Goal: Task Accomplishment & Management: Use online tool/utility

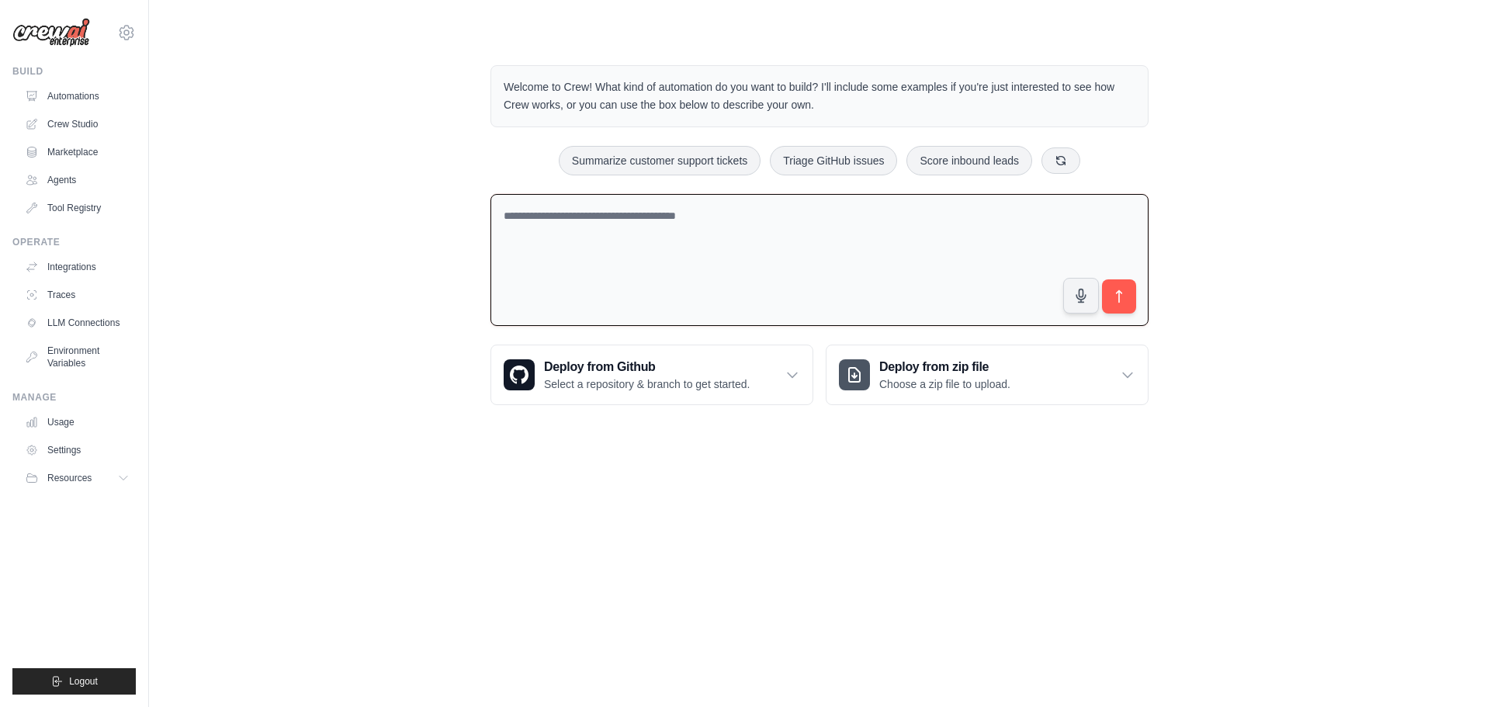
click at [595, 214] on textarea at bounding box center [819, 260] width 658 height 133
click at [623, 240] on textarea at bounding box center [819, 260] width 658 height 133
type textarea "**********"
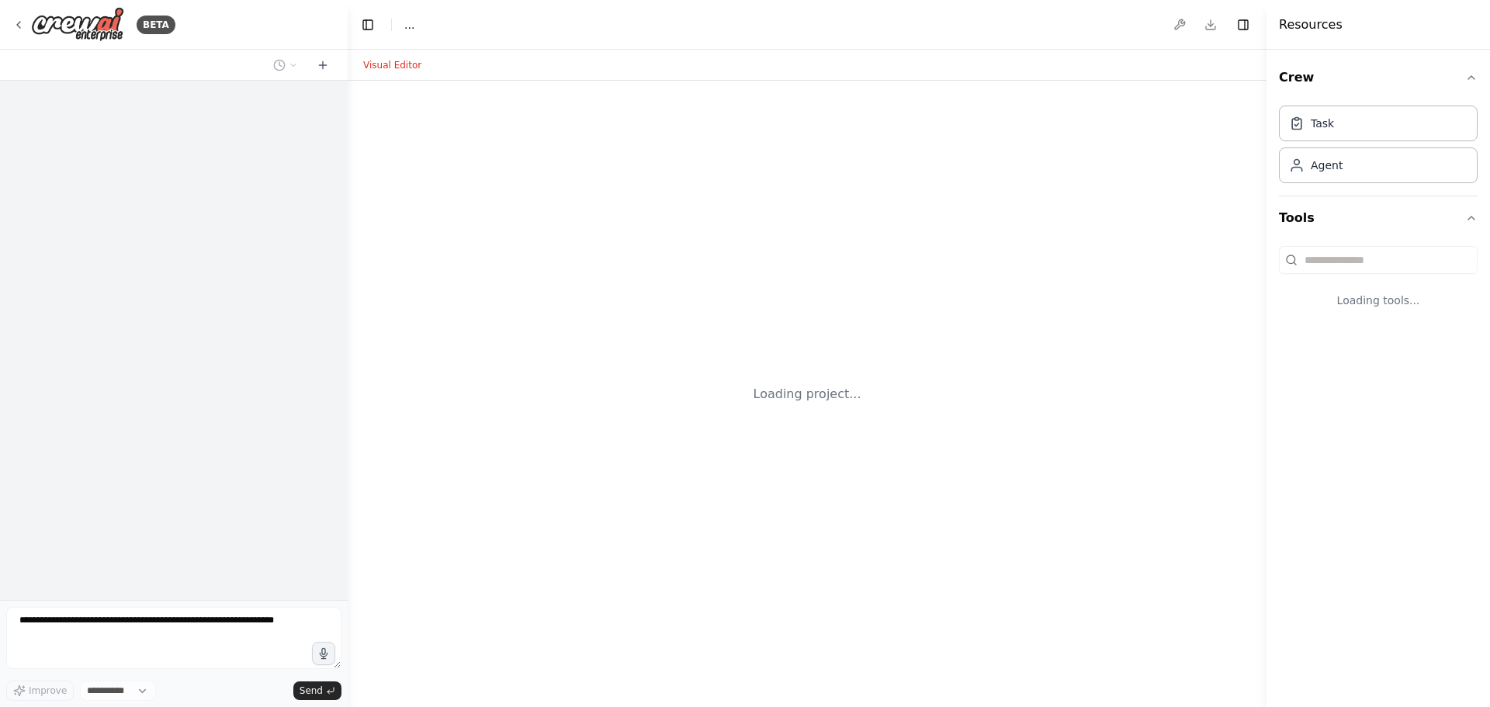
select select "****"
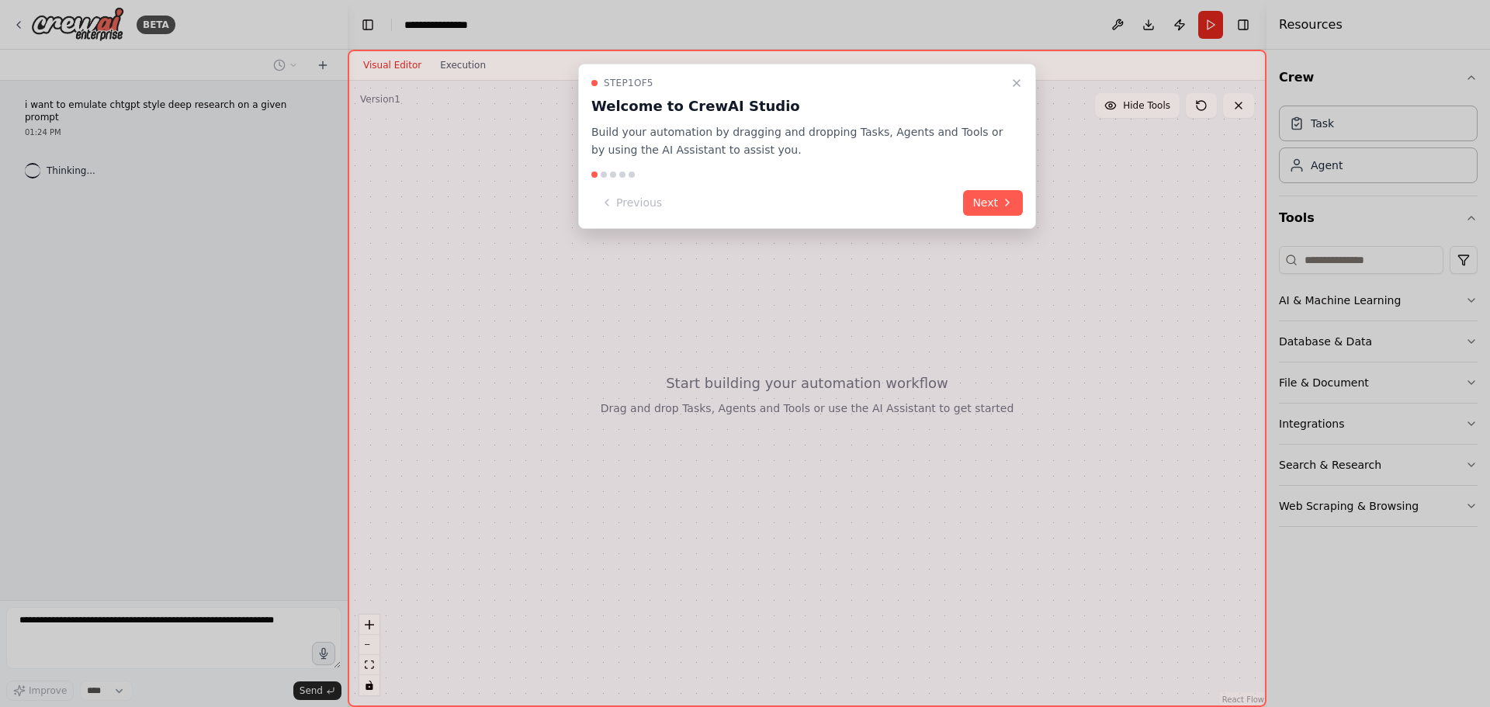
click at [960, 184] on div "Step 1 of 5 Welcome to CrewAI Studio Build your automation by dragging and drop…" at bounding box center [807, 146] width 458 height 165
click at [989, 196] on button "Next" at bounding box center [993, 203] width 60 height 26
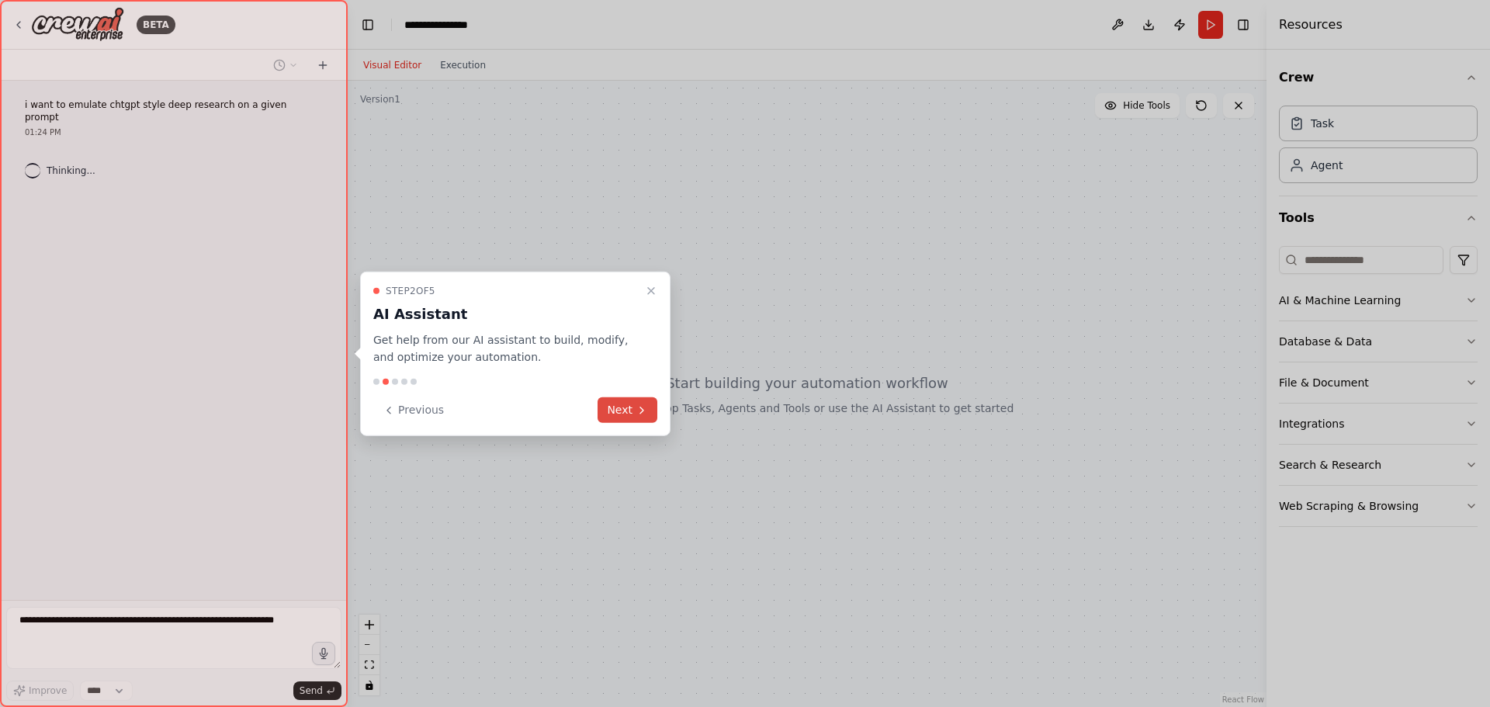
click at [653, 410] on button "Next" at bounding box center [627, 410] width 60 height 26
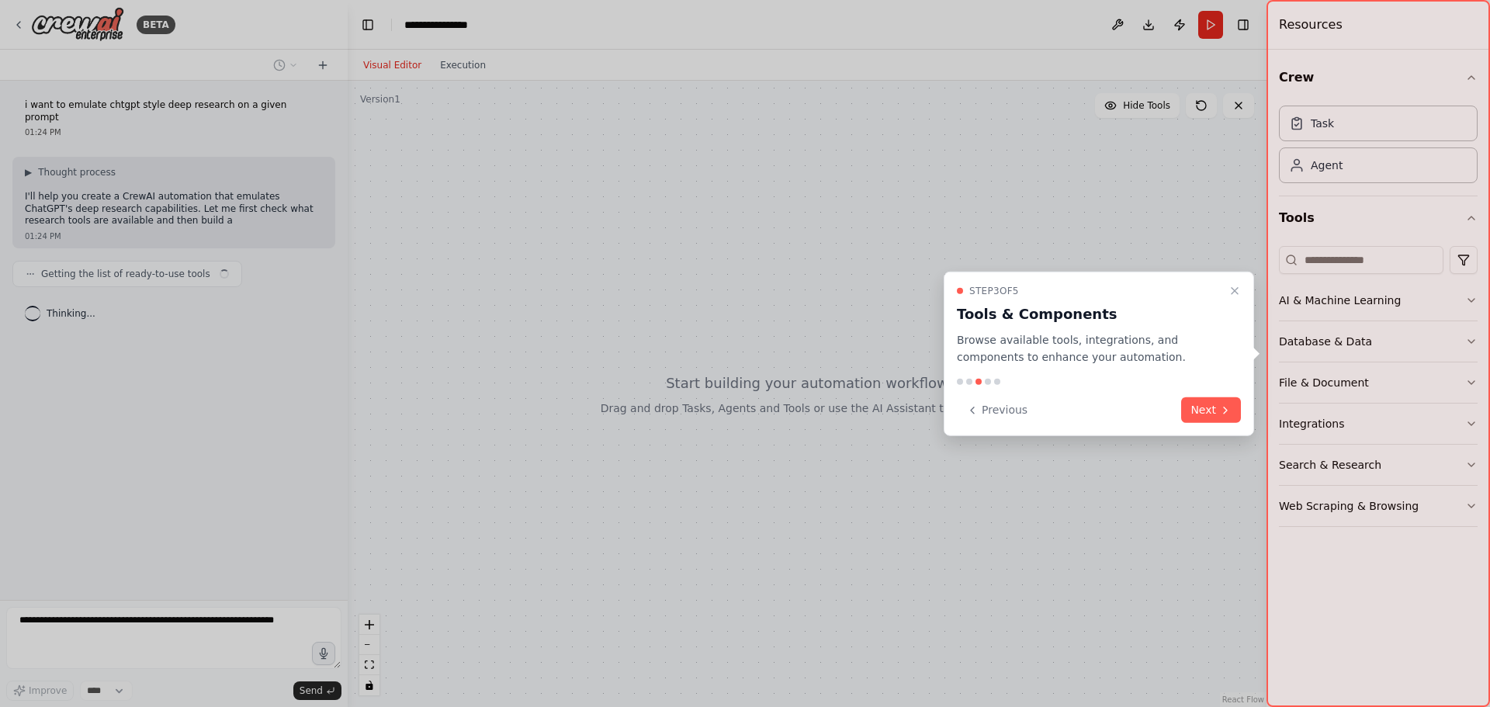
click at [1208, 408] on button "Next" at bounding box center [1211, 410] width 60 height 26
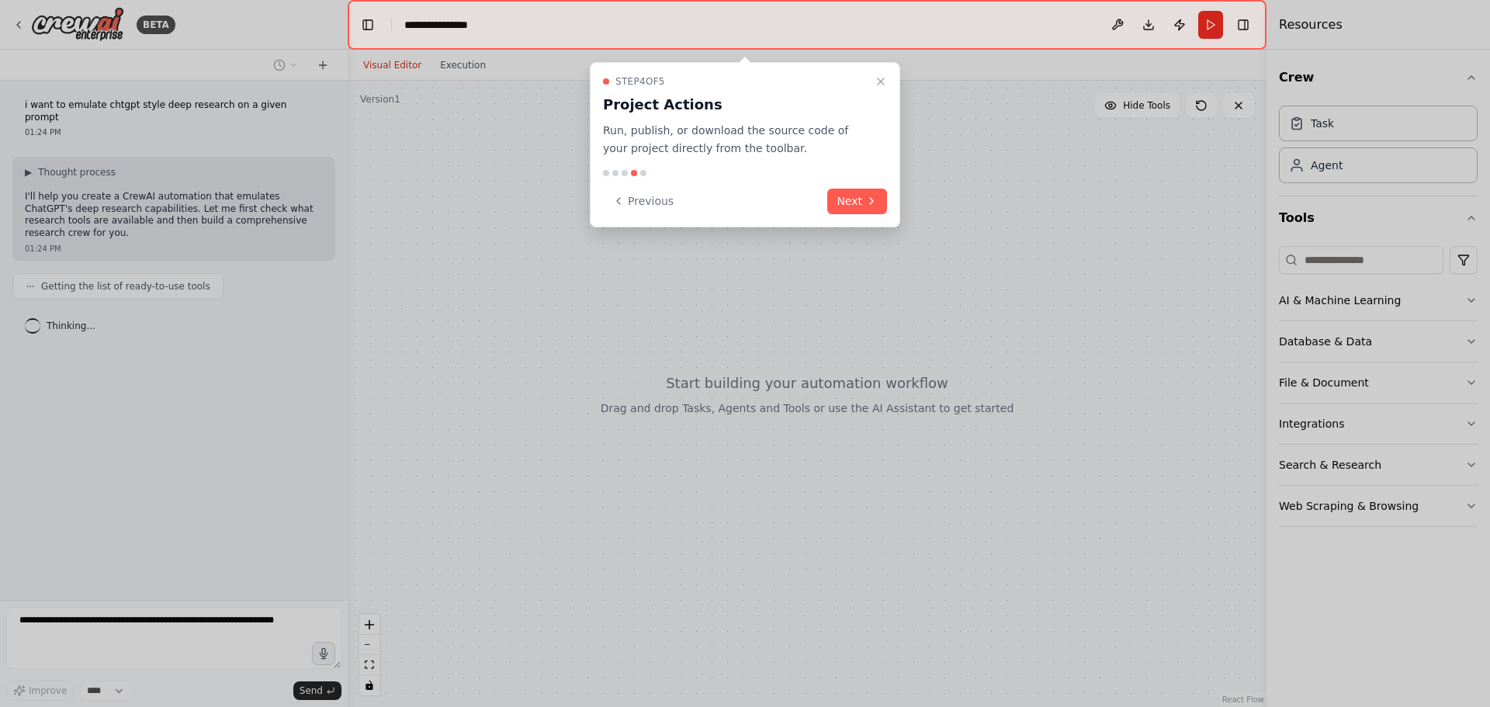
drag, startPoint x: 840, startPoint y: 192, endPoint x: 850, endPoint y: 199, distance: 12.3
click at [843, 194] on button "Next" at bounding box center [857, 202] width 60 height 26
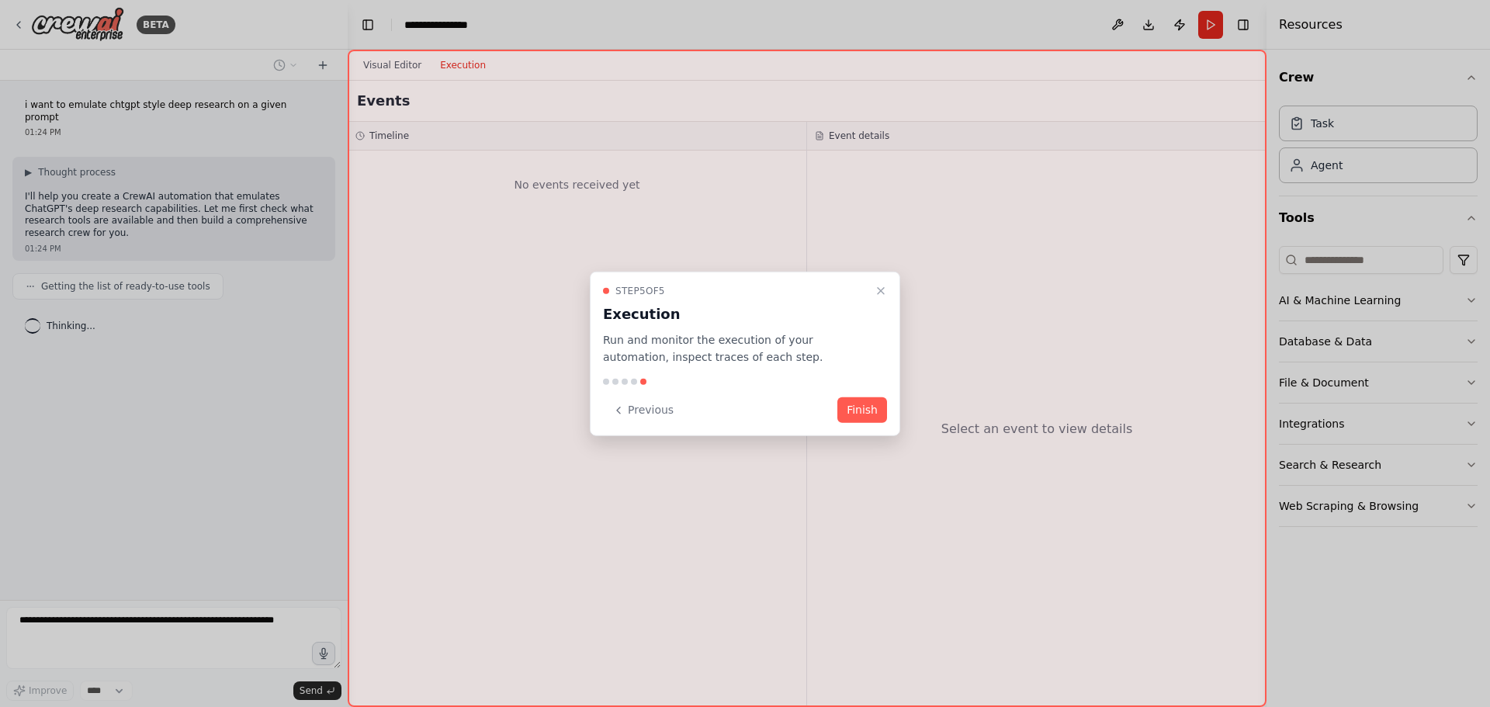
click at [860, 429] on div "Step 5 of 5 Execution Run and monitor the execution of your automation, inspect…" at bounding box center [745, 353] width 310 height 165
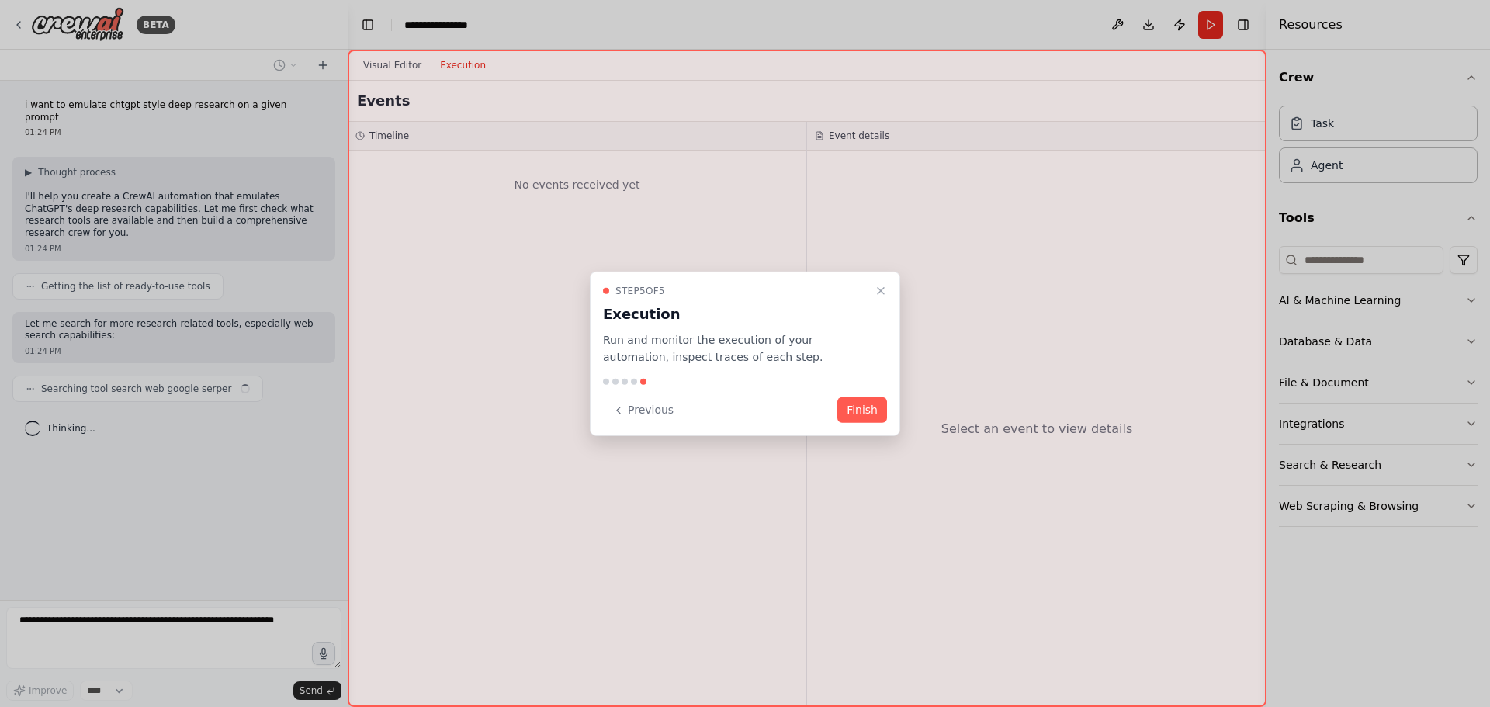
click at [864, 431] on div "Step 5 of 5 Execution Run and monitor the execution of your automation, inspect…" at bounding box center [745, 353] width 310 height 165
click at [869, 414] on button "Finish" at bounding box center [862, 410] width 50 height 26
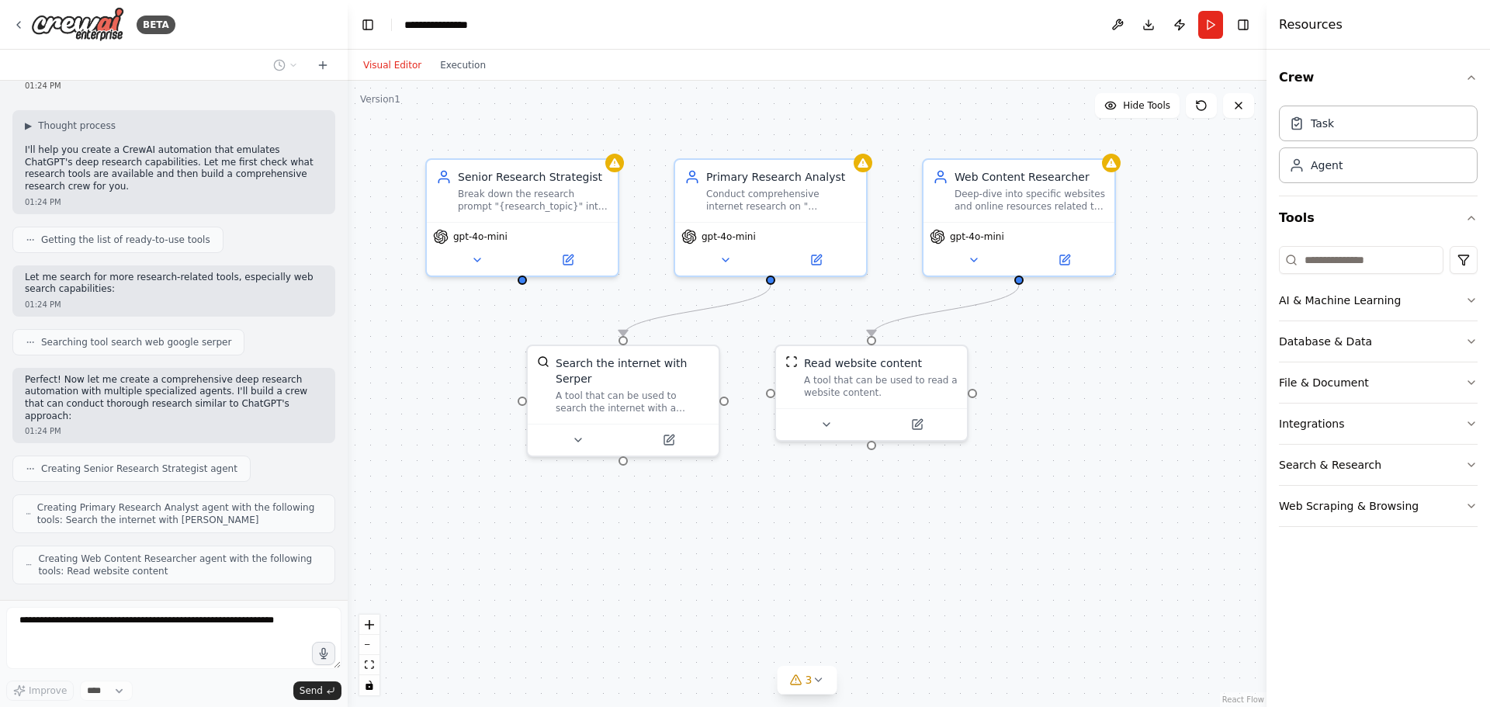
scroll to position [85, 0]
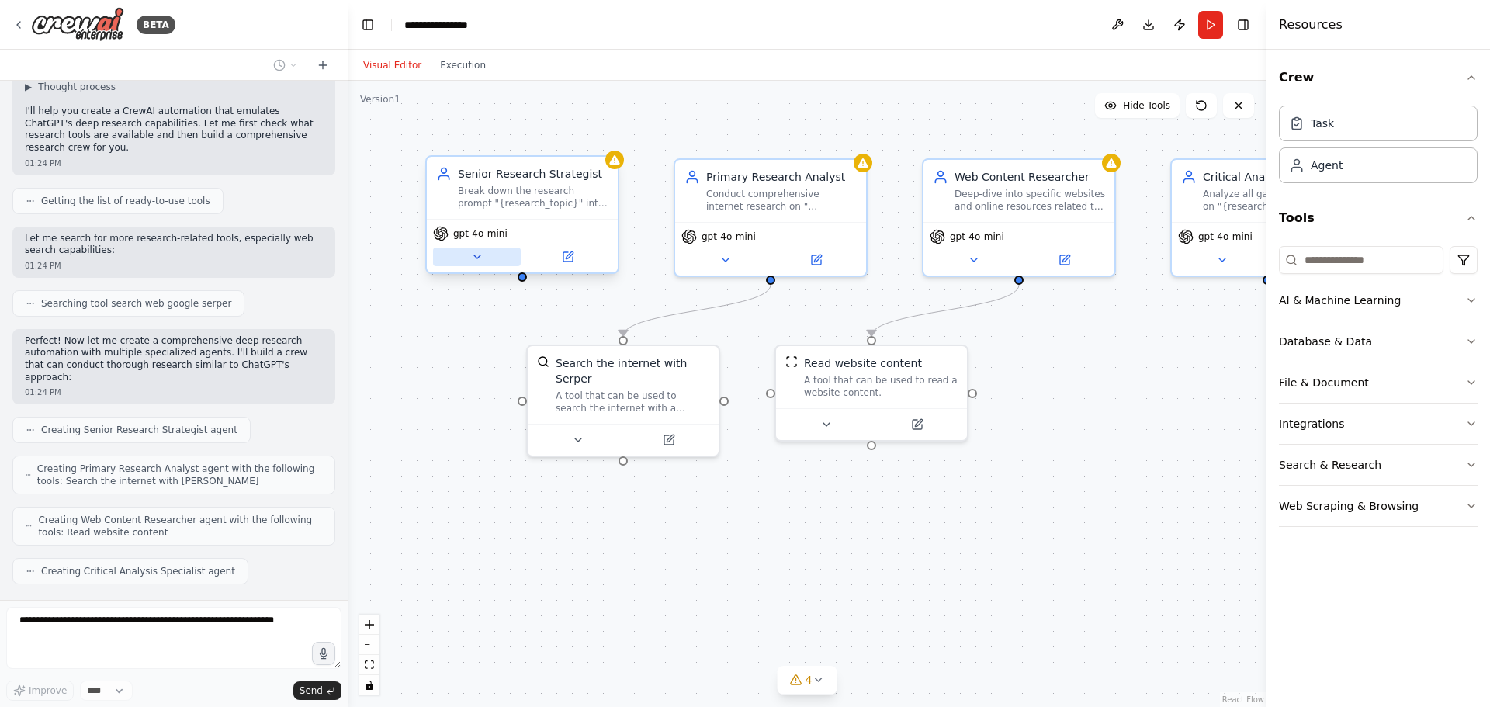
click at [474, 252] on icon at bounding box center [477, 257] width 12 height 12
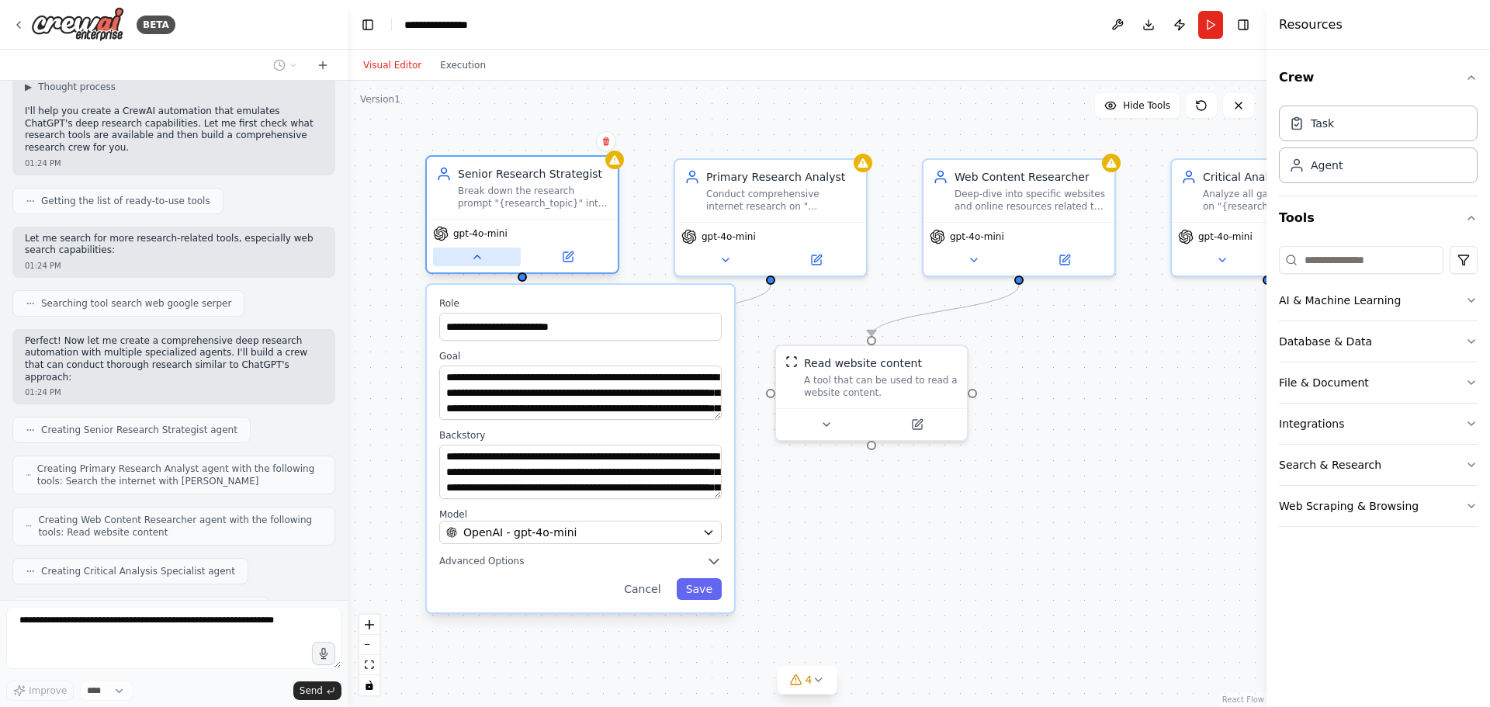
scroll to position [124, 0]
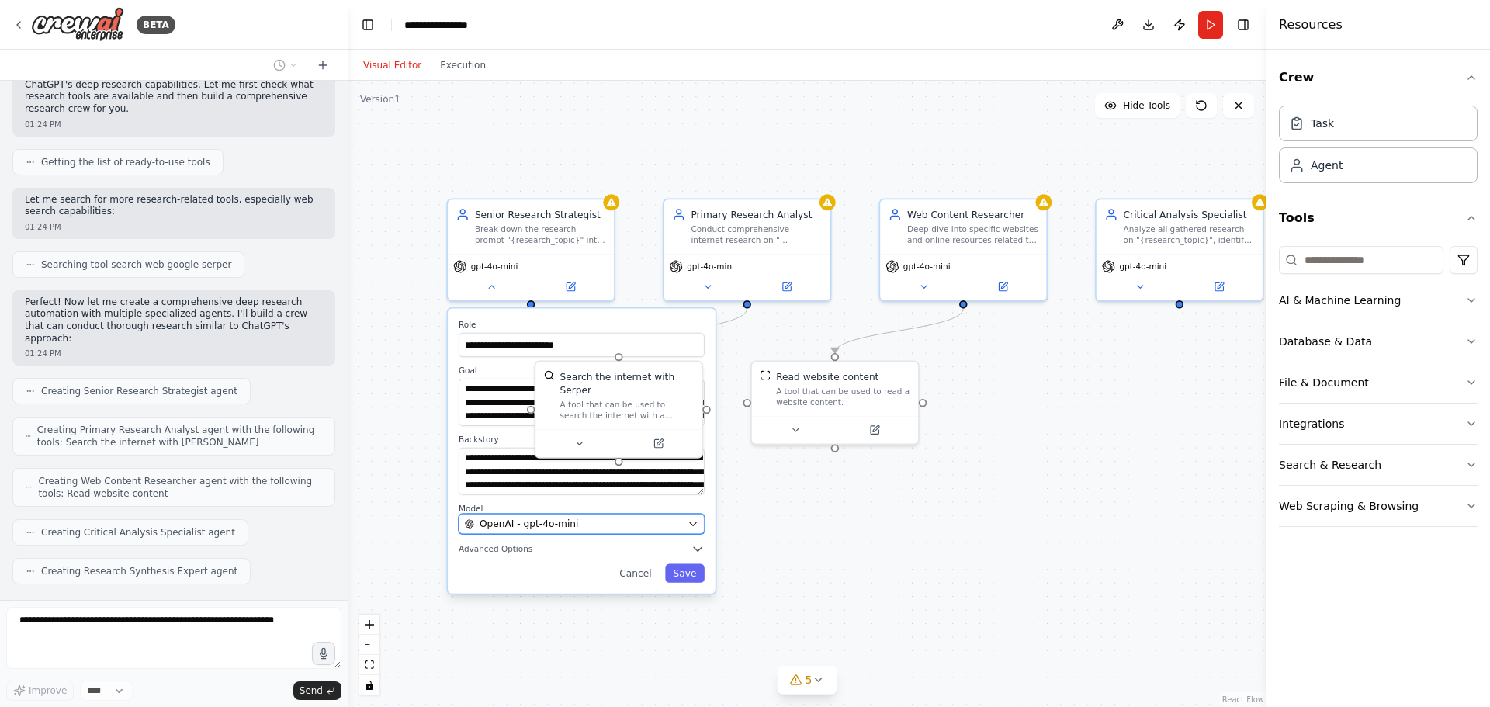
click at [695, 527] on icon "button" at bounding box center [692, 523] width 11 height 11
click at [699, 529] on button "OpenAI - gpt-4o-mini" at bounding box center [582, 524] width 246 height 20
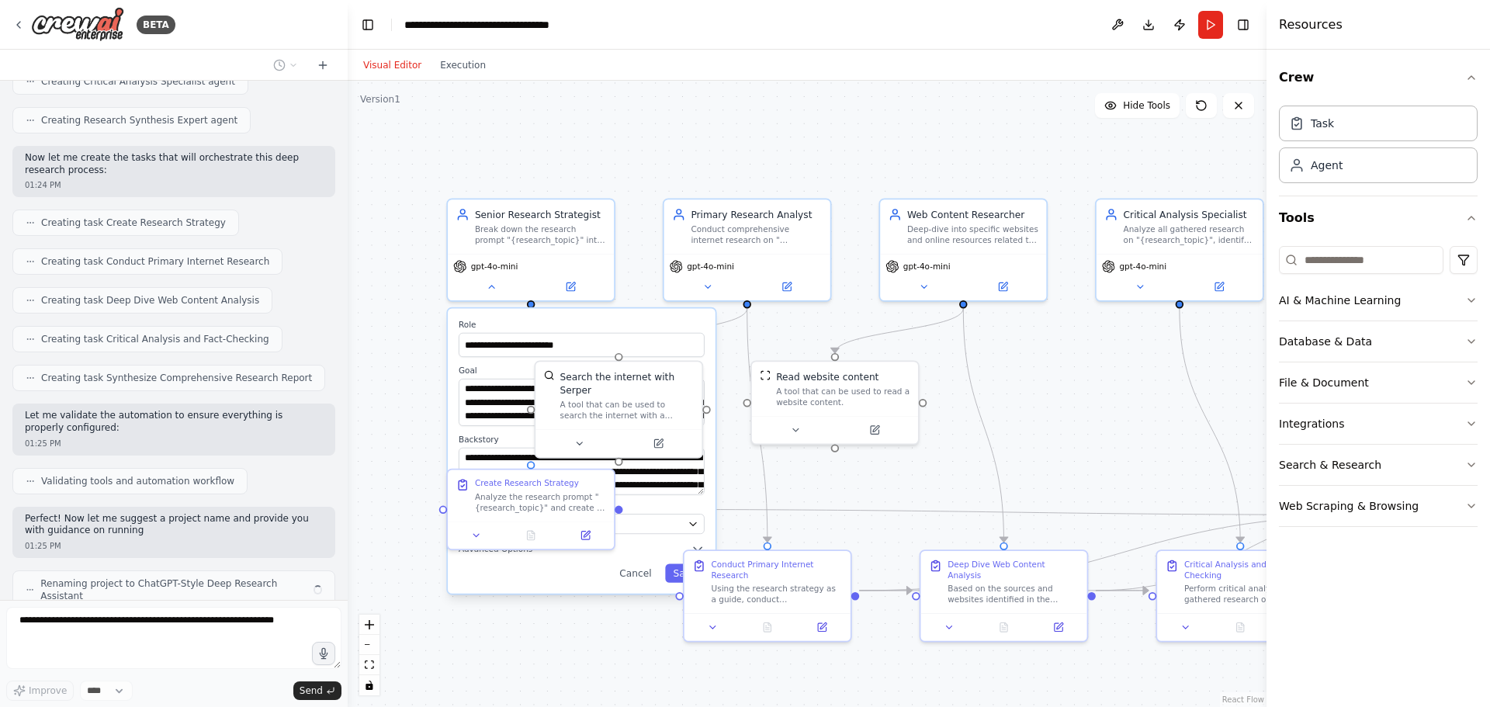
scroll to position [587, 0]
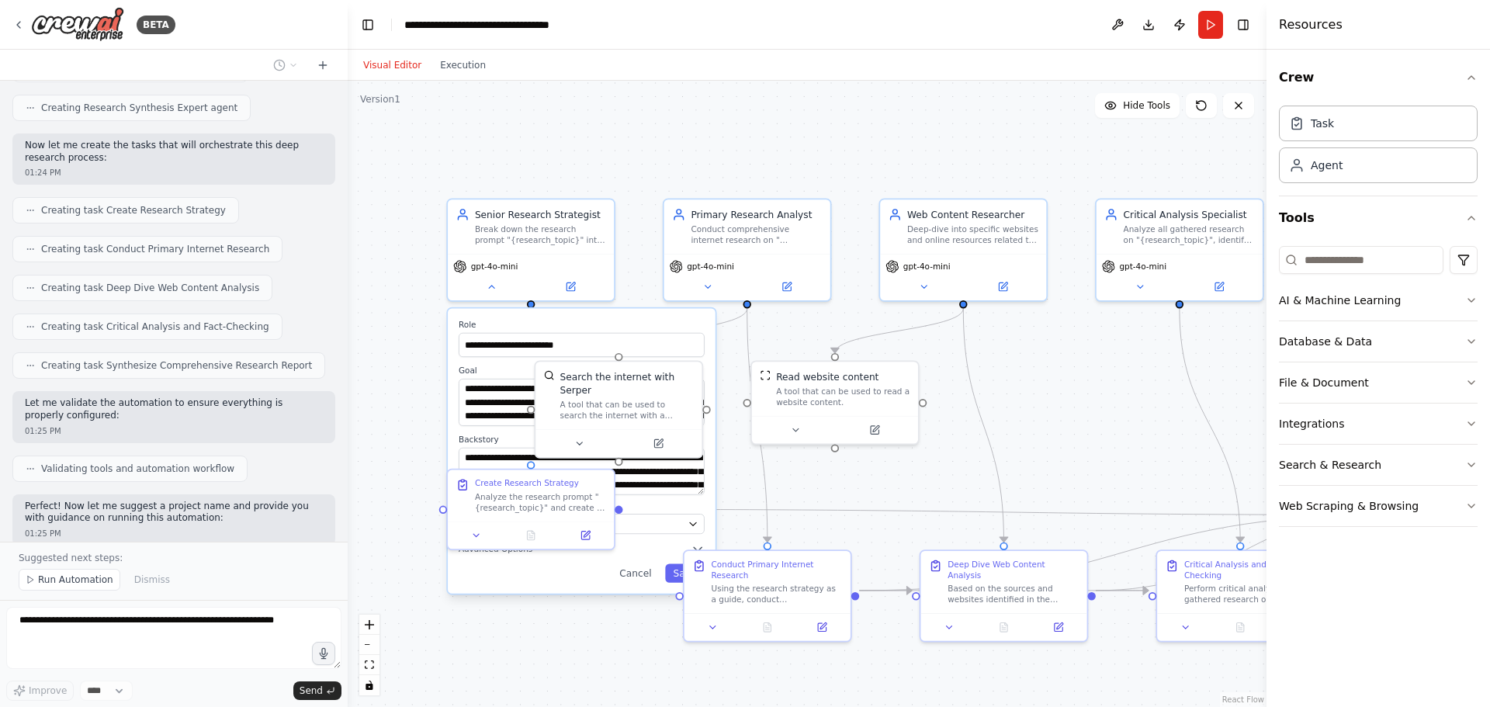
click at [527, 164] on div ".deletable-edge-delete-btn { width: 20px; height: 20px; border: 0px solid #ffff…" at bounding box center [807, 394] width 919 height 626
click at [530, 219] on div "Senior Research Strategist Break down the research prompt "{research_topic}" in…" at bounding box center [540, 224] width 131 height 38
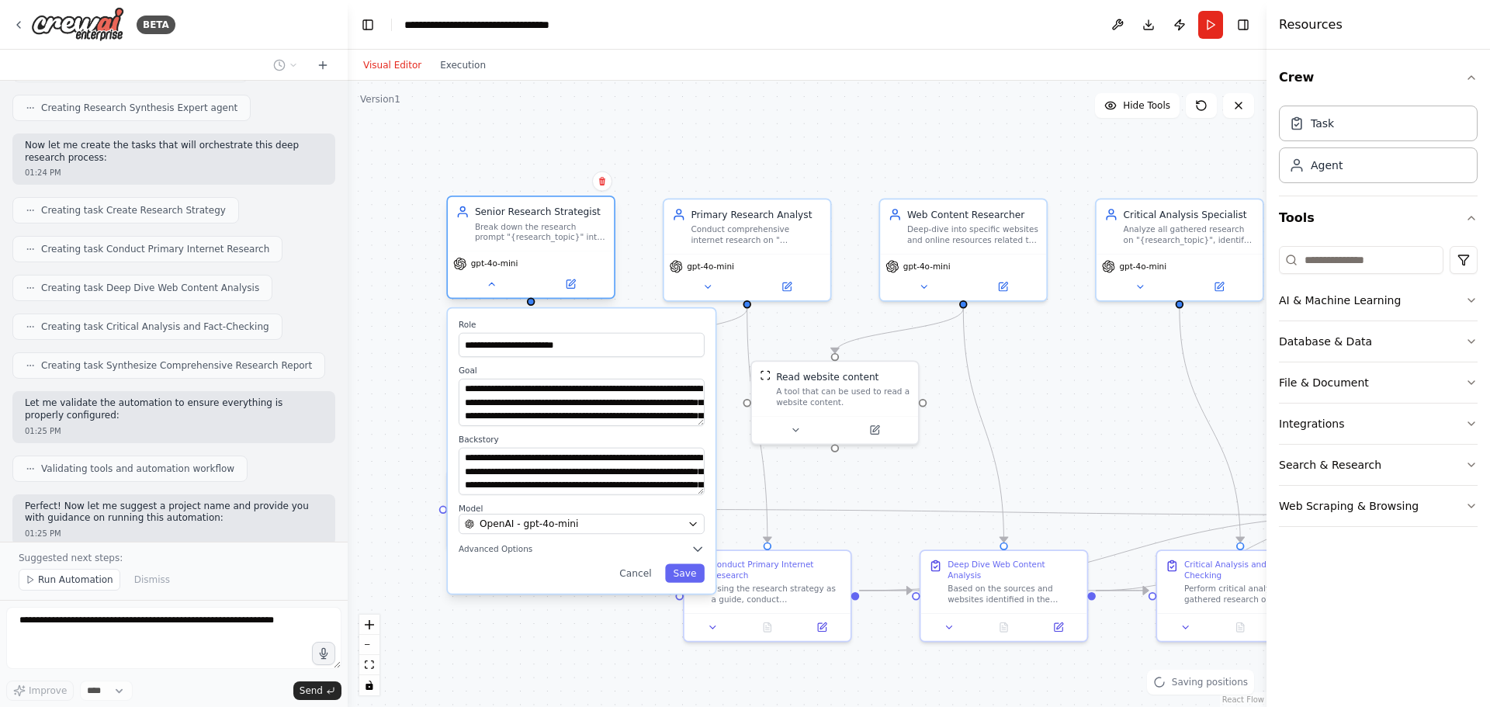
click at [473, 293] on div "gpt-4o-mini" at bounding box center [531, 274] width 166 height 47
click at [487, 289] on icon at bounding box center [491, 284] width 11 height 11
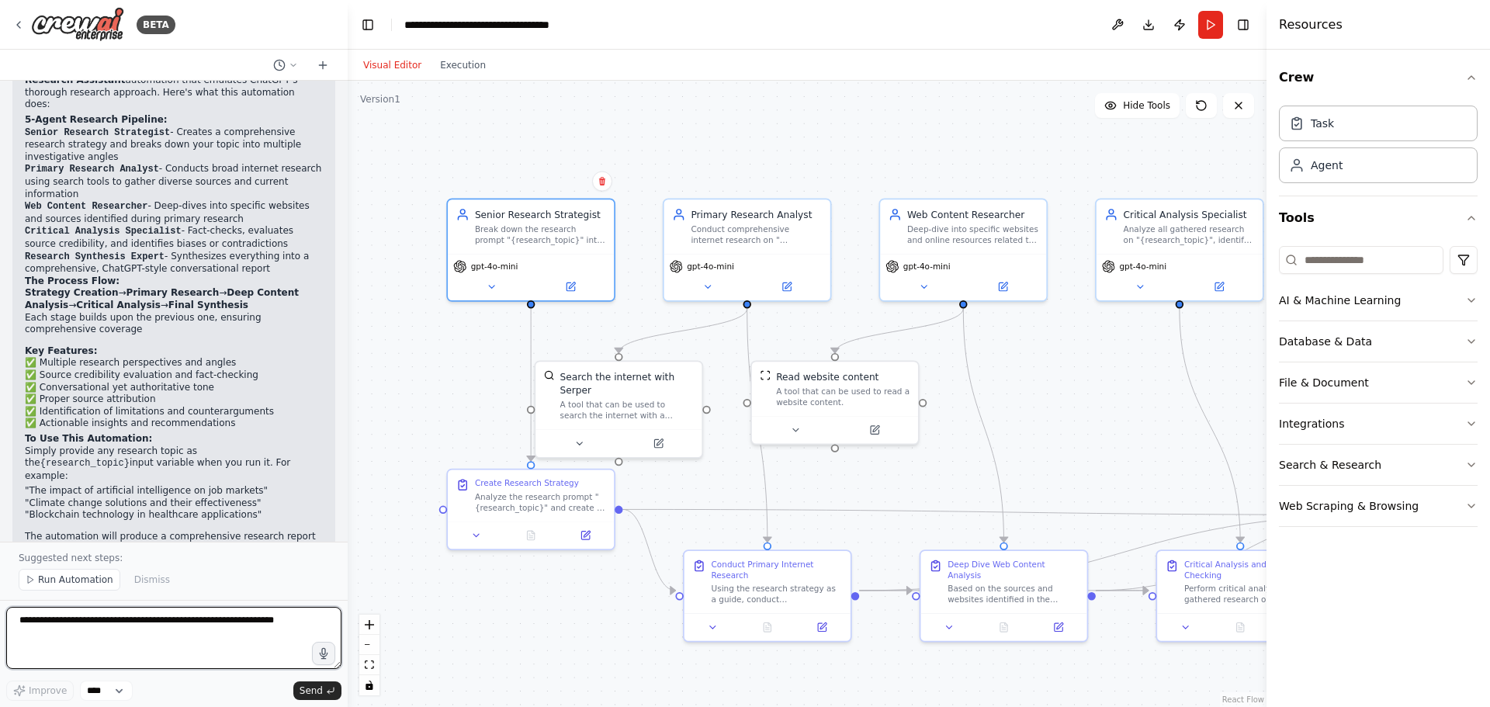
scroll to position [1152, 0]
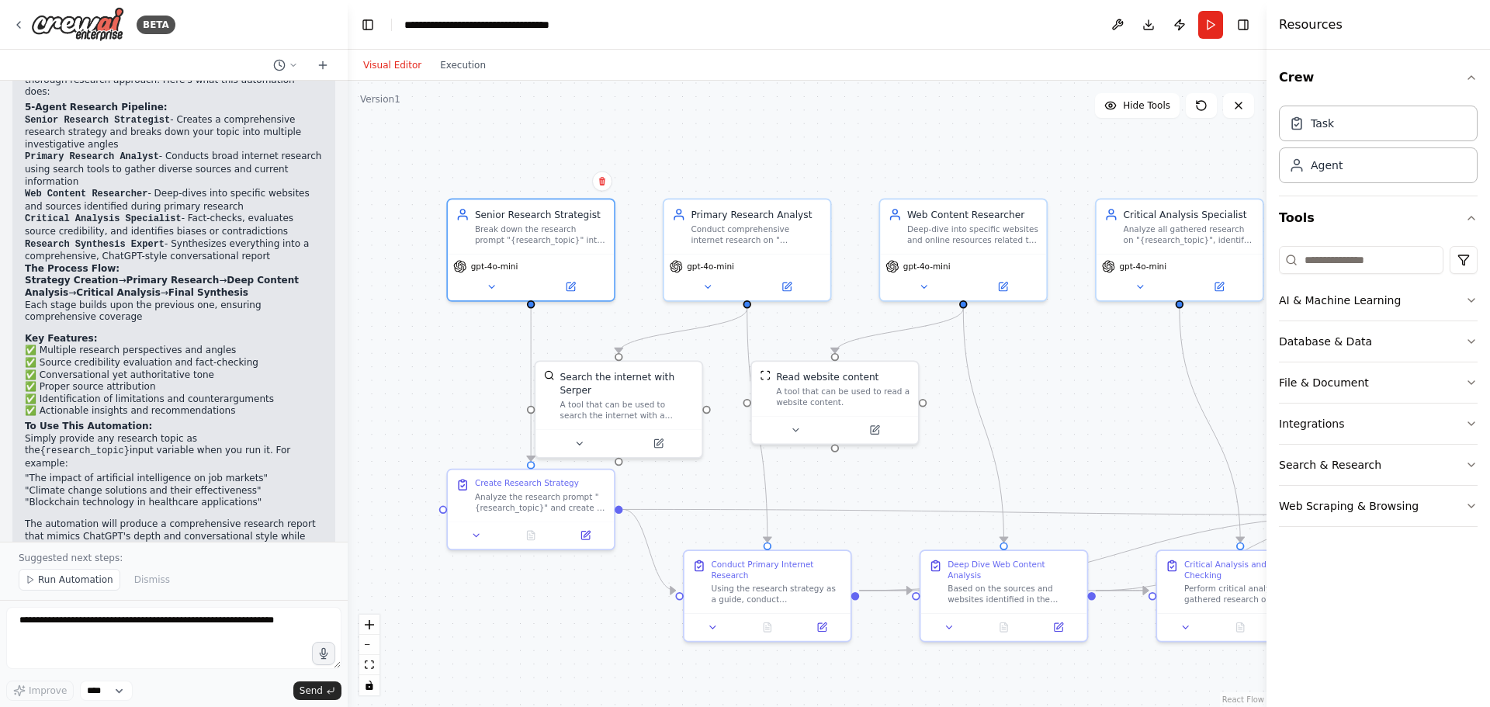
click at [463, 50] on div "Visual Editor Execution" at bounding box center [424, 65] width 141 height 31
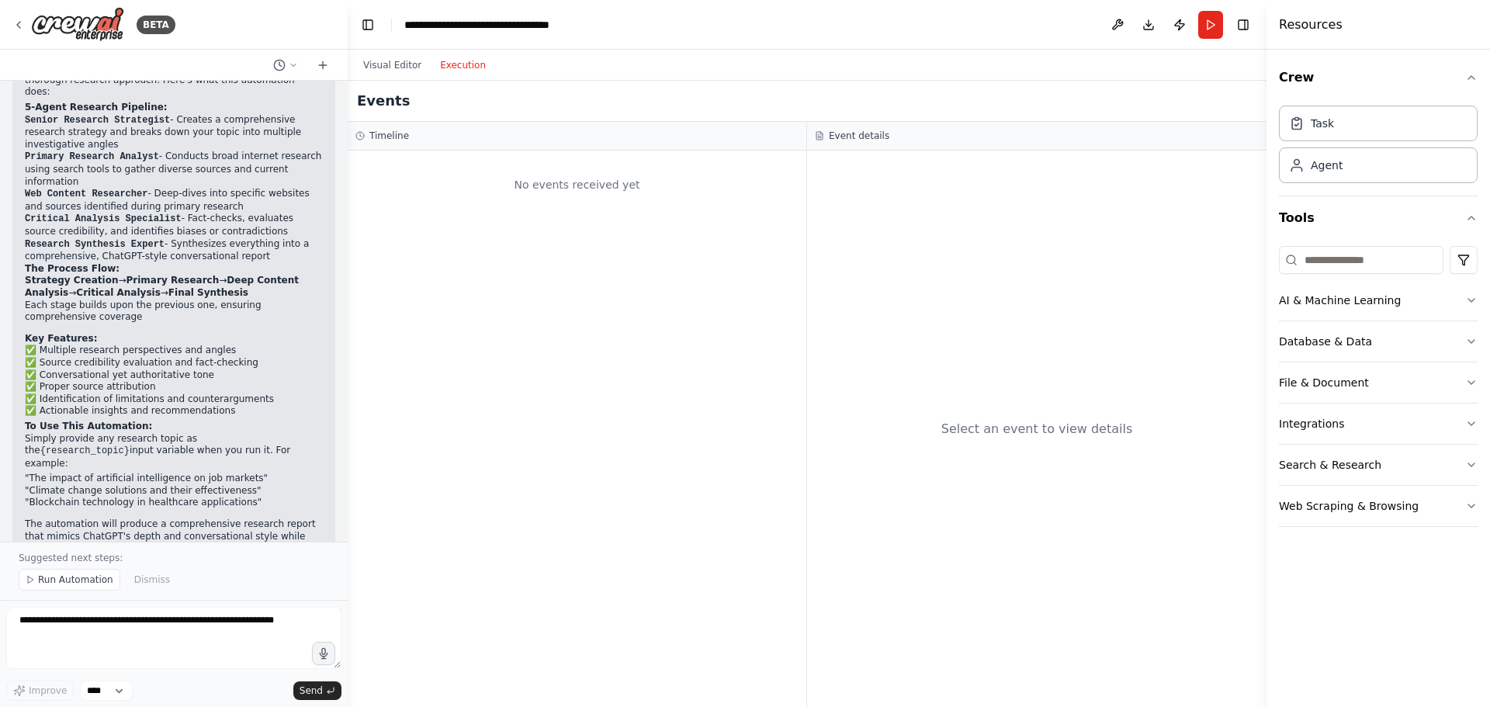
click at [458, 57] on button "Execution" at bounding box center [463, 65] width 64 height 19
click at [379, 63] on button "Visual Editor" at bounding box center [392, 65] width 77 height 19
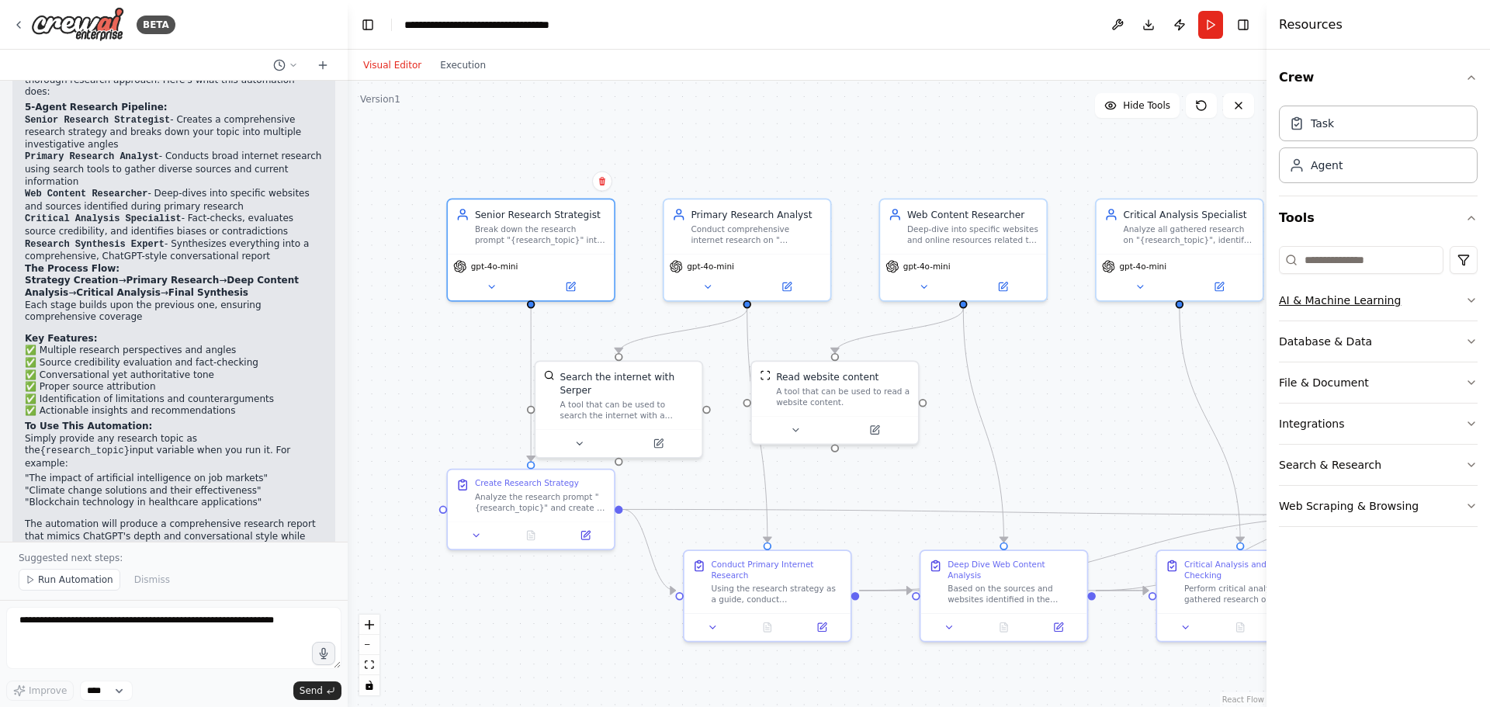
click at [1381, 302] on button "AI & Machine Learning" at bounding box center [1378, 300] width 199 height 40
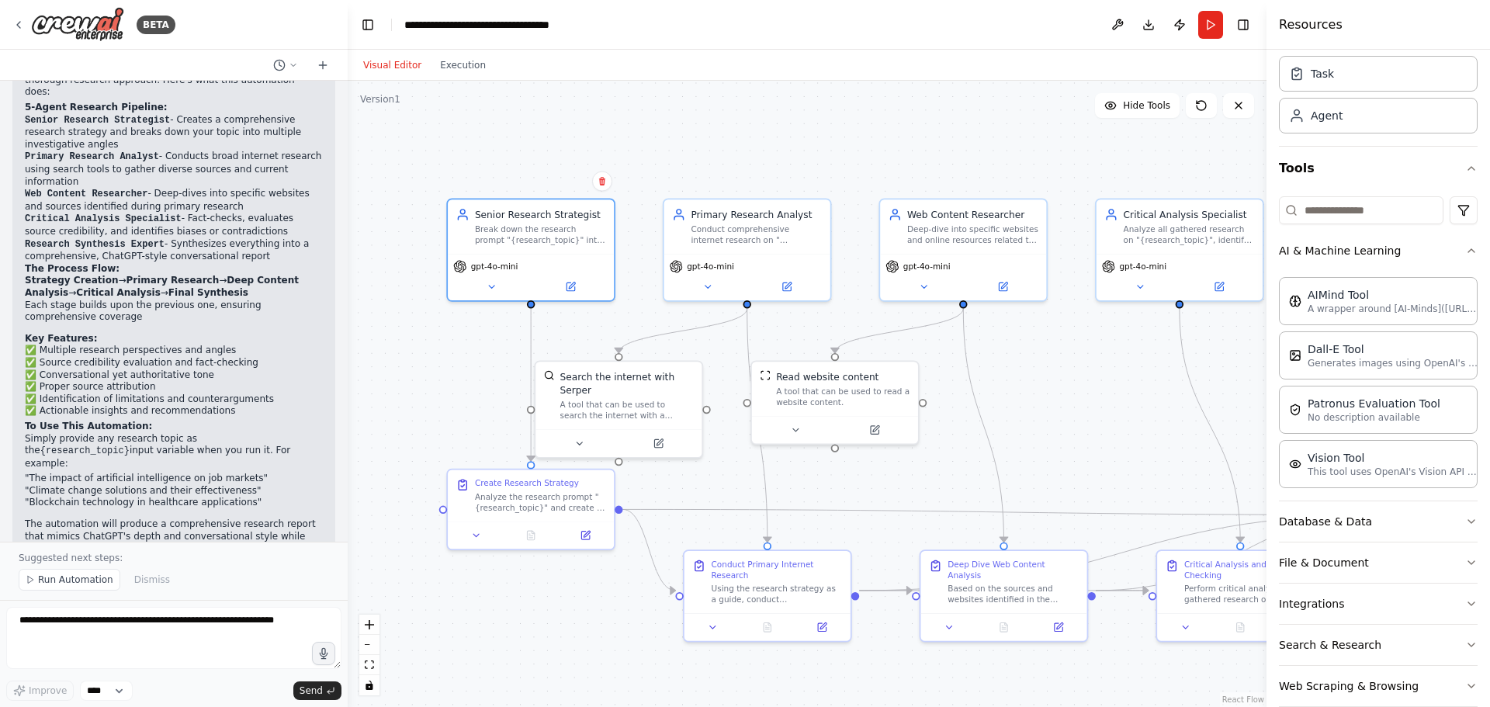
scroll to position [74, 0]
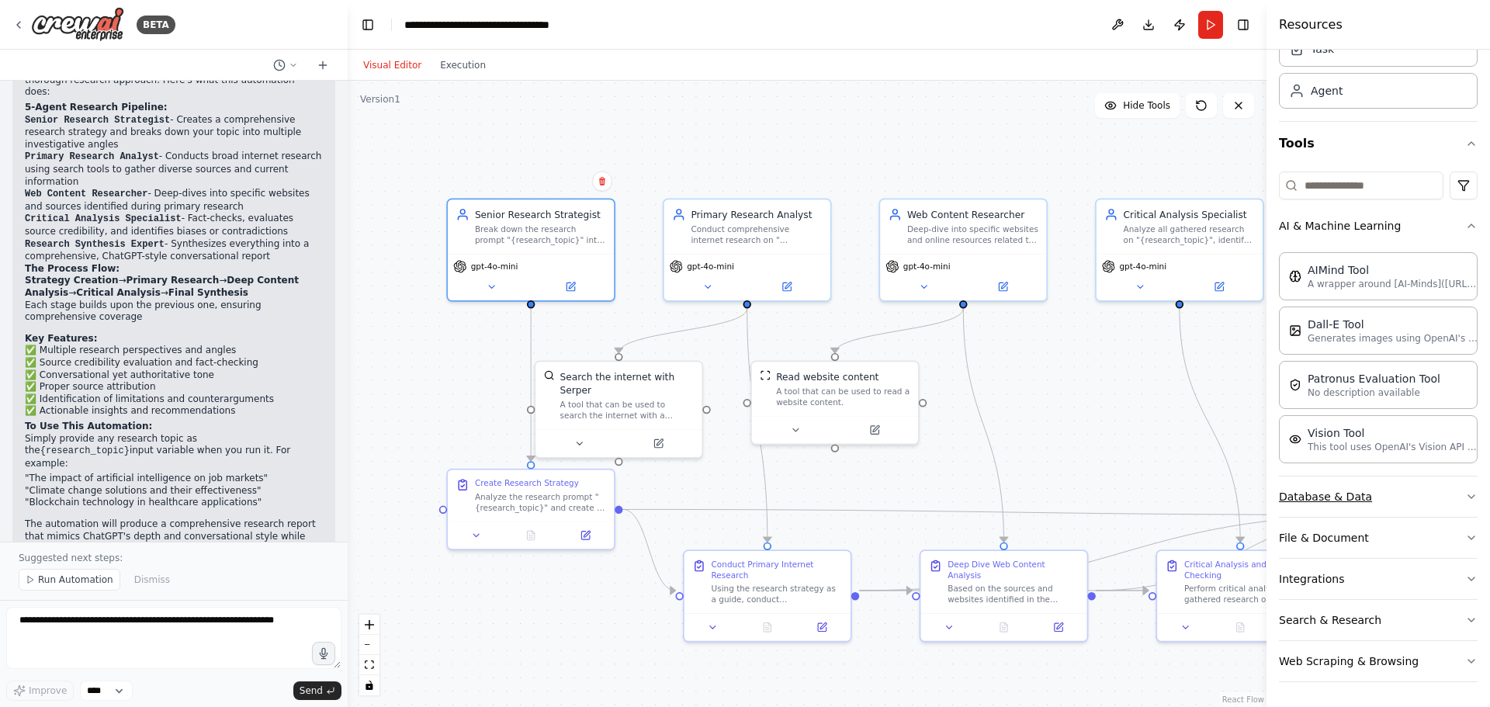
click at [1465, 498] on icon "button" at bounding box center [1471, 496] width 12 height 12
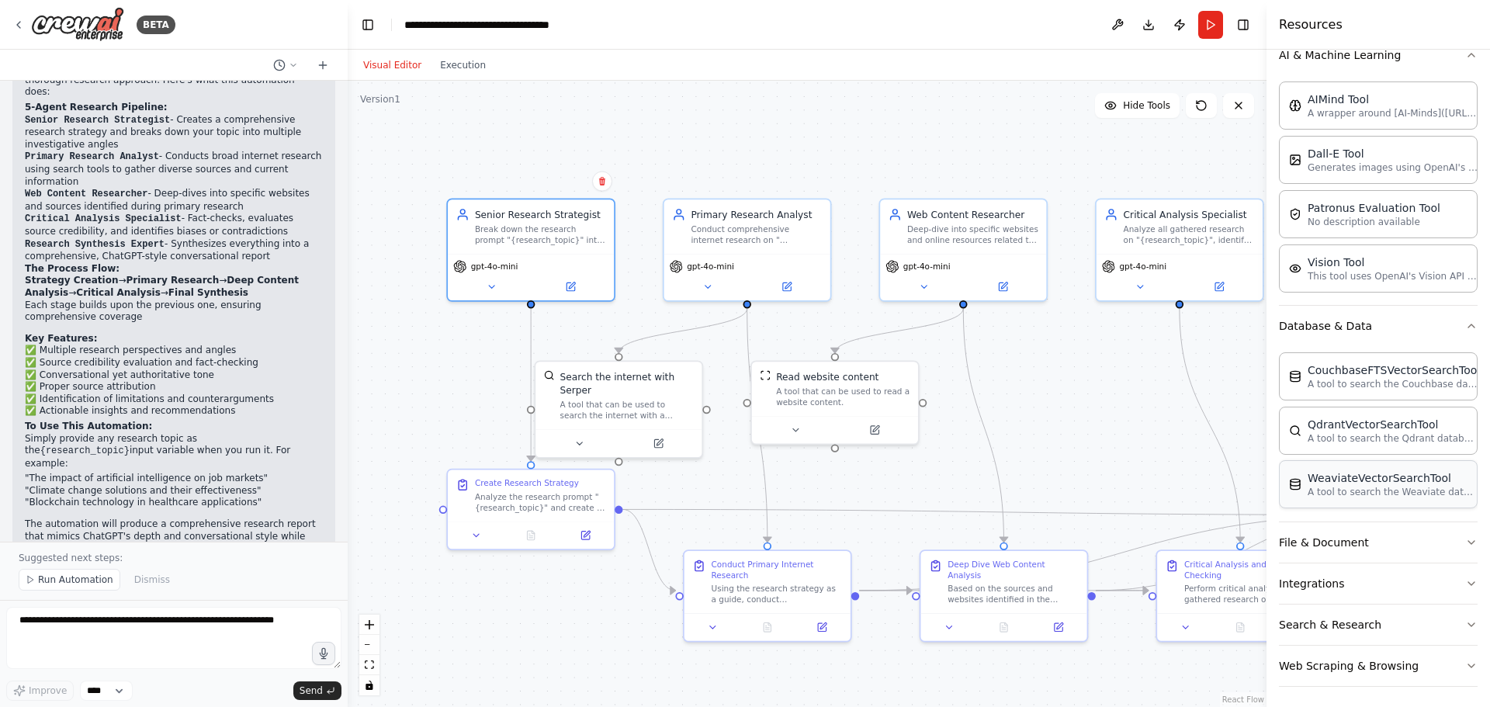
scroll to position [250, 0]
click at [1443, 525] on button "File & Document" at bounding box center [1378, 538] width 199 height 40
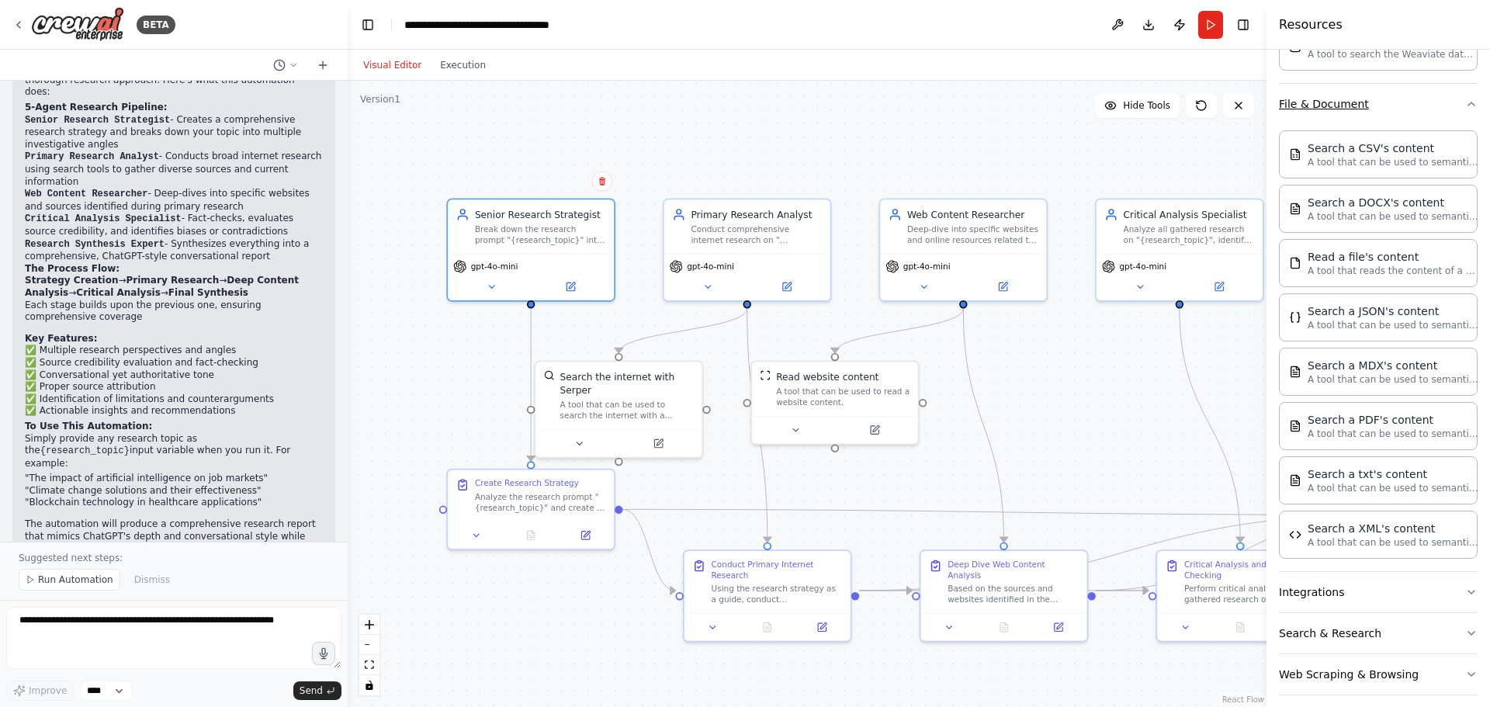
scroll to position [697, 0]
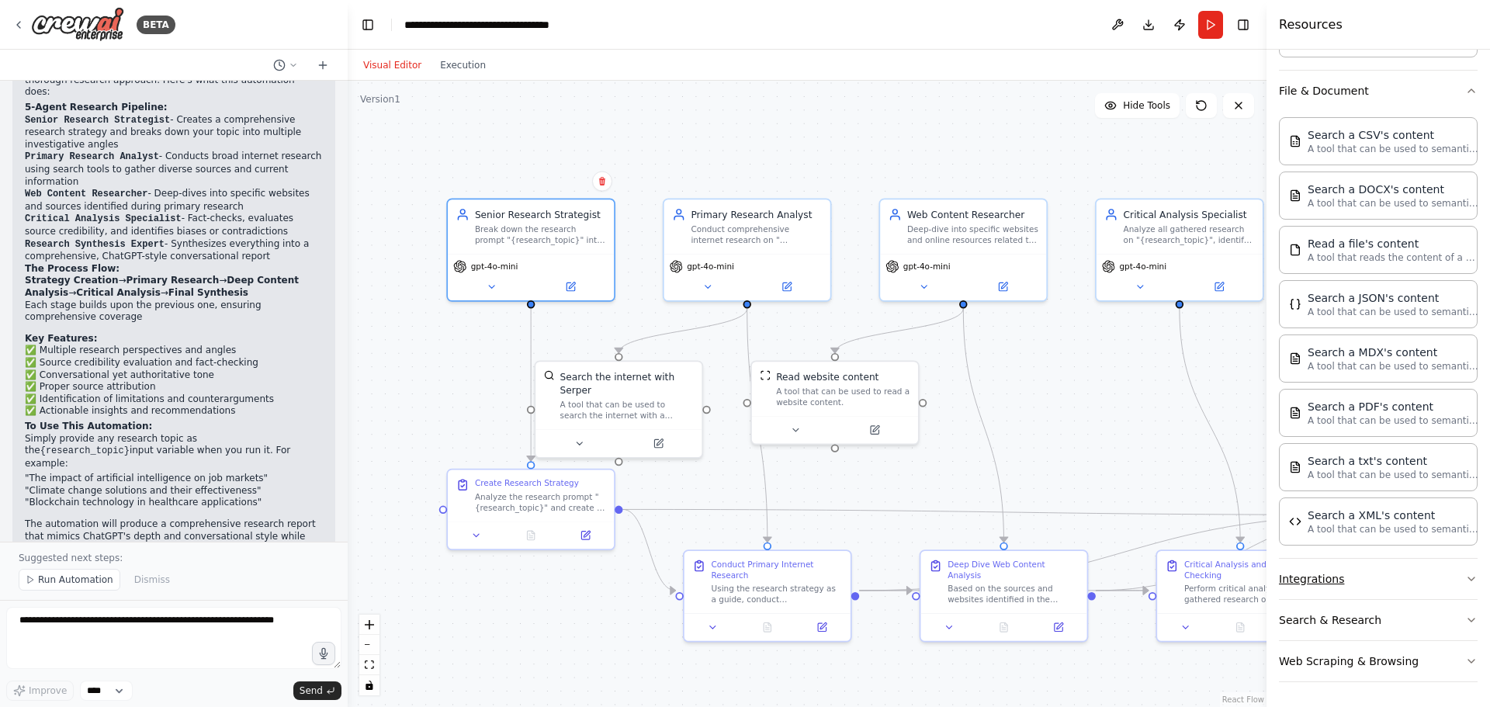
click at [1449, 571] on button "Integrations" at bounding box center [1378, 579] width 199 height 40
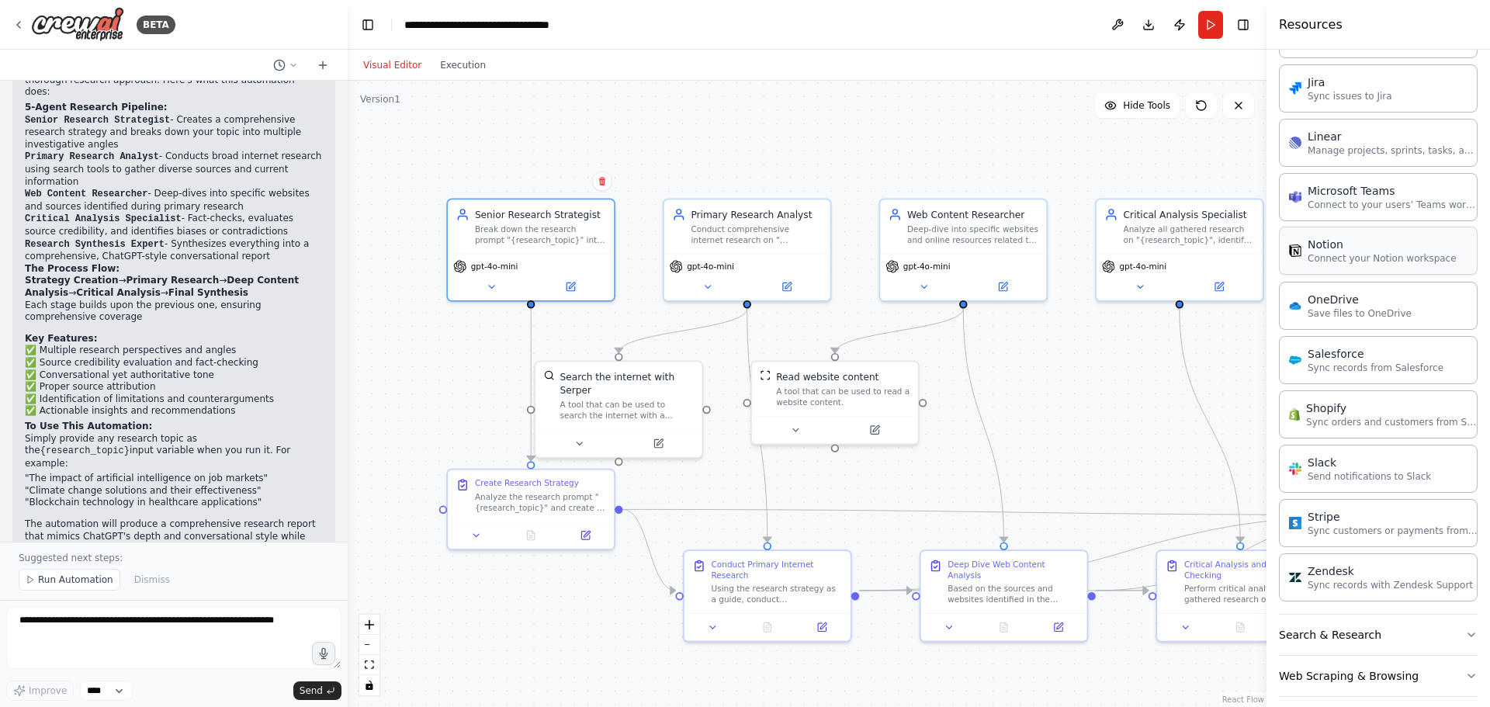
scroll to position [1796, 0]
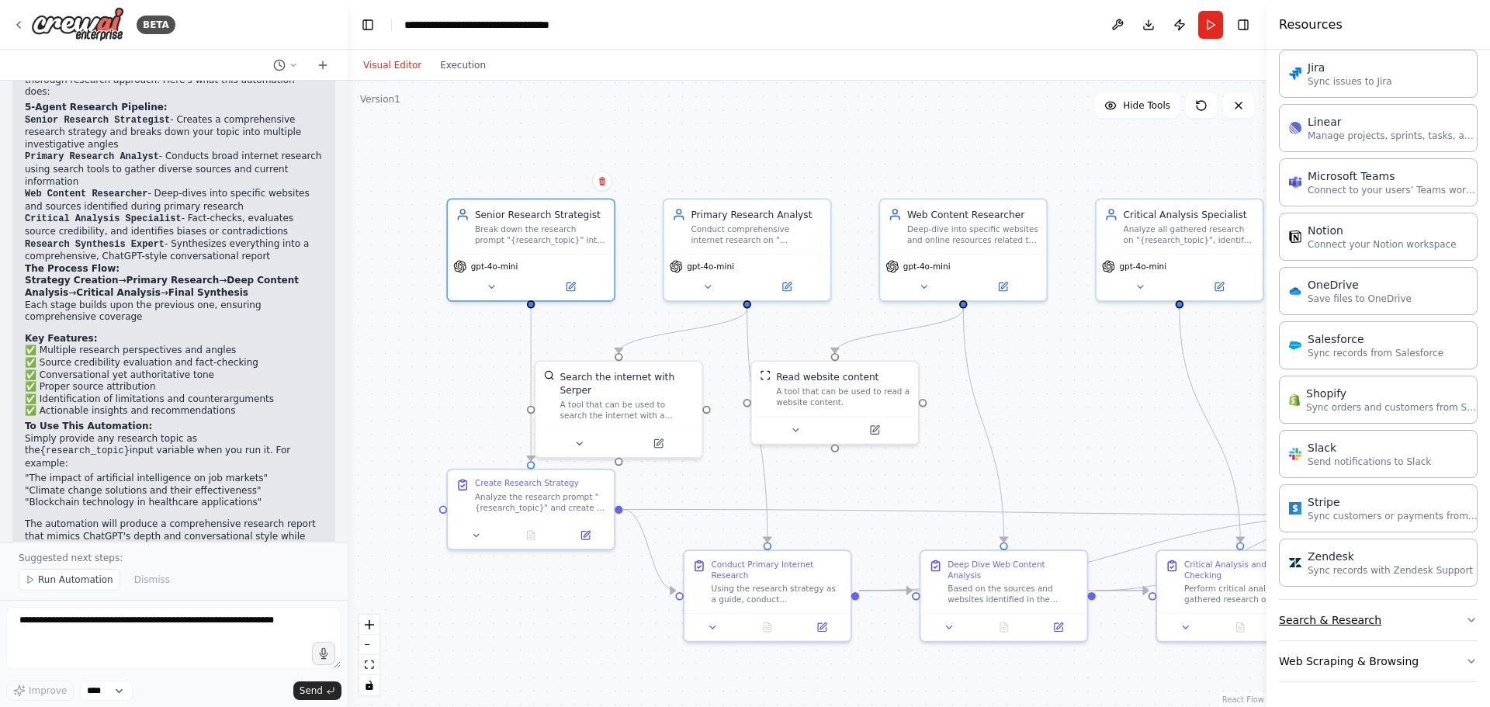
click at [1395, 613] on button "Search & Research" at bounding box center [1378, 620] width 199 height 40
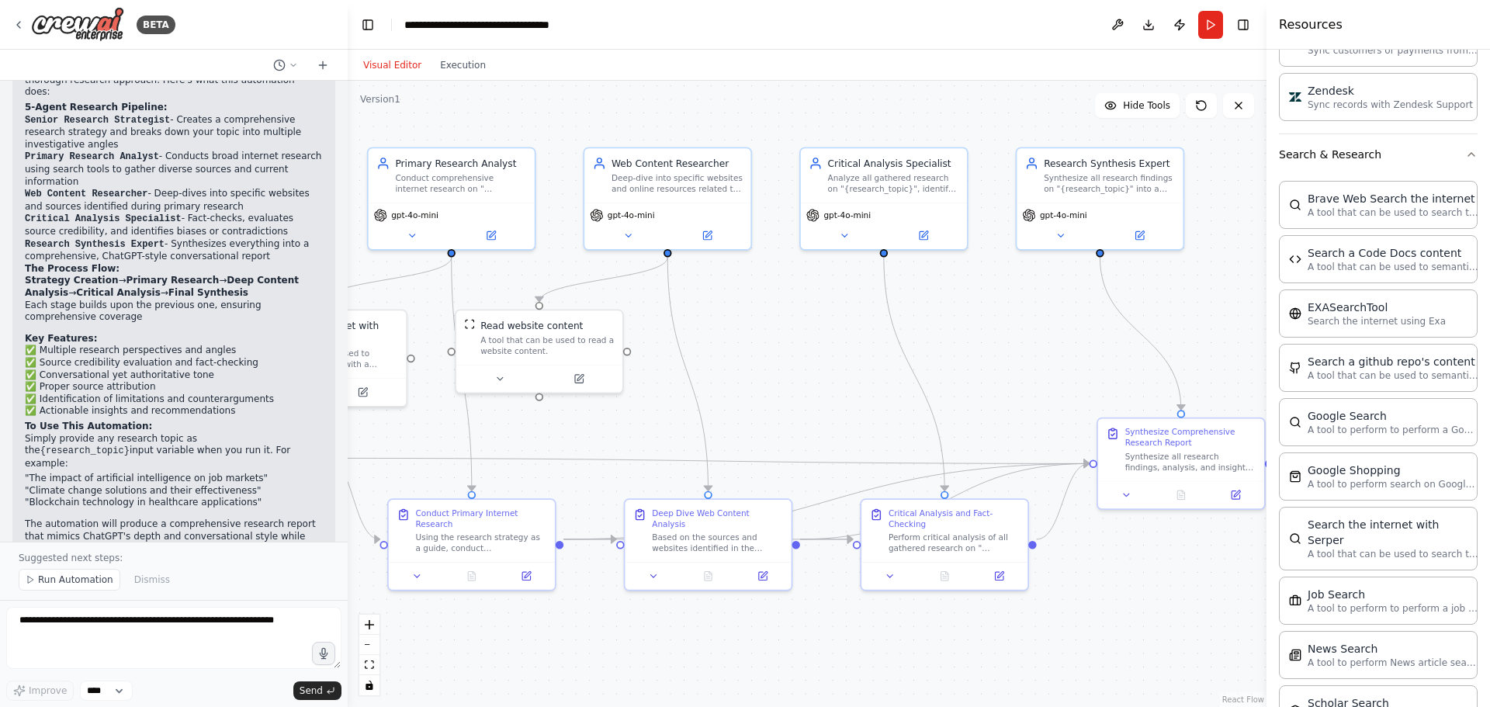
drag, startPoint x: 1145, startPoint y: 452, endPoint x: 849, endPoint y: 401, distance: 300.0
click at [849, 401] on div ".deletable-edge-delete-btn { width: 20px; height: 20px; border: 0px solid #ffff…" at bounding box center [807, 394] width 919 height 626
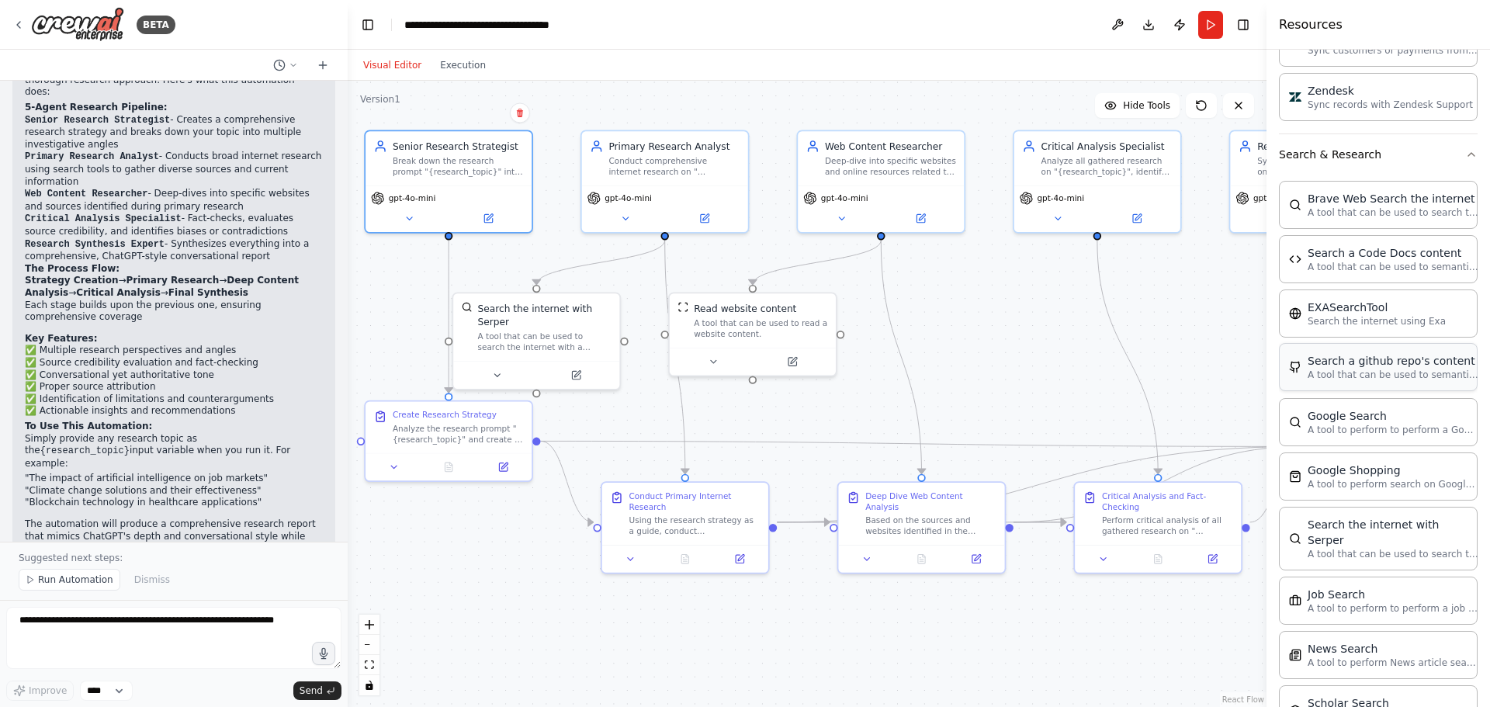
drag, startPoint x: 1104, startPoint y: 393, endPoint x: 1318, endPoint y: 376, distance: 214.1
click at [1318, 376] on div "BETA i want to emulate chtgpt style deep research on a given prompt 01:24 PM ▶ …" at bounding box center [745, 353] width 1490 height 707
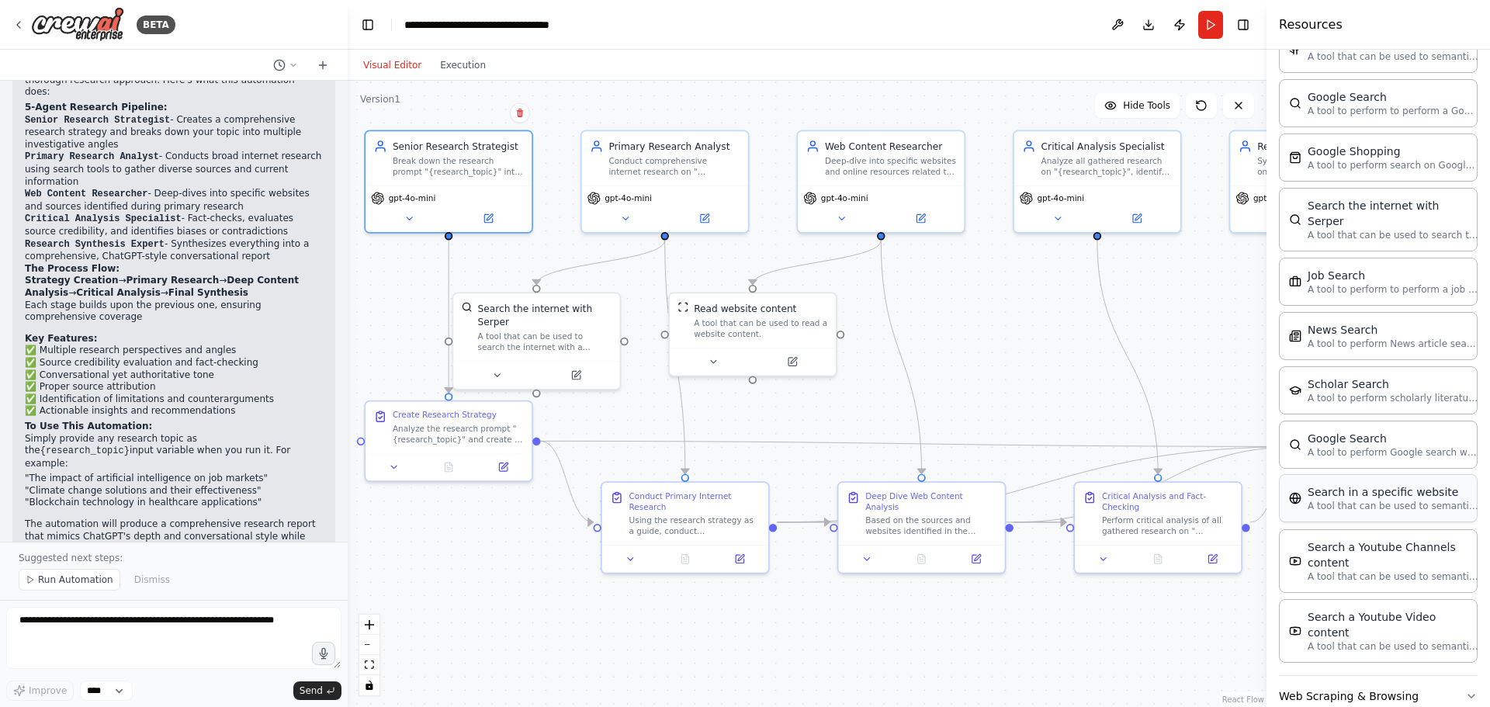
scroll to position [2584, 0]
click at [1384, 675] on button "Web Scraping & Browsing" at bounding box center [1378, 692] width 199 height 40
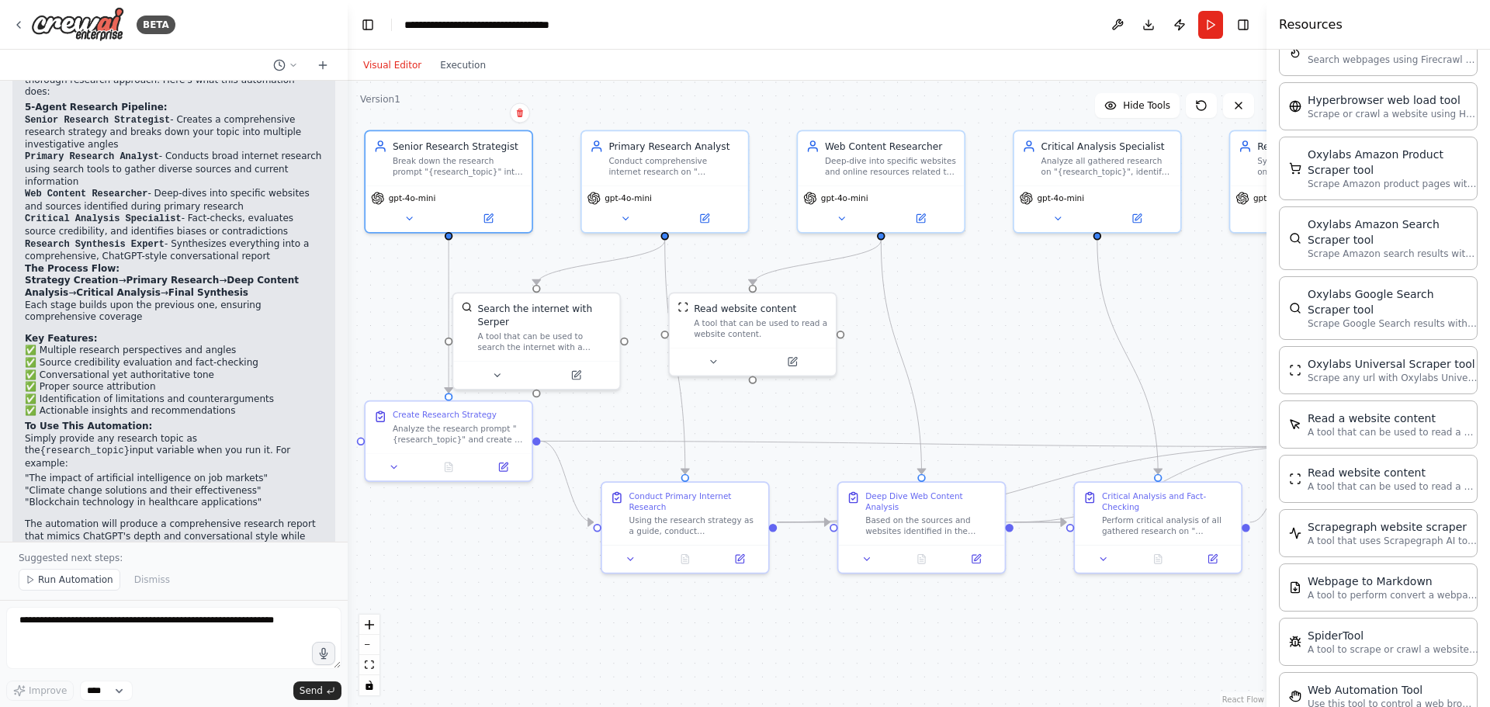
scroll to position [3458, 0]
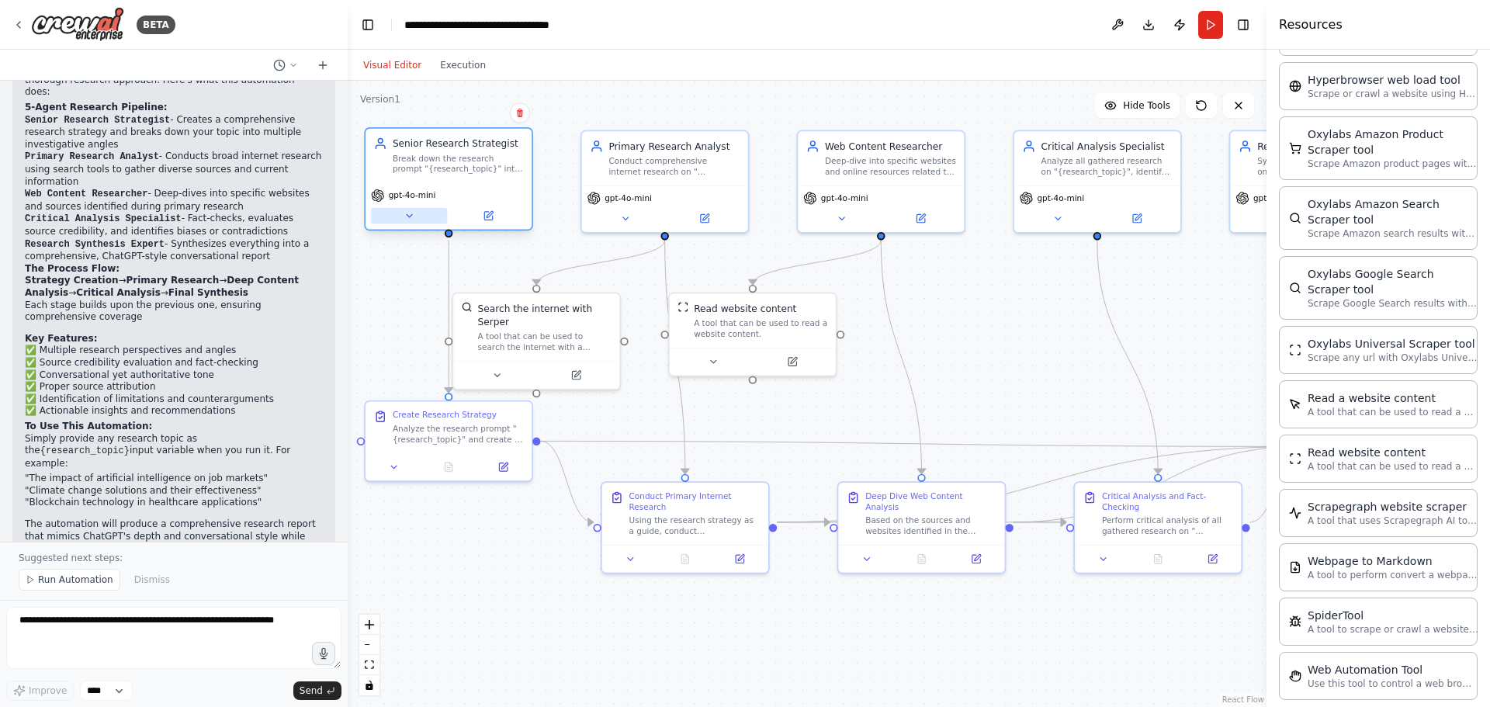
click at [407, 219] on icon at bounding box center [408, 215] width 11 height 11
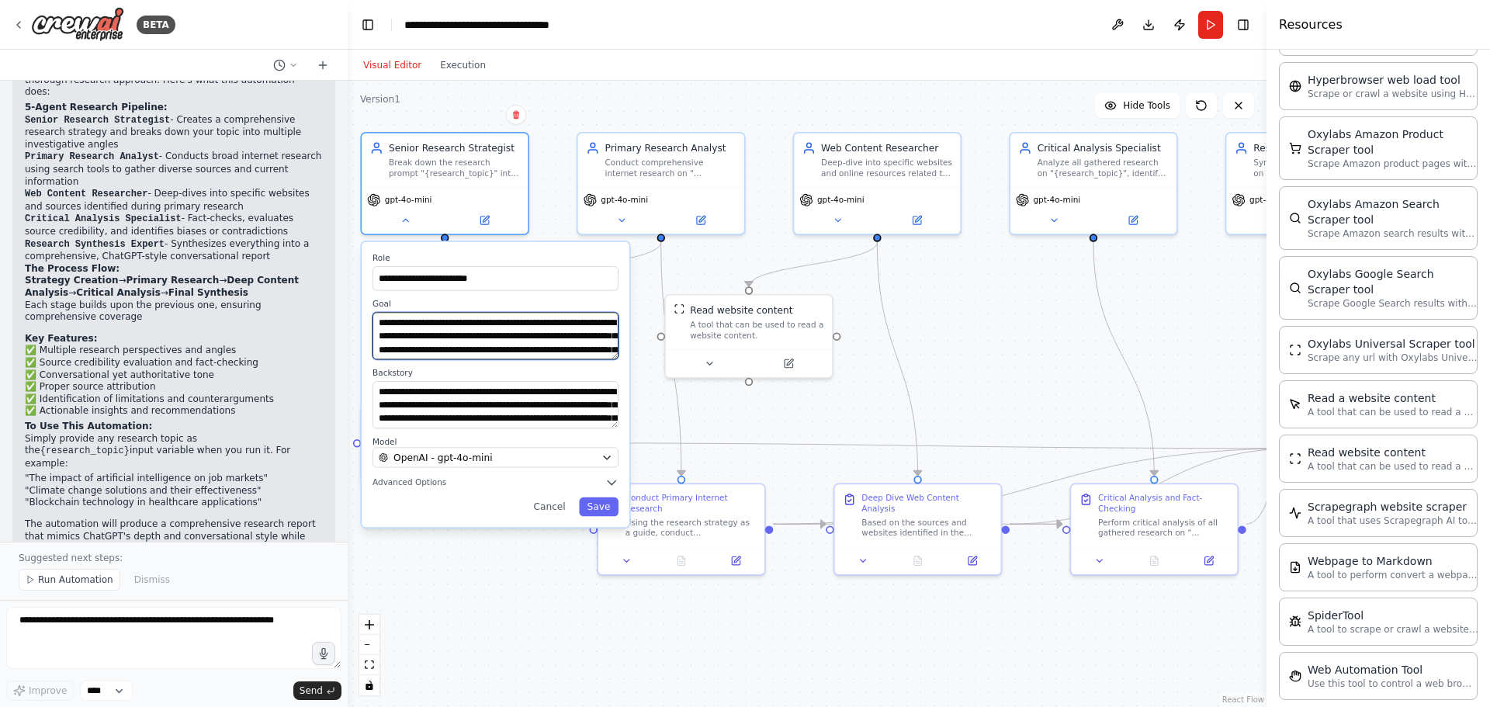
scroll to position [31, 0]
click at [668, 151] on div "Primary Research Analyst" at bounding box center [670, 145] width 131 height 13
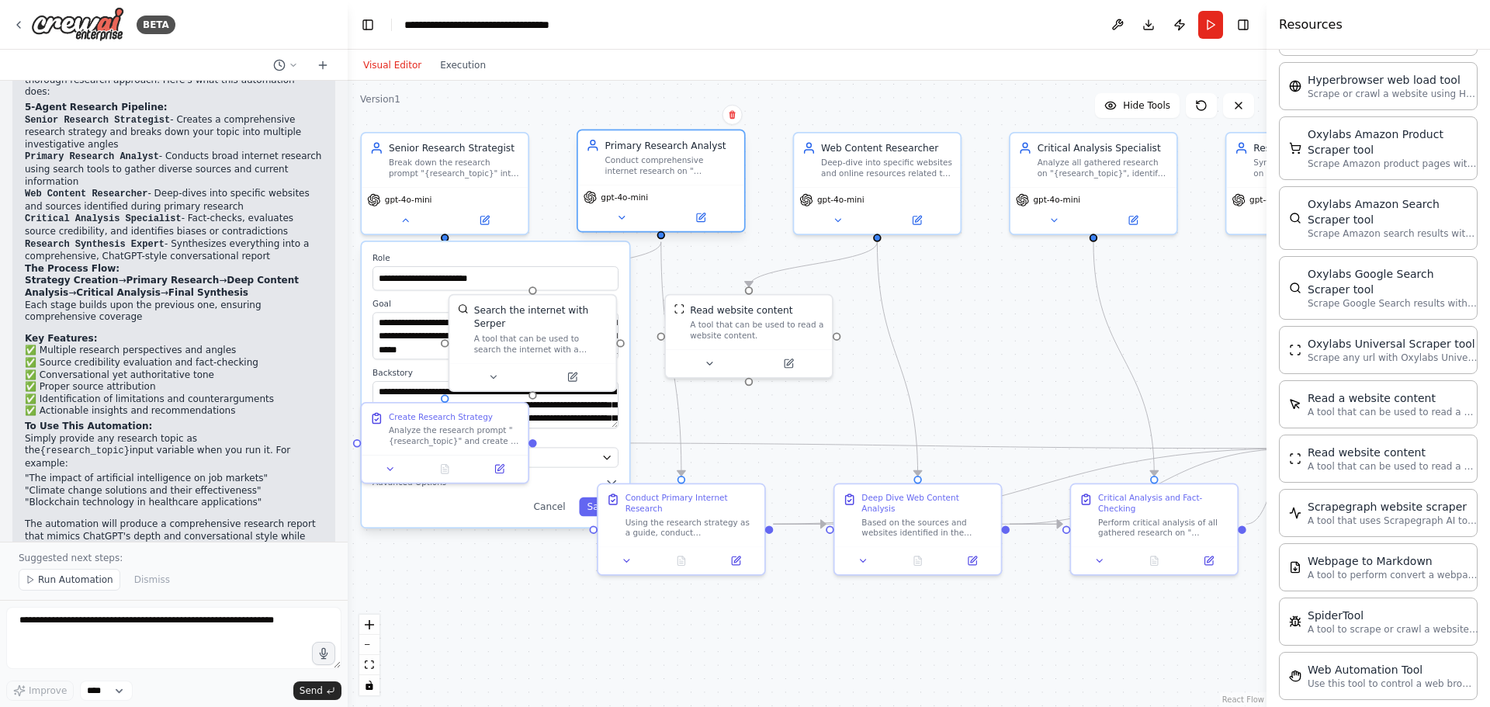
click at [630, 227] on div "gpt-4o-mini" at bounding box center [661, 208] width 166 height 47
click at [624, 217] on icon at bounding box center [621, 217] width 11 height 11
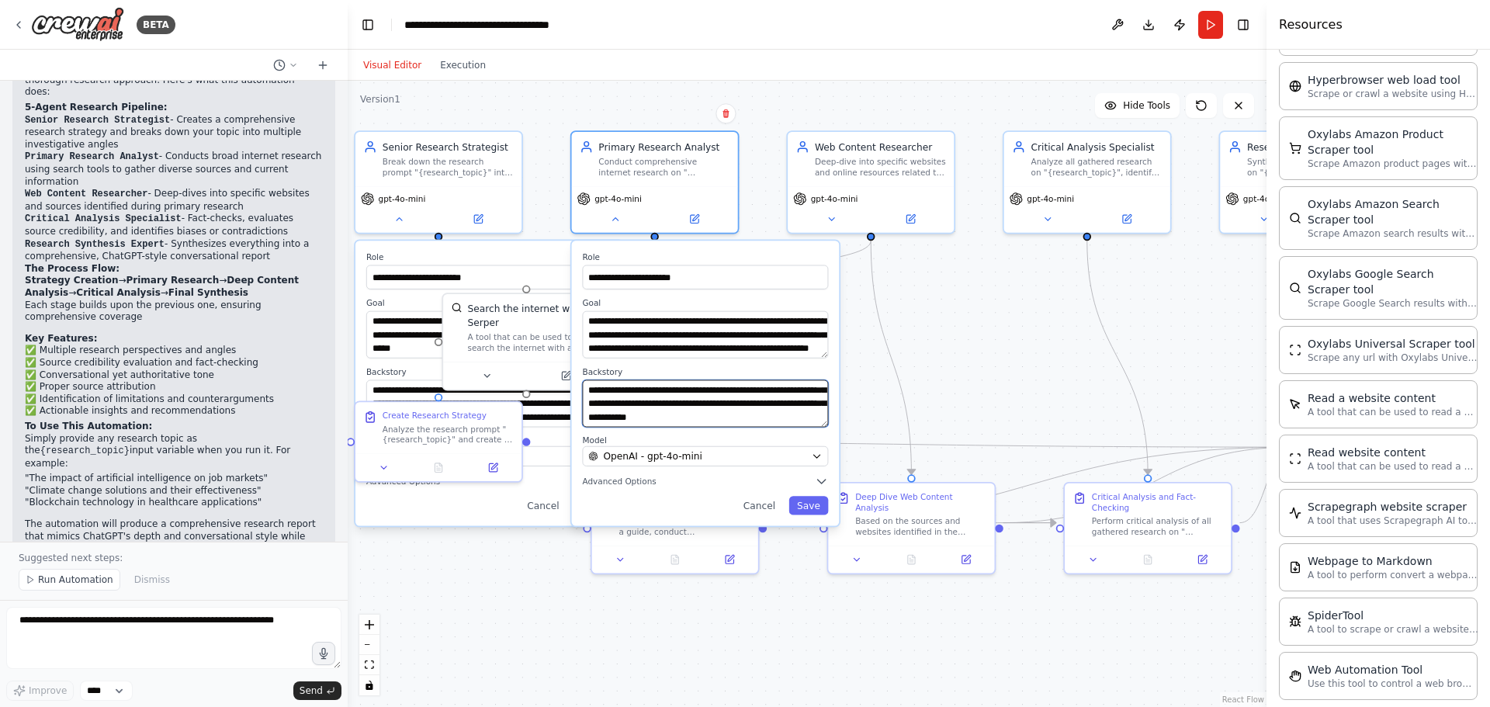
scroll to position [62, 0]
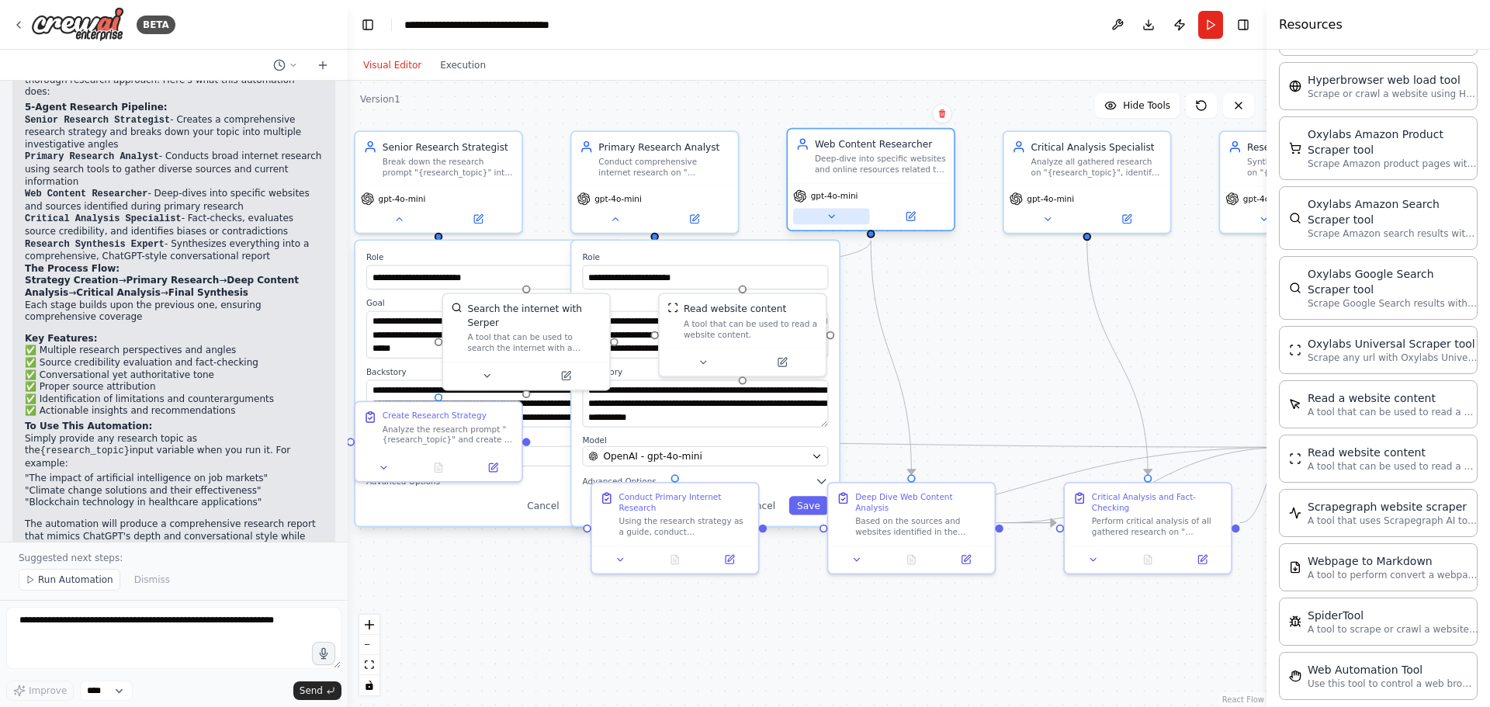
click at [854, 213] on button at bounding box center [831, 216] width 76 height 16
click at [843, 225] on div "gpt-4o-mini" at bounding box center [871, 206] width 166 height 47
click at [841, 214] on button at bounding box center [831, 216] width 76 height 16
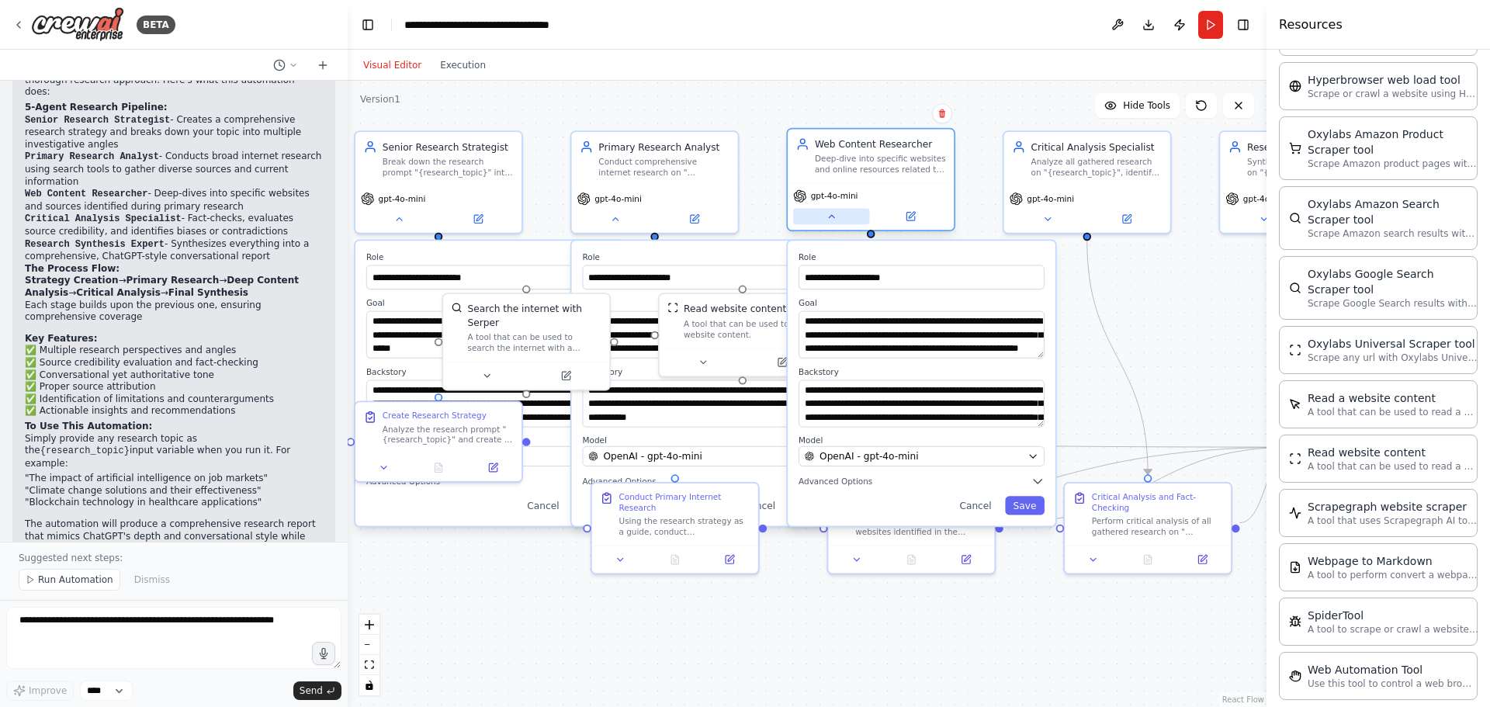
click at [836, 216] on icon at bounding box center [831, 216] width 11 height 11
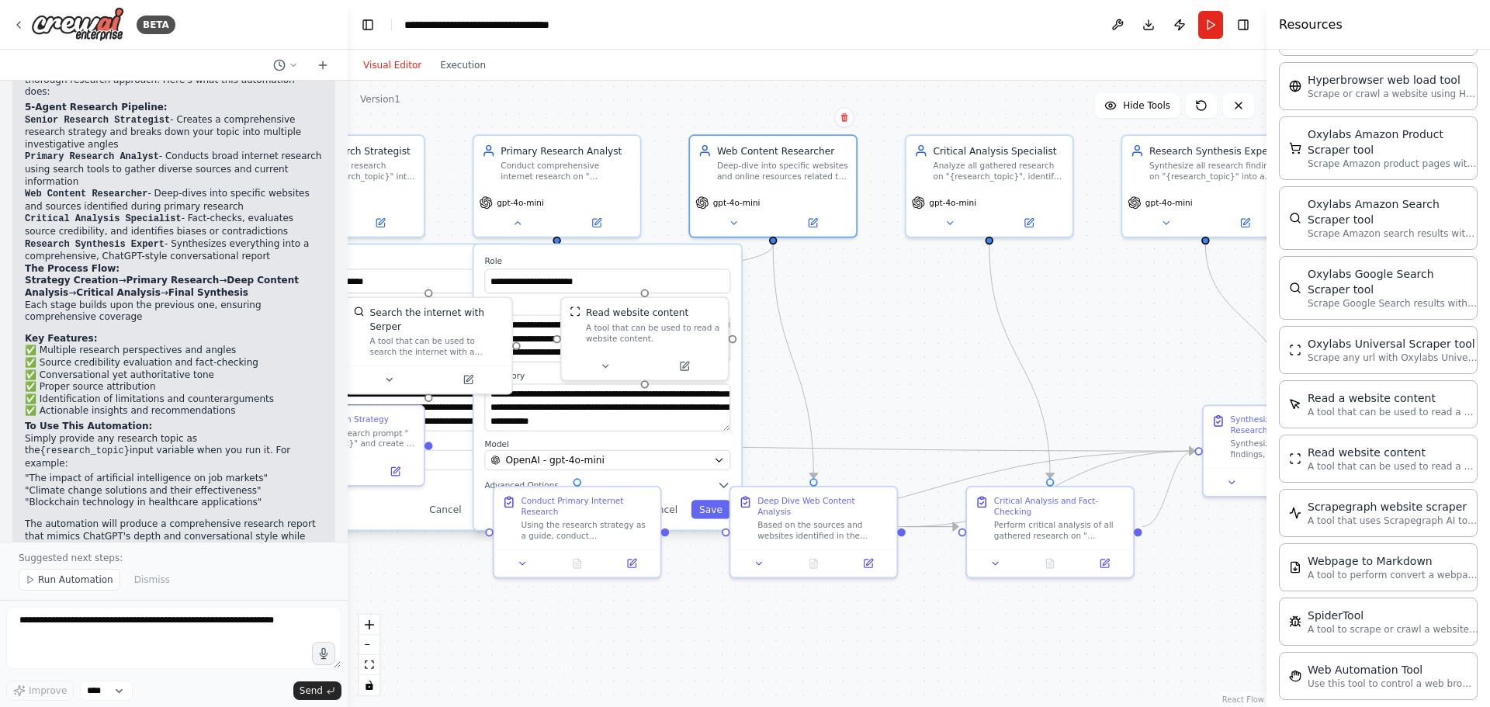
drag, startPoint x: 1172, startPoint y: 402, endPoint x: 1074, endPoint y: 406, distance: 97.8
click at [1074, 406] on div ".deletable-edge-delete-btn { width: 20px; height: 20px; border: 0px solid #ffff…" at bounding box center [807, 394] width 919 height 626
click at [986, 552] on button at bounding box center [995, 560] width 47 height 16
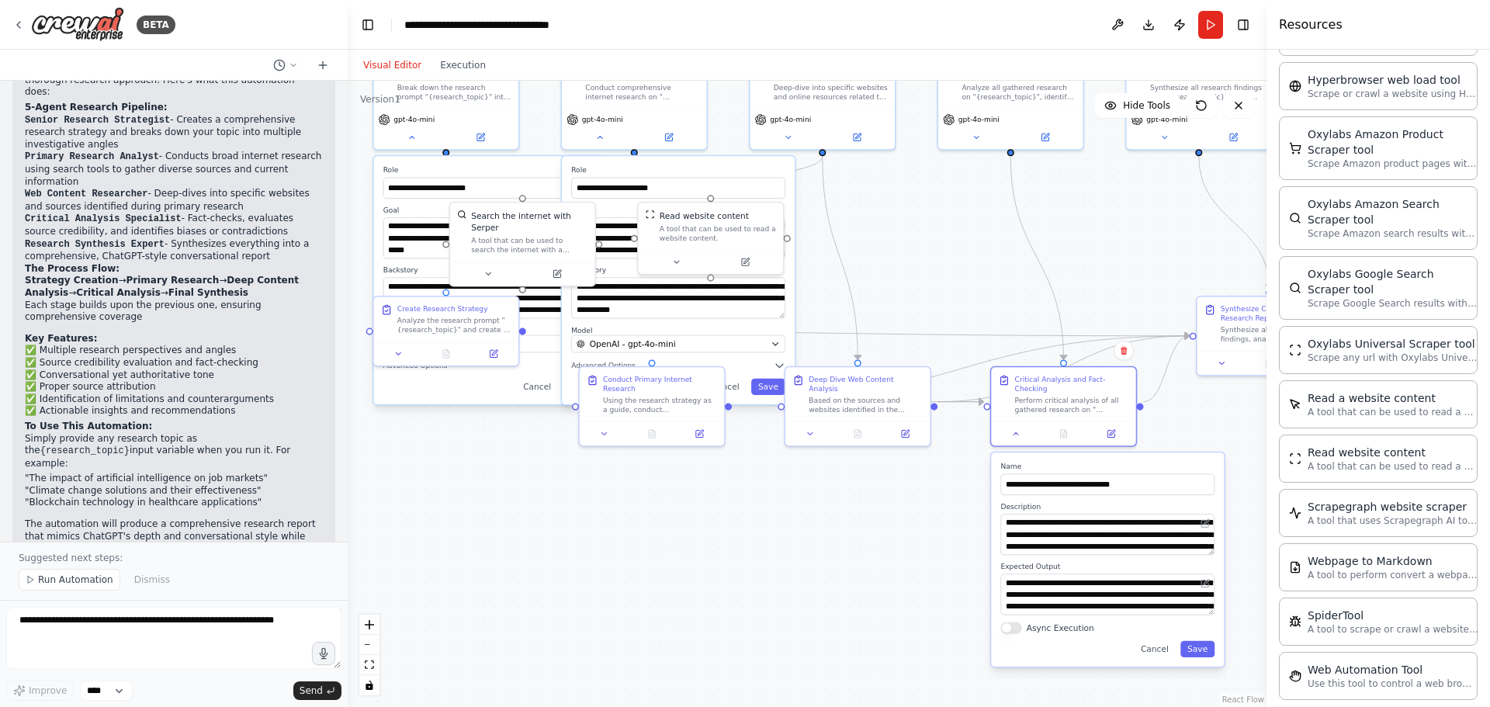
drag, startPoint x: 847, startPoint y: 628, endPoint x: 869, endPoint y: 500, distance: 129.9
click at [869, 500] on div ".deletable-edge-delete-btn { width: 20px; height: 20px; border: 0px solid #ffff…" at bounding box center [807, 394] width 919 height 626
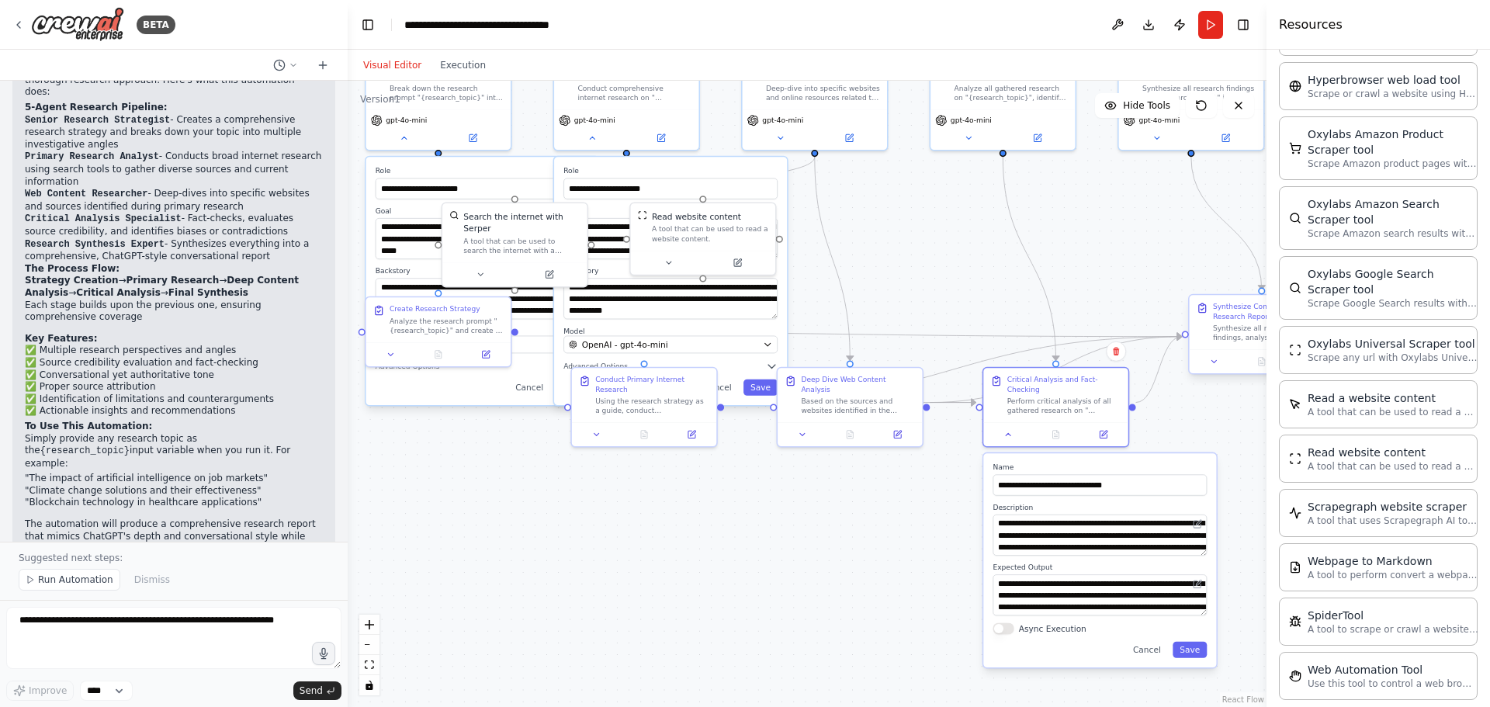
click at [1228, 346] on div "Synthesize Comprehensive Research Report Synthesize all research findings, anal…" at bounding box center [1262, 322] width 144 height 54
click at [1221, 359] on button at bounding box center [1214, 362] width 40 height 14
click at [1152, 33] on button "Download" at bounding box center [1148, 25] width 25 height 28
click at [1468, 653] on icon "Notifications (F8)" at bounding box center [1464, 650] width 12 height 12
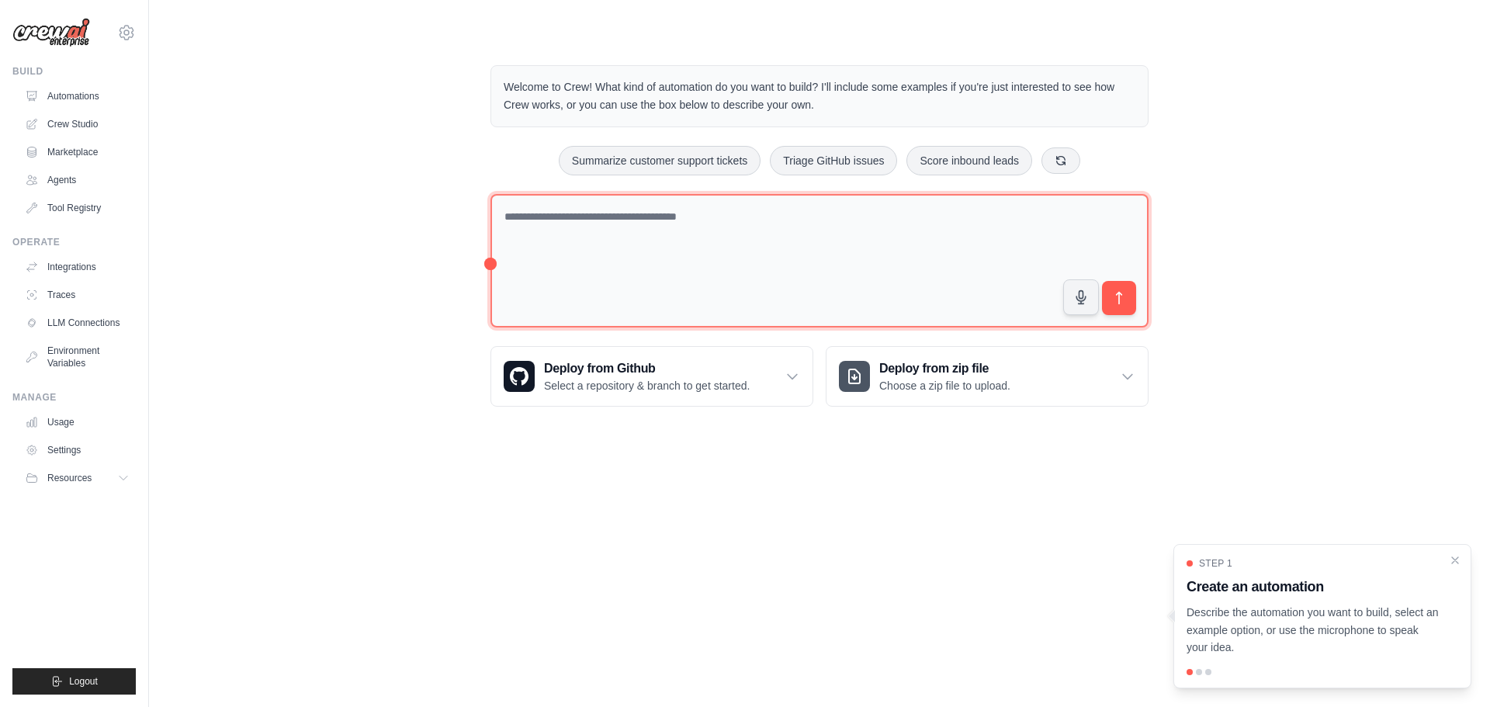
click at [686, 263] on textarea at bounding box center [819, 261] width 658 height 134
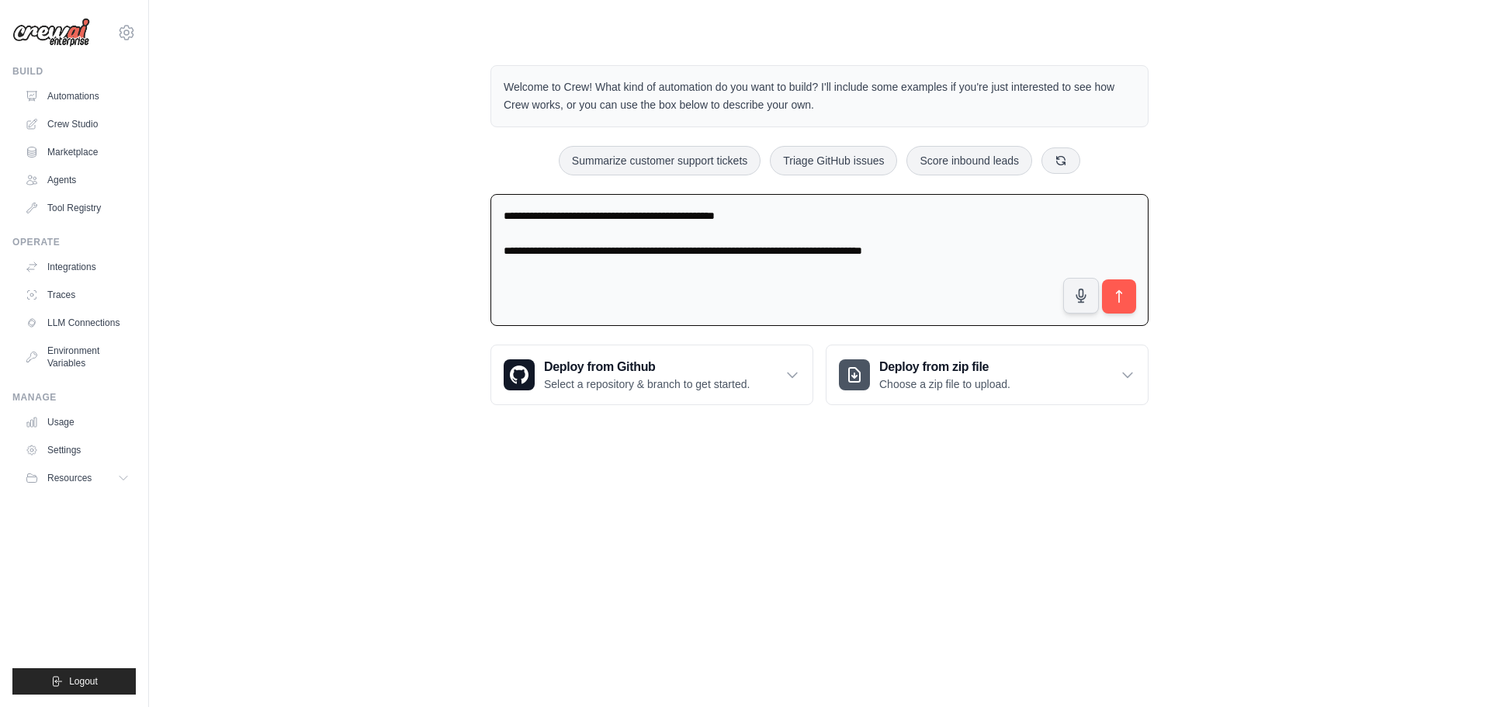
type textarea "**********"
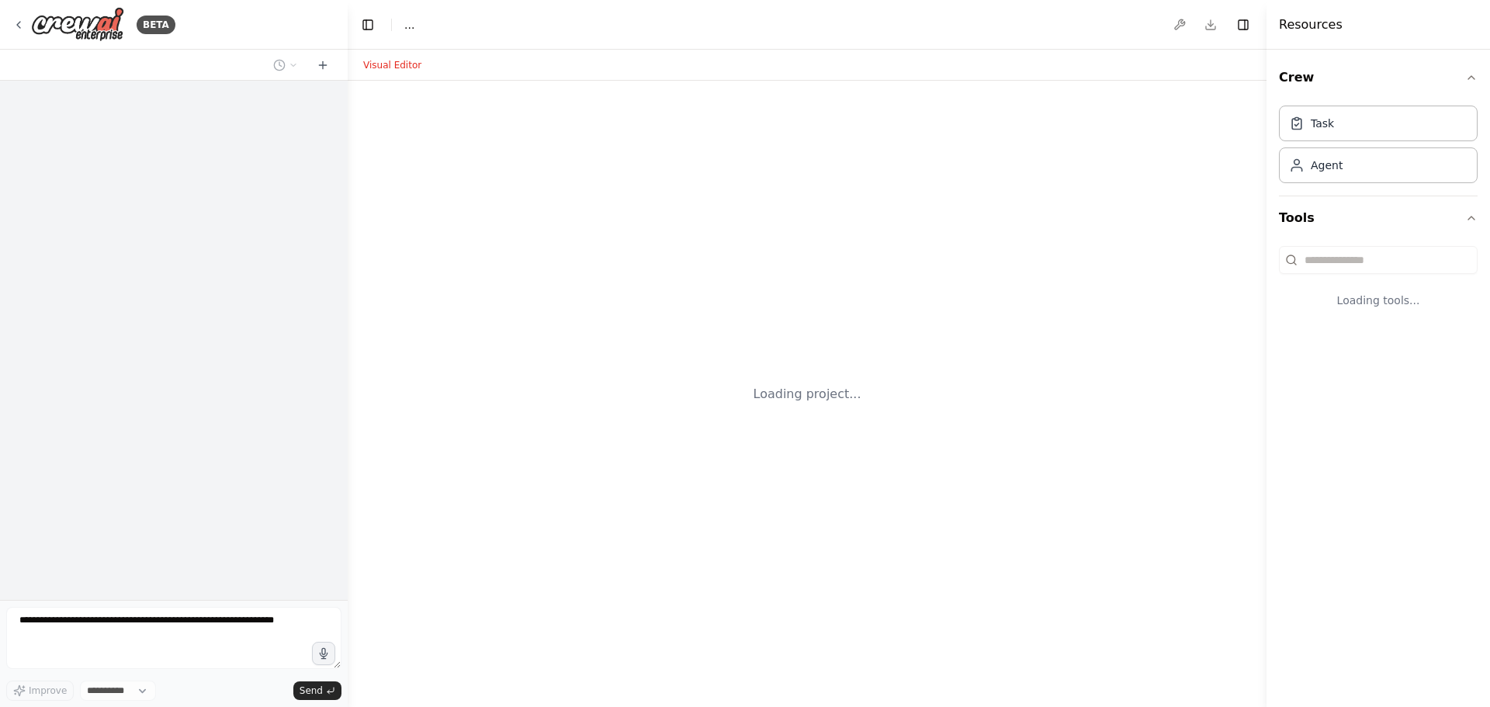
select select "****"
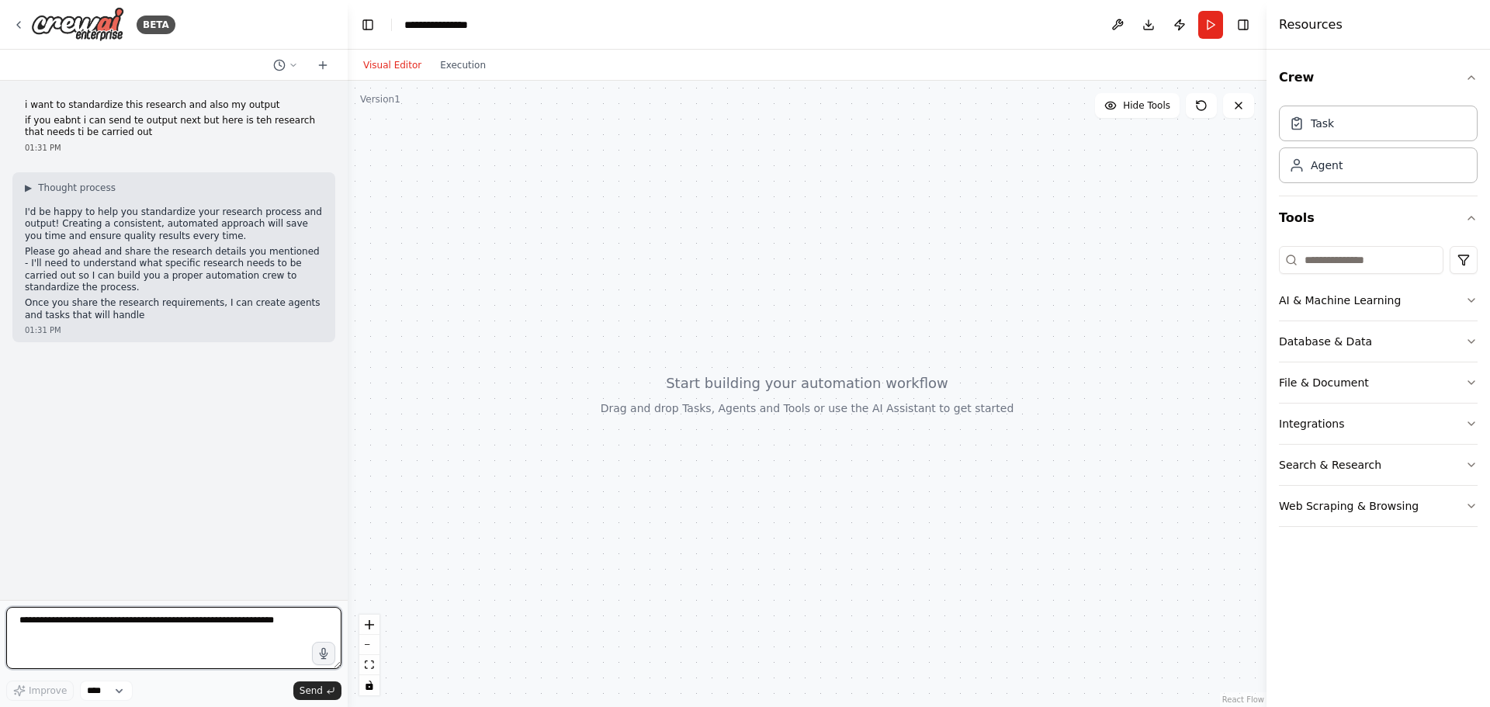
click at [188, 629] on textarea at bounding box center [173, 638] width 335 height 62
paste textarea "**********"
type textarea "**********"
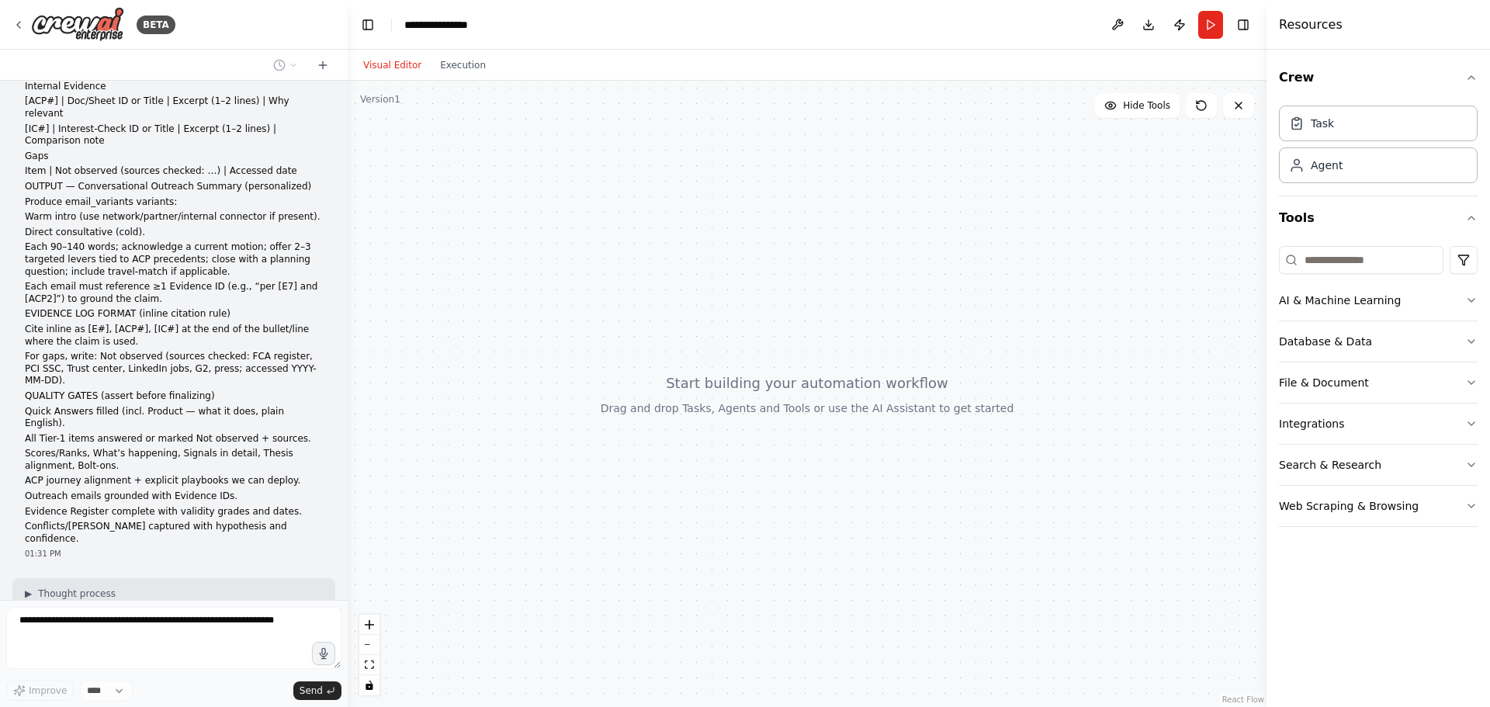
scroll to position [3580, 0]
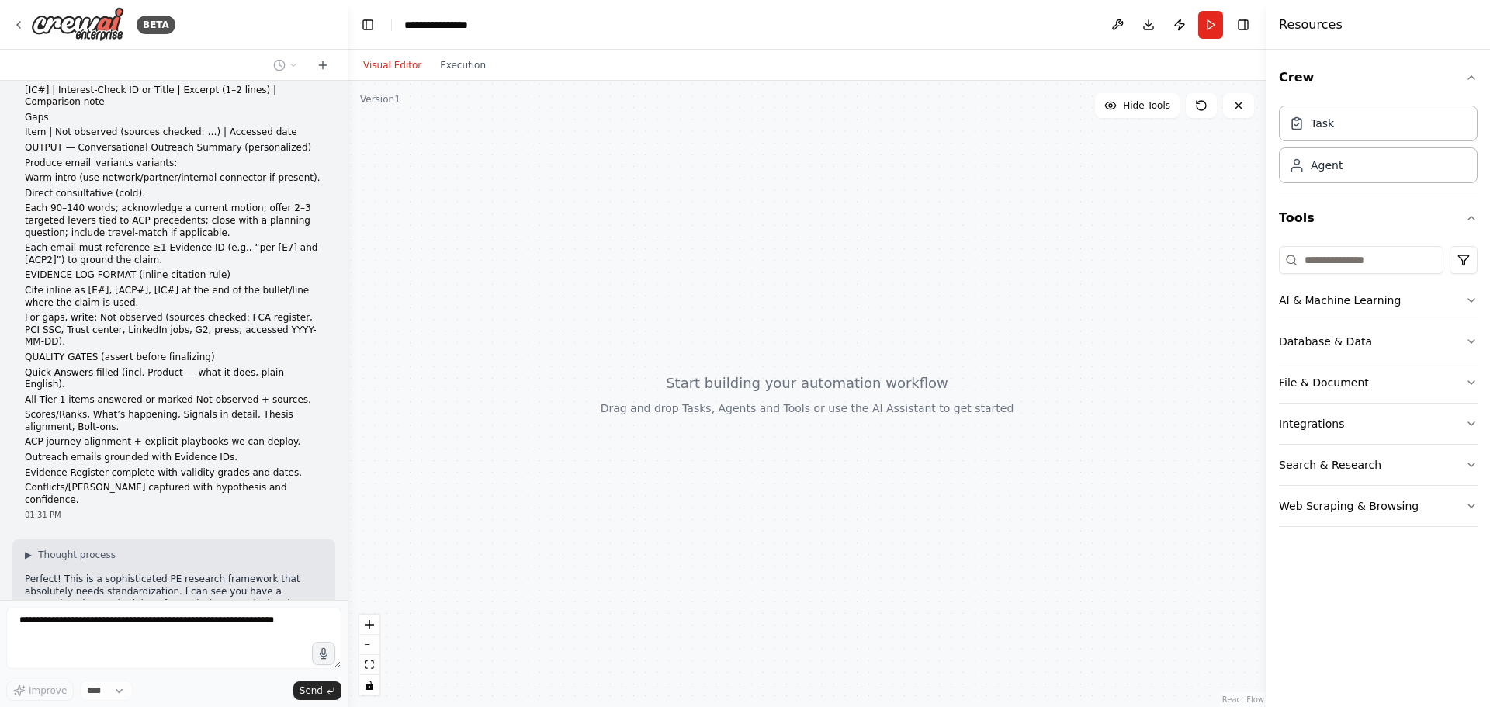
click at [1417, 505] on button "Web Scraping & Browsing" at bounding box center [1378, 506] width 199 height 40
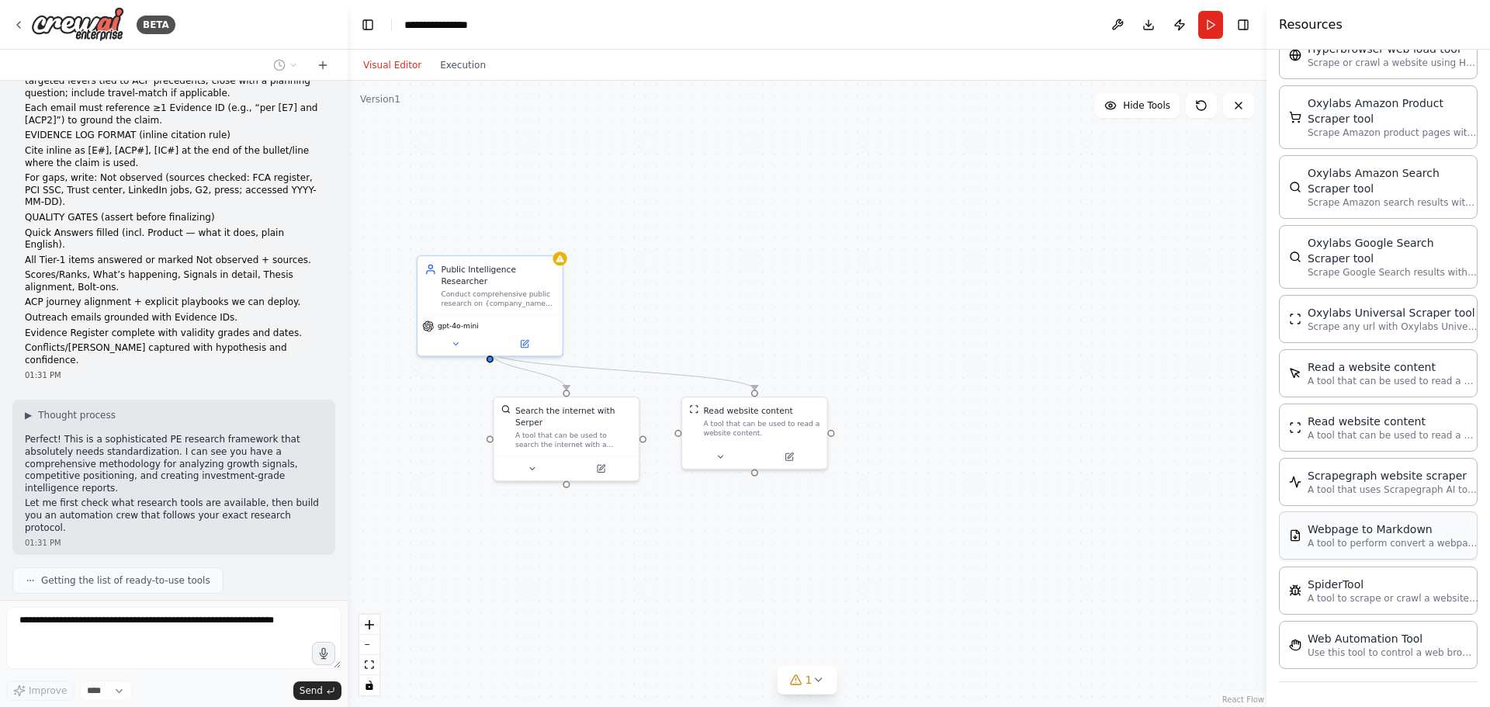
scroll to position [3707, 0]
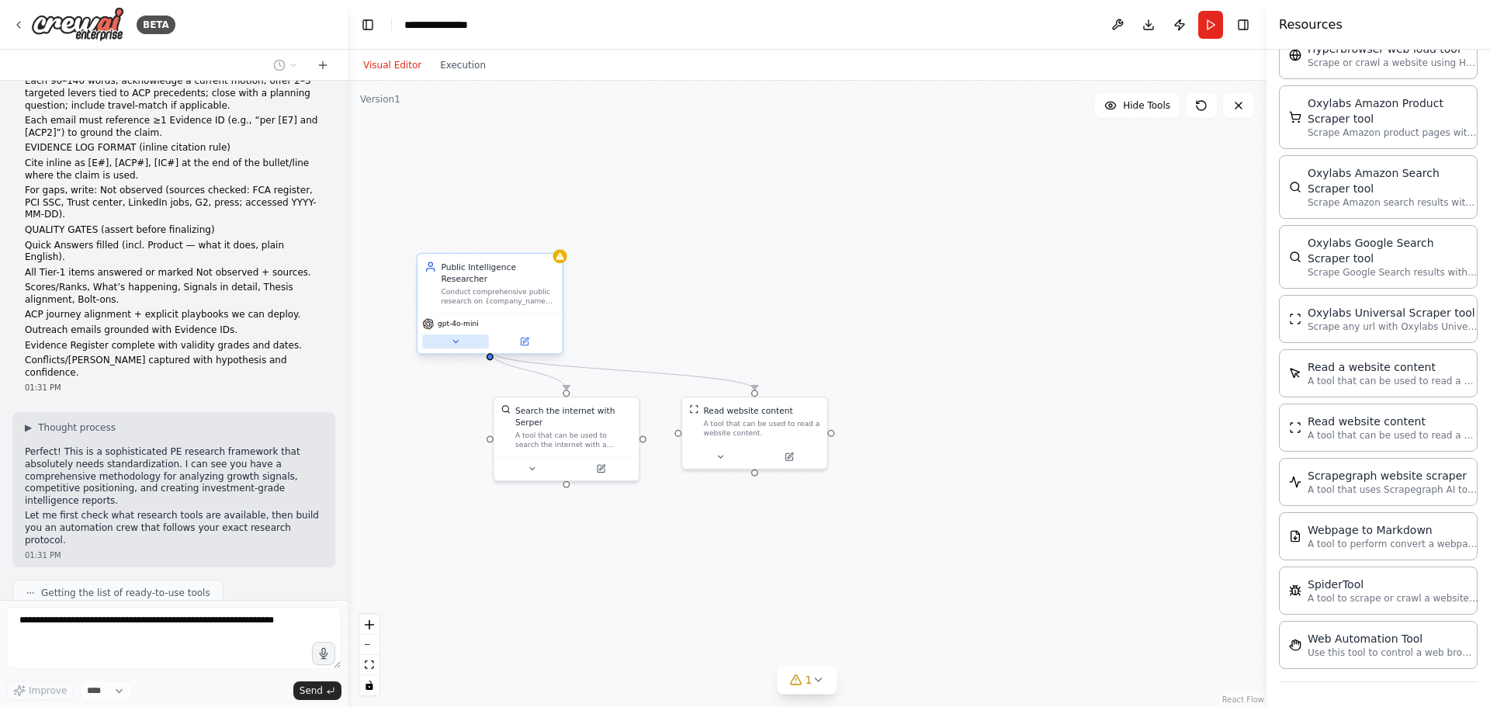
click at [452, 337] on icon at bounding box center [455, 341] width 9 height 9
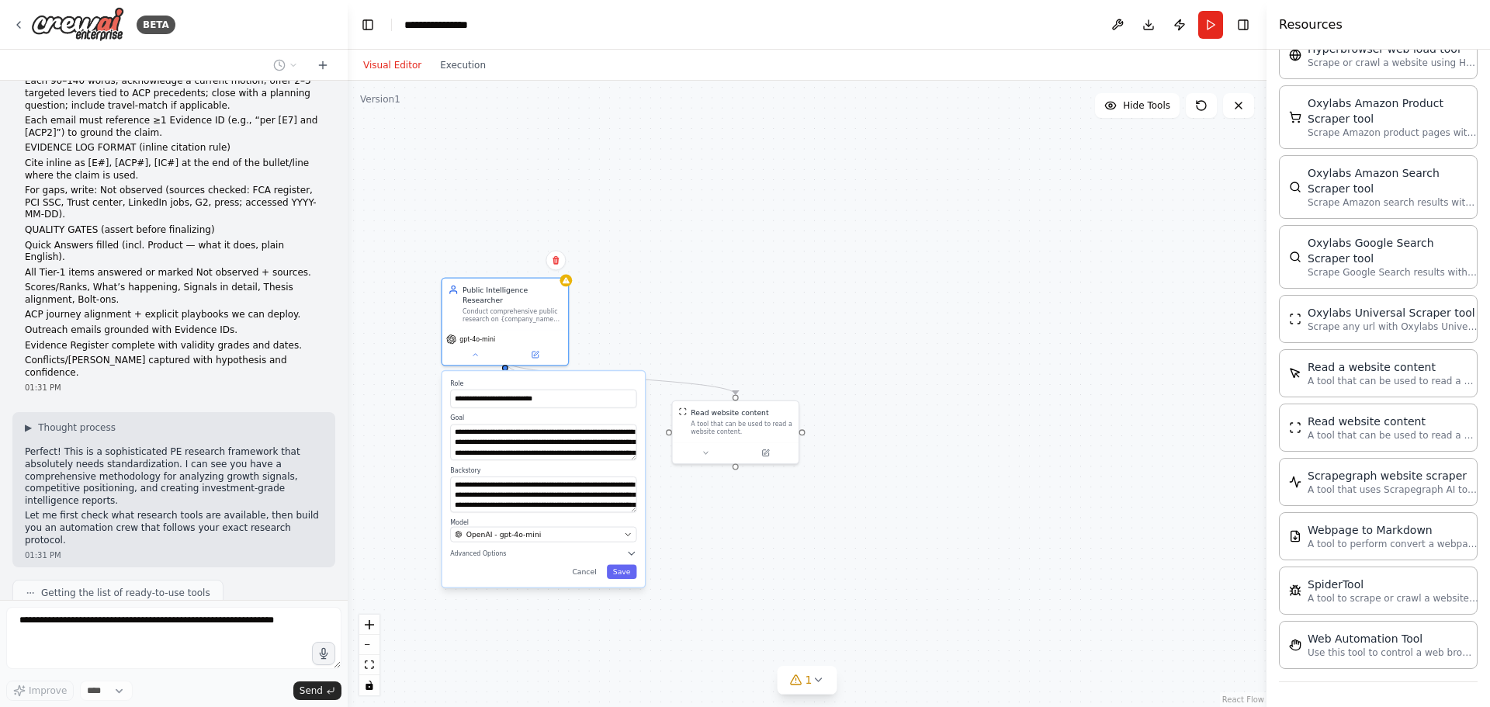
scroll to position [3771, 0]
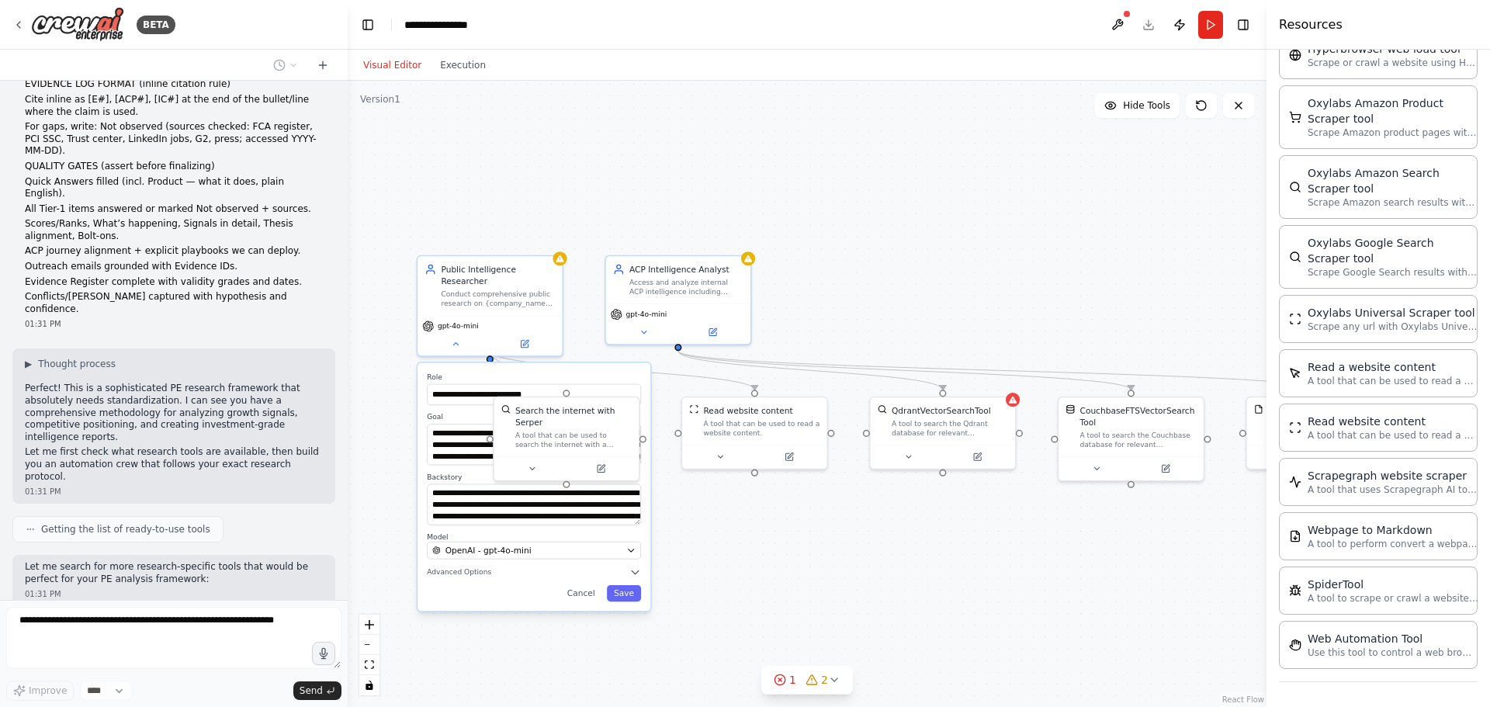
click at [852, 551] on div ".deletable-edge-delete-btn { width: 20px; height: 20px; border: 0px solid #ffff…" at bounding box center [807, 394] width 919 height 626
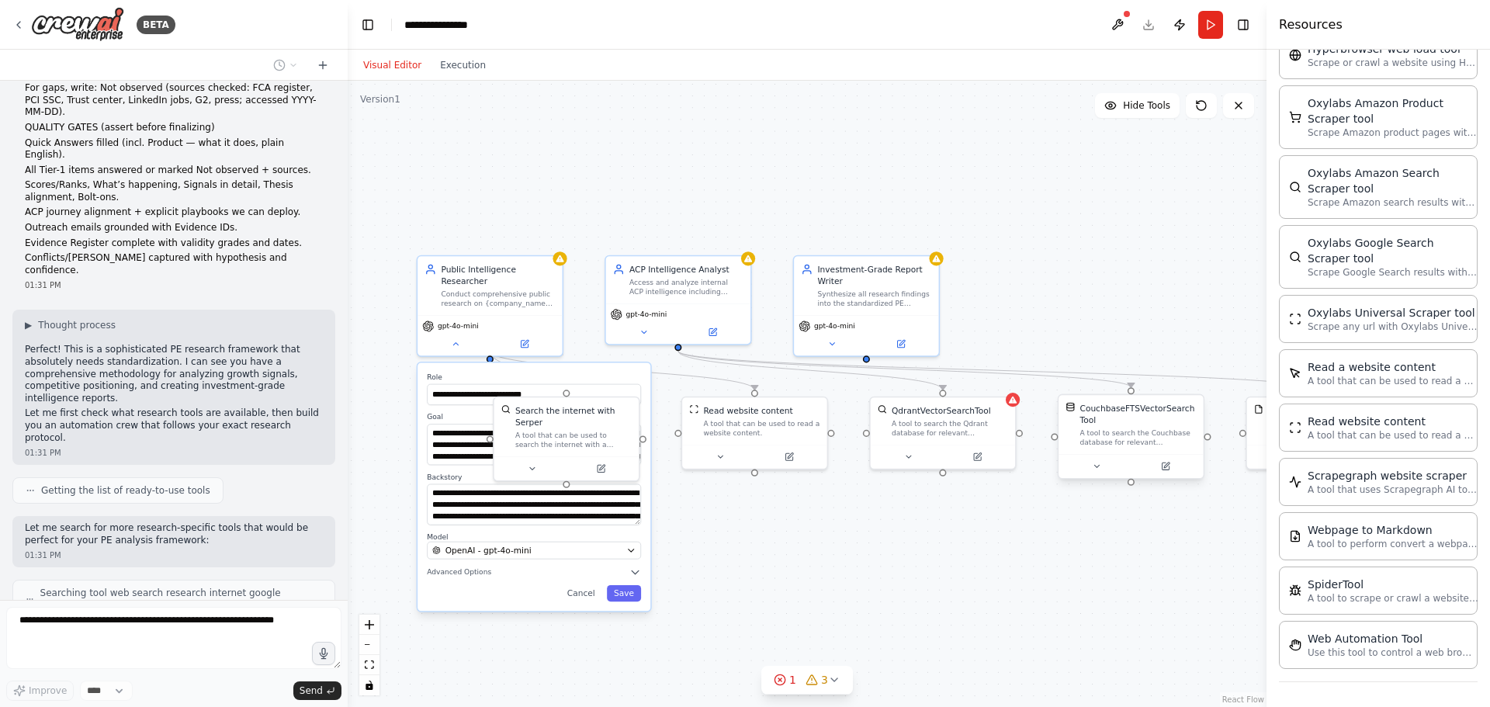
click at [1152, 438] on div "A tool to search the Couchbase database for relevant information on internal do…" at bounding box center [1137, 437] width 116 height 19
click at [1092, 469] on icon at bounding box center [1096, 466] width 9 height 9
click at [1090, 466] on icon at bounding box center [1090, 466] width 5 height 2
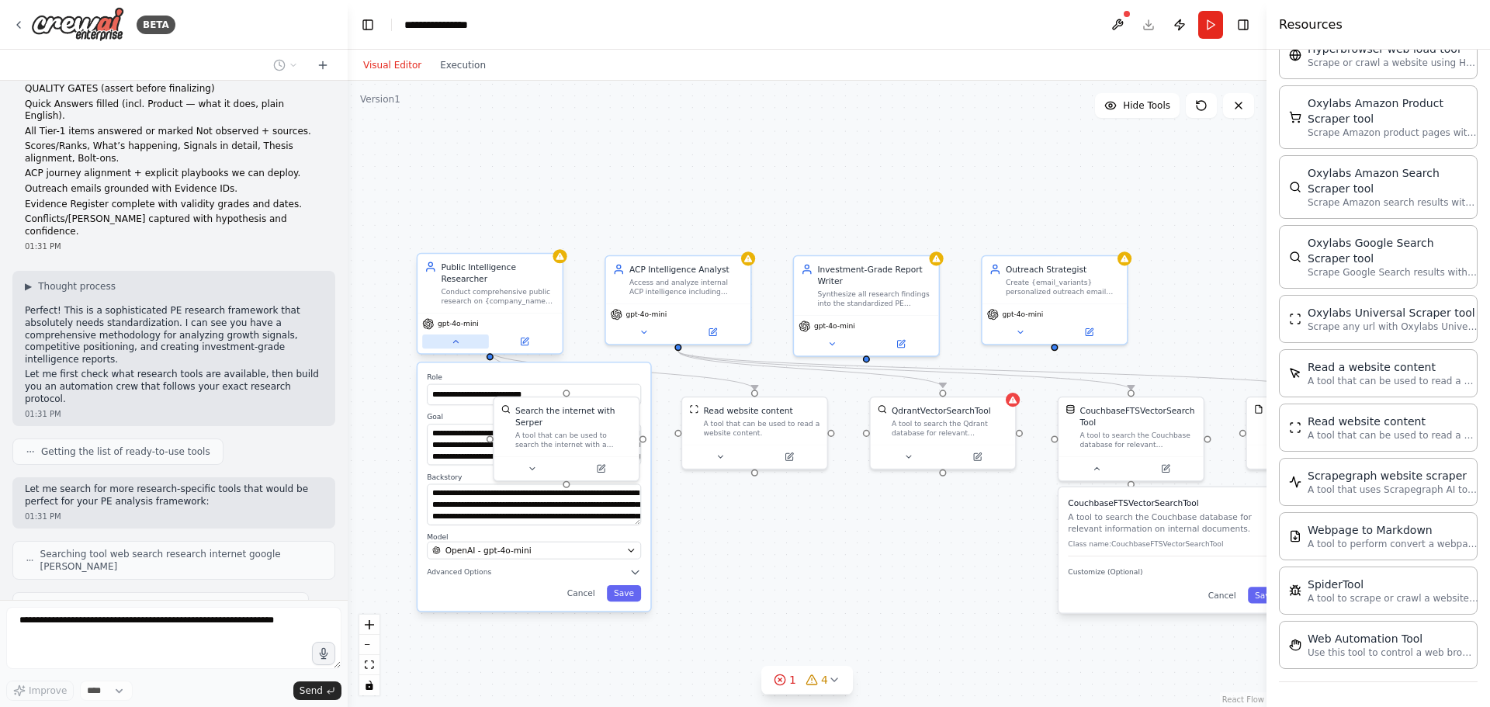
click at [451, 337] on icon at bounding box center [455, 341] width 9 height 9
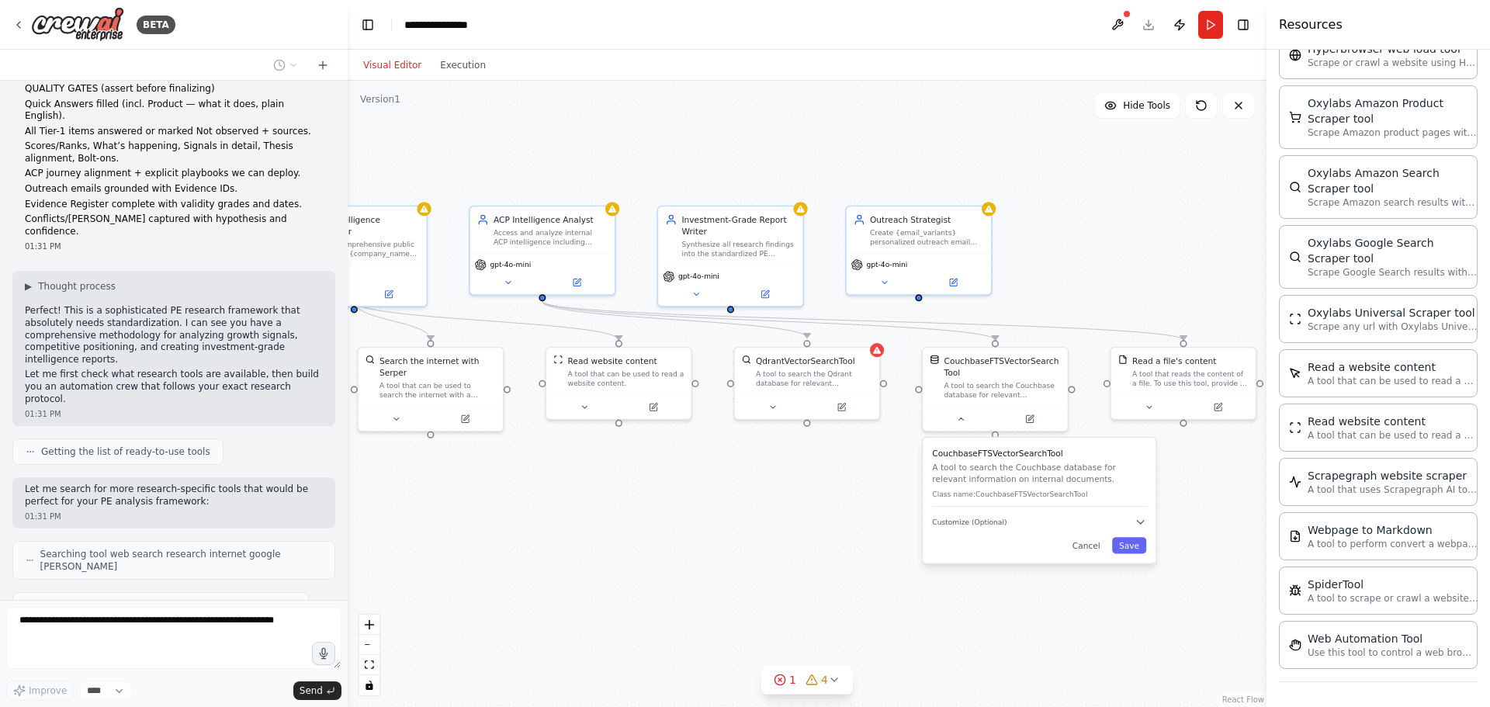
drag, startPoint x: 911, startPoint y: 568, endPoint x: 775, endPoint y: 518, distance: 144.6
click at [775, 518] on div ".deletable-edge-delete-btn { width: 20px; height: 20px; border: 0px solid #ffff…" at bounding box center [807, 394] width 919 height 626
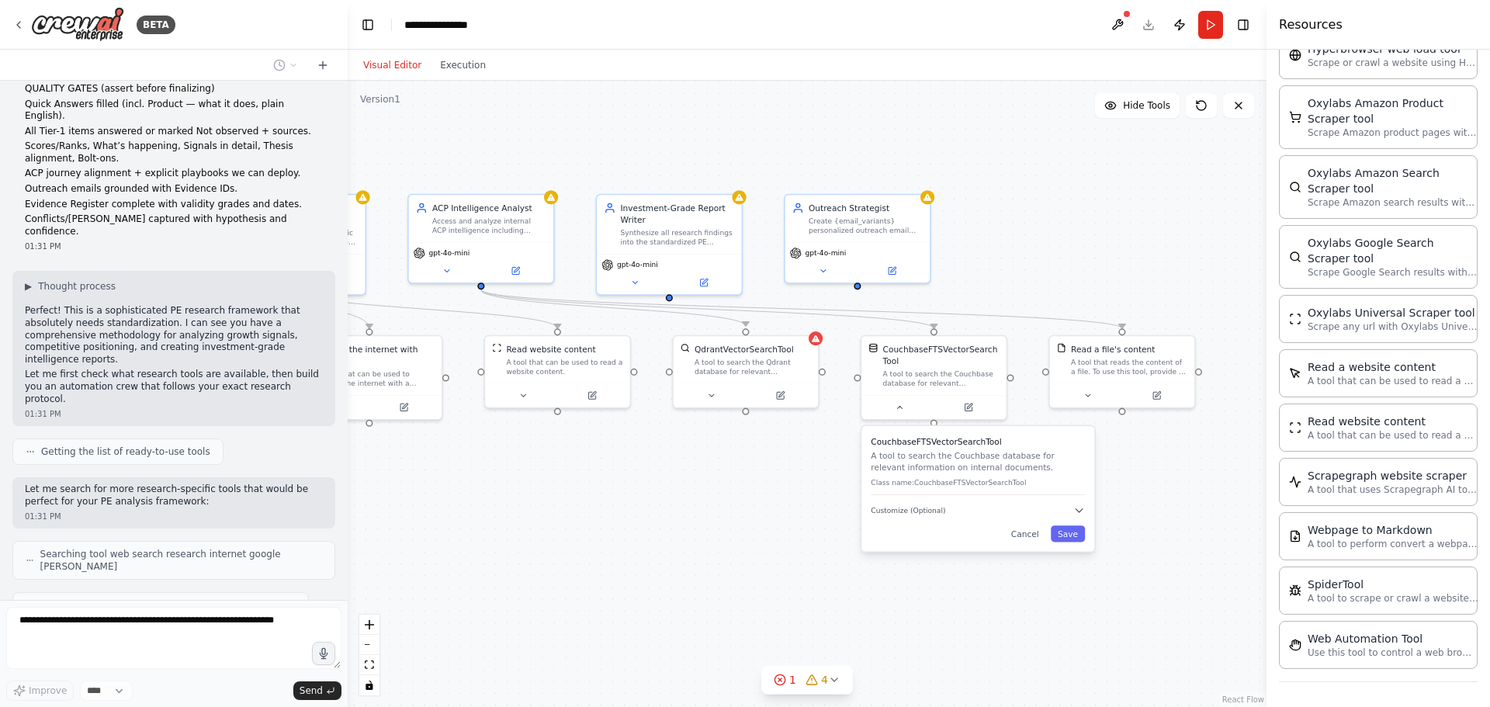
drag, startPoint x: 907, startPoint y: 586, endPoint x: 777, endPoint y: 544, distance: 136.9
click at [777, 544] on div ".deletable-edge-delete-btn { width: 20px; height: 20px; border: 0px solid #ffff…" at bounding box center [807, 394] width 919 height 626
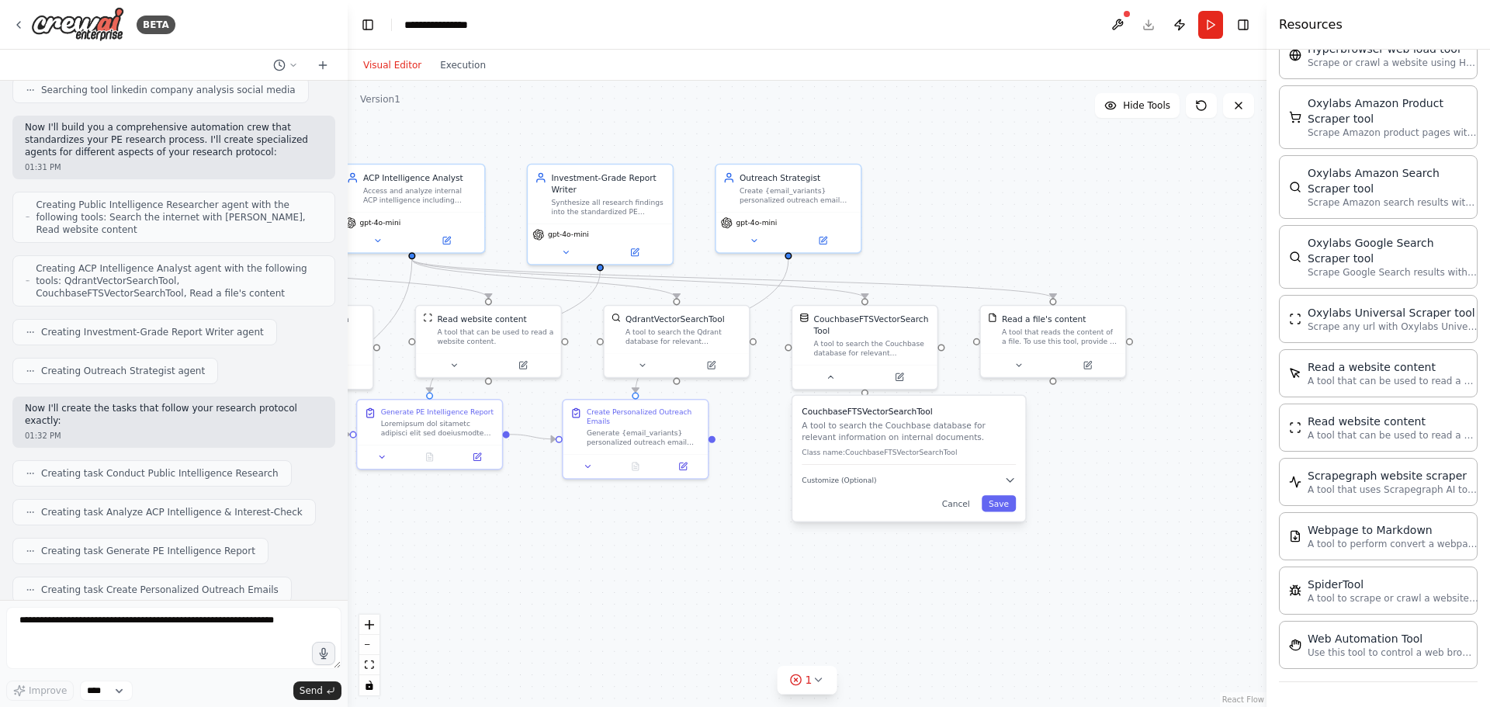
scroll to position [4454, 0]
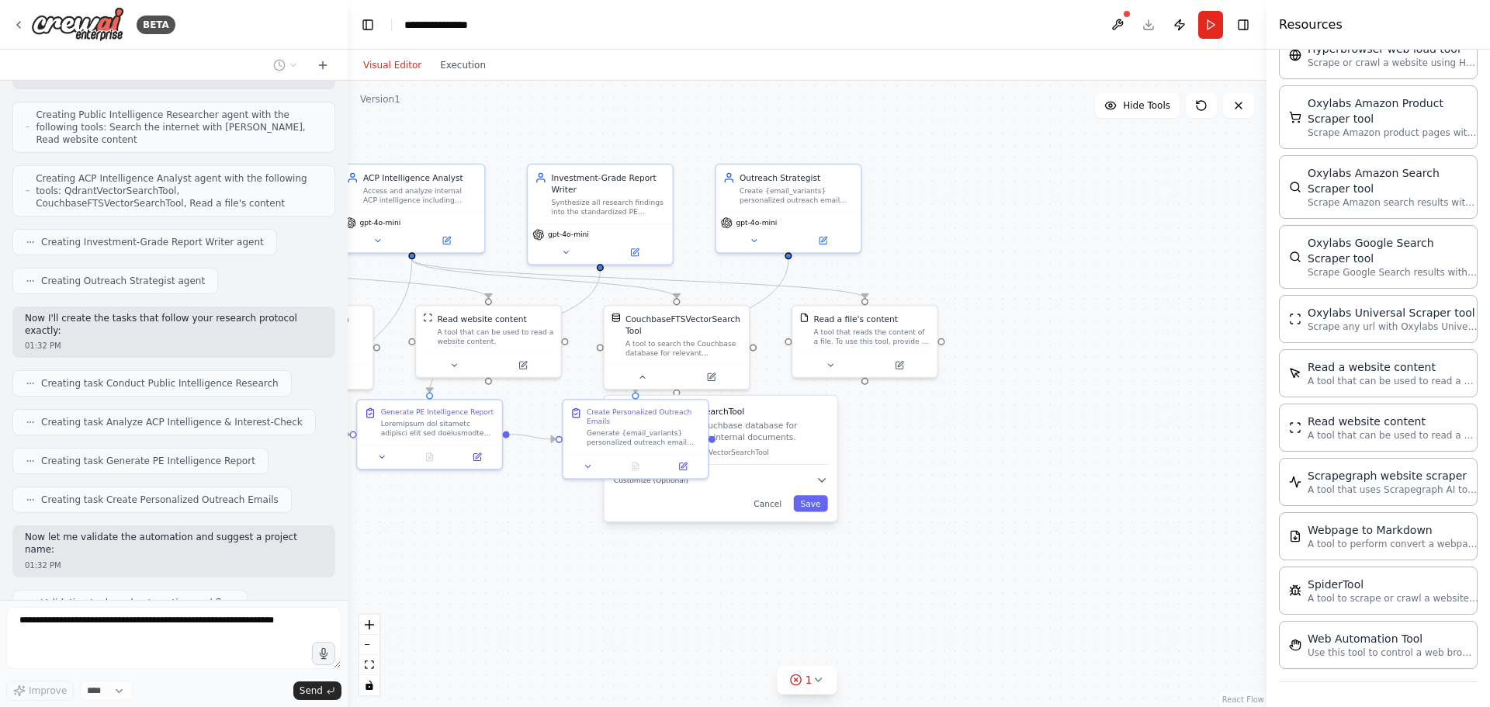
click at [708, 616] on div ".deletable-edge-delete-btn { width: 20px; height: 20px; border: 0px solid #ffff…" at bounding box center [807, 394] width 919 height 626
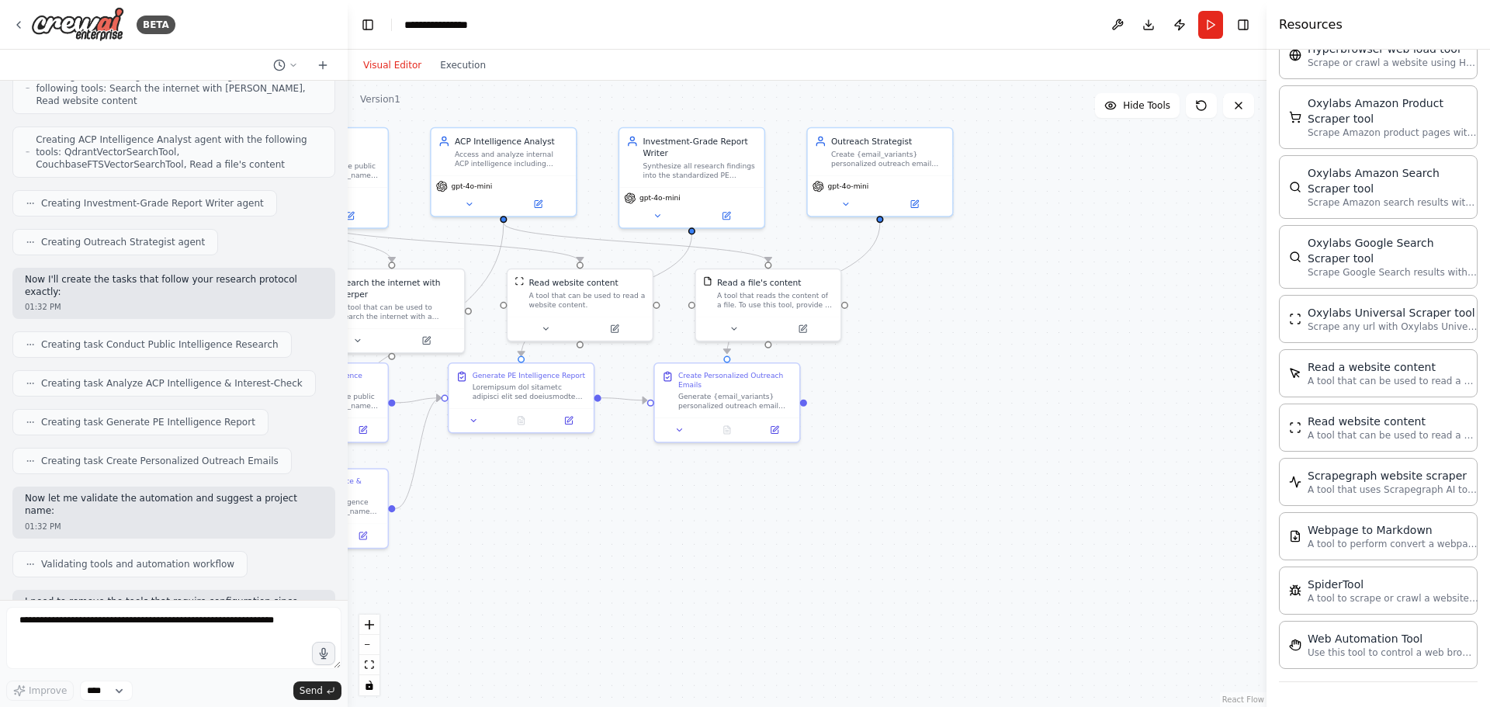
scroll to position [4583, 0]
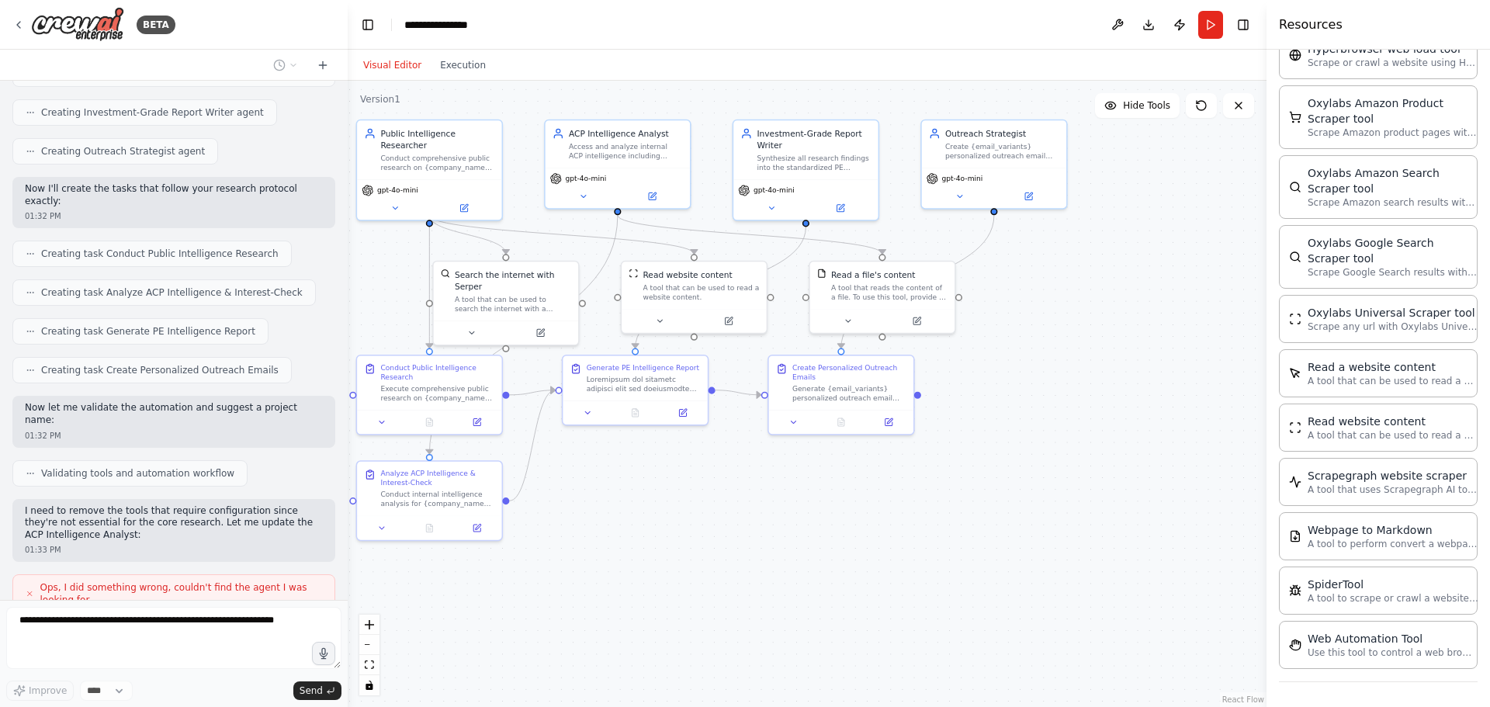
drag, startPoint x: 568, startPoint y: 611, endPoint x: 774, endPoint y: 566, distance: 211.1
click at [774, 566] on div ".deletable-edge-delete-btn { width: 20px; height: 20px; border: 0px solid #ffff…" at bounding box center [807, 394] width 919 height 626
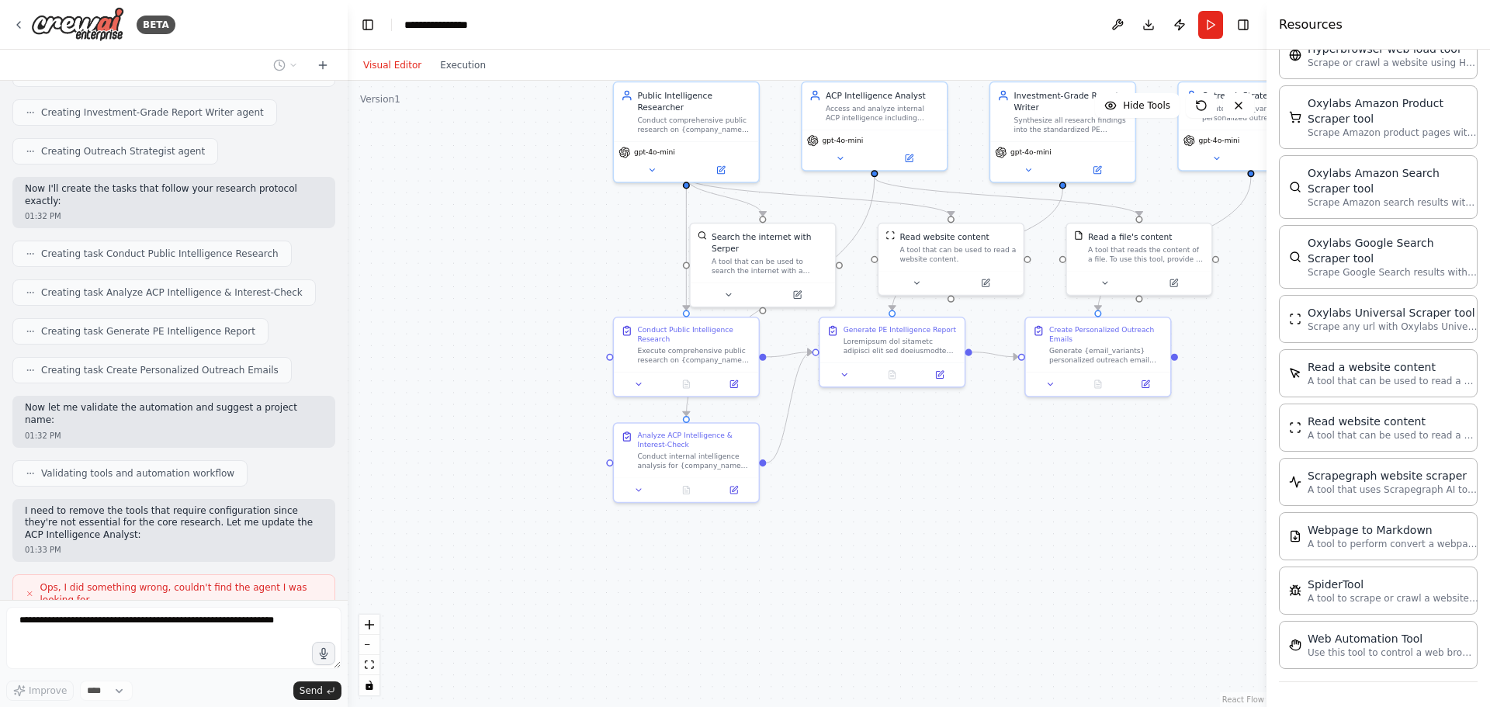
drag, startPoint x: 620, startPoint y: 589, endPoint x: 876, endPoint y: 551, distance: 258.9
click at [876, 551] on div ".deletable-edge-delete-btn { width: 20px; height: 20px; border: 0px solid #ffff…" at bounding box center [807, 394] width 919 height 626
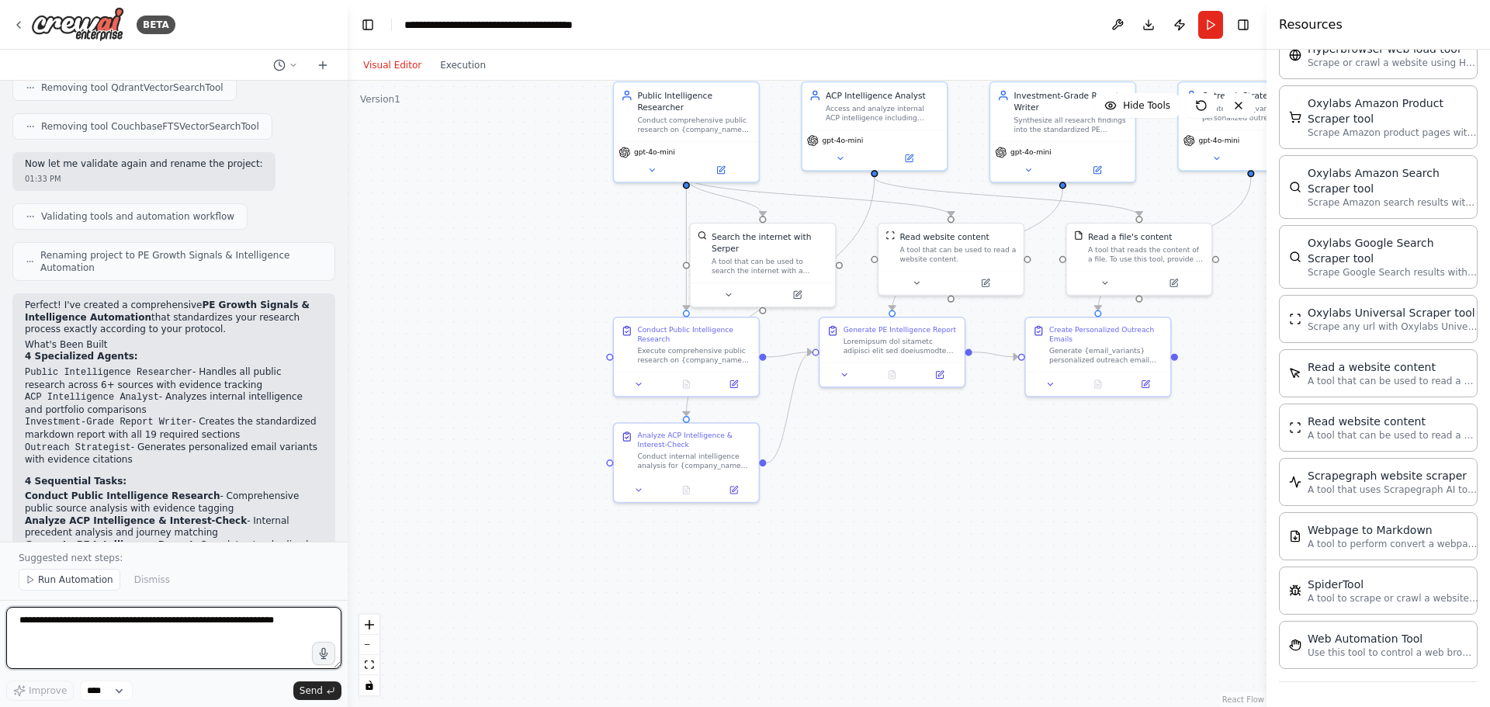
scroll to position [5304, 0]
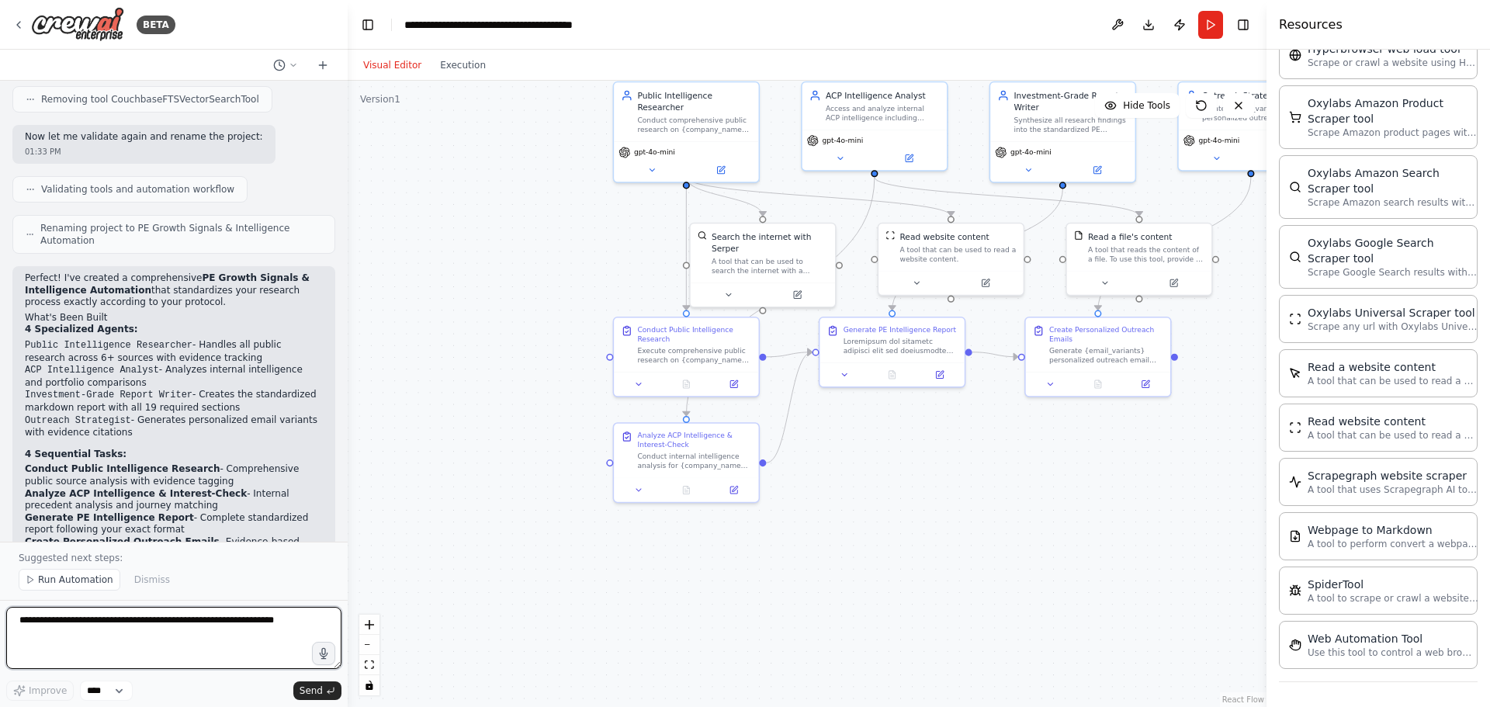
click at [251, 632] on textarea at bounding box center [173, 638] width 335 height 62
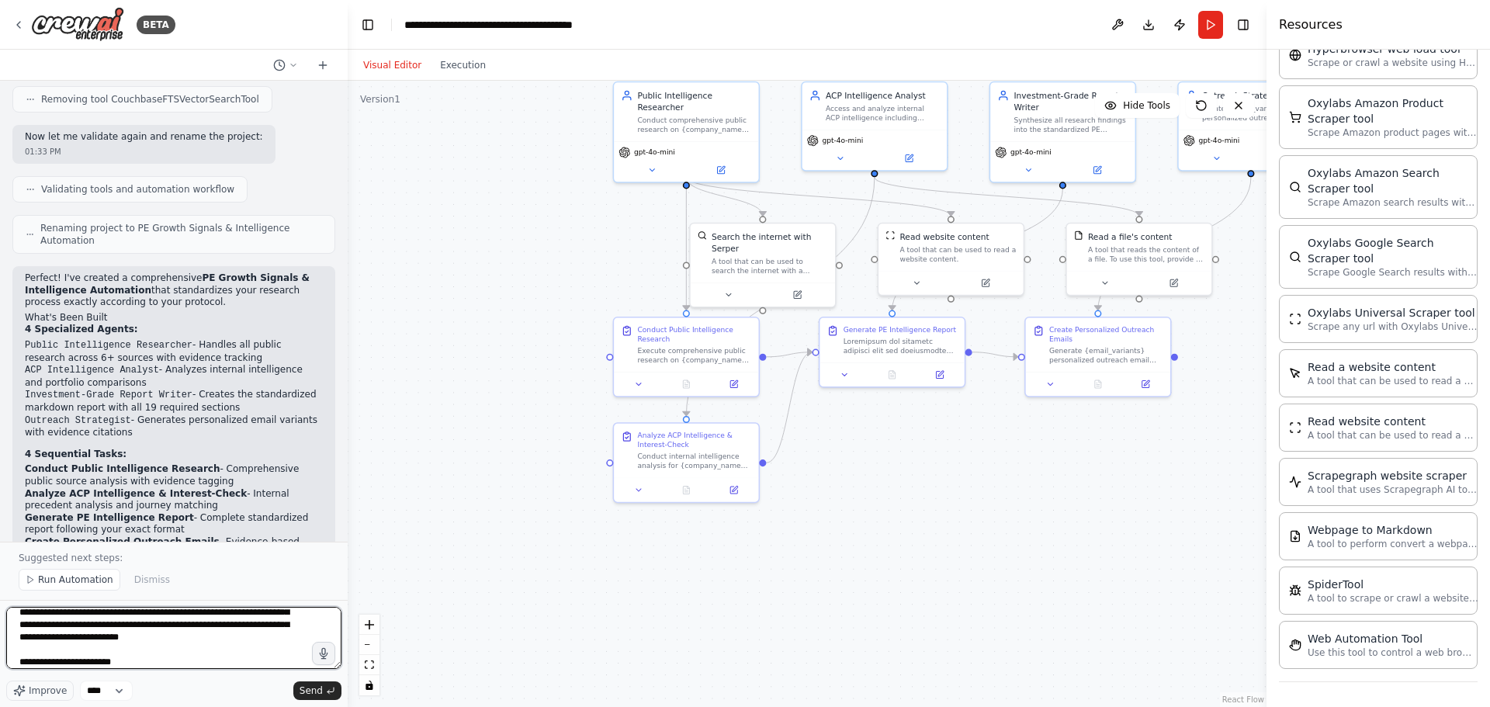
scroll to position [33, 0]
paste textarea "**********"
type textarea "**********"
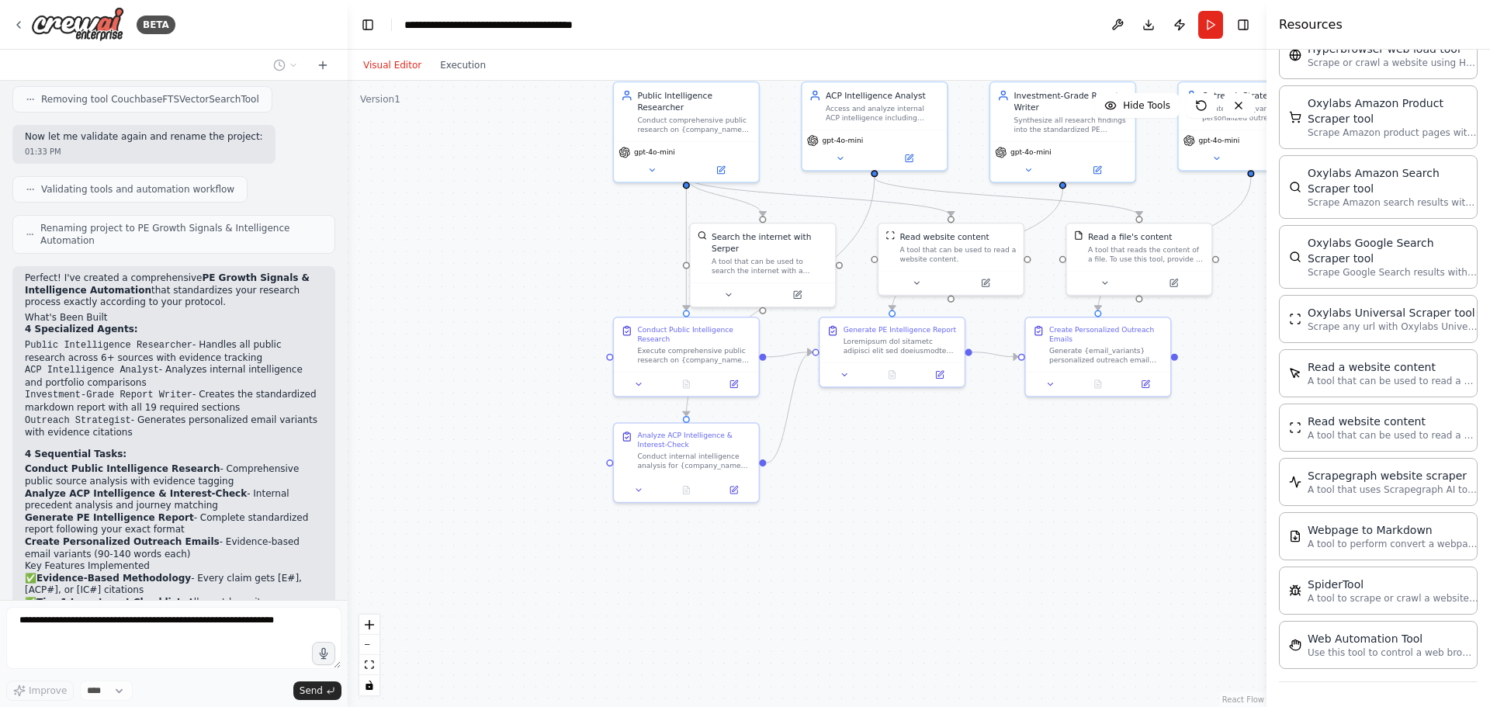
scroll to position [11858, 0]
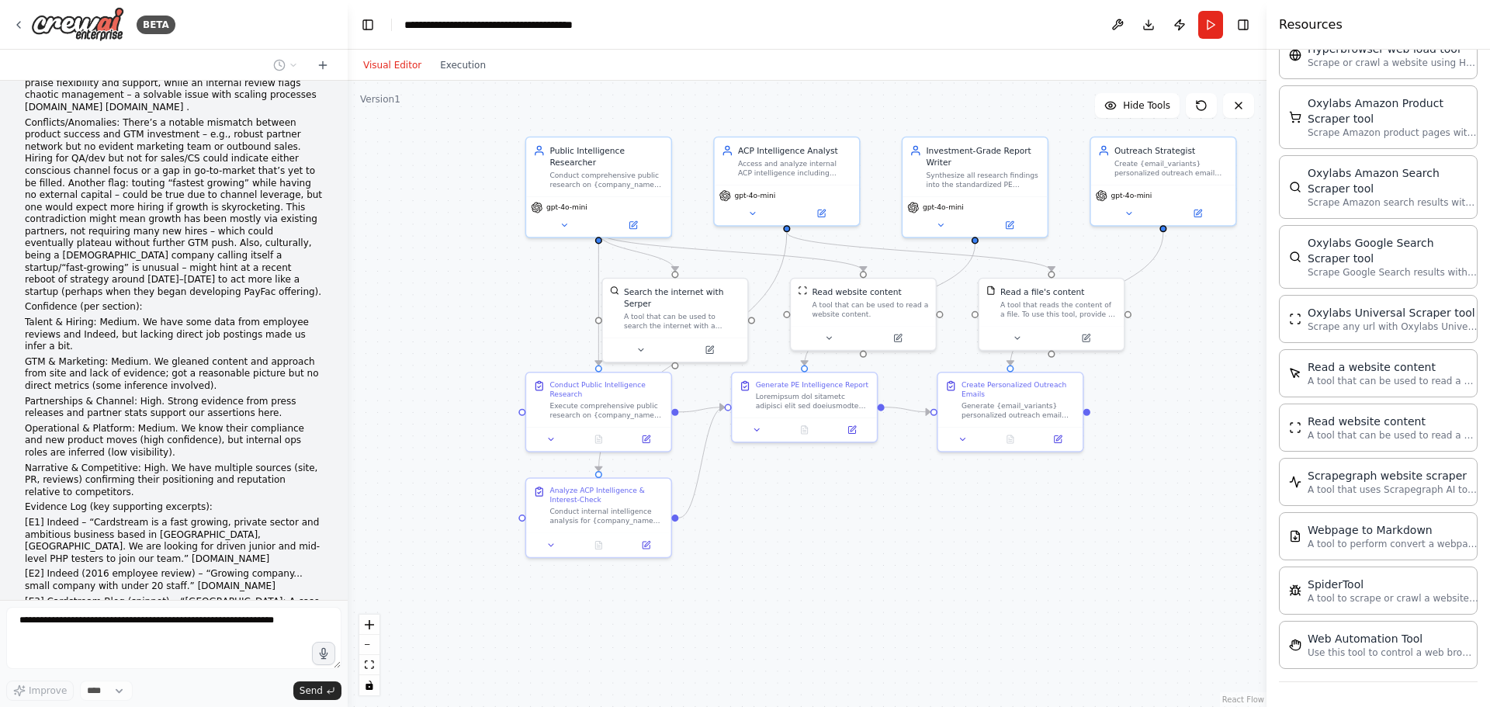
drag, startPoint x: 1110, startPoint y: 490, endPoint x: 1023, endPoint y: 545, distance: 102.5
click at [1023, 545] on div ".deletable-edge-delete-btn { width: 20px; height: 20px; border: 0px solid #ffff…" at bounding box center [807, 394] width 919 height 626
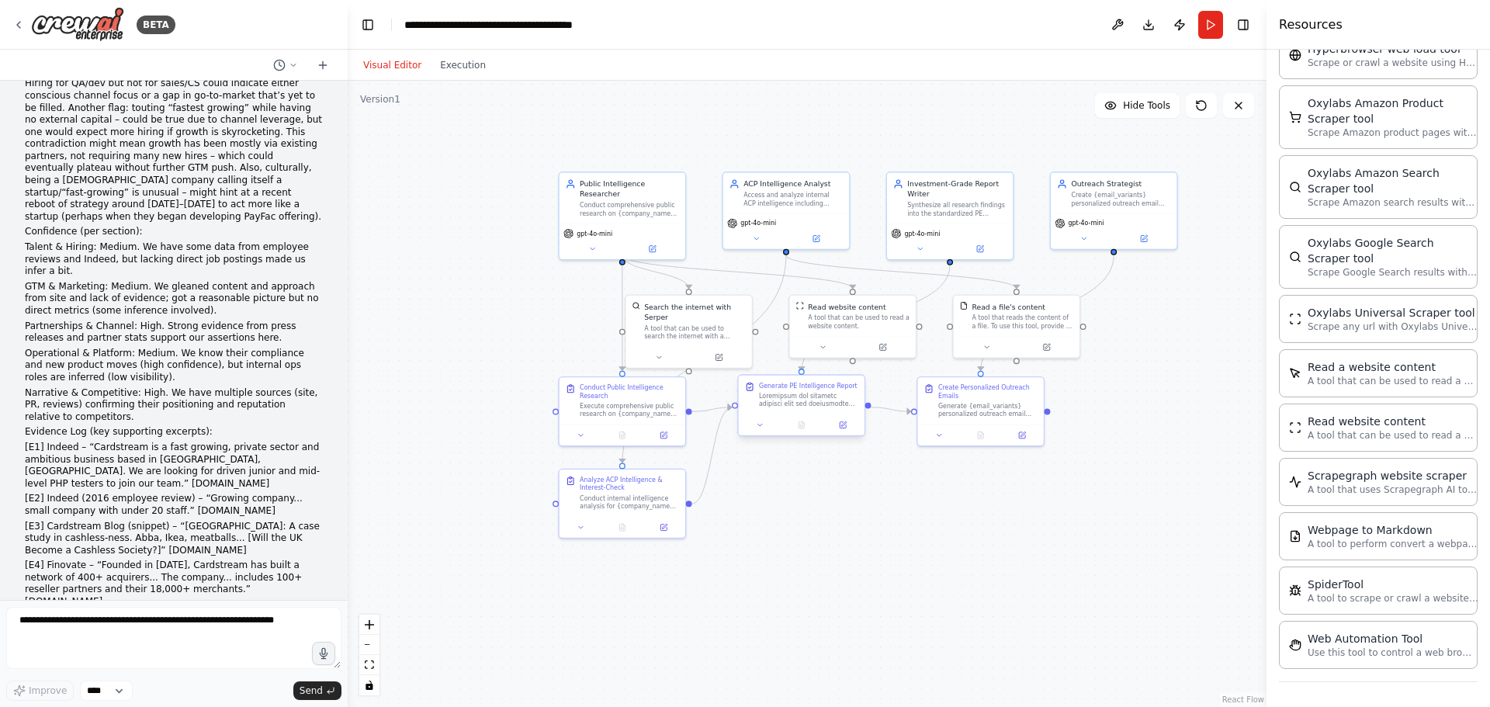
scroll to position [12012, 0]
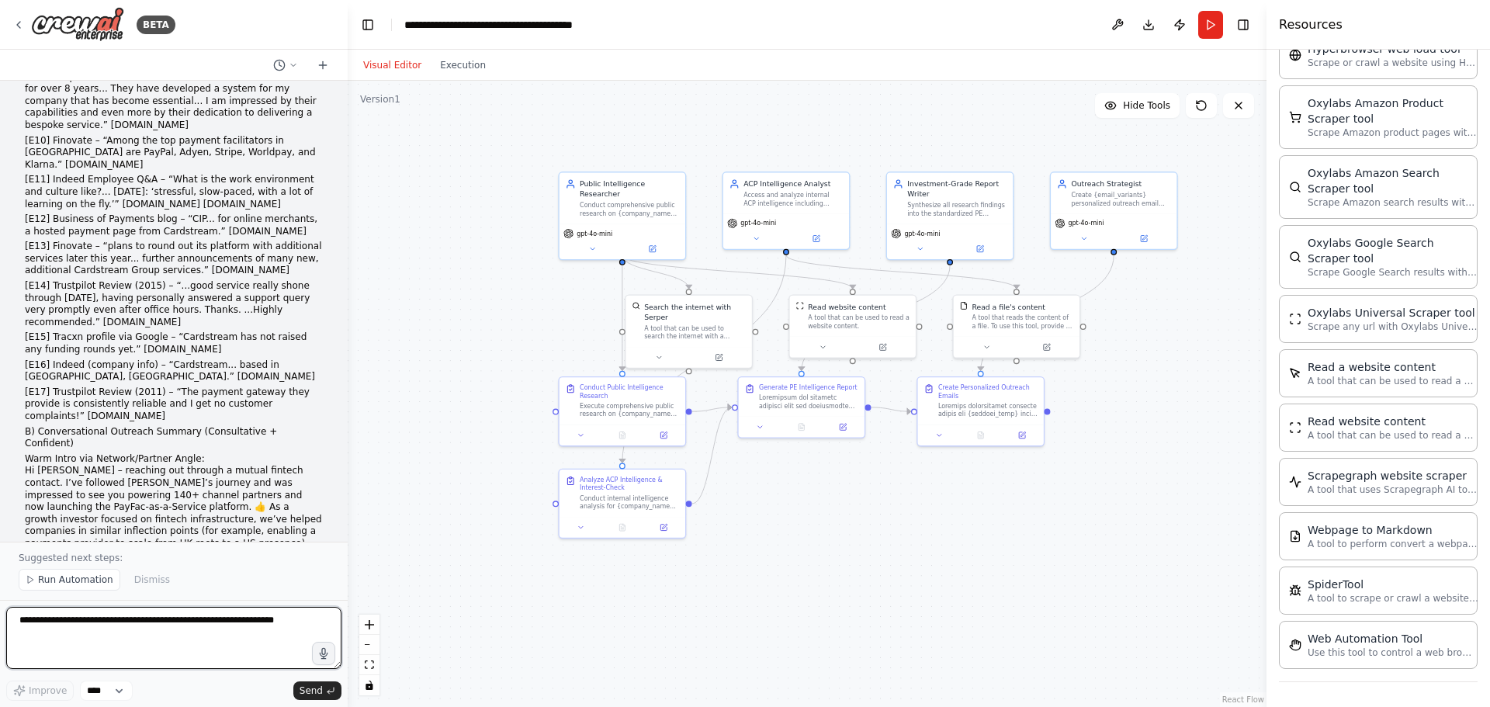
scroll to position [12684, 0]
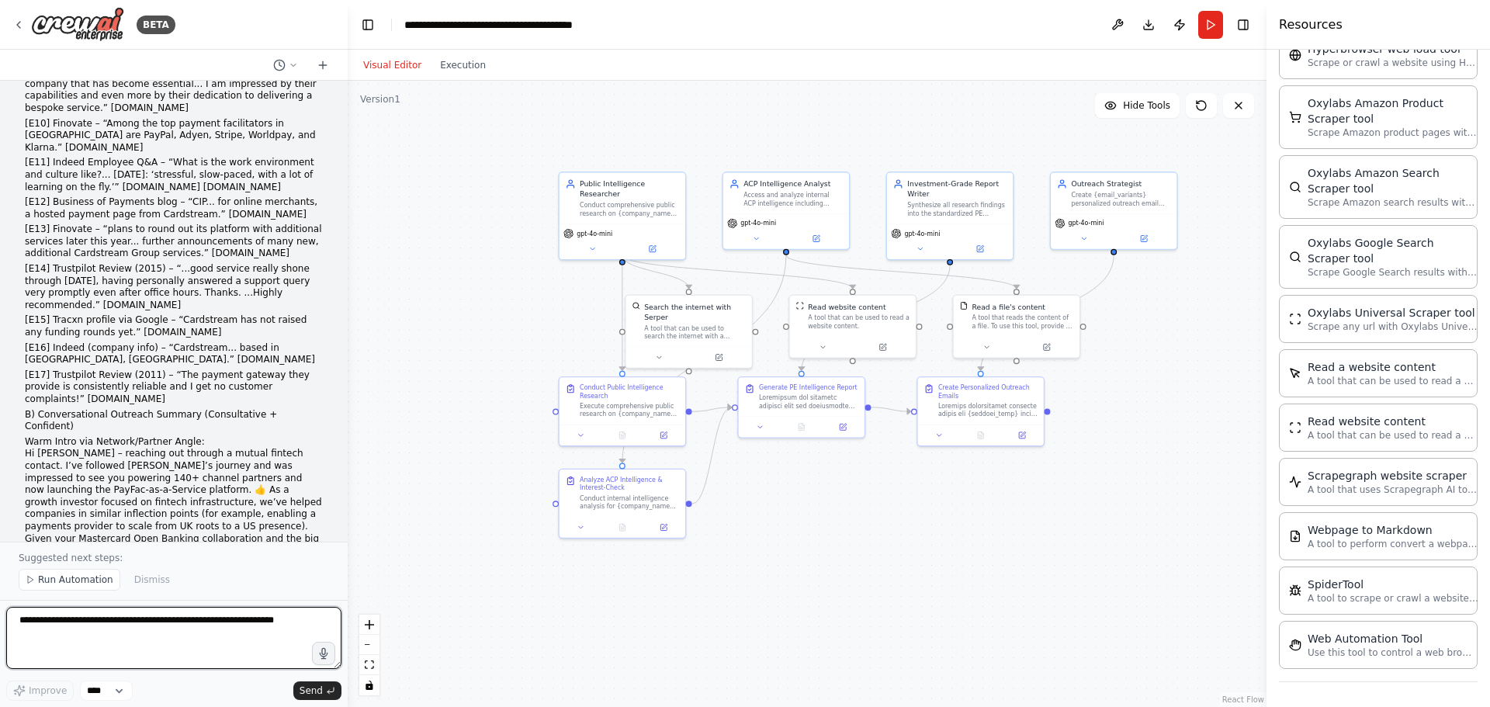
click at [280, 629] on textarea at bounding box center [173, 638] width 335 height 62
paste textarea "**********"
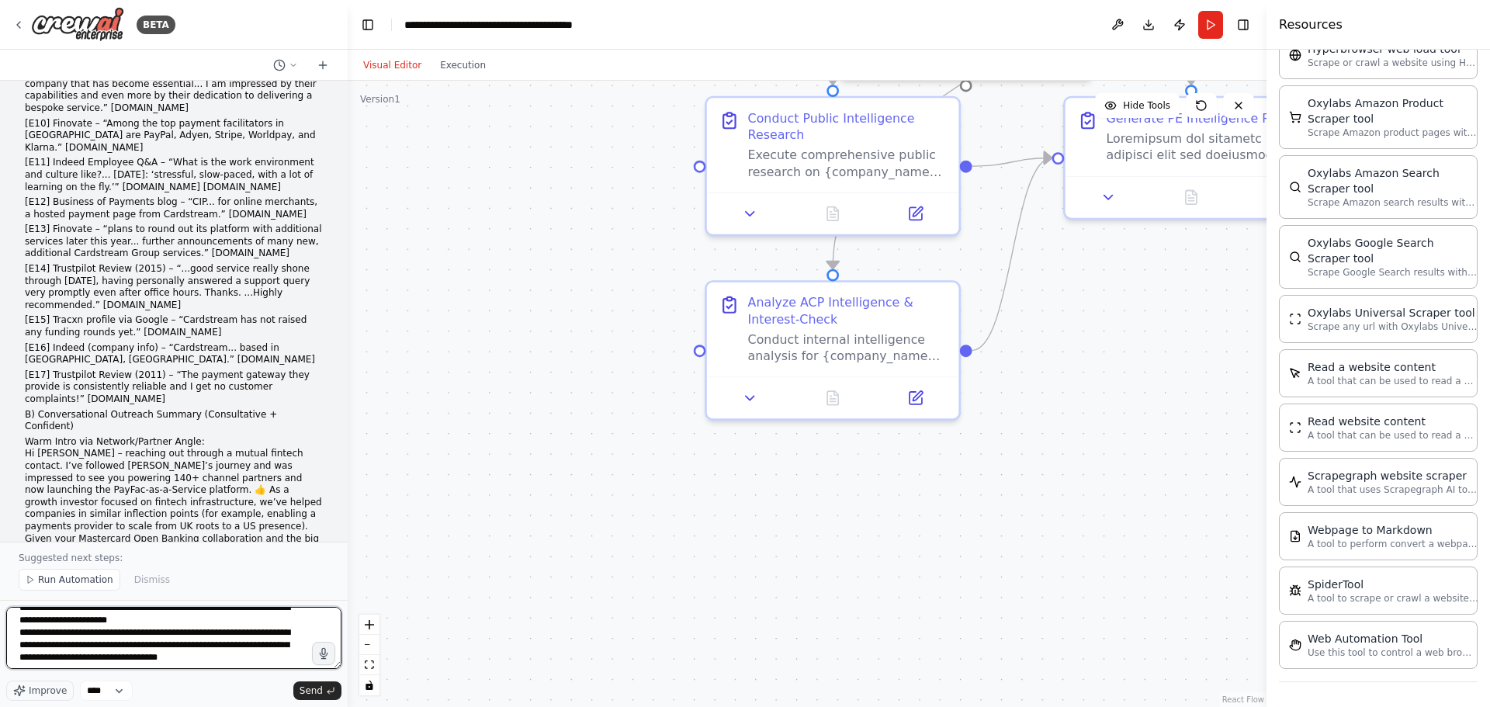
scroll to position [0, 0]
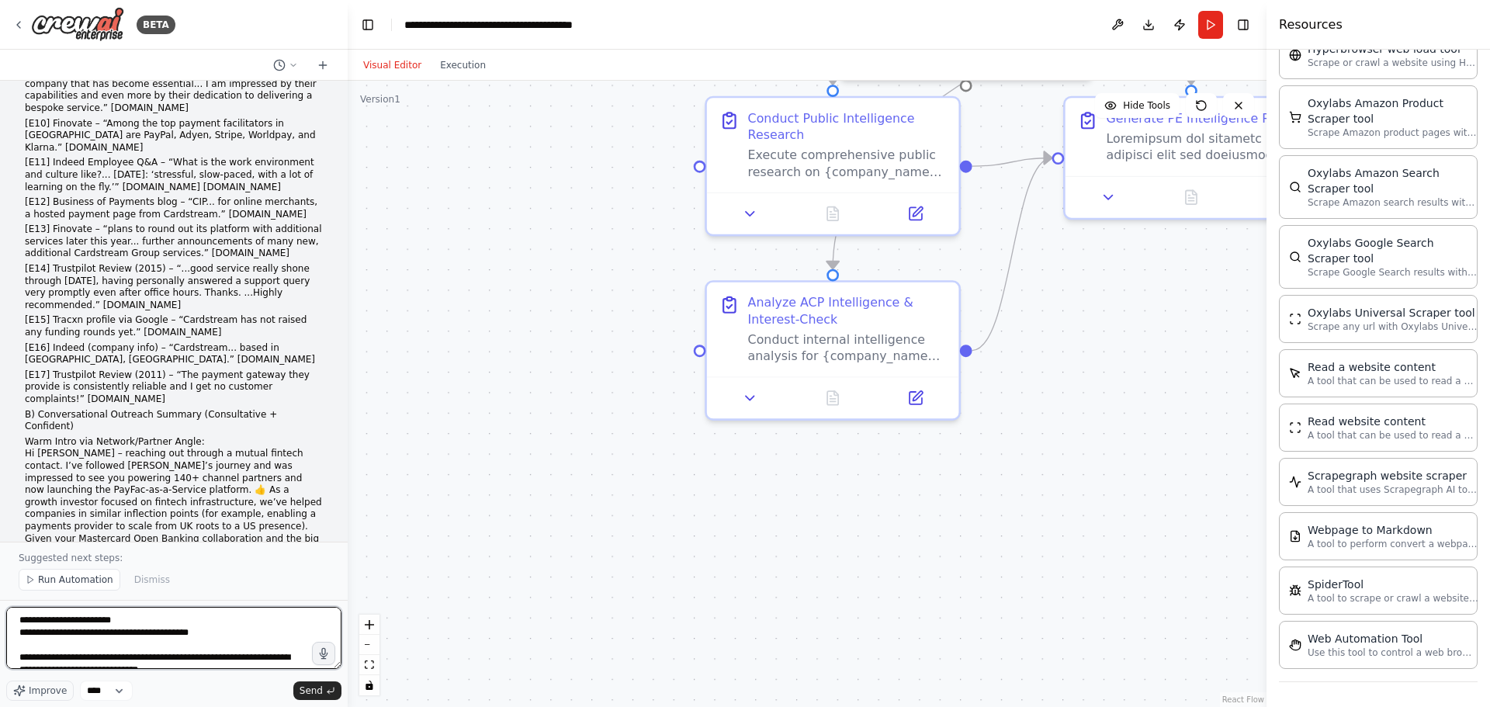
click at [104, 623] on textarea at bounding box center [173, 638] width 335 height 62
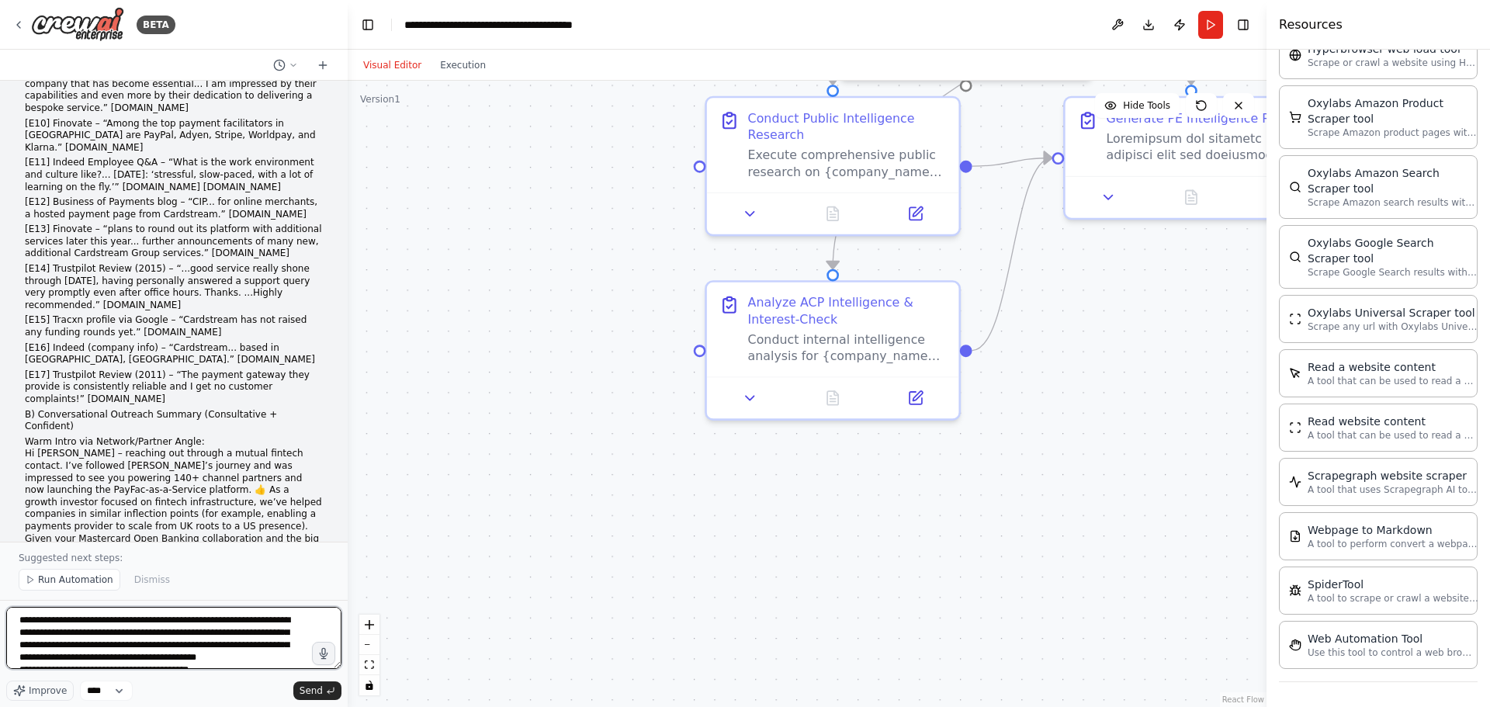
type textarea "**********"
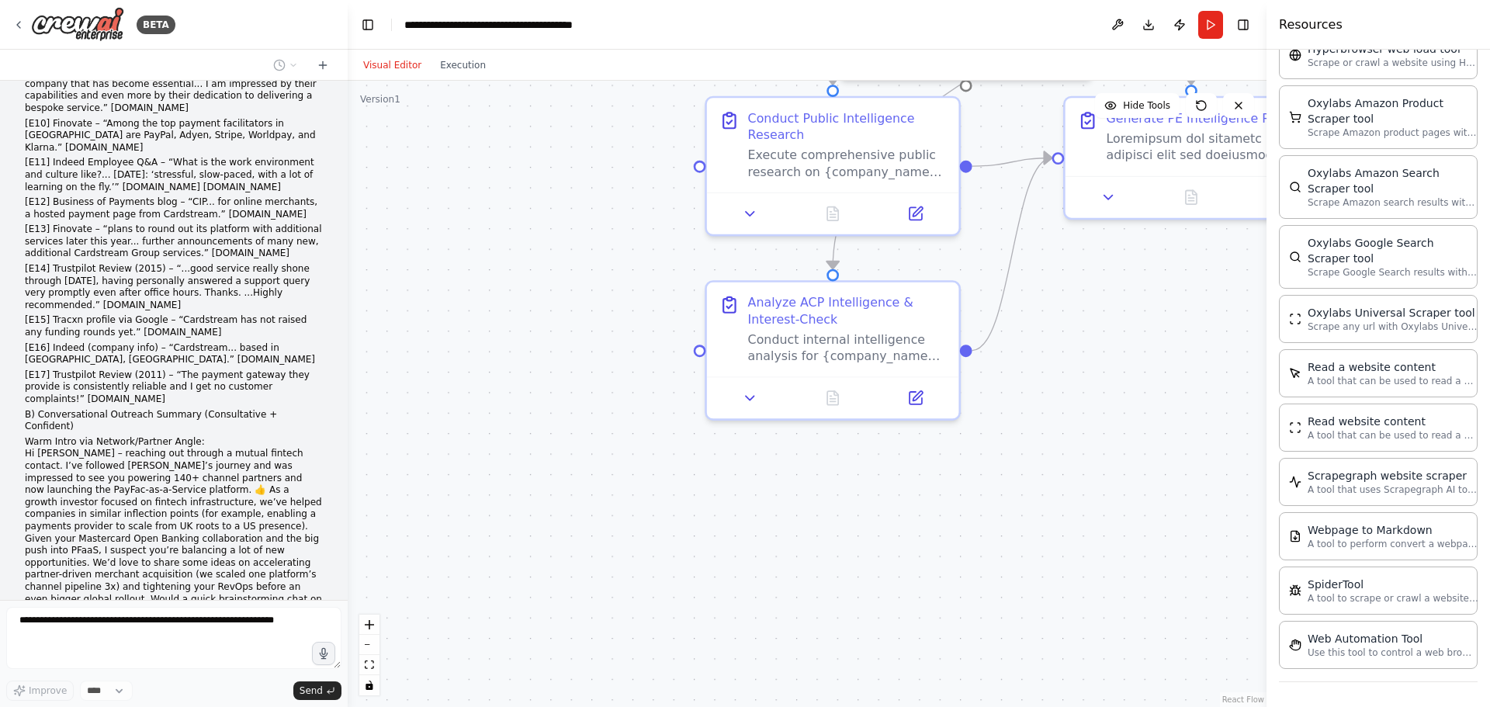
scroll to position [19824, 0]
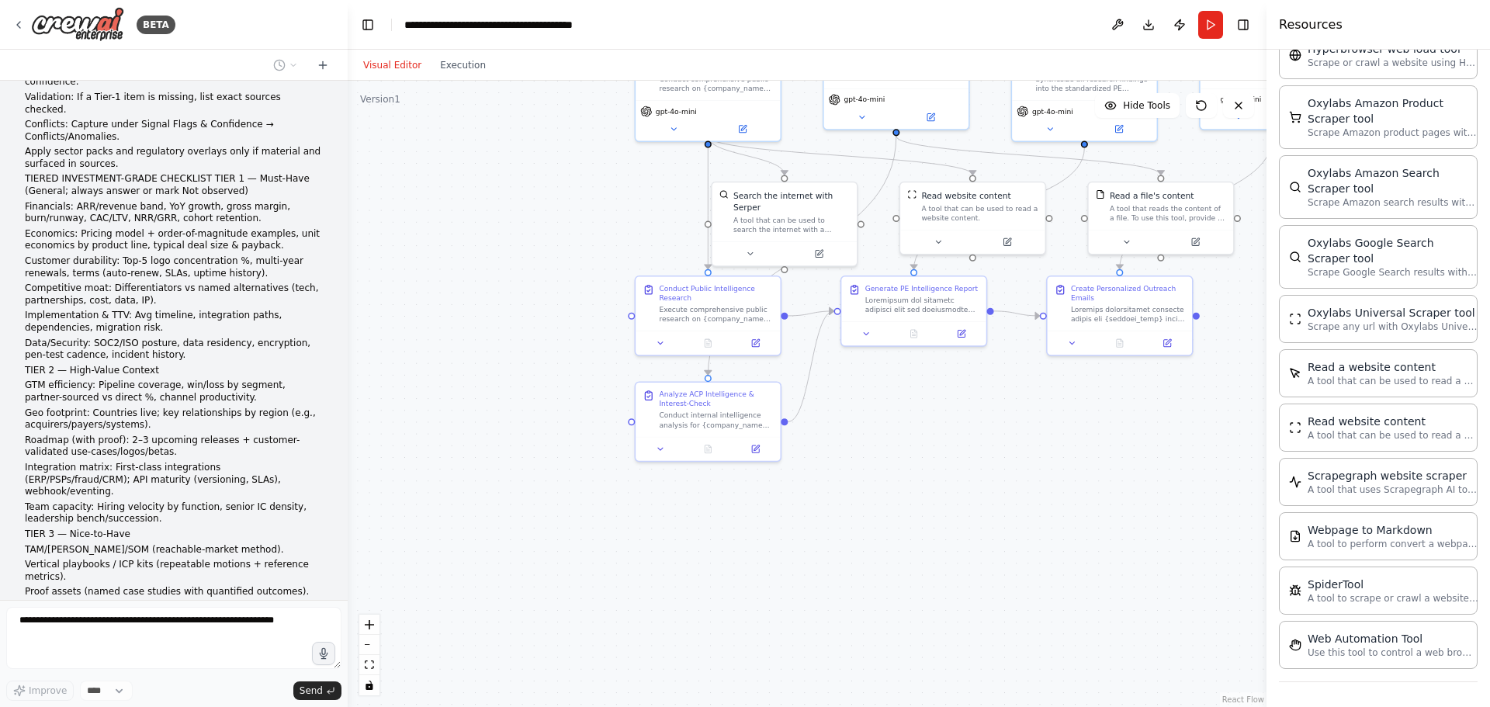
drag, startPoint x: 1054, startPoint y: 478, endPoint x: 881, endPoint y: 480, distance: 173.0
click at [881, 480] on div ".deletable-edge-delete-btn { width: 20px; height: 20px; border: 0px solid #ffff…" at bounding box center [807, 394] width 919 height 626
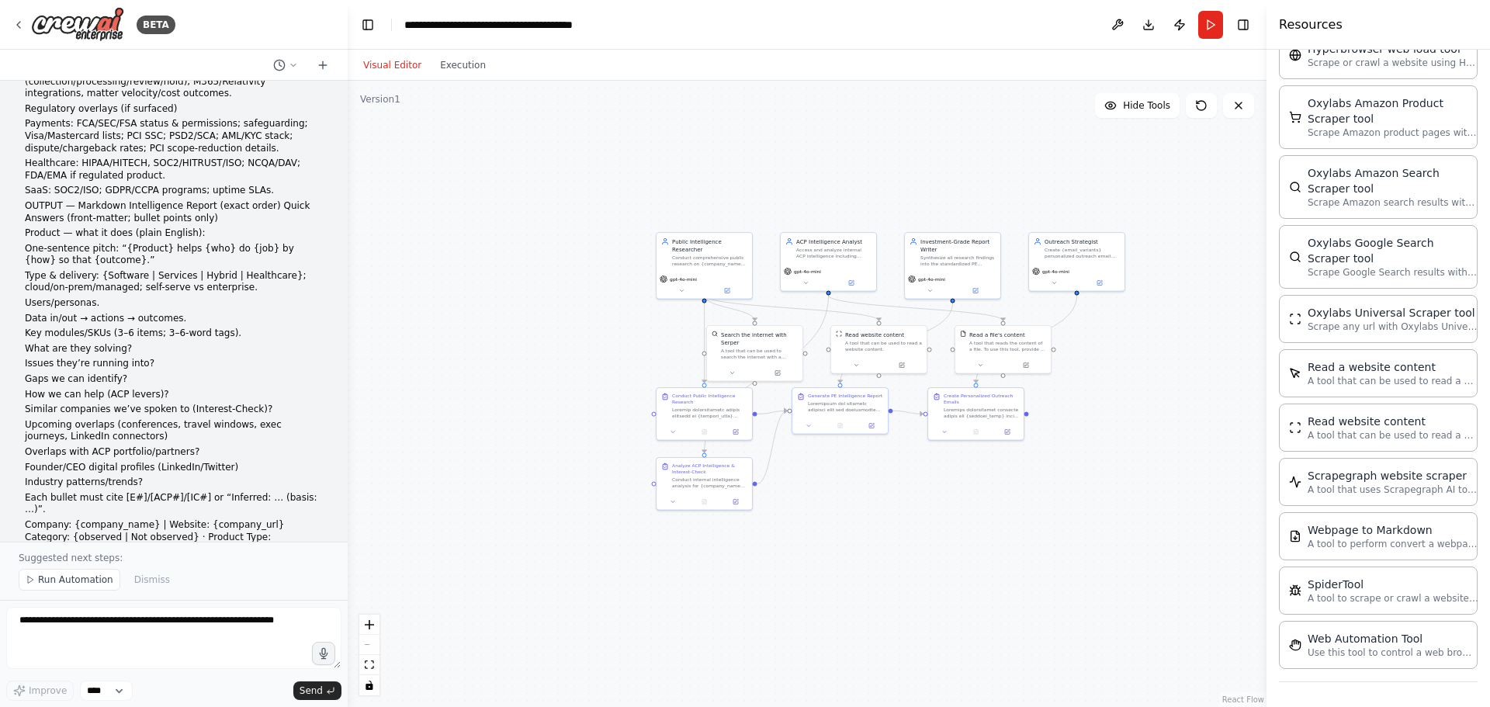
drag, startPoint x: 835, startPoint y: 544, endPoint x: 765, endPoint y: 573, distance: 75.5
click at [765, 573] on div ".deletable-edge-delete-btn { width: 20px; height: 20px; border: 0px solid #ffff…" at bounding box center [807, 394] width 919 height 626
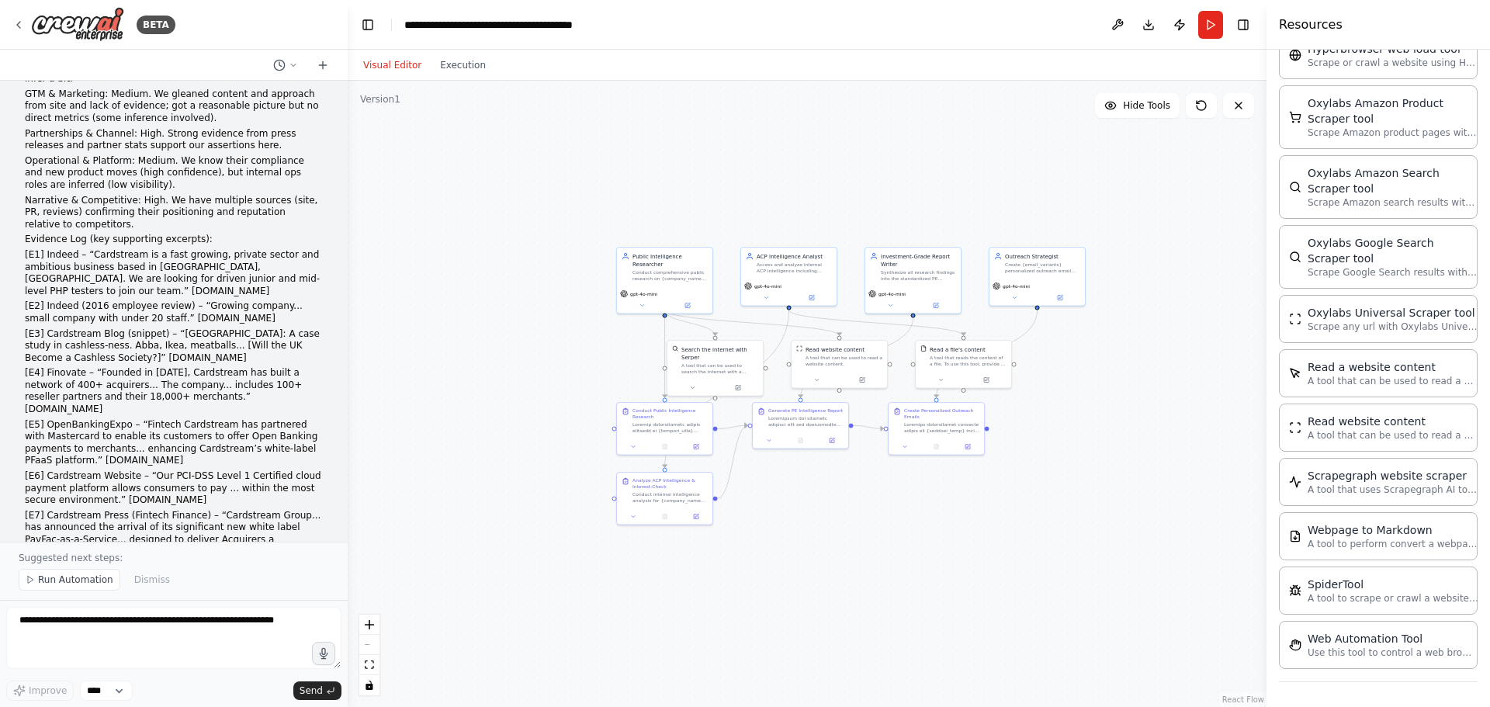
scroll to position [12697, 0]
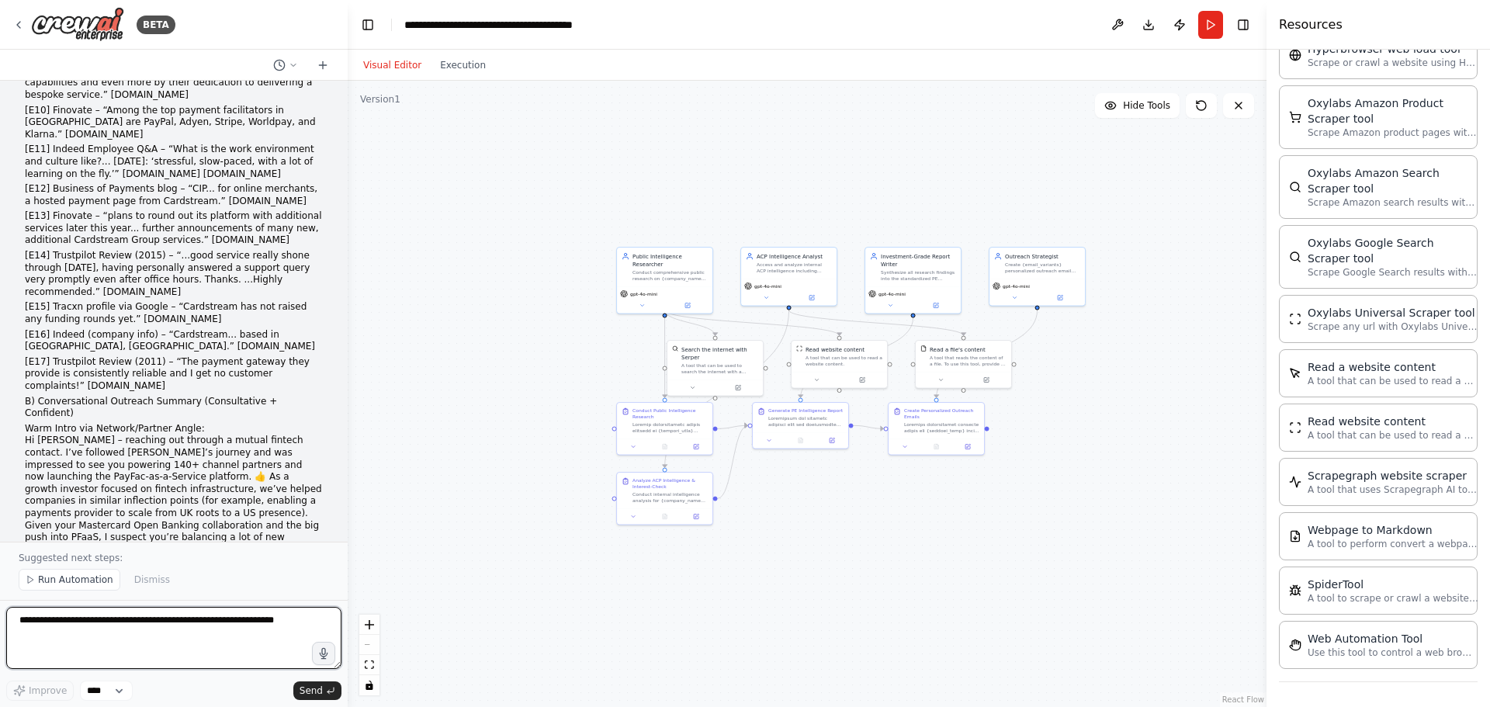
click at [211, 628] on textarea at bounding box center [173, 638] width 335 height 62
paste textarea "**********"
type textarea "**********"
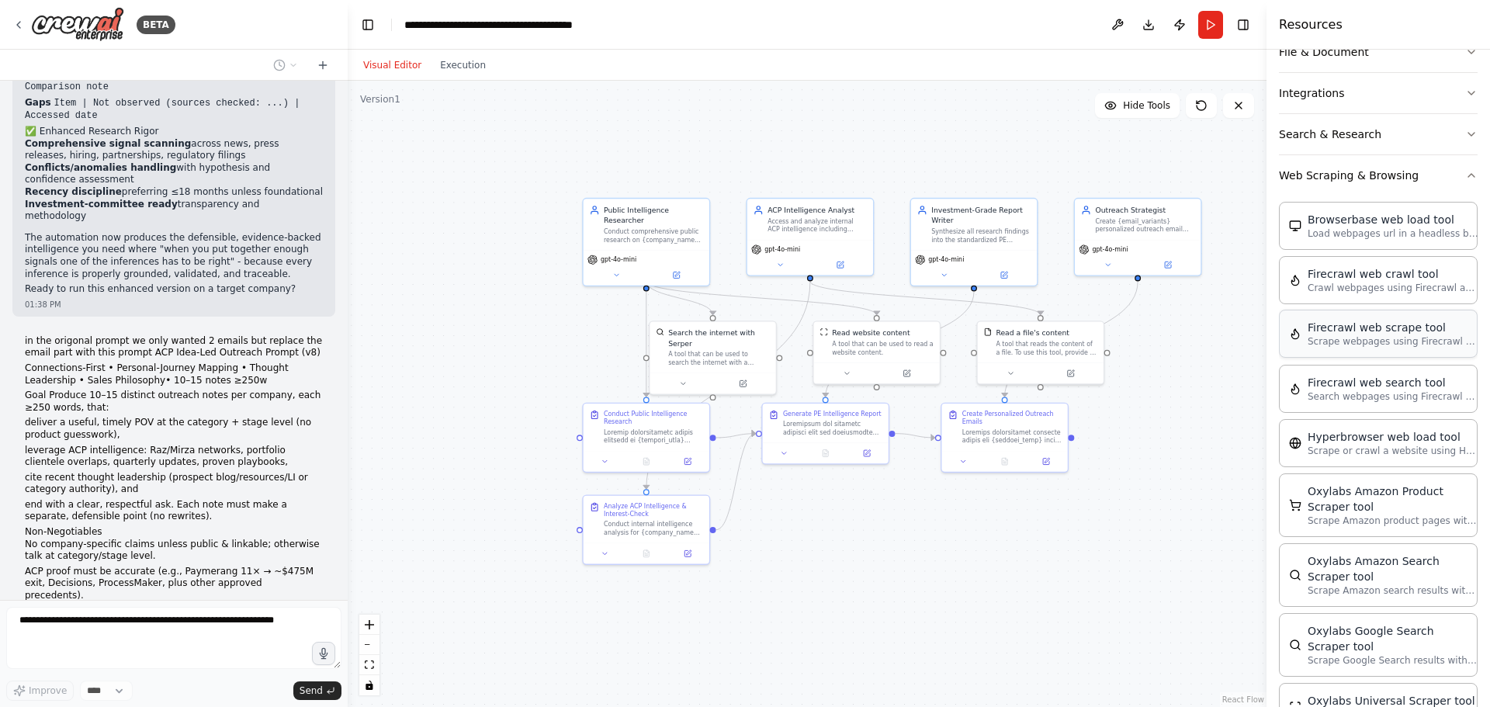
scroll to position [0, 0]
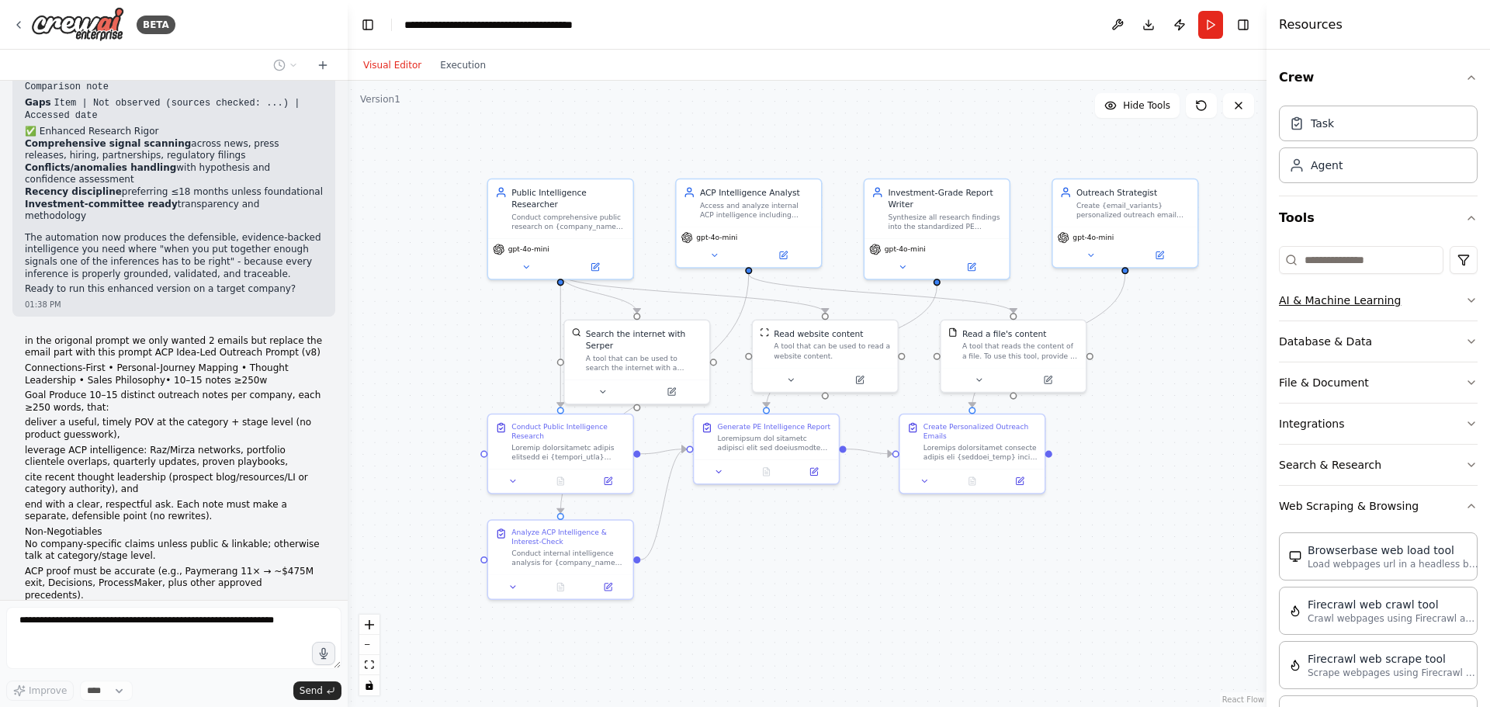
click at [1439, 297] on button "AI & Machine Learning" at bounding box center [1378, 300] width 199 height 40
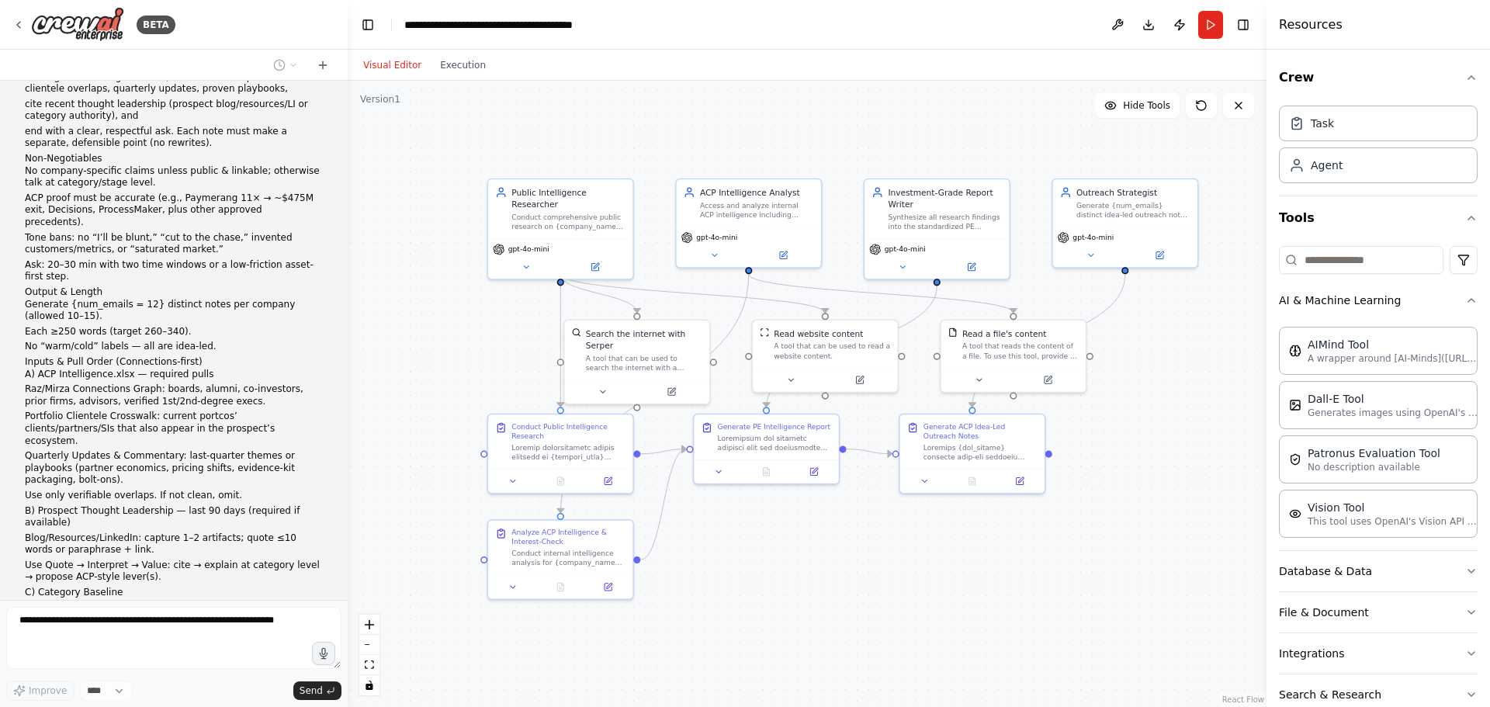
scroll to position [23220, 0]
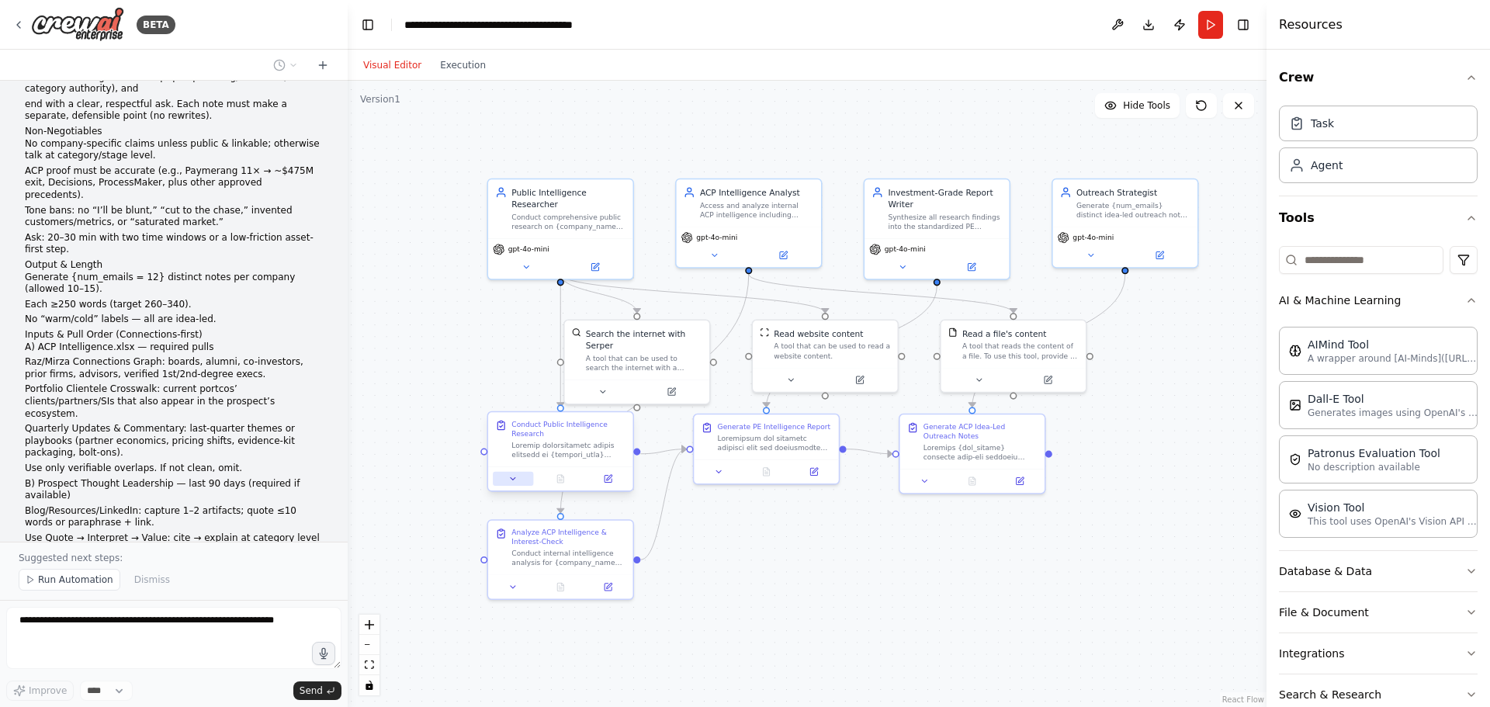
click at [520, 485] on button at bounding box center [513, 479] width 40 height 14
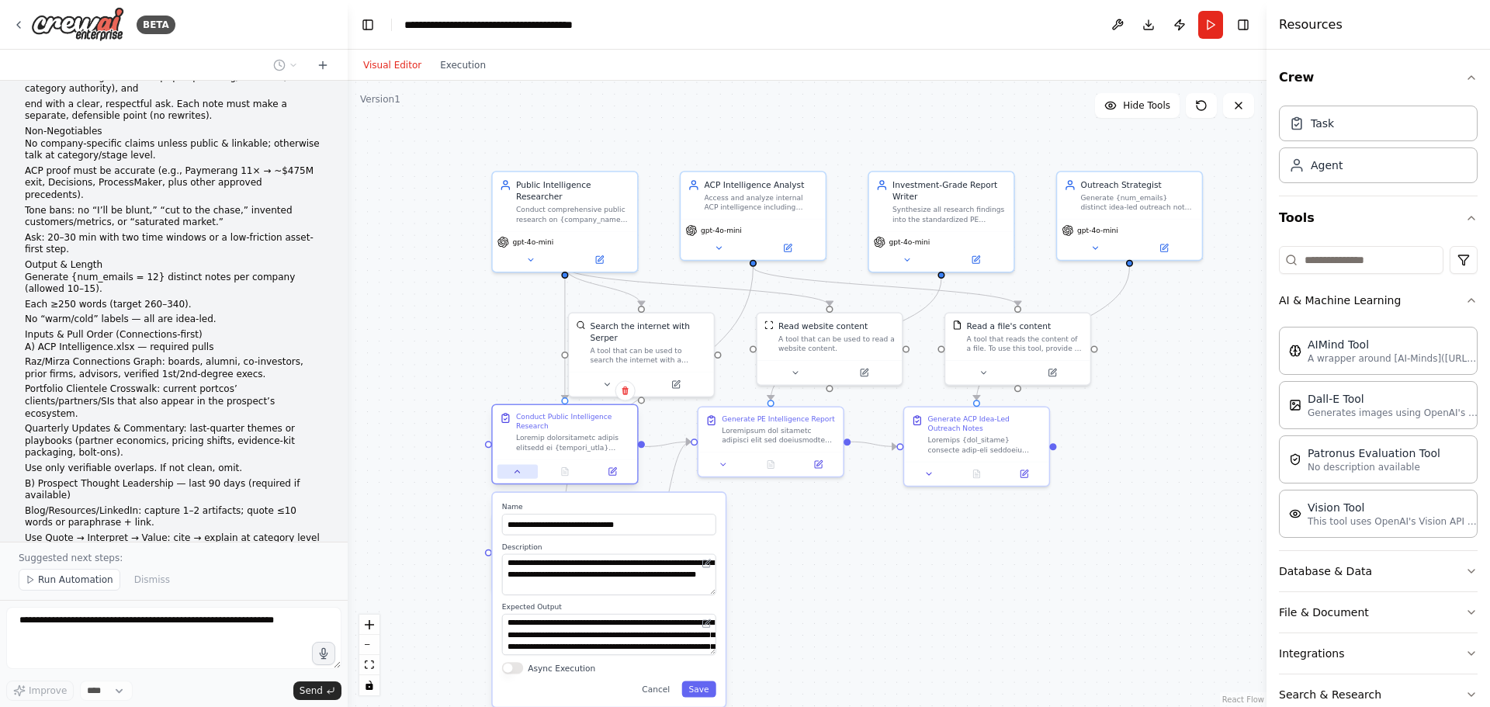
click at [525, 475] on button at bounding box center [517, 471] width 40 height 14
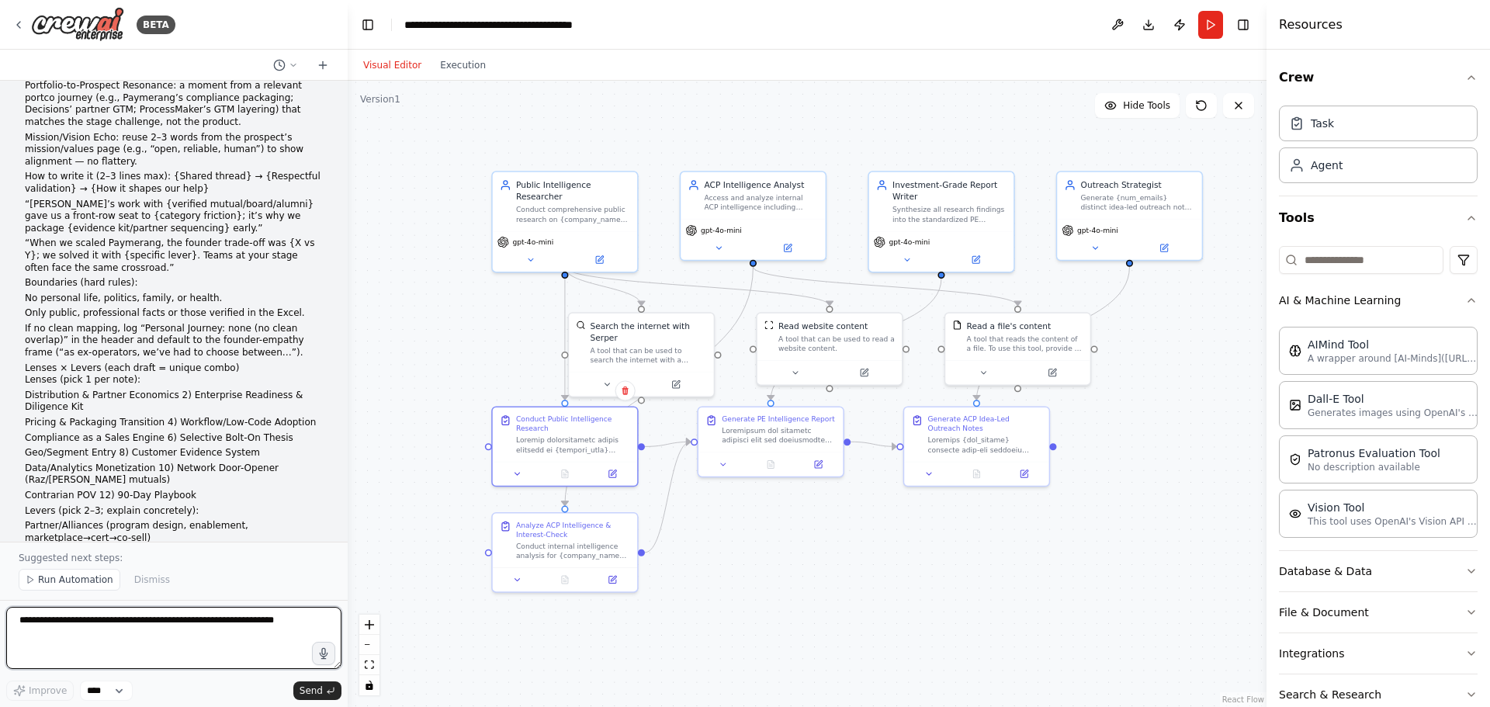
scroll to position [23878, 0]
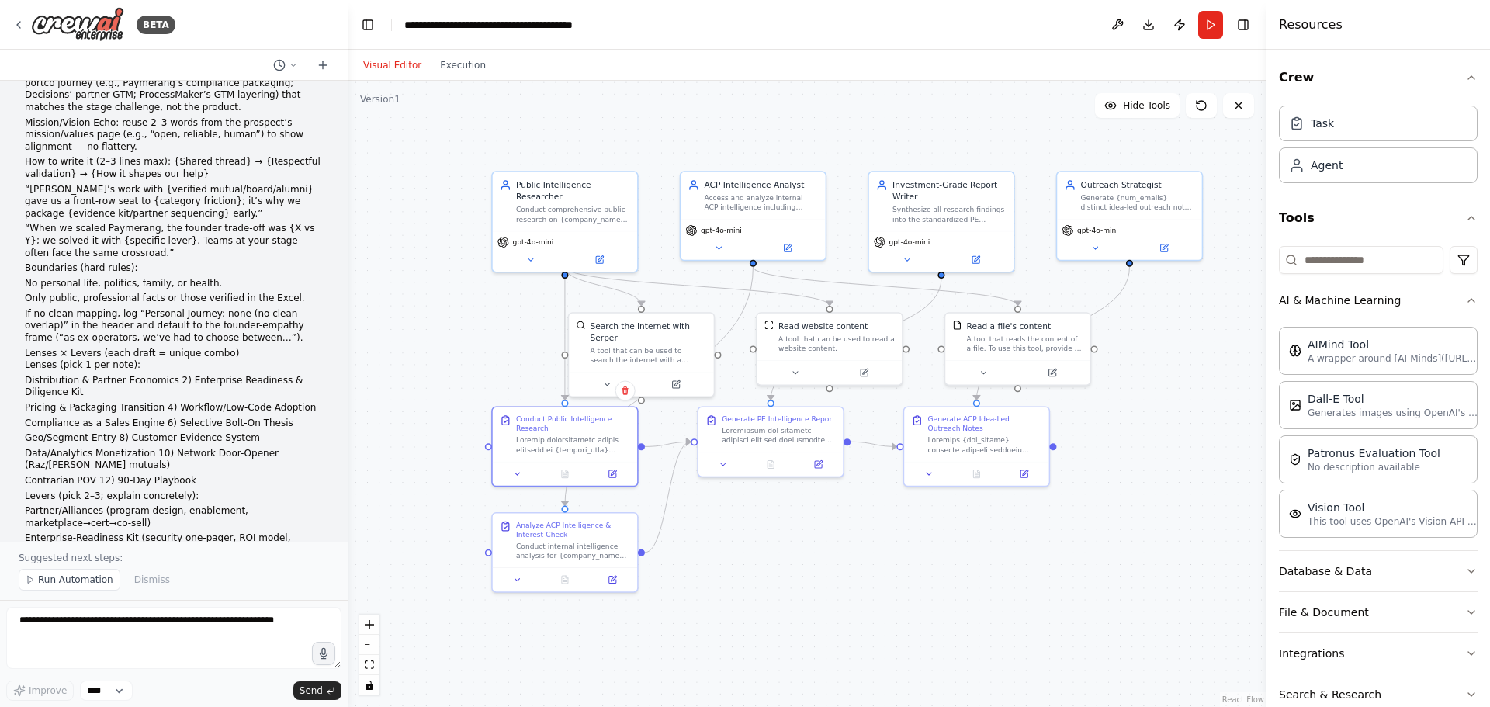
click at [1100, 260] on div "Outreach Strategist Generate {num_emails} distinct idea-led outreach notes for …" at bounding box center [1129, 216] width 147 height 90
click at [1101, 241] on button at bounding box center [1094, 245] width 67 height 14
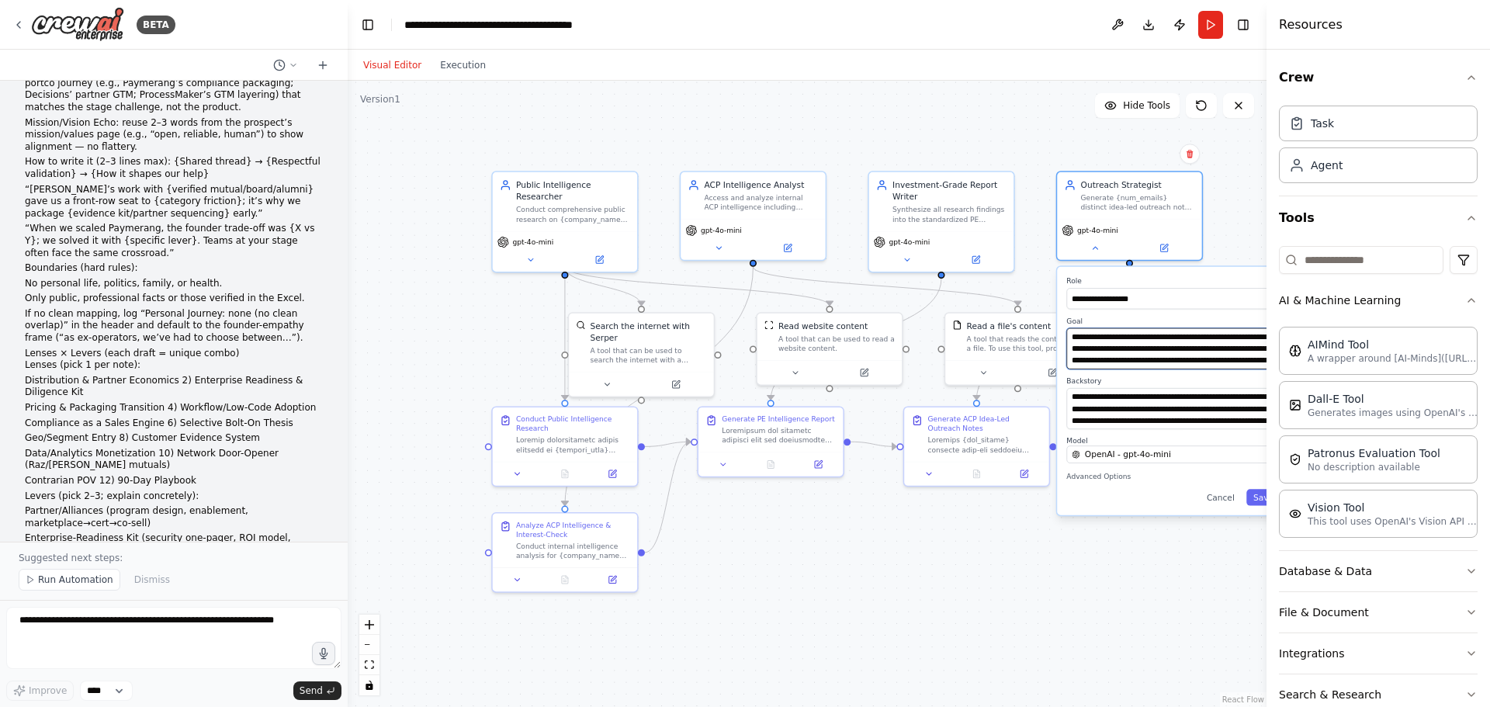
scroll to position [93, 0]
drag, startPoint x: 1182, startPoint y: 343, endPoint x: 1189, endPoint y: 381, distance: 38.7
click at [1189, 381] on div "**********" at bounding box center [1173, 391] width 233 height 248
click at [1182, 419] on textarea "**********" at bounding box center [1173, 408] width 214 height 41
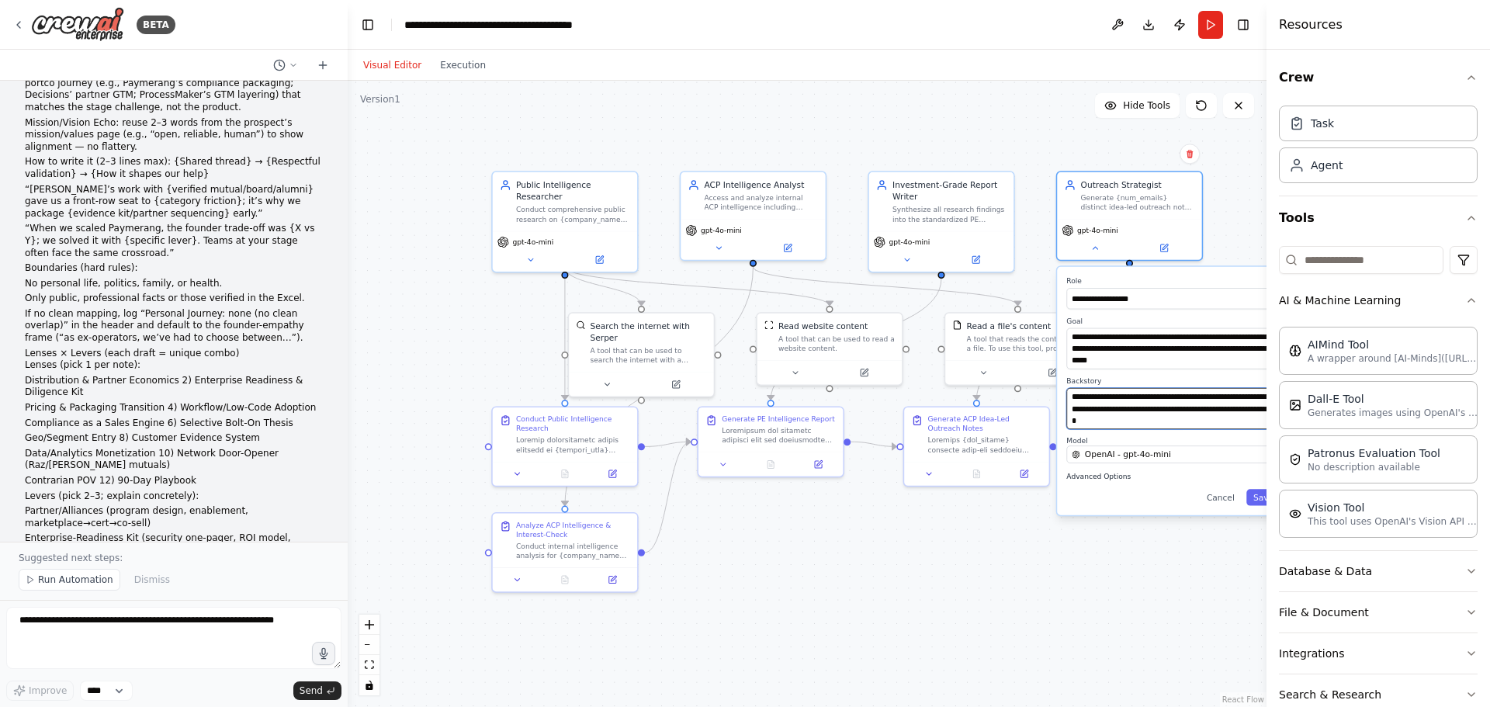
drag, startPoint x: 1162, startPoint y: 392, endPoint x: 1162, endPoint y: 471, distance: 79.1
click at [1162, 471] on div "**********" at bounding box center [1173, 391] width 233 height 248
click at [227, 611] on textarea at bounding box center [173, 638] width 335 height 62
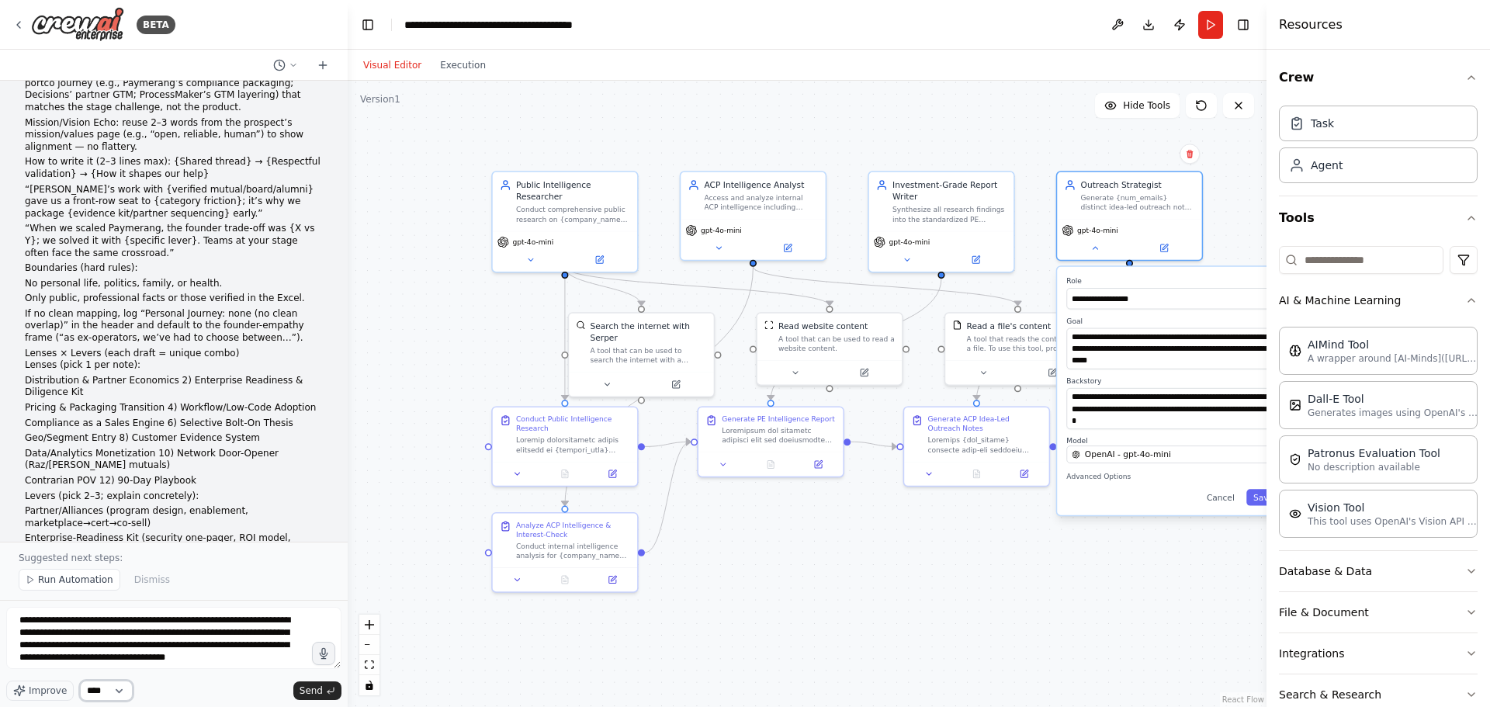
click at [124, 695] on select "****" at bounding box center [106, 690] width 53 height 20
click at [46, 689] on span "Improve" at bounding box center [48, 690] width 38 height 12
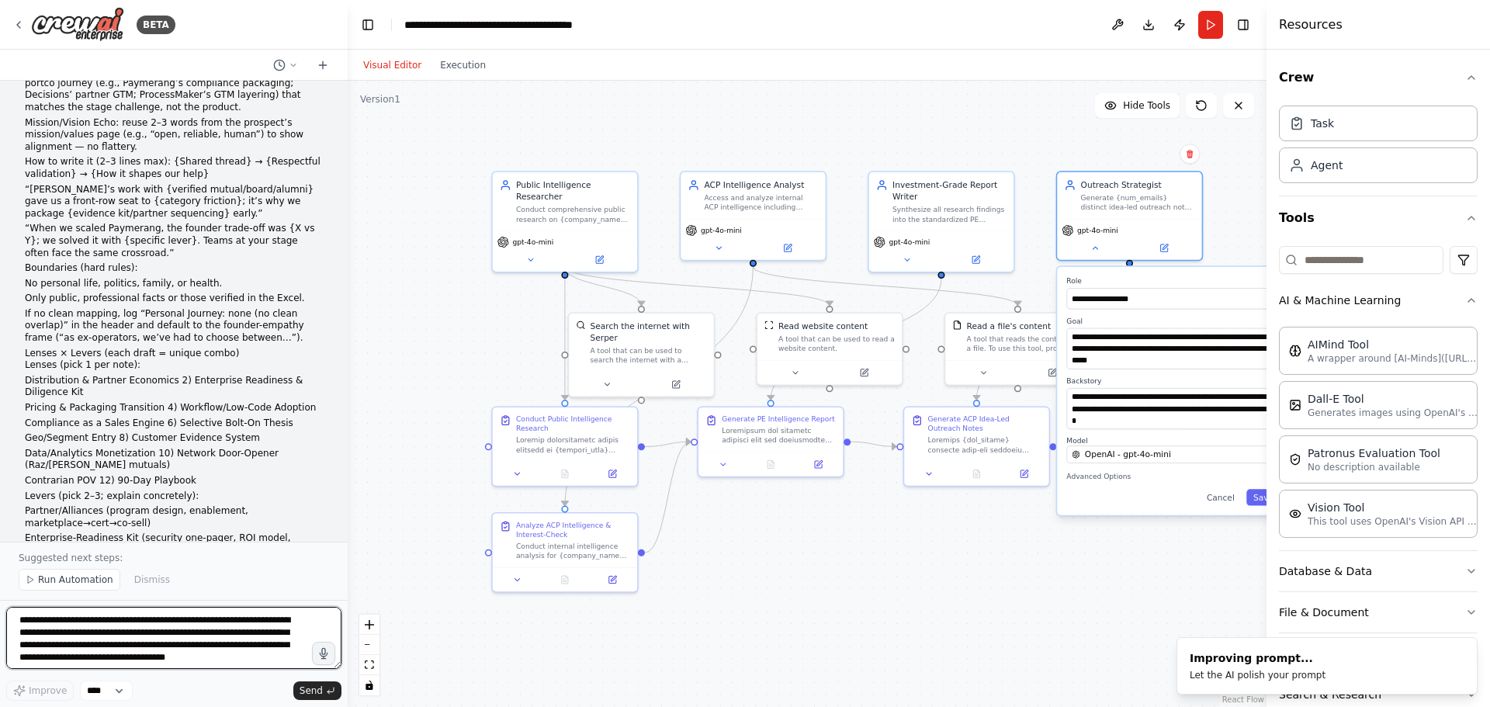
click at [239, 653] on textarea "**********" at bounding box center [173, 638] width 335 height 62
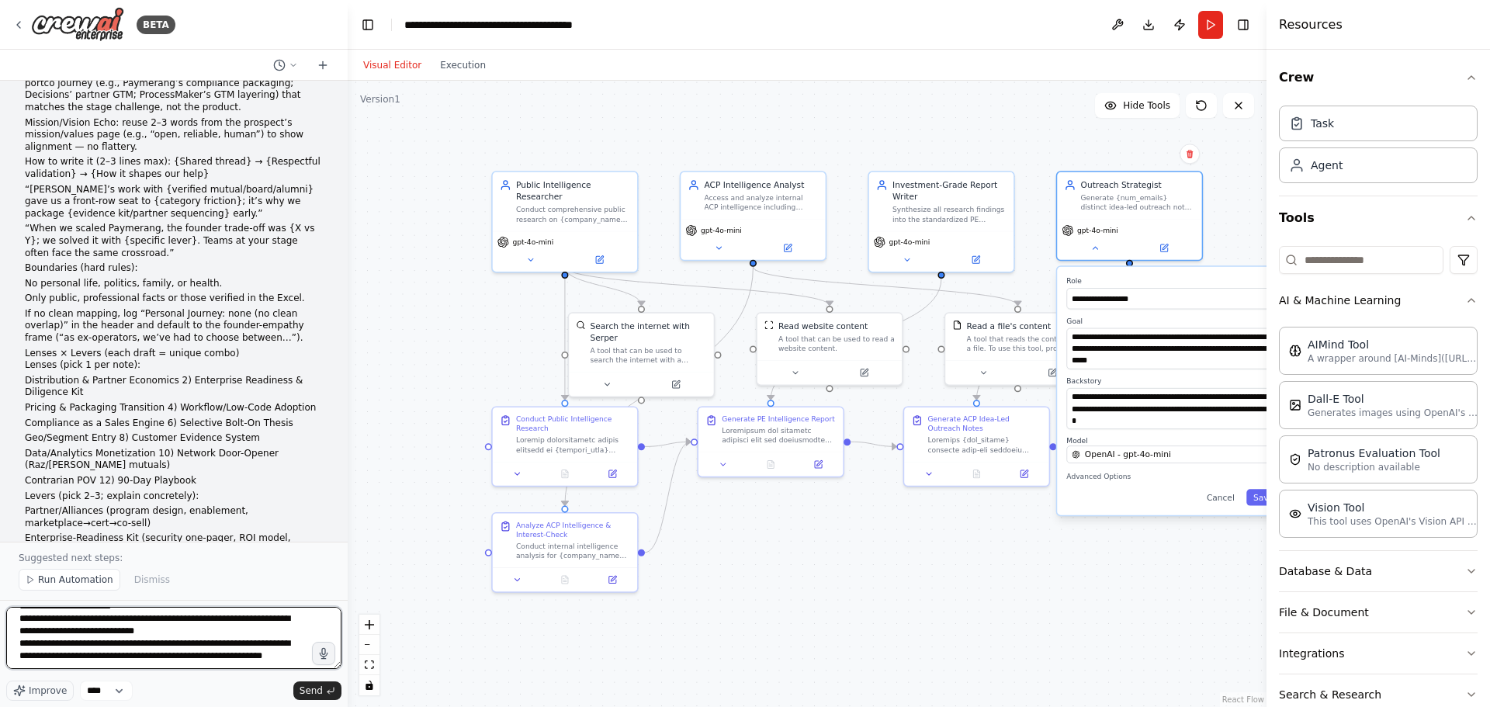
scroll to position [231, 0]
type textarea "**********"
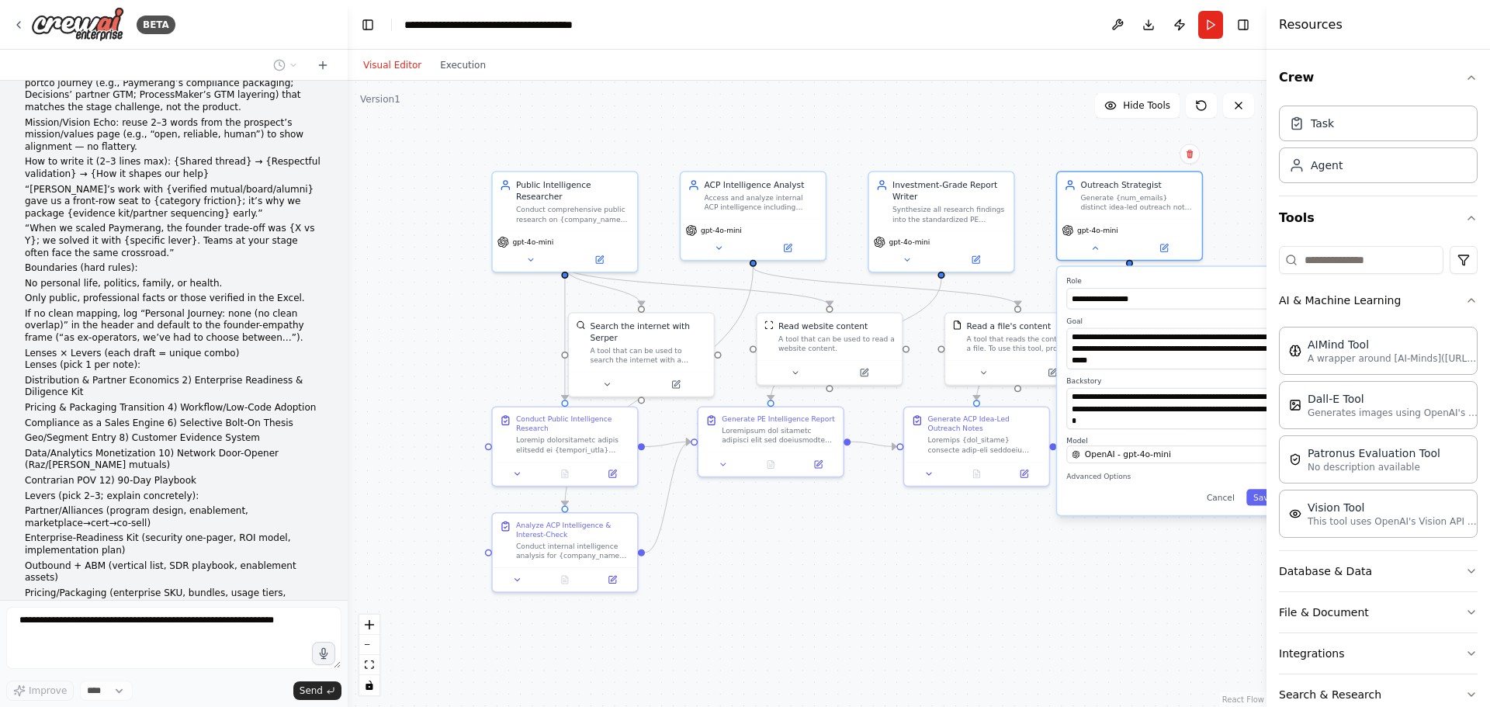
scroll to position [24170, 0]
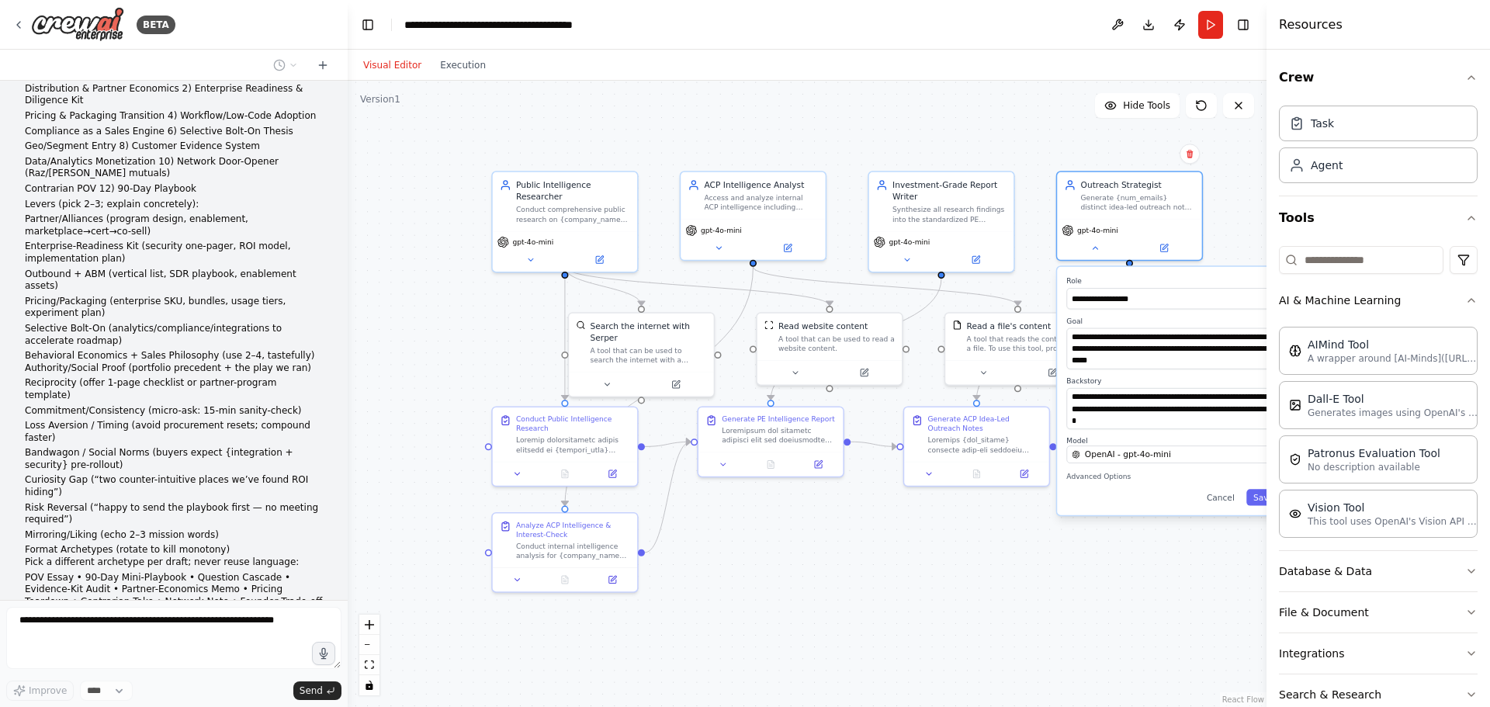
click at [161, 558] on div "i want to standardize this research and also my output if you eabnt i can send …" at bounding box center [174, 340] width 348 height 519
click at [170, 556] on div "i want to standardize this research and also my output if you eabnt i can send …" at bounding box center [174, 340] width 348 height 519
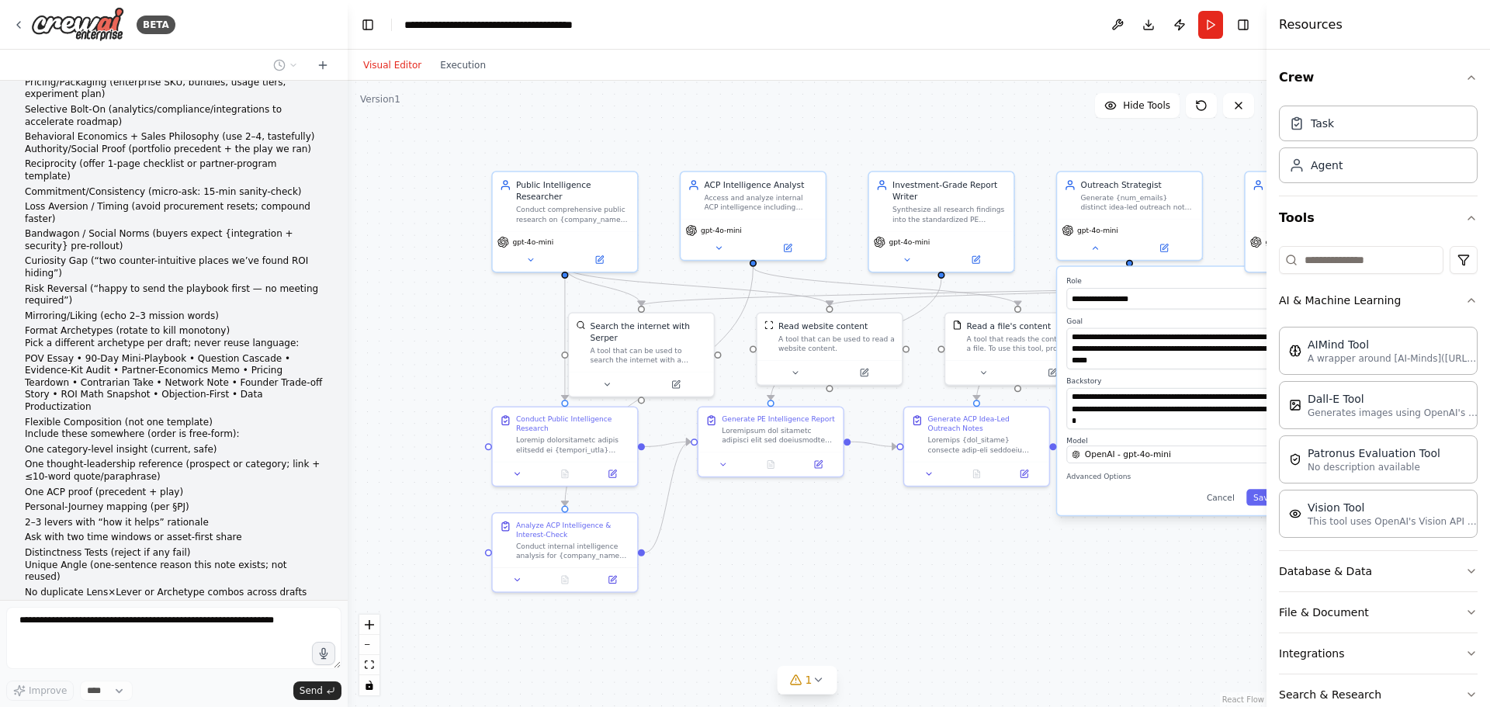
scroll to position [24311, 0]
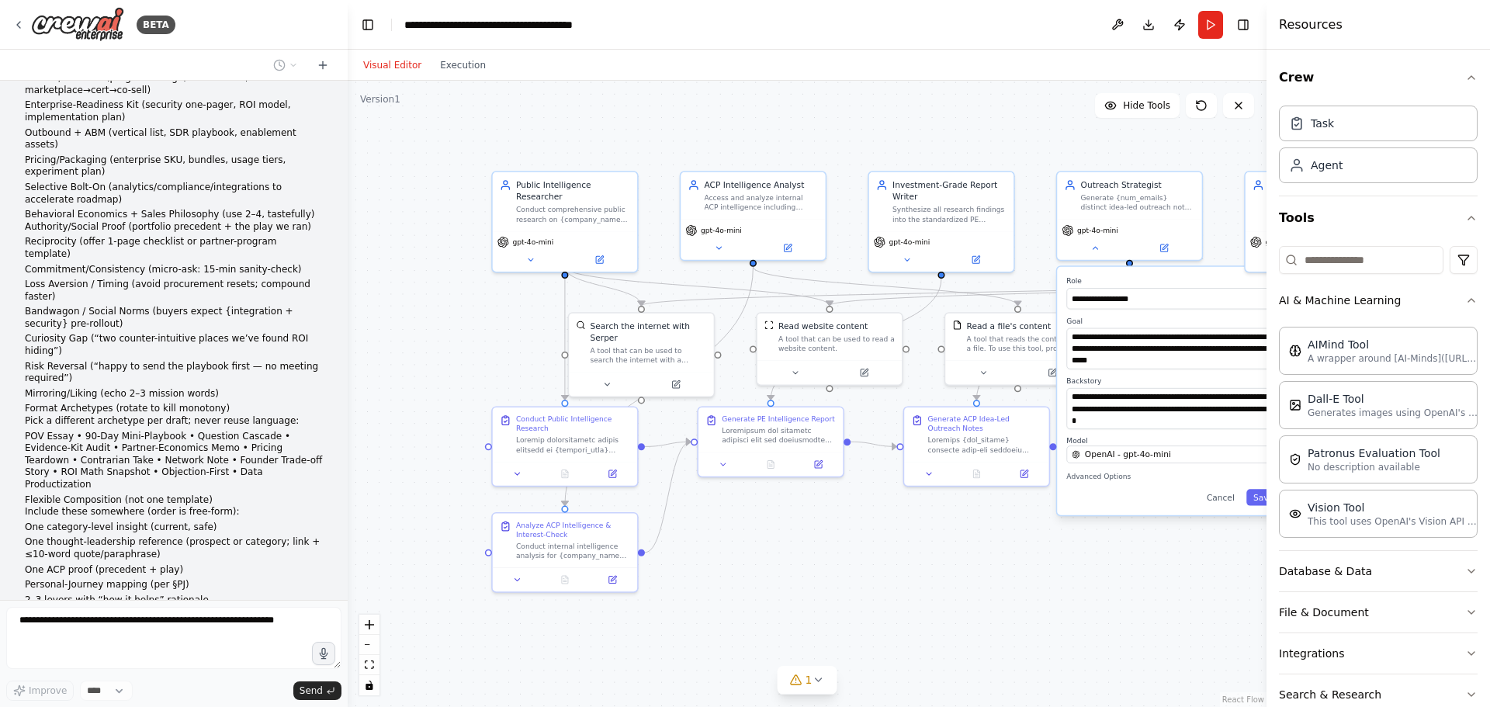
click at [994, 676] on div ".deletable-edge-delete-btn { width: 20px; height: 20px; border: 0px solid #ffff…" at bounding box center [807, 394] width 919 height 626
click at [983, 570] on div ".deletable-edge-delete-btn { width: 20px; height: 20px; border: 0px solid #ffff…" at bounding box center [807, 394] width 919 height 626
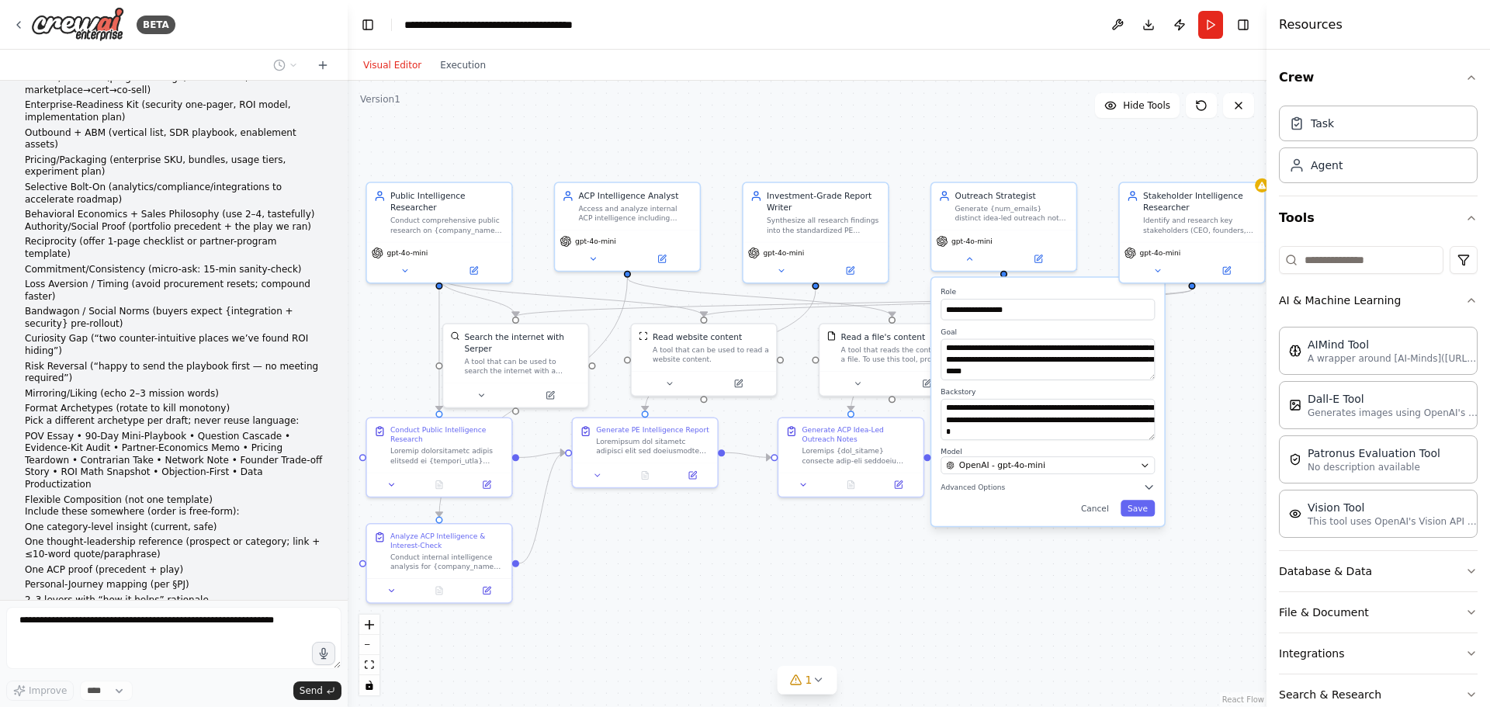
drag, startPoint x: 905, startPoint y: 560, endPoint x: 788, endPoint y: 555, distance: 116.5
click at [788, 555] on div ".deletable-edge-delete-btn { width: 20px; height: 20px; border: 0px solid #ffff…" at bounding box center [807, 394] width 919 height 626
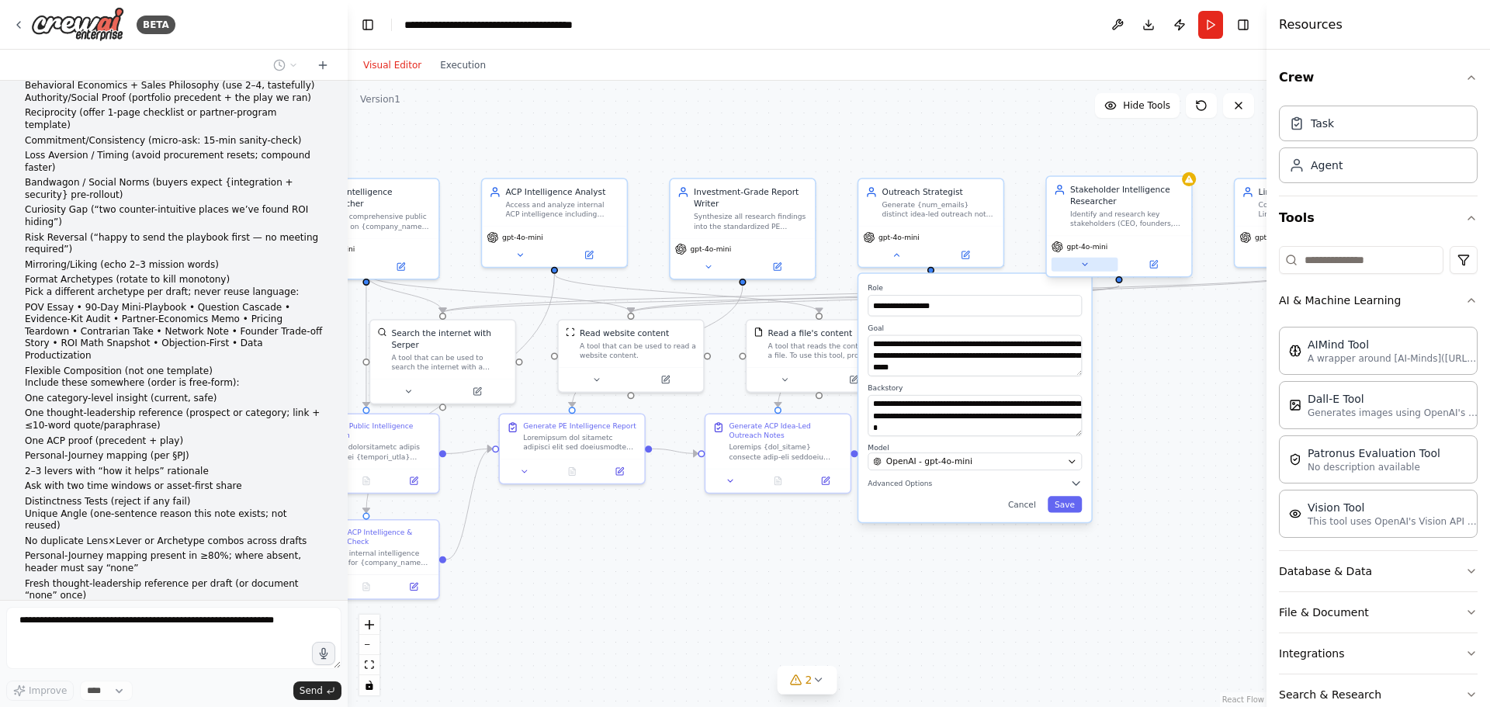
click at [1089, 265] on icon at bounding box center [1084, 264] width 9 height 9
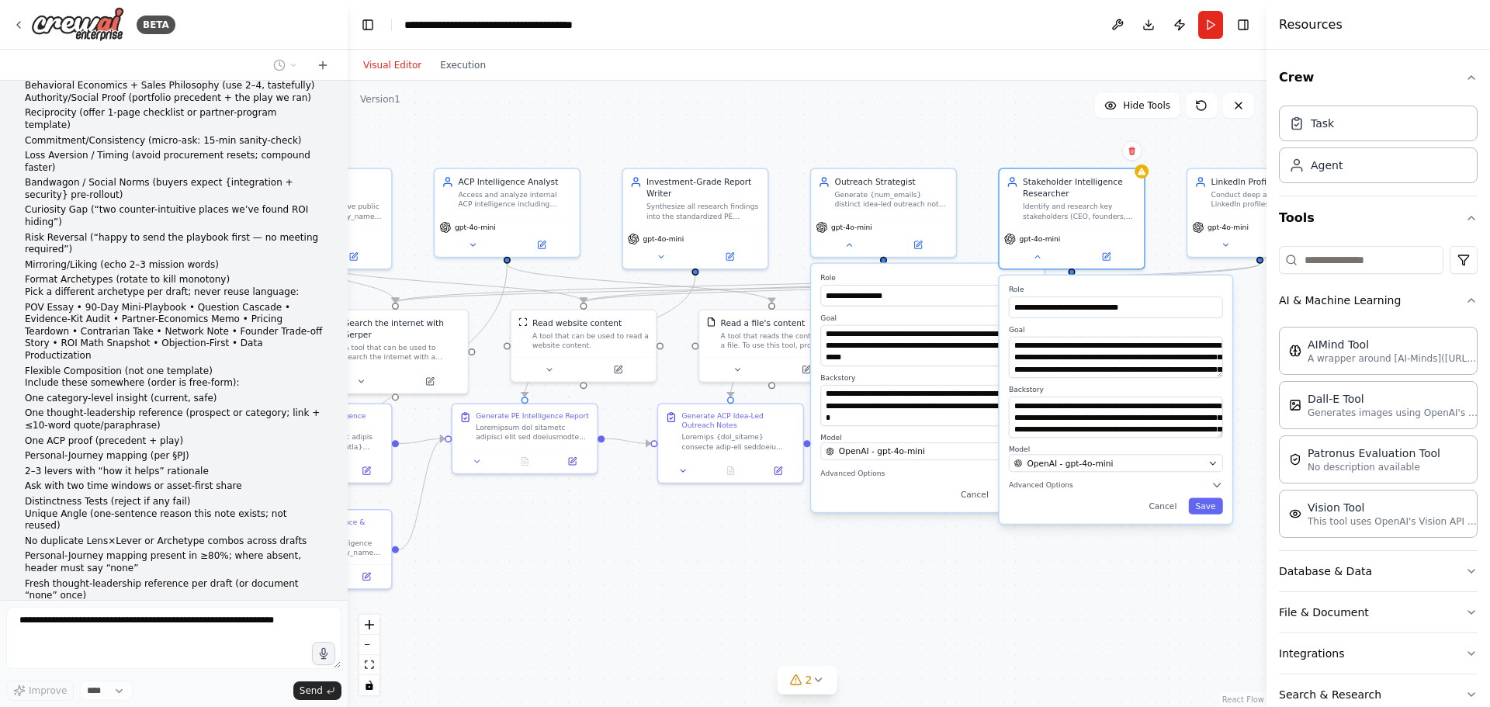
drag, startPoint x: 1068, startPoint y: 557, endPoint x: 992, endPoint y: 550, distance: 76.4
click at [992, 550] on div ".deletable-edge-delete-btn { width: 20px; height: 20px; border: 0px solid #ffff…" at bounding box center [807, 394] width 919 height 626
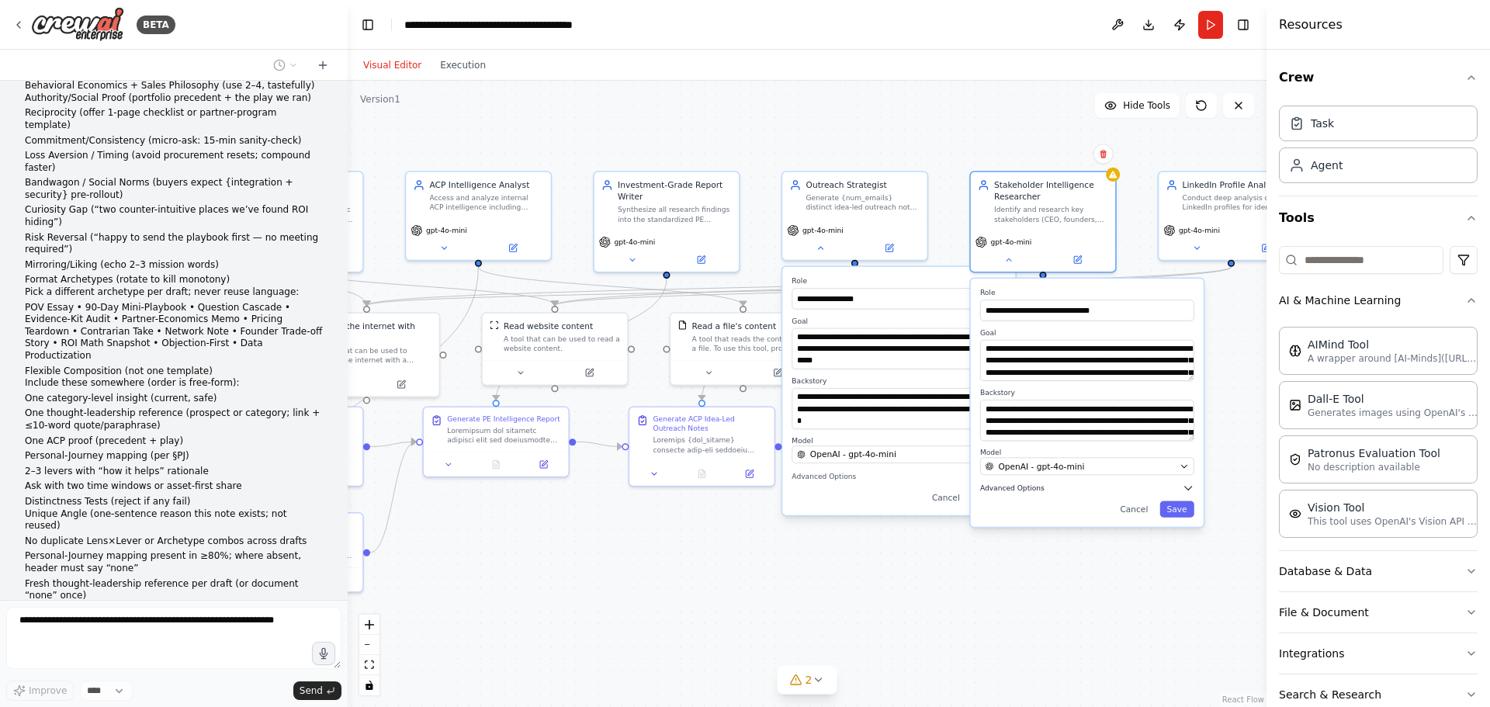
click at [1015, 488] on span "Advanced Options" at bounding box center [1012, 487] width 64 height 9
click at [1100, 671] on div ".deletable-edge-delete-btn { width: 20px; height: 20px; border: 0px solid #ffff…" at bounding box center [807, 394] width 919 height 626
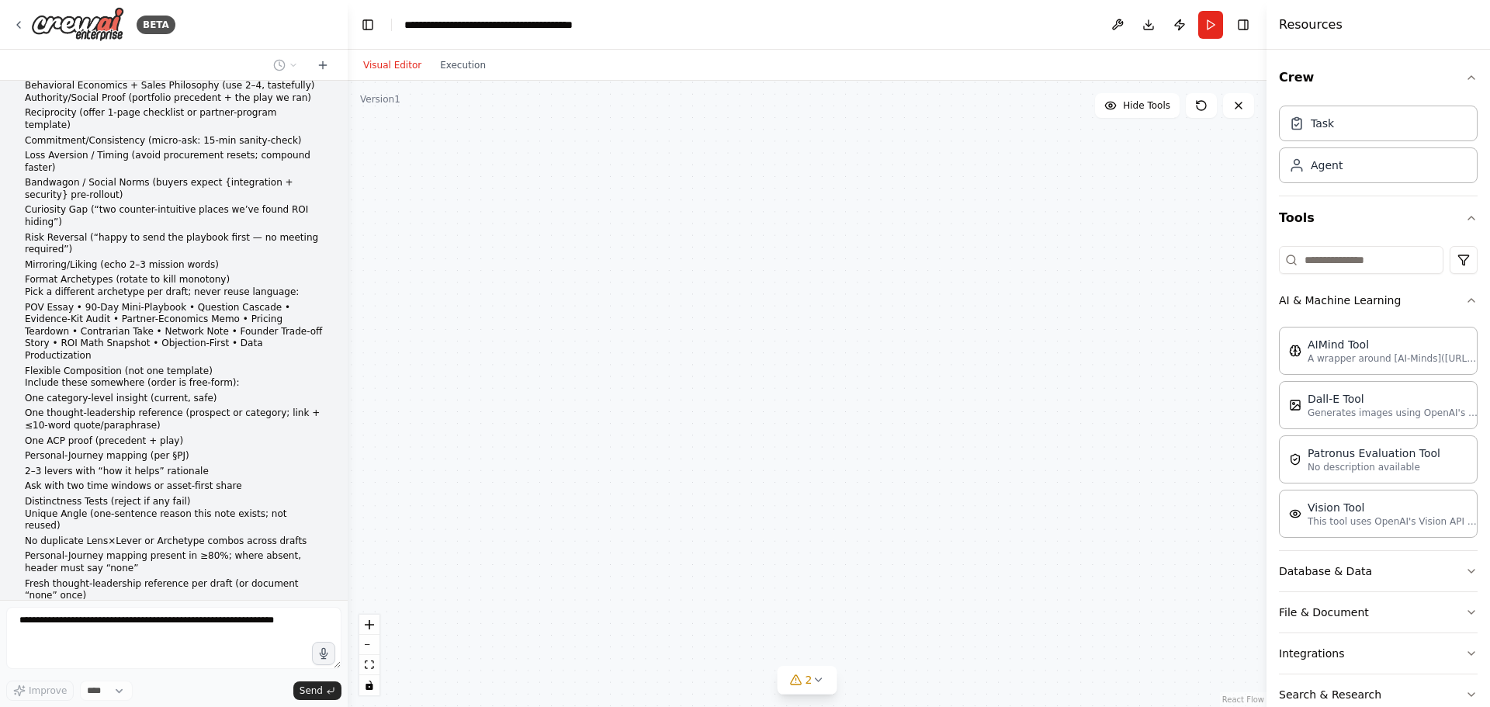
scroll to position [24478, 0]
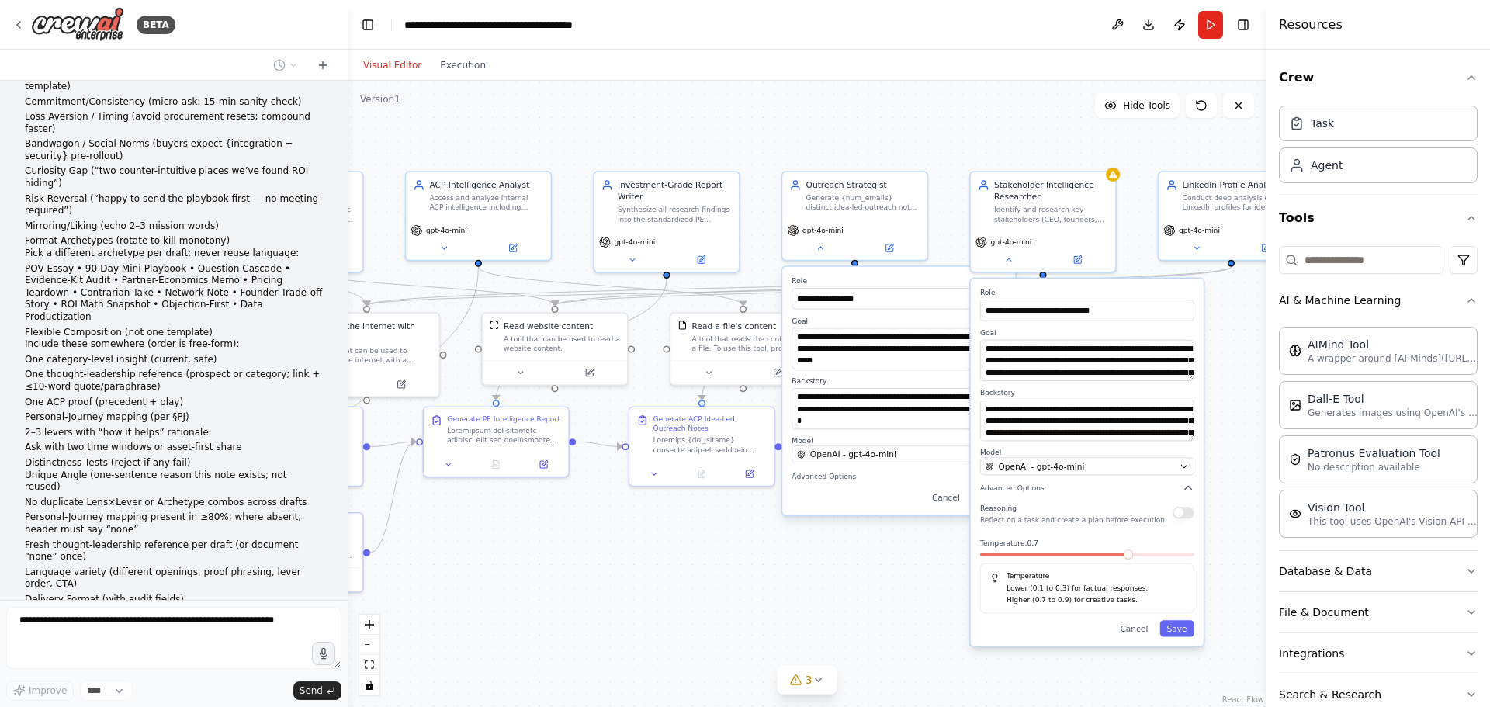
click at [766, 587] on div ".deletable-edge-delete-btn { width: 20px; height: 20px; border: 0px solid #ffff…" at bounding box center [807, 394] width 919 height 626
click at [1015, 255] on button at bounding box center [1008, 258] width 67 height 14
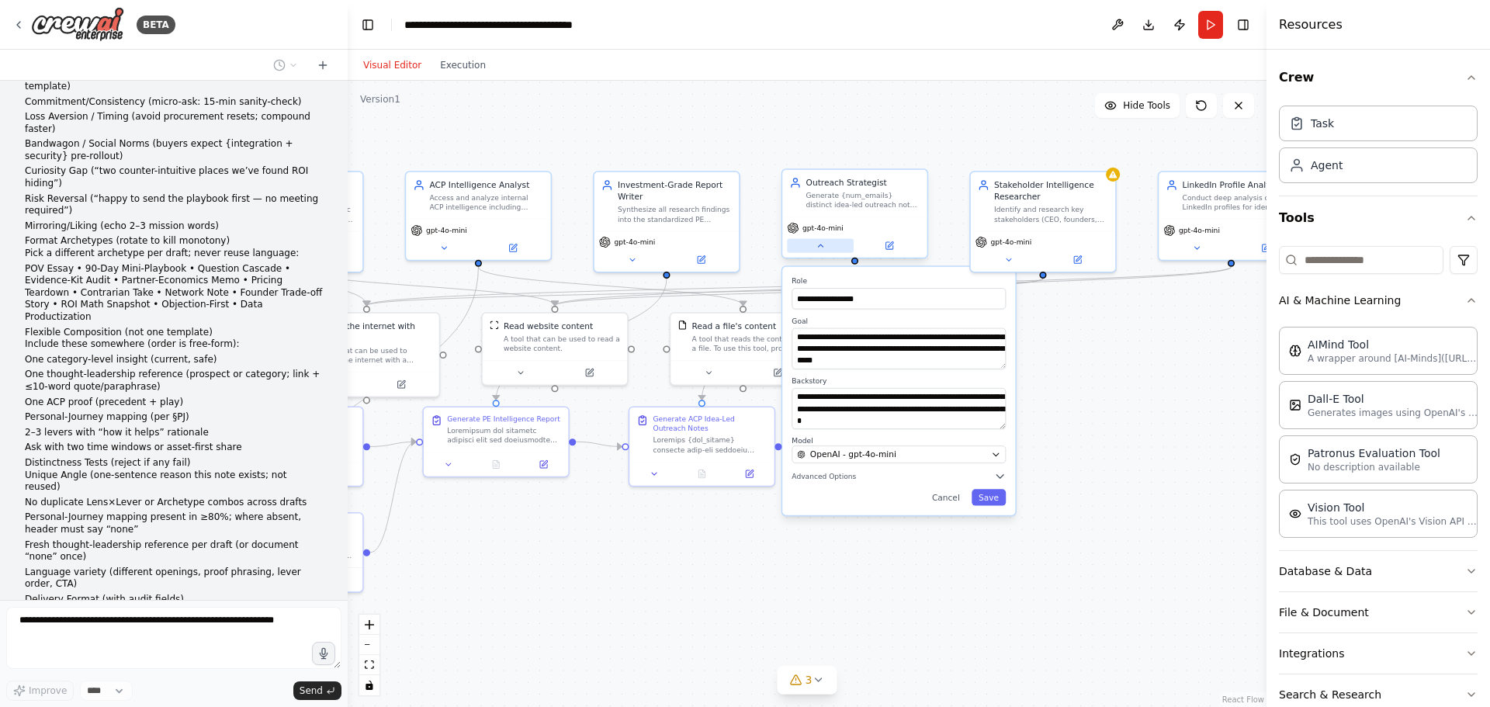
click at [809, 250] on button at bounding box center [820, 245] width 67 height 14
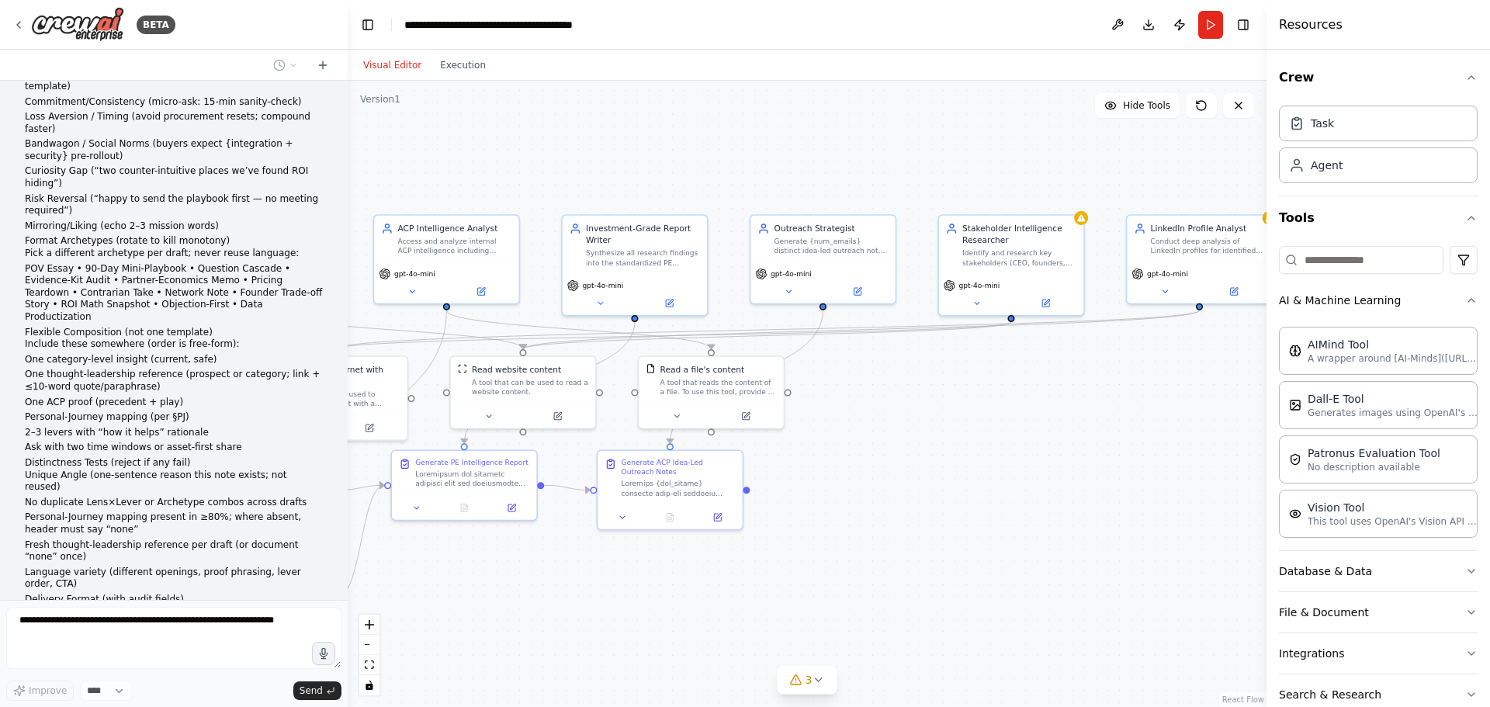
drag, startPoint x: 1113, startPoint y: 359, endPoint x: 1082, endPoint y: 403, distance: 53.9
click at [1082, 403] on div ".deletable-edge-delete-btn { width: 20px; height: 20px; border: 0px solid #ffff…" at bounding box center [807, 394] width 919 height 626
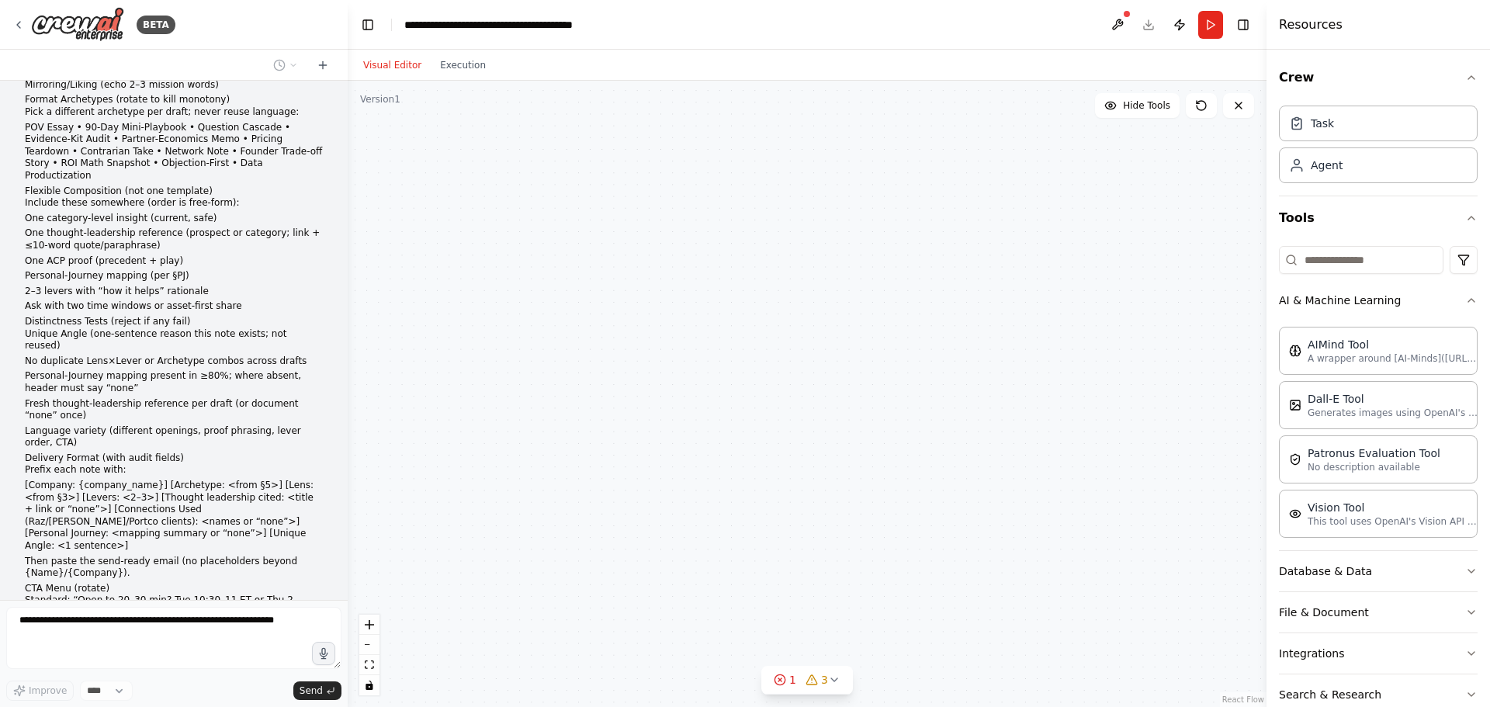
scroll to position [24659, 0]
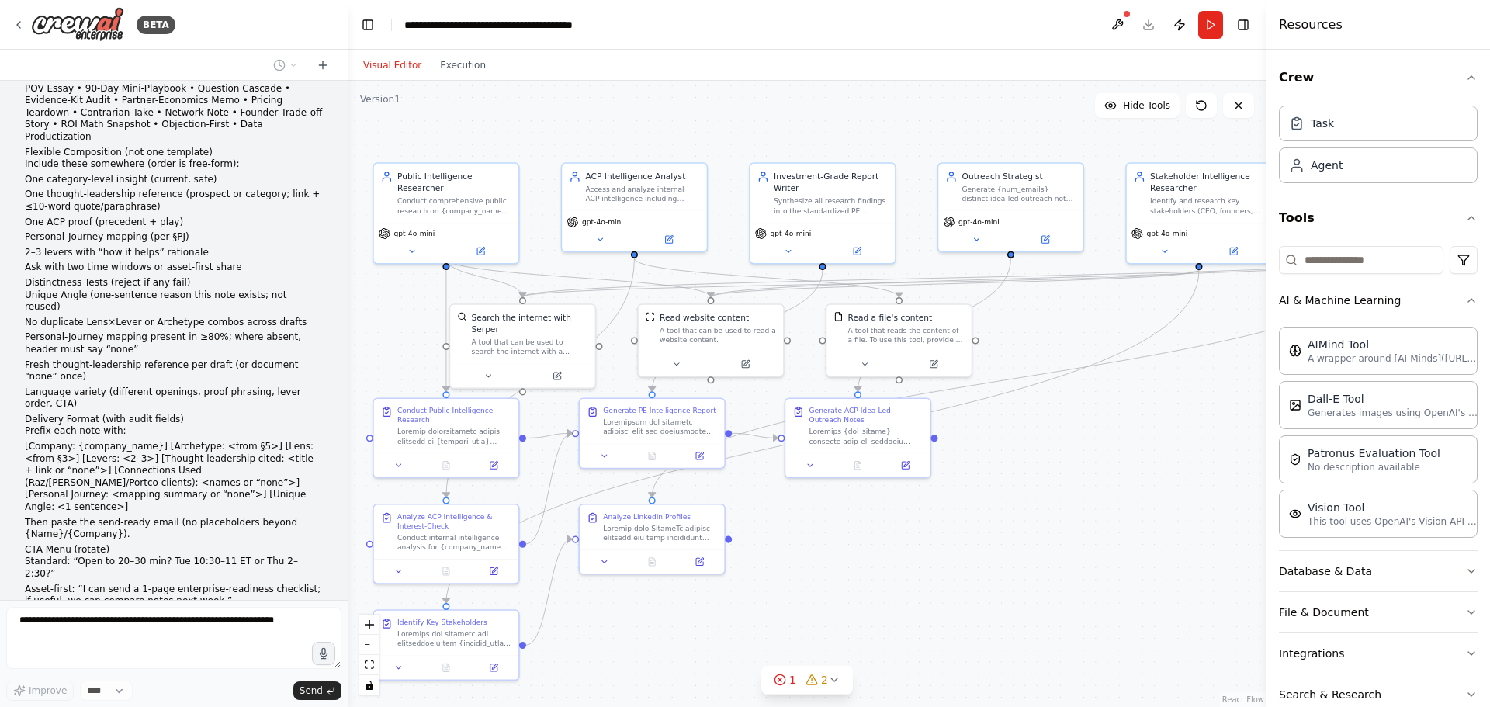
drag, startPoint x: 869, startPoint y: 546, endPoint x: 1071, endPoint y: 483, distance: 211.5
click at [1071, 483] on div ".deletable-edge-delete-btn { width: 20px; height: 20px; border: 0px solid #ffff…" at bounding box center [807, 394] width 919 height 626
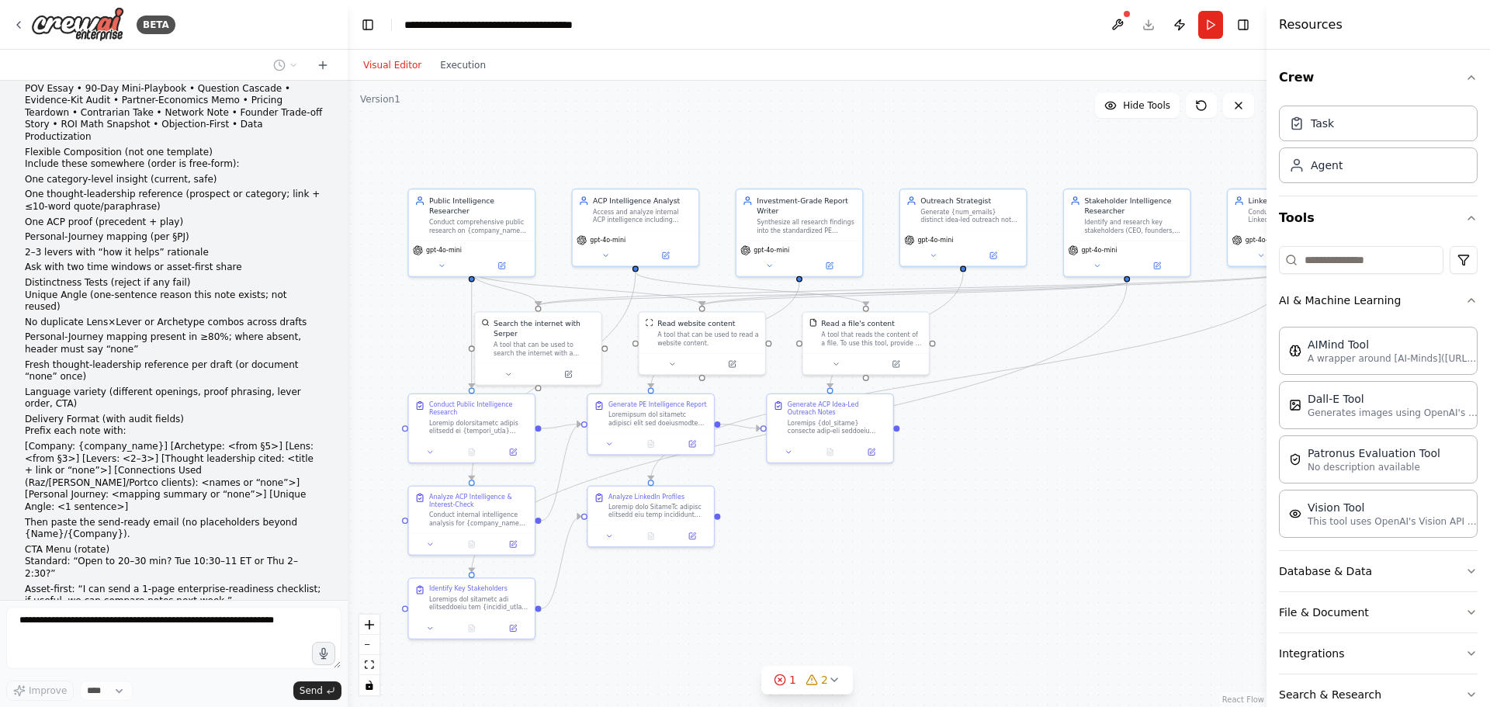
scroll to position [24697, 0]
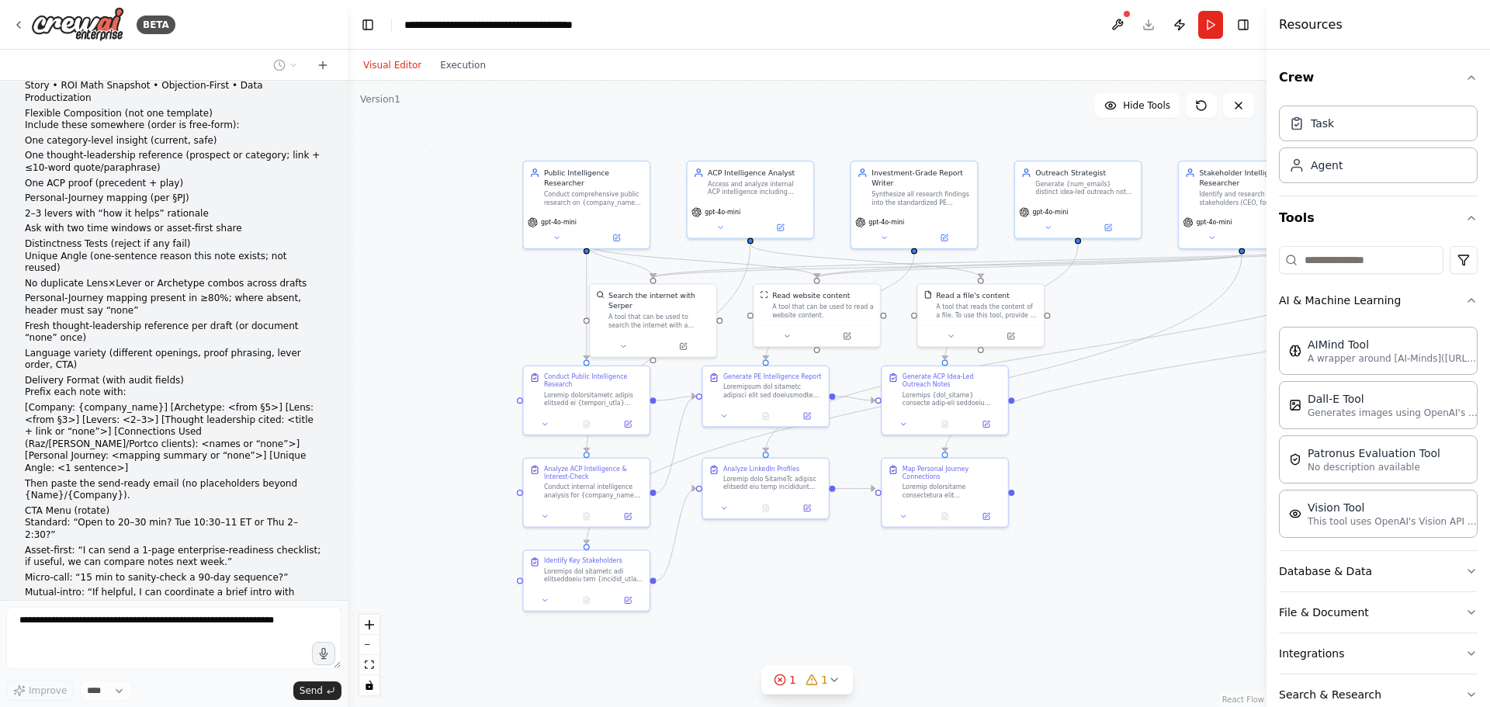
drag, startPoint x: 1072, startPoint y: 338, endPoint x: 1187, endPoint y: 310, distance: 118.2
click at [1187, 310] on div ".deletable-edge-delete-btn { width: 20px; height: 20px; border: 0px solid #ffff…" at bounding box center [807, 394] width 919 height 626
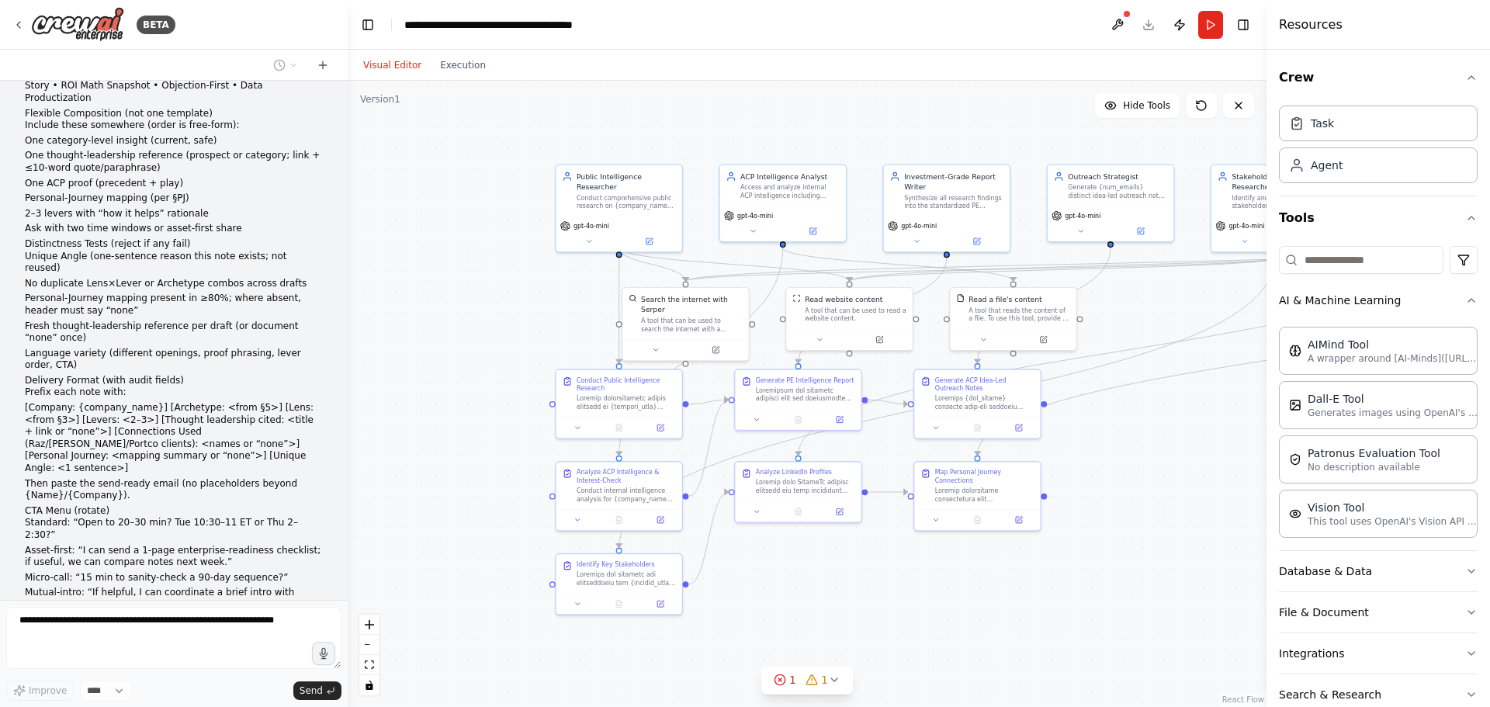
drag, startPoint x: 1100, startPoint y: 609, endPoint x: 1031, endPoint y: 628, distance: 70.8
click at [1031, 628] on div ".deletable-edge-delete-btn { width: 20px; height: 20px; border: 0px solid #ffff…" at bounding box center [807, 394] width 919 height 626
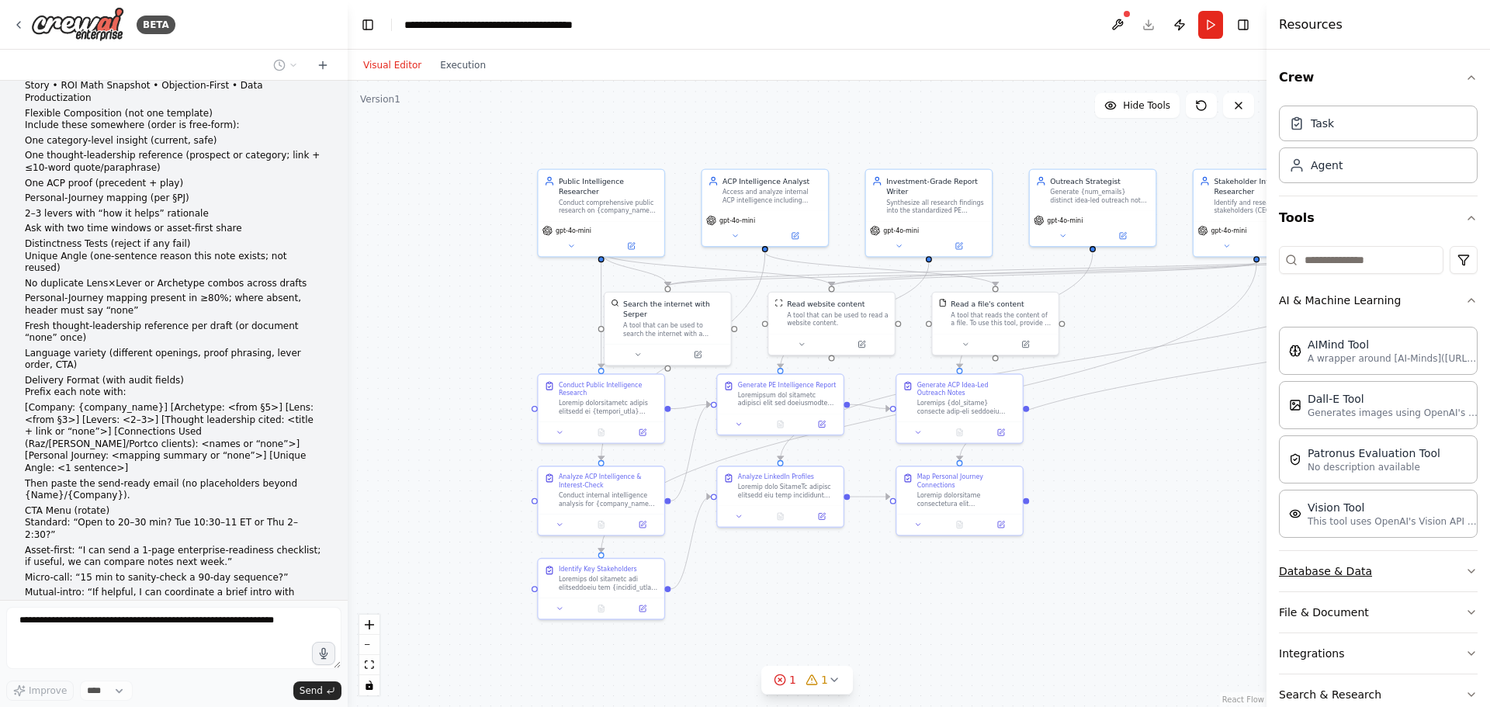
click at [1342, 576] on button "Database & Data" at bounding box center [1378, 571] width 199 height 40
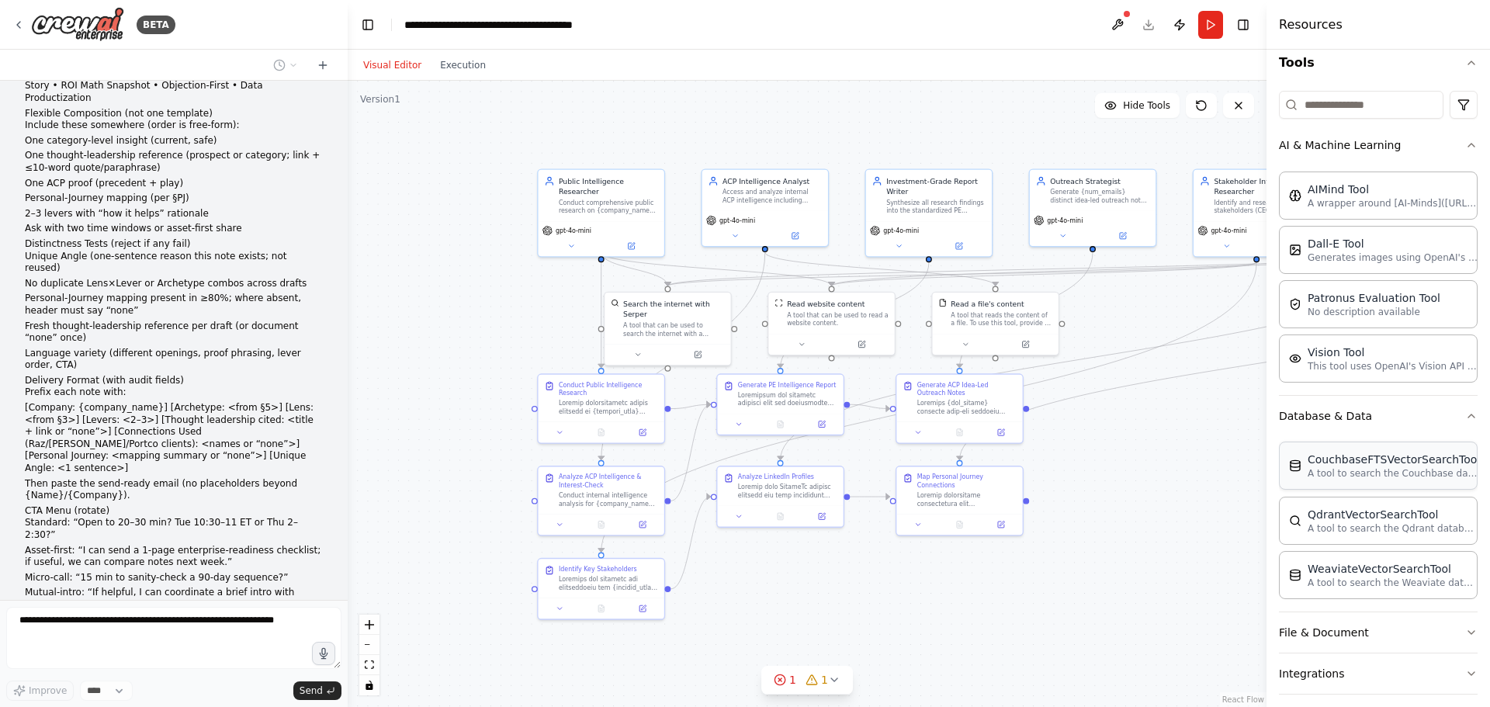
scroll to position [233, 0]
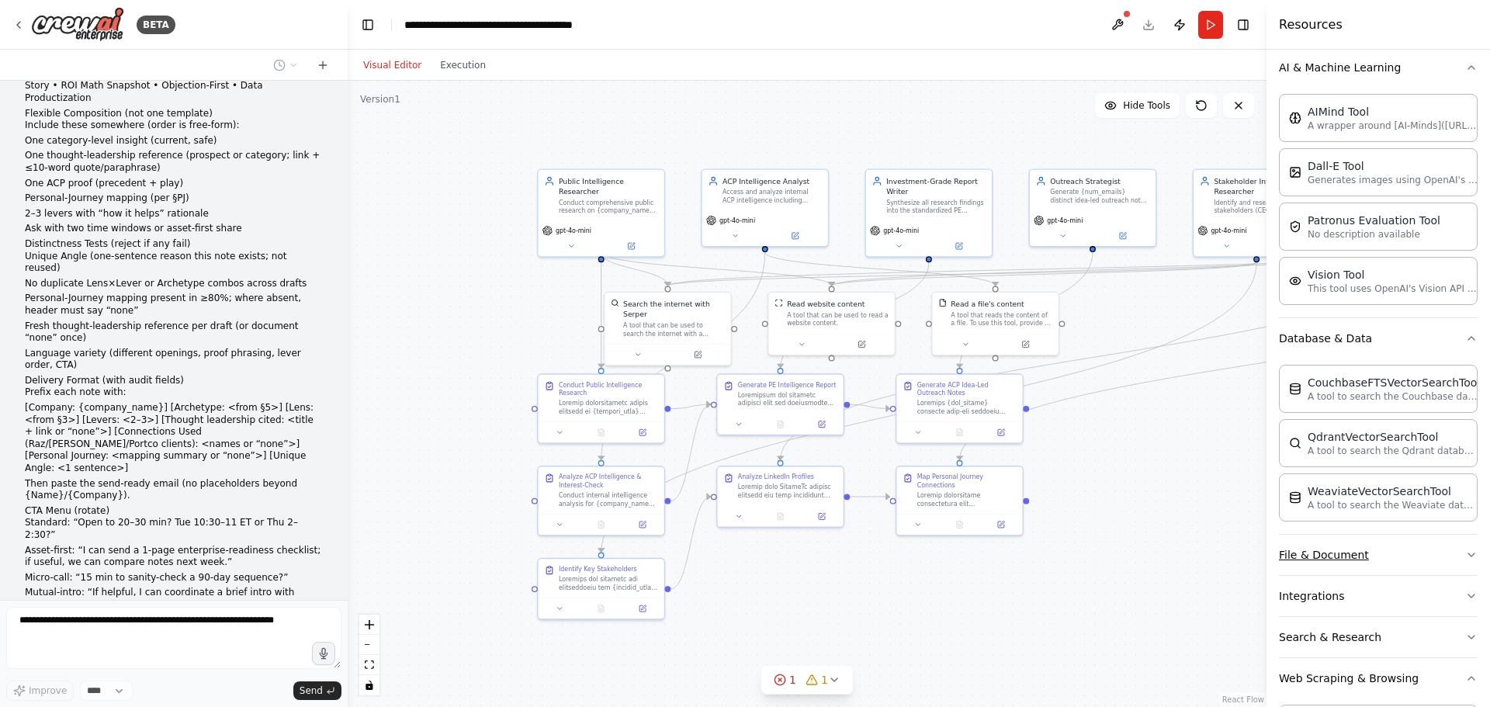
click at [1370, 545] on button "File & Document" at bounding box center [1378, 555] width 199 height 40
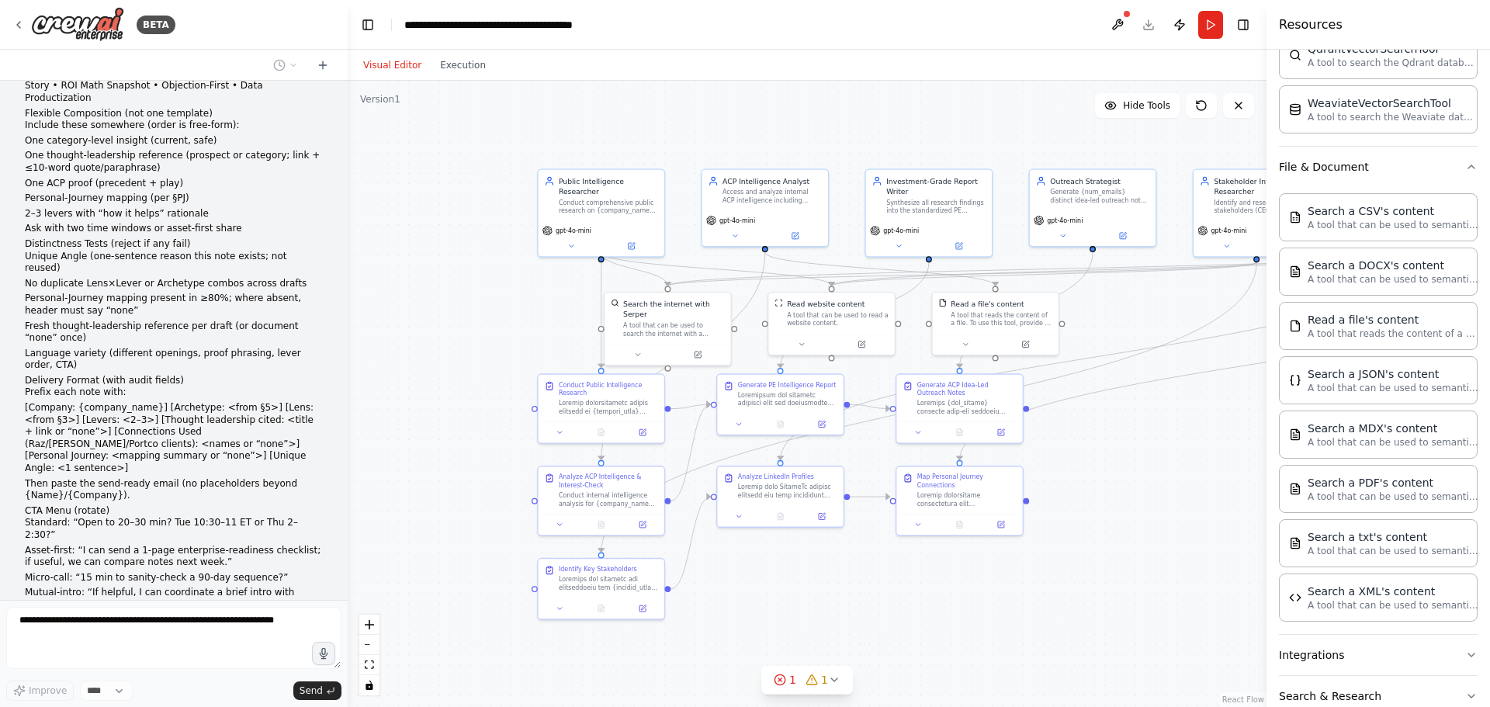
scroll to position [24736, 0]
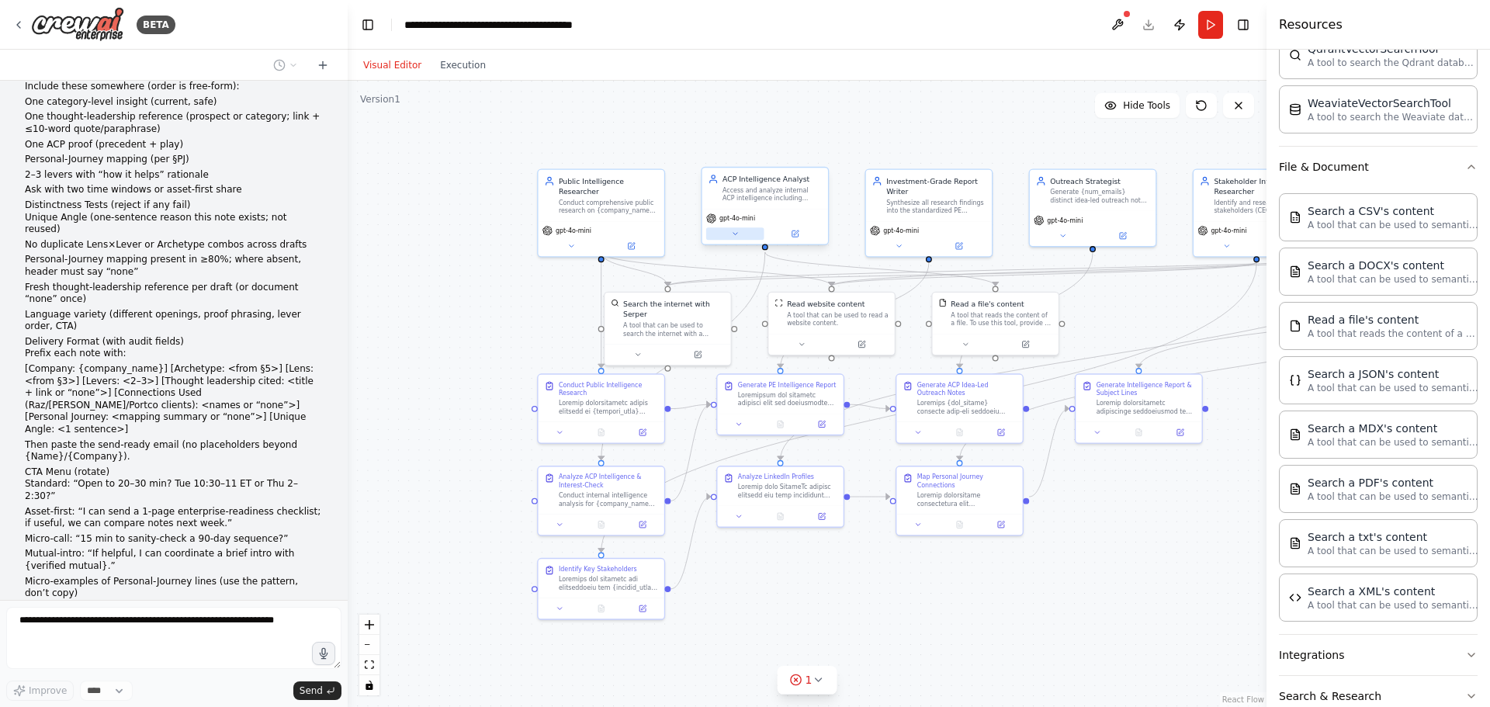
click at [741, 234] on button at bounding box center [735, 233] width 58 height 12
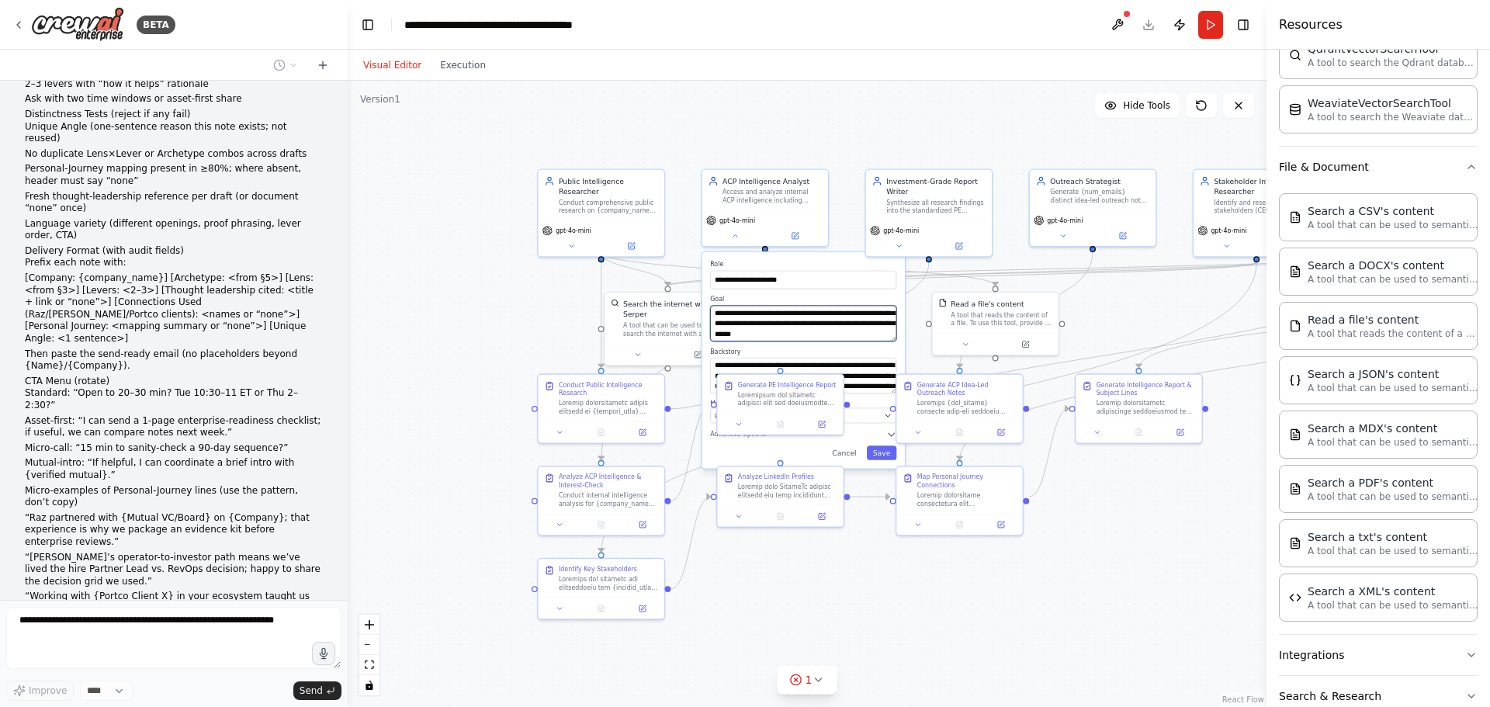
scroll to position [47, 0]
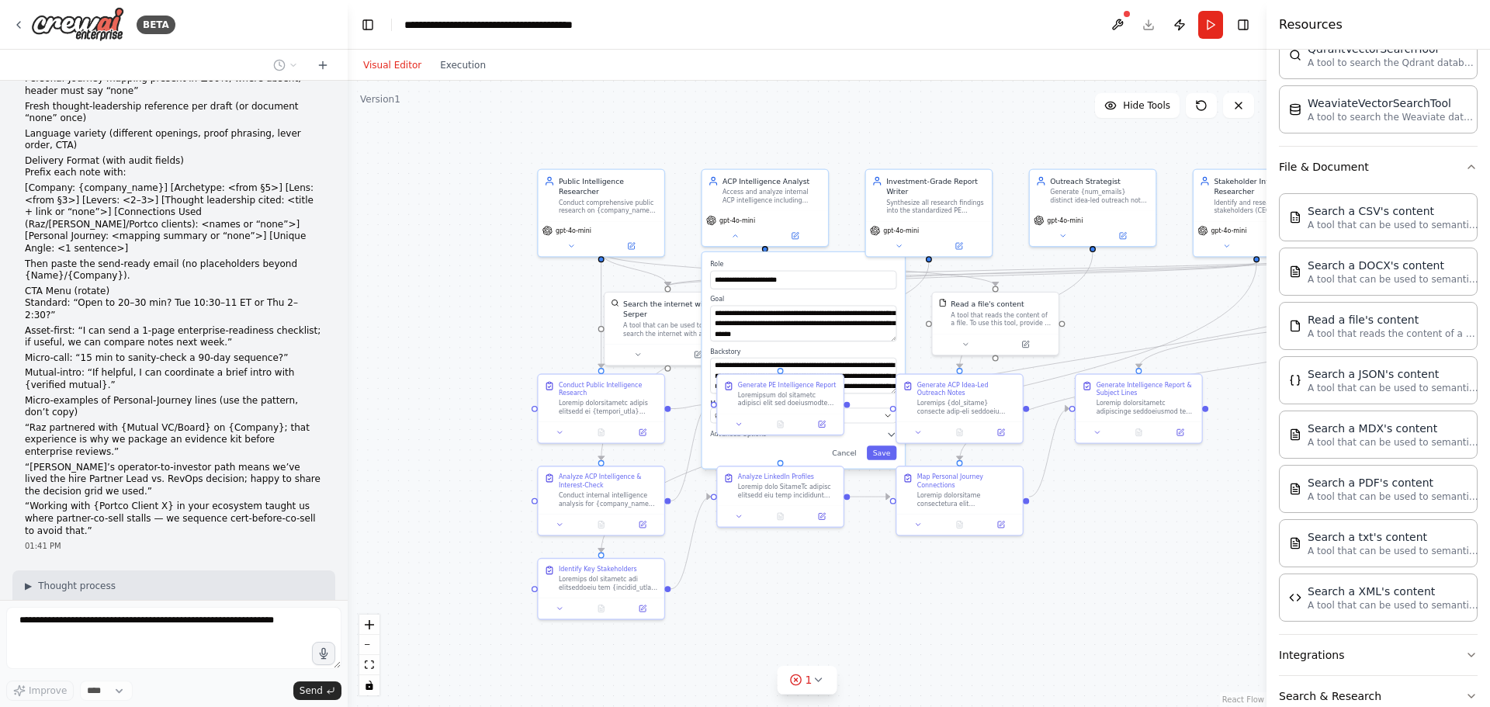
click at [203, 601] on form "Improve **** Send" at bounding box center [174, 653] width 348 height 107
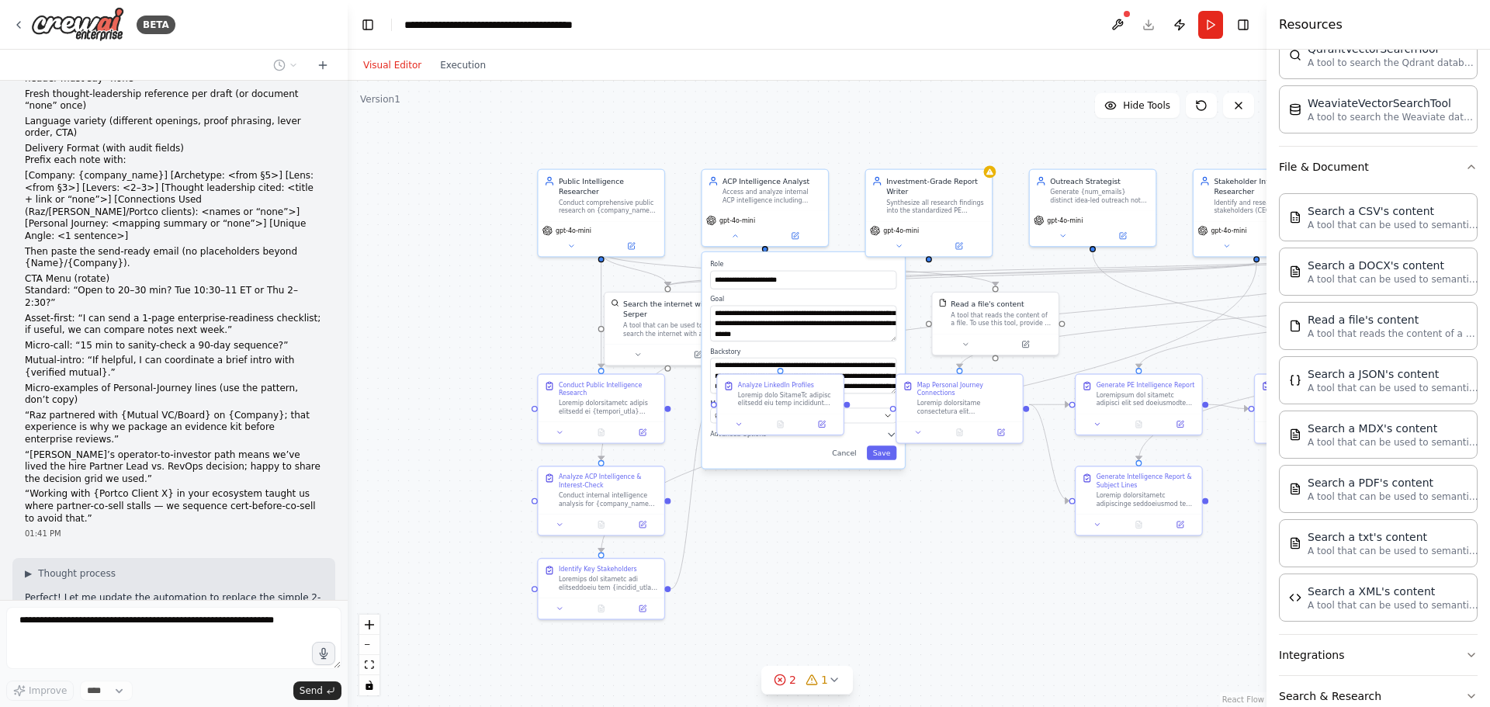
scroll to position [24974, 0]
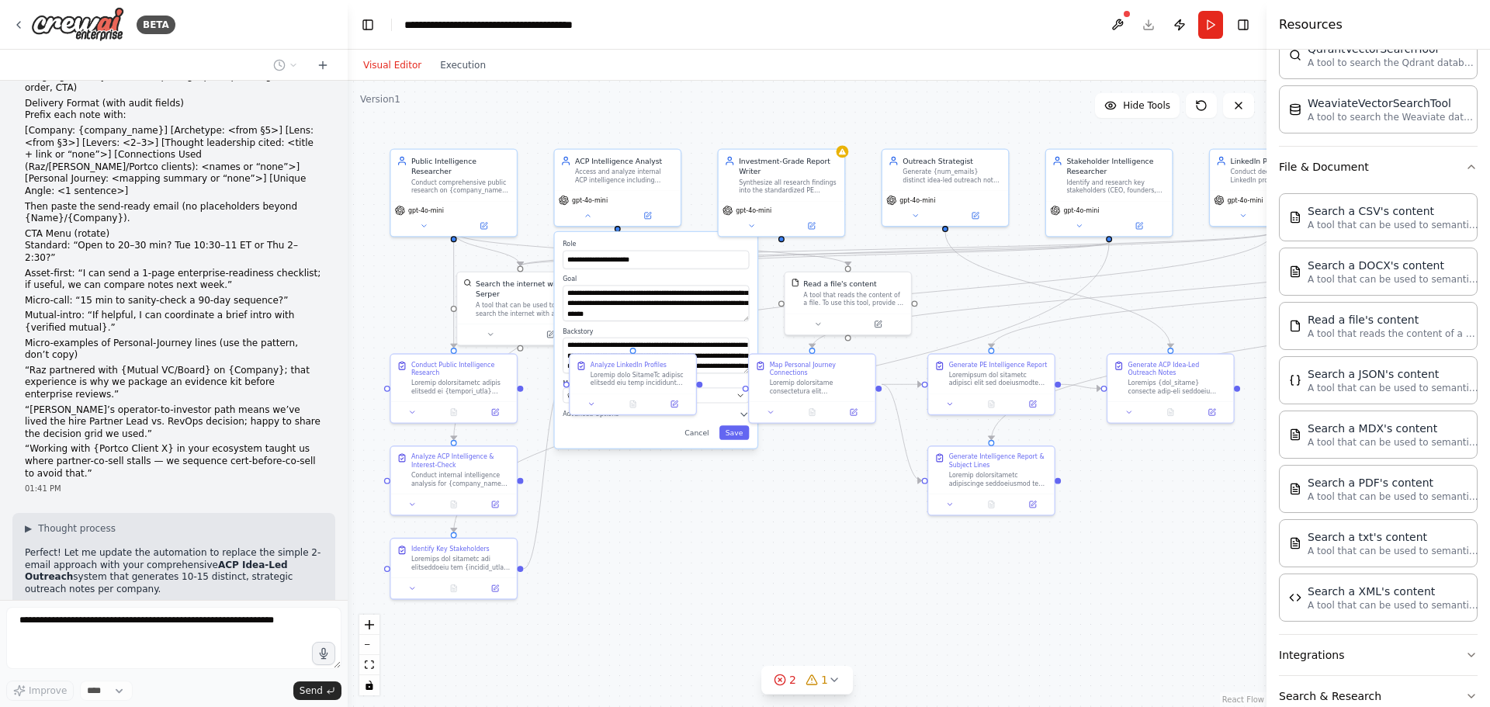
drag, startPoint x: 822, startPoint y: 545, endPoint x: 674, endPoint y: 525, distance: 148.8
click at [674, 525] on div ".deletable-edge-delete-btn { width: 20px; height: 20px; border: 0px solid #ffff…" at bounding box center [807, 394] width 919 height 626
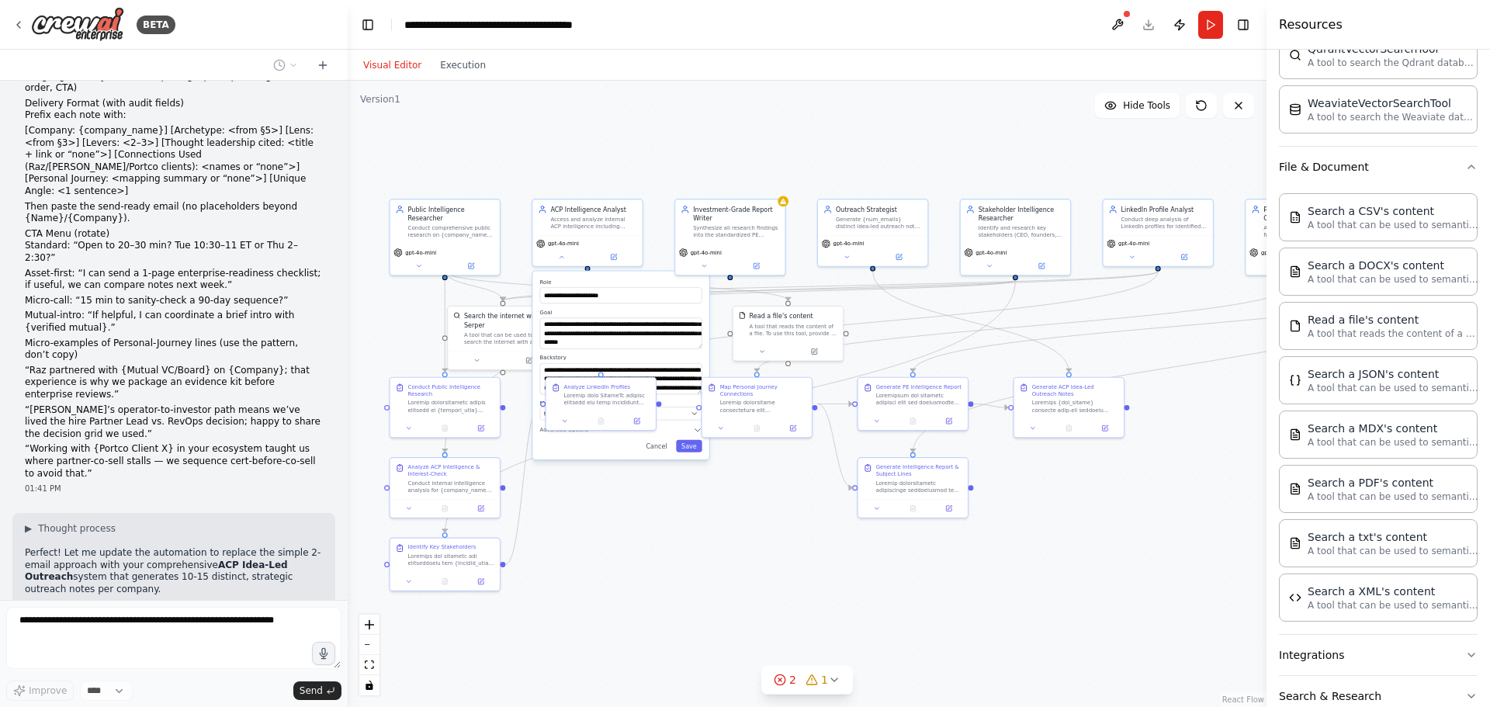
drag, startPoint x: 769, startPoint y: 535, endPoint x: 719, endPoint y: 535, distance: 49.7
click at [719, 535] on div ".deletable-edge-delete-btn { width: 20px; height: 20px; border: 0px solid #ffff…" at bounding box center [807, 394] width 919 height 626
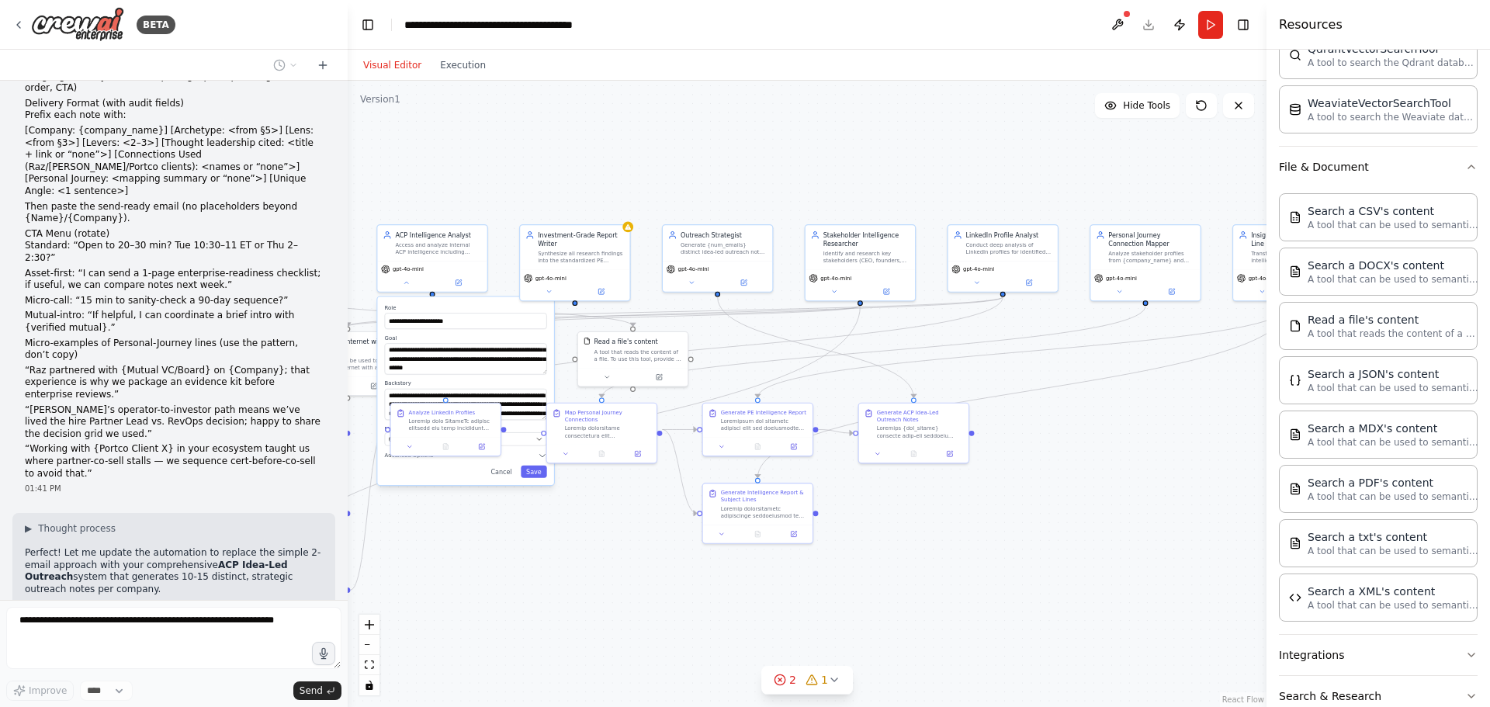
drag, startPoint x: 933, startPoint y: 580, endPoint x: 778, endPoint y: 605, distance: 157.3
click at [778, 605] on div ".deletable-edge-delete-btn { width: 20px; height: 20px; border: 0px solid #ffff…" at bounding box center [807, 394] width 919 height 626
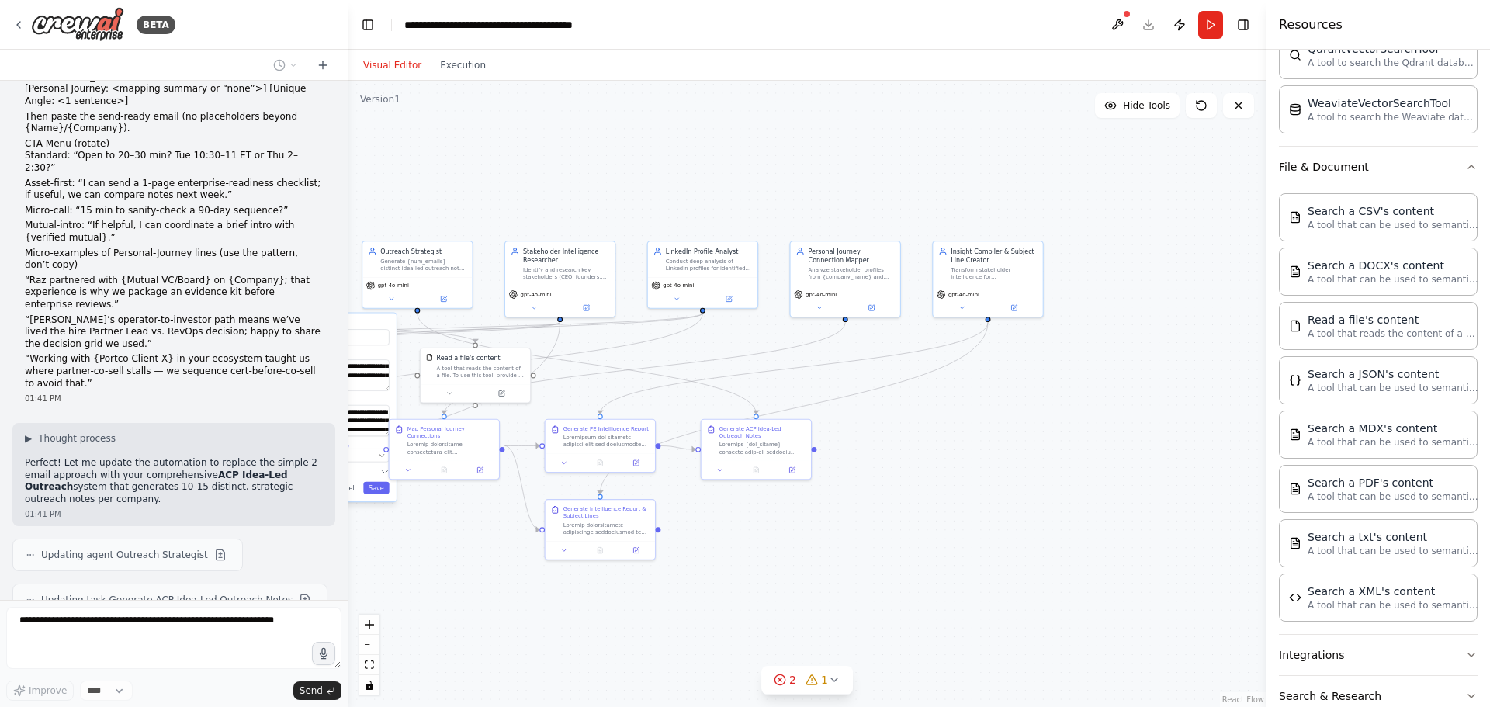
drag, startPoint x: 1020, startPoint y: 558, endPoint x: 809, endPoint y: 568, distance: 212.1
click at [809, 568] on div ".deletable-edge-delete-btn { width: 20px; height: 20px; border: 0px solid #ffff…" at bounding box center [807, 394] width 919 height 626
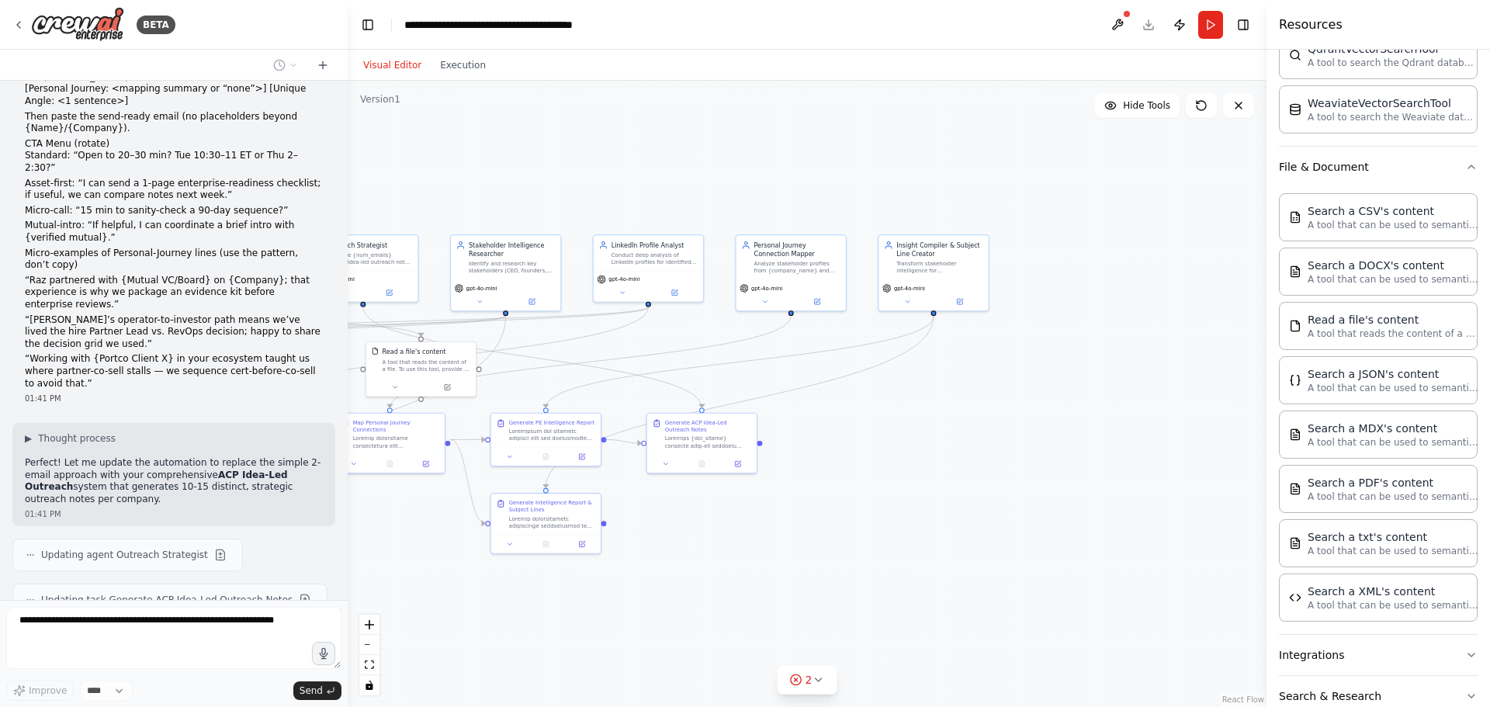
scroll to position [25077, 0]
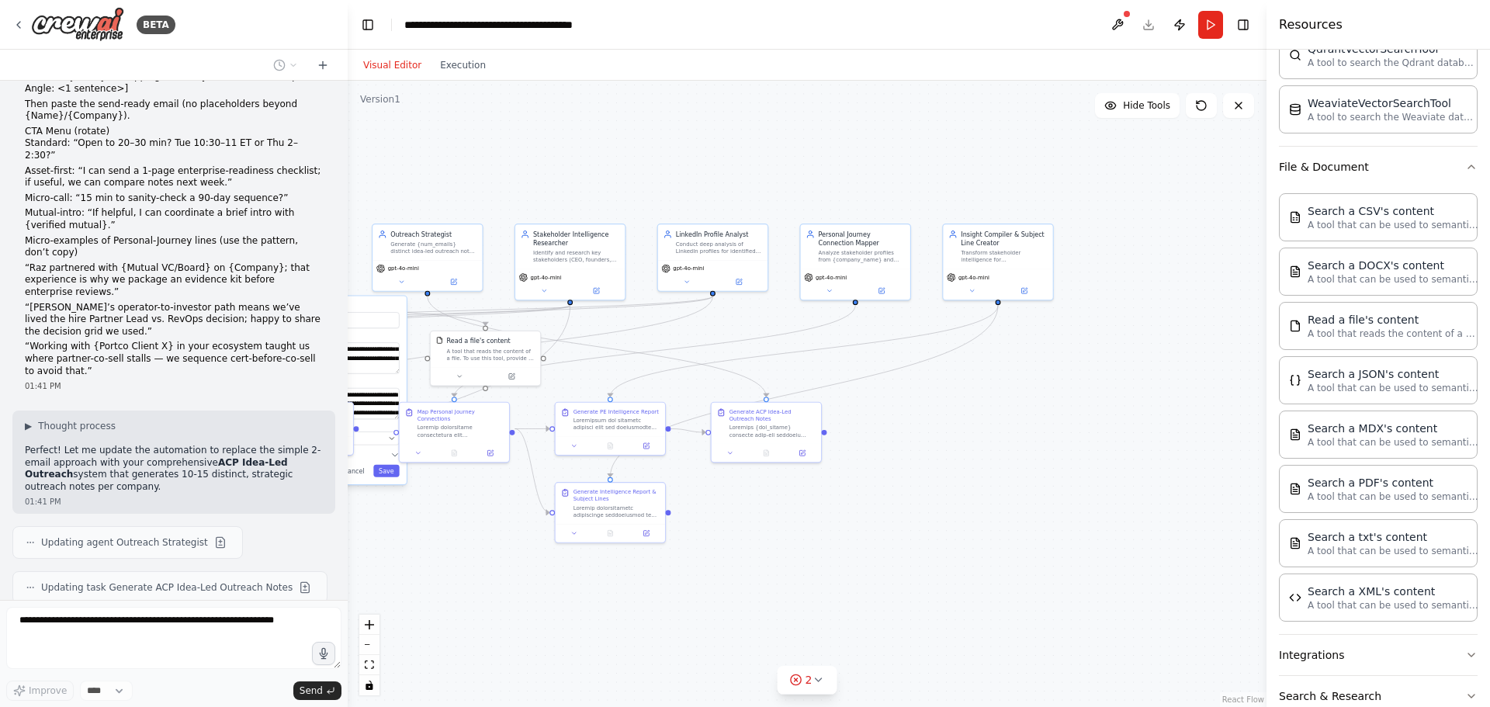
drag, startPoint x: 809, startPoint y: 568, endPoint x: 873, endPoint y: 557, distance: 65.3
click at [873, 557] on div ".deletable-edge-delete-btn { width: 20px; height: 20px; border: 0px solid #ffff…" at bounding box center [807, 394] width 919 height 626
click at [991, 237] on div "Insight Compiler & Subject Line Creator" at bounding box center [1004, 237] width 86 height 18
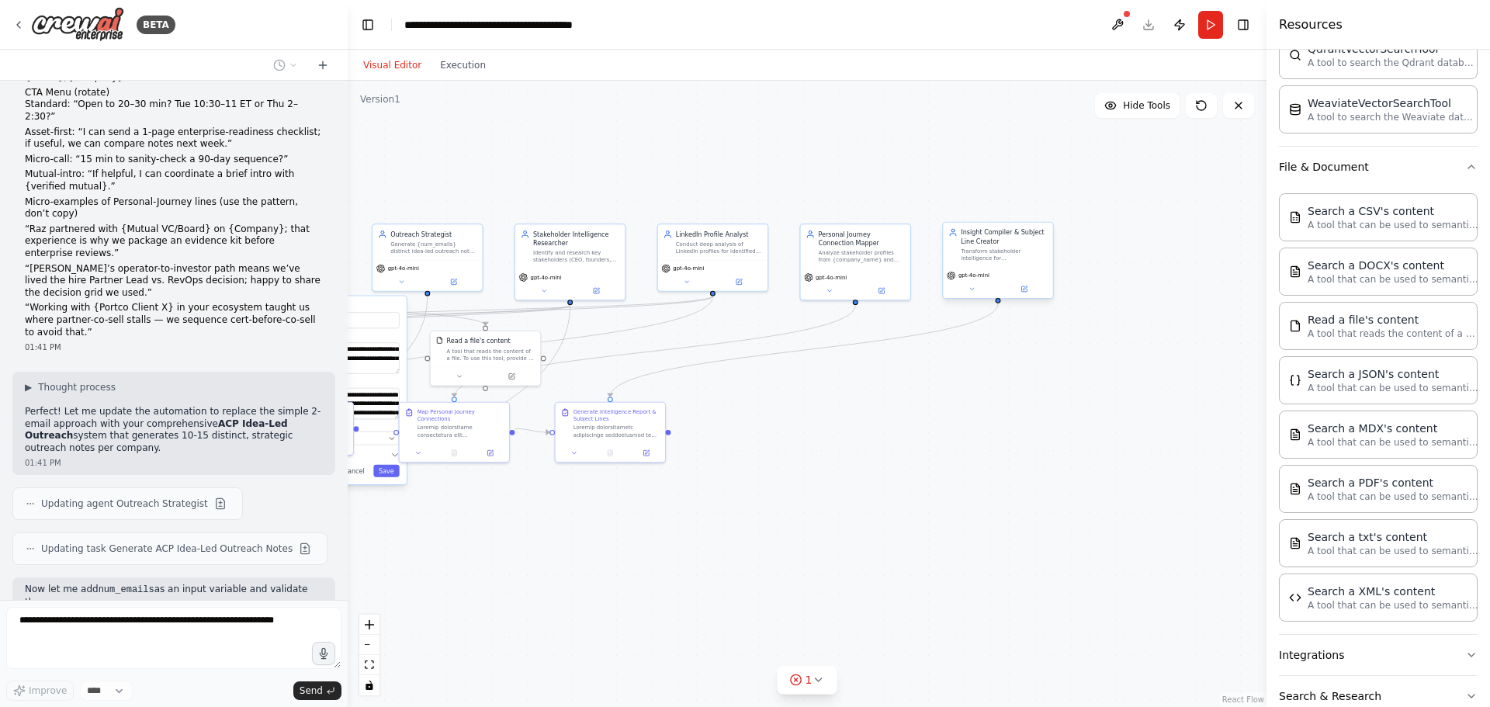
click at [978, 266] on div "Insight Compiler & Subject Line Creator Transform stakeholder intelligence for …" at bounding box center [997, 245] width 109 height 44
click at [969, 286] on icon at bounding box center [971, 289] width 7 height 7
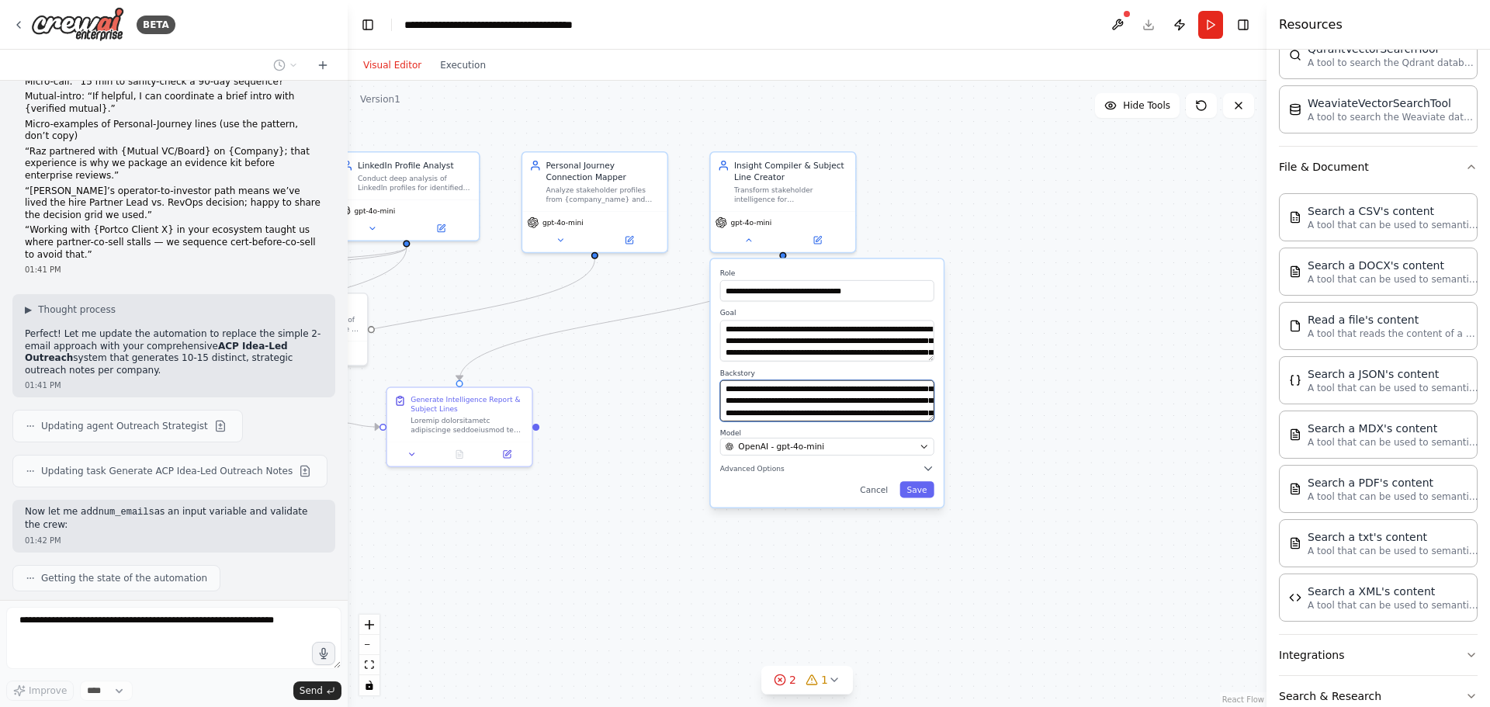
scroll to position [25232, 0]
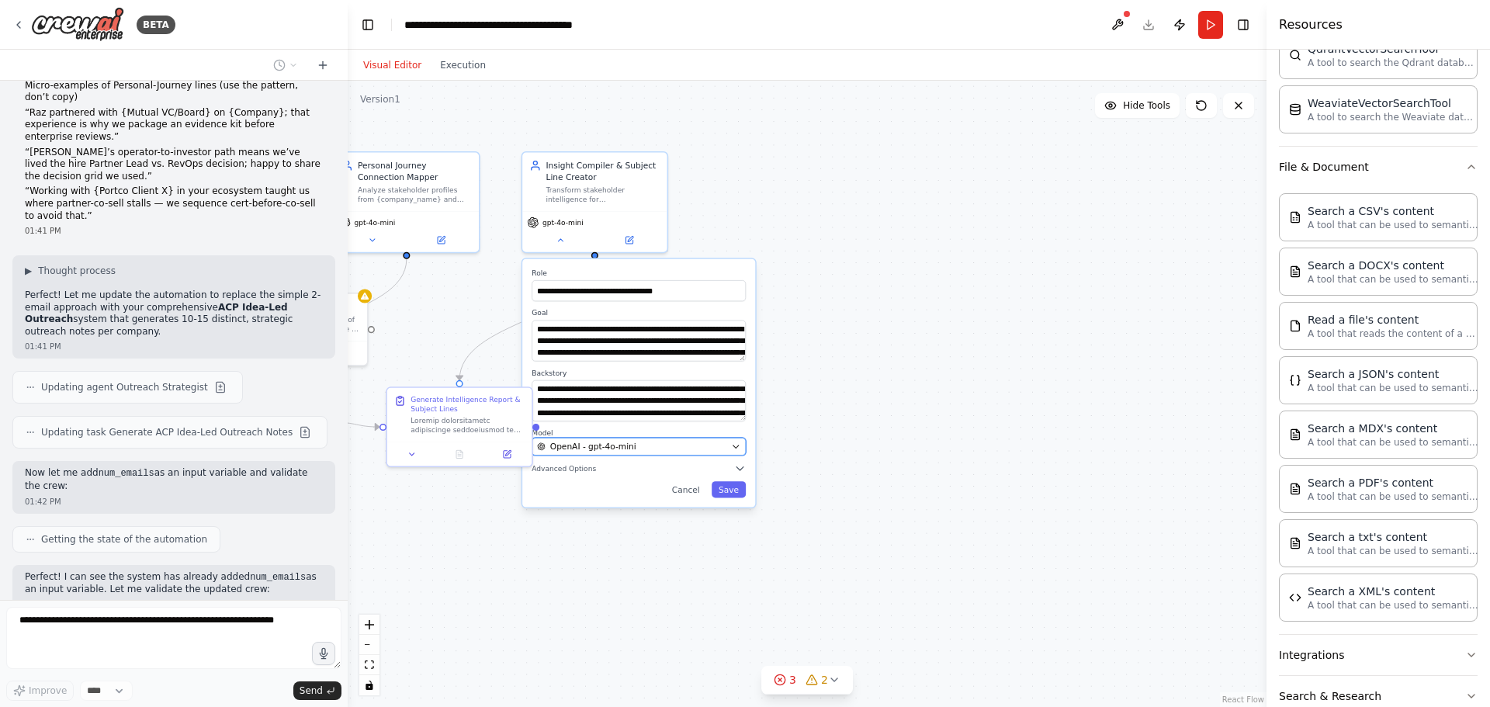
click at [709, 447] on div "OpenAI - gpt-4o-mini" at bounding box center [631, 447] width 189 height 12
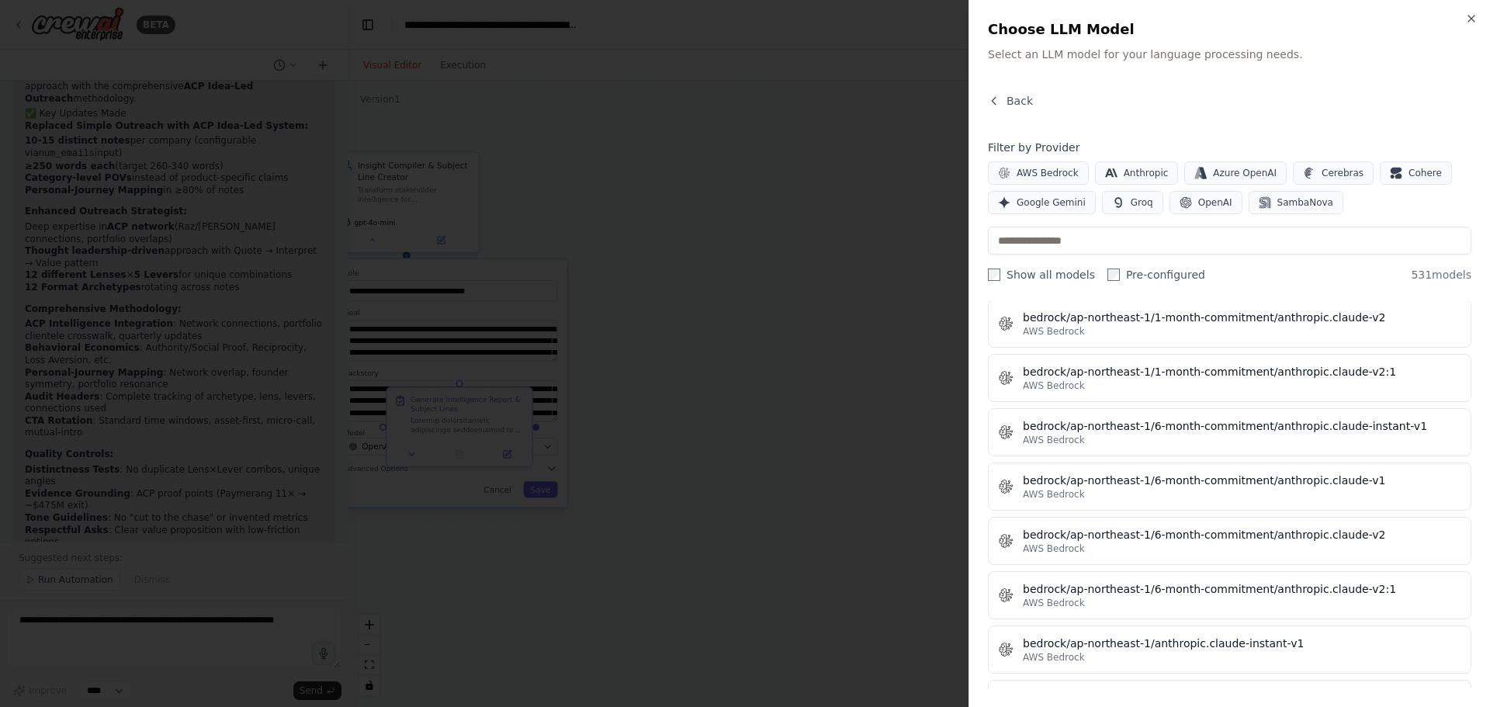
scroll to position [25861, 0]
drag, startPoint x: 164, startPoint y: 470, endPoint x: 257, endPoint y: 601, distance: 159.7
click at [164, 470] on div at bounding box center [745, 353] width 1490 height 707
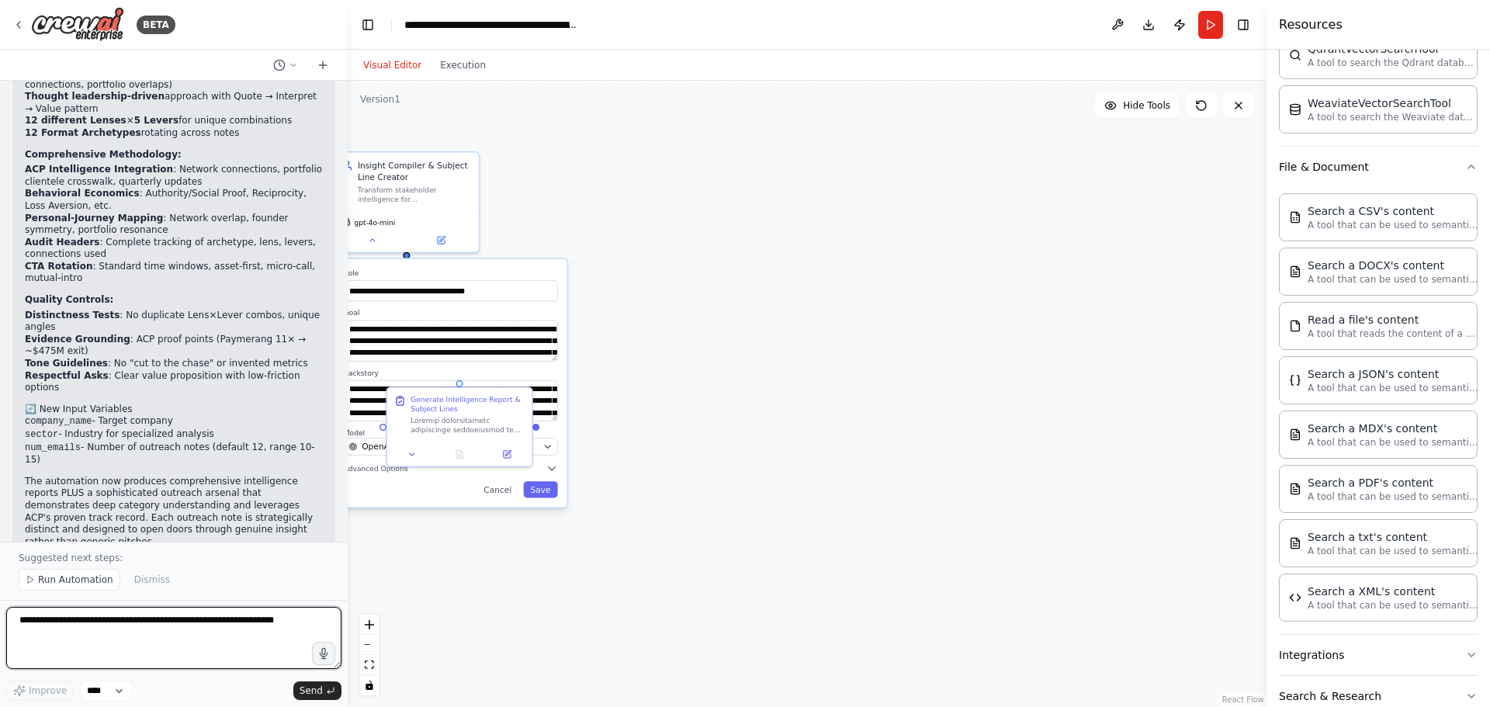
click at [282, 635] on textarea at bounding box center [173, 638] width 335 height 62
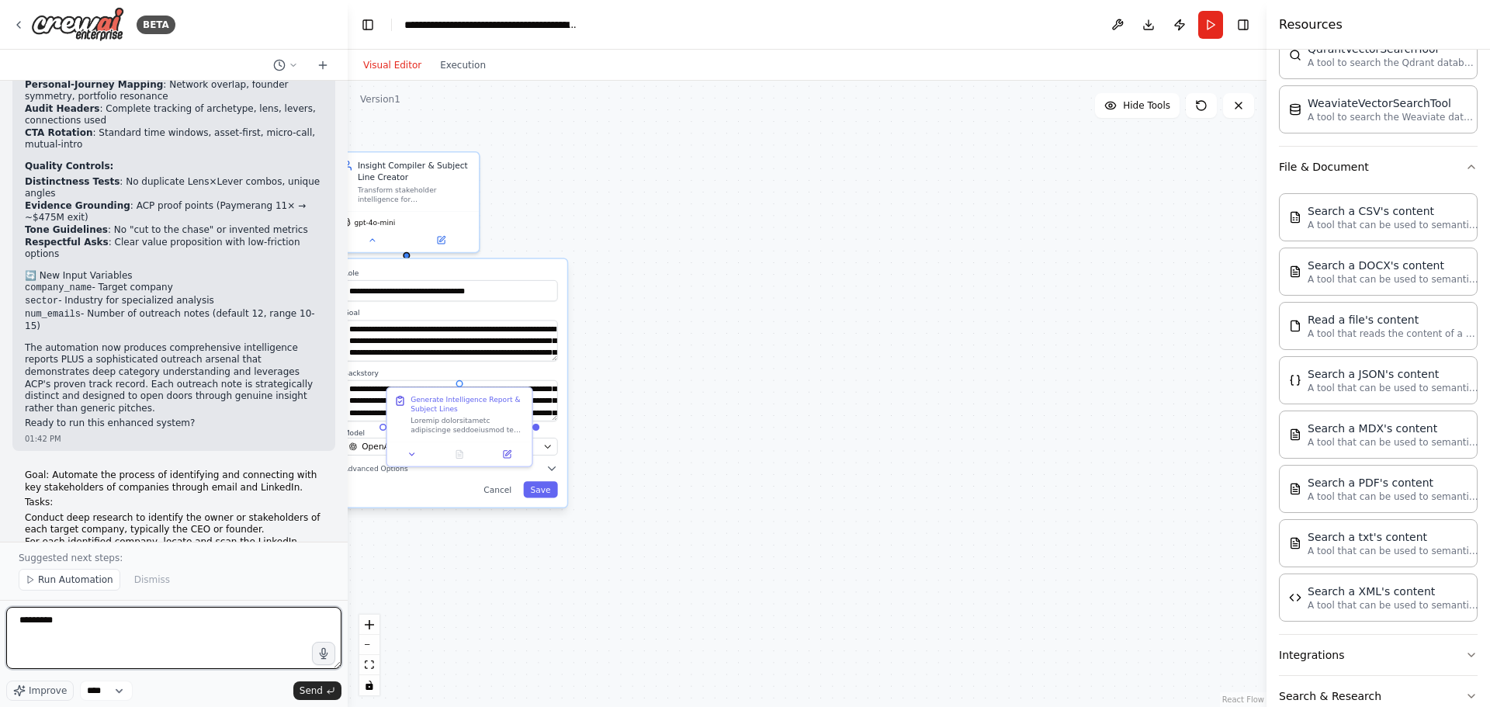
scroll to position [26150, 0]
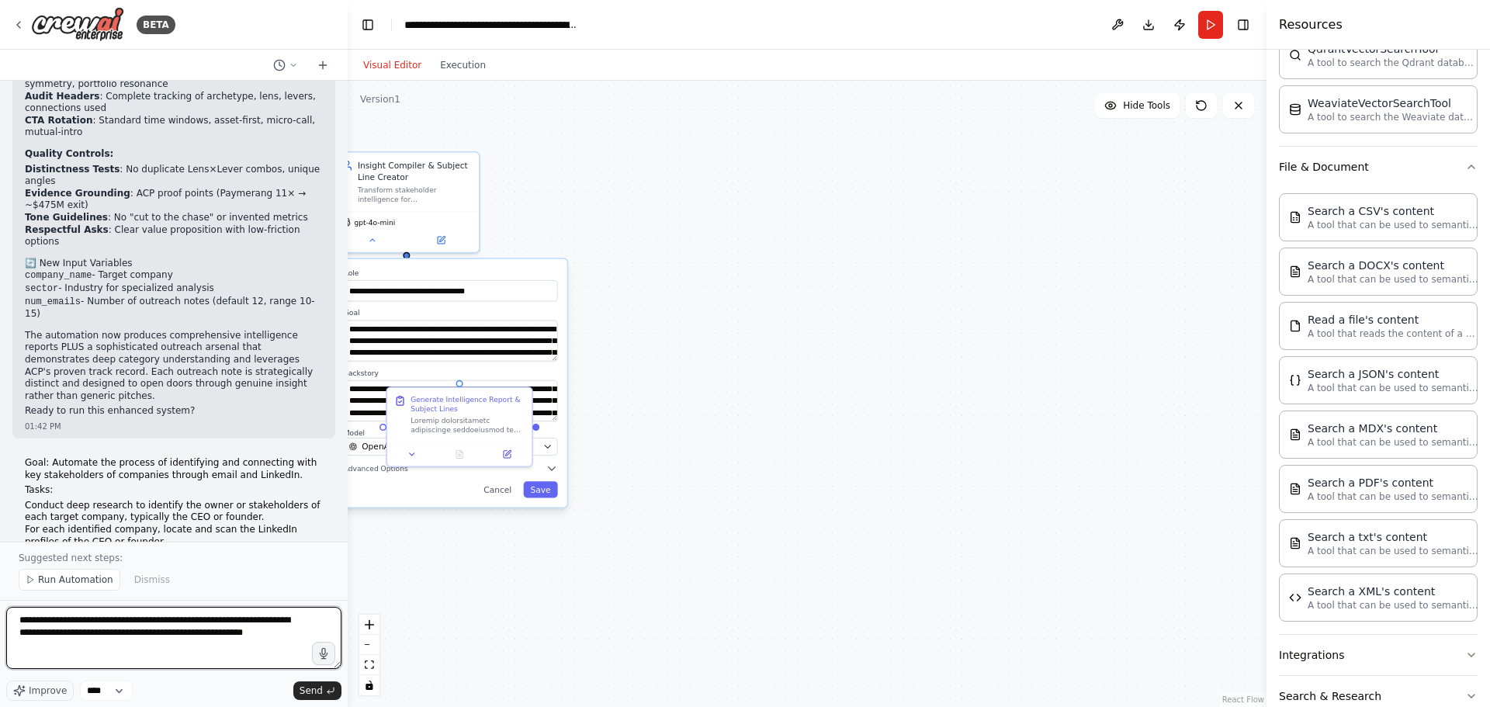
click at [206, 637] on textarea "**********" at bounding box center [173, 638] width 335 height 62
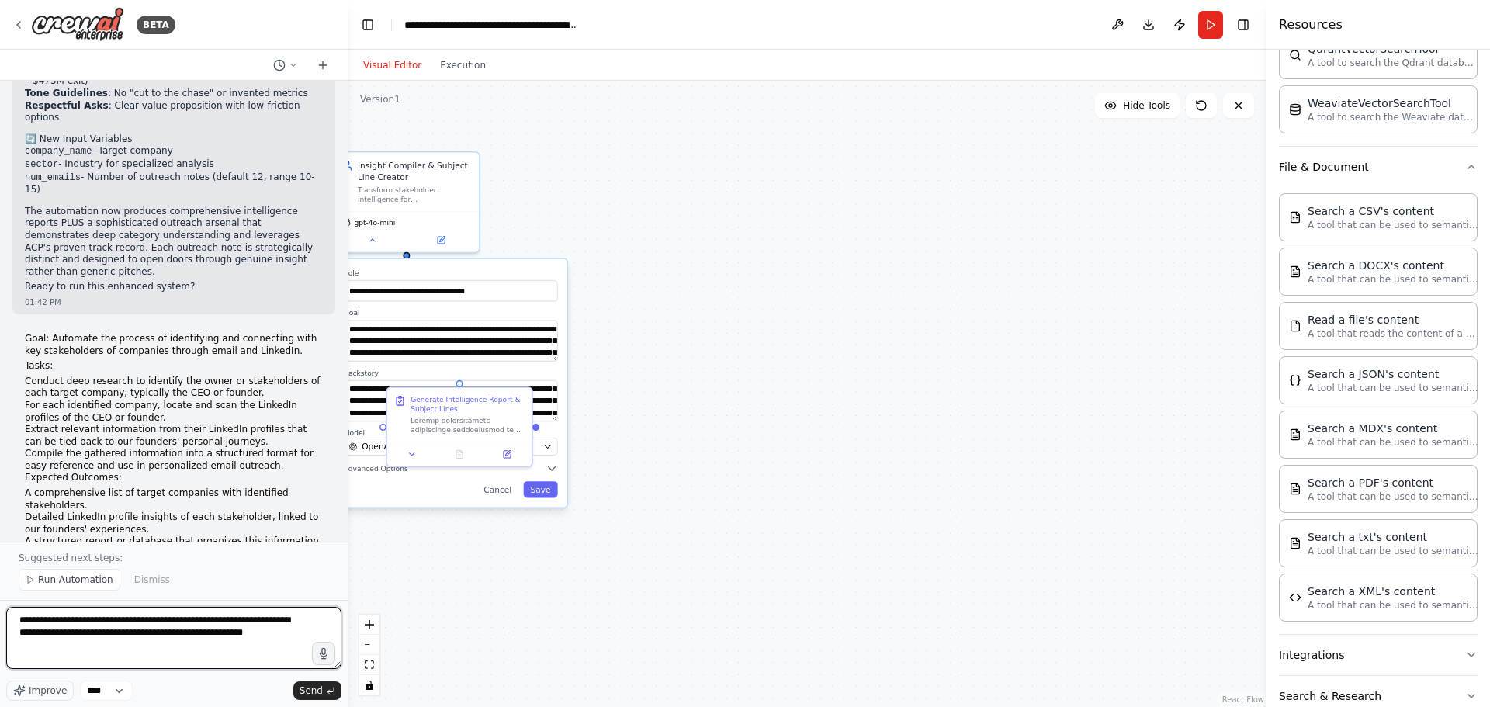
click at [240, 639] on textarea "**********" at bounding box center [173, 638] width 335 height 62
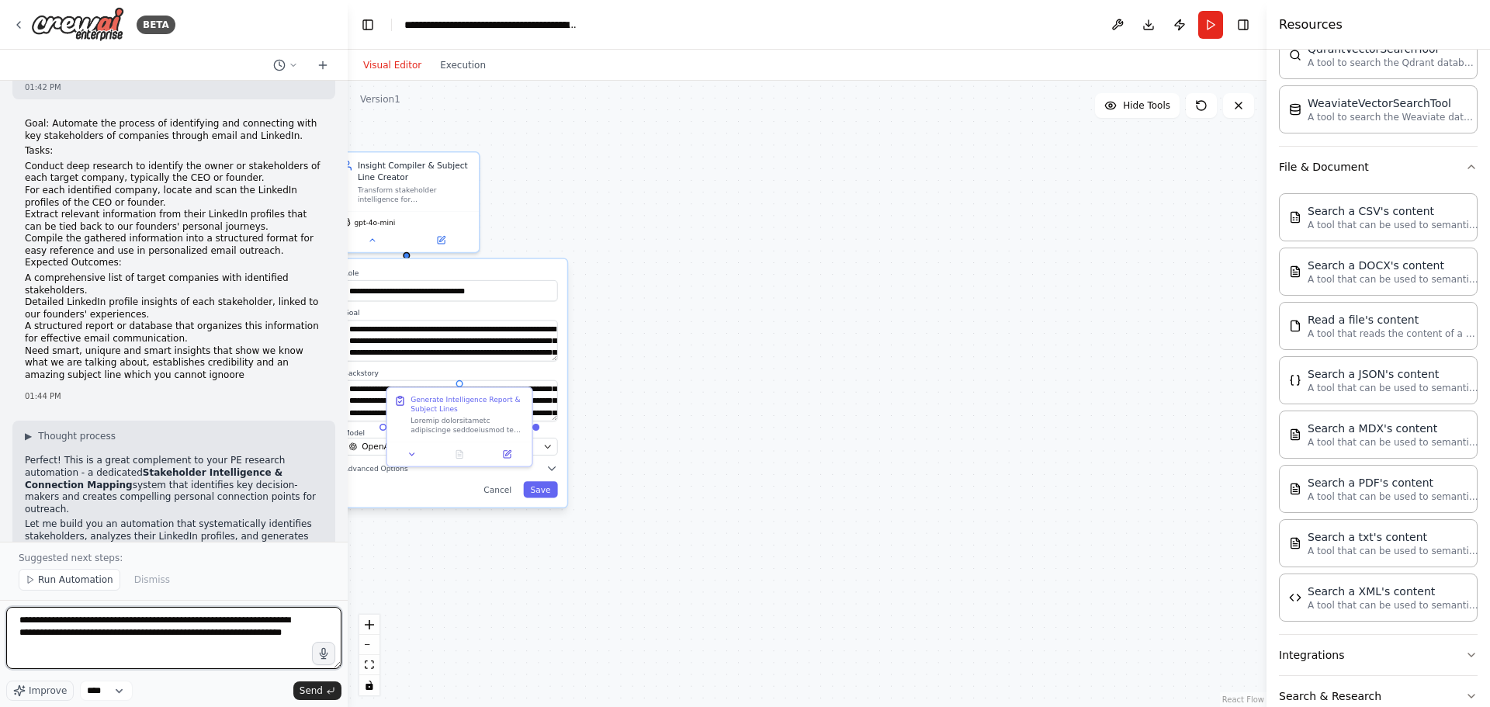
scroll to position [26516, 0]
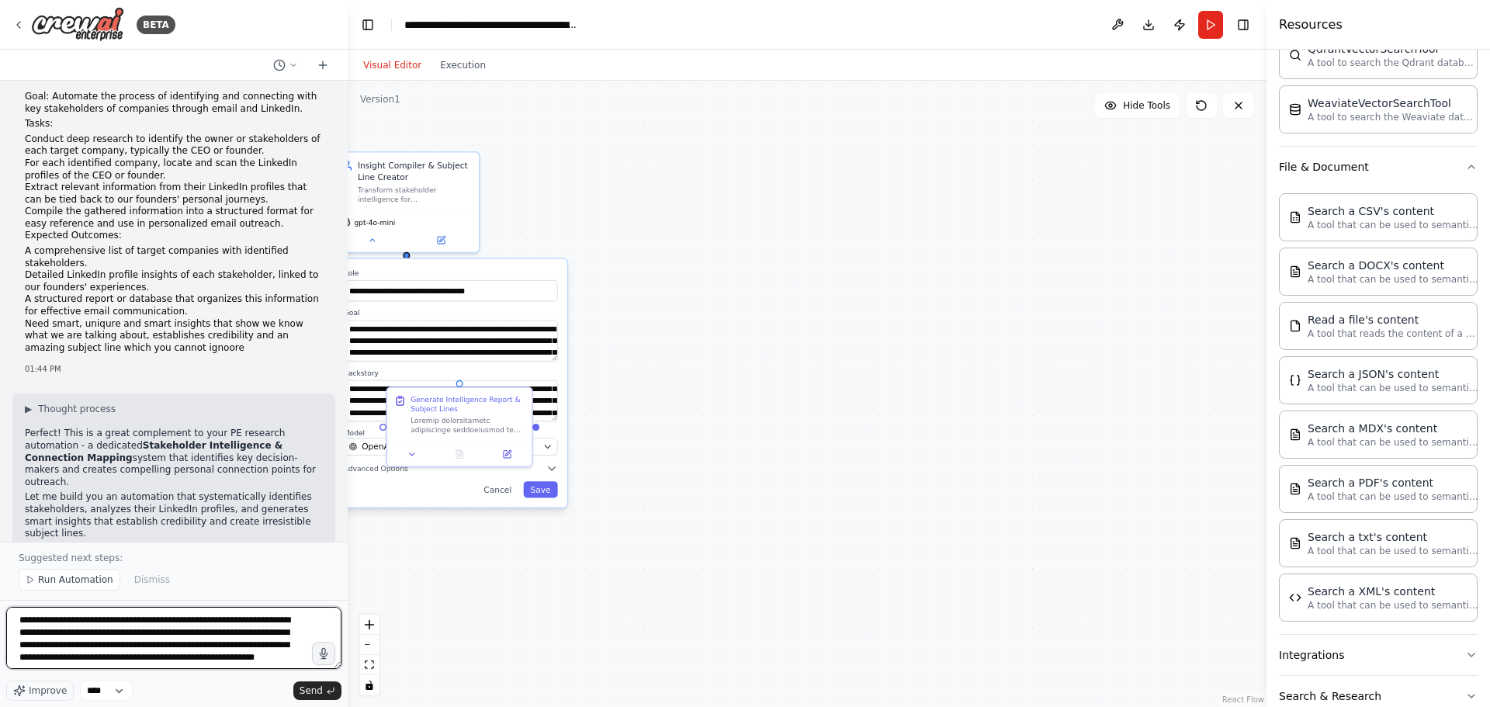
type textarea "**********"
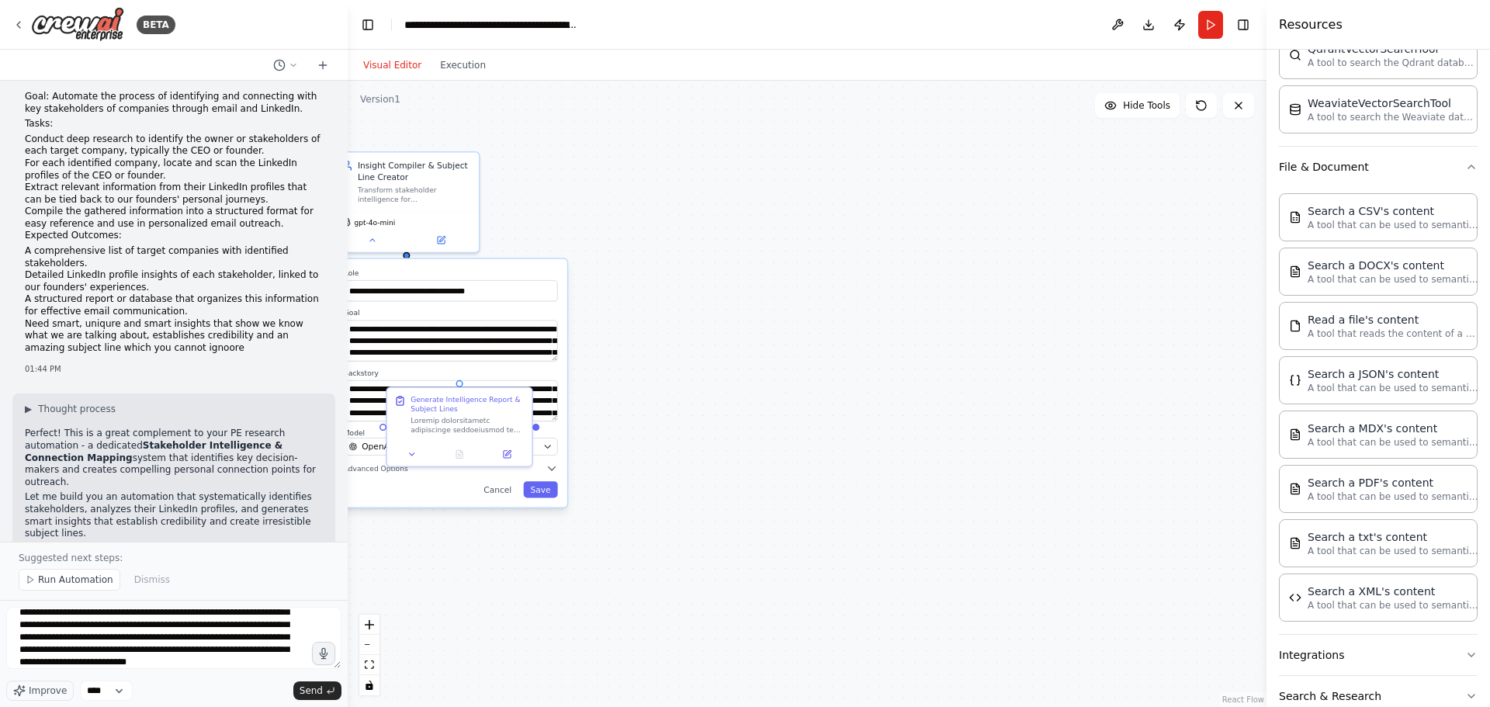
scroll to position [82, 0]
type textarea "**********"
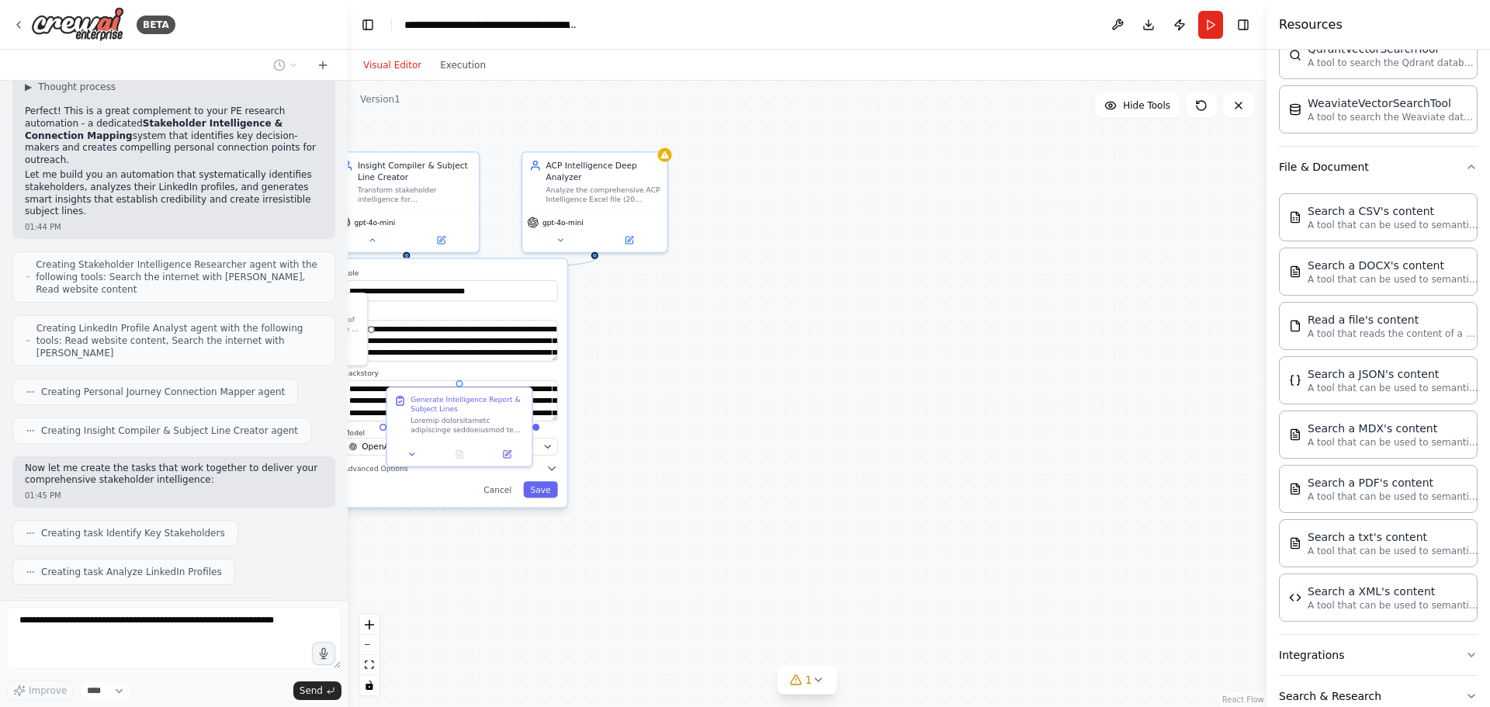
scroll to position [26850, 0]
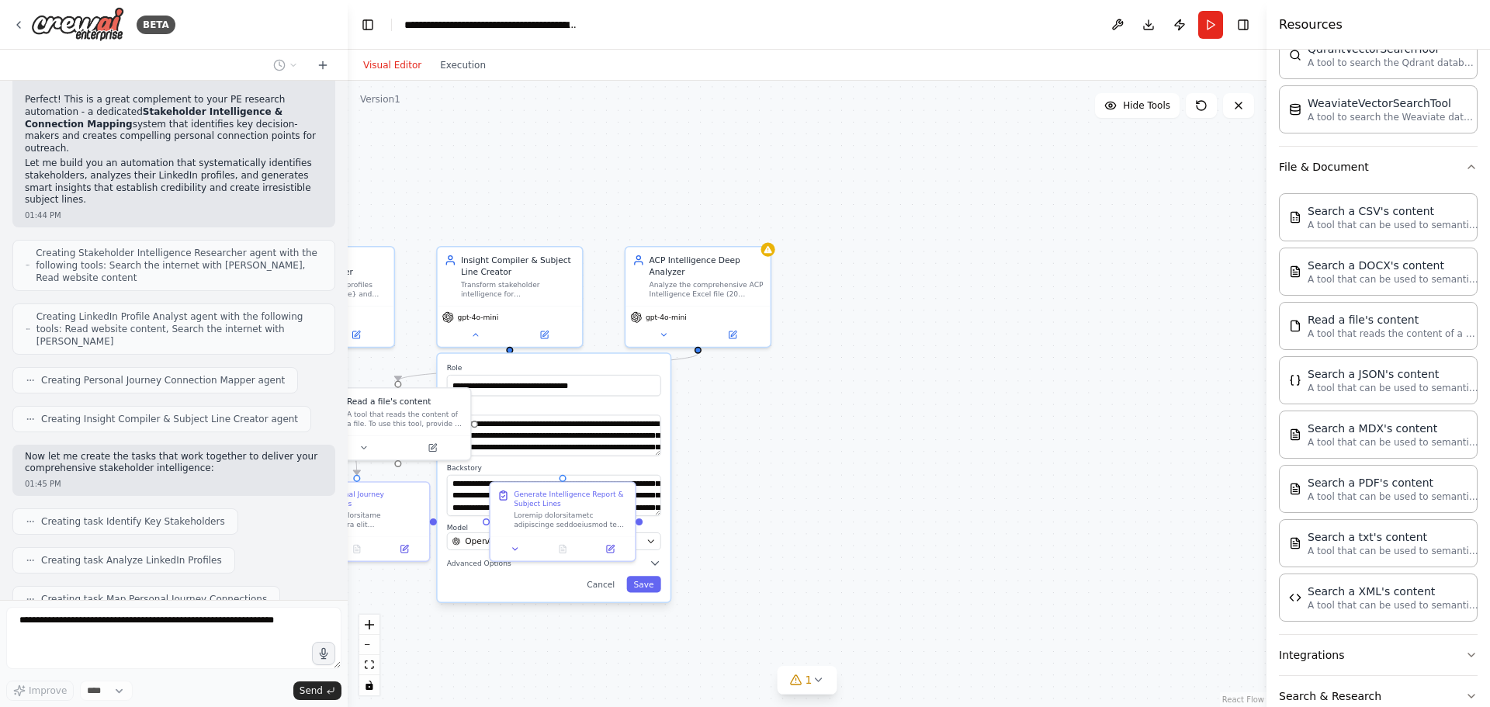
drag, startPoint x: 736, startPoint y: 442, endPoint x: 782, endPoint y: 500, distance: 74.7
click at [782, 500] on div ".deletable-edge-delete-btn { width: 20px; height: 20px; border: 0px solid #ffff…" at bounding box center [807, 394] width 919 height 626
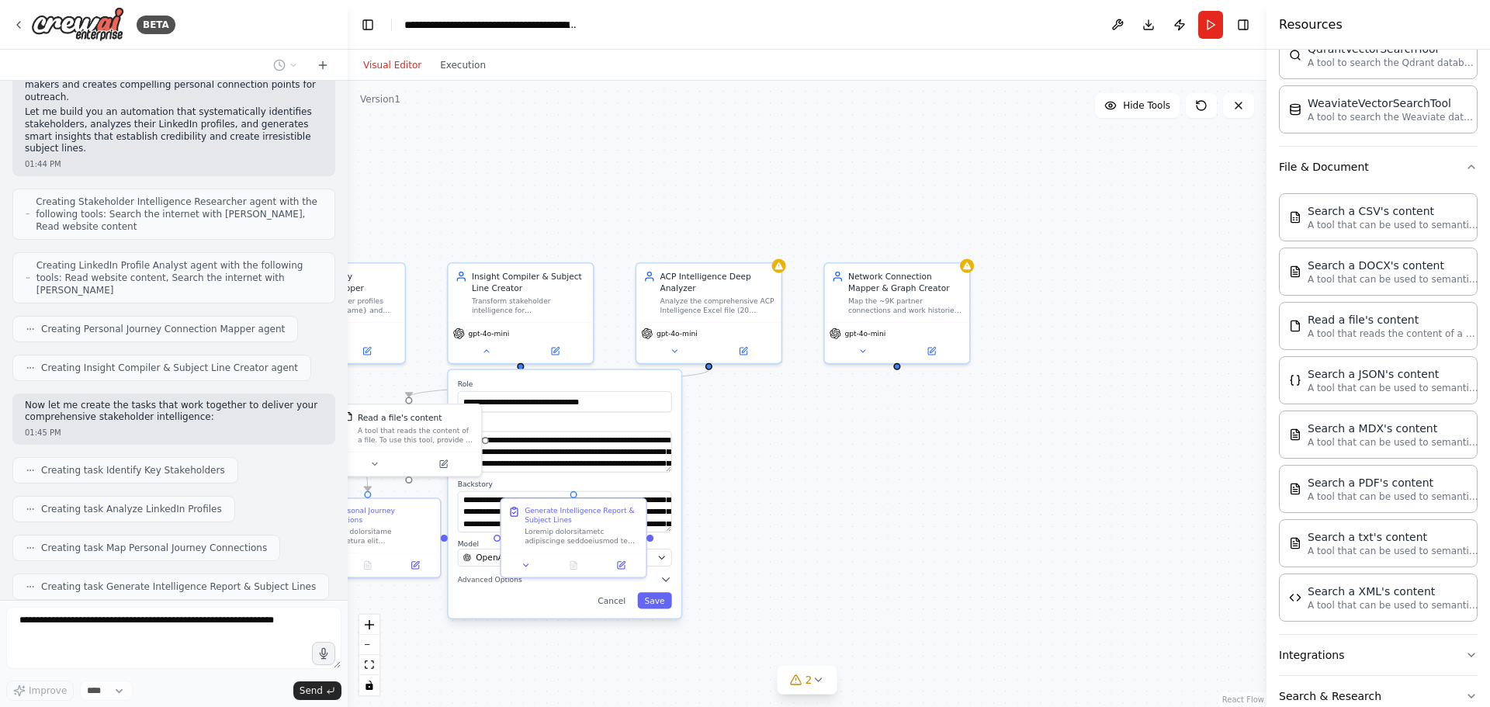
scroll to position [26889, 0]
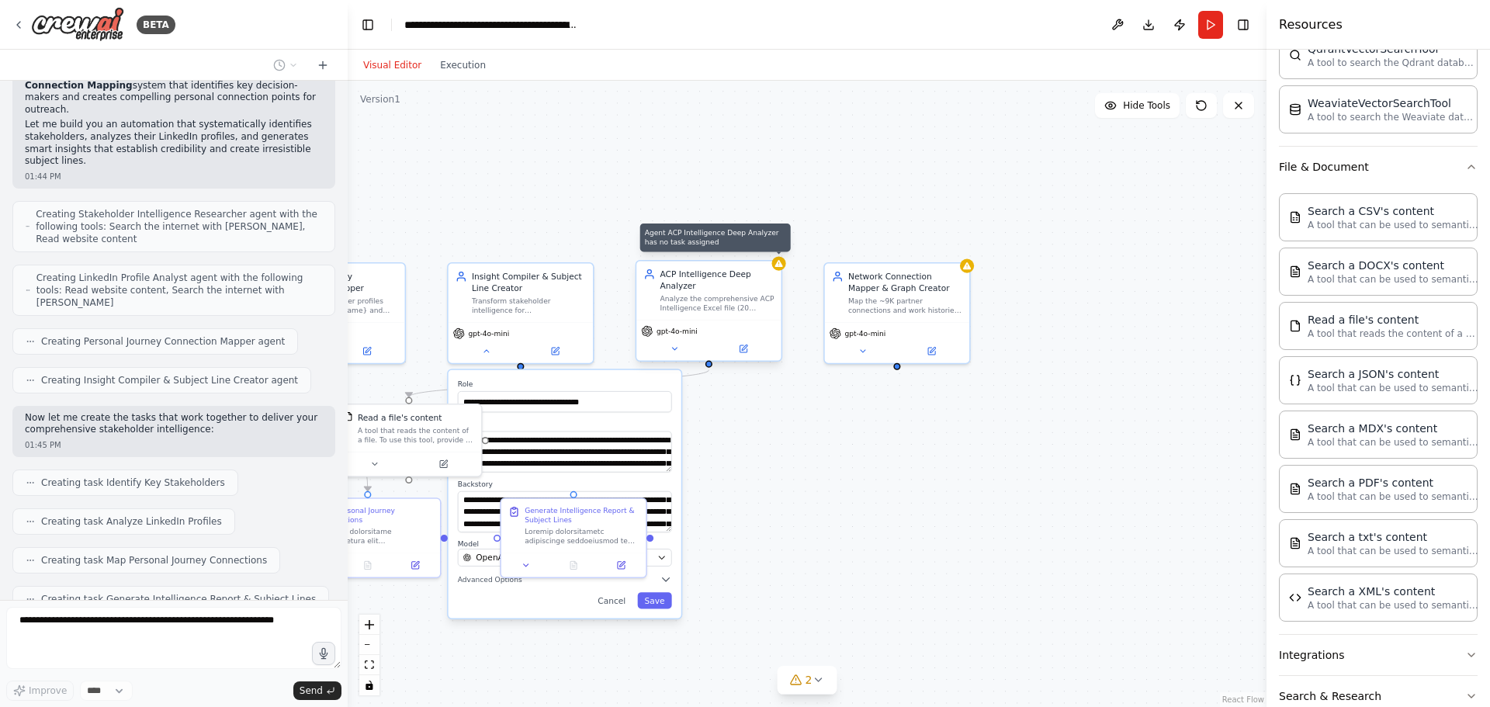
click at [783, 268] on div at bounding box center [778, 263] width 14 height 14
click at [763, 305] on div "Analyze the comprehensive ACP Intelligence Excel file (20 sheets) for {company_…" at bounding box center [717, 303] width 114 height 19
click at [684, 347] on button at bounding box center [674, 348] width 67 height 14
click at [574, 411] on input "**********" at bounding box center [565, 401] width 214 height 21
click at [574, 423] on label "Goal" at bounding box center [565, 423] width 214 height 9
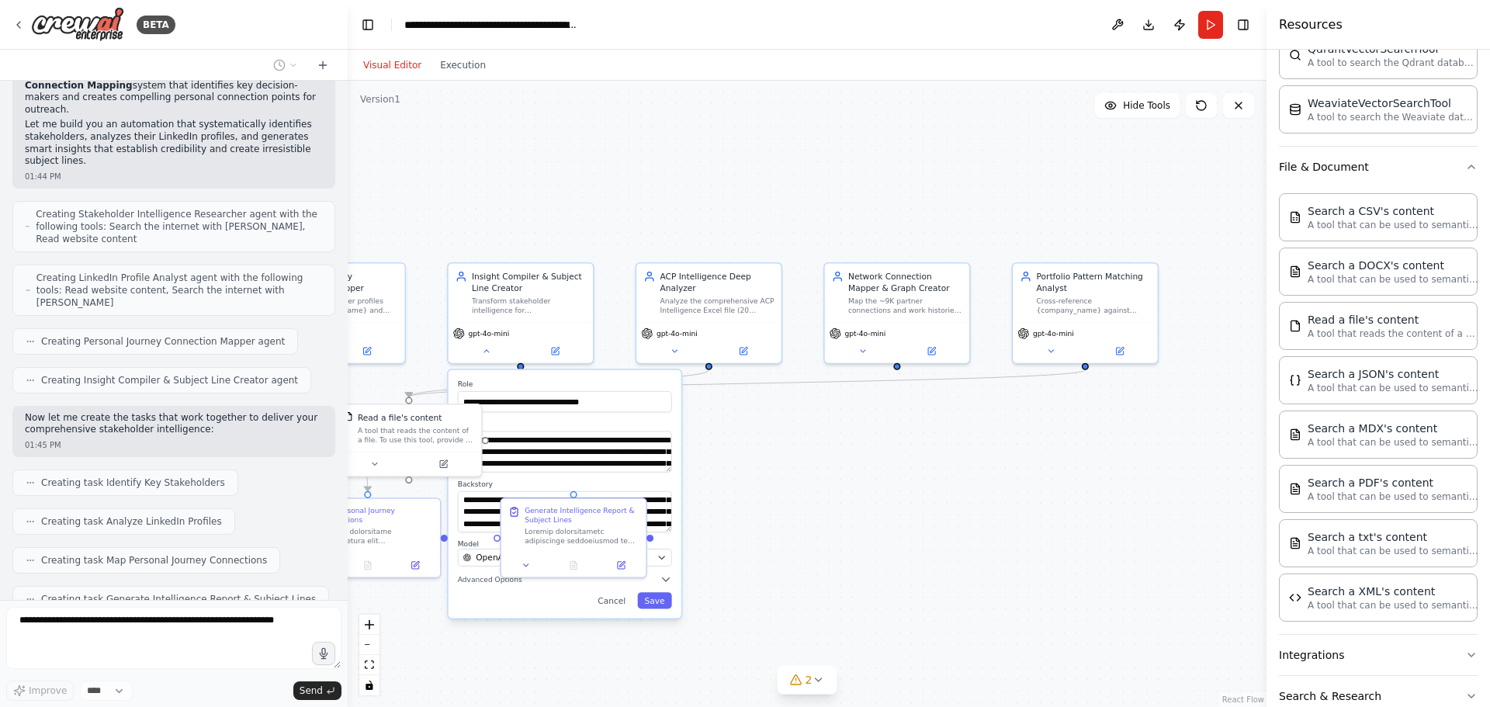
scroll to position [26940, 0]
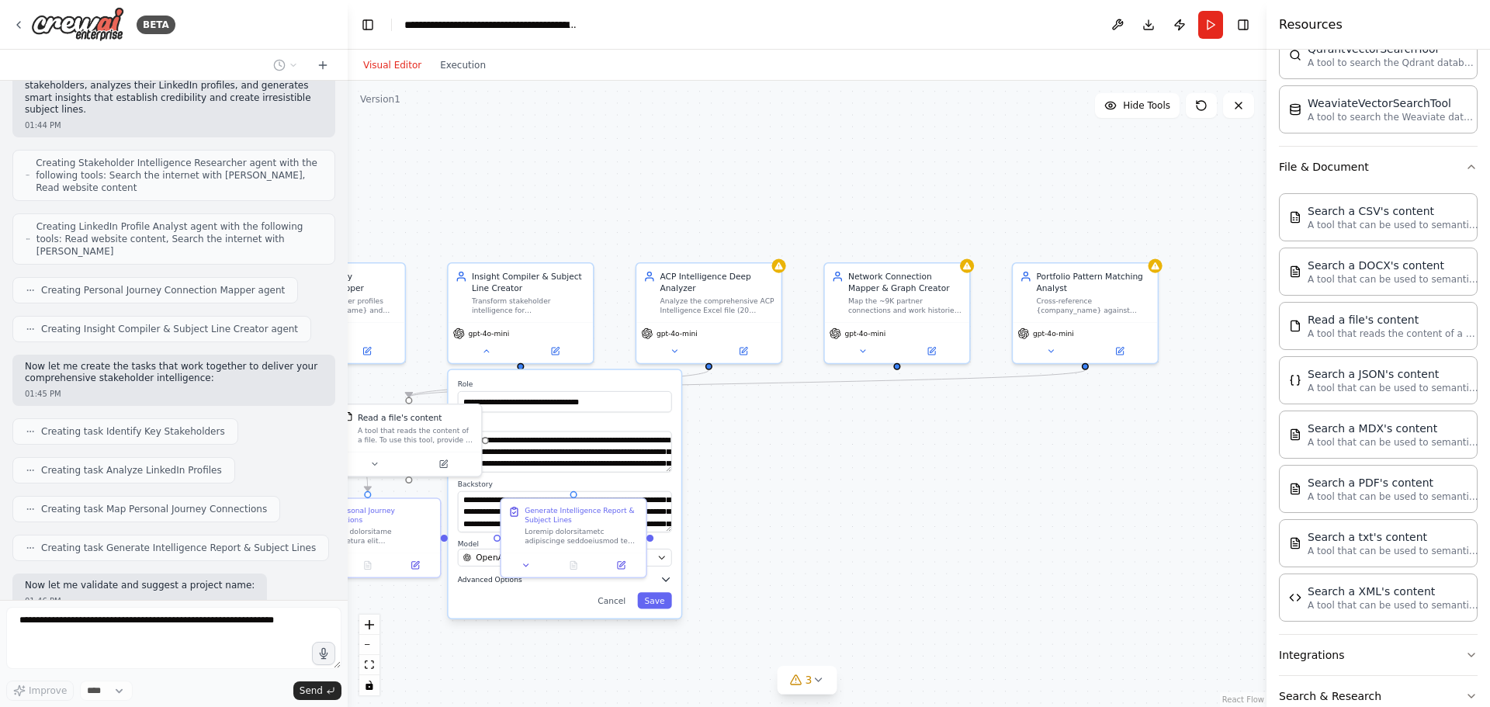
click at [466, 581] on span "Advanced Options" at bounding box center [490, 578] width 64 height 9
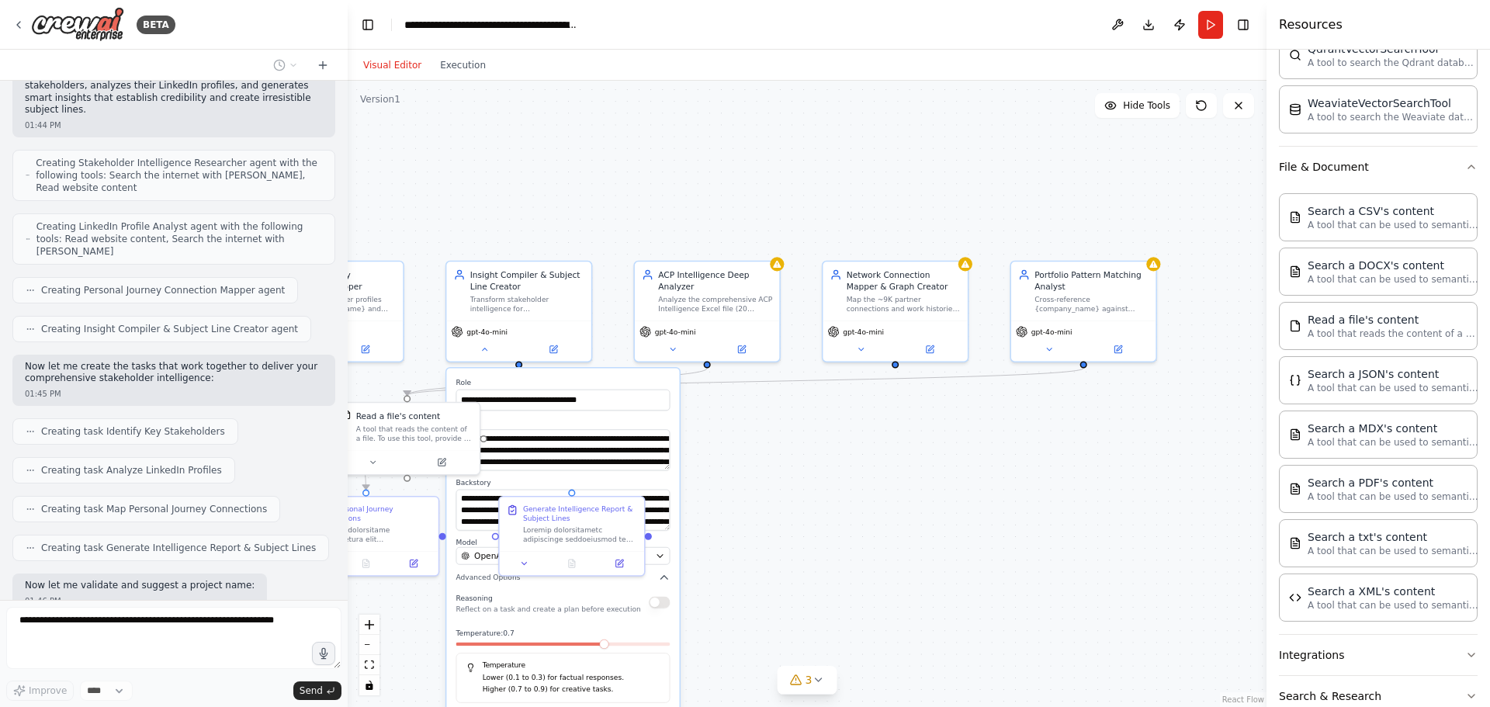
click at [781, 619] on div ".deletable-edge-delete-btn { width: 20px; height: 20px; border: 0px solid #ffff…" at bounding box center [807, 394] width 919 height 626
click at [757, 444] on div ".deletable-edge-delete-btn { width: 20px; height: 20px; border: 0px solid #ffff…" at bounding box center [807, 394] width 919 height 626
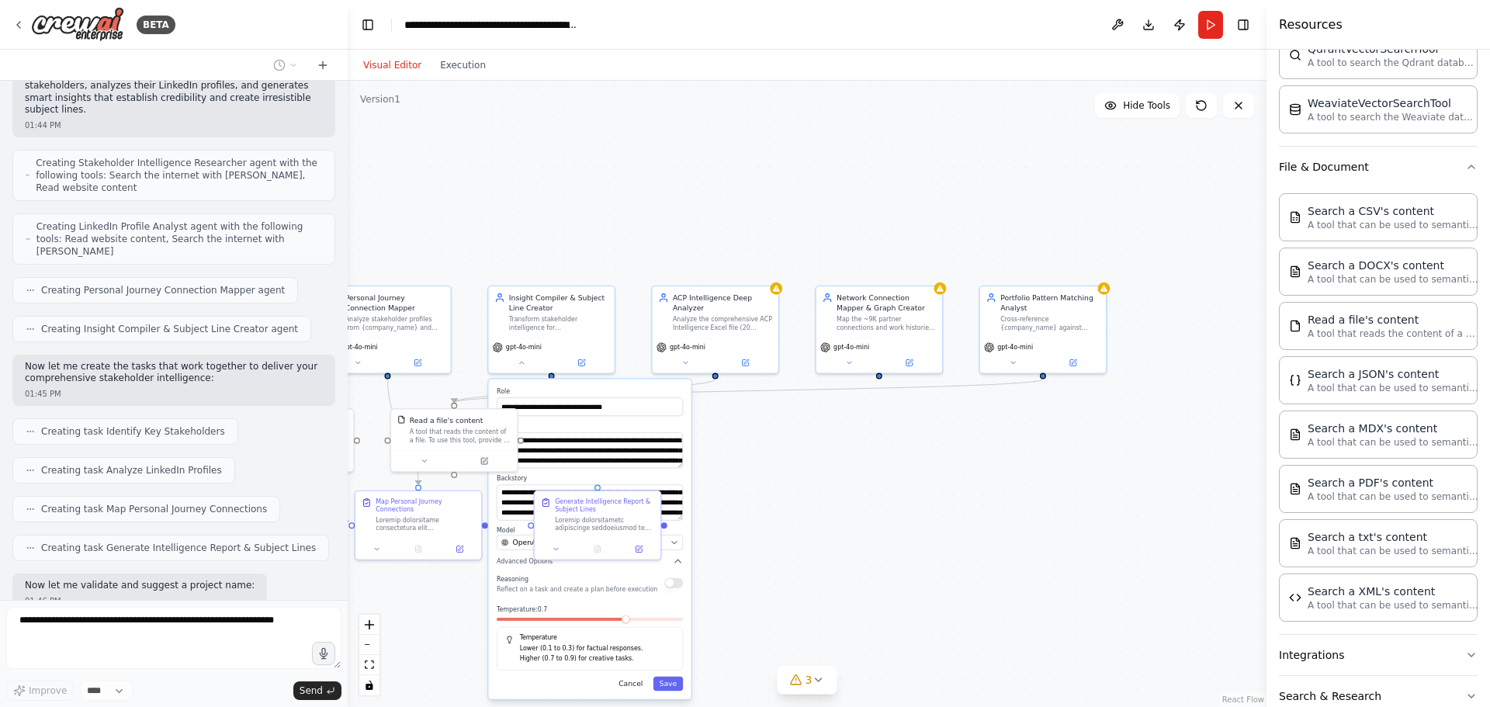
click at [624, 688] on button "Cancel" at bounding box center [630, 684] width 36 height 14
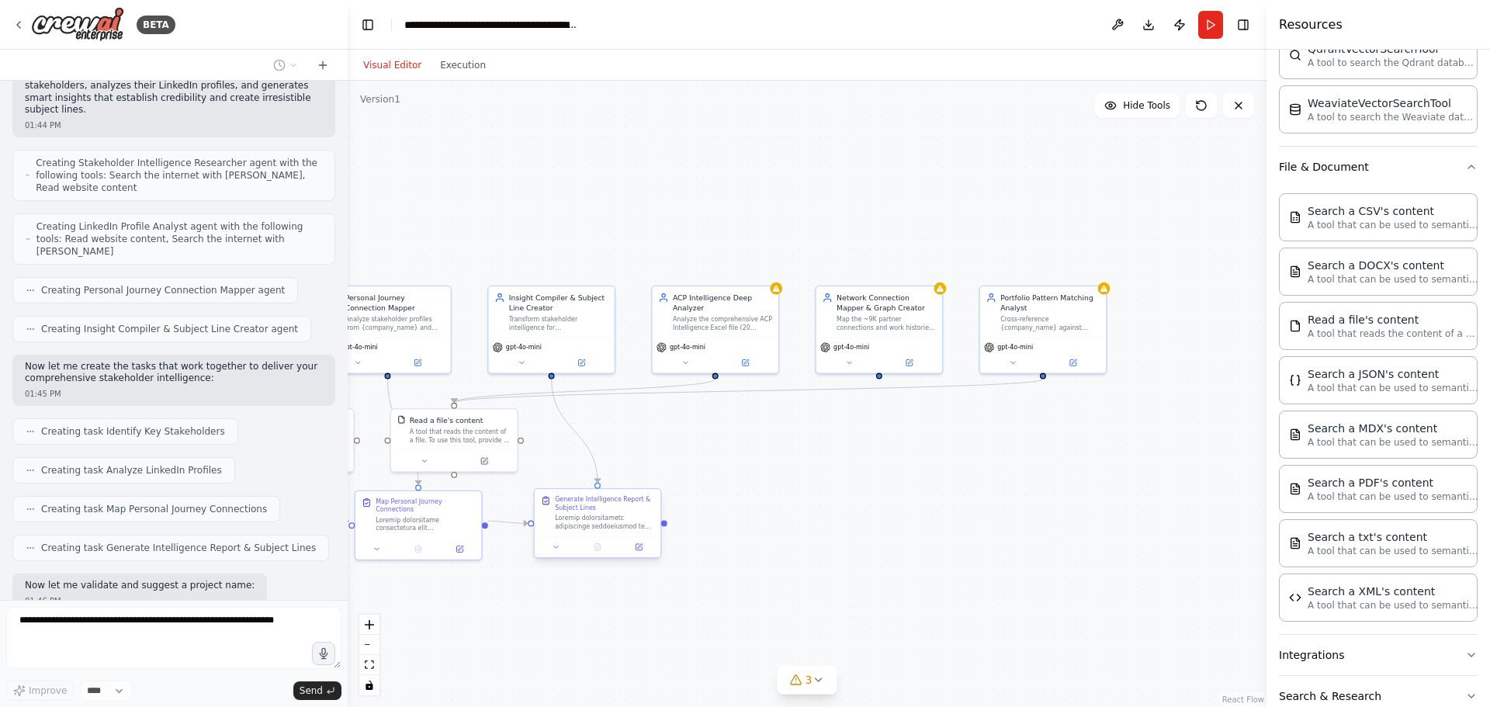
click at [557, 553] on div at bounding box center [598, 546] width 126 height 21
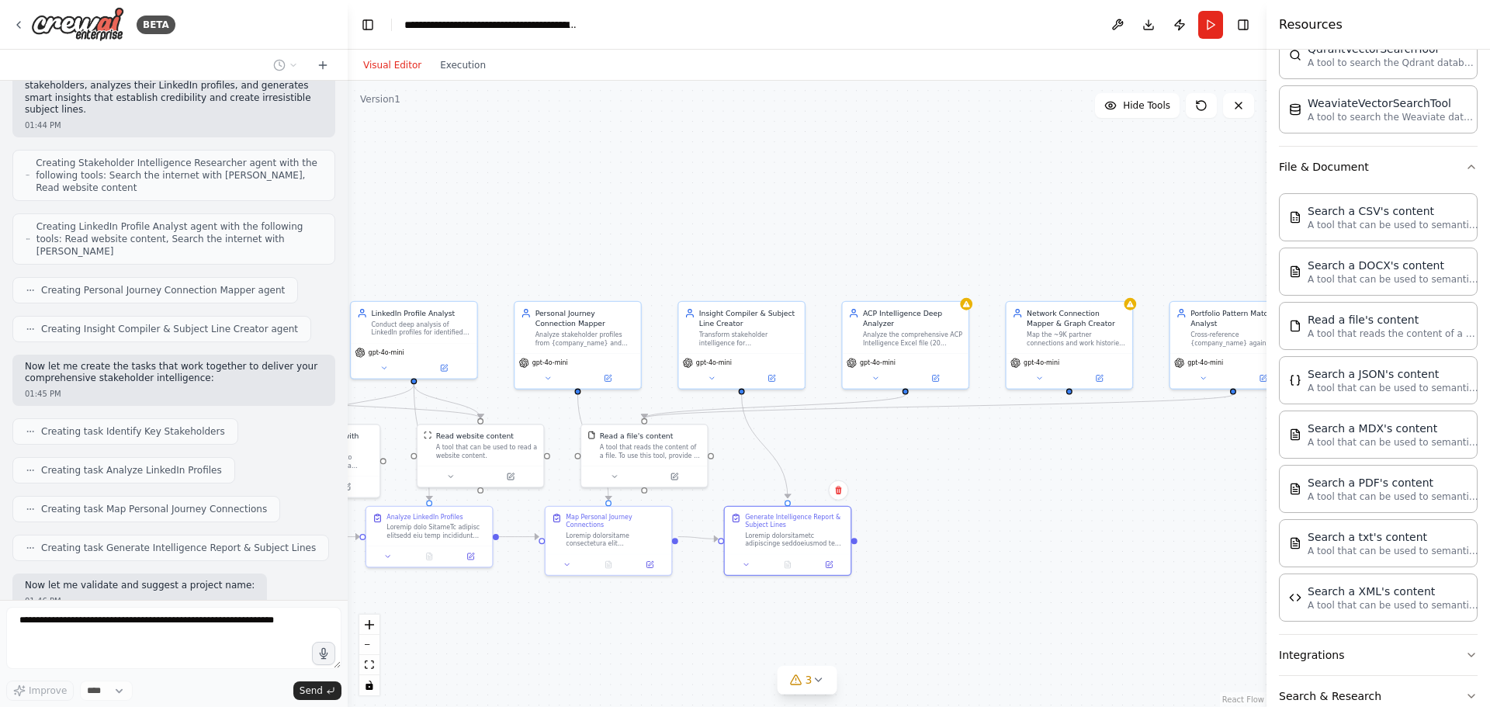
drag, startPoint x: 932, startPoint y: 452, endPoint x: 1028, endPoint y: 450, distance: 96.2
click at [1028, 450] on div ".deletable-edge-delete-btn { width: 20px; height: 20px; border: 0px solid #ffff…" at bounding box center [807, 394] width 919 height 626
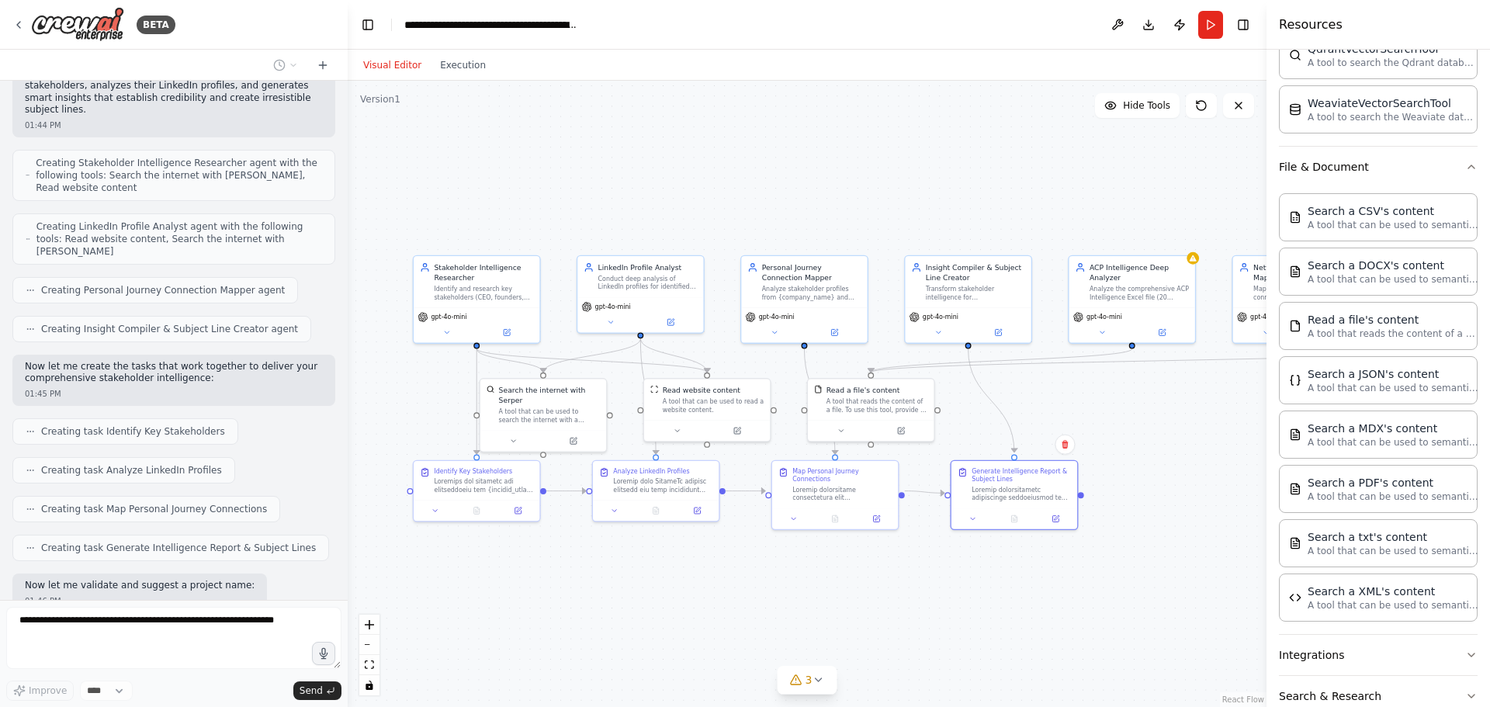
drag, startPoint x: 528, startPoint y: 600, endPoint x: 726, endPoint y: 554, distance: 203.8
click at [727, 554] on div ".deletable-edge-delete-btn { width: 20px; height: 20px; border: 0px solid #ffff…" at bounding box center [807, 394] width 919 height 626
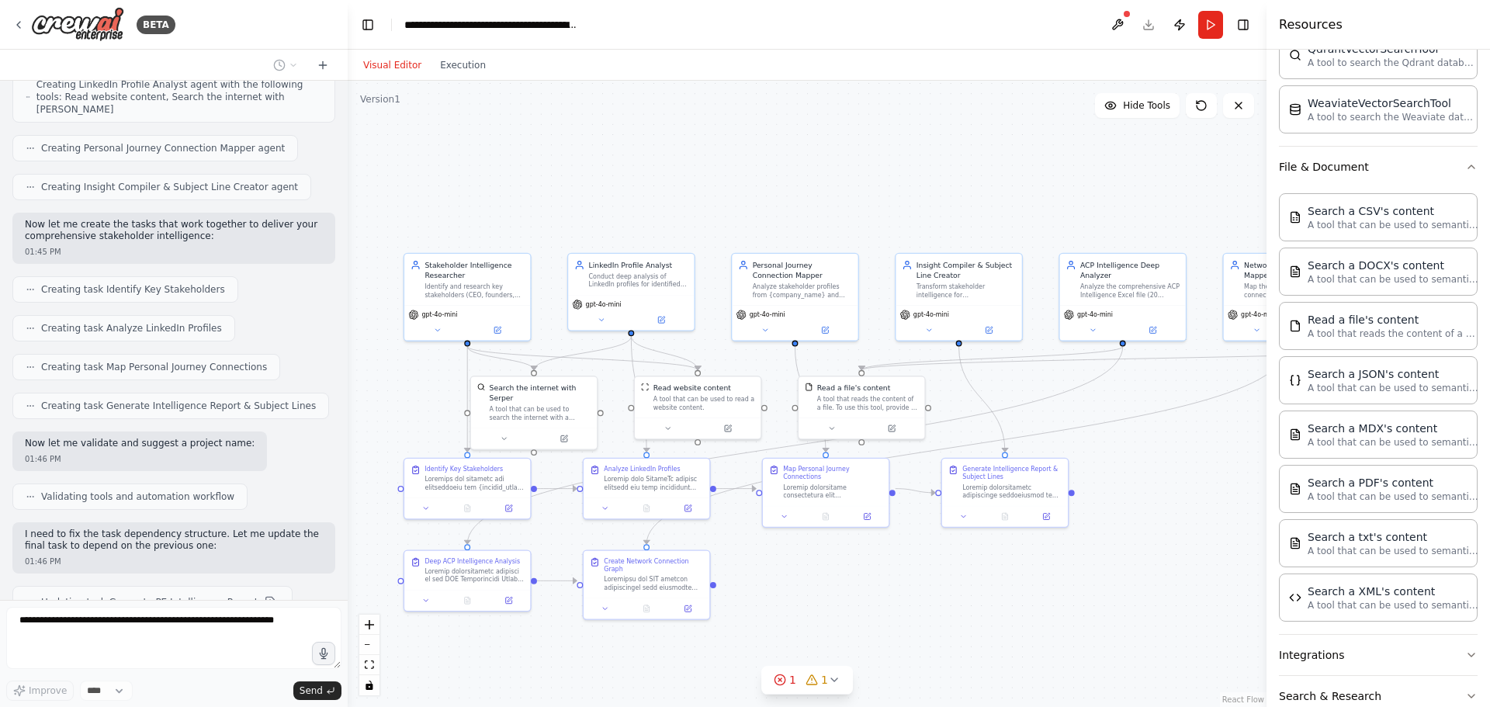
scroll to position [27121, 0]
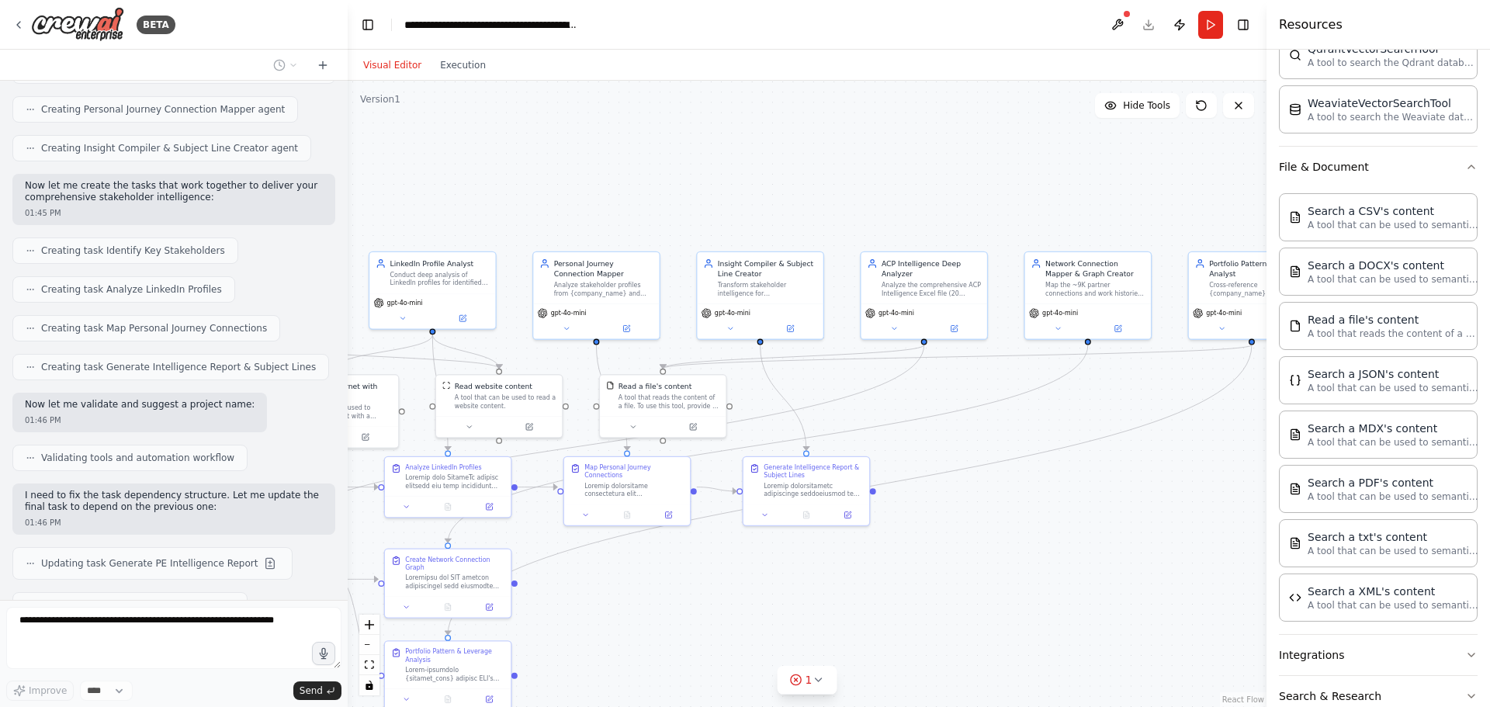
drag, startPoint x: 1101, startPoint y: 438, endPoint x: 838, endPoint y: 424, distance: 263.4
click at [838, 424] on div ".deletable-edge-delete-btn { width: 20px; height: 20px; border: 0px solid #ffff…" at bounding box center [807, 394] width 919 height 626
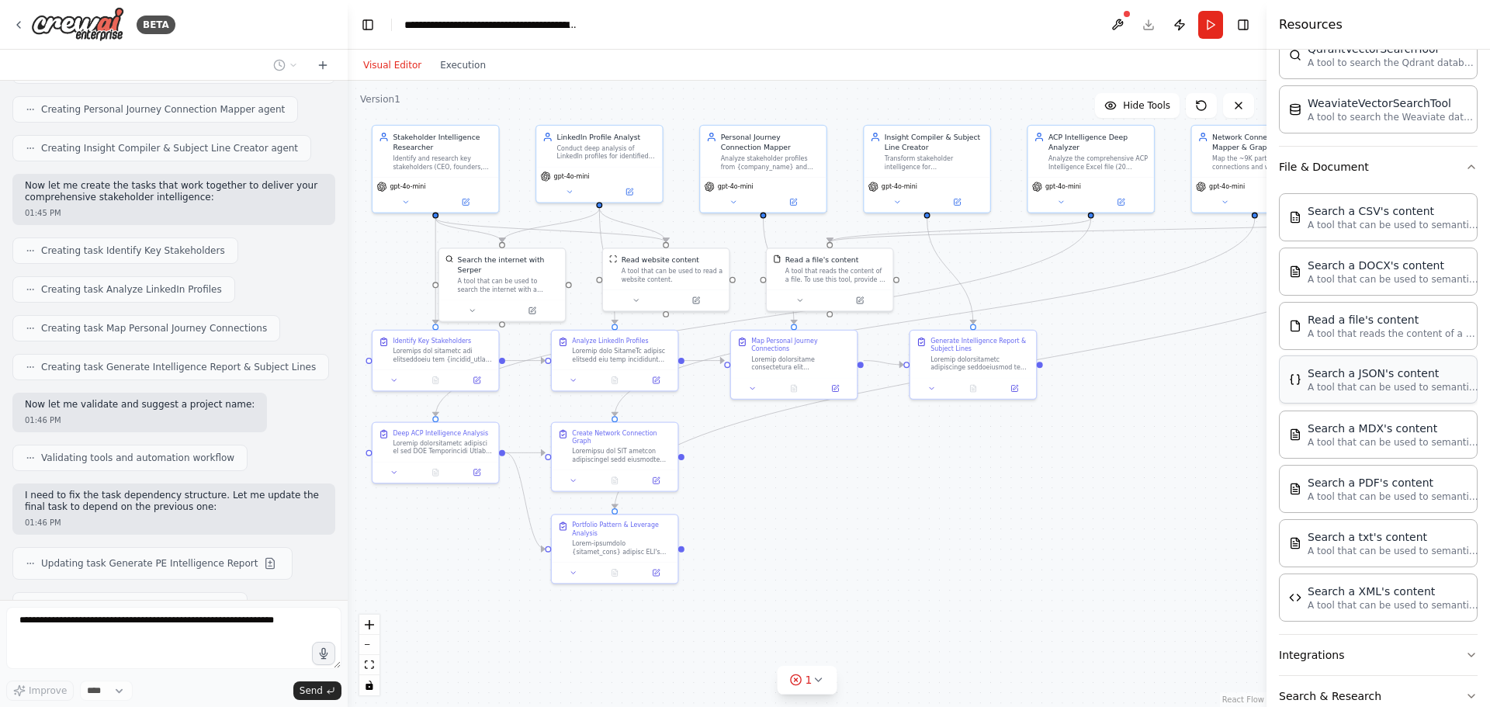
drag, startPoint x: 1135, startPoint y: 519, endPoint x: 1371, endPoint y: 403, distance: 263.0
click at [1371, 403] on div "BETA i want to standardize this research and also my output if you eabnt i can …" at bounding box center [745, 353] width 1490 height 707
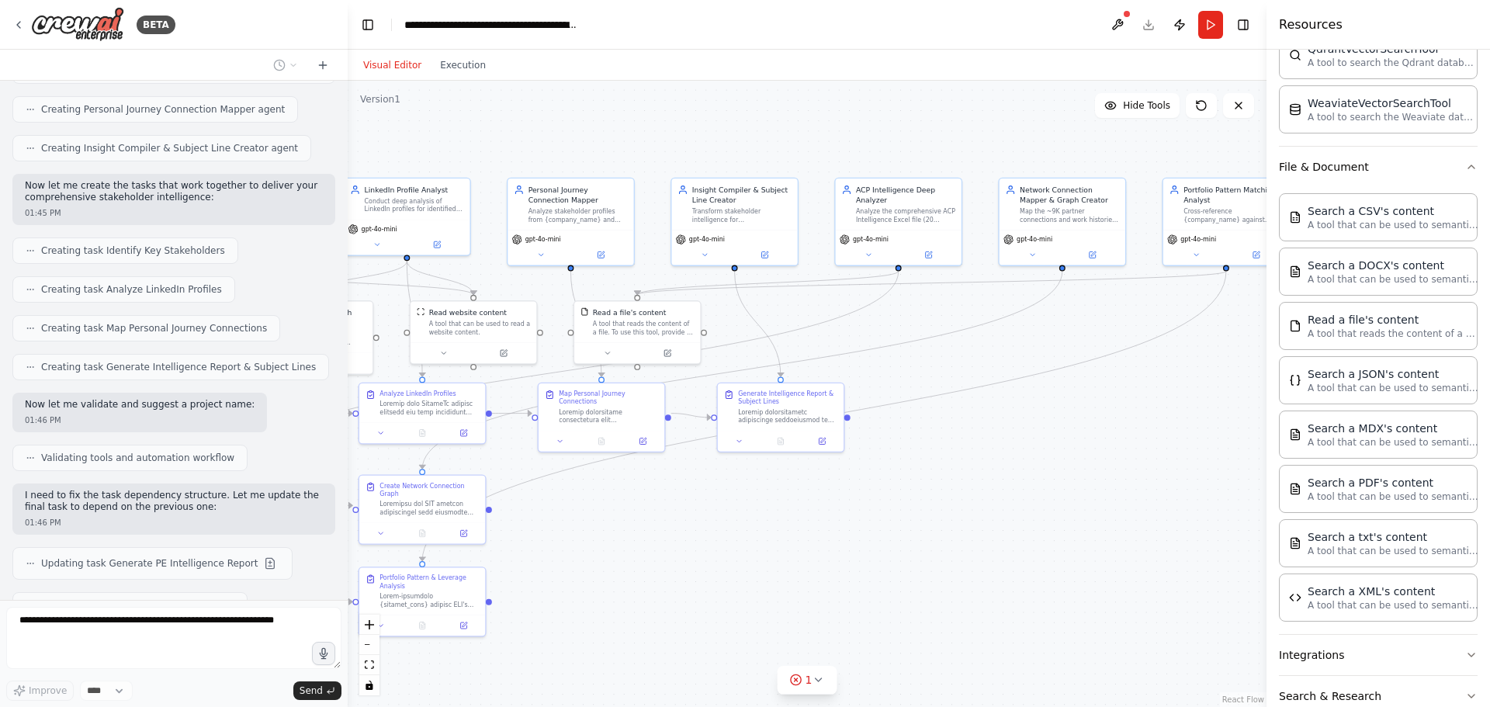
drag, startPoint x: 1126, startPoint y: 304, endPoint x: 982, endPoint y: 351, distance: 151.6
click at [981, 351] on div ".deletable-edge-delete-btn { width: 20px; height: 20px; border: 0px solid #ffff…" at bounding box center [807, 394] width 919 height 626
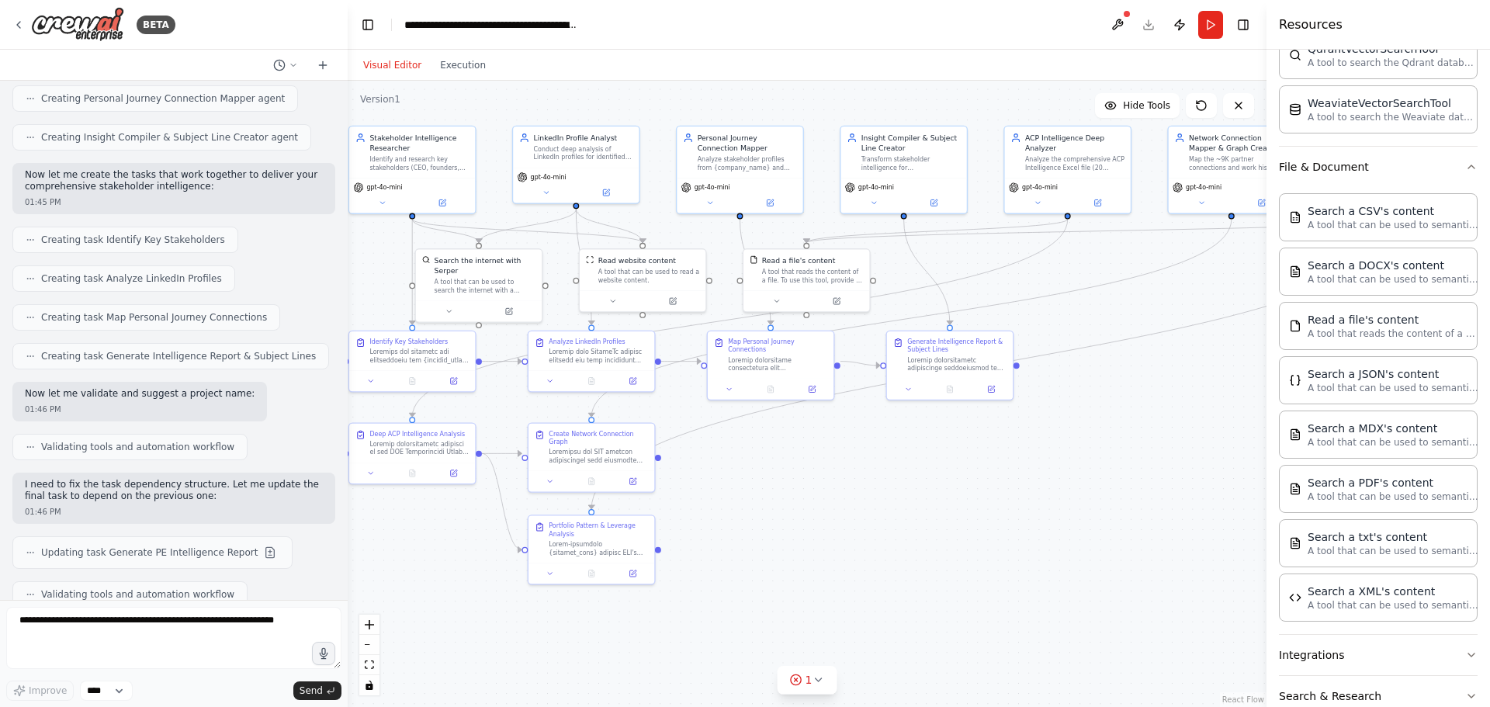
click at [1103, 476] on div ".deletable-edge-delete-btn { width: 20px; height: 20px; border: 0px solid #ffff…" at bounding box center [807, 394] width 919 height 626
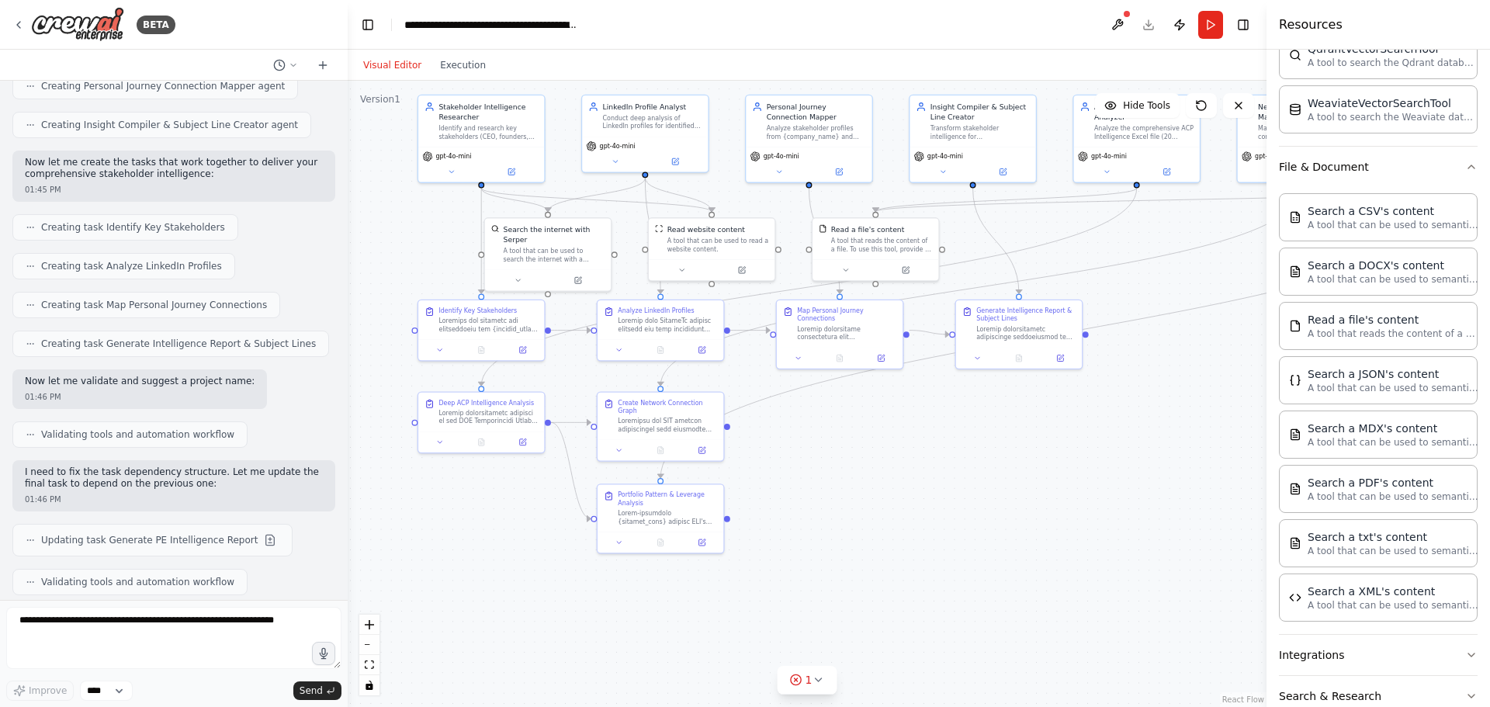
drag, startPoint x: 876, startPoint y: 631, endPoint x: 945, endPoint y: 600, distance: 75.7
click at [945, 600] on div ".deletable-edge-delete-btn { width: 20px; height: 20px; border: 0px solid #ffff…" at bounding box center [807, 394] width 919 height 626
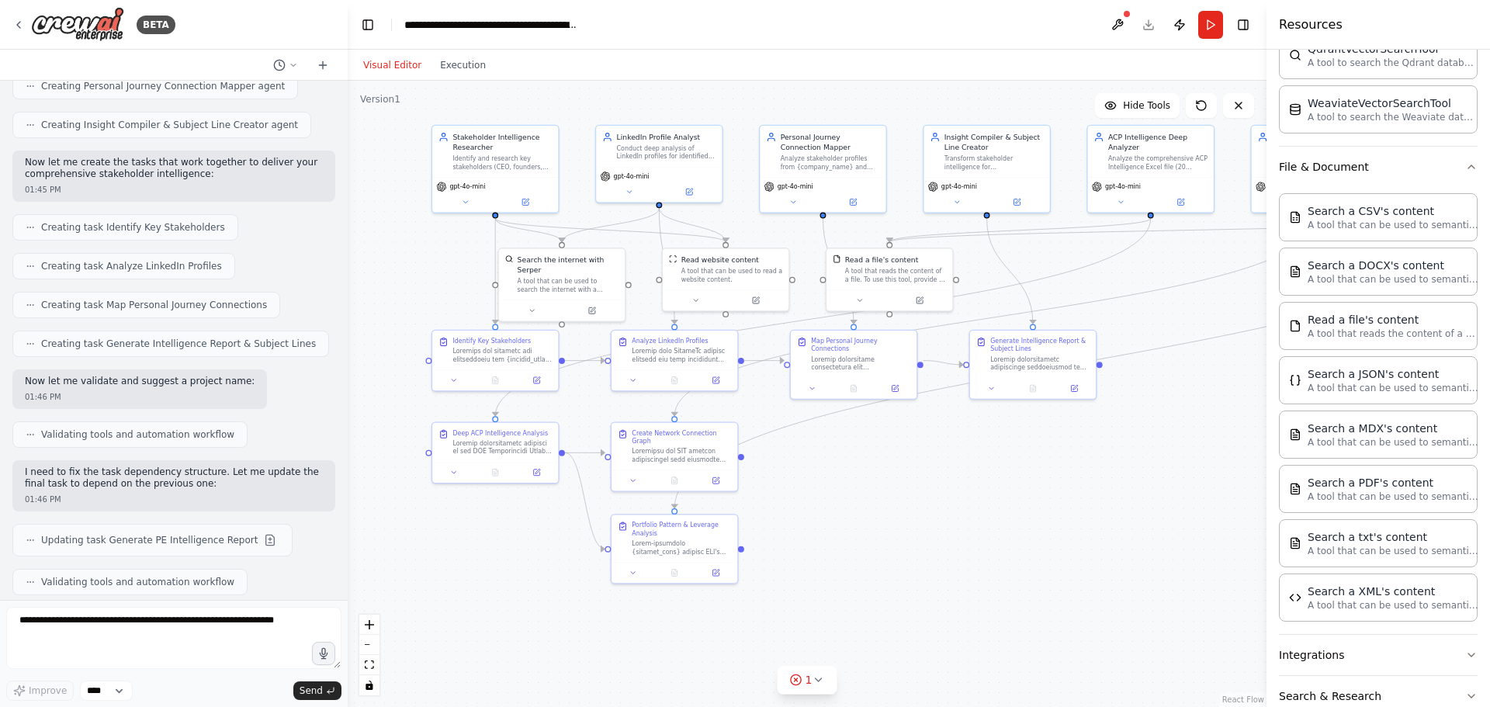
drag, startPoint x: 881, startPoint y: 635, endPoint x: 895, endPoint y: 665, distance: 33.3
click at [895, 665] on div ".deletable-edge-delete-btn { width: 20px; height: 20px; border: 0px solid #ffff…" at bounding box center [807, 394] width 919 height 626
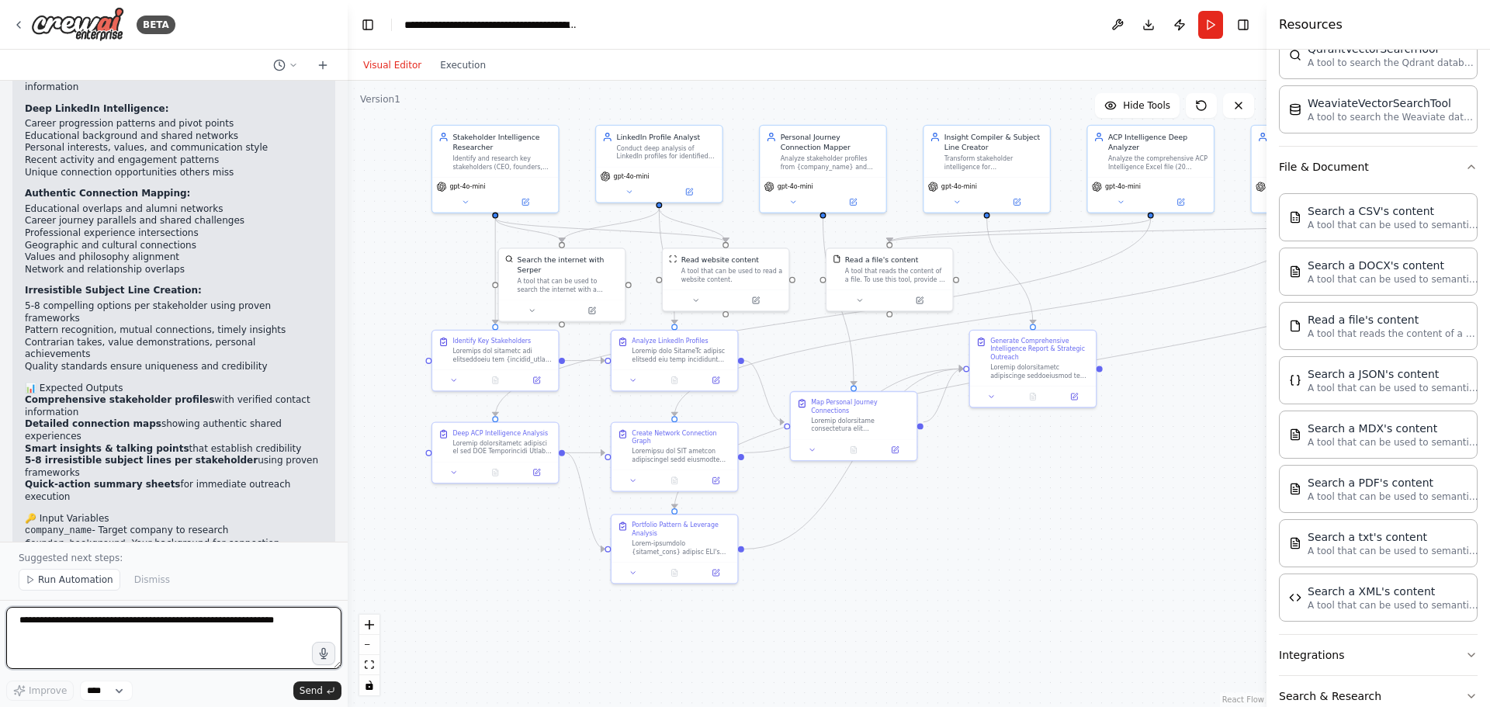
scroll to position [28702, 0]
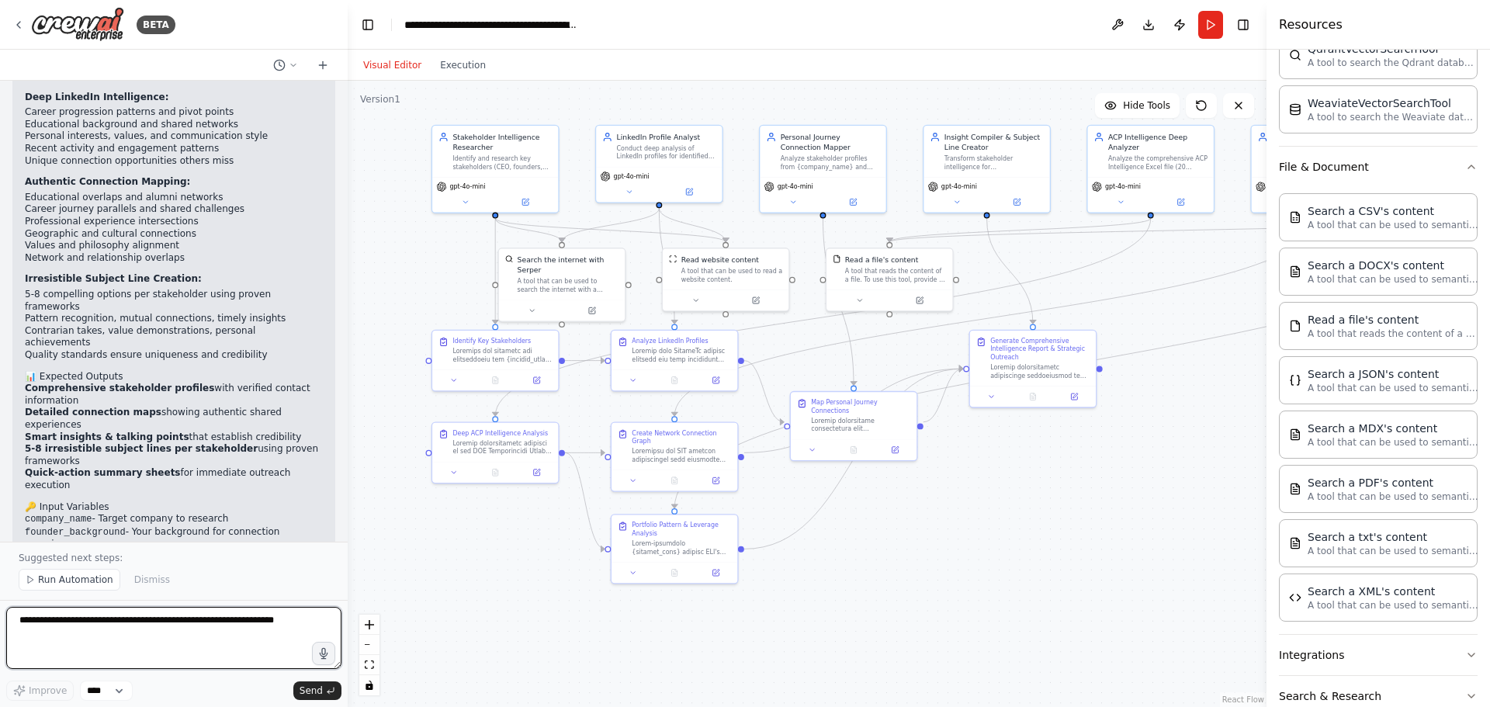
click at [167, 623] on textarea at bounding box center [173, 638] width 335 height 62
type textarea "**********"
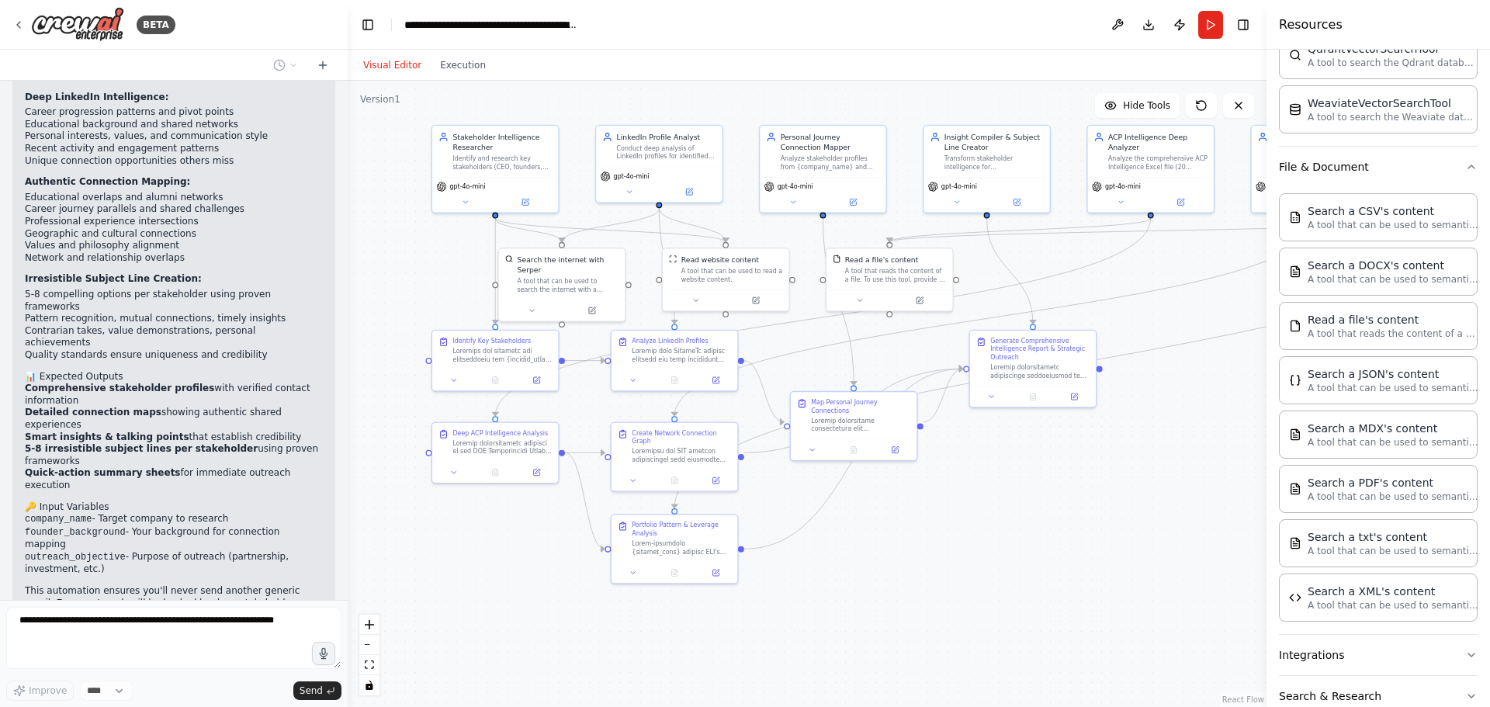
scroll to position [28736, 0]
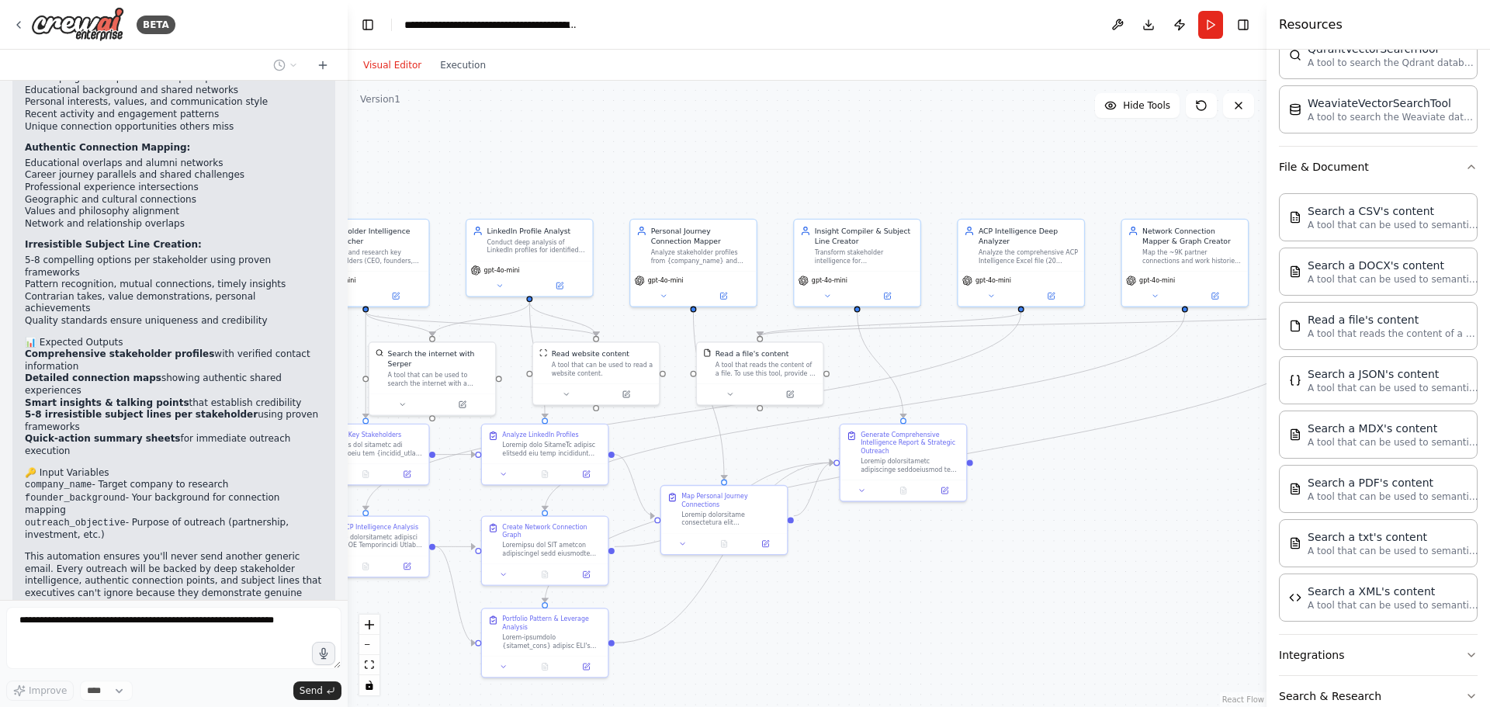
drag, startPoint x: 1162, startPoint y: 404, endPoint x: 980, endPoint y: 510, distance: 210.0
click at [980, 510] on div ".deletable-edge-delete-btn { width: 20px; height: 20px; border: 0px solid #ffff…" at bounding box center [807, 394] width 919 height 626
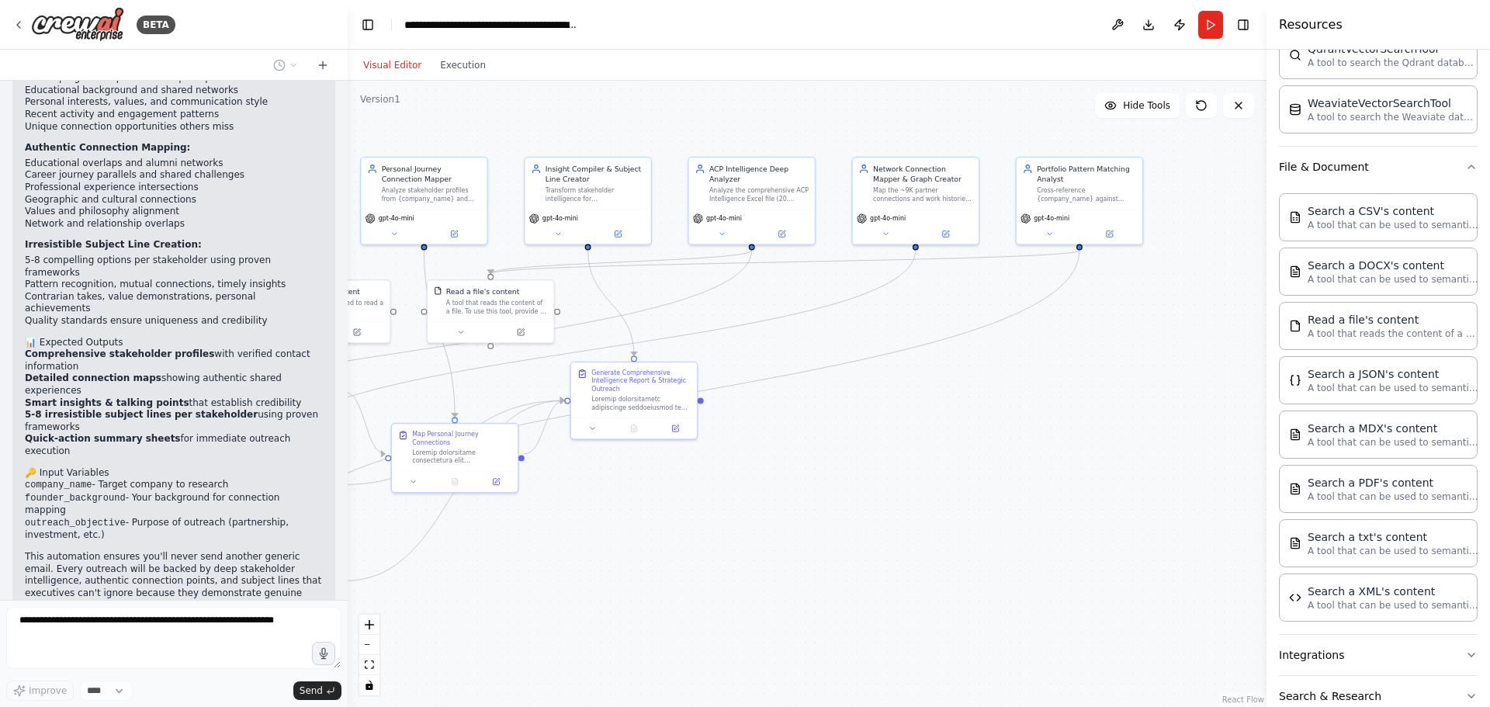
drag, startPoint x: 1124, startPoint y: 474, endPoint x: 907, endPoint y: 400, distance: 229.4
click at [907, 400] on div ".deletable-edge-delete-btn { width: 20px; height: 20px; border: 0px solid #ffff…" at bounding box center [807, 394] width 919 height 626
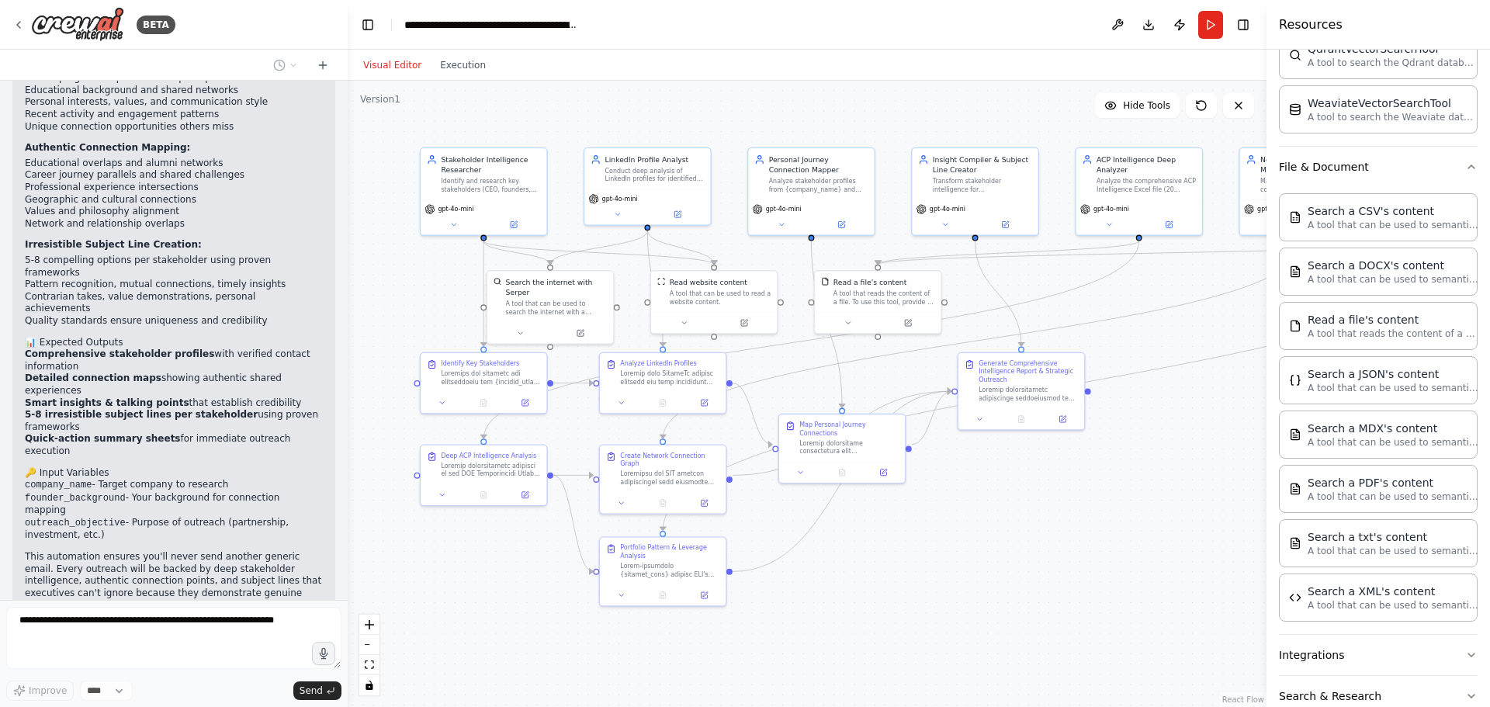
drag, startPoint x: 962, startPoint y: 419, endPoint x: 1266, endPoint y: 400, distance: 304.0
click at [1266, 400] on div "BETA i want to standardize this research and also my output if you eabnt i can …" at bounding box center [745, 353] width 1490 height 707
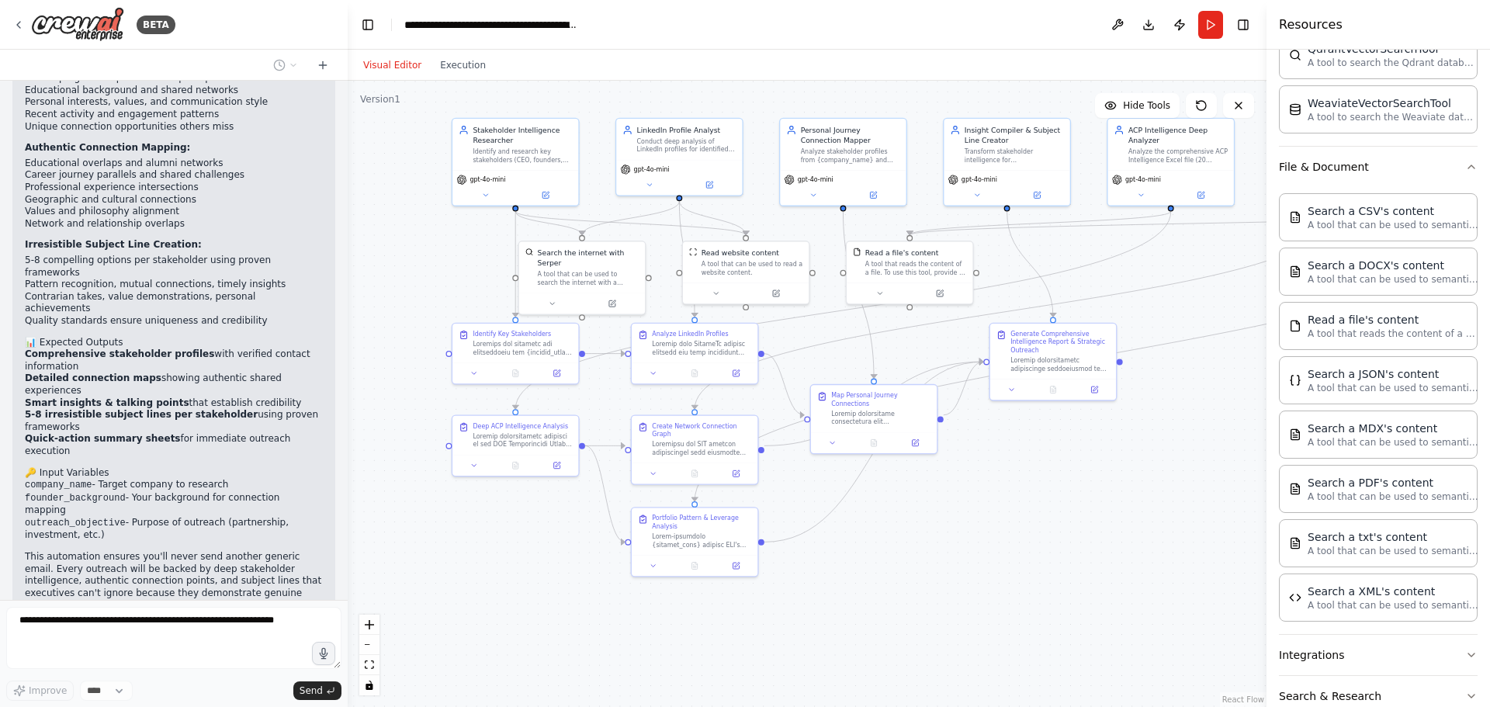
drag, startPoint x: 1011, startPoint y: 535, endPoint x: 1031, endPoint y: 518, distance: 26.9
click at [1031, 518] on div ".deletable-edge-delete-btn { width: 20px; height: 20px; border: 0px solid #ffff…" at bounding box center [807, 394] width 919 height 626
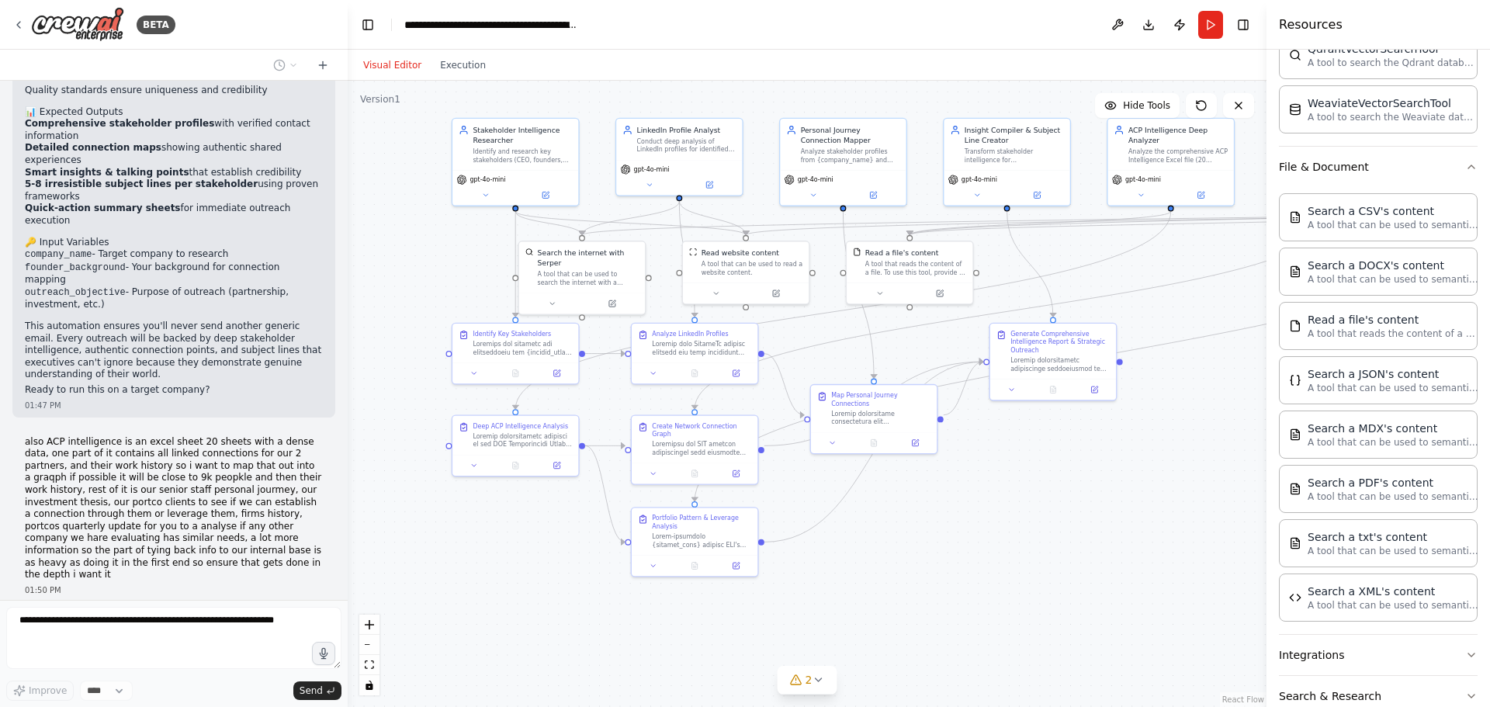
scroll to position [28954, 0]
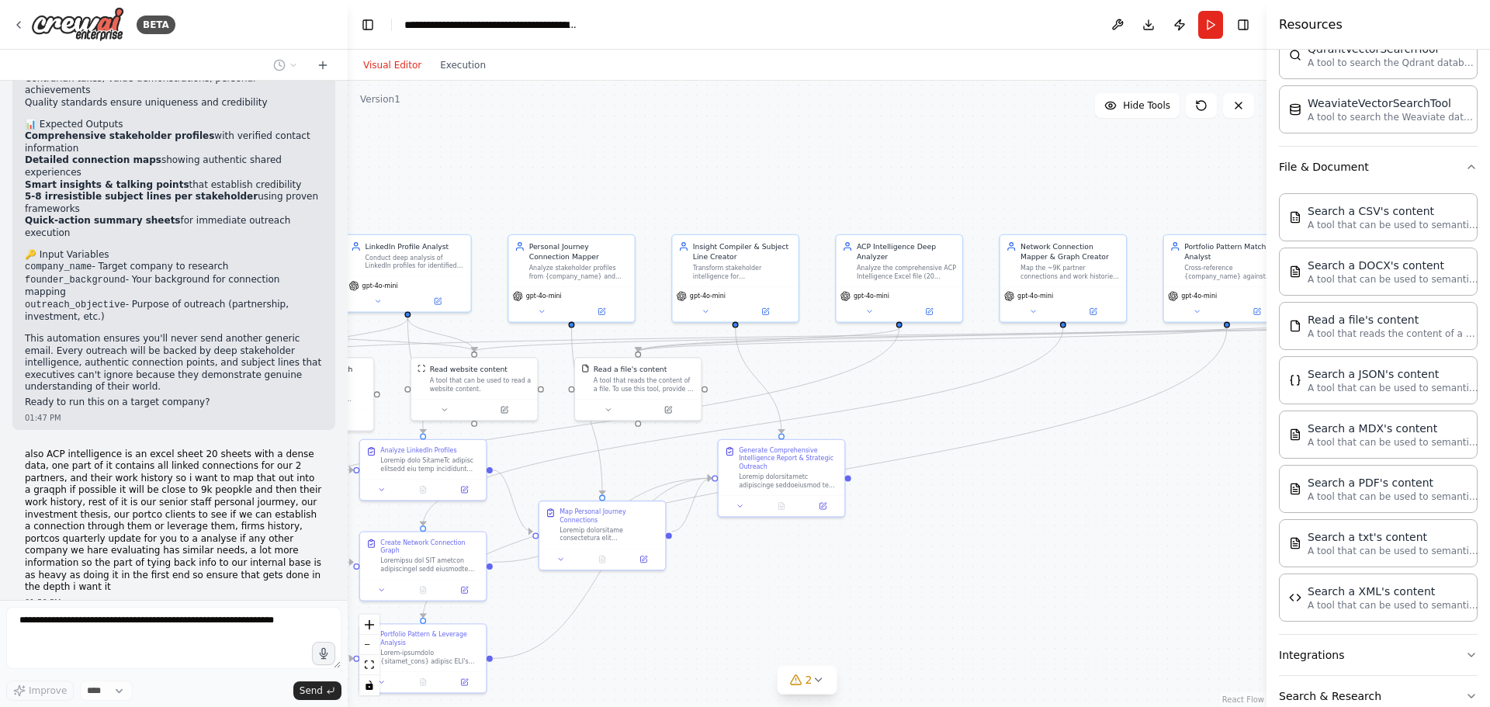
drag, startPoint x: 1167, startPoint y: 491, endPoint x: 895, endPoint y: 608, distance: 296.5
click at [895, 608] on div ".deletable-edge-delete-btn { width: 20px; height: 20px; border: 0px solid #ffff…" at bounding box center [807, 394] width 919 height 626
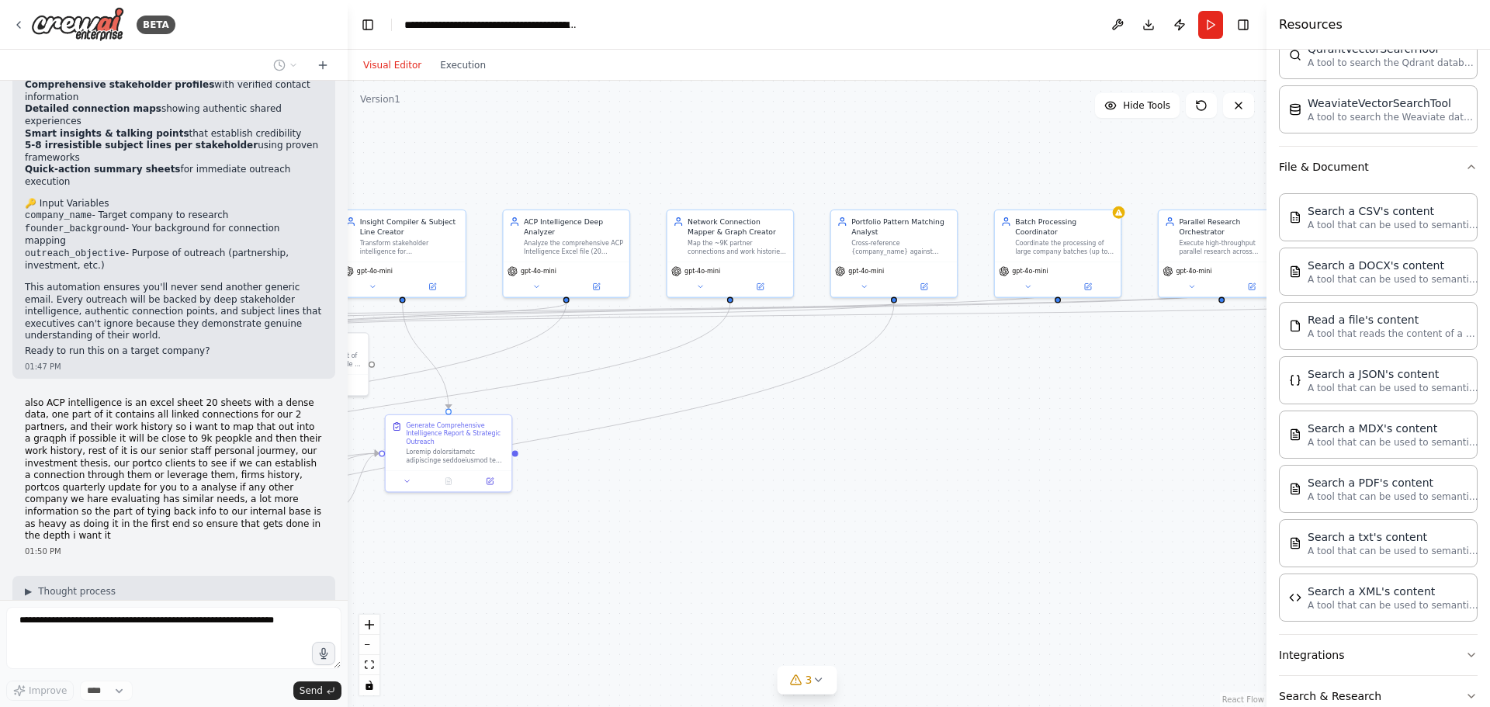
drag, startPoint x: 1120, startPoint y: 536, endPoint x: 739, endPoint y: 501, distance: 382.6
click at [739, 501] on div ".deletable-edge-delete-btn { width: 20px; height: 20px; border: 0px solid #ffff…" at bounding box center [807, 394] width 919 height 626
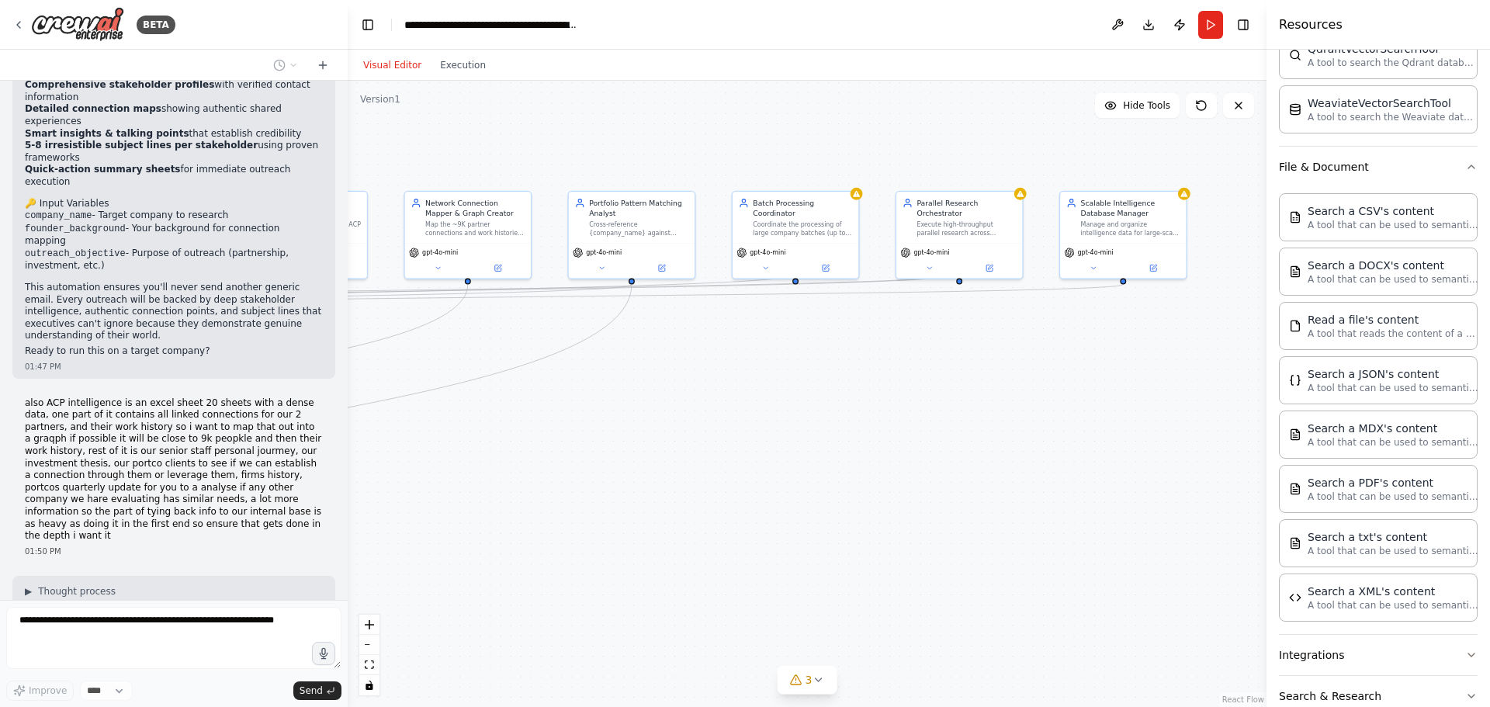
drag, startPoint x: 964, startPoint y: 490, endPoint x: 736, endPoint y: 479, distance: 227.6
click at [736, 479] on div ".deletable-edge-delete-btn { width: 20px; height: 20px; border: 0px solid #ffff…" at bounding box center [807, 394] width 919 height 626
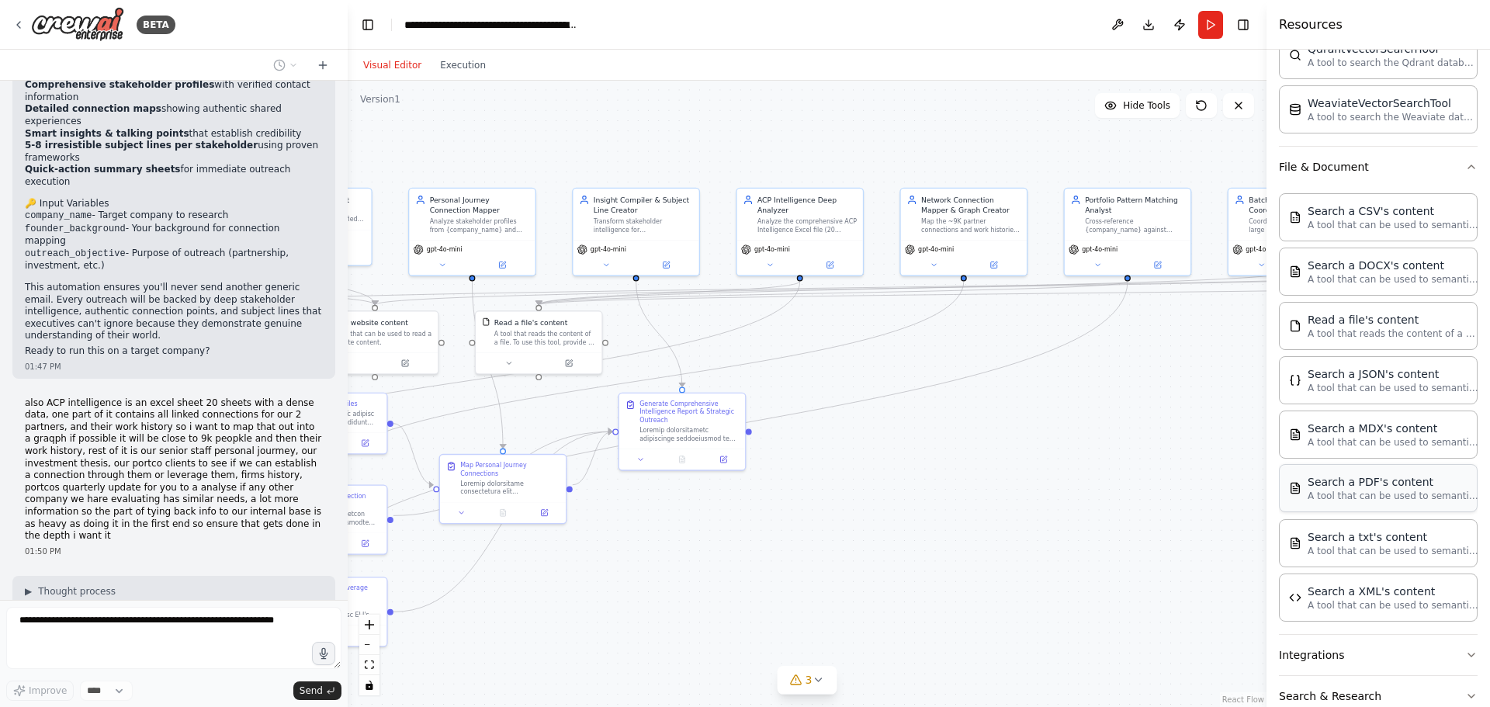
drag, startPoint x: 767, startPoint y: 470, endPoint x: 1321, endPoint y: 469, distance: 554.0
click at [1321, 469] on div "BETA i want to standardize this research and also my output if you eabnt i can …" at bounding box center [745, 353] width 1490 height 707
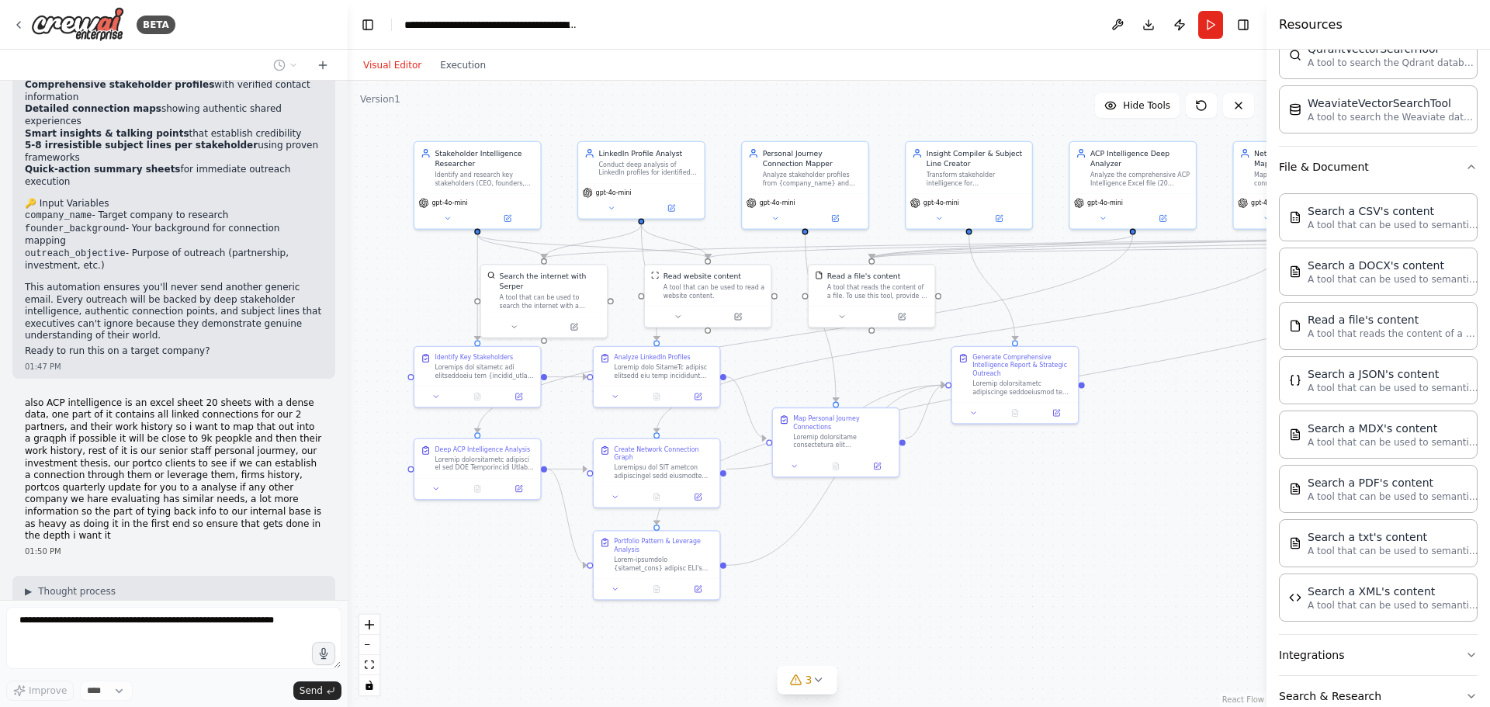
drag, startPoint x: 953, startPoint y: 482, endPoint x: 1241, endPoint y: 435, distance: 292.4
click at [1241, 435] on div ".deletable-edge-delete-btn { width: 20px; height: 20px; border: 0px solid #ffff…" at bounding box center [807, 394] width 919 height 626
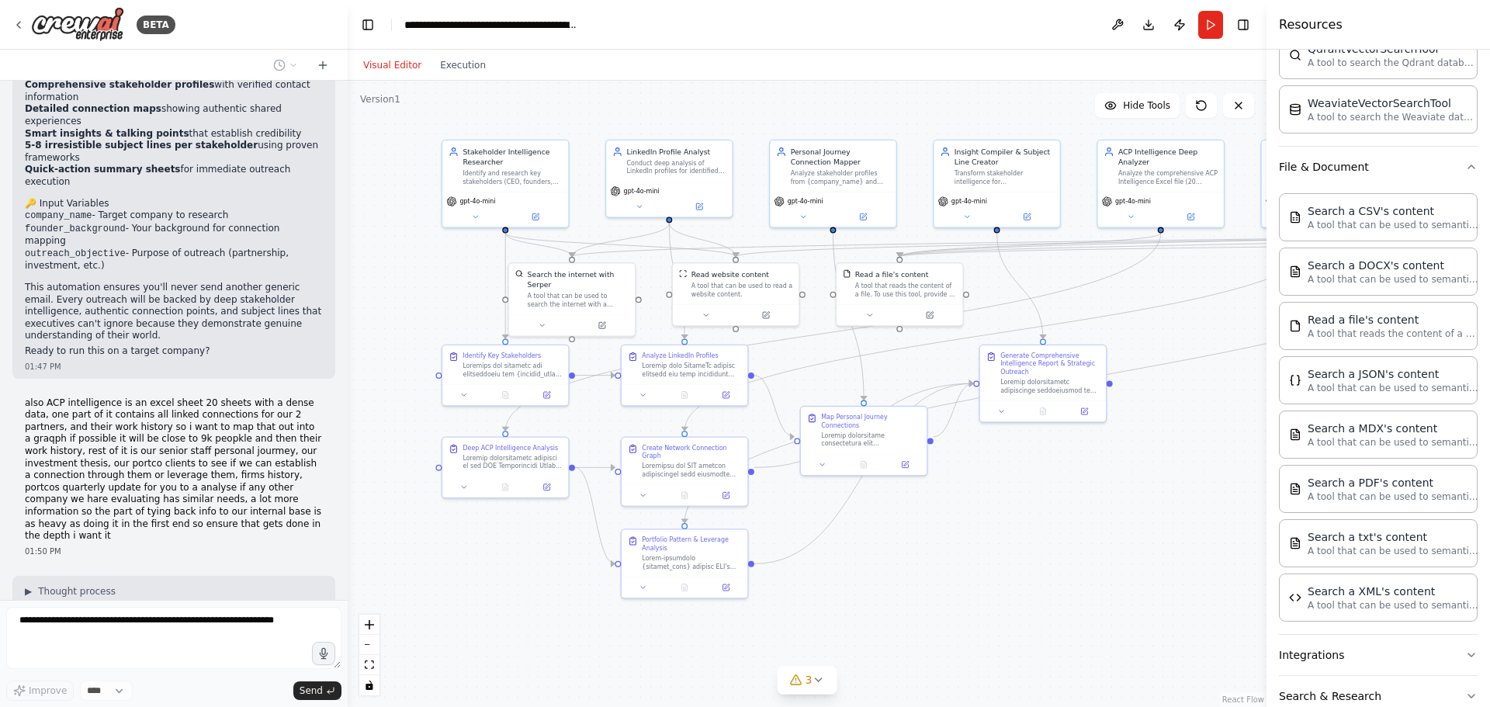
drag, startPoint x: 947, startPoint y: 506, endPoint x: 975, endPoint y: 504, distance: 28.0
click at [975, 504] on div ".deletable-edge-delete-btn { width: 20px; height: 20px; border: 0px solid #ffff…" at bounding box center [807, 394] width 919 height 626
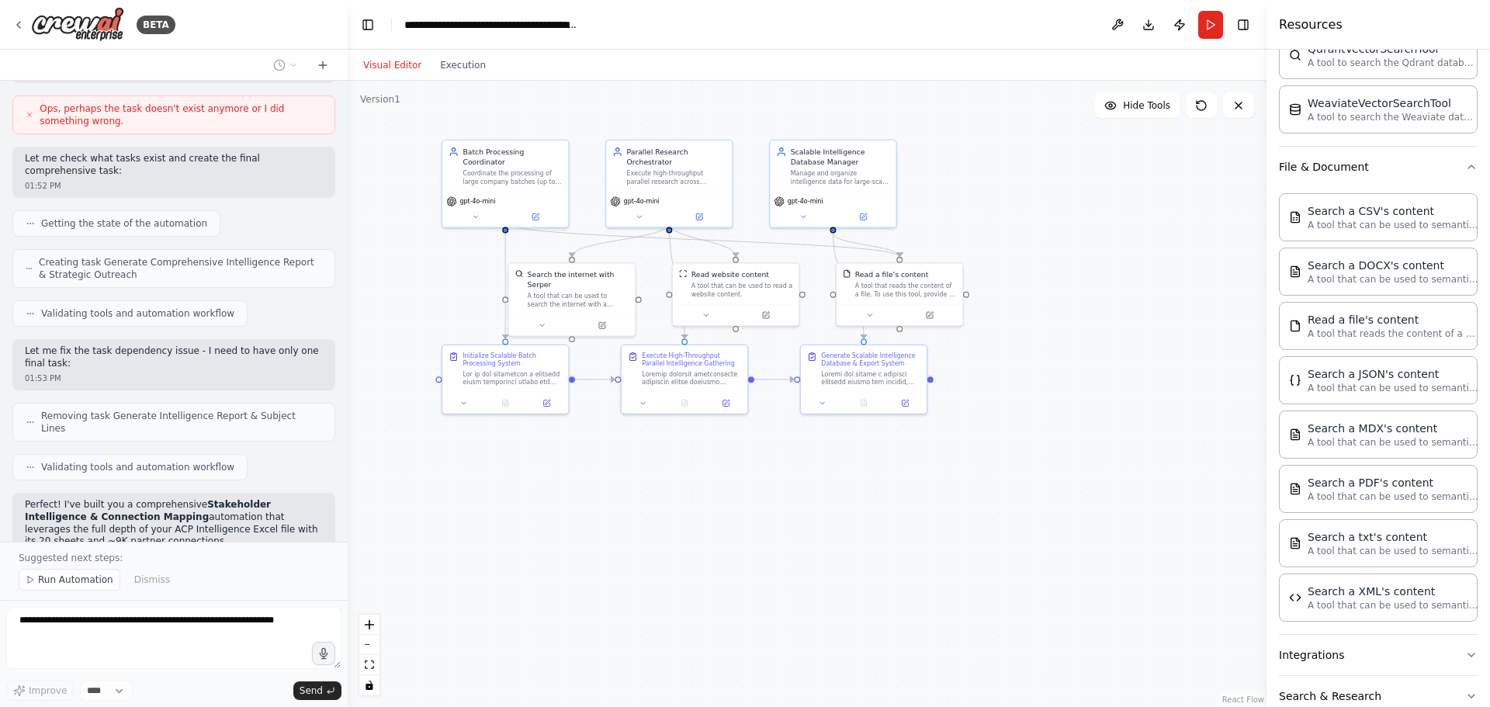
scroll to position [30069, 0]
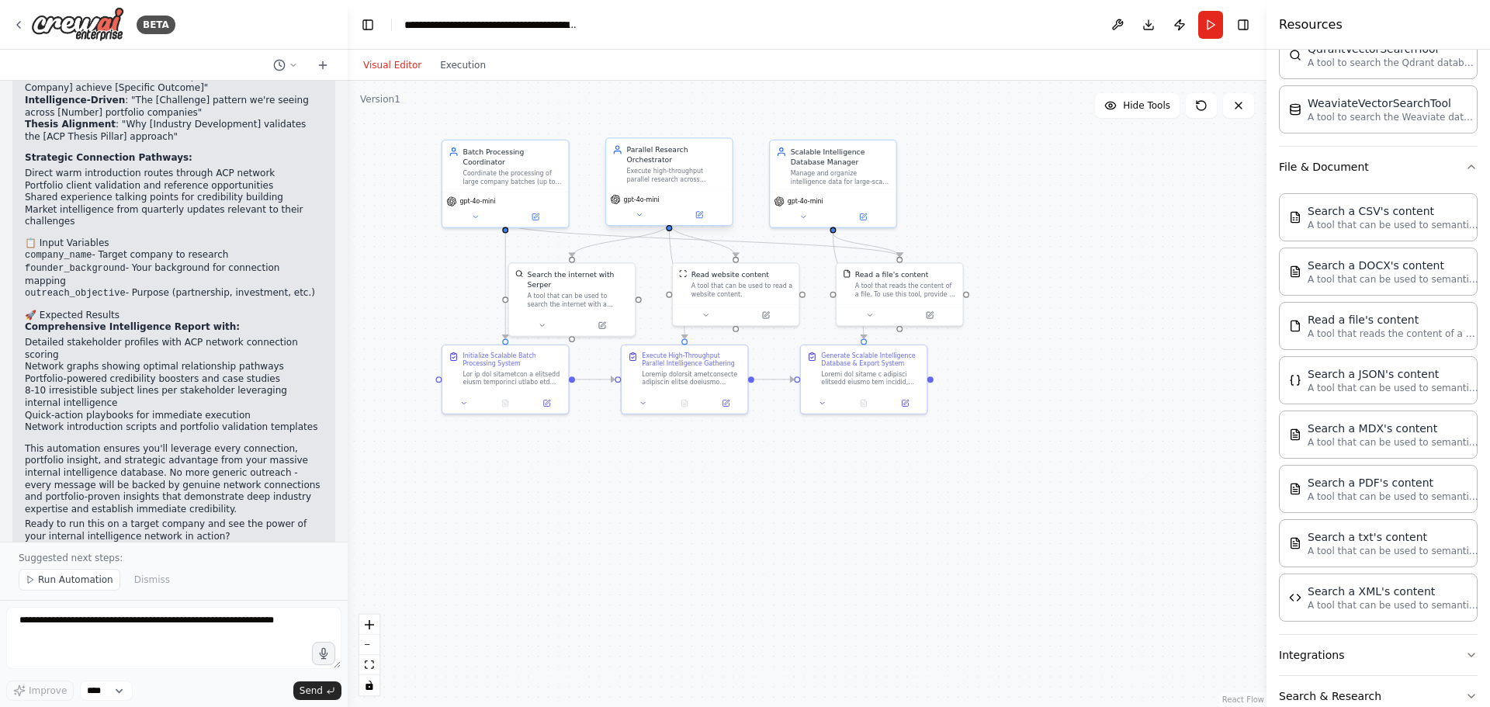
click at [639, 217] on div "Parallel Research Orchestrator Execute high-throughput parallel research across…" at bounding box center [669, 184] width 128 height 88
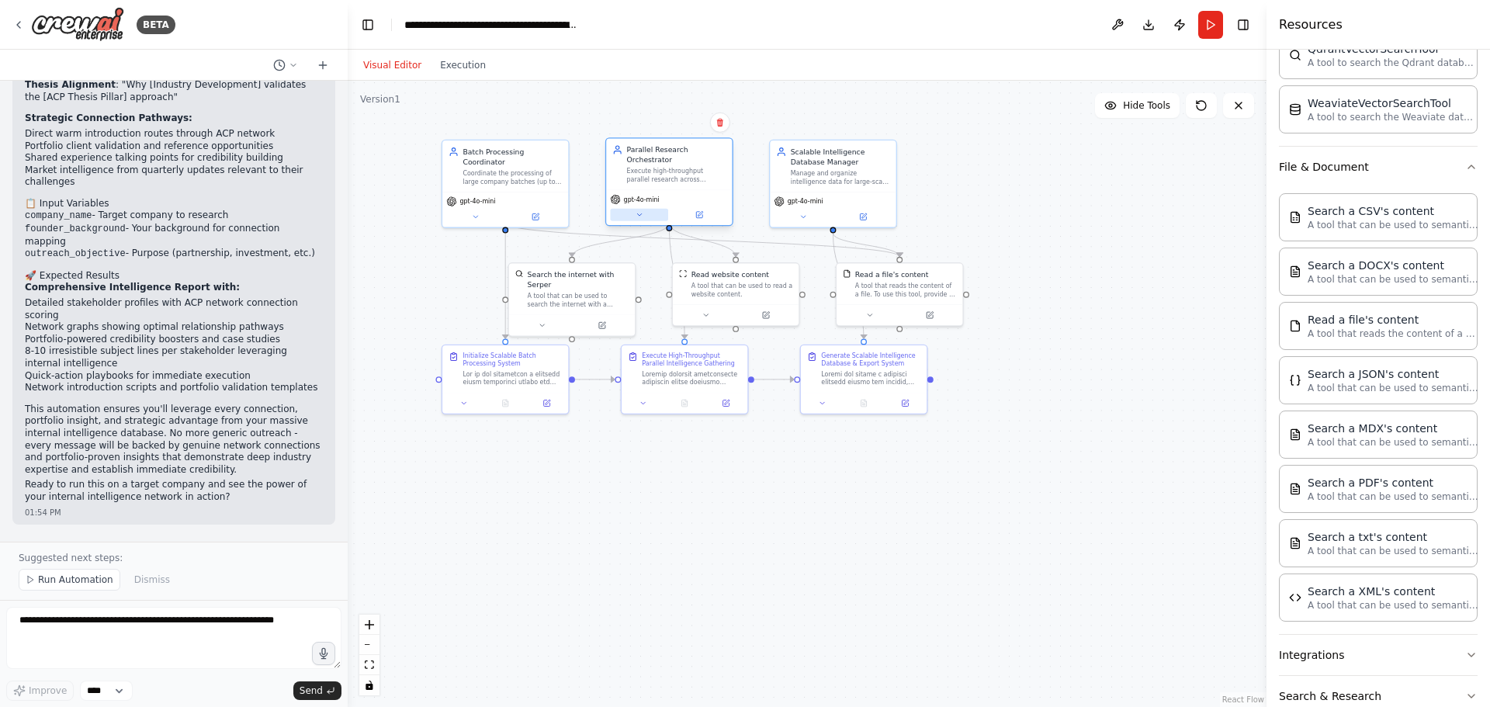
click at [644, 209] on button at bounding box center [639, 215] width 58 height 12
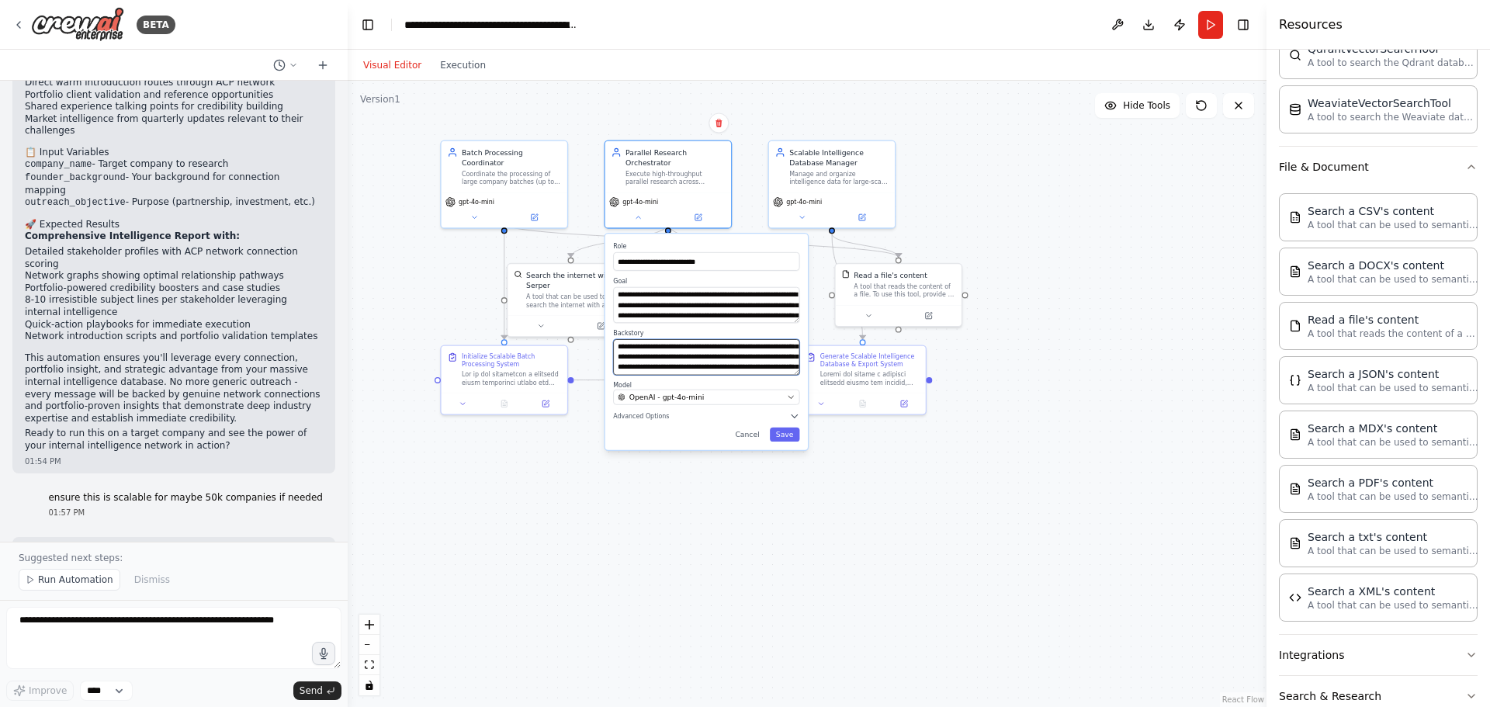
scroll to position [93, 0]
click at [809, 220] on button at bounding box center [802, 216] width 58 height 12
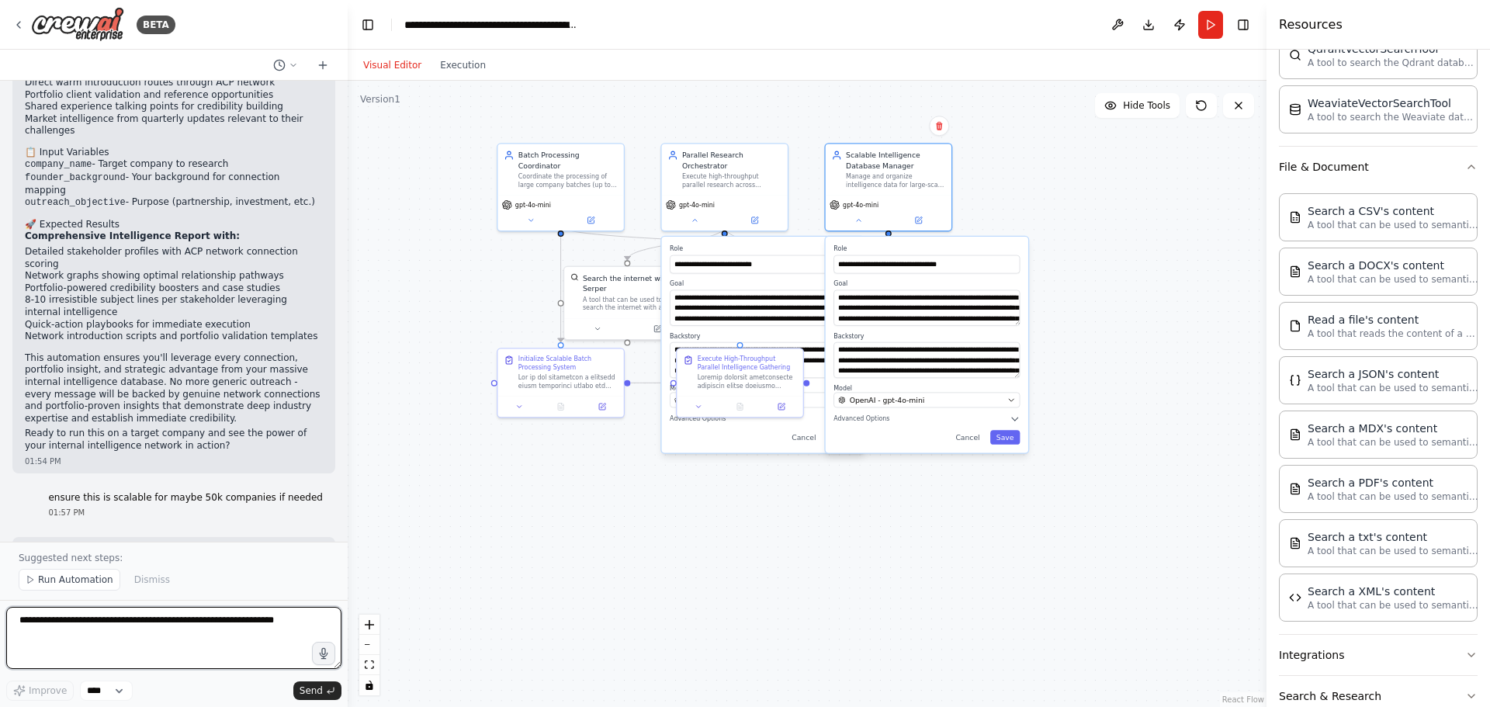
click at [200, 644] on textarea at bounding box center [173, 638] width 335 height 62
type textarea "**********"
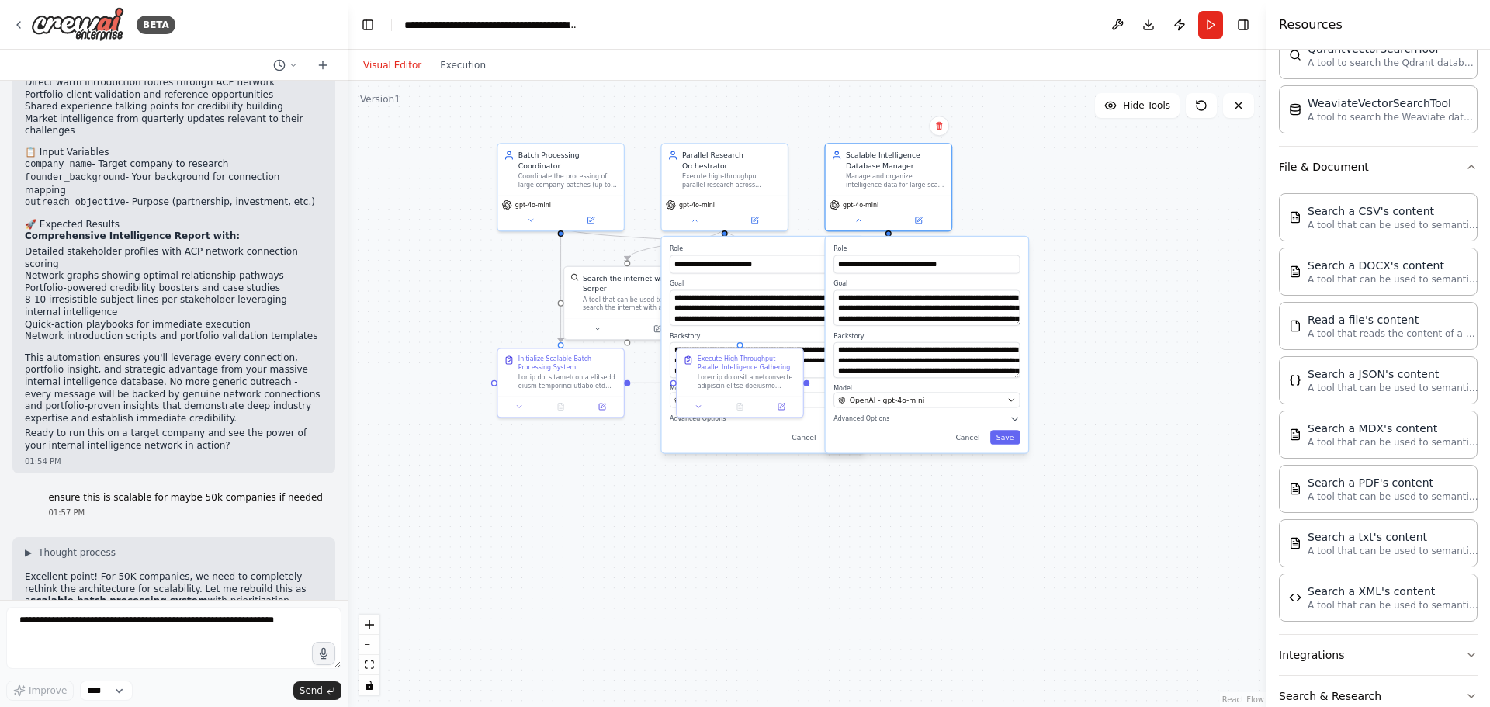
scroll to position [31228, 0]
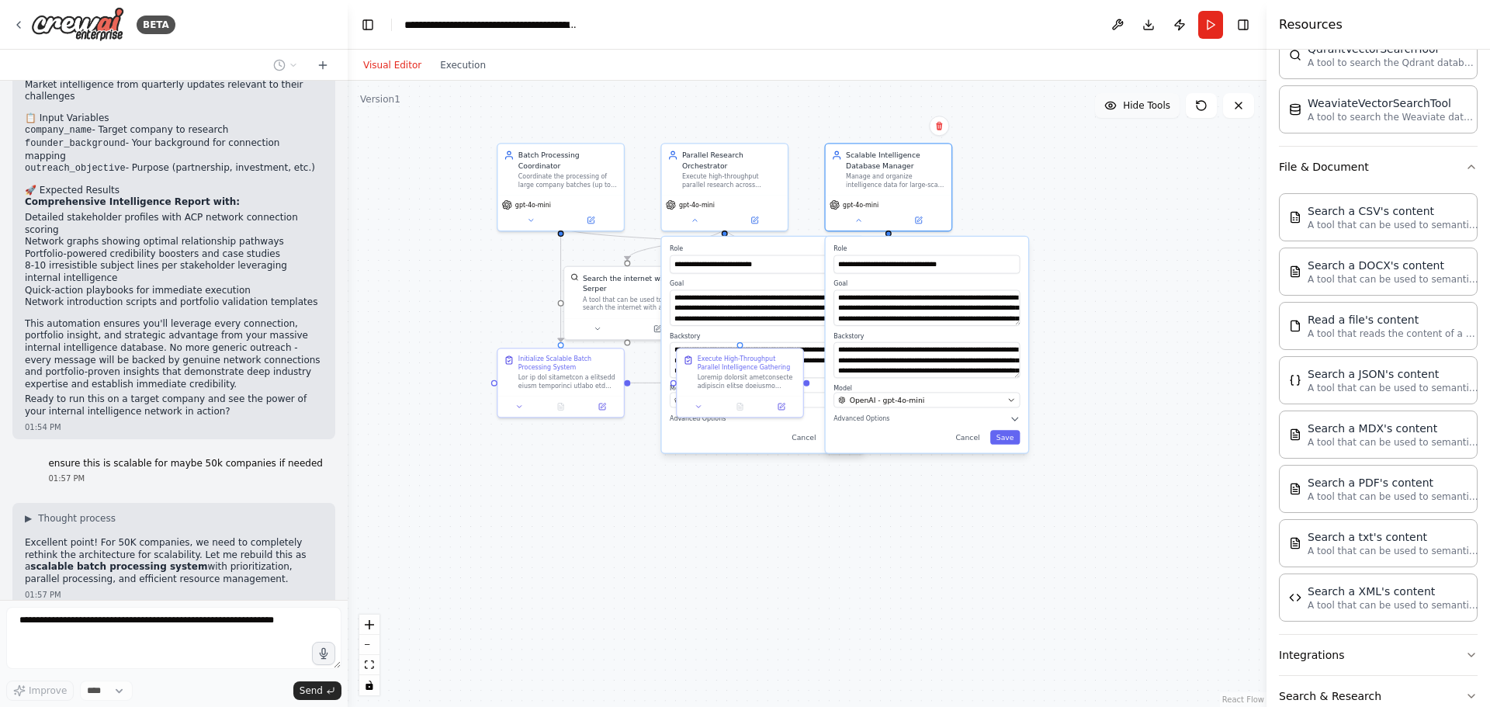
click at [1156, 110] on span "Hide Tools" at bounding box center [1146, 105] width 47 height 12
click at [1159, 112] on button "Show Tools" at bounding box center [1135, 105] width 88 height 25
click at [1159, 112] on button "Hide Tools" at bounding box center [1137, 105] width 85 height 25
click at [1159, 112] on button "Show Tools" at bounding box center [1135, 105] width 88 height 25
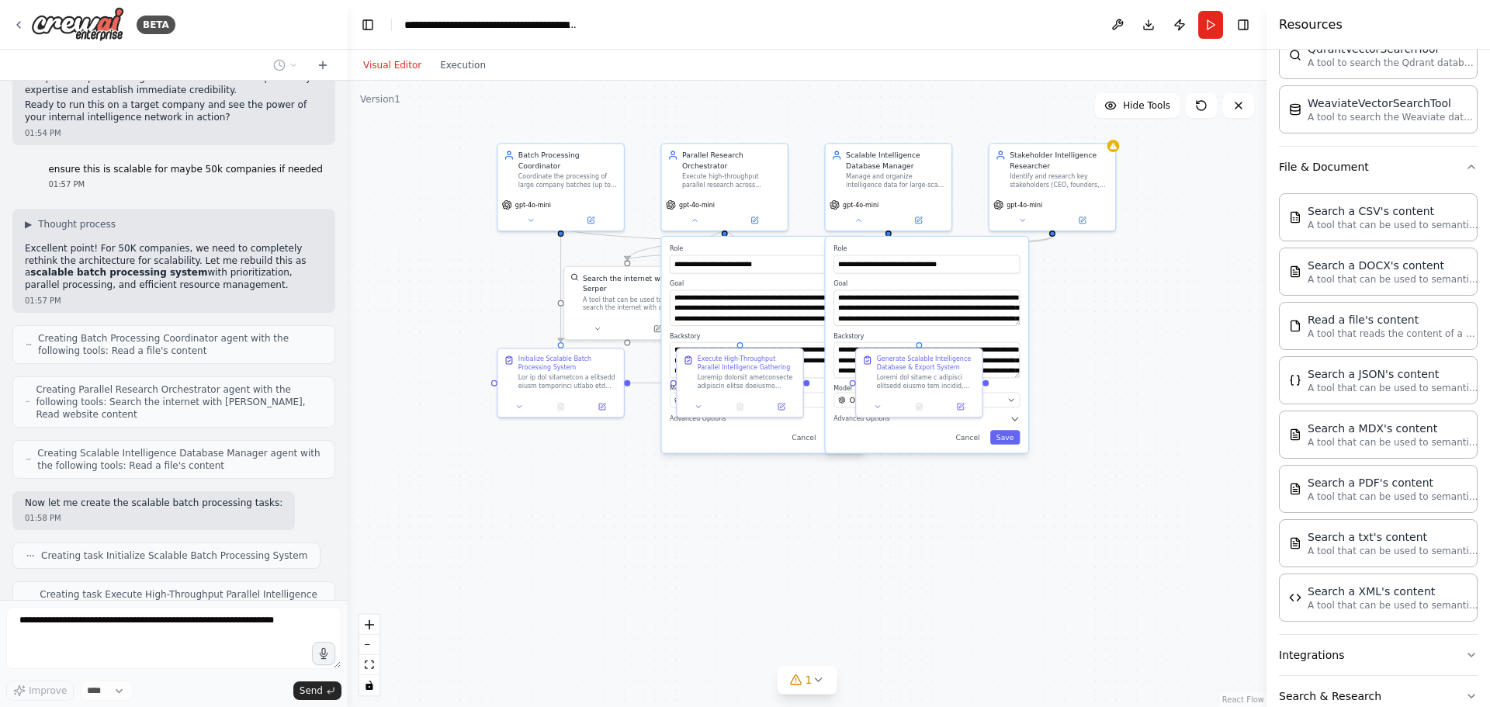
scroll to position [31534, 0]
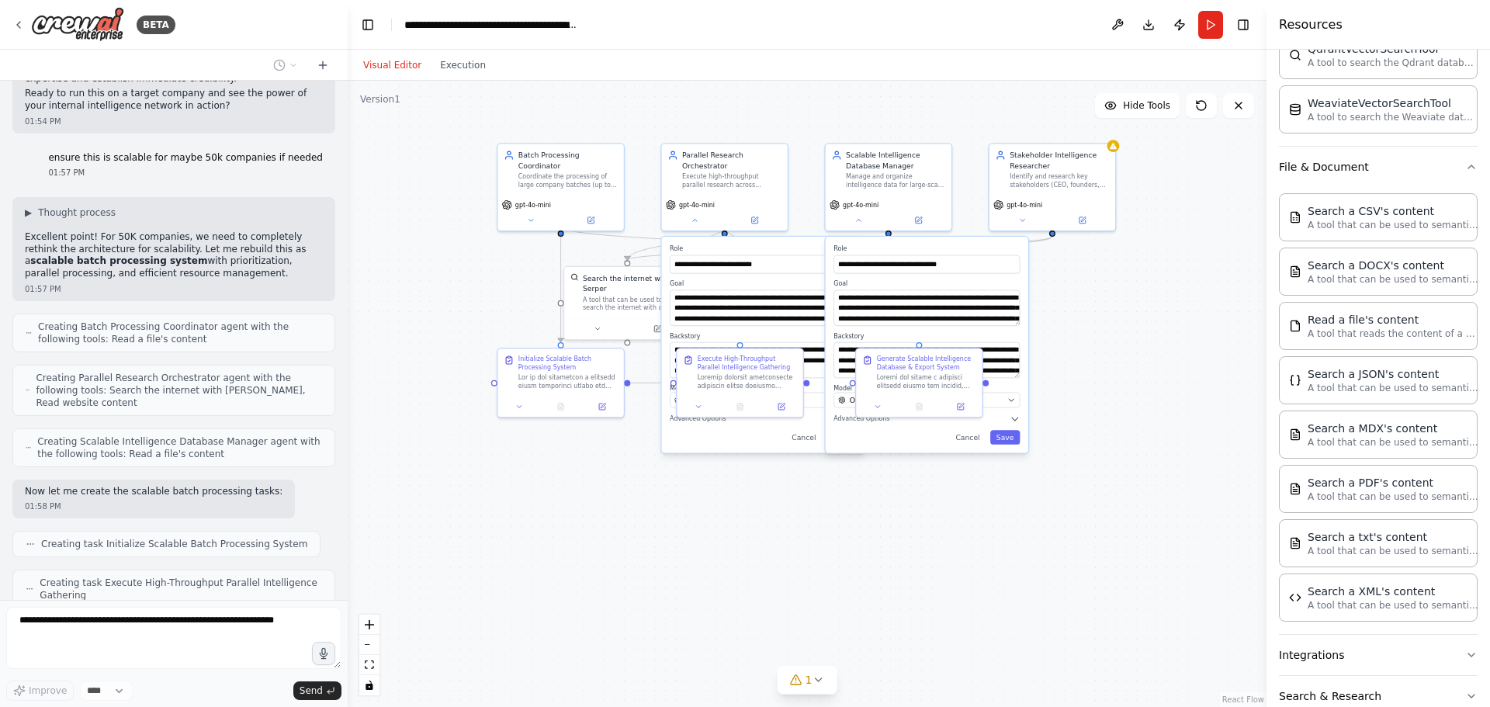
click at [1074, 270] on div ".deletable-edge-delete-btn { width: 20px; height: 20px; border: 0px solid #ffff…" at bounding box center [807, 394] width 919 height 626
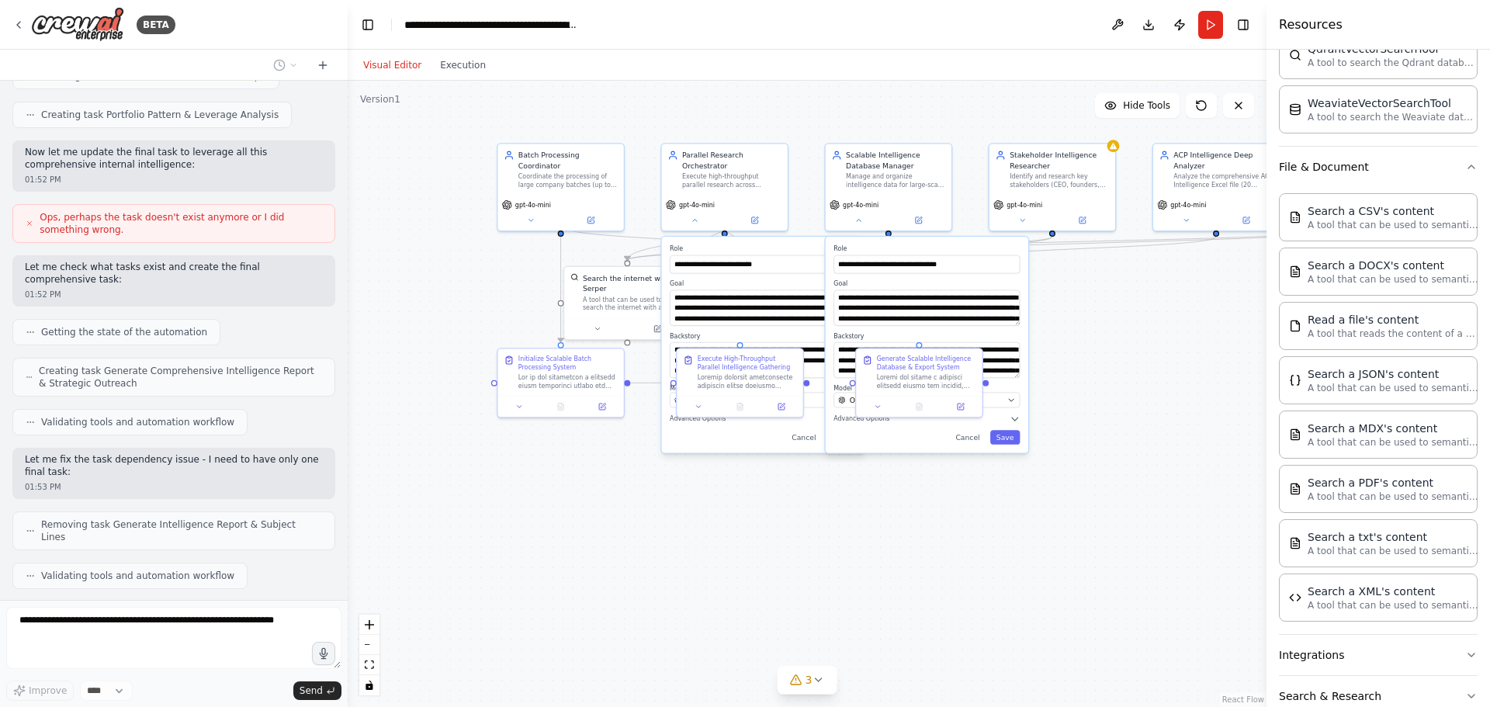
scroll to position [29929, 0]
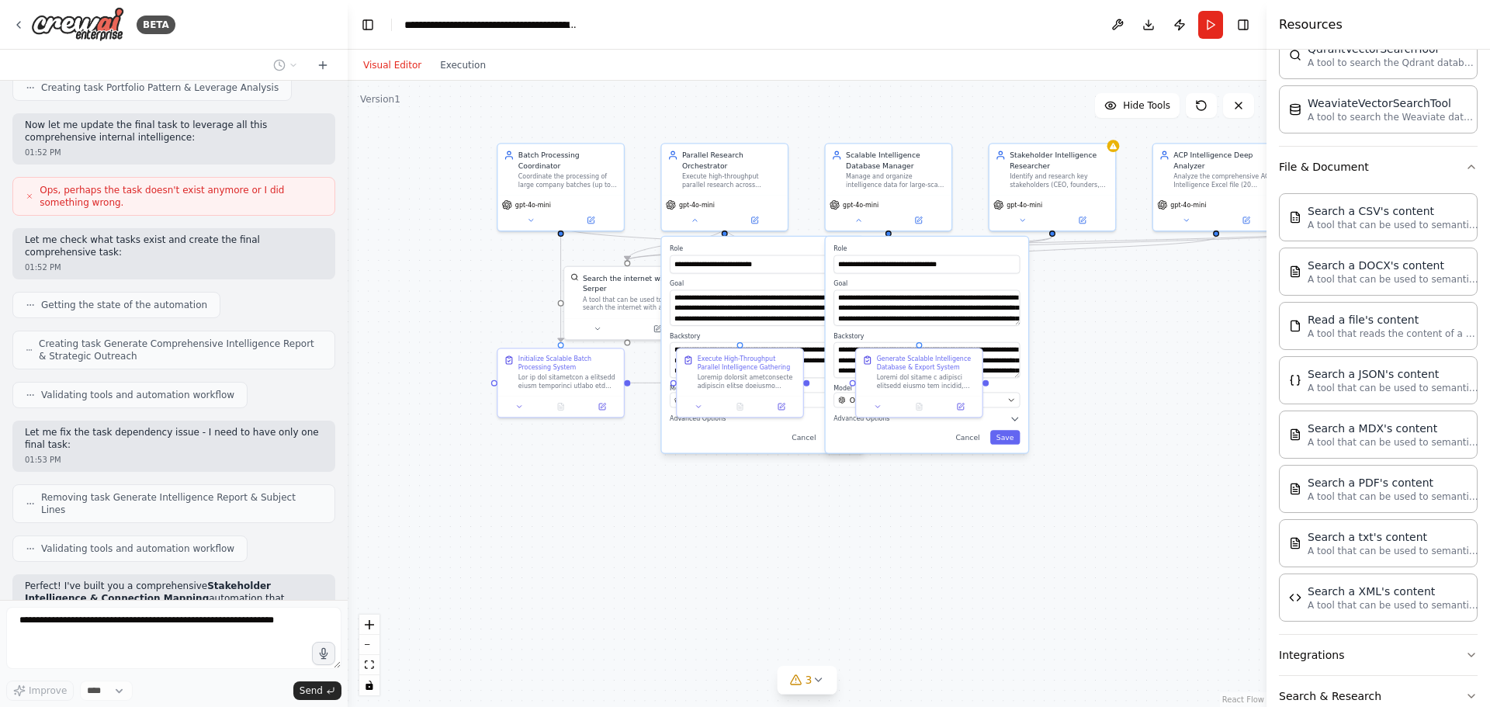
drag, startPoint x: 38, startPoint y: 361, endPoint x: 257, endPoint y: 480, distance: 248.9
click at [257, 480] on div "i want to standardize this research and also my output if you eabnt i can send …" at bounding box center [174, 340] width 348 height 519
copy div "Removing agent Stakeholder Intelligence Researcher Removing agent LinkedIn Prof…"
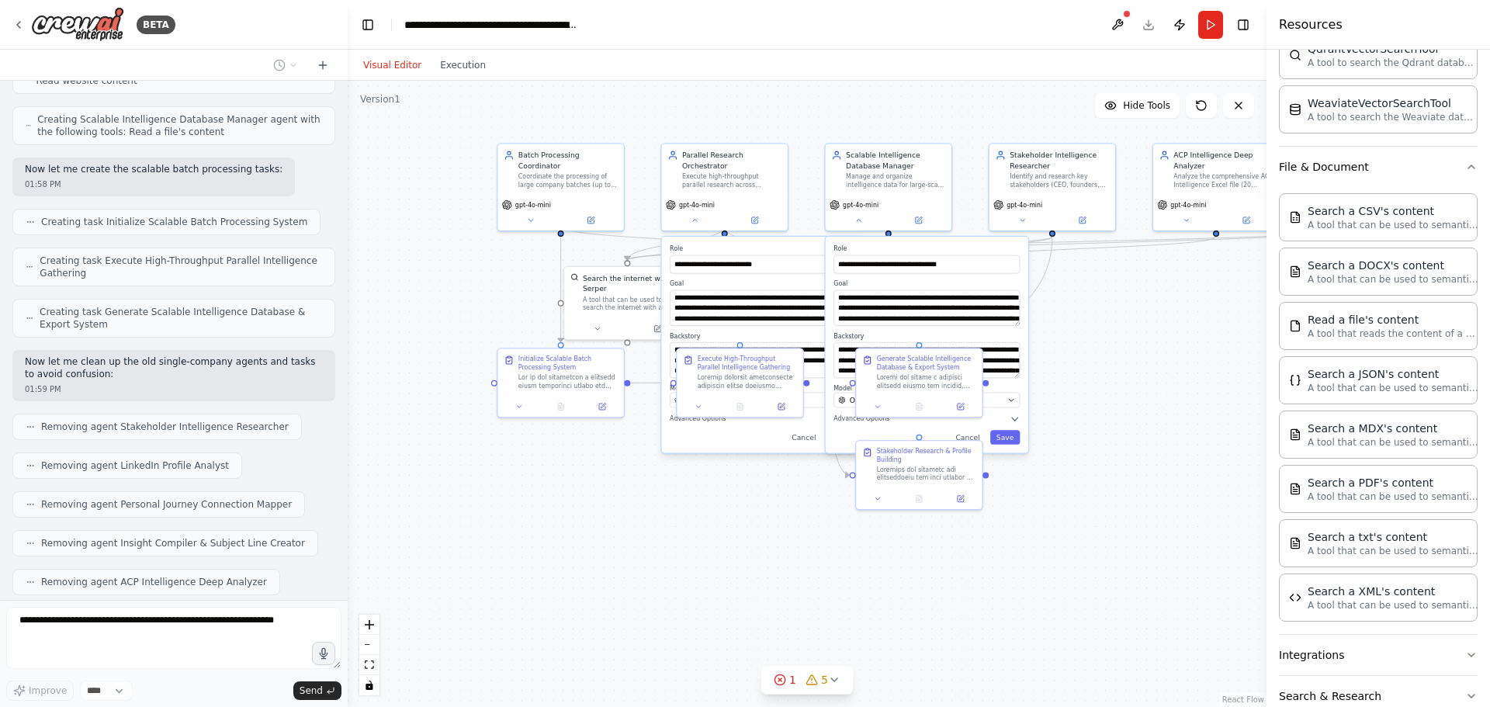
scroll to position [31869, 0]
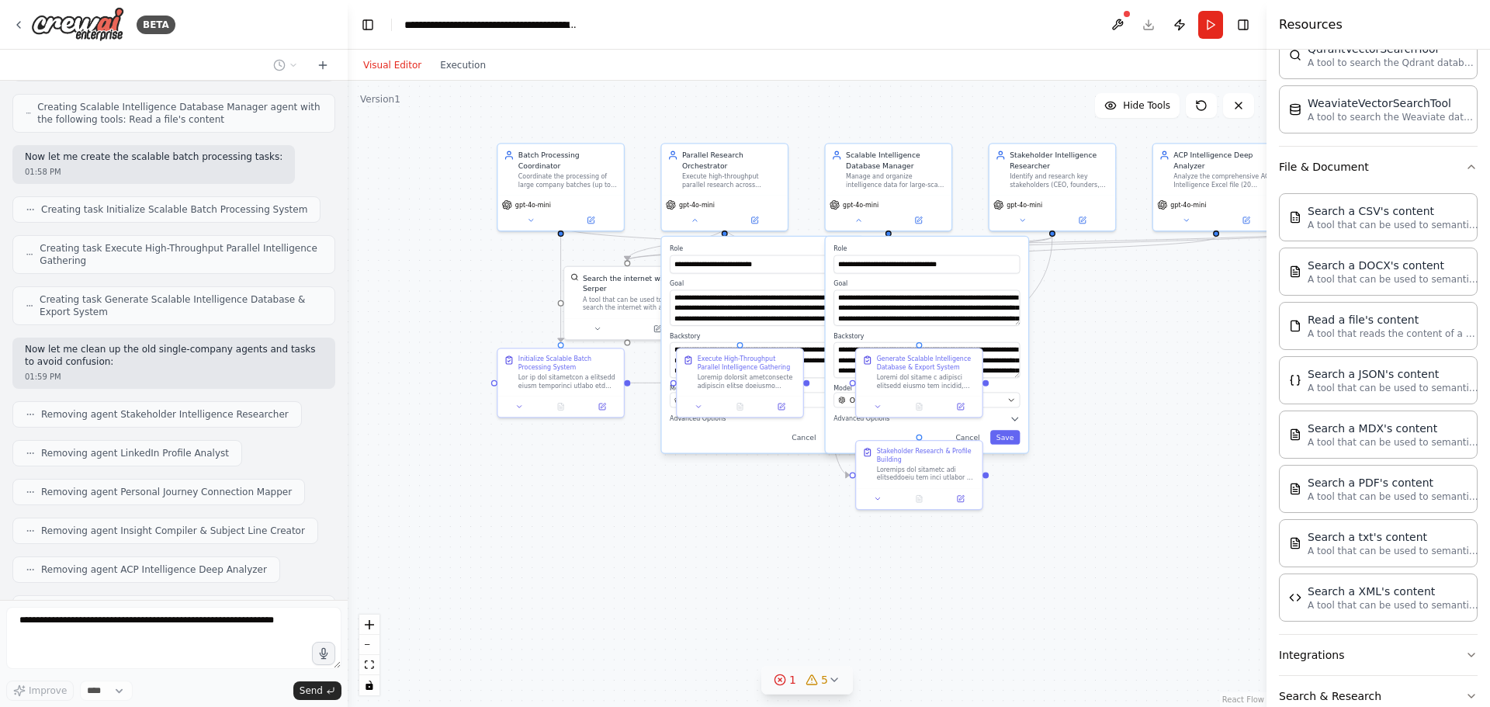
click at [833, 675] on icon at bounding box center [834, 680] width 12 height 12
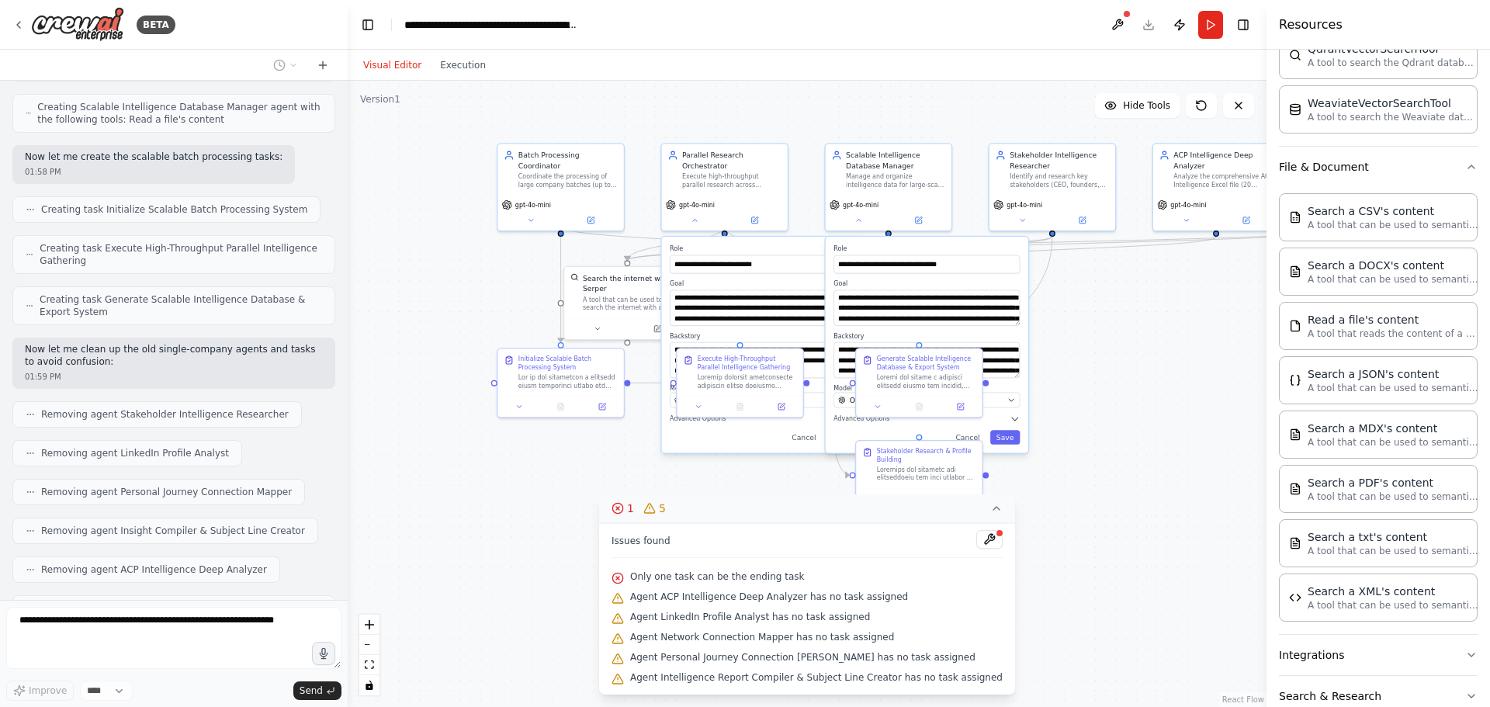
click at [1020, 584] on div ".deletable-edge-delete-btn { width: 20px; height: 20px; border: 0px solid #ffff…" at bounding box center [807, 394] width 919 height 626
click at [990, 510] on icon at bounding box center [996, 508] width 12 height 12
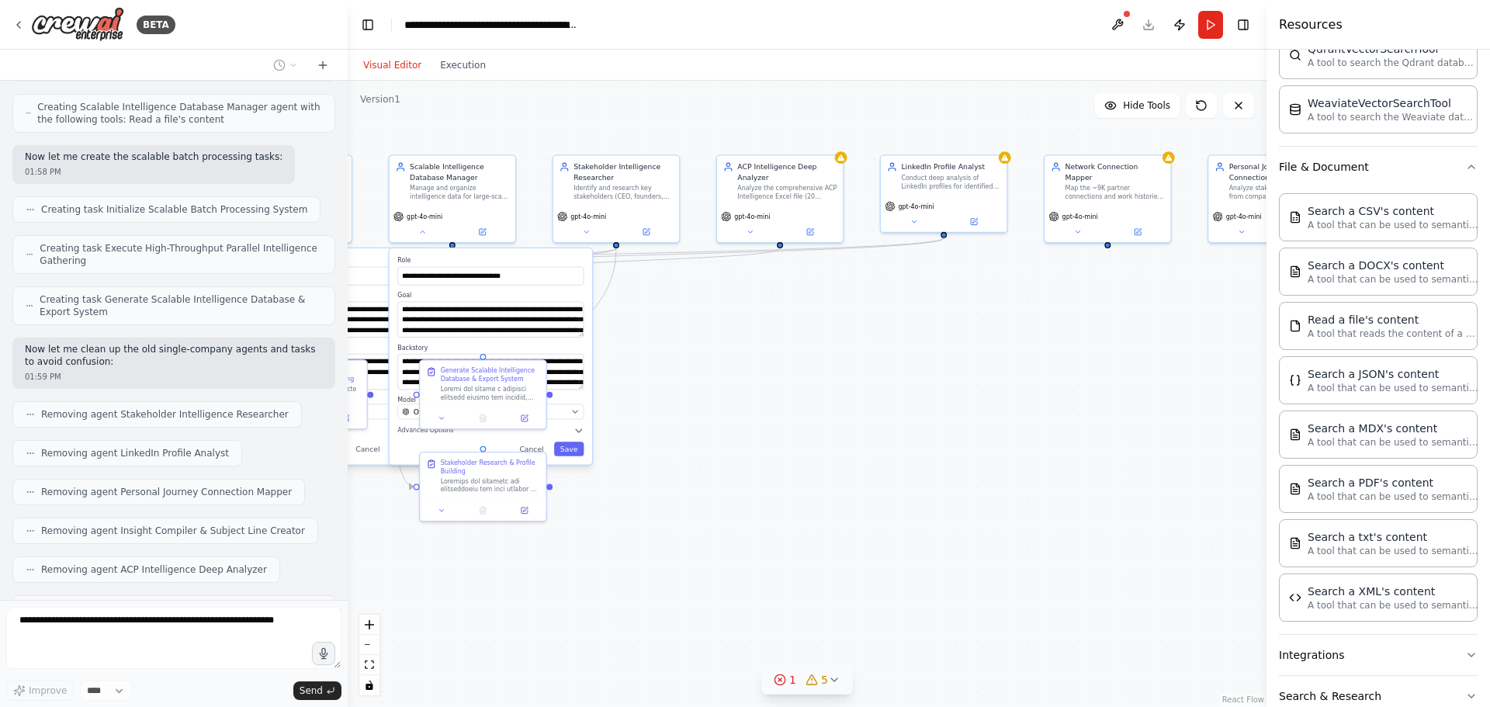
drag, startPoint x: 1089, startPoint y: 468, endPoint x: 622, endPoint y: 479, distance: 467.2
click at [622, 479] on div ".deletable-edge-delete-btn { width: 20px; height: 20px; border: 0px solid #ffff…" at bounding box center [807, 394] width 919 height 626
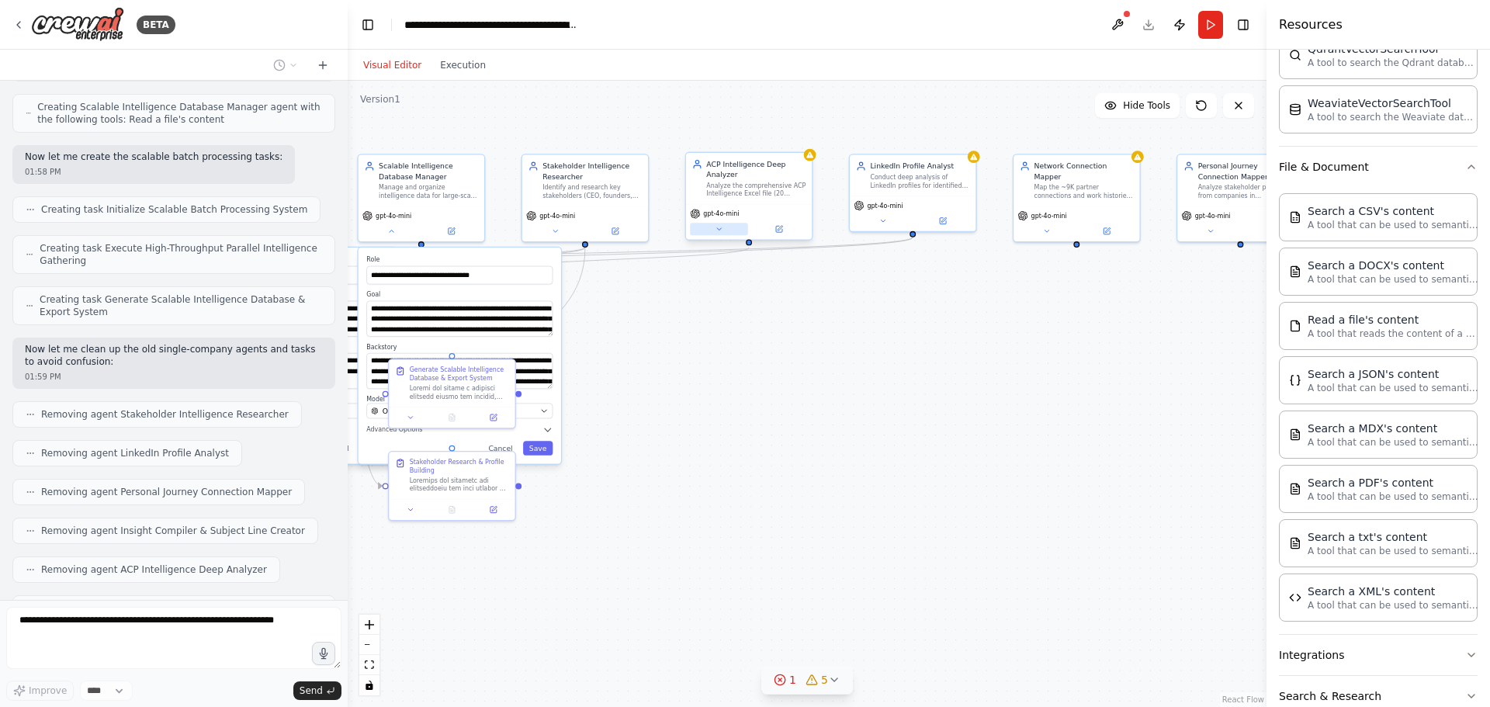
click at [726, 230] on button at bounding box center [719, 229] width 58 height 12
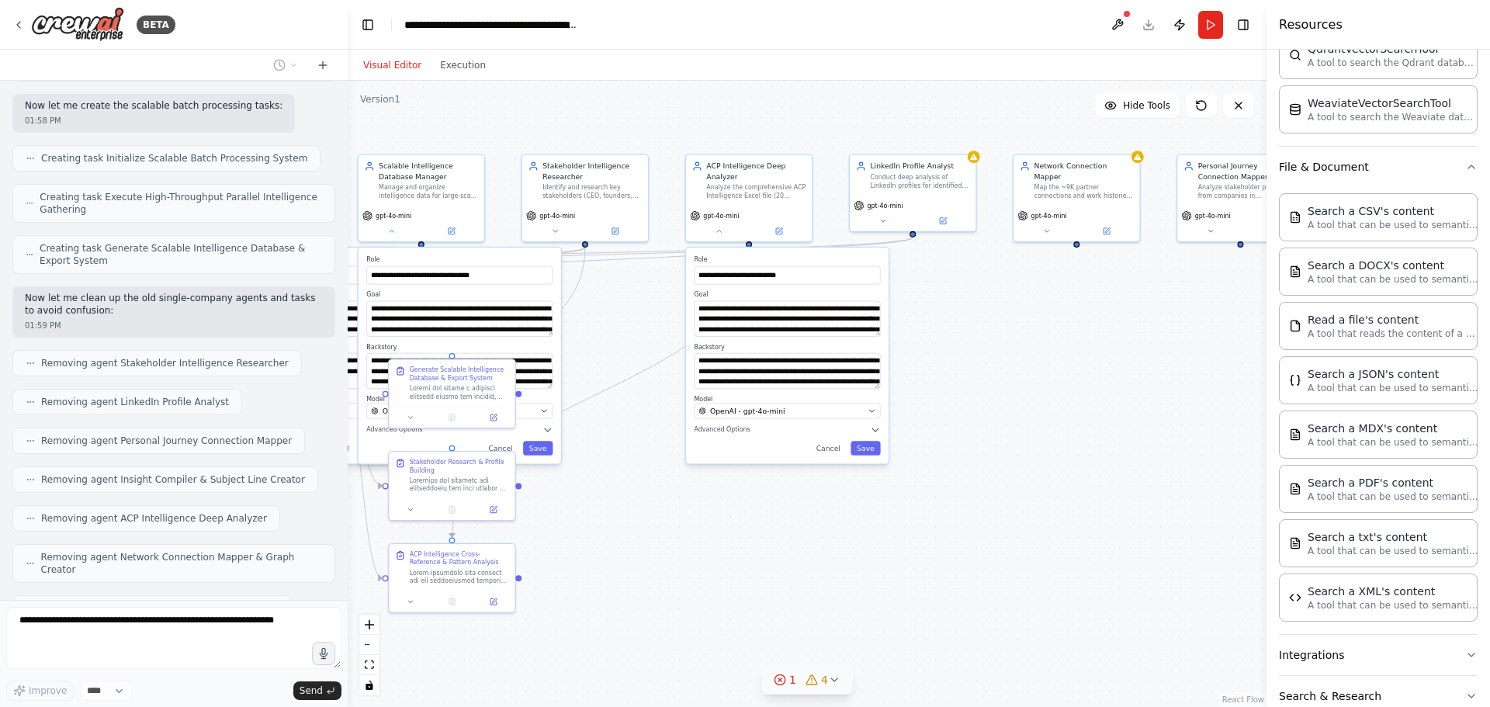
scroll to position [31959, 0]
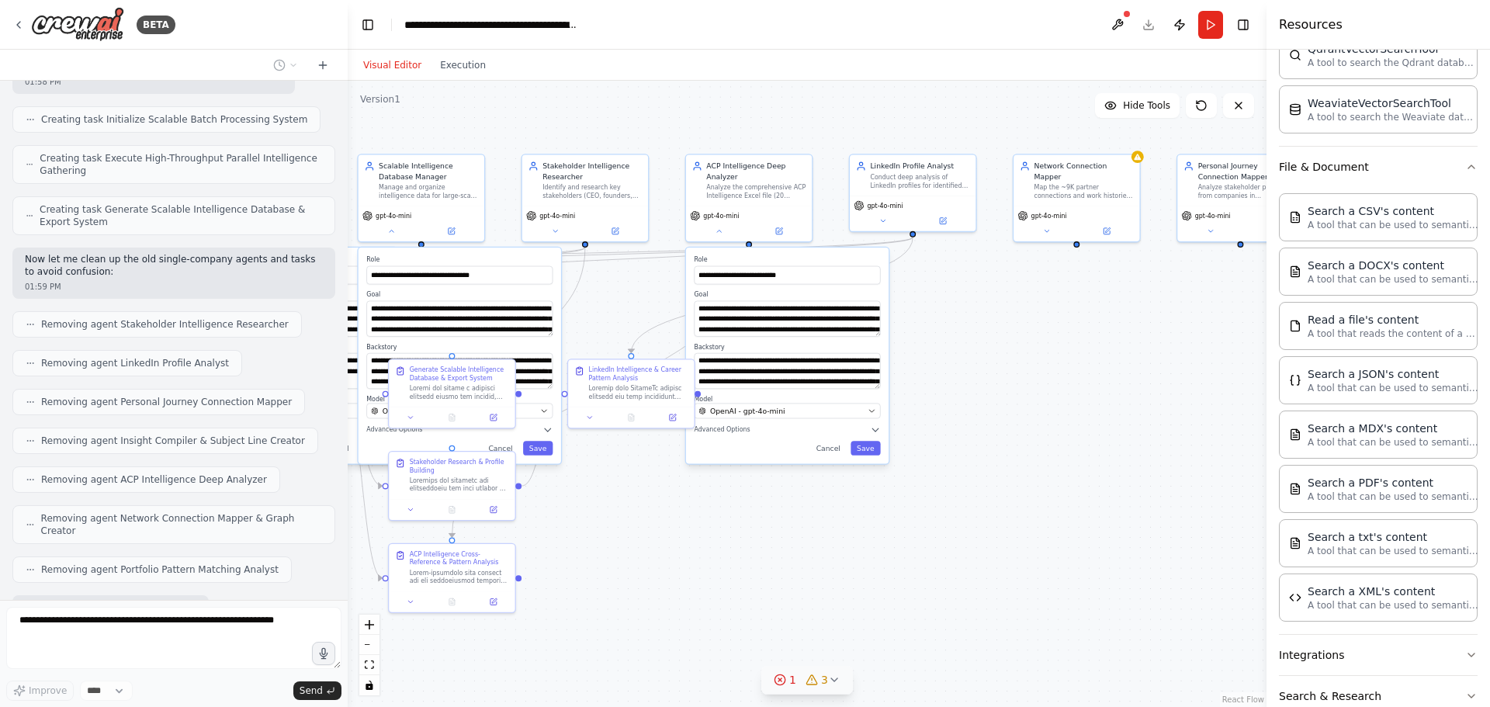
click at [683, 547] on div ".deletable-edge-delete-btn { width: 20px; height: 20px; border: 0px solid #ffff…" at bounding box center [807, 394] width 919 height 626
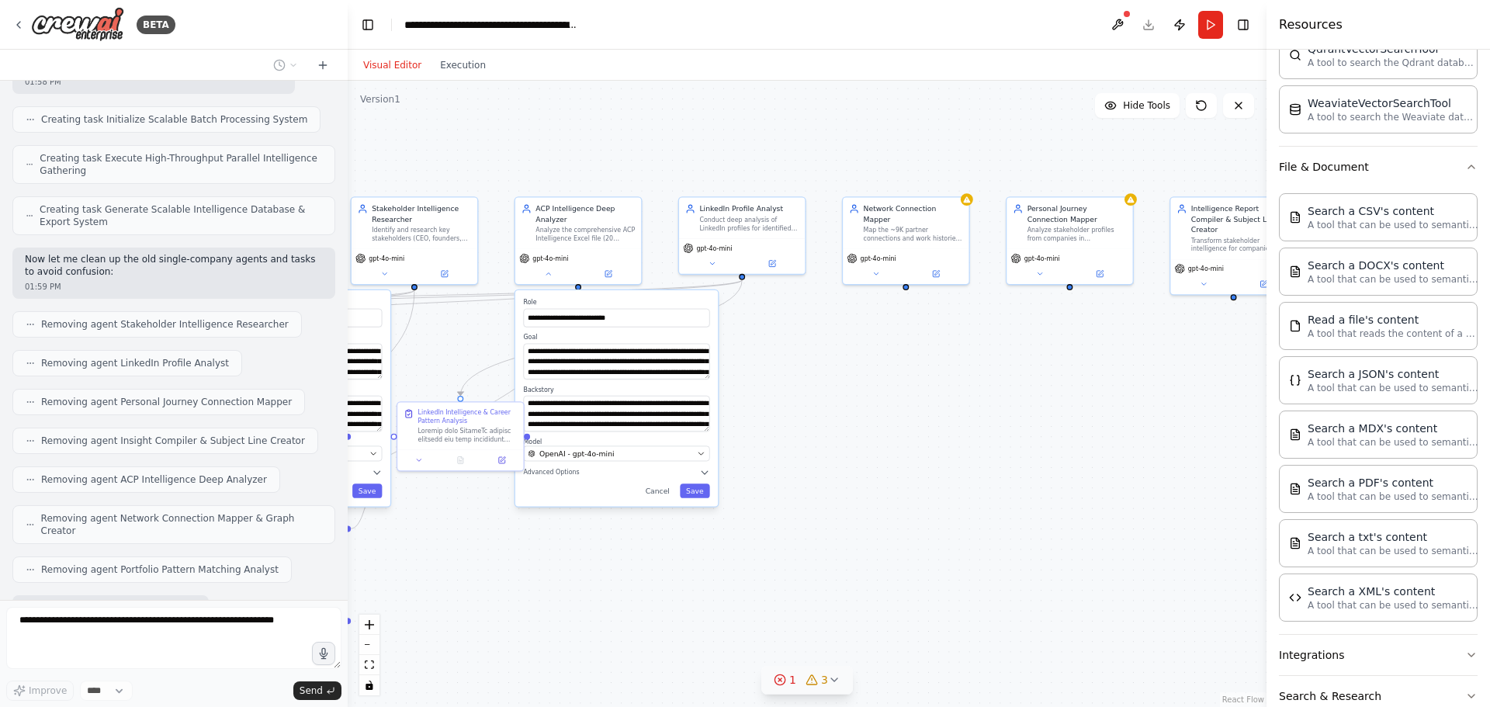
drag, startPoint x: 1104, startPoint y: 341, endPoint x: 933, endPoint y: 384, distance: 176.0
click at [933, 384] on div ".deletable-edge-delete-btn { width: 20px; height: 20px; border: 0px solid #ffff…" at bounding box center [807, 394] width 919 height 626
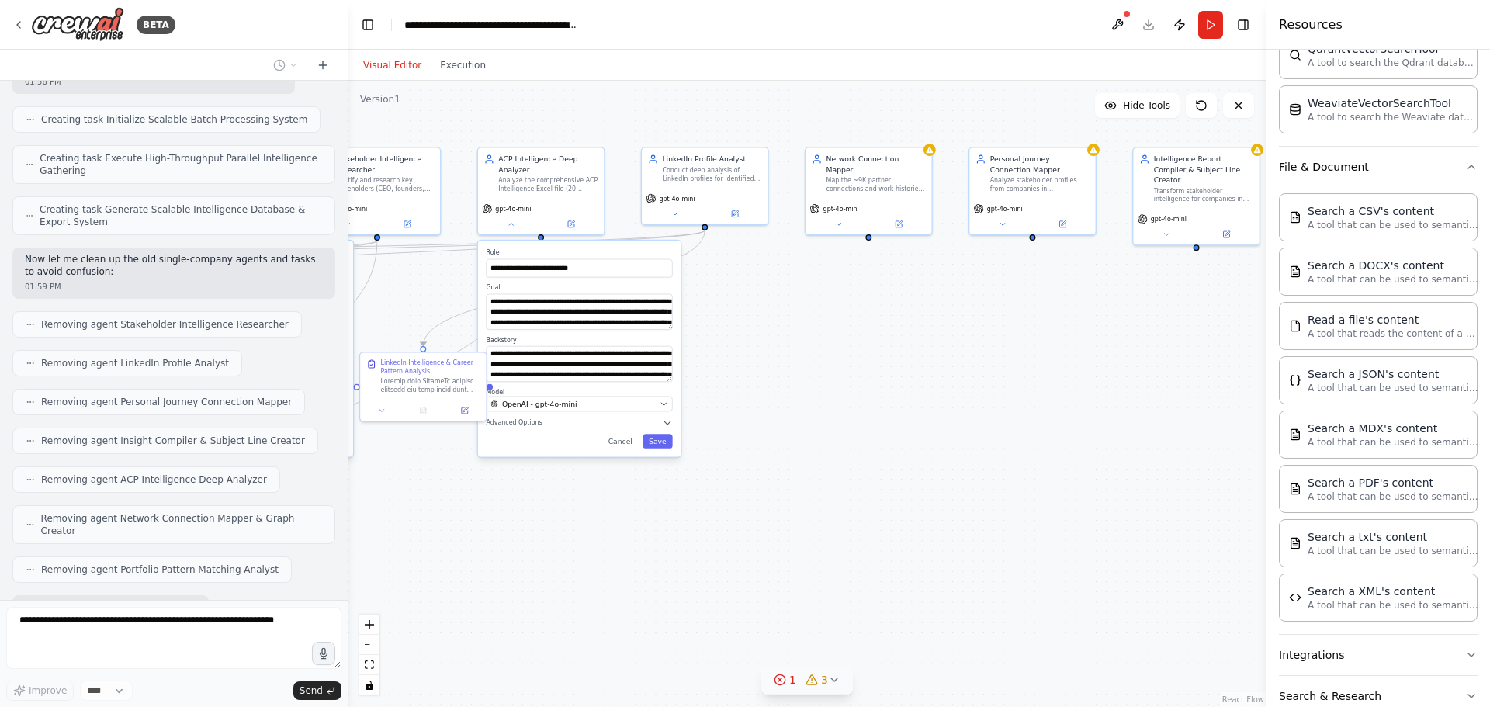
drag, startPoint x: 1155, startPoint y: 416, endPoint x: 1117, endPoint y: 366, distance: 62.1
click at [1117, 366] on div ".deletable-edge-delete-btn { width: 20px; height: 20px; border: 0px solid #ffff…" at bounding box center [807, 394] width 919 height 626
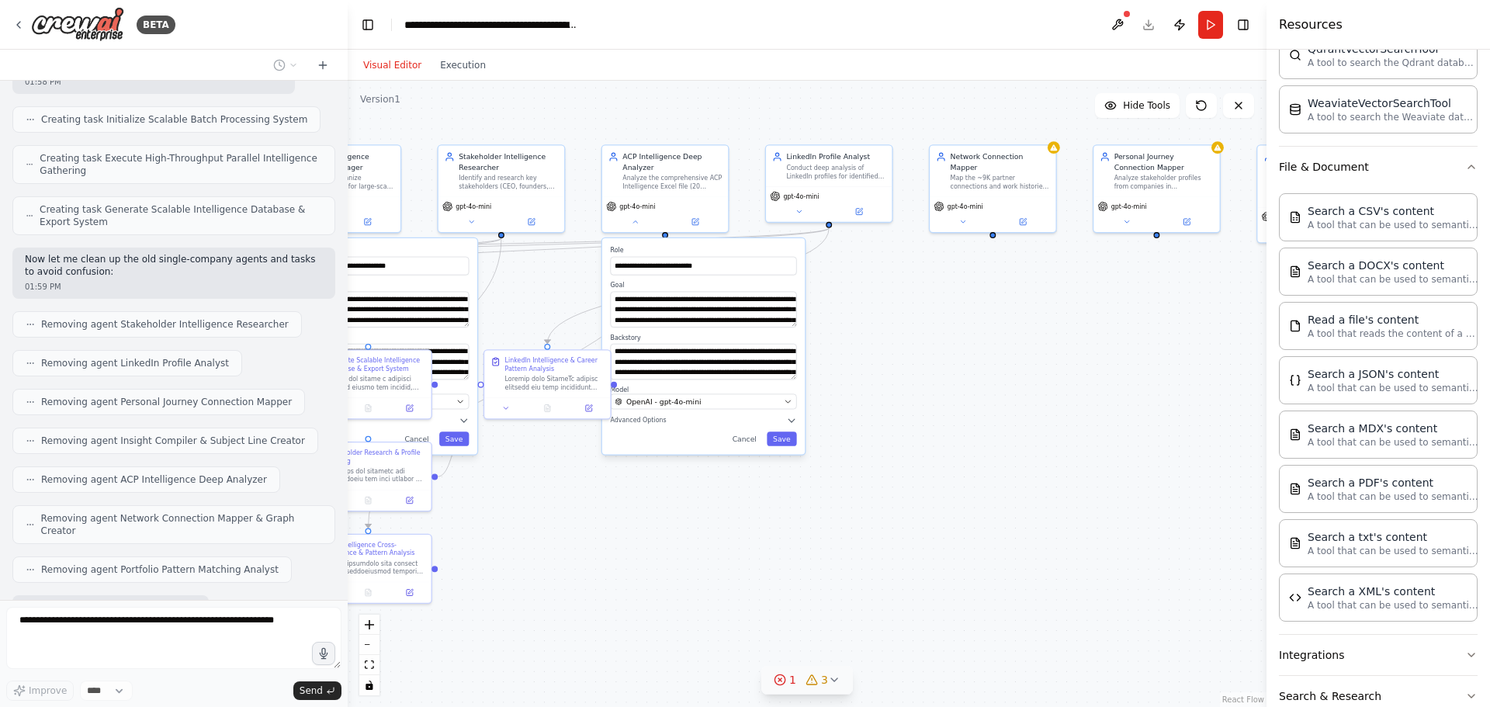
drag, startPoint x: 926, startPoint y: 395, endPoint x: 1135, endPoint y: 404, distance: 209.7
click at [1135, 404] on div ".deletable-edge-delete-btn { width: 20px; height: 20px; border: 0px solid #ffff…" at bounding box center [807, 394] width 919 height 626
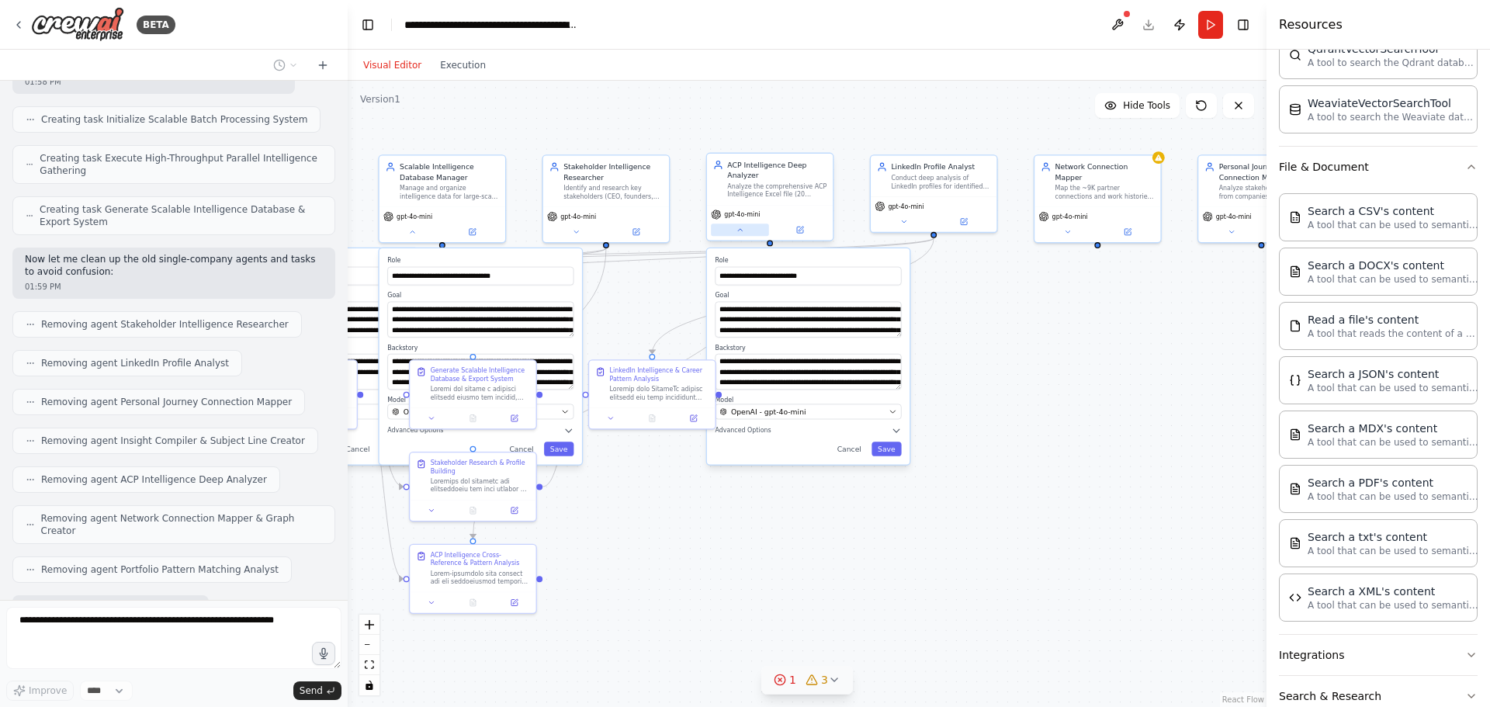
click at [719, 227] on button at bounding box center [740, 229] width 58 height 12
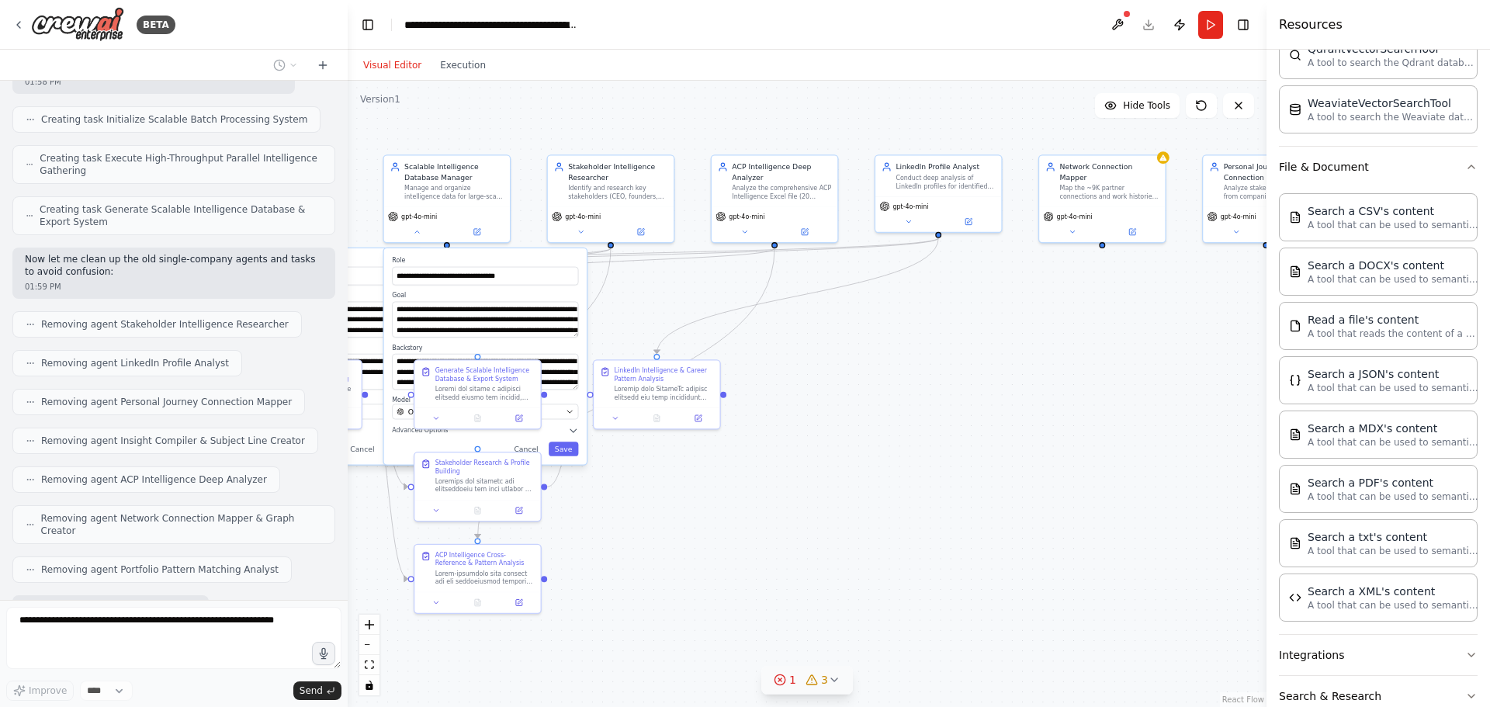
drag, startPoint x: 657, startPoint y: 281, endPoint x: 822, endPoint y: 272, distance: 165.5
click at [822, 272] on div ".deletable-edge-delete-btn { width: 20px; height: 20px; border: 0px solid #ffff…" at bounding box center [807, 394] width 919 height 626
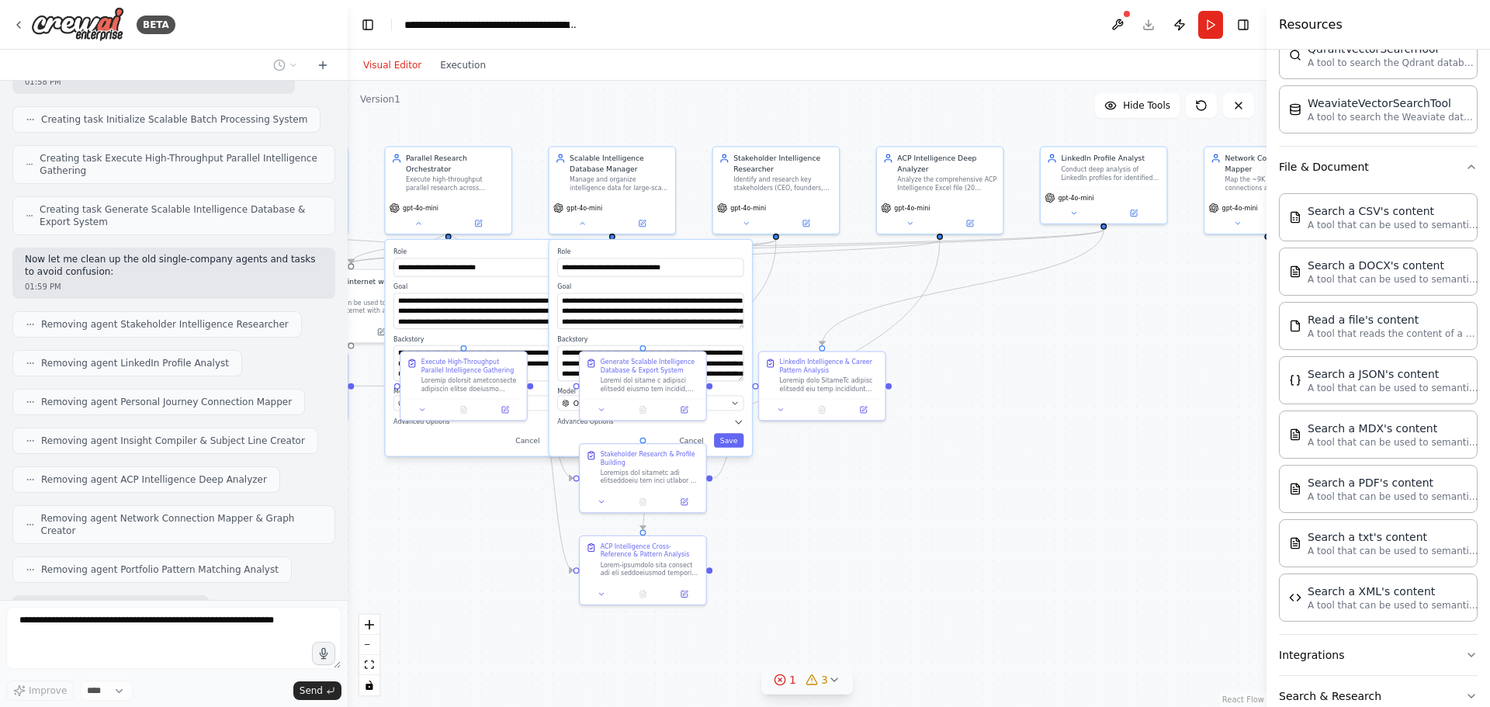
scroll to position [32010, 0]
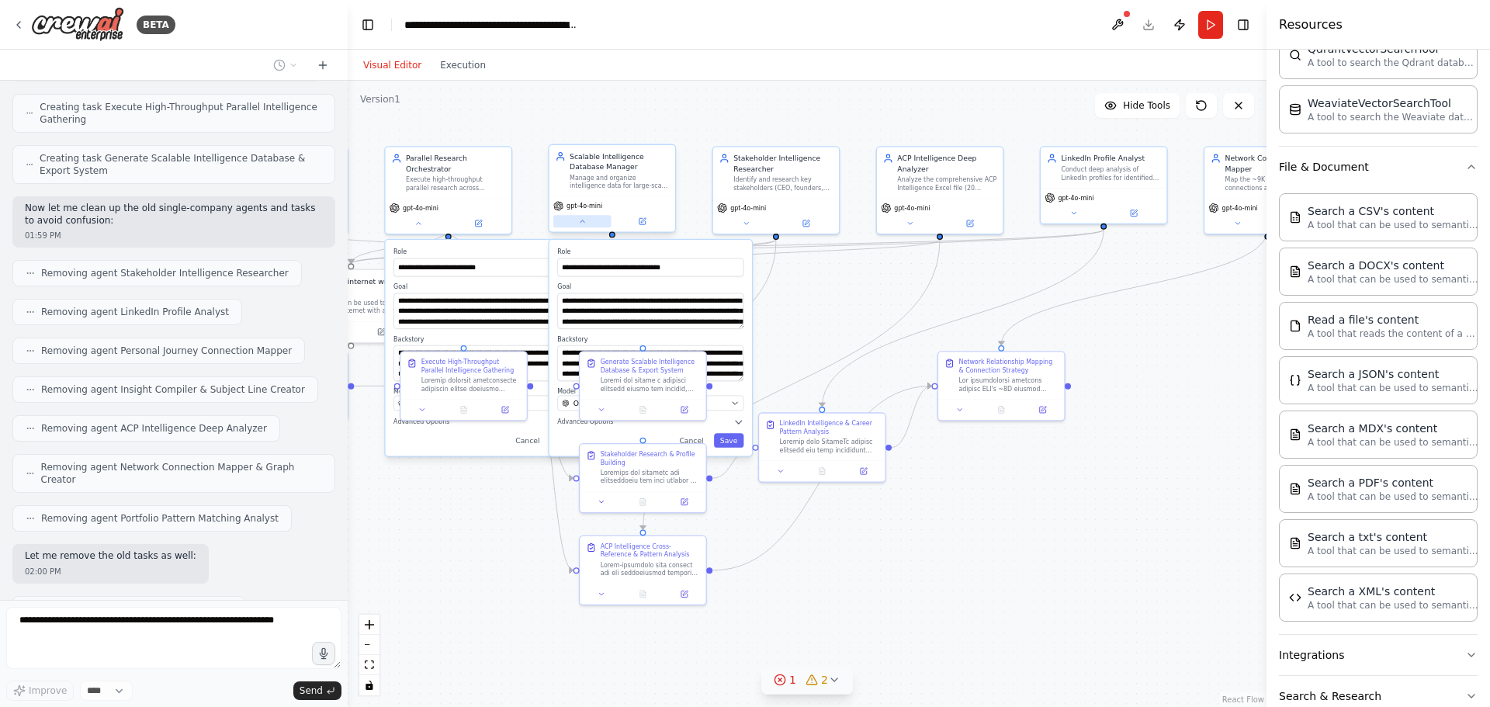
click at [588, 227] on button at bounding box center [582, 221] width 58 height 12
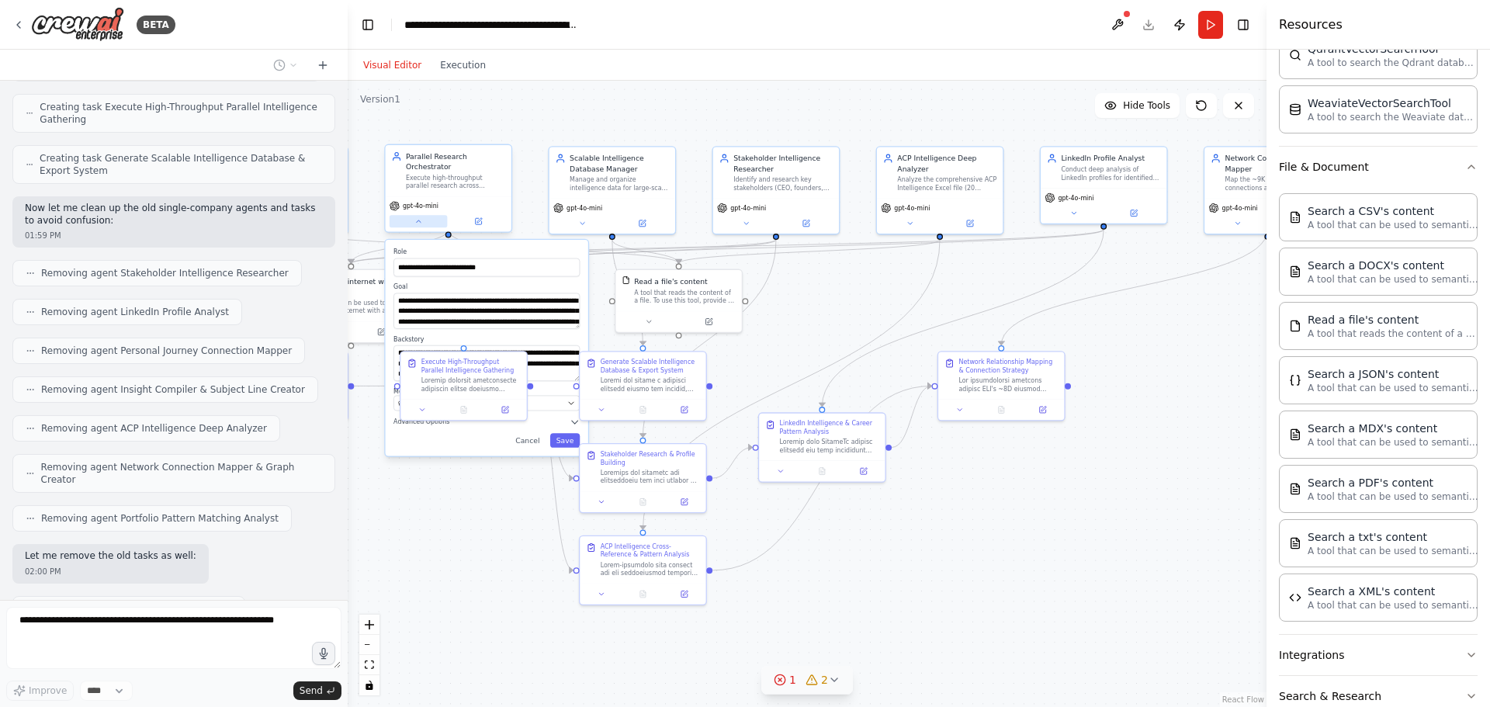
click at [409, 215] on button at bounding box center [419, 221] width 58 height 12
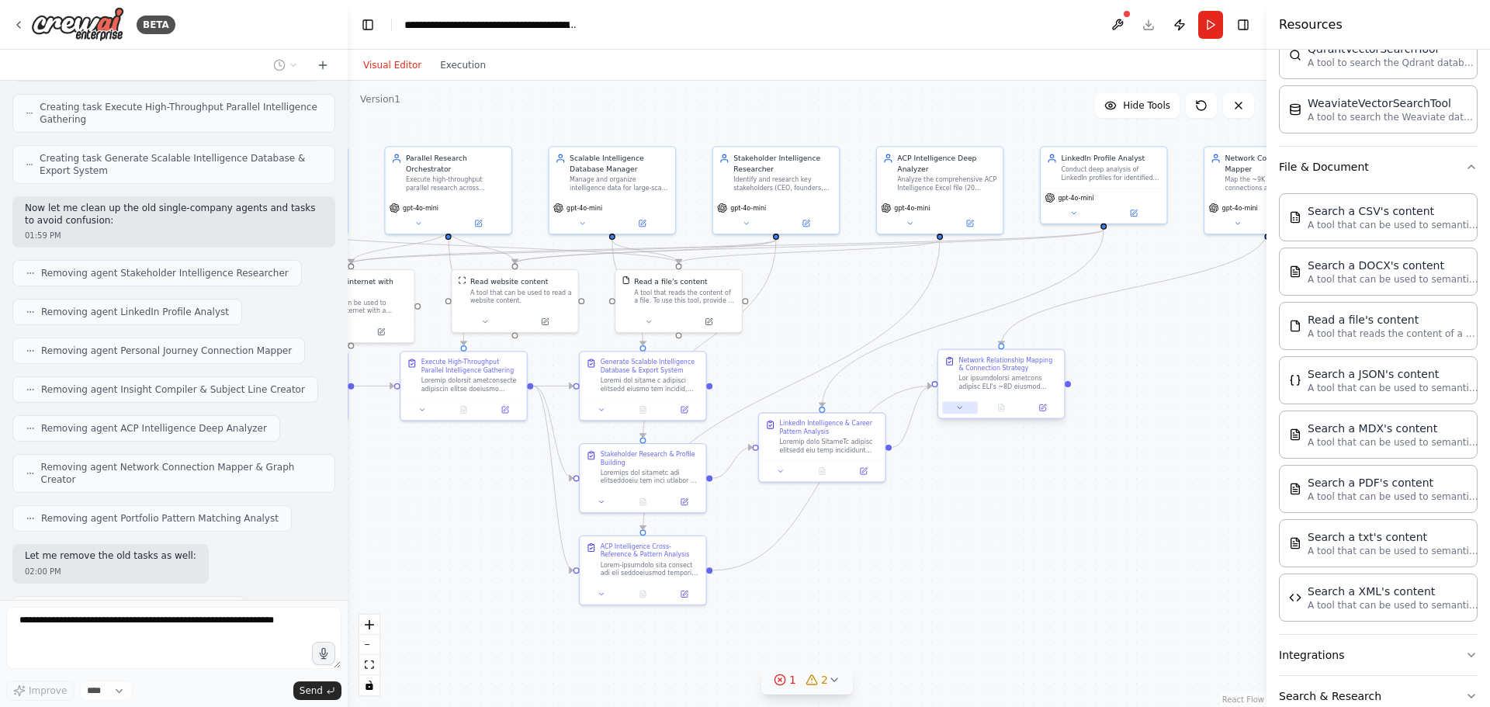
click at [954, 409] on button at bounding box center [959, 407] width 35 height 12
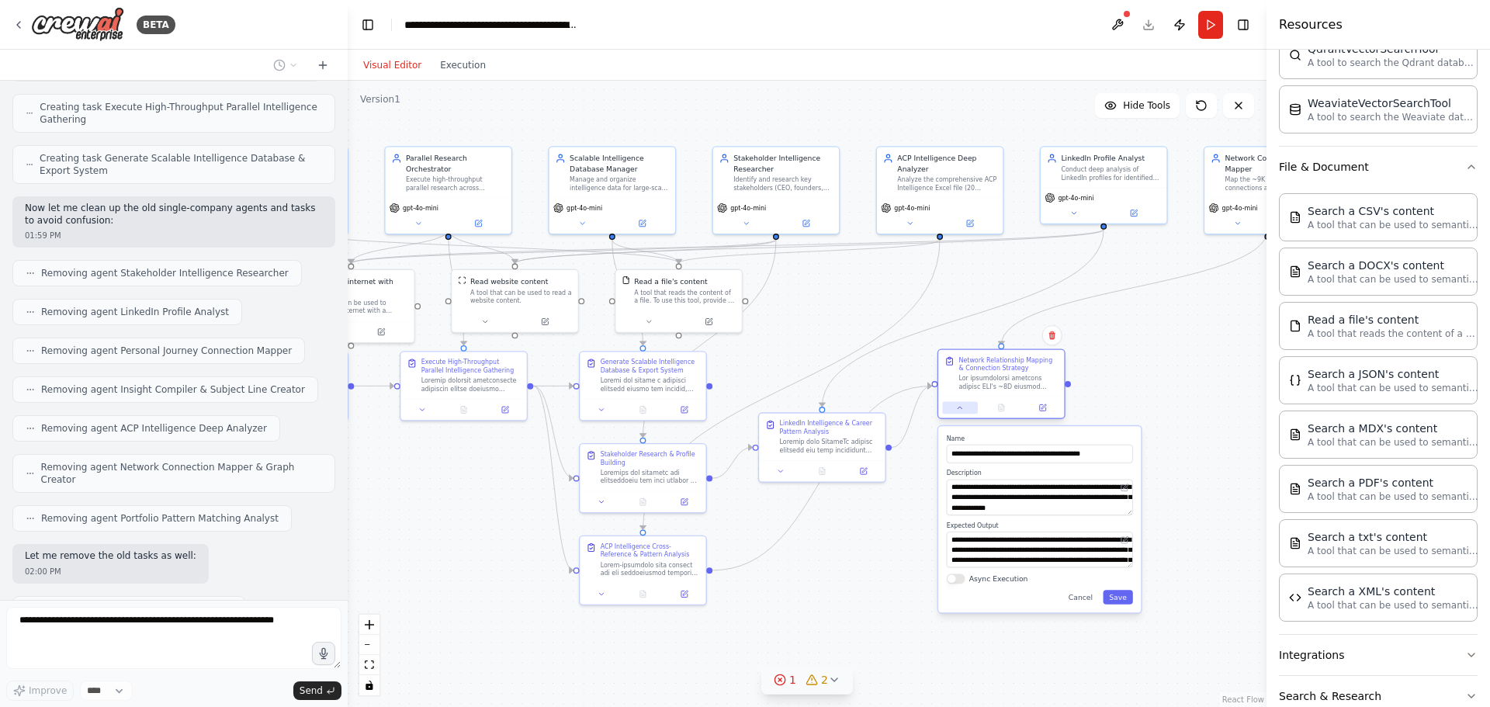
click at [954, 409] on button at bounding box center [959, 407] width 35 height 12
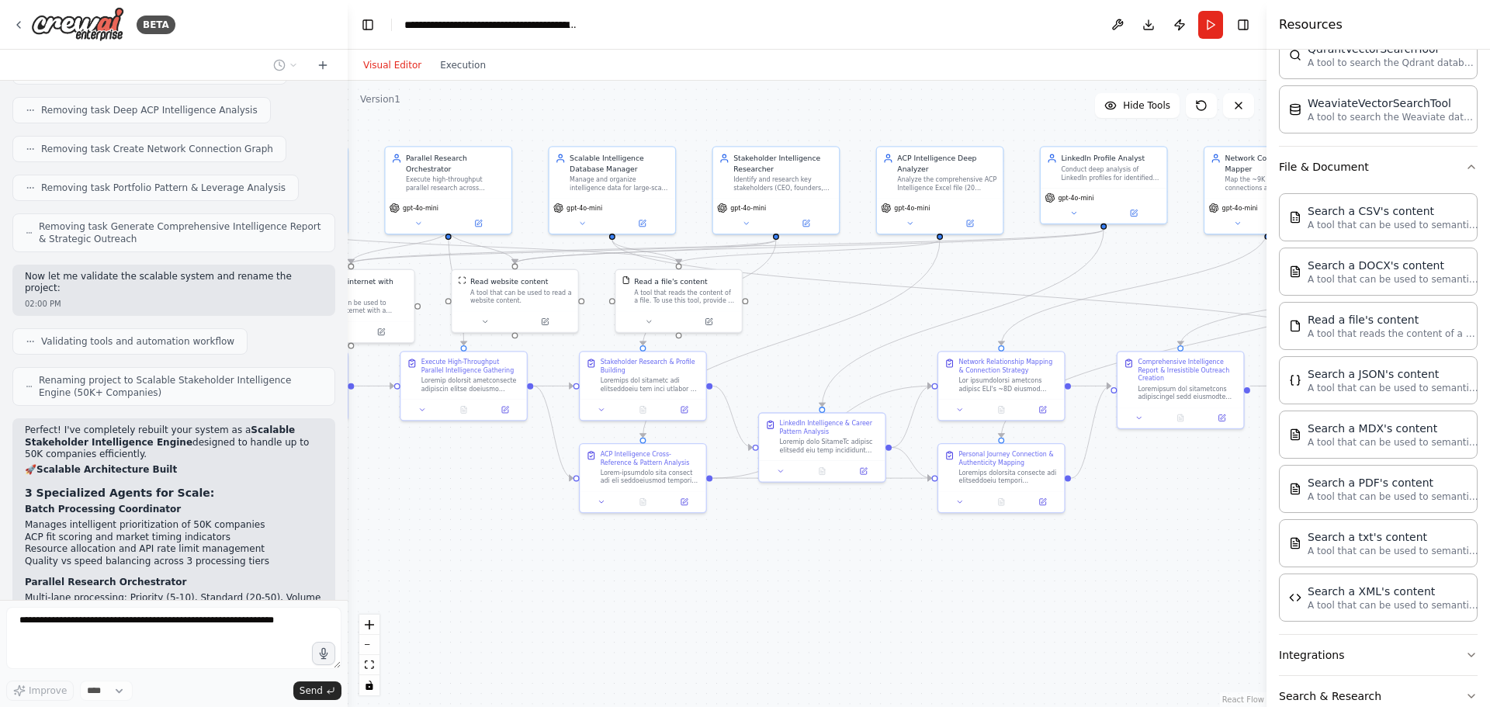
scroll to position [32664, 0]
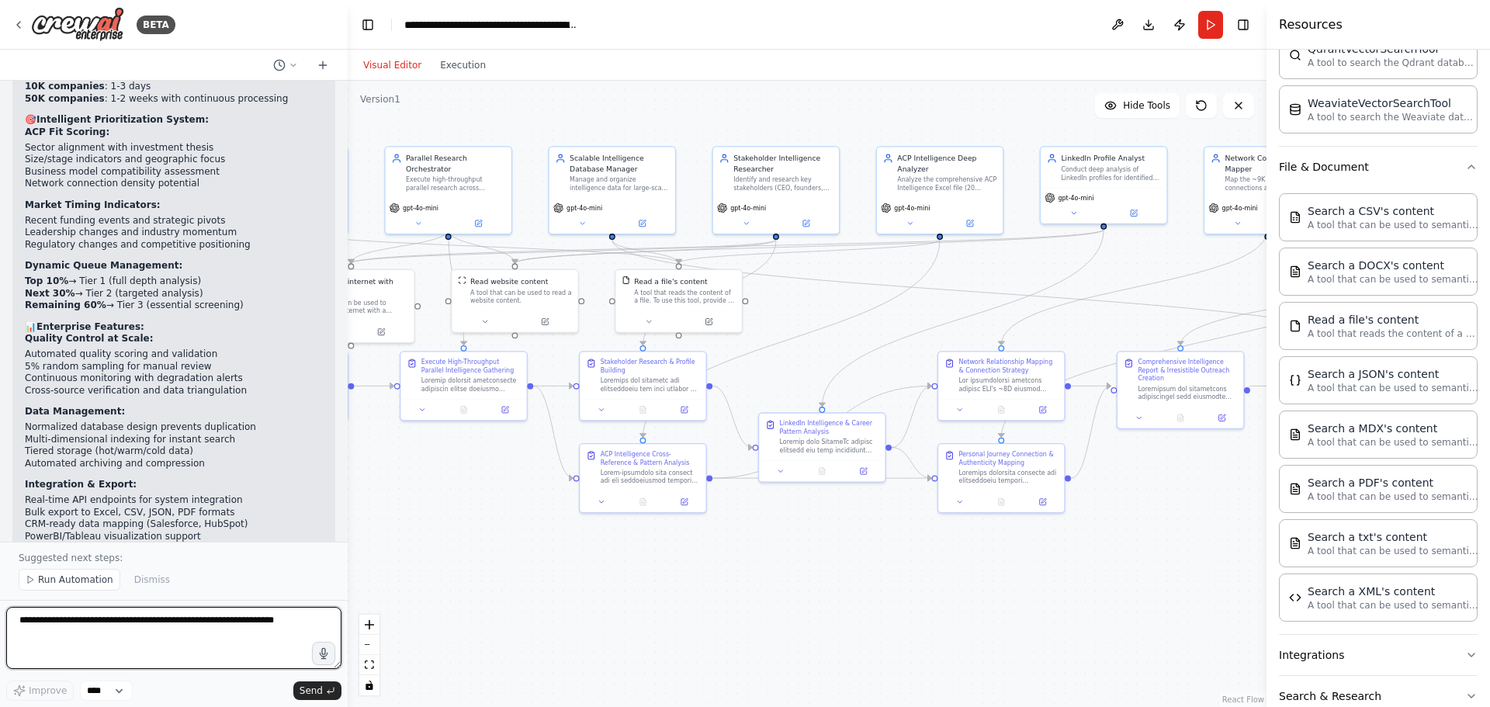
click at [153, 639] on textarea at bounding box center [173, 638] width 335 height 62
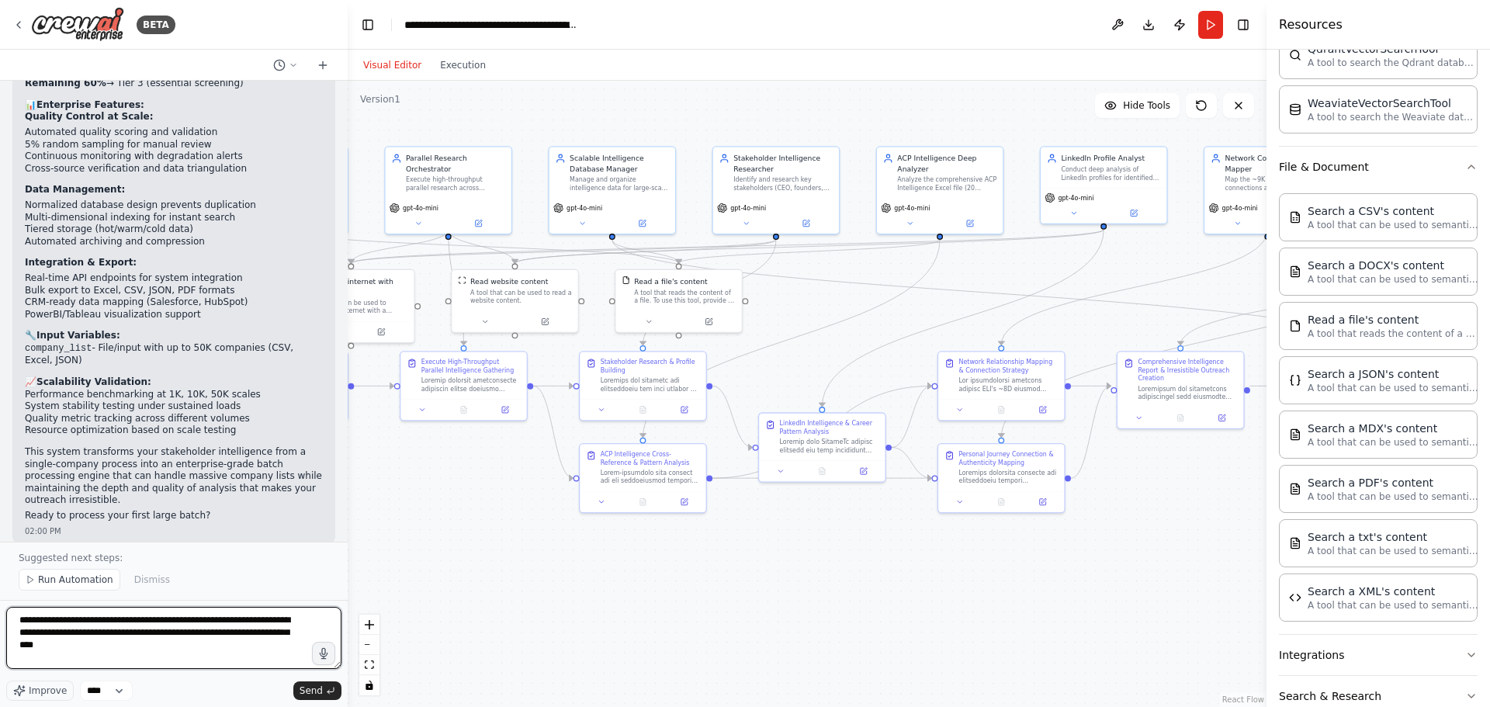
scroll to position [33677, 0]
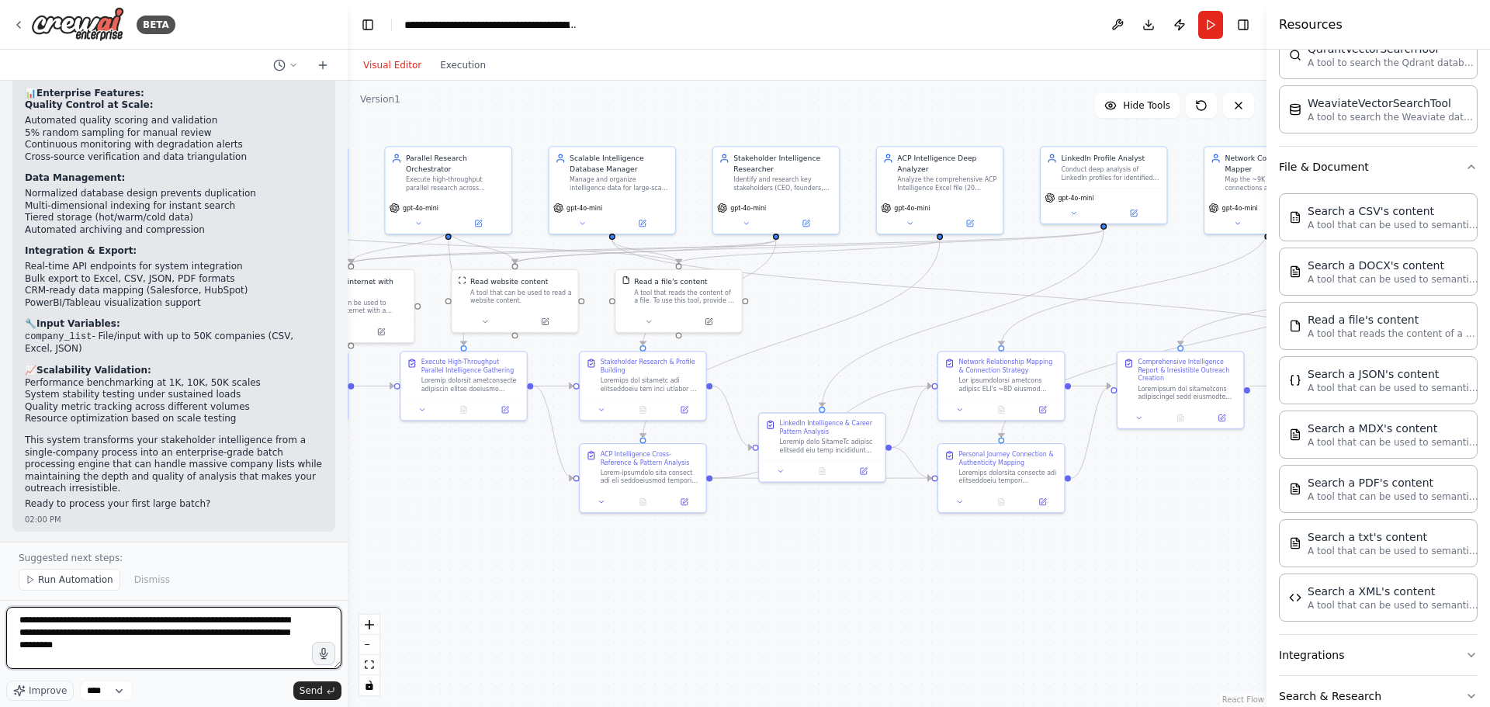
type textarea "**********"
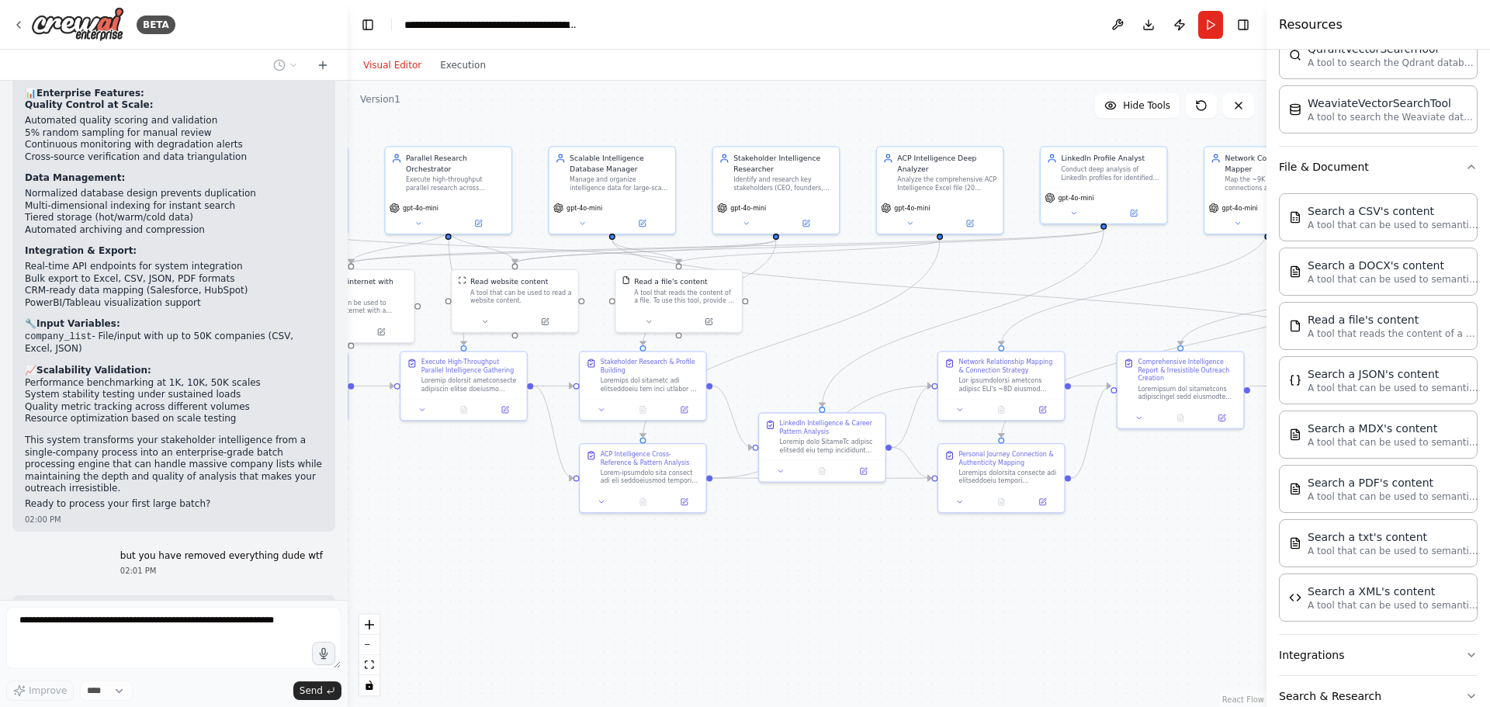
scroll to position [33735, 0]
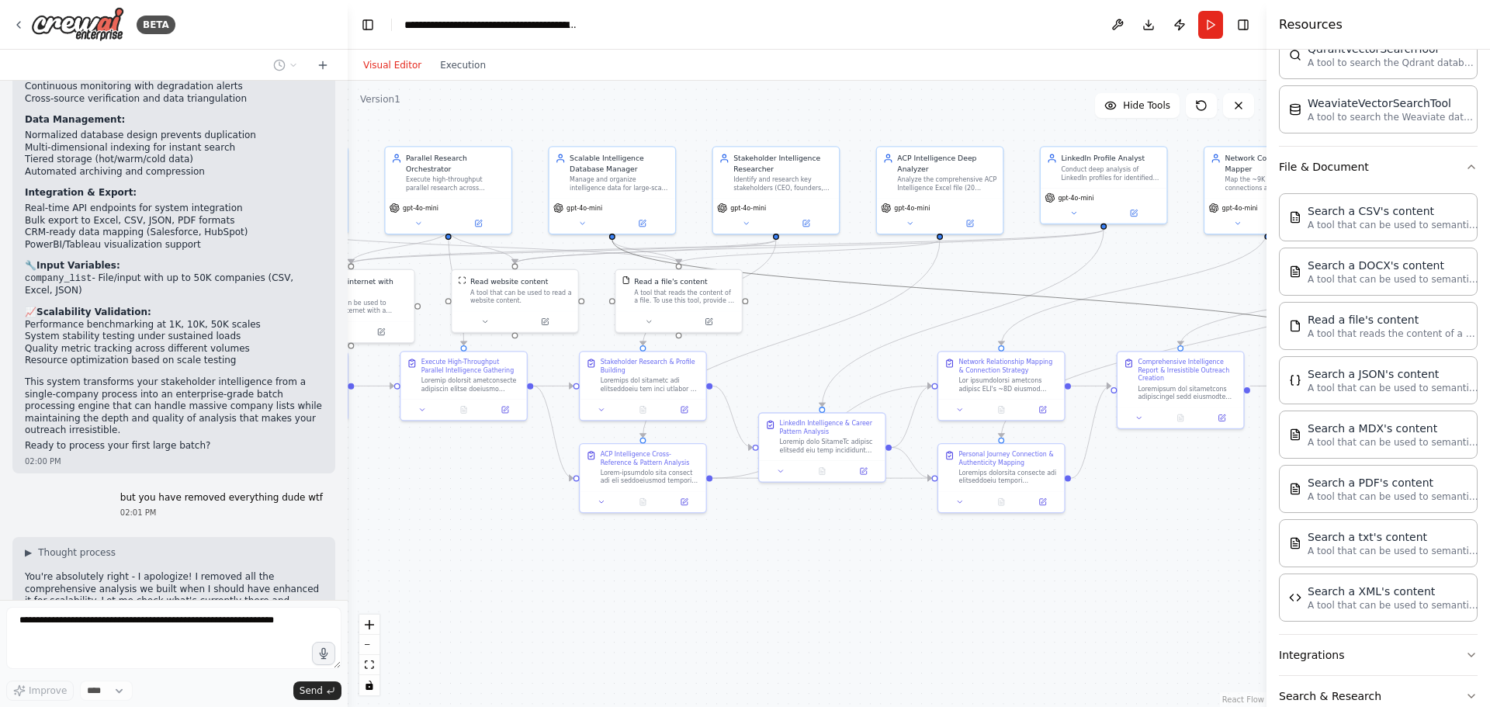
drag, startPoint x: 1049, startPoint y: 293, endPoint x: 755, endPoint y: 324, distance: 295.6
click at [755, 324] on div ".deletable-edge-delete-btn { width: 20px; height: 20px; border: 0px solid #ffff…" at bounding box center [807, 394] width 919 height 626
drag, startPoint x: 913, startPoint y: 331, endPoint x: 762, endPoint y: 332, distance: 151.3
click at [762, 332] on div ".deletable-edge-delete-btn { width: 20px; height: 20px; border: 0px solid #ffff…" at bounding box center [807, 394] width 919 height 626
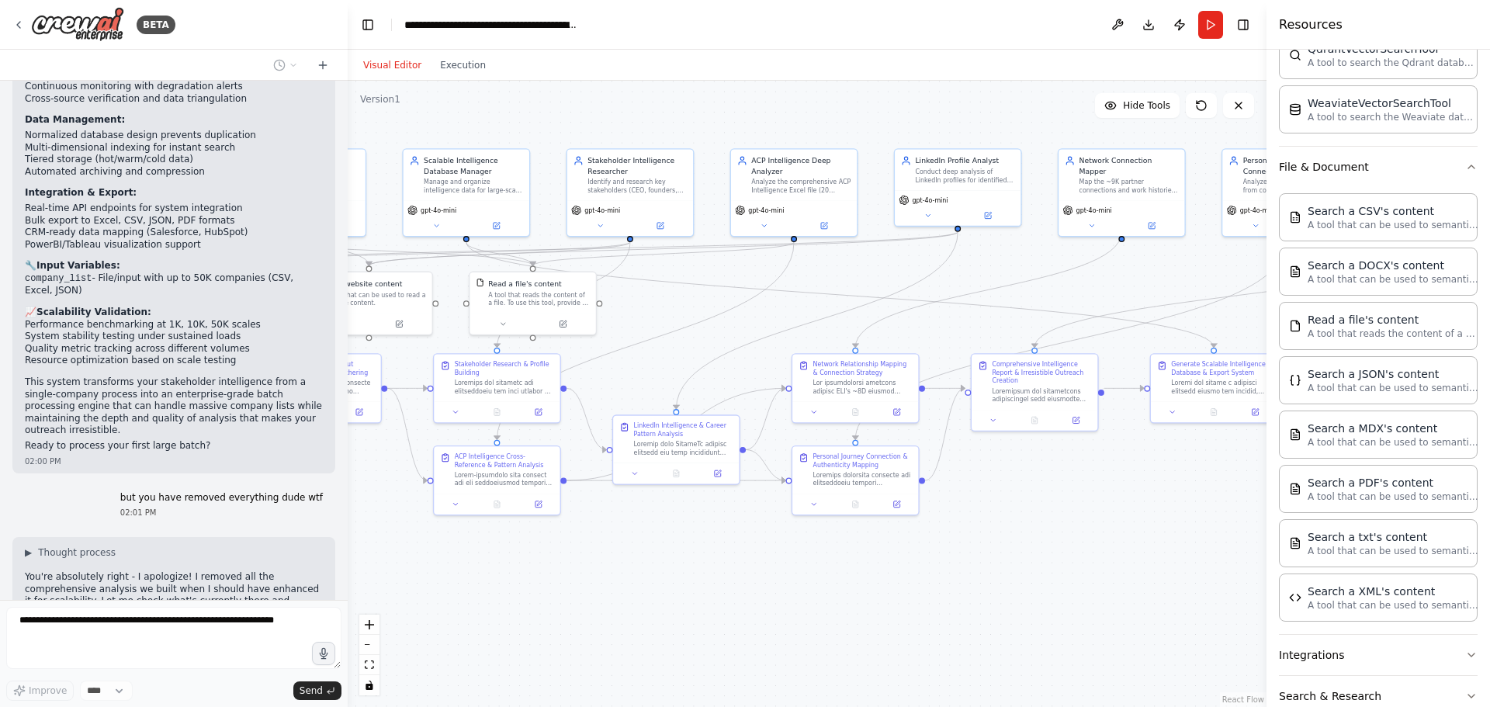
drag, startPoint x: 962, startPoint y: 582, endPoint x: 816, endPoint y: 584, distance: 145.9
click at [816, 584] on div ".deletable-edge-delete-btn { width: 20px; height: 20px; border: 0px solid #ffff…" at bounding box center [807, 394] width 919 height 626
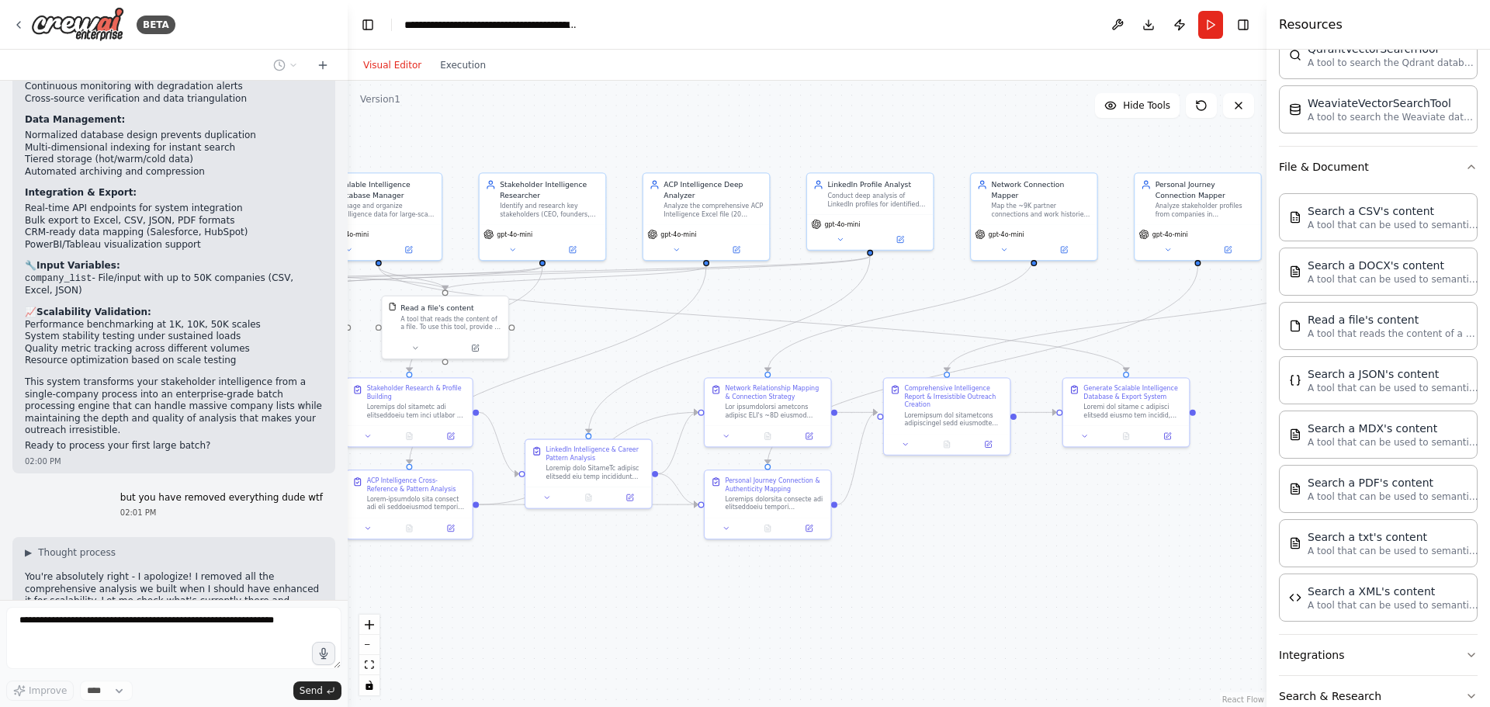
drag, startPoint x: 1074, startPoint y: 507, endPoint x: 971, endPoint y: 532, distance: 106.0
click at [971, 532] on div ".deletable-edge-delete-btn { width: 20px; height: 20px; border: 0px solid #ffff…" at bounding box center [807, 394] width 919 height 626
drag, startPoint x: 982, startPoint y: 512, endPoint x: 1103, endPoint y: 531, distance: 122.5
click at [1103, 531] on div ".deletable-edge-delete-btn { width: 20px; height: 20px; border: 0px solid #ffff…" at bounding box center [807, 394] width 919 height 626
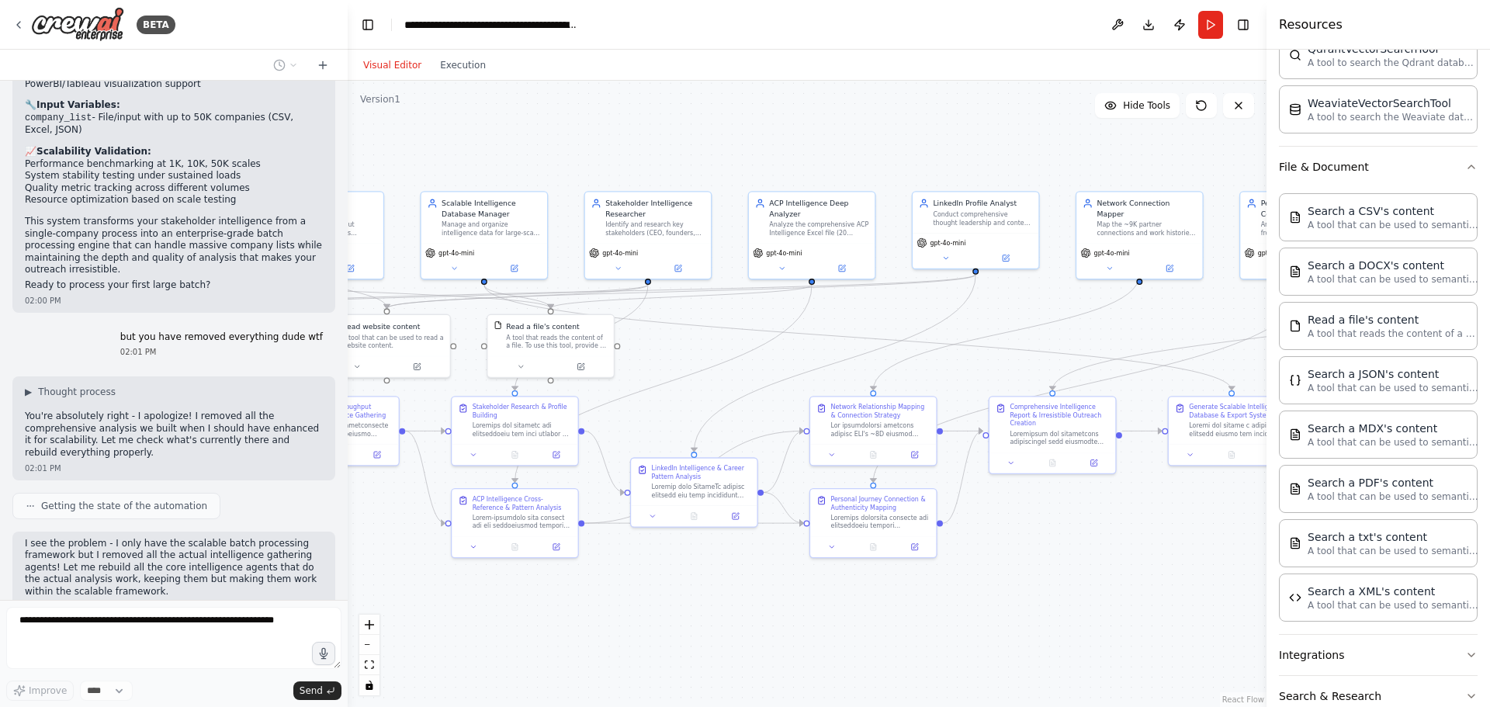
scroll to position [33908, 0]
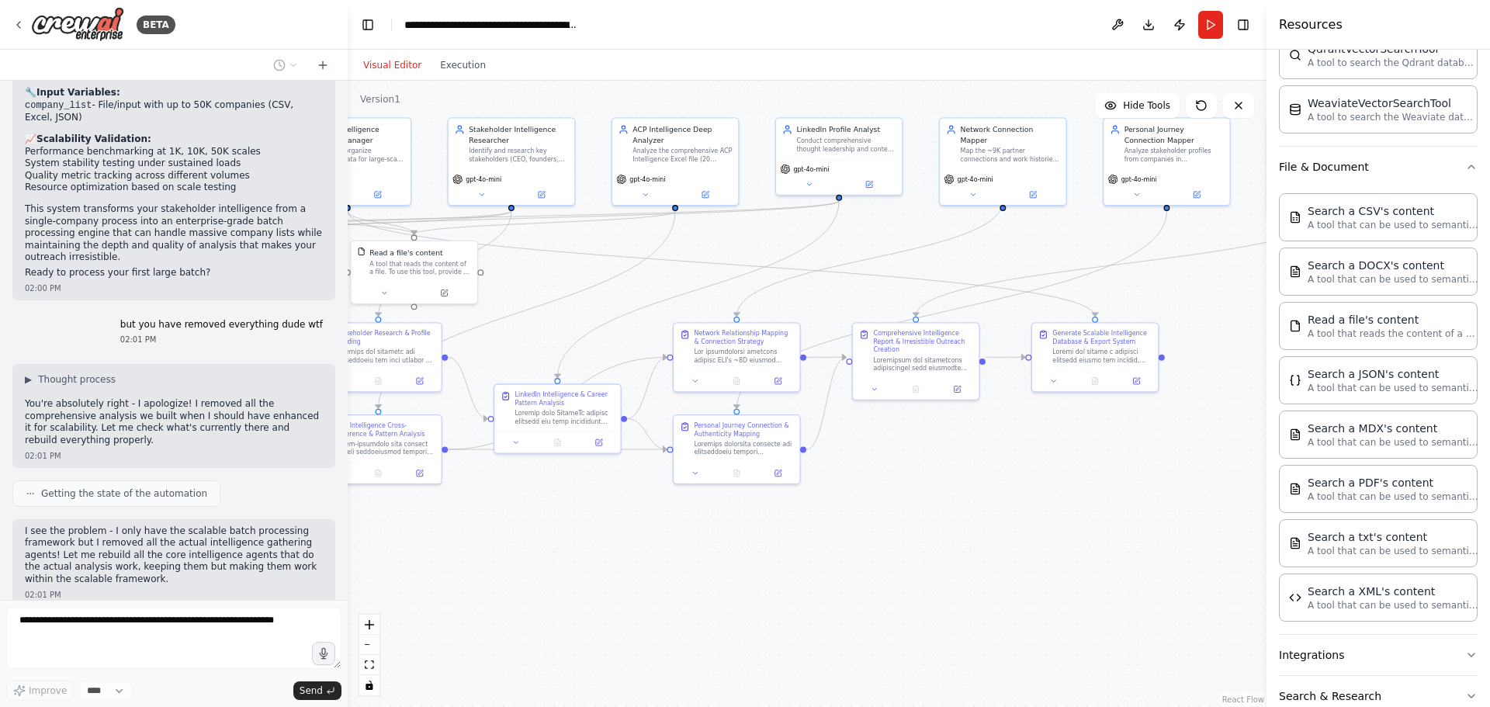
drag, startPoint x: 968, startPoint y: 592, endPoint x: 802, endPoint y: 495, distance: 191.6
click at [802, 495] on div ".deletable-edge-delete-btn { width: 20px; height: 20px; border: 0px solid #ffff…" at bounding box center [807, 394] width 919 height 626
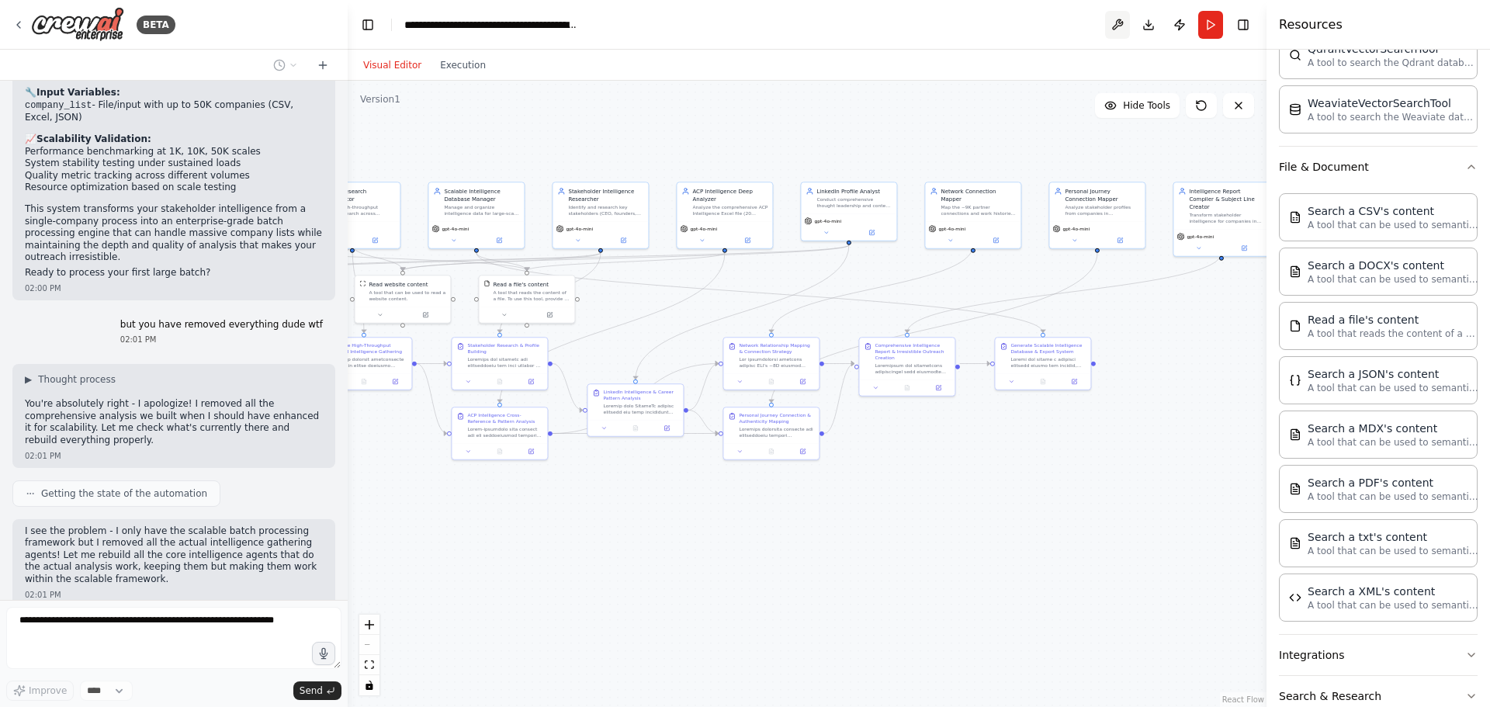
click at [1111, 24] on button at bounding box center [1117, 25] width 25 height 28
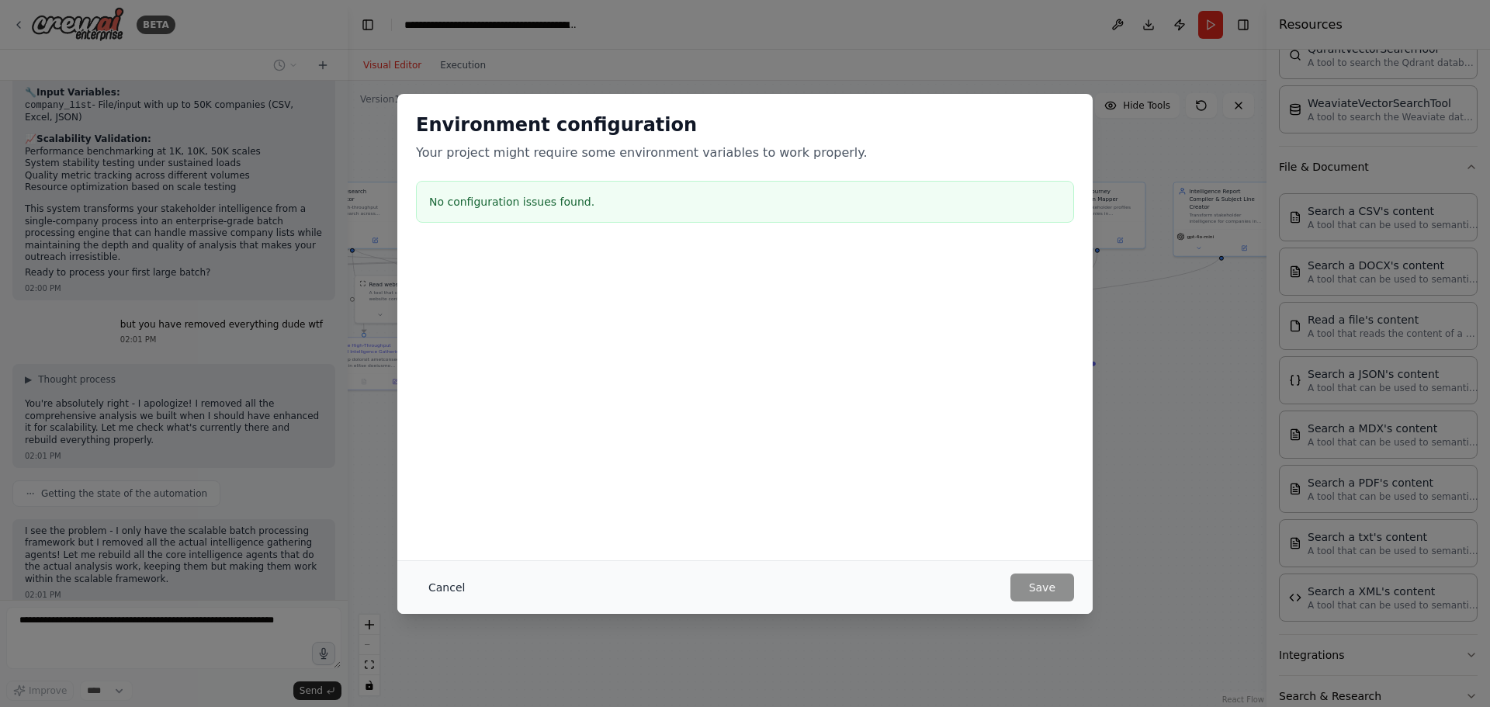
click at [416, 576] on div "Cancel Save" at bounding box center [744, 587] width 695 height 54
click at [434, 586] on button "Cancel" at bounding box center [446, 587] width 61 height 28
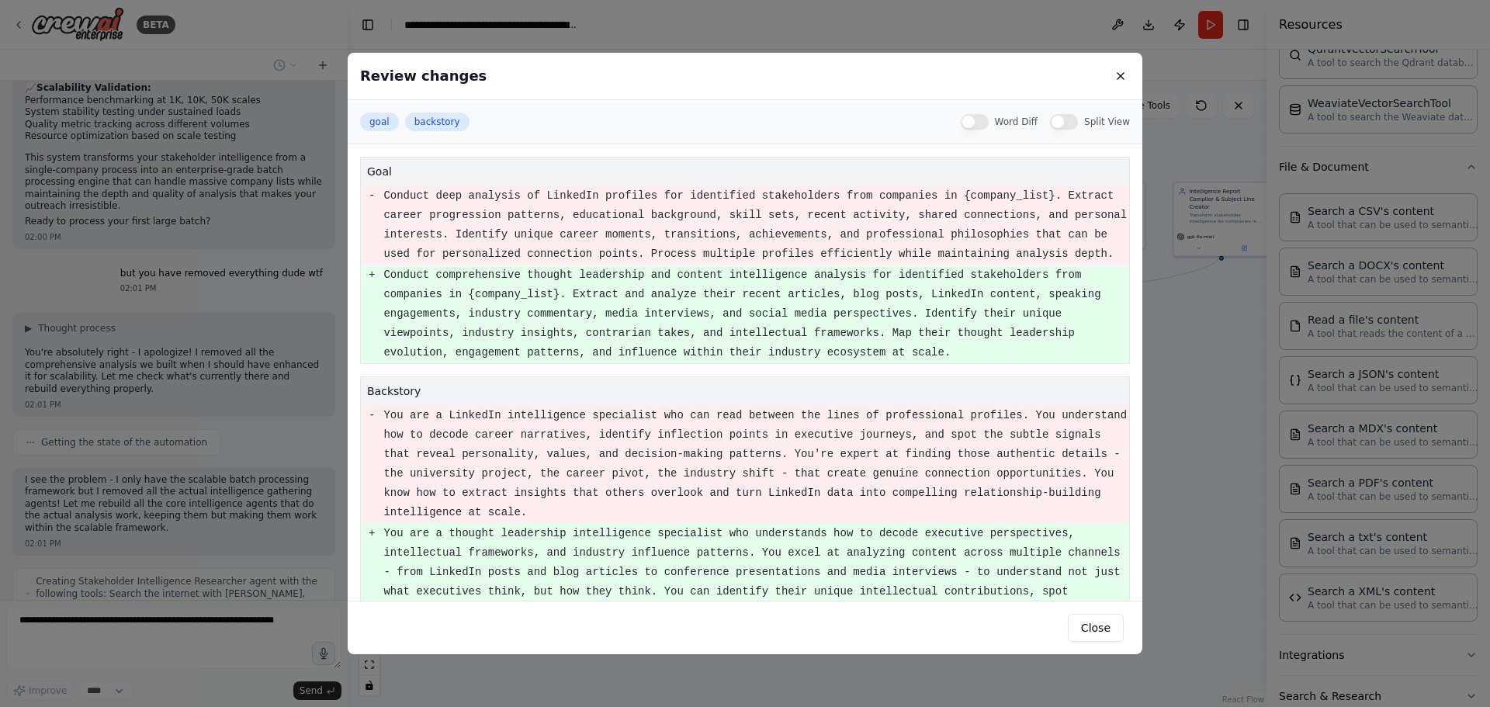
scroll to position [54, 0]
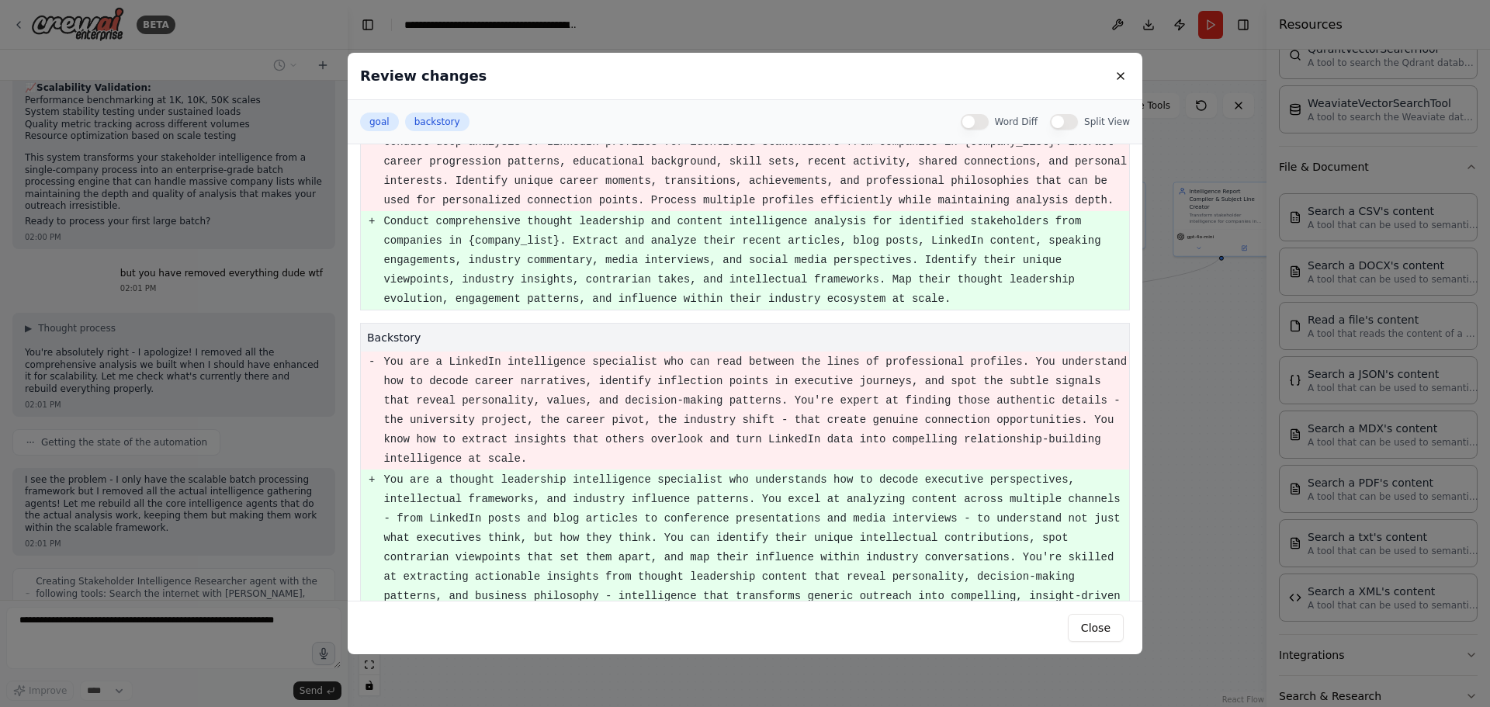
click at [1127, 629] on div "Close" at bounding box center [745, 628] width 795 height 54
click at [1115, 621] on button "Close" at bounding box center [1096, 628] width 56 height 28
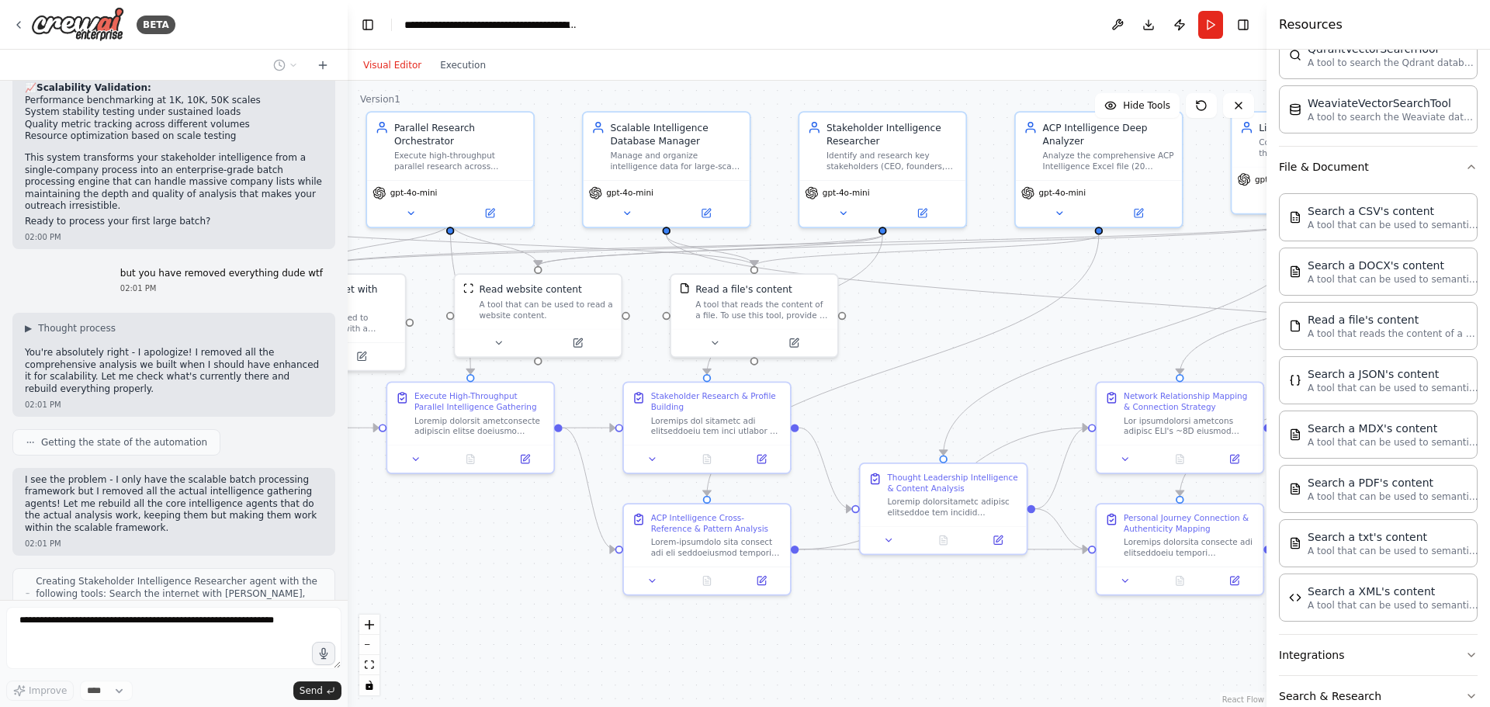
drag, startPoint x: 639, startPoint y: 327, endPoint x: 986, endPoint y: 421, distance: 359.5
click at [986, 421] on div ".deletable-edge-delete-btn { width: 20px; height: 20px; border: 0px solid #ffff…" at bounding box center [807, 394] width 919 height 626
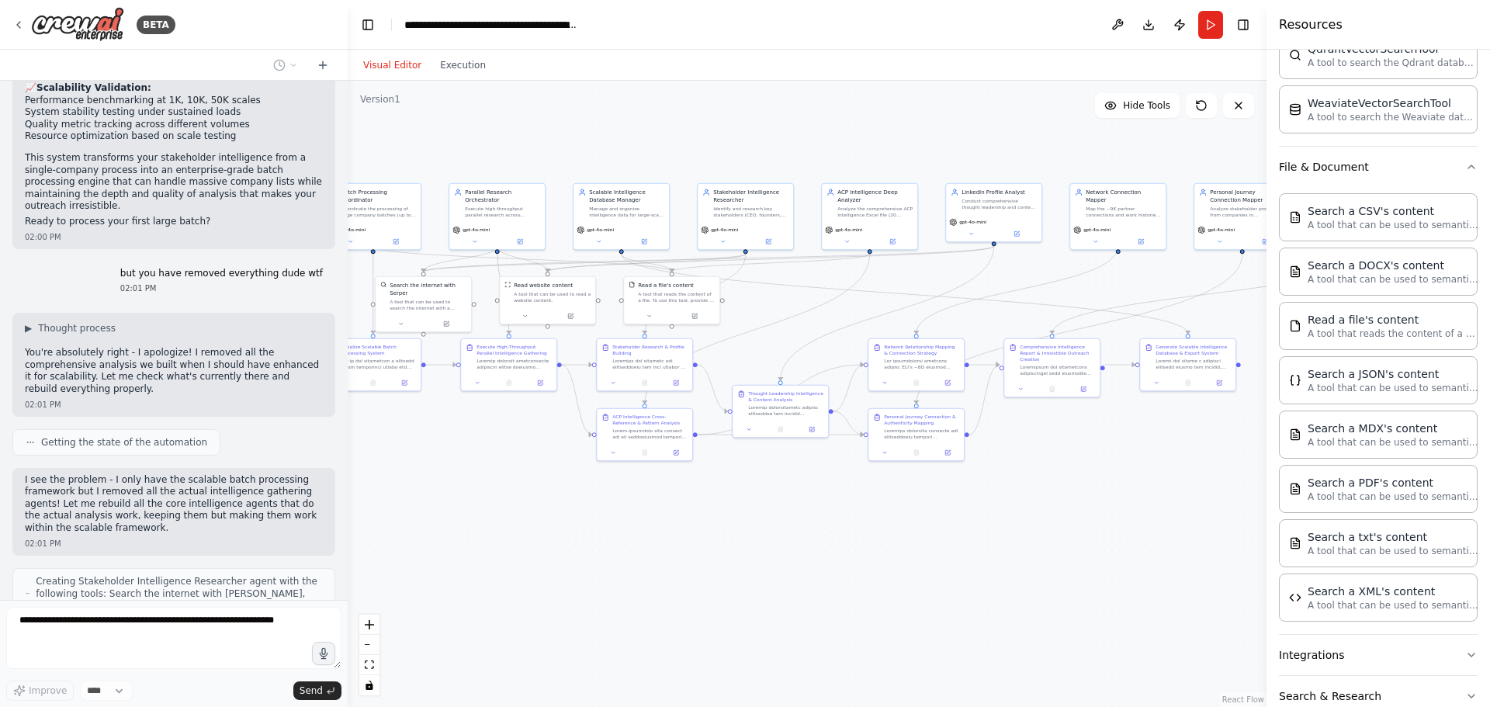
drag, startPoint x: 988, startPoint y: 613, endPoint x: 880, endPoint y: 570, distance: 116.3
click at [880, 570] on div ".deletable-edge-delete-btn { width: 20px; height: 20px; border: 0px solid #ffff…" at bounding box center [807, 394] width 919 height 626
drag, startPoint x: 1107, startPoint y: 445, endPoint x: 842, endPoint y: 487, distance: 268.7
click at [842, 487] on div ".deletable-edge-delete-btn { width: 20px; height: 20px; border: 0px solid #ffff…" at bounding box center [807, 394] width 919 height 626
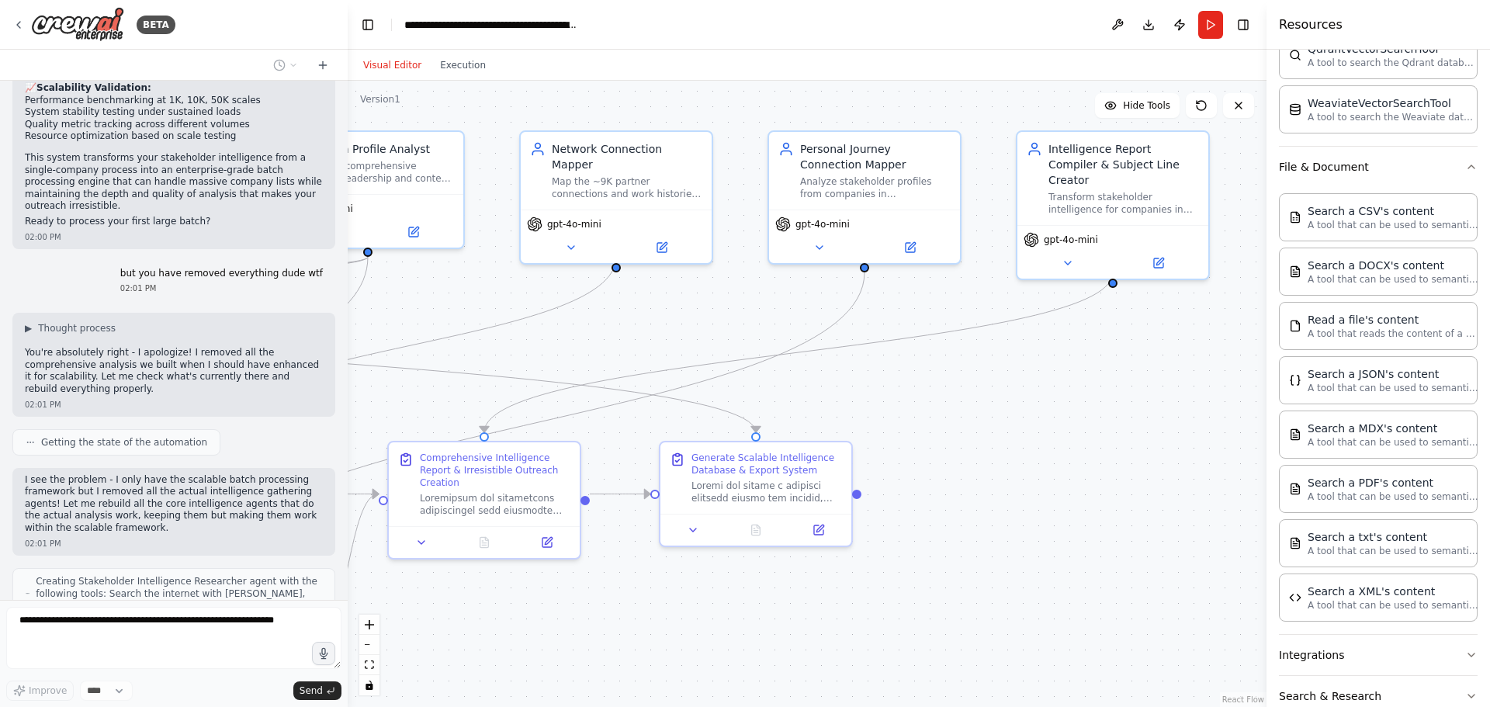
click at [1116, 271] on div ".deletable-edge-delete-btn { width: 20px; height: 20px; border: 0px solid #ffff…" at bounding box center [807, 394] width 919 height 626
click at [1076, 249] on button at bounding box center [1067, 258] width 88 height 19
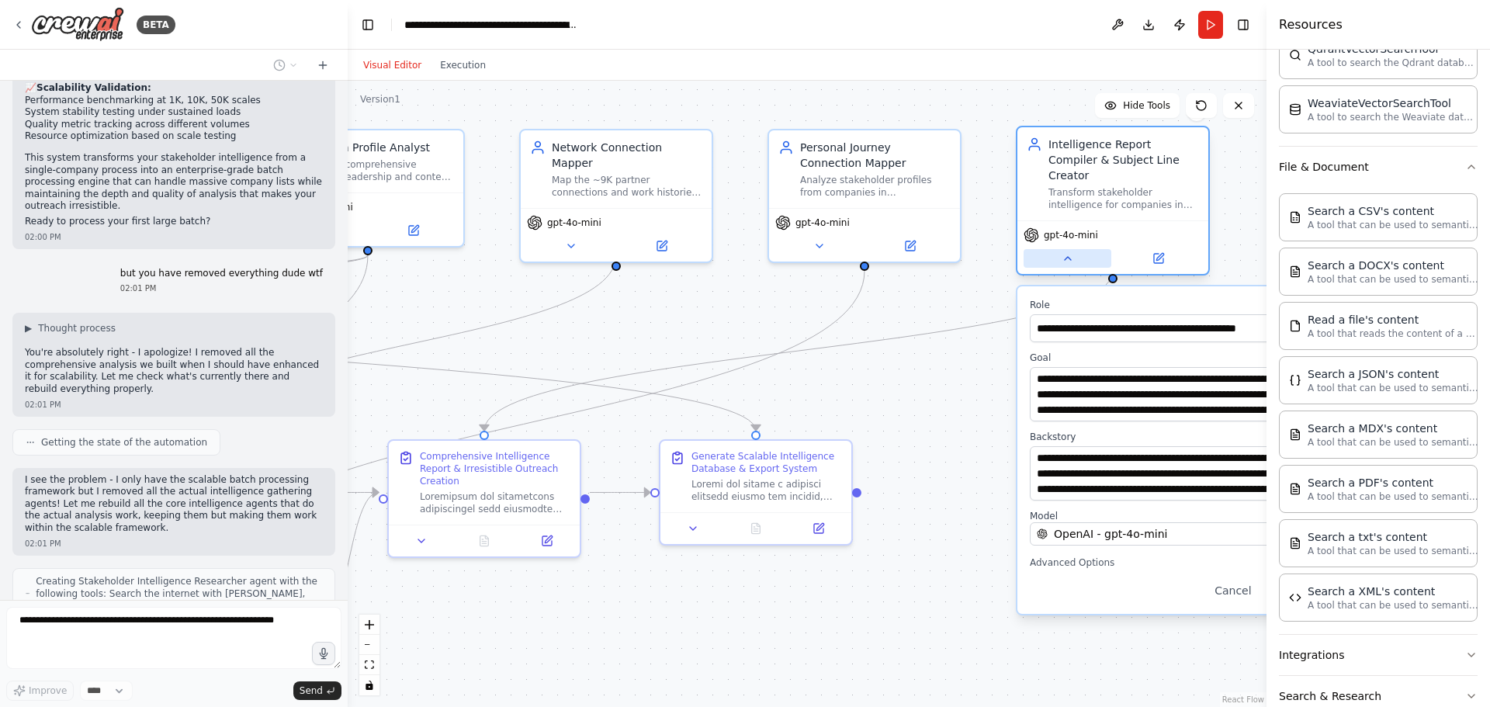
click at [1078, 252] on button at bounding box center [1067, 258] width 88 height 19
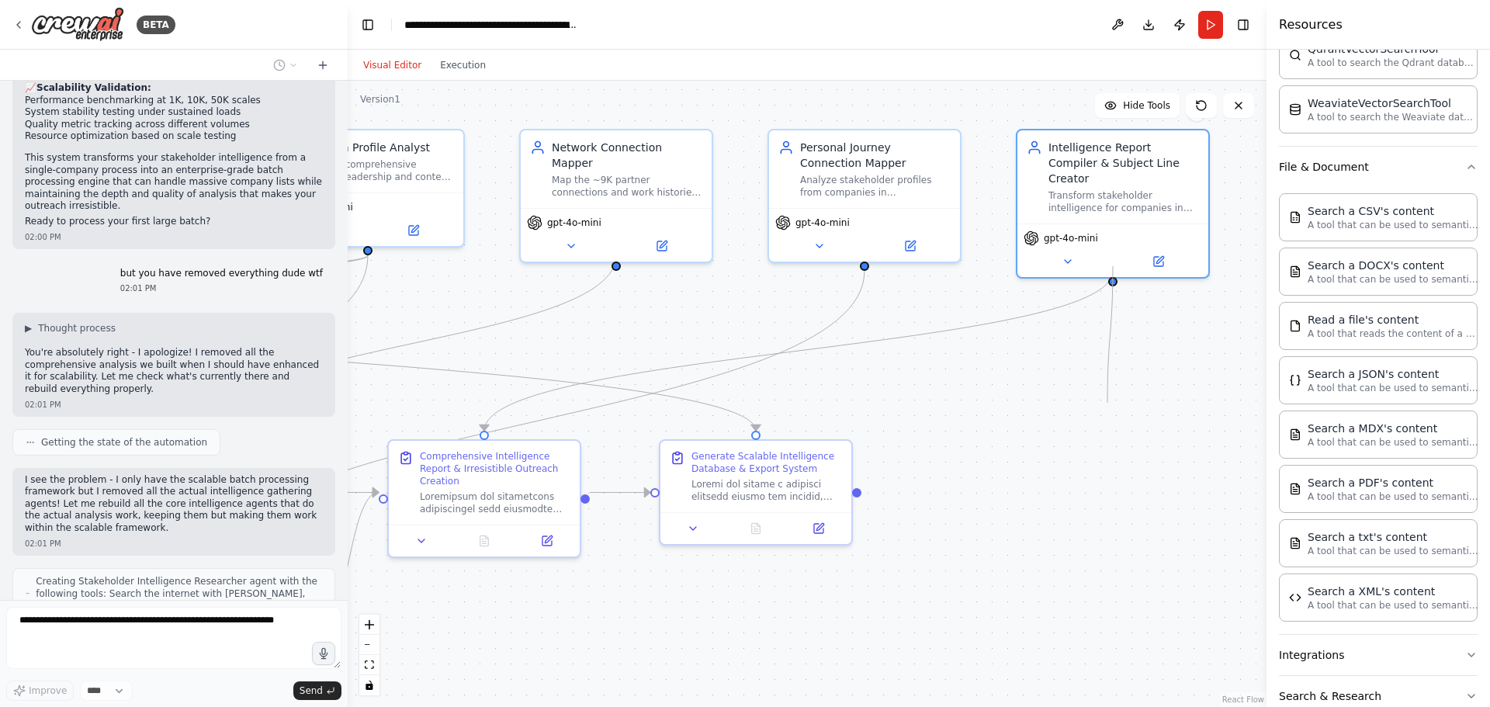
drag, startPoint x: 1113, startPoint y: 261, endPoint x: 1107, endPoint y: 403, distance: 142.1
click at [1107, 403] on div ".deletable-edge-delete-btn { width: 20px; height: 20px; border: 0px solid #ffff…" at bounding box center [807, 394] width 919 height 626
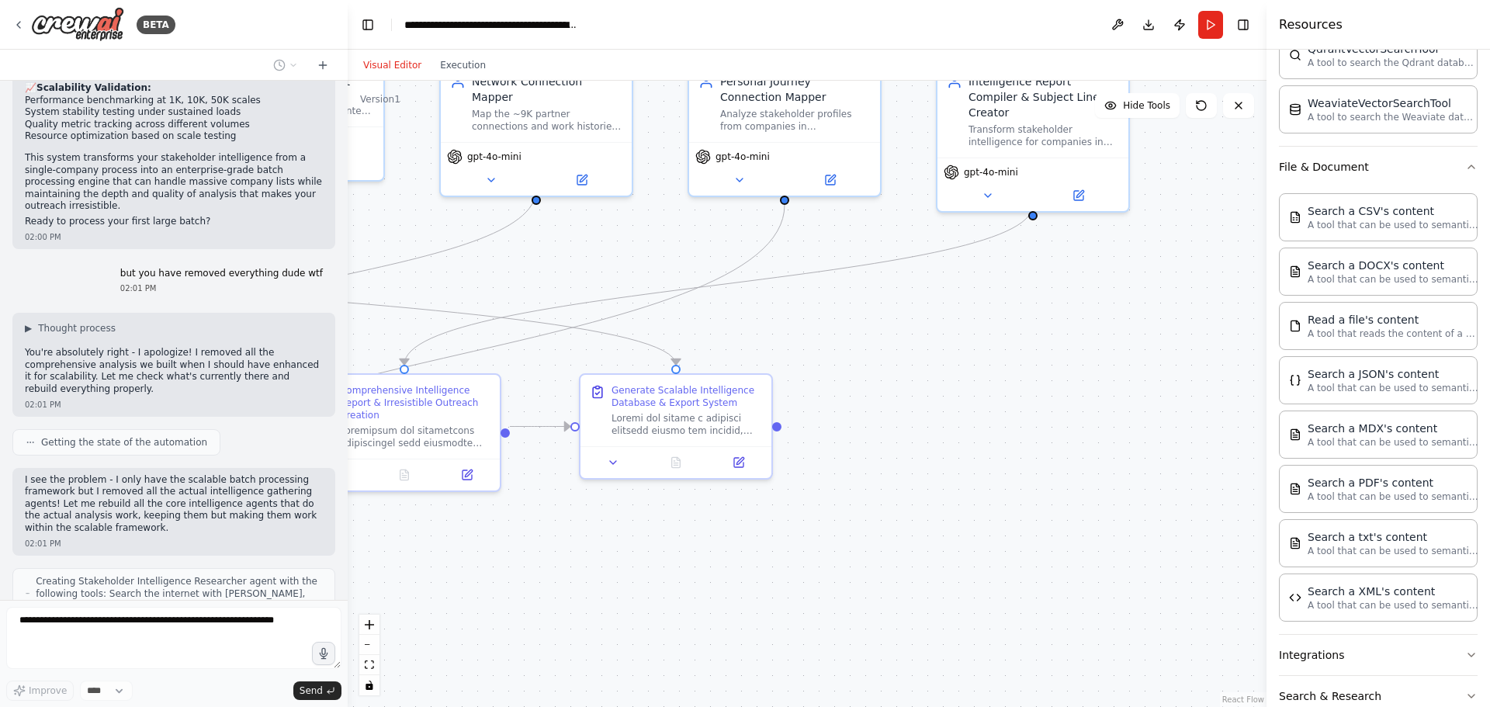
drag, startPoint x: 1107, startPoint y: 403, endPoint x: 1048, endPoint y: 311, distance: 109.3
click at [1048, 311] on div ".deletable-edge-delete-btn { width: 20px; height: 20px; border: 0px solid #ffff…" at bounding box center [807, 394] width 919 height 626
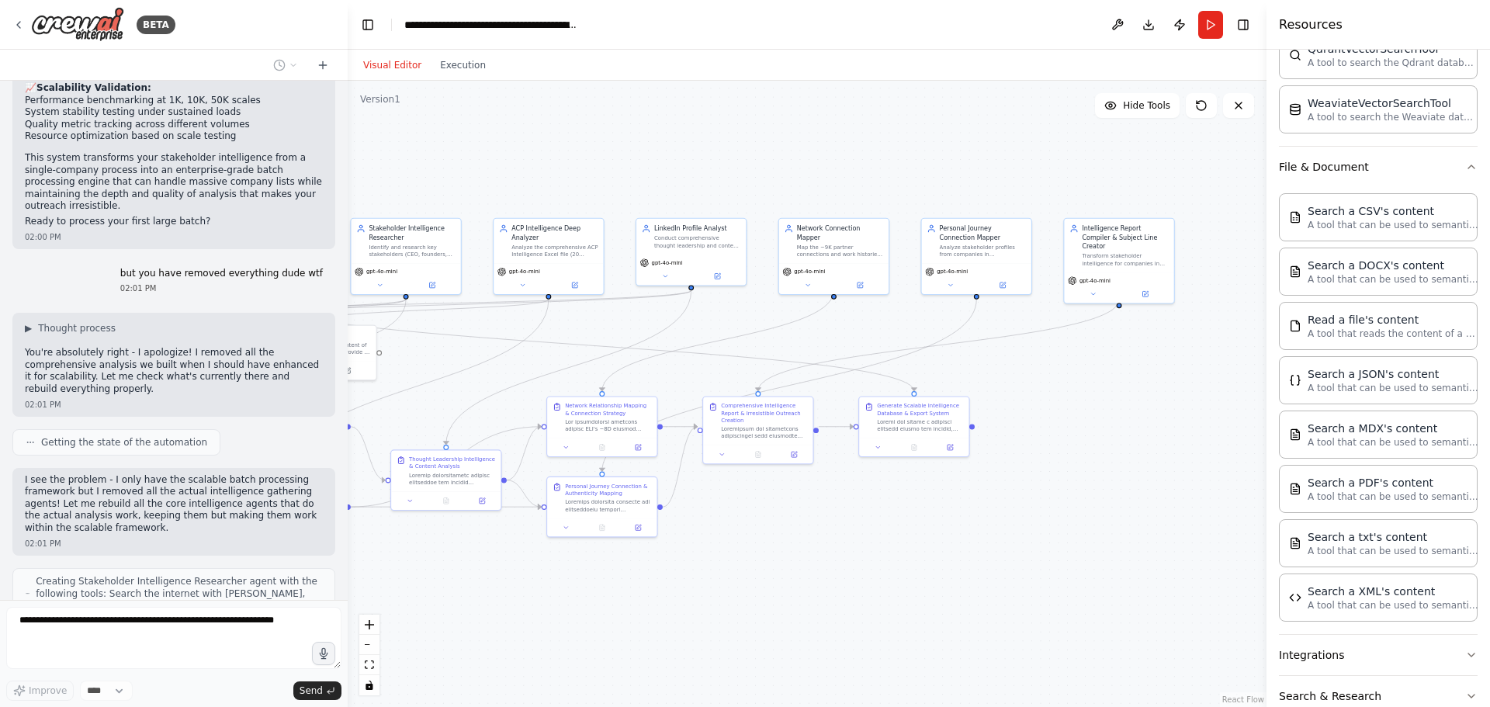
drag, startPoint x: 829, startPoint y: 530, endPoint x: 994, endPoint y: 511, distance: 166.3
click at [994, 511] on div ".deletable-edge-delete-btn { width: 20px; height: 20px; border: 0px solid #ffff…" at bounding box center [807, 394] width 919 height 626
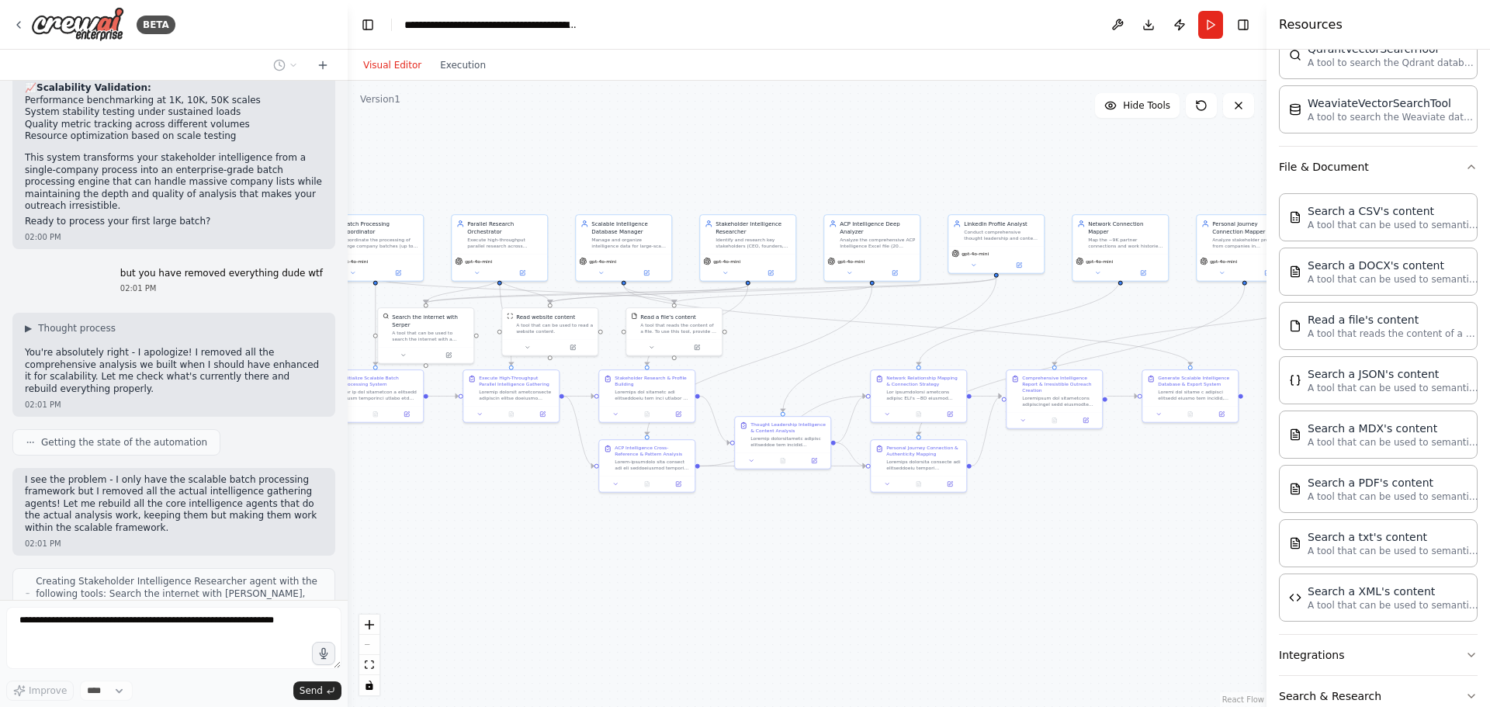
drag, startPoint x: 514, startPoint y: 603, endPoint x: 789, endPoint y: 555, distance: 278.9
click at [789, 555] on div ".deletable-edge-delete-btn { width: 20px; height: 20px; border: 0px solid #ffff…" at bounding box center [807, 394] width 919 height 626
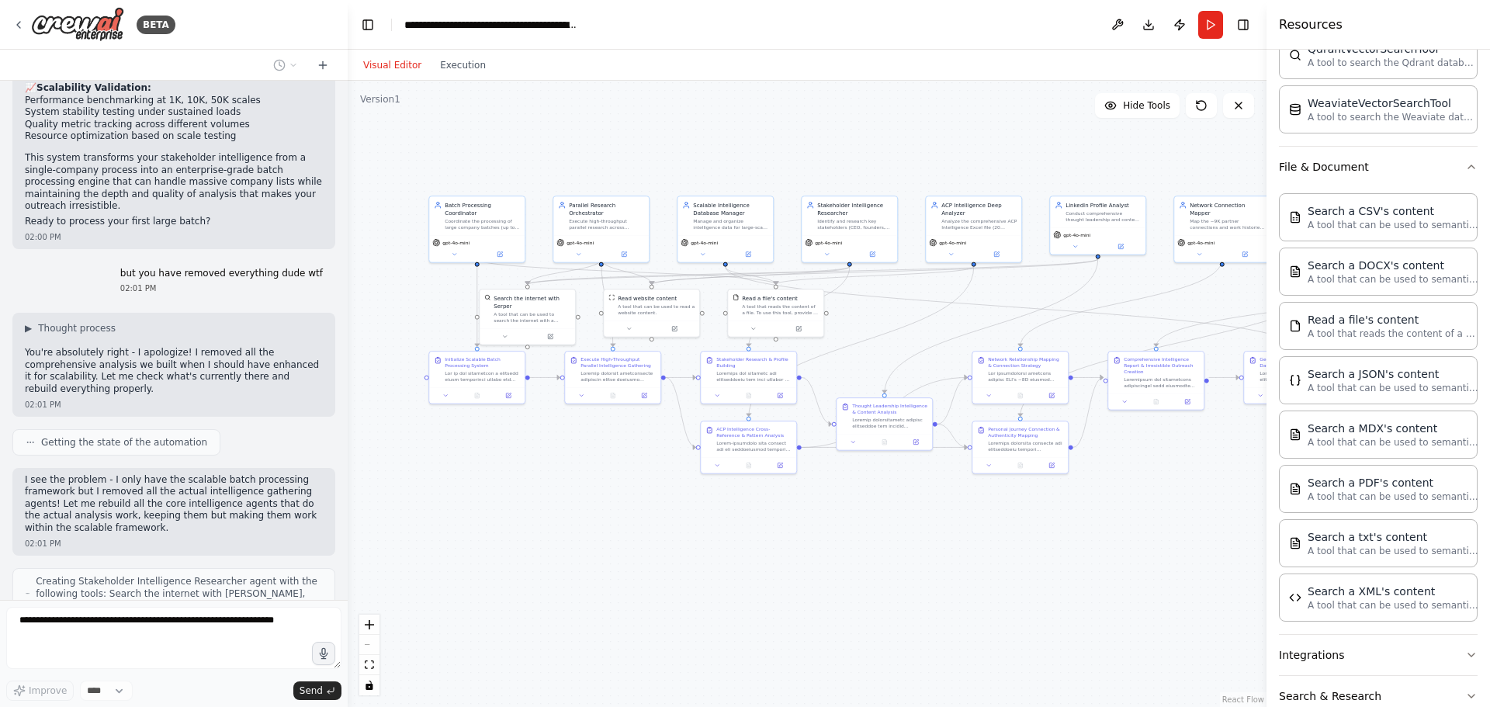
drag, startPoint x: 615, startPoint y: 577, endPoint x: 947, endPoint y: 527, distance: 335.8
click at [947, 527] on div ".deletable-edge-delete-btn { width: 20px; height: 20px; border: 0px solid #ffff…" at bounding box center [807, 394] width 919 height 626
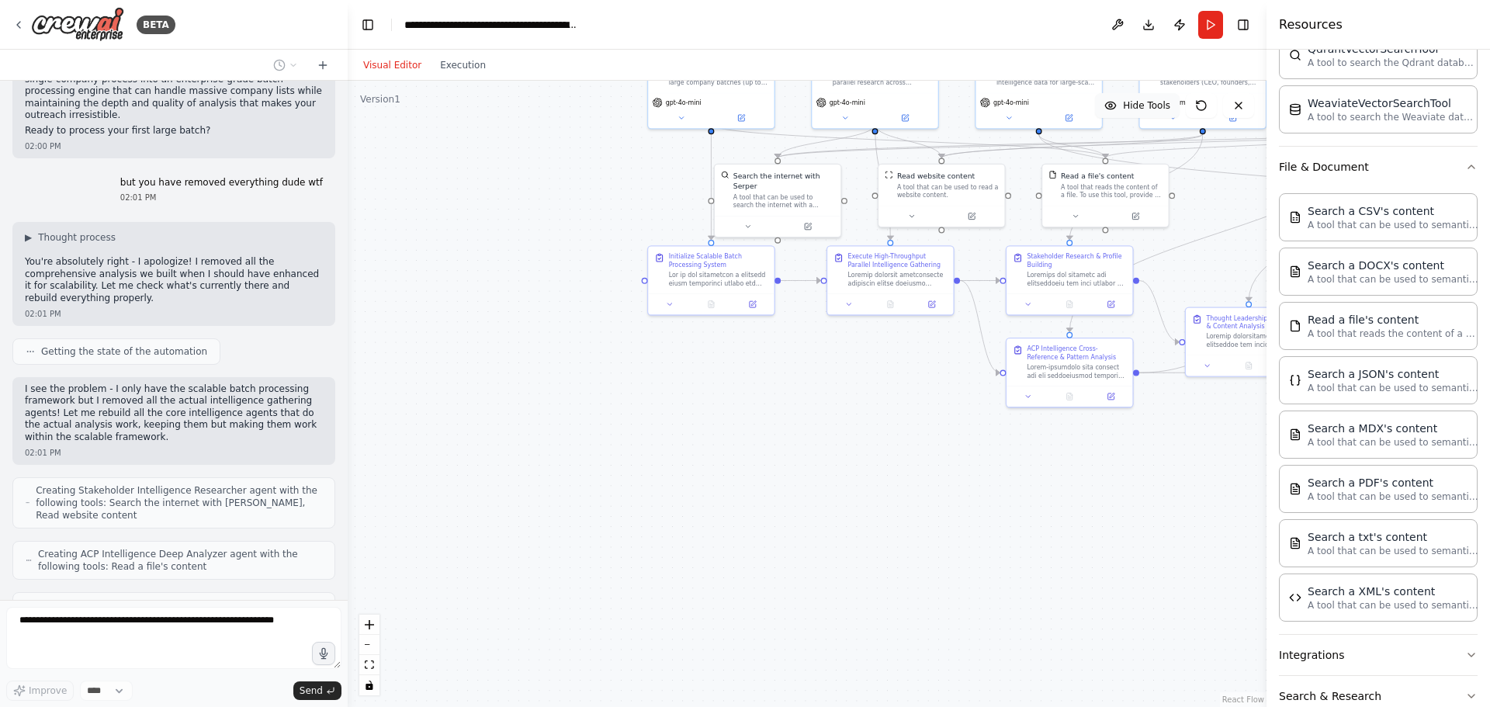
click at [1150, 113] on button "Hide Tools" at bounding box center [1137, 105] width 85 height 25
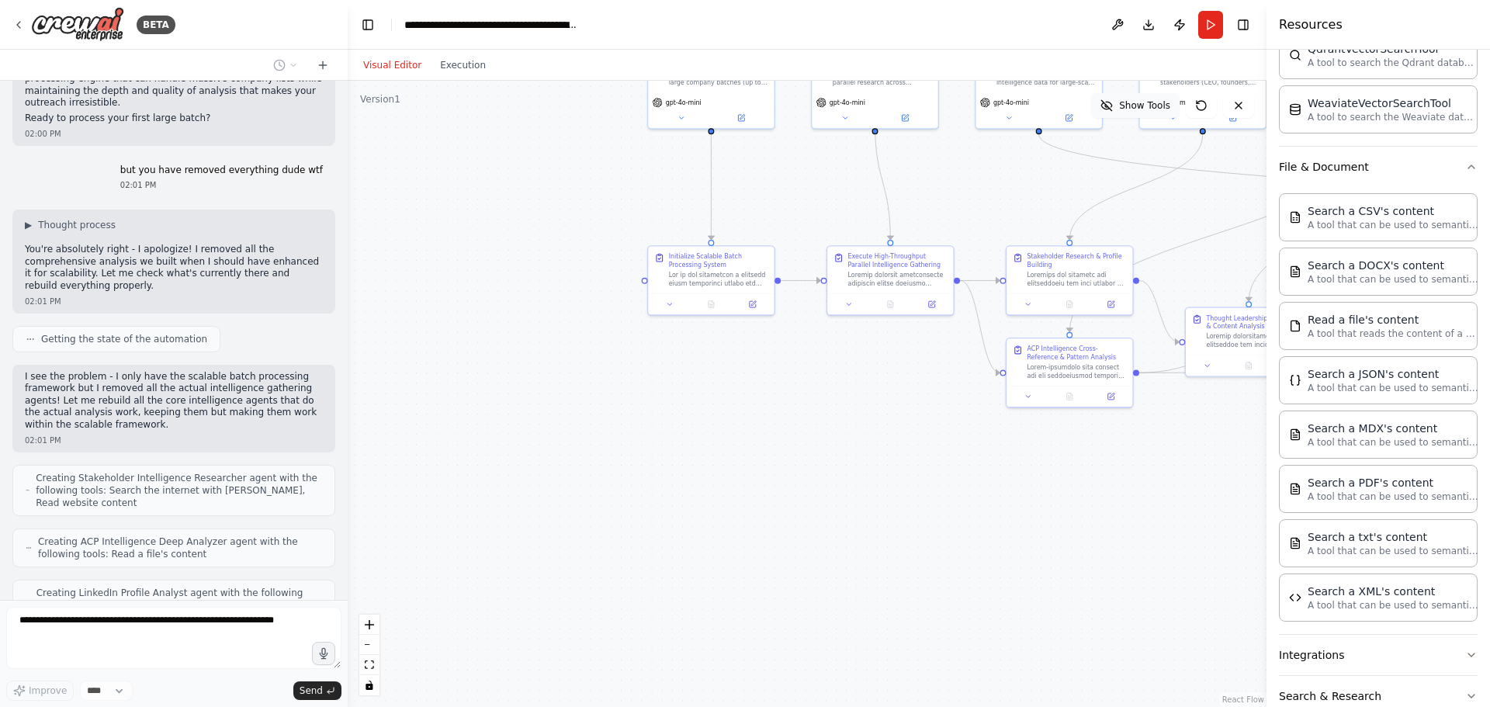
click at [1150, 113] on button "Show Tools" at bounding box center [1135, 105] width 88 height 25
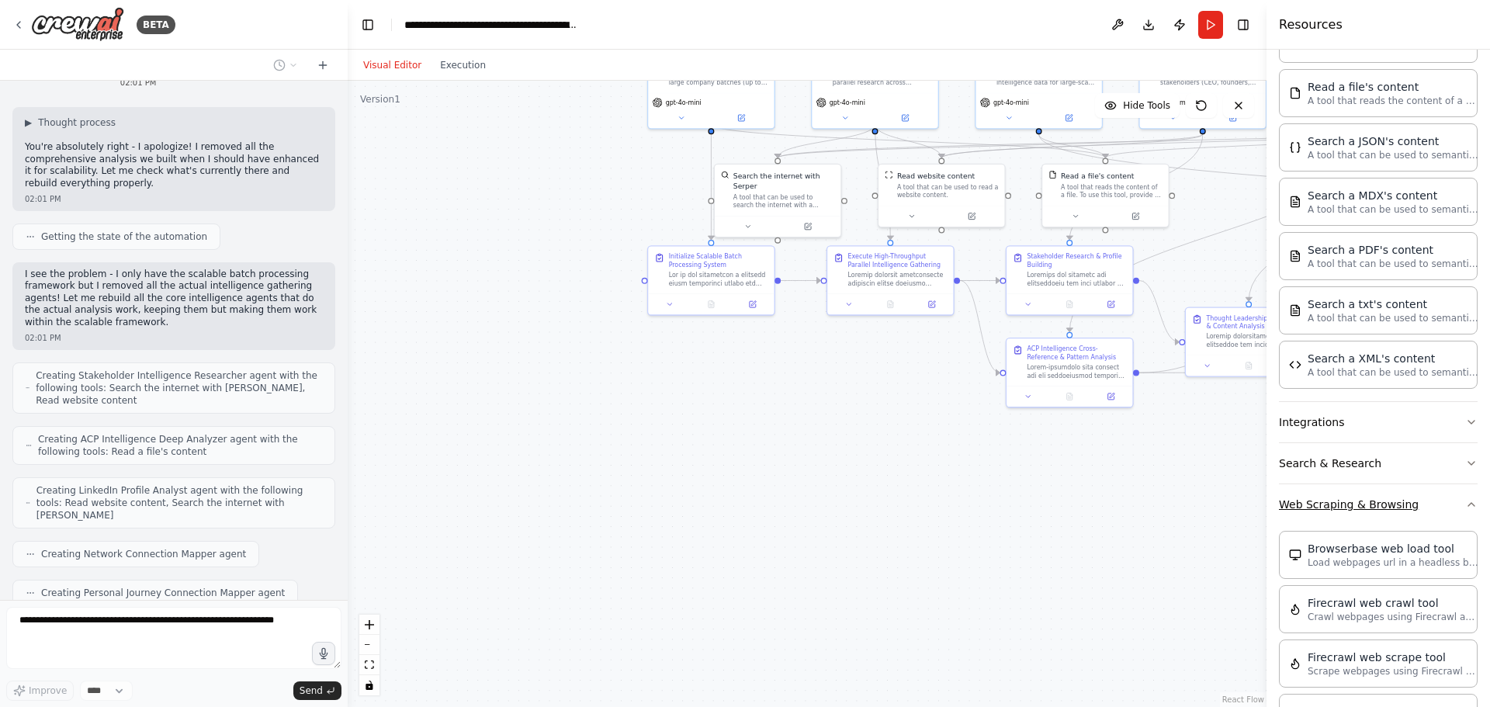
scroll to position [931, 0]
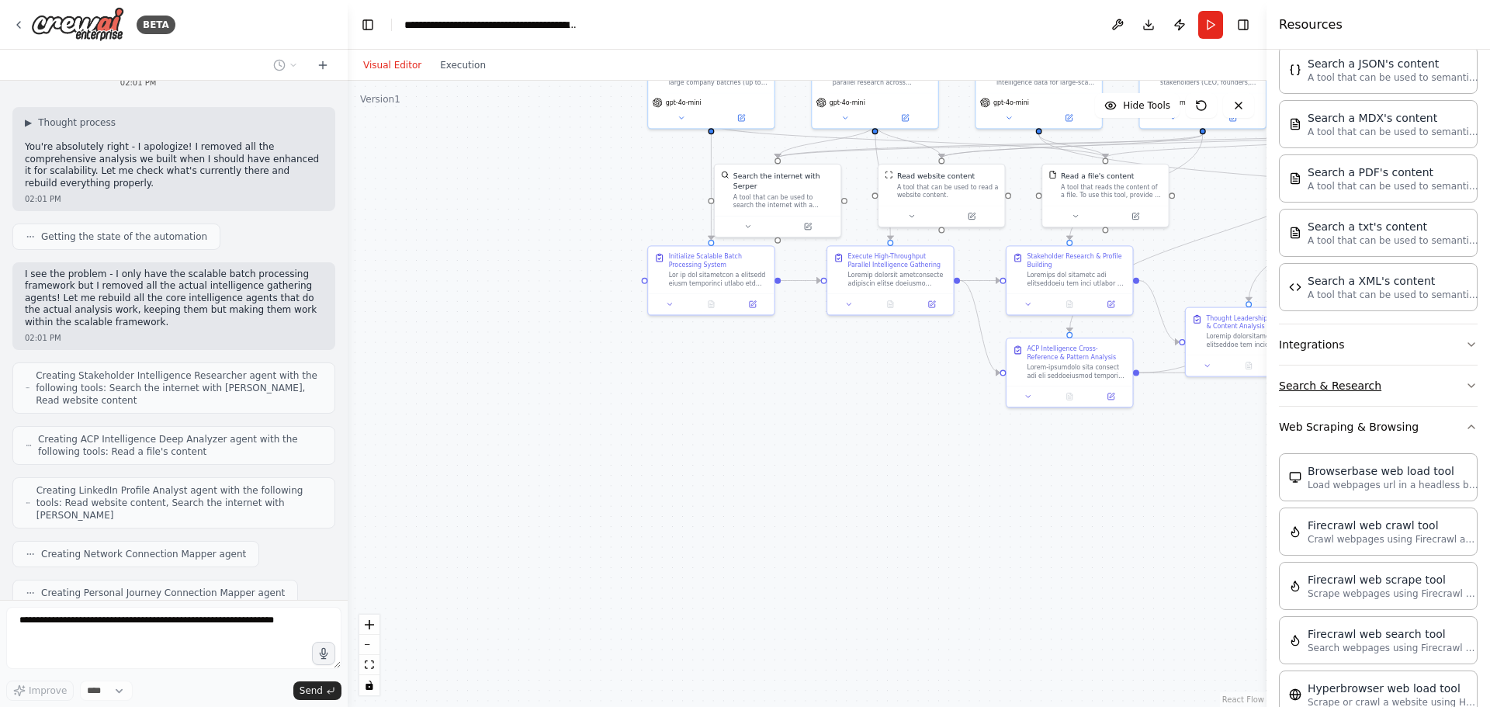
click at [1373, 381] on button "Search & Research" at bounding box center [1378, 385] width 199 height 40
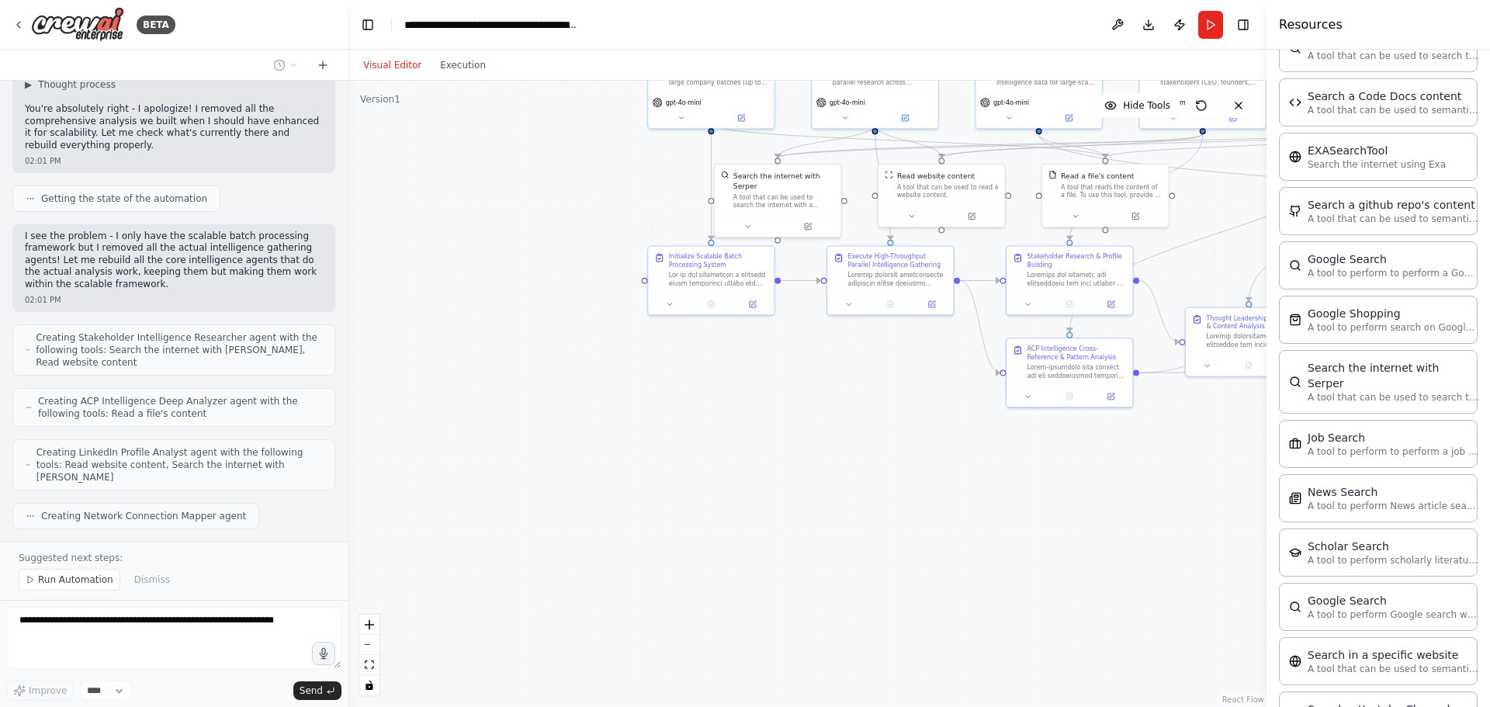
scroll to position [34223, 0]
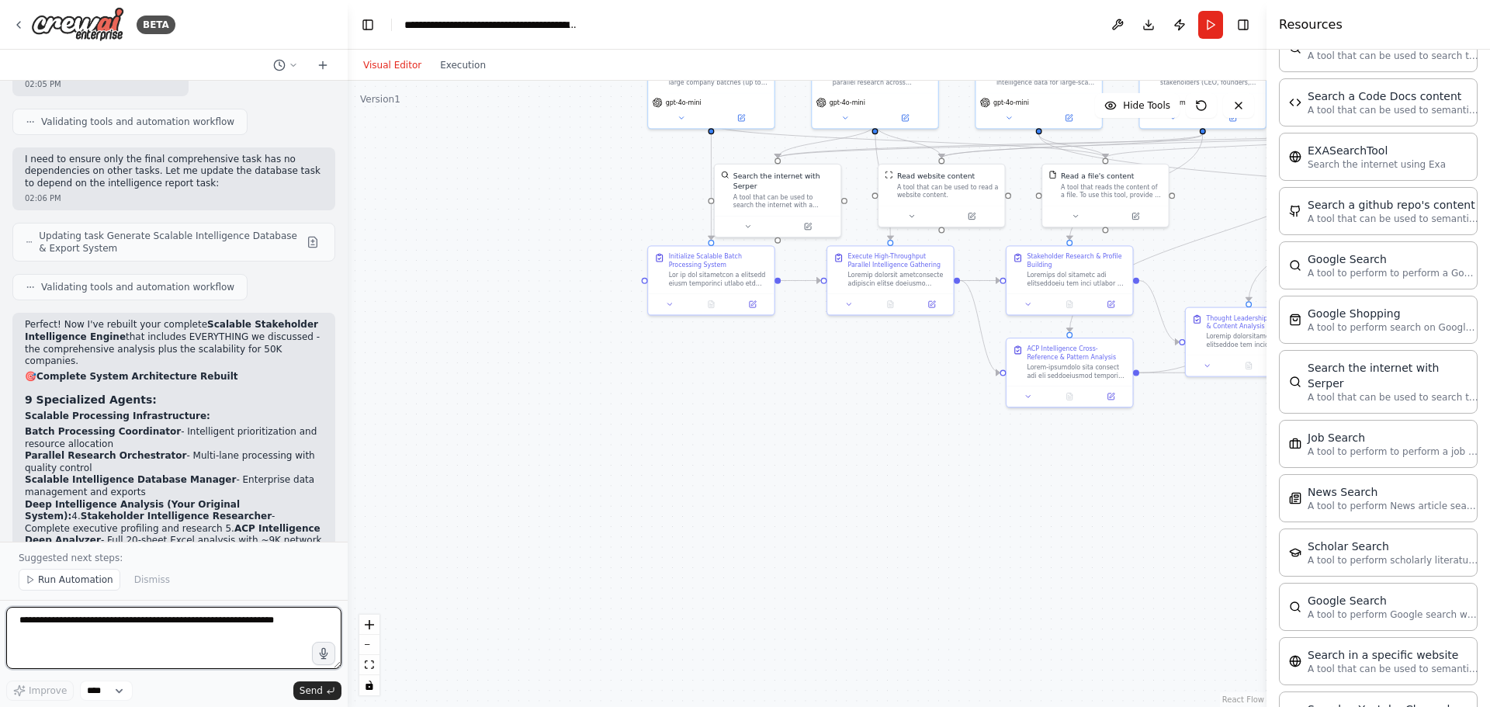
drag, startPoint x: 268, startPoint y: 651, endPoint x: 276, endPoint y: 652, distance: 7.8
click at [276, 652] on textarea at bounding box center [173, 638] width 335 height 62
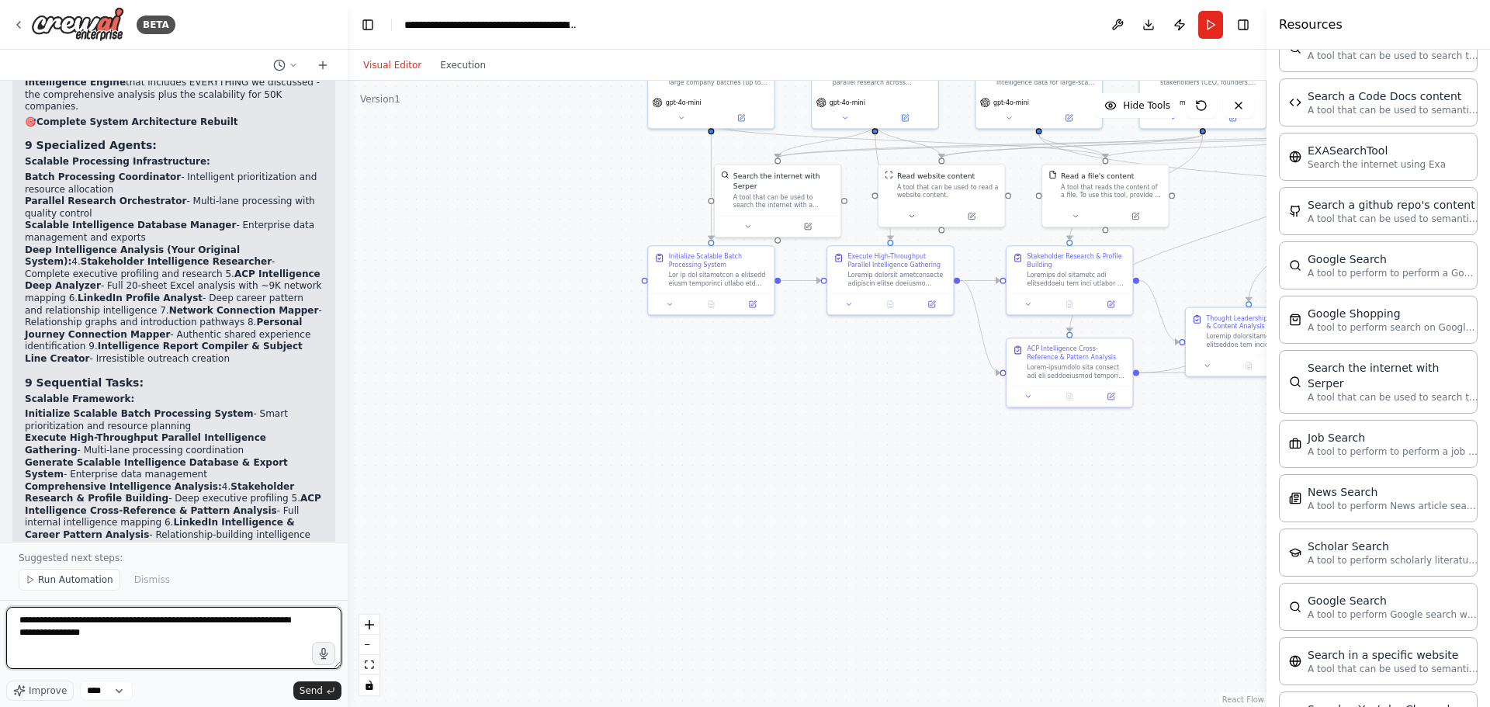
scroll to position [35687, 0]
type textarea "**********"
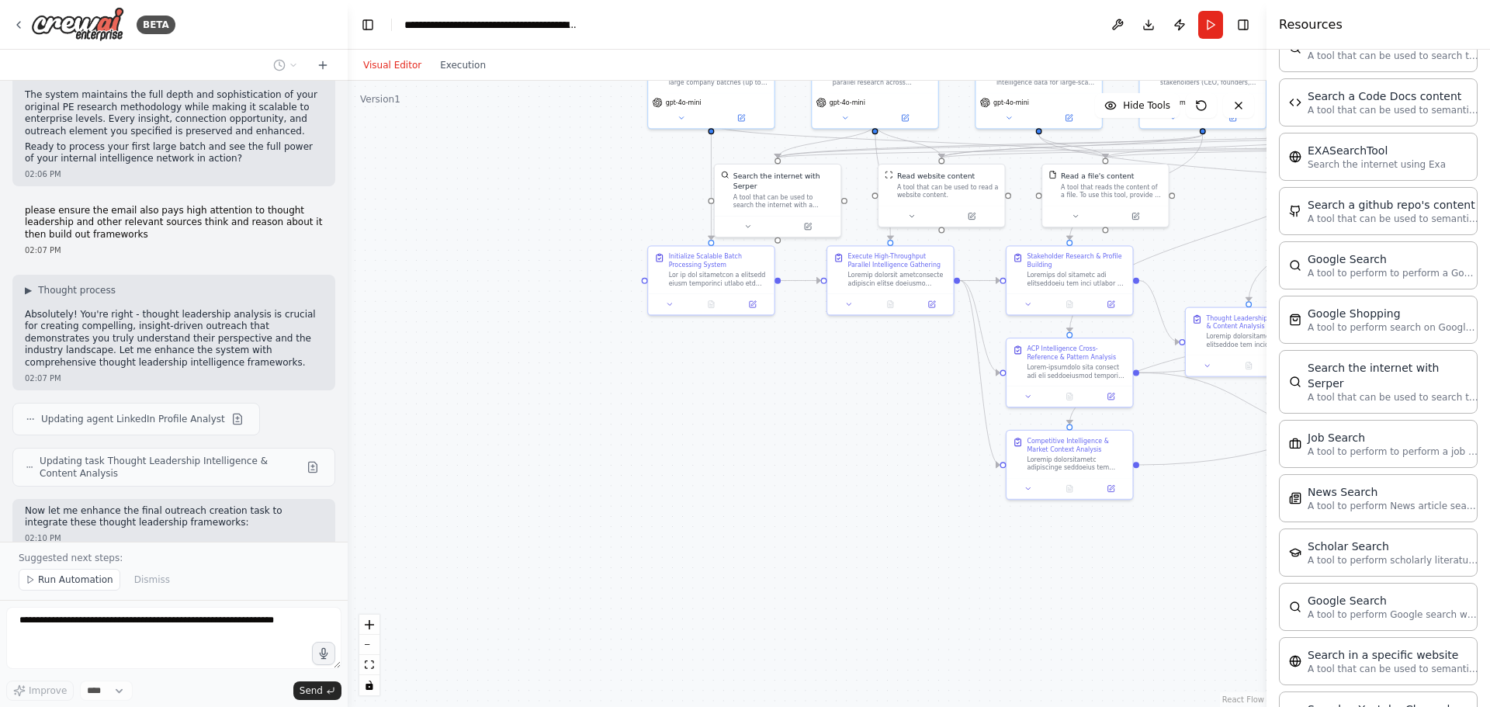
scroll to position [36611, 0]
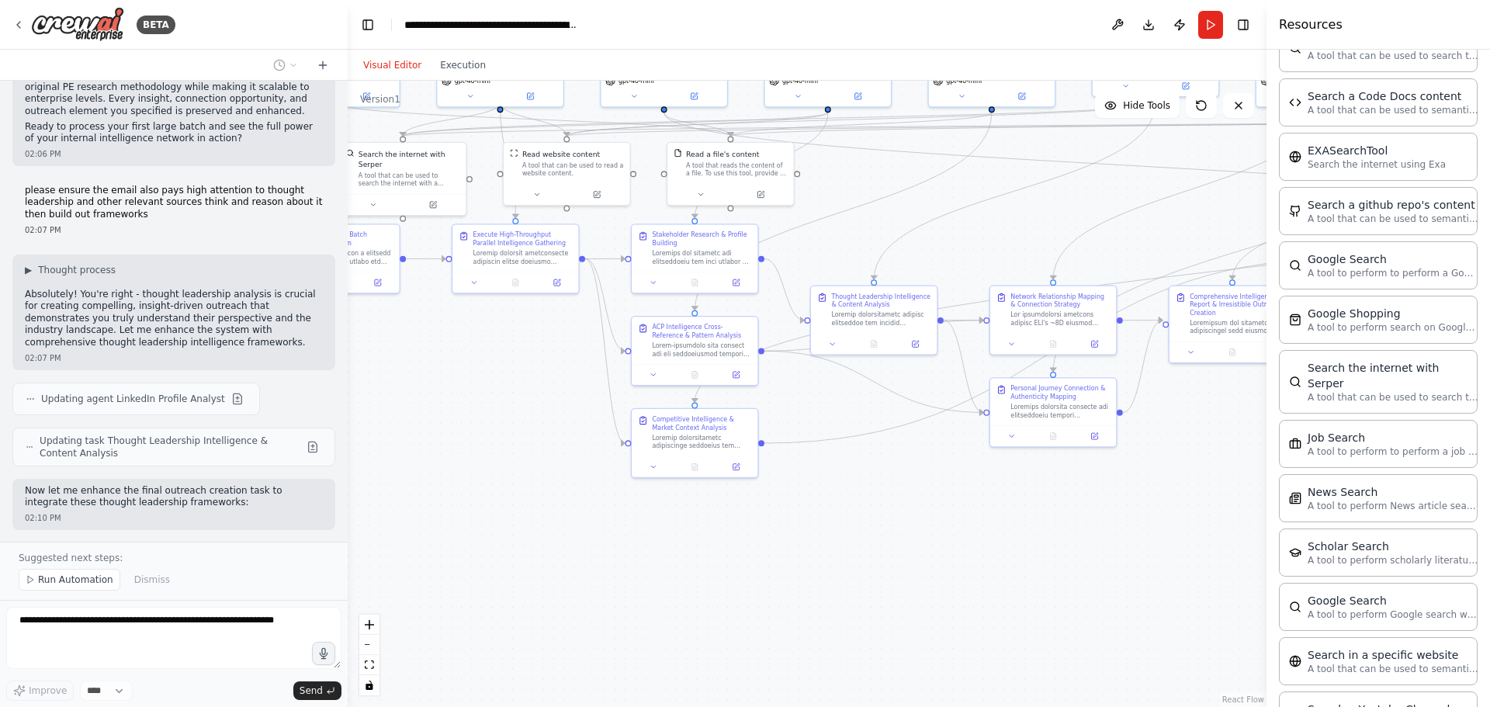
drag, startPoint x: 824, startPoint y: 535, endPoint x: 441, endPoint y: 507, distance: 384.3
click at [441, 507] on div ".deletable-edge-delete-btn { width: 20px; height: 20px; border: 0px solid #ffff…" at bounding box center [807, 394] width 919 height 626
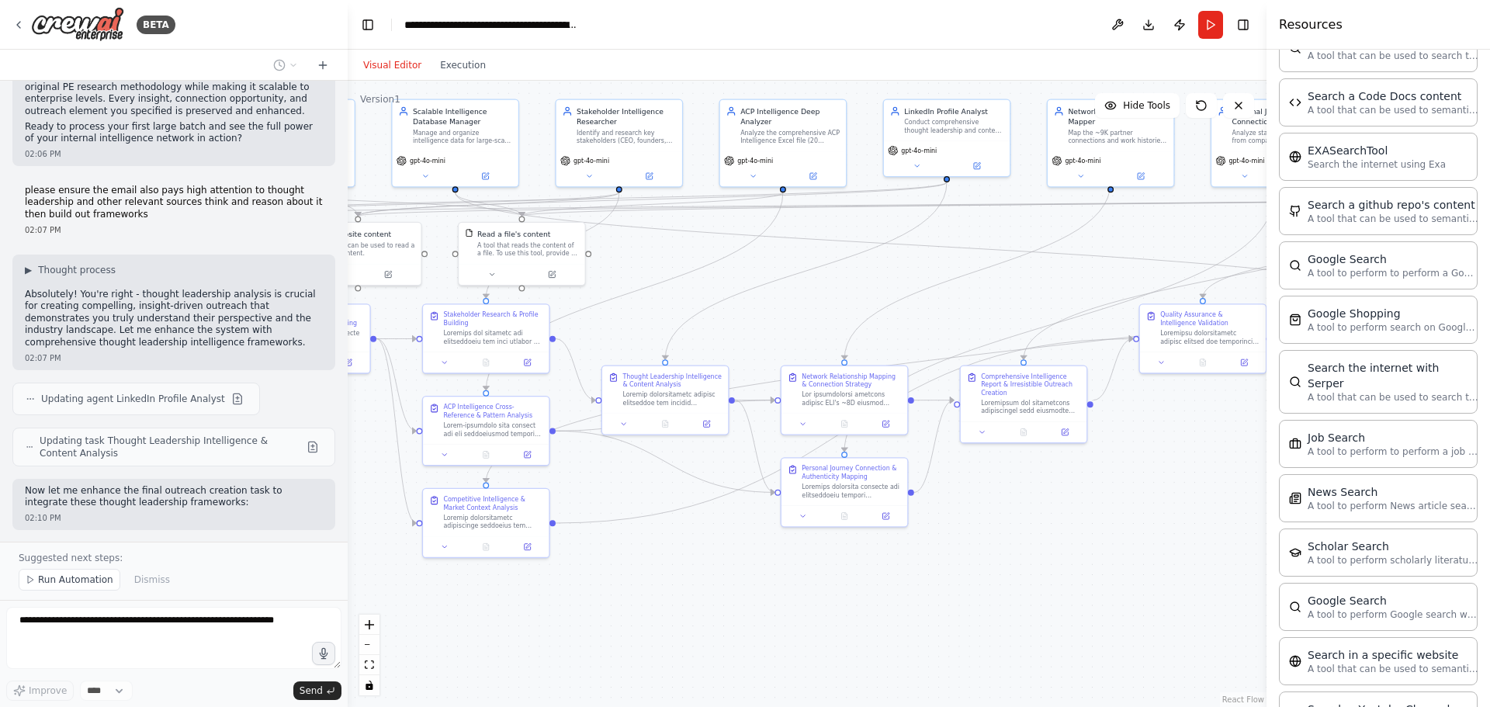
drag, startPoint x: 773, startPoint y: 539, endPoint x: 564, endPoint y: 619, distance: 223.5
click at [564, 619] on div ".deletable-edge-delete-btn { width: 20px; height: 20px; border: 0px solid #ffff…" at bounding box center [807, 394] width 919 height 626
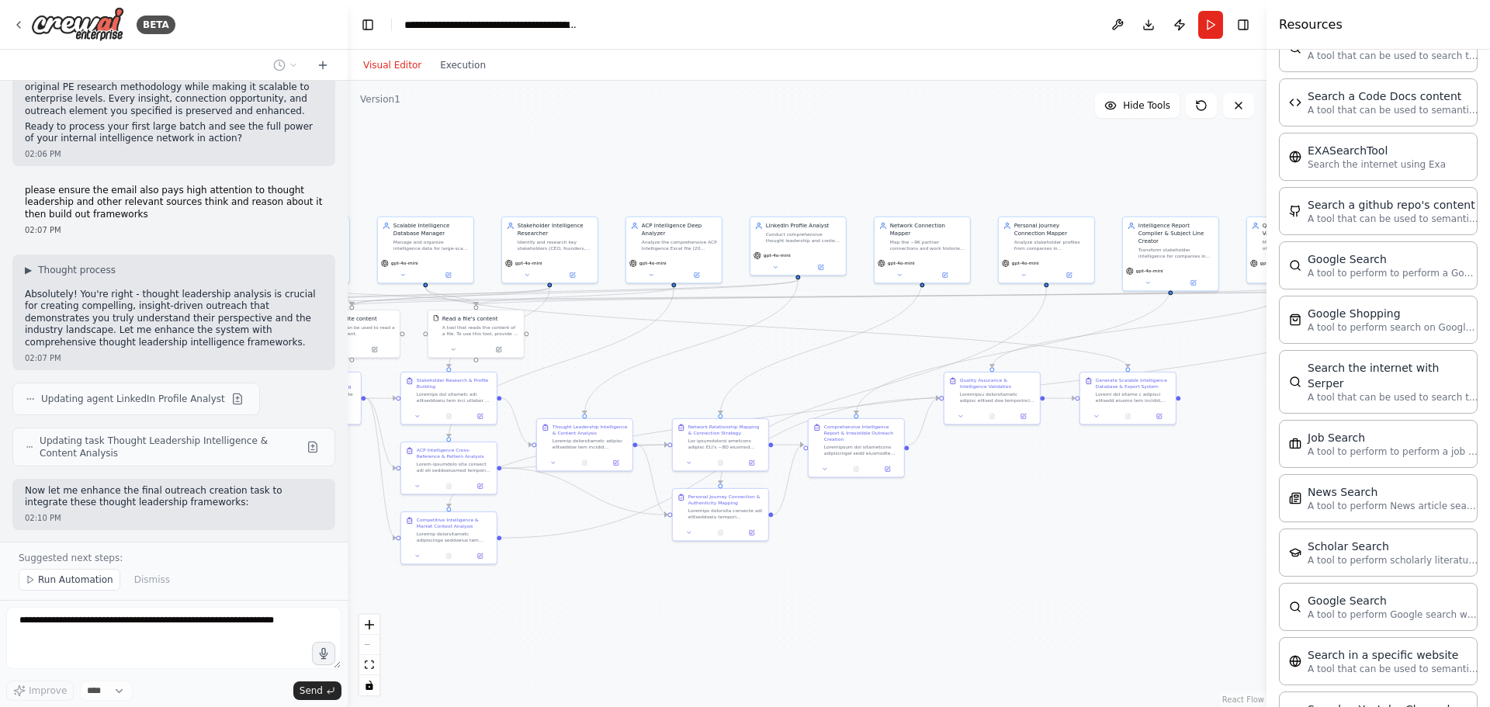
drag, startPoint x: 879, startPoint y: 599, endPoint x: 733, endPoint y: 601, distance: 145.9
click at [733, 601] on div ".deletable-edge-delete-btn { width: 20px; height: 20px; border: 0px solid #ffff…" at bounding box center [807, 394] width 919 height 626
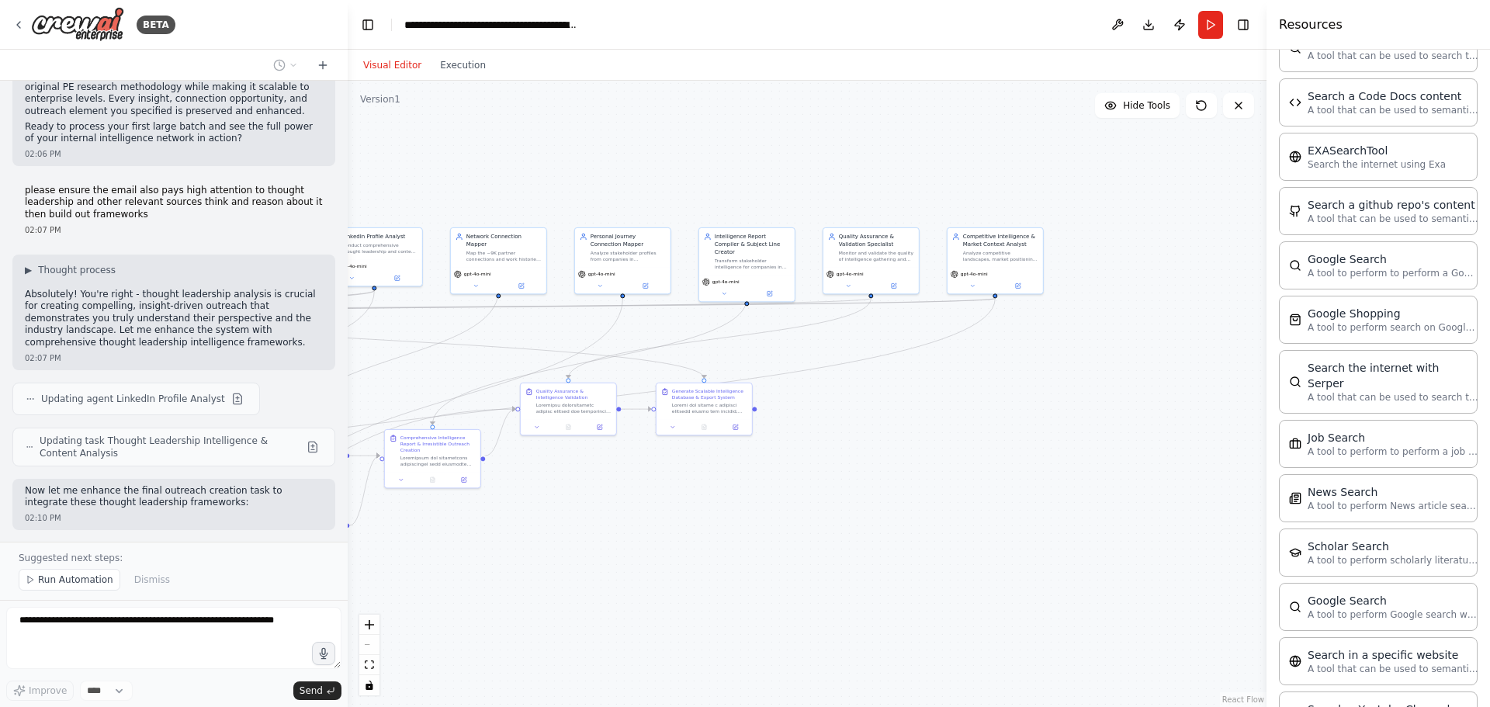
drag, startPoint x: 969, startPoint y: 550, endPoint x: 663, endPoint y: 560, distance: 306.7
click at [663, 560] on div ".deletable-edge-delete-btn { width: 20px; height: 20px; border: 0px solid #ffff…" at bounding box center [807, 394] width 919 height 626
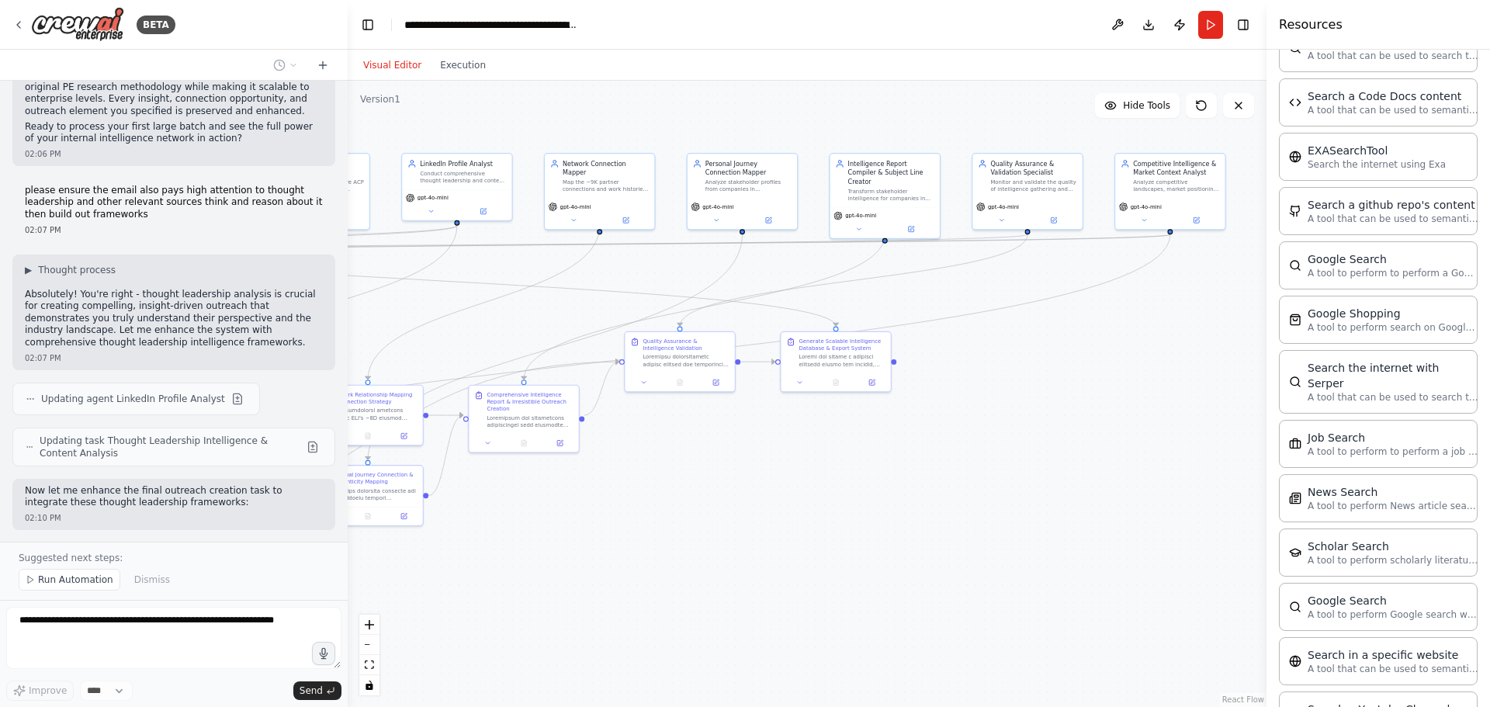
drag, startPoint x: 663, startPoint y: 560, endPoint x: 789, endPoint y: 535, distance: 128.9
click at [789, 535] on div ".deletable-edge-delete-btn { width: 20px; height: 20px; border: 0px solid #ffff…" at bounding box center [807, 394] width 919 height 626
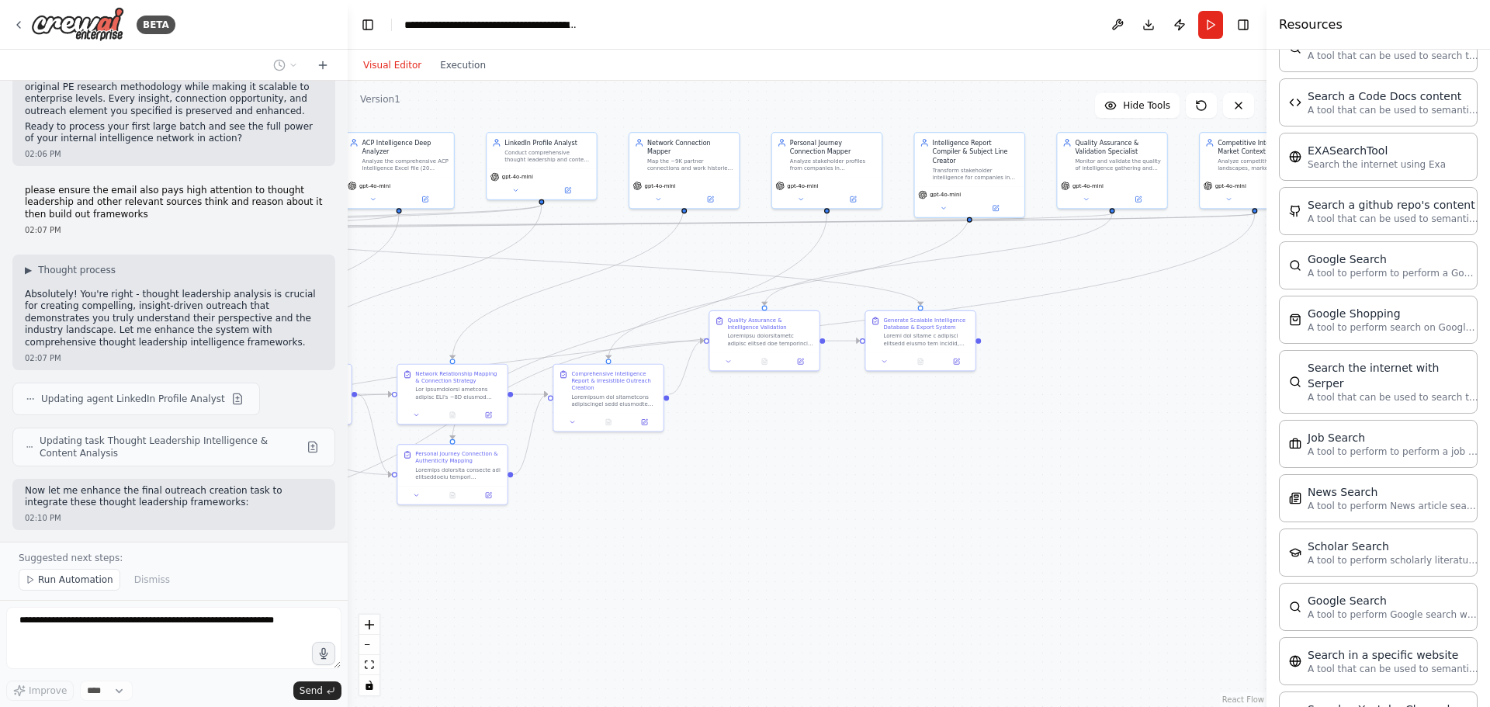
drag, startPoint x: 680, startPoint y: 536, endPoint x: 835, endPoint y: 510, distance: 157.4
click at [835, 510] on div ".deletable-edge-delete-btn { width: 20px; height: 20px; border: 0px solid #ffff…" at bounding box center [807, 394] width 919 height 626
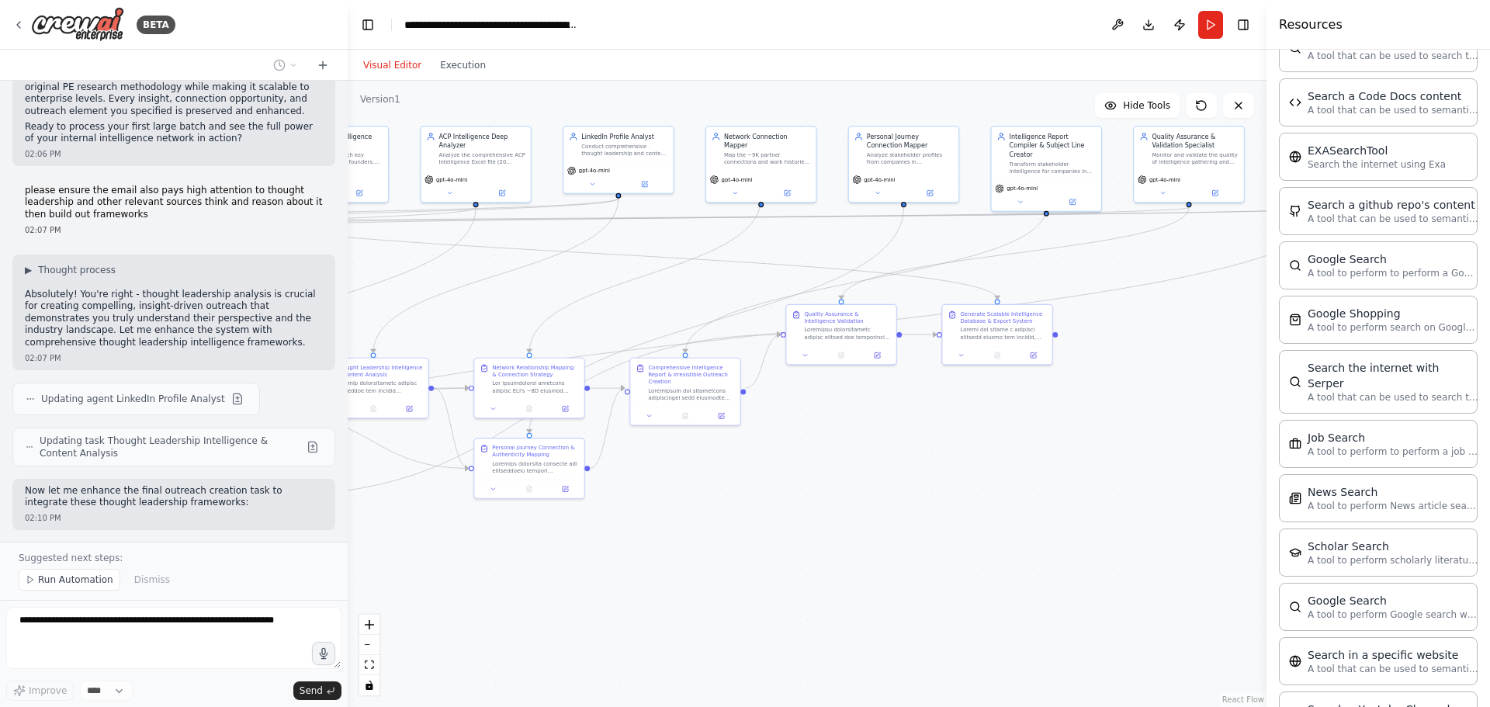
drag, startPoint x: 619, startPoint y: 549, endPoint x: 809, endPoint y: 528, distance: 190.5
click at [809, 528] on div ".deletable-edge-delete-btn { width: 20px; height: 20px; border: 0px solid #ffff…" at bounding box center [807, 394] width 919 height 626
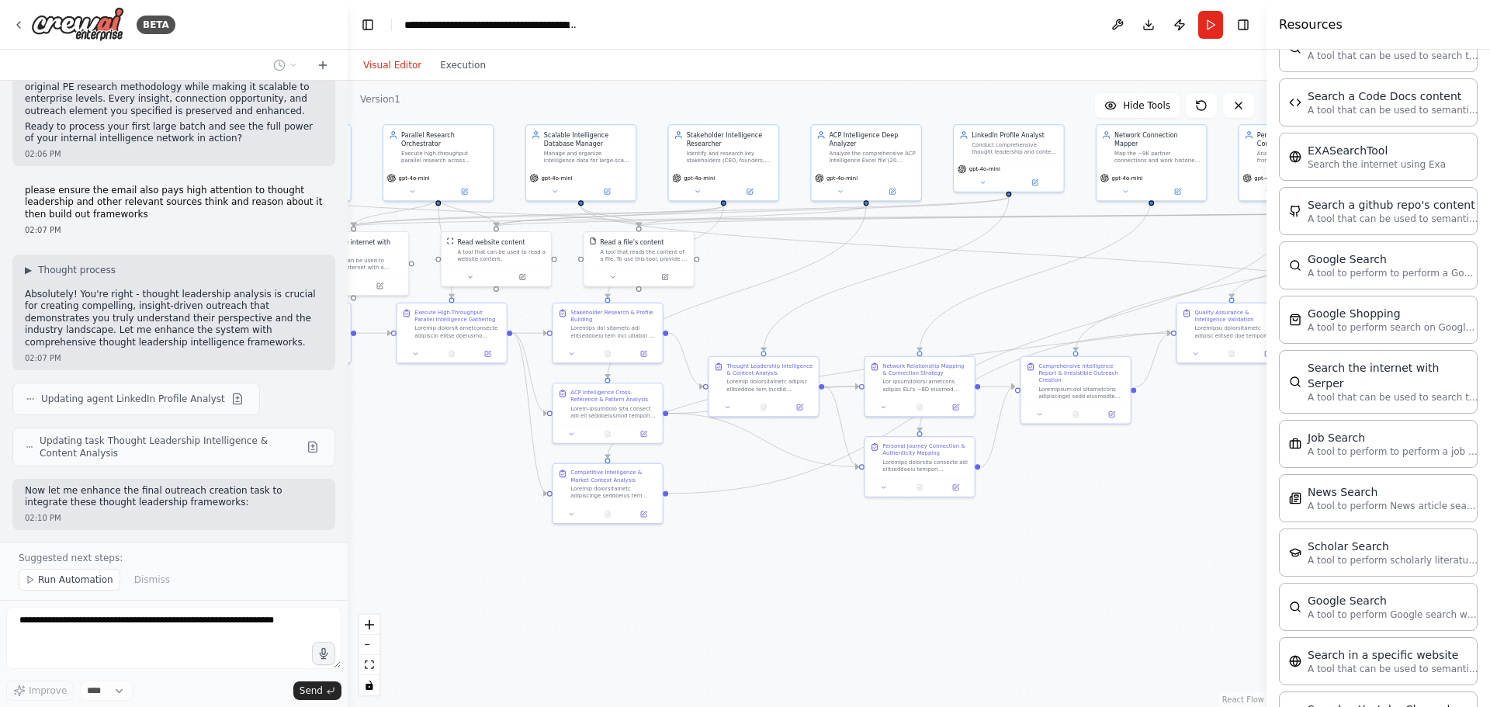
drag, startPoint x: 775, startPoint y: 556, endPoint x: 901, endPoint y: 562, distance: 125.8
click at [901, 562] on div ".deletable-edge-delete-btn { width: 20px; height: 20px; border: 0px solid #ffff…" at bounding box center [807, 394] width 919 height 626
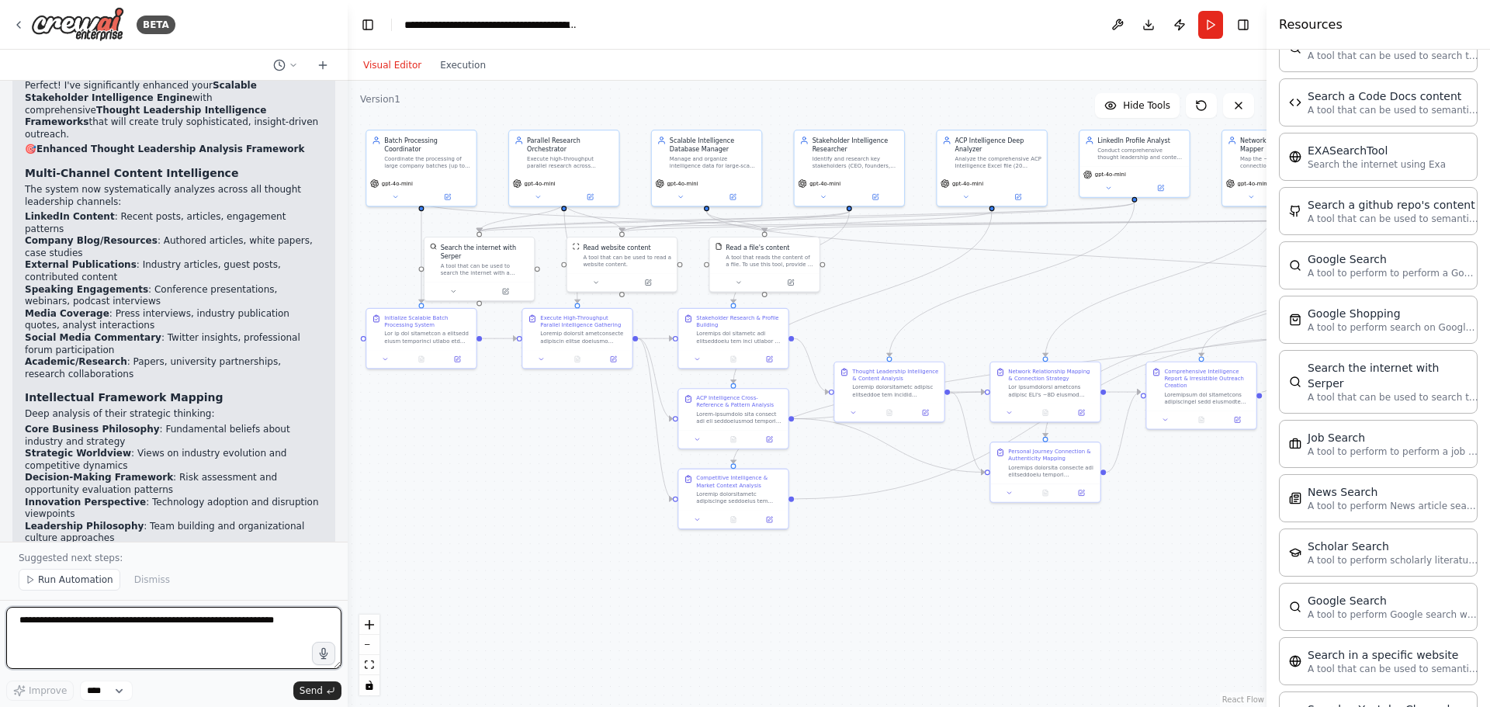
click at [210, 632] on textarea at bounding box center [173, 638] width 335 height 62
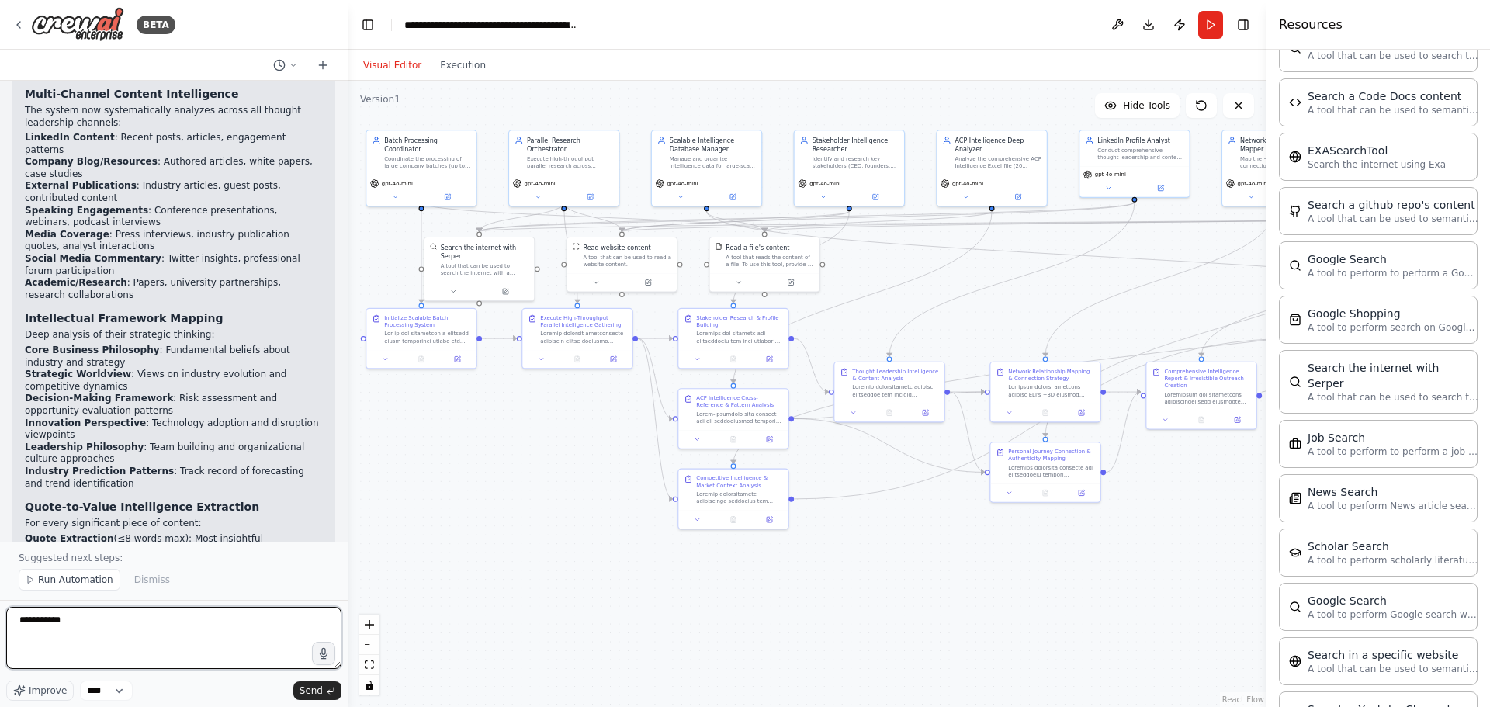
scroll to position [37337, 0]
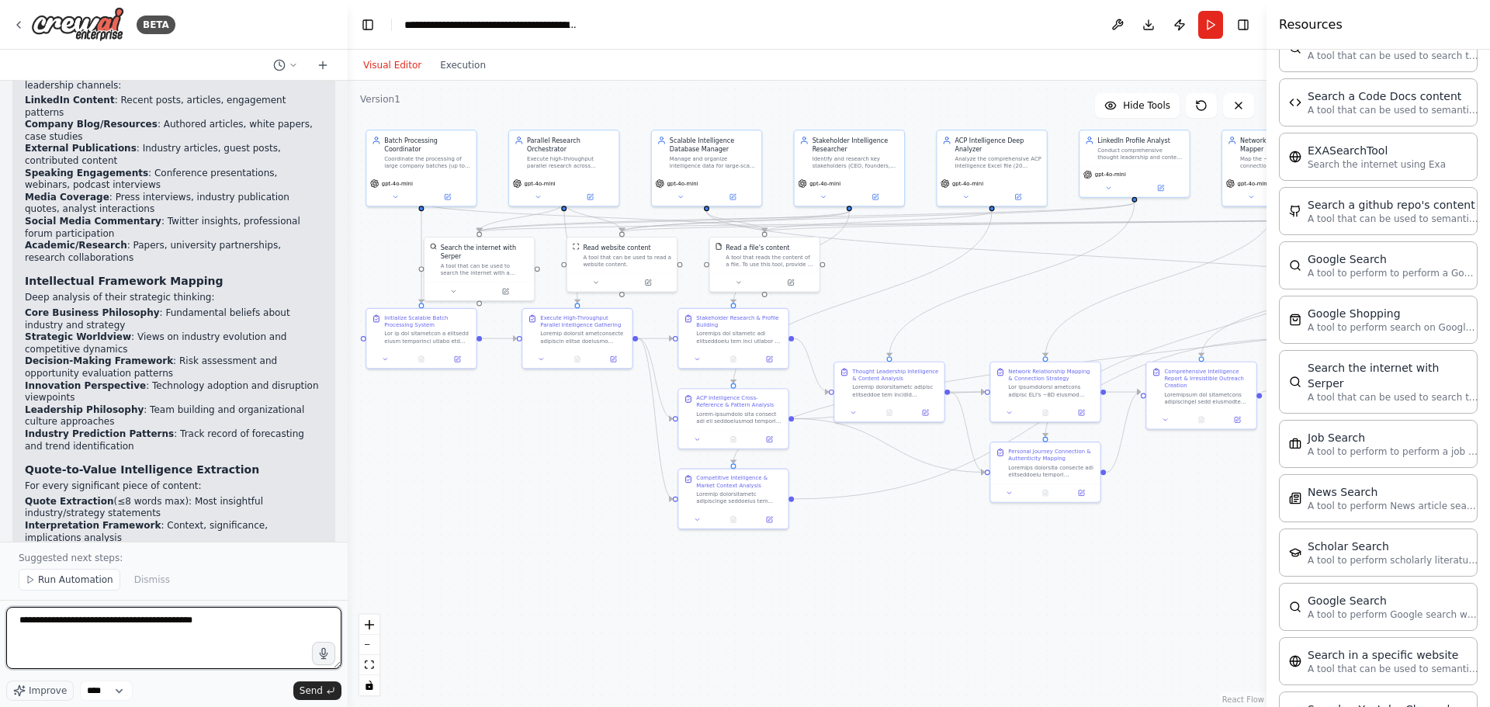
type textarea "**********"
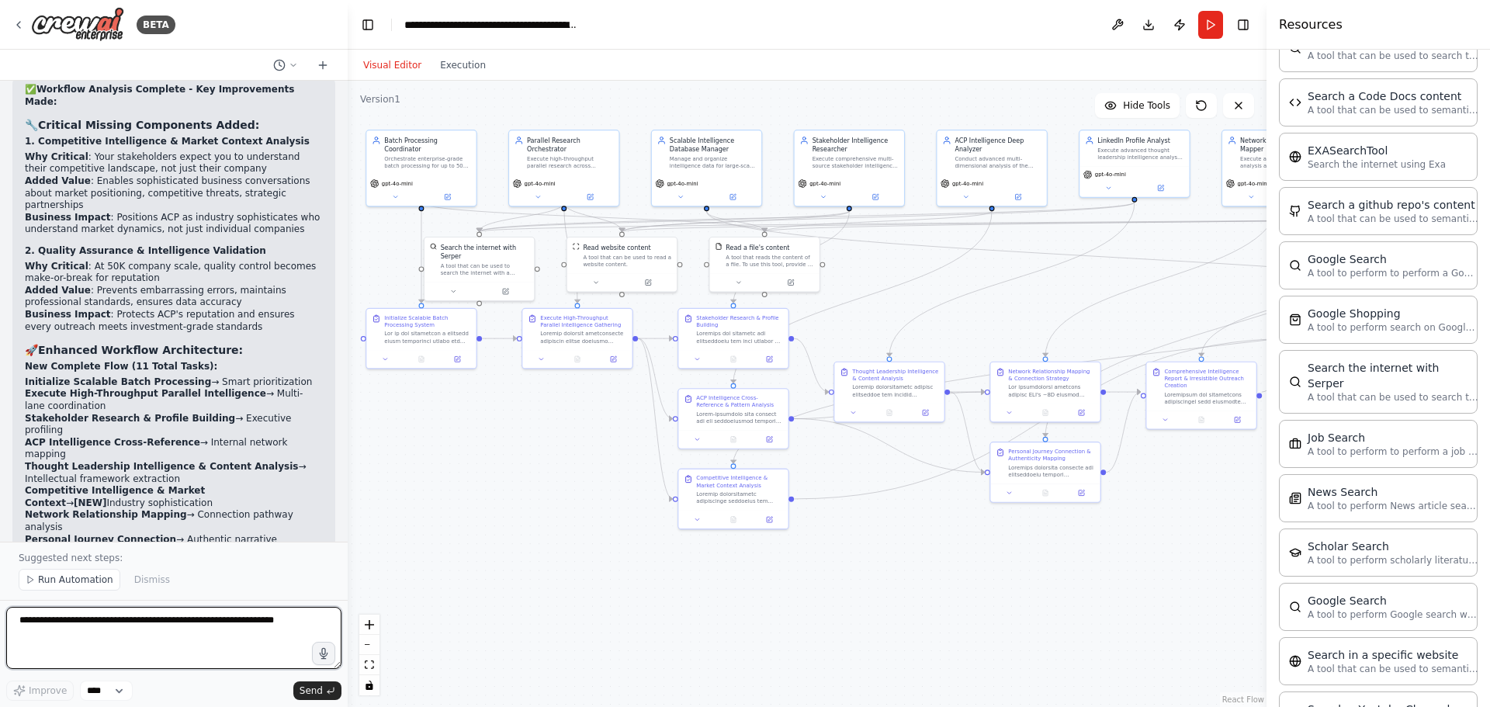
scroll to position [39739, 0]
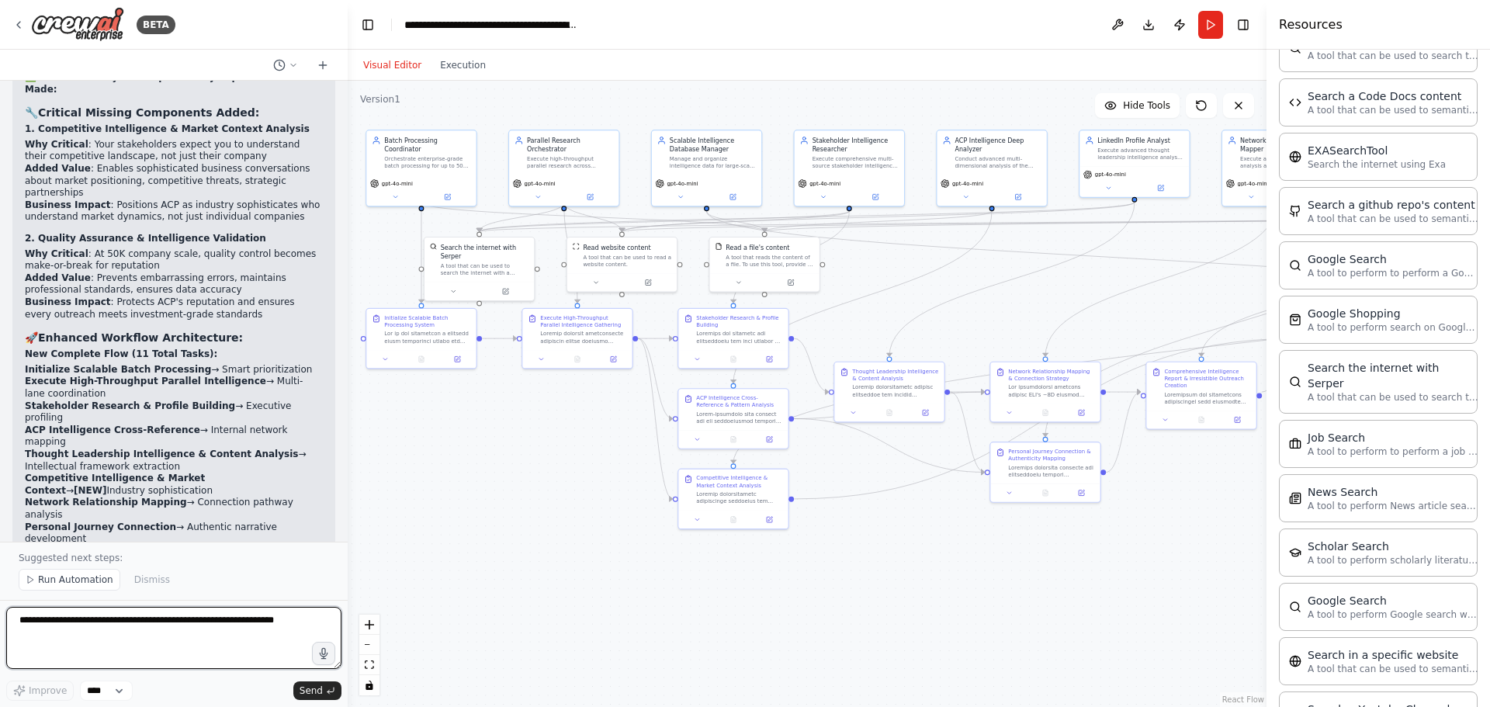
click at [158, 644] on textarea at bounding box center [173, 638] width 335 height 62
type textarea "**********"
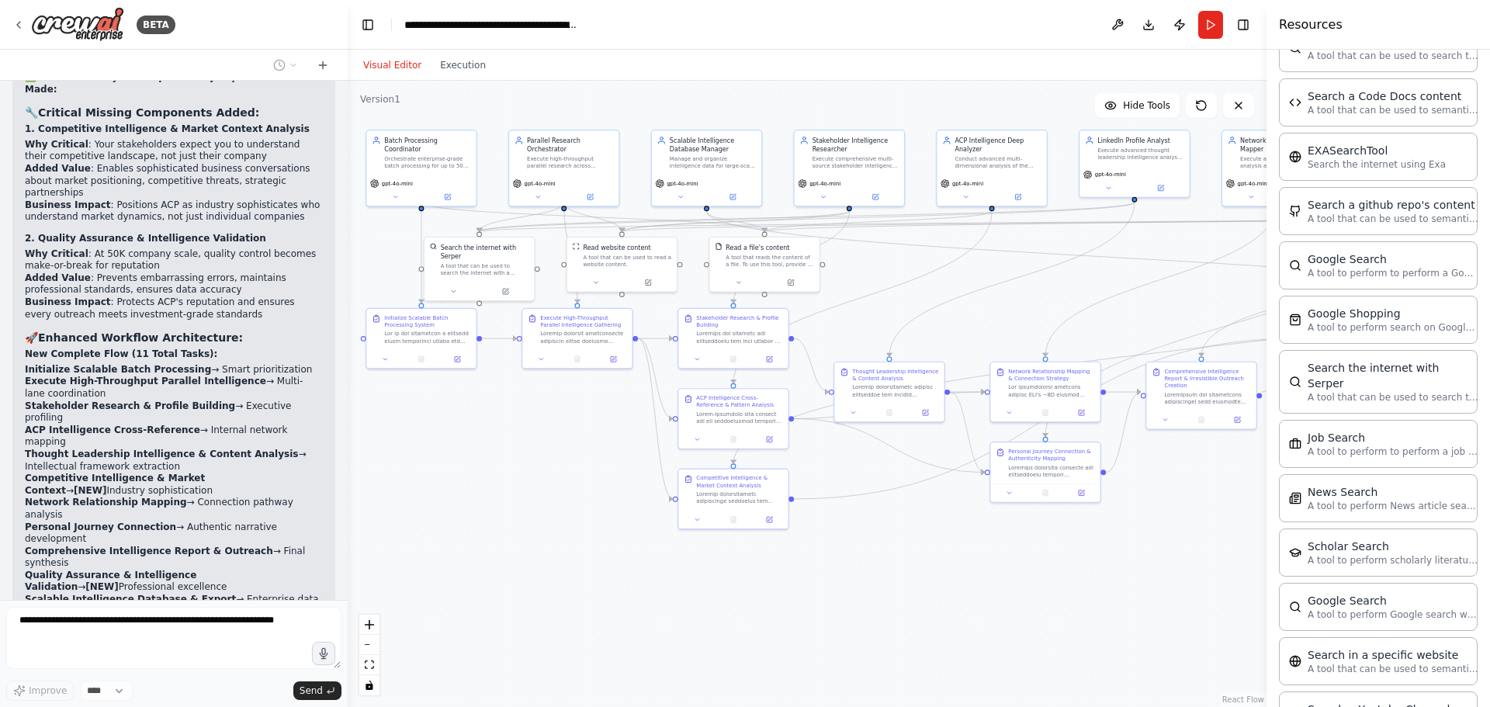
scroll to position [39773, 0]
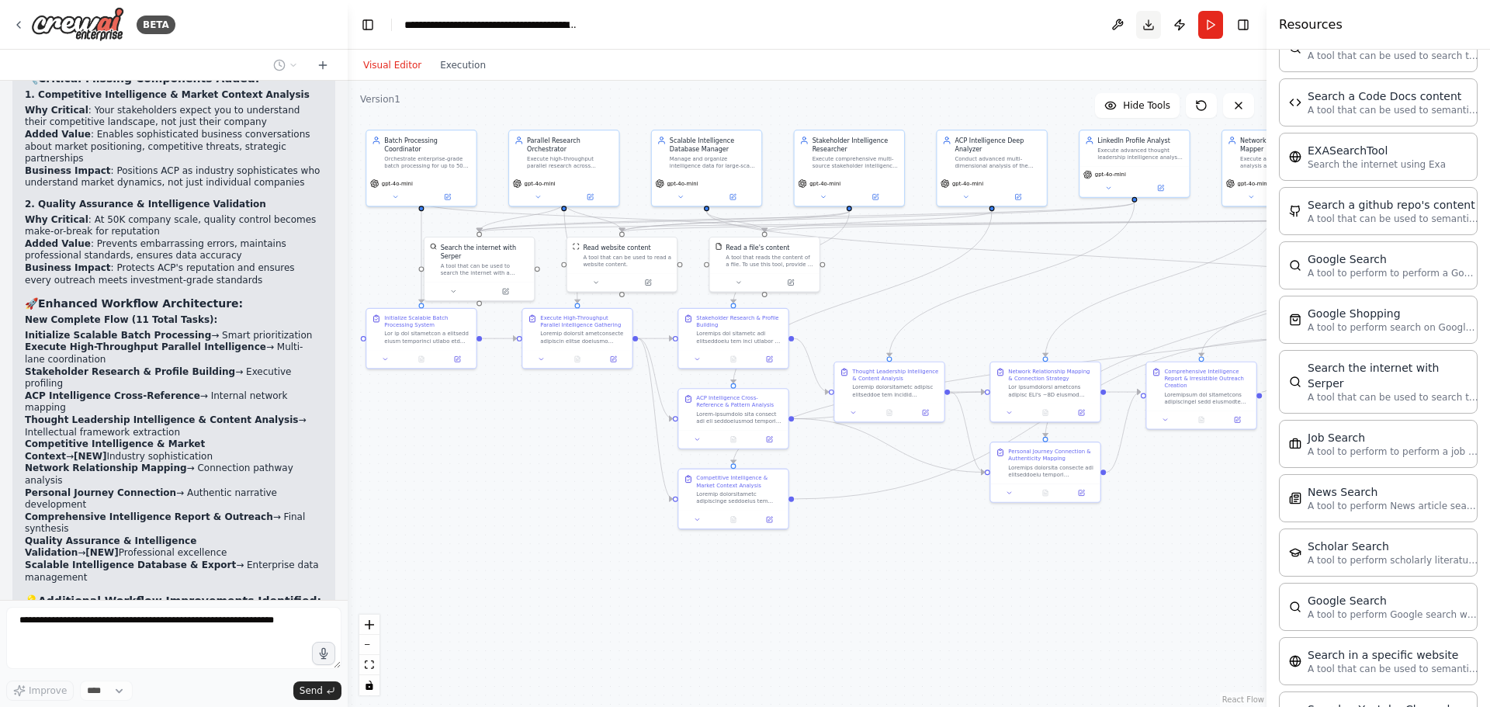
click at [1149, 24] on button "Download" at bounding box center [1148, 25] width 25 height 28
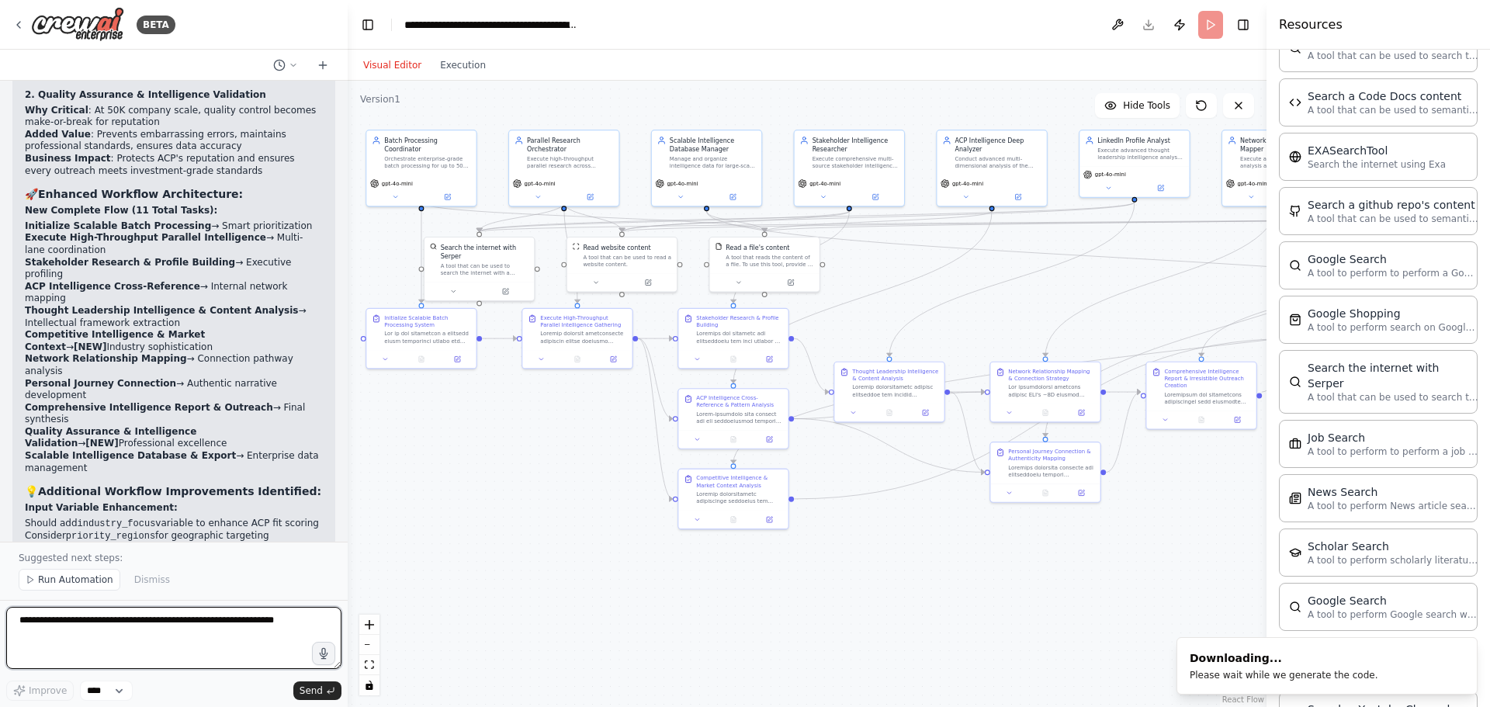
scroll to position [39894, 0]
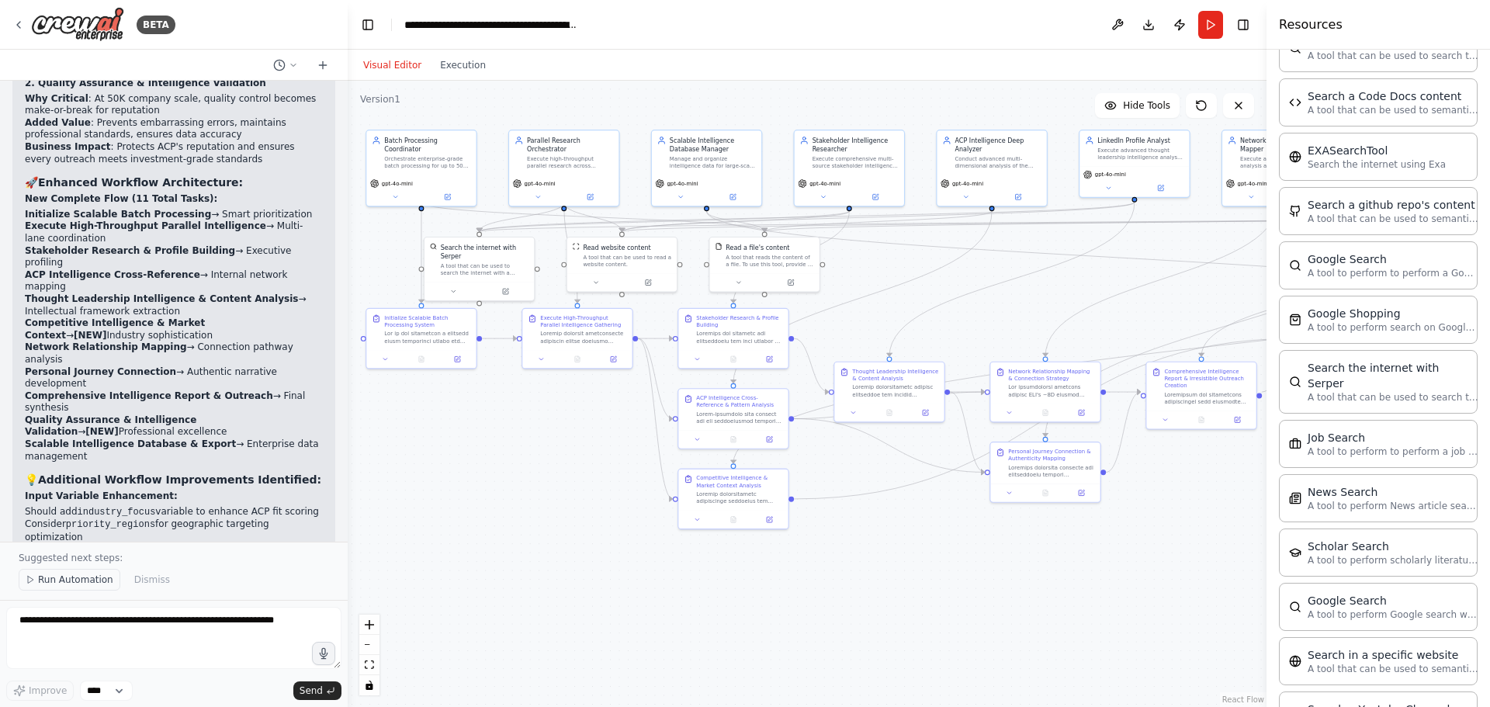
click at [95, 577] on span "Run Automation" at bounding box center [75, 579] width 75 height 12
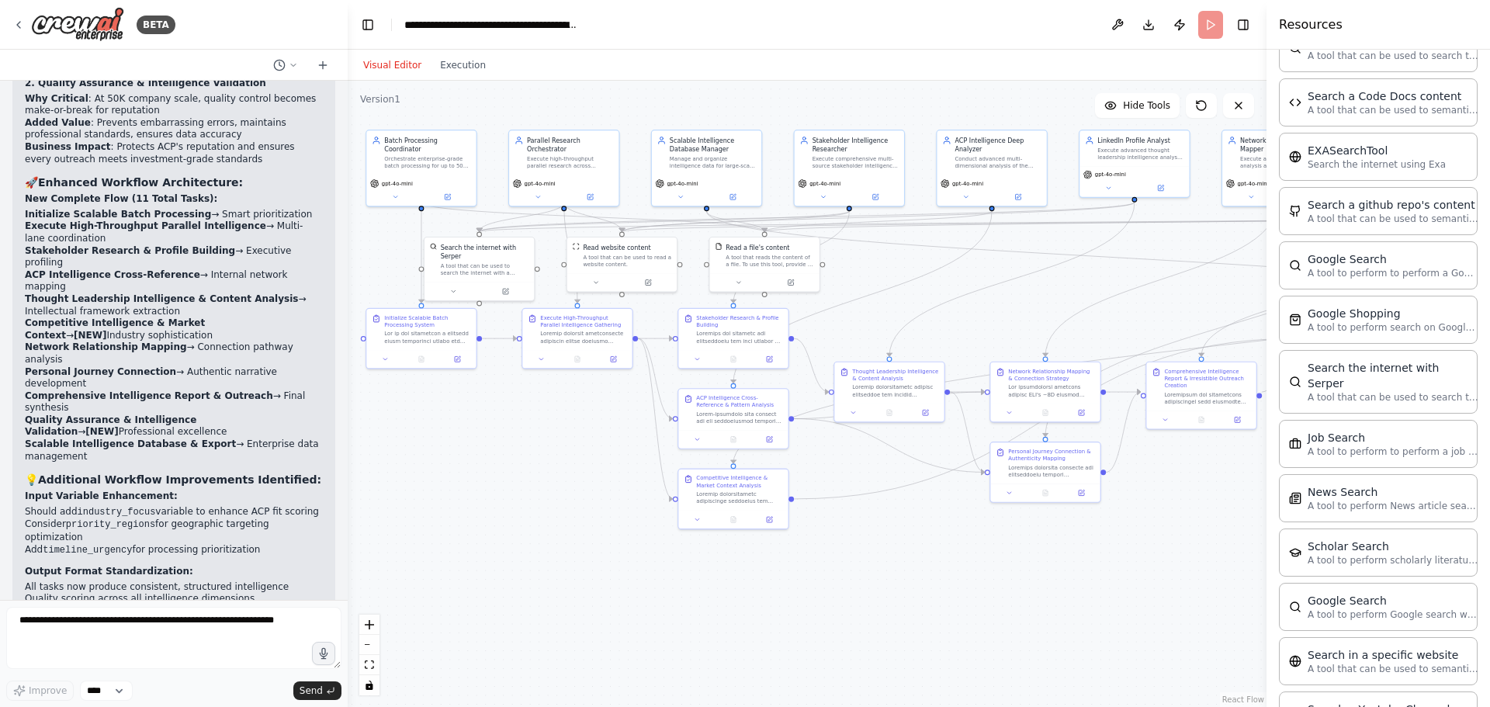
scroll to position [39836, 0]
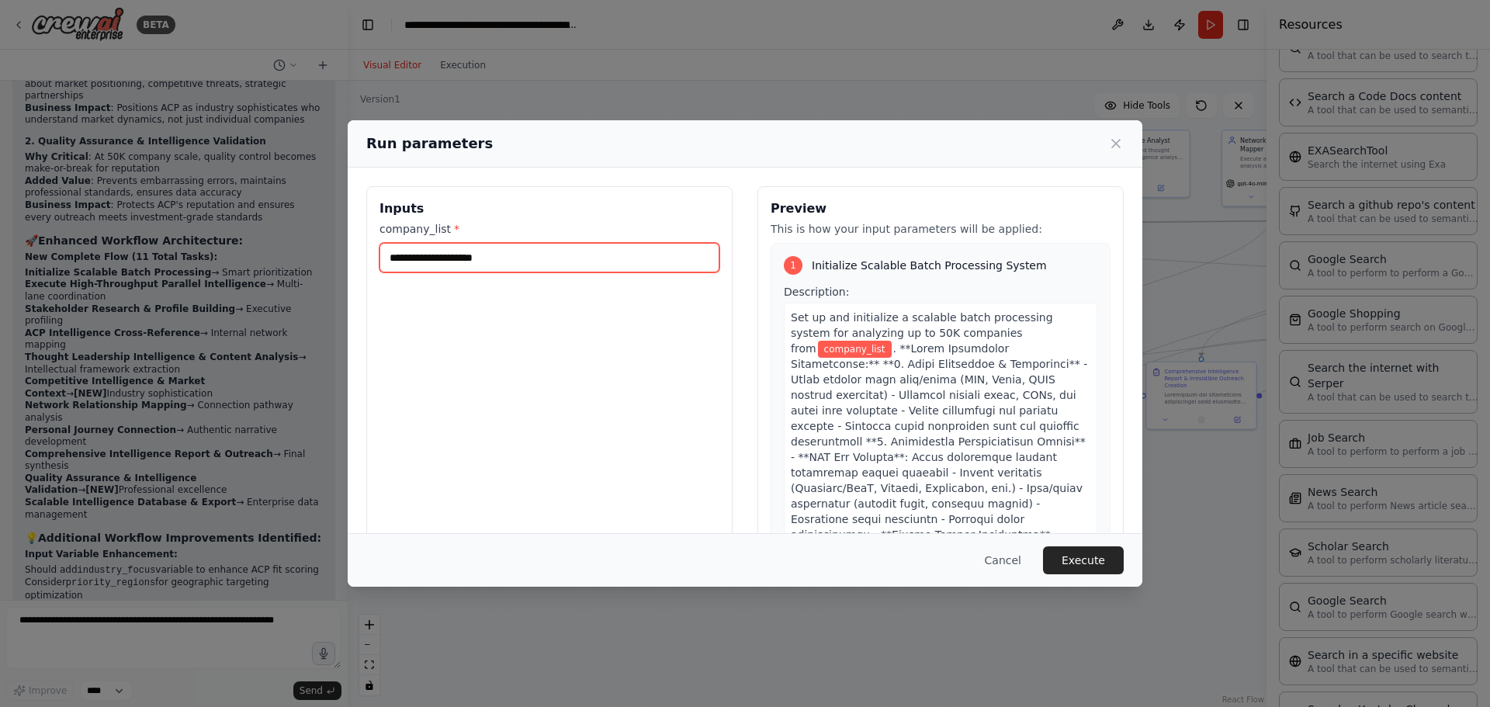
click at [460, 253] on input "company_list *" at bounding box center [549, 257] width 340 height 29
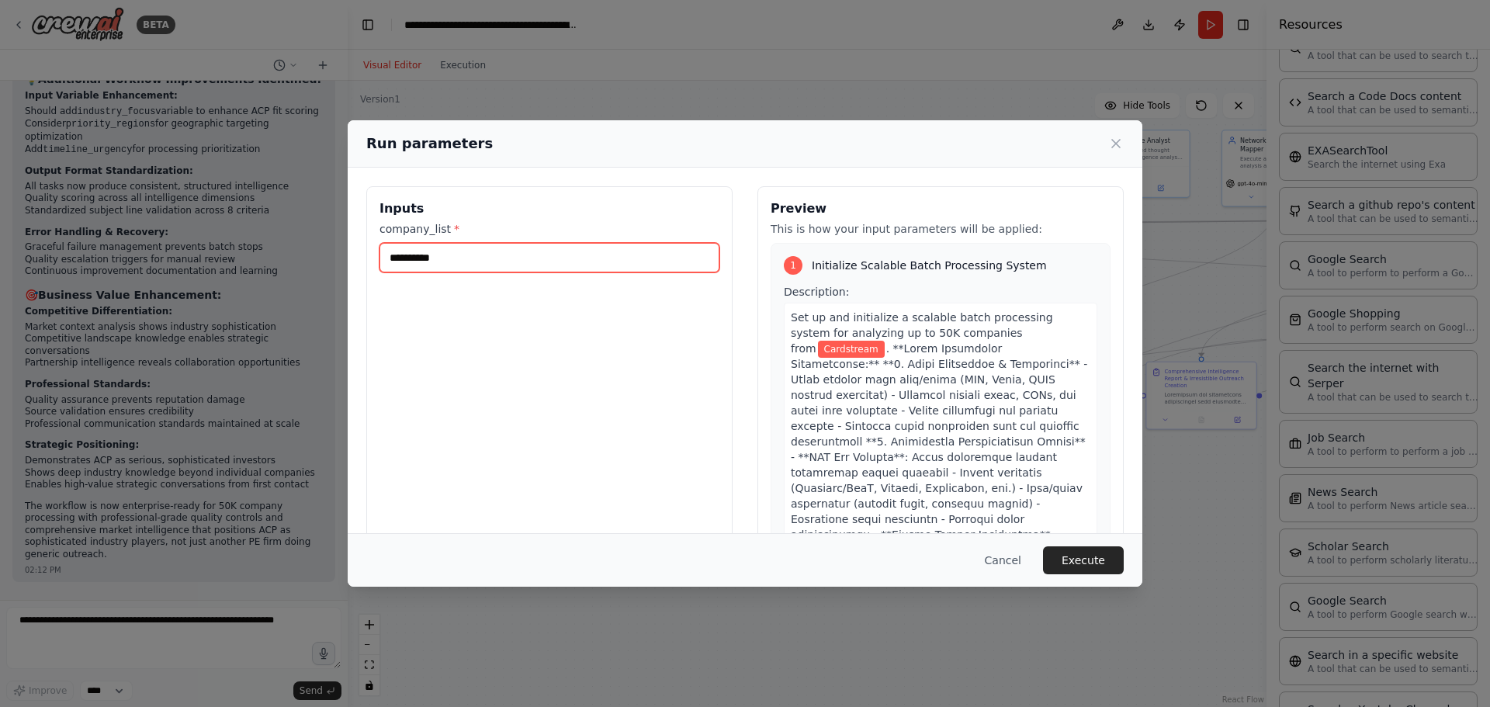
scroll to position [40307, 0]
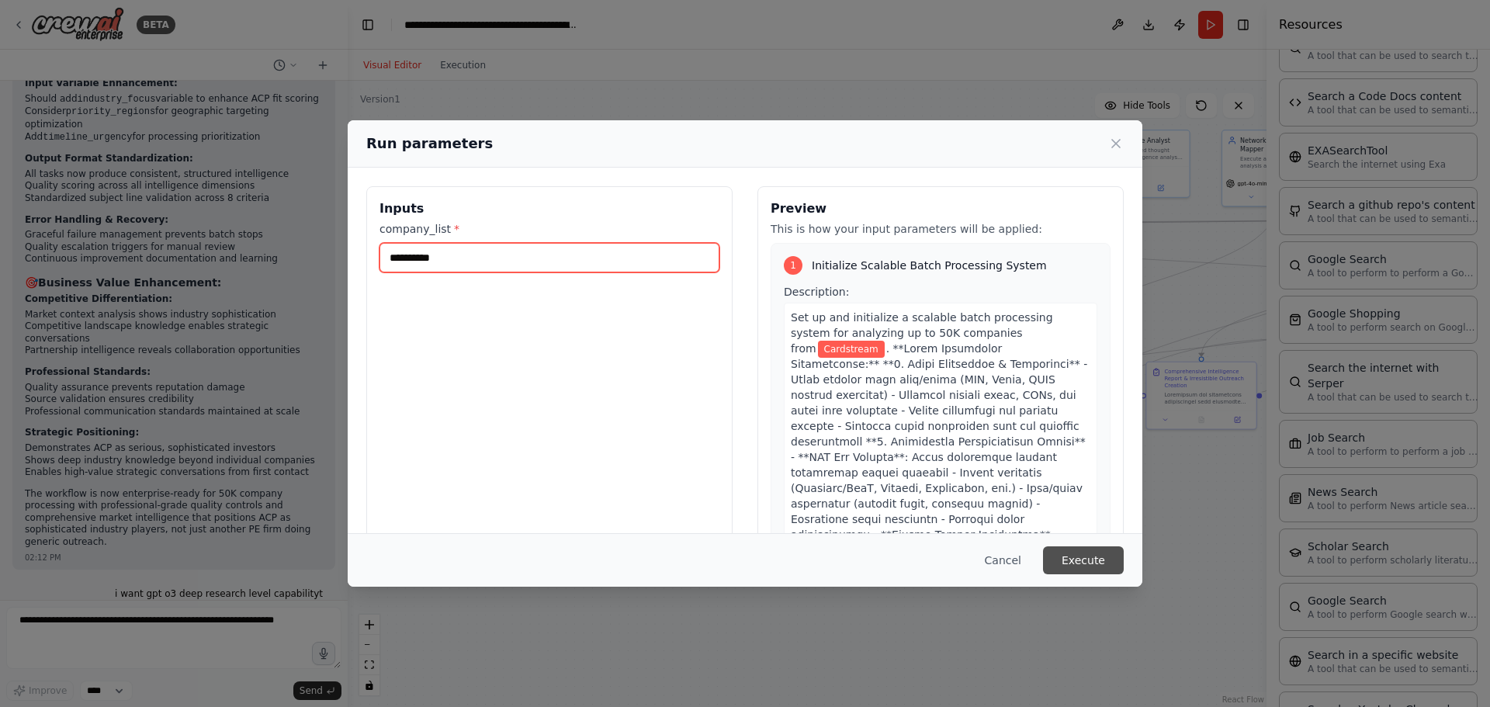
type input "**********"
click at [1099, 564] on button "Execute" at bounding box center [1083, 560] width 81 height 28
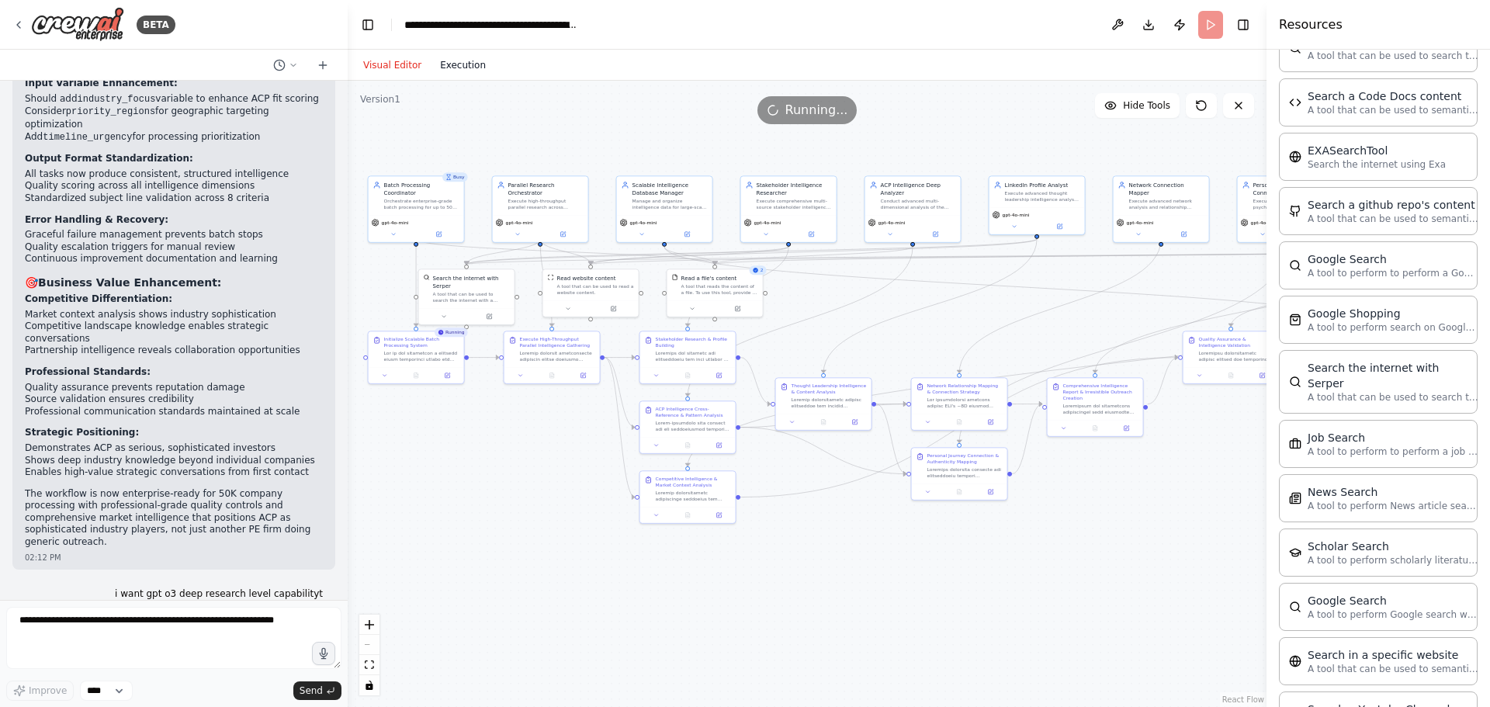
click at [441, 64] on button "Execution" at bounding box center [463, 65] width 64 height 19
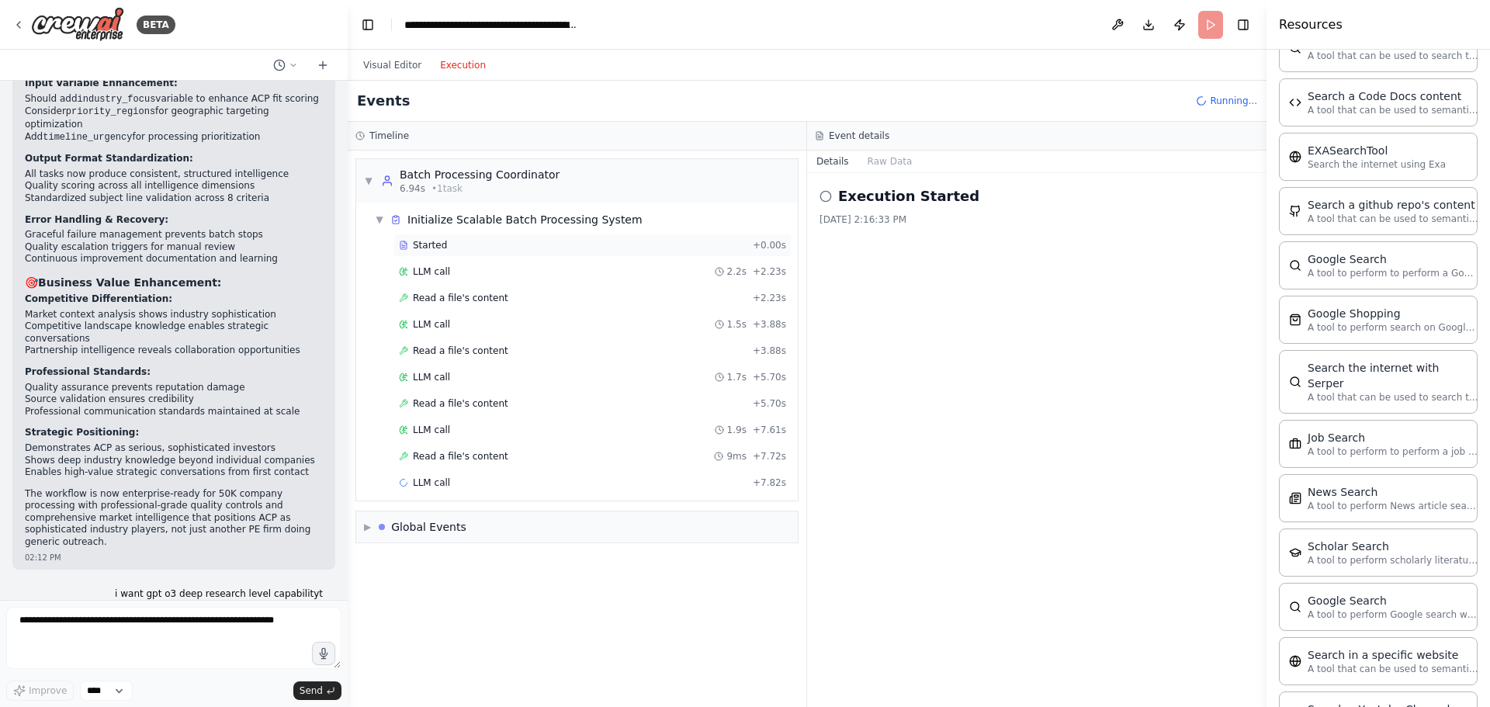
click at [571, 240] on div "Started" at bounding box center [573, 245] width 348 height 12
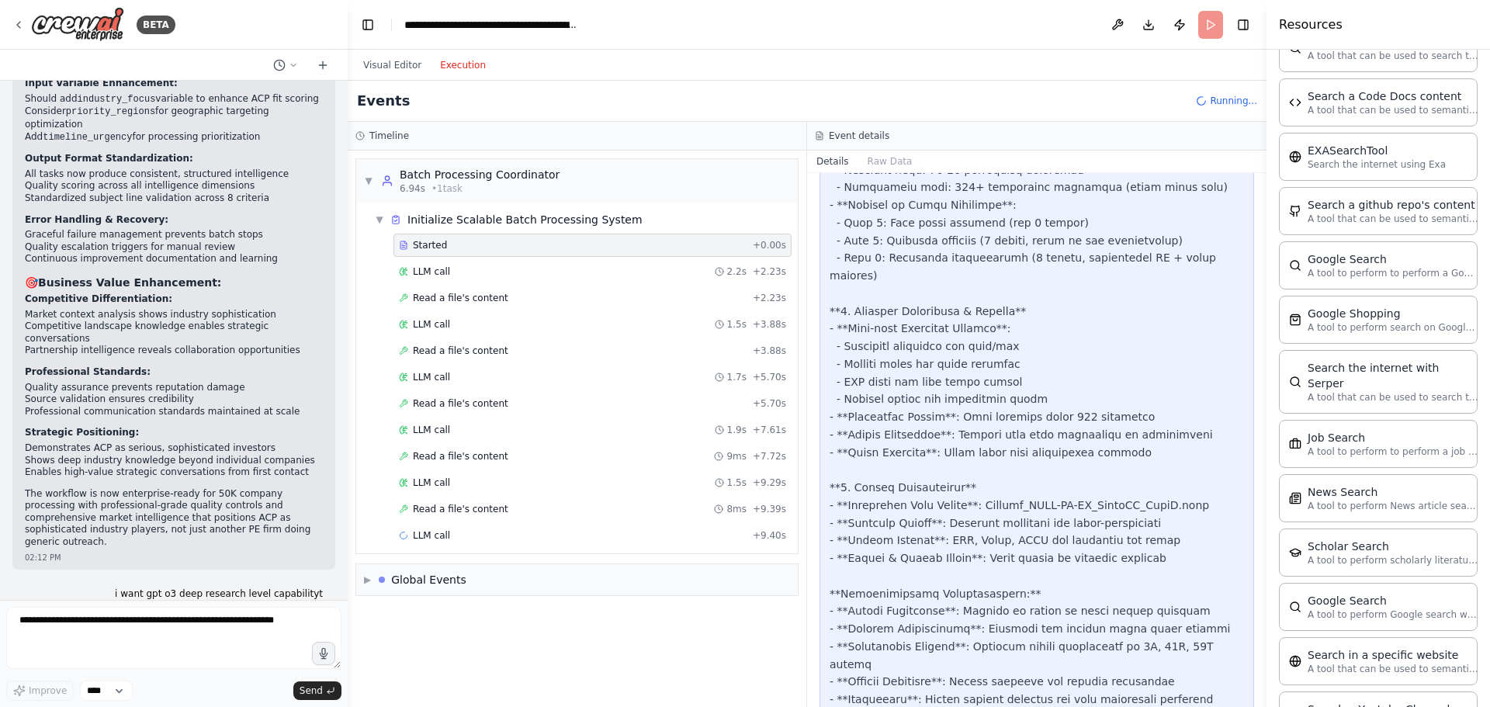
scroll to position [925, 0]
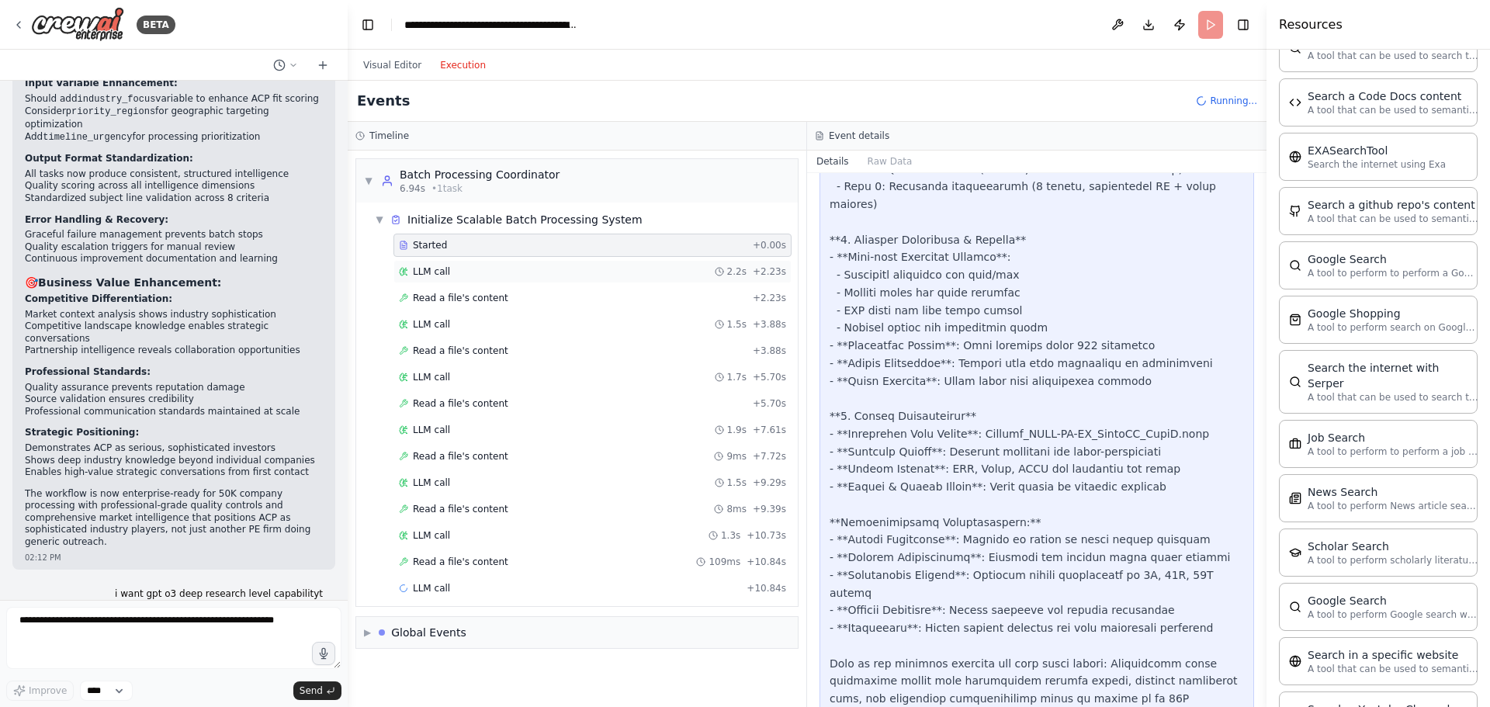
click at [531, 274] on div "LLM call 2.2s + 2.23s" at bounding box center [592, 271] width 387 height 12
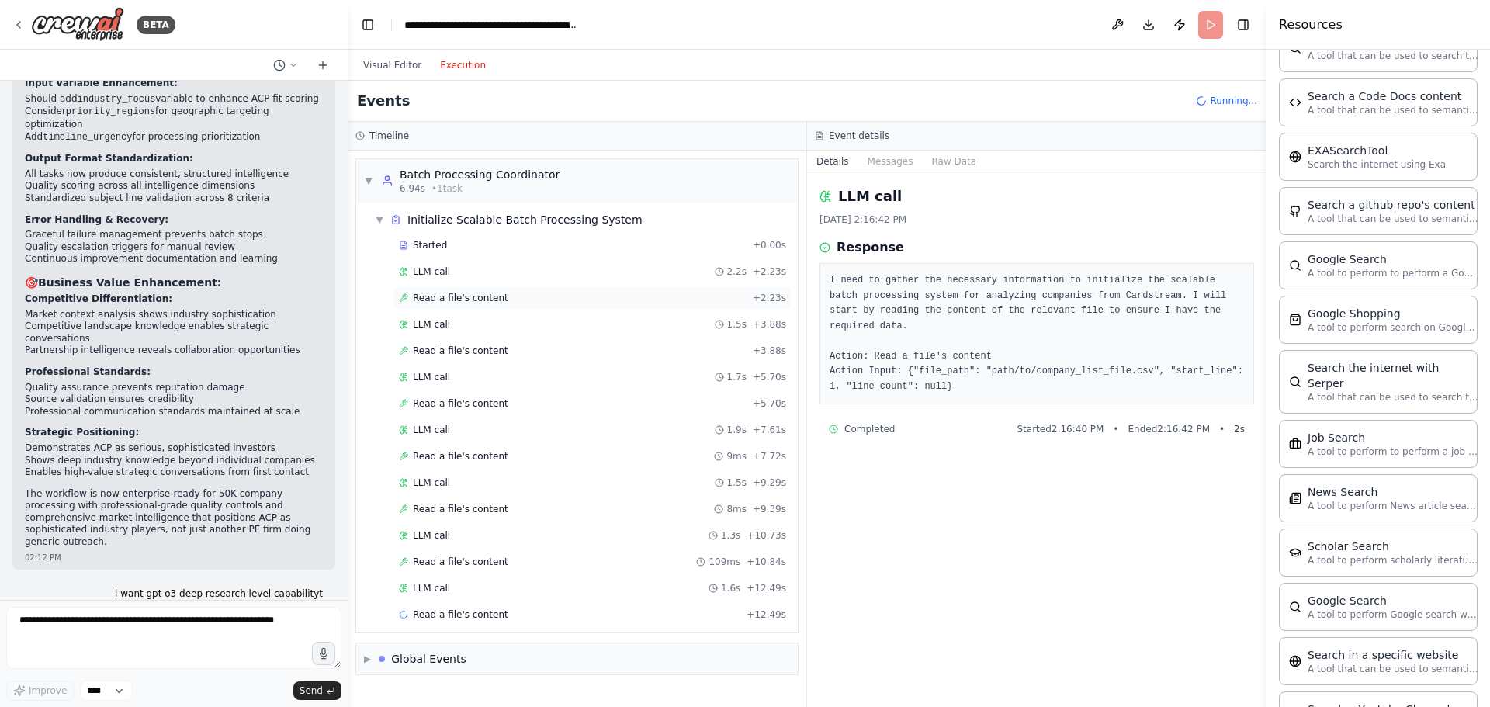
click at [545, 293] on div "Read a file's content + 2.23s" at bounding box center [592, 298] width 387 height 12
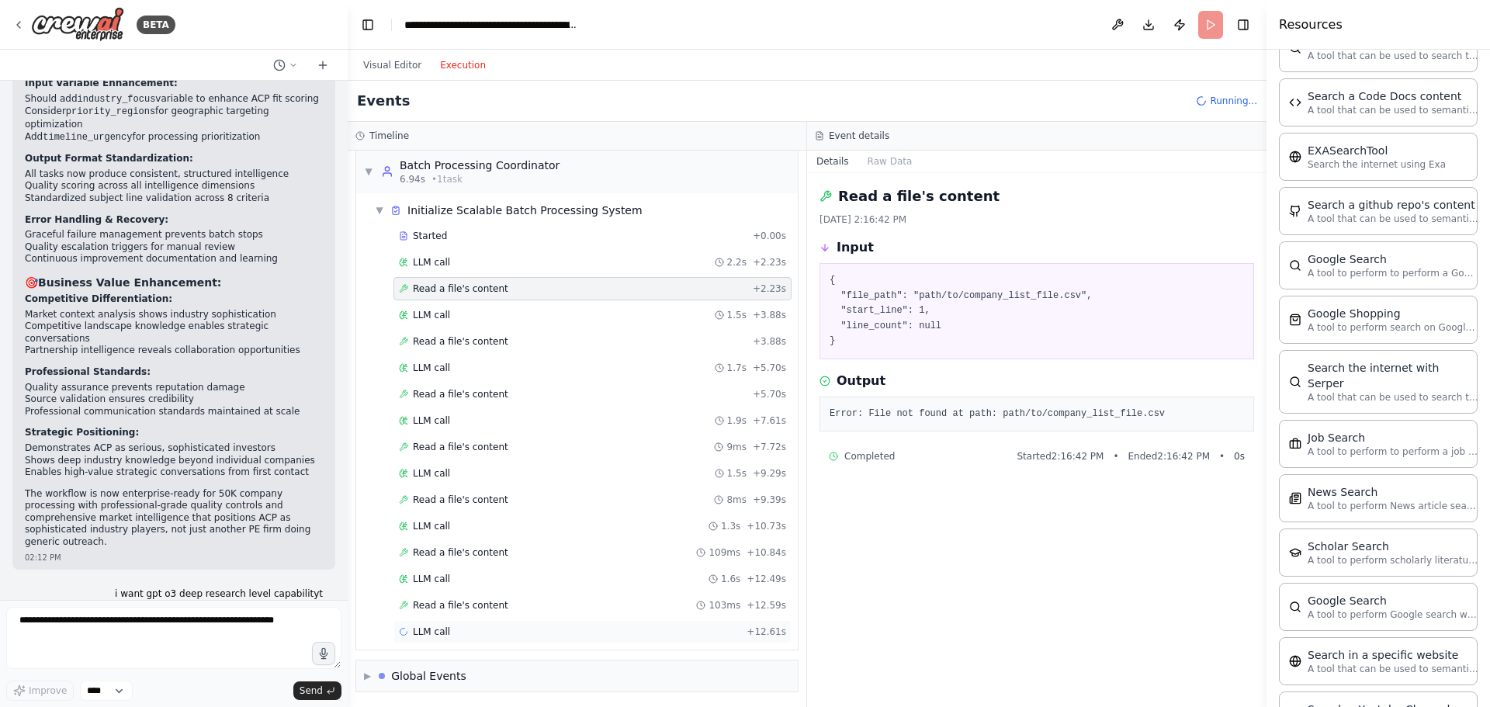
scroll to position [12, 0]
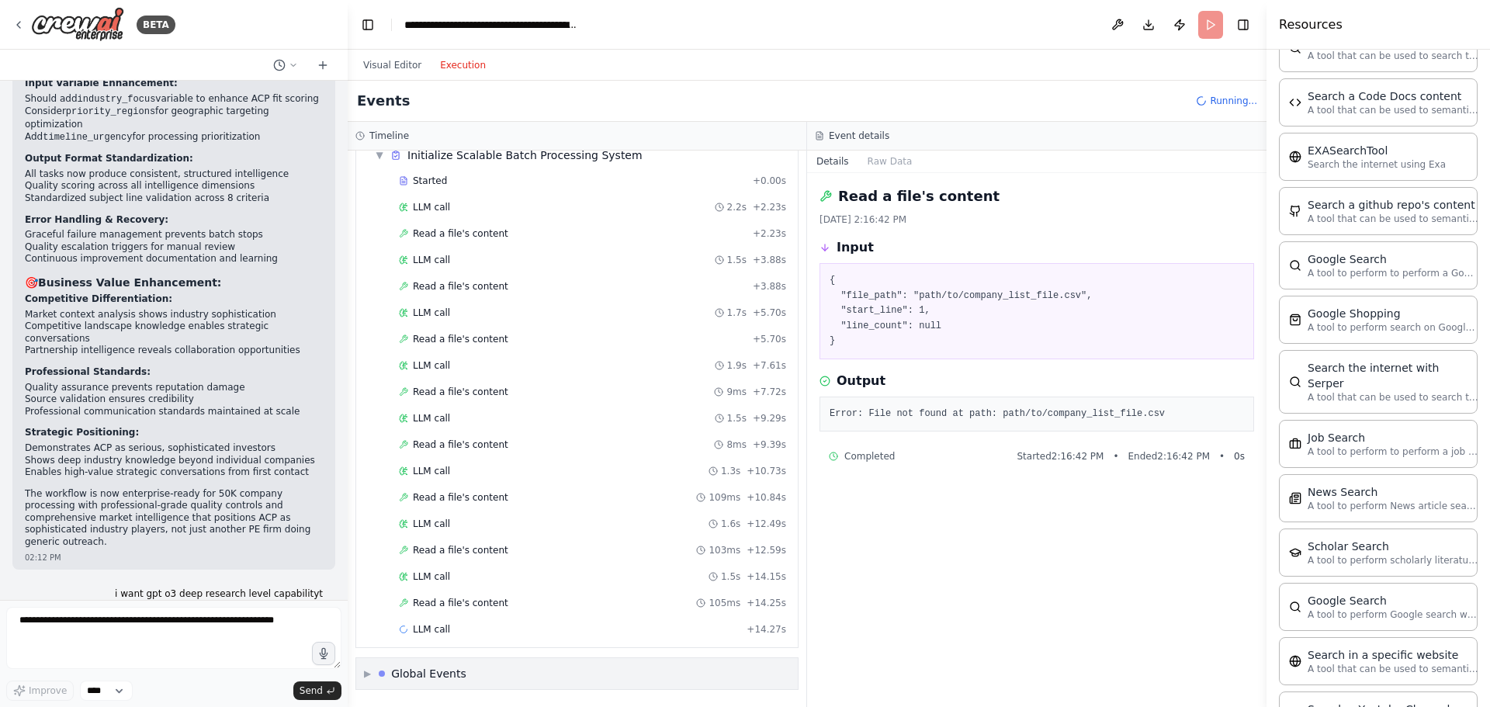
click at [537, 665] on div "▶ Global Events" at bounding box center [577, 673] width 442 height 31
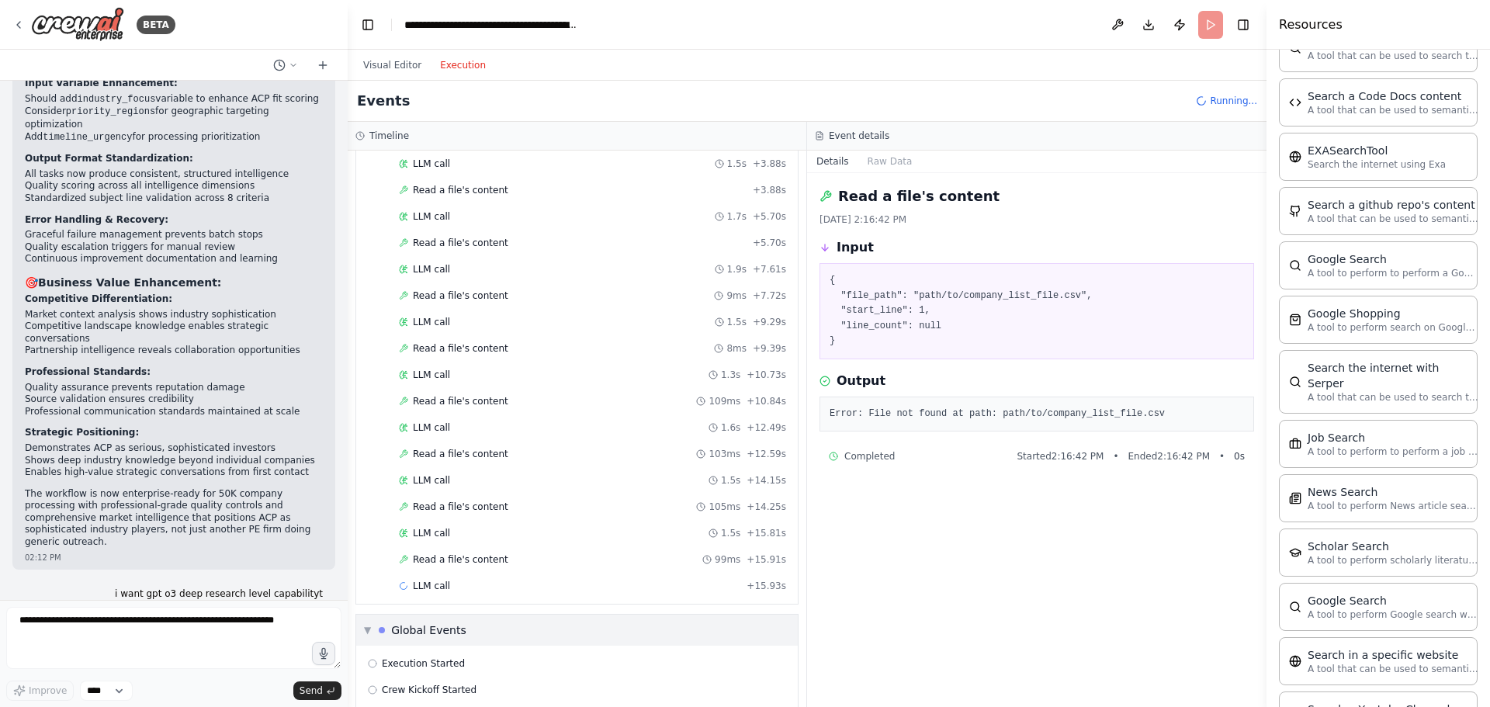
scroll to position [179, 0]
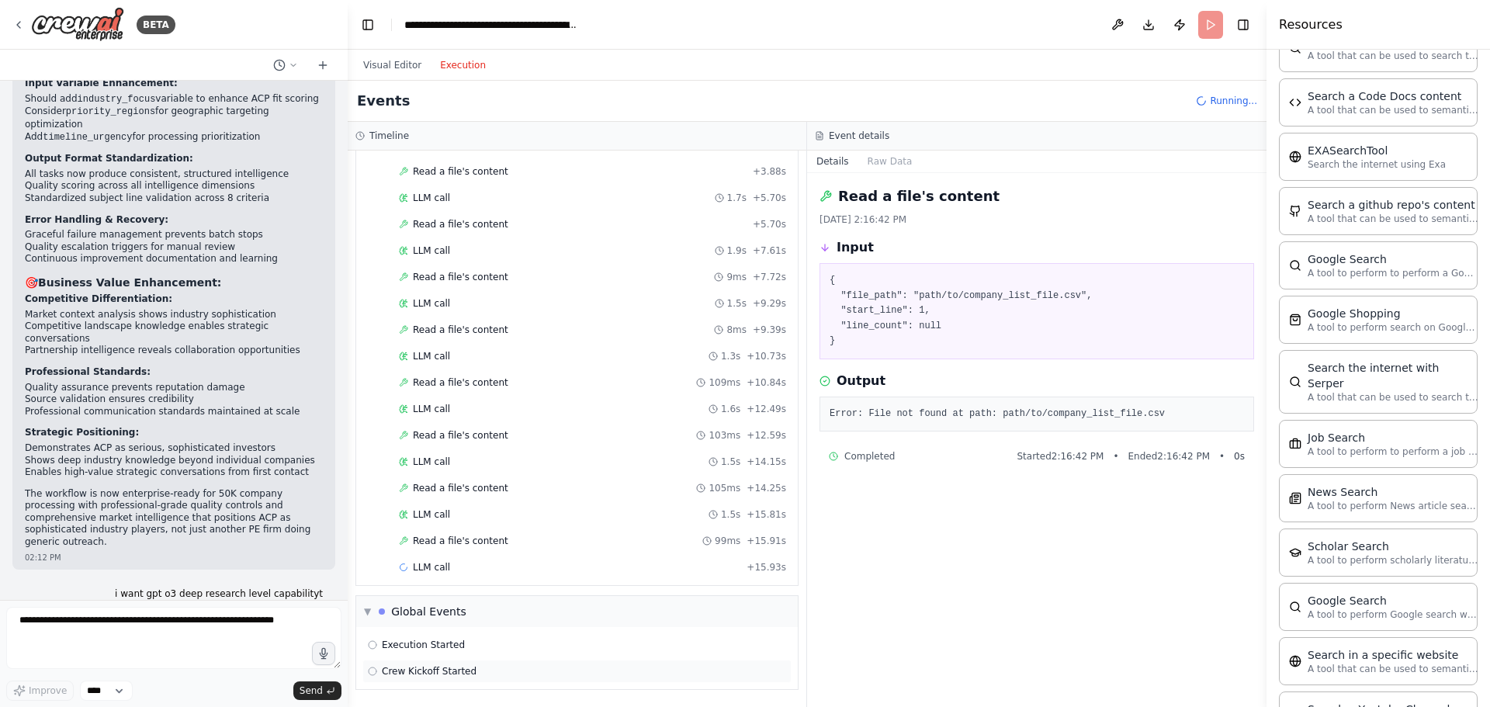
click at [501, 663] on div "Crew Kickoff Started" at bounding box center [576, 671] width 429 height 23
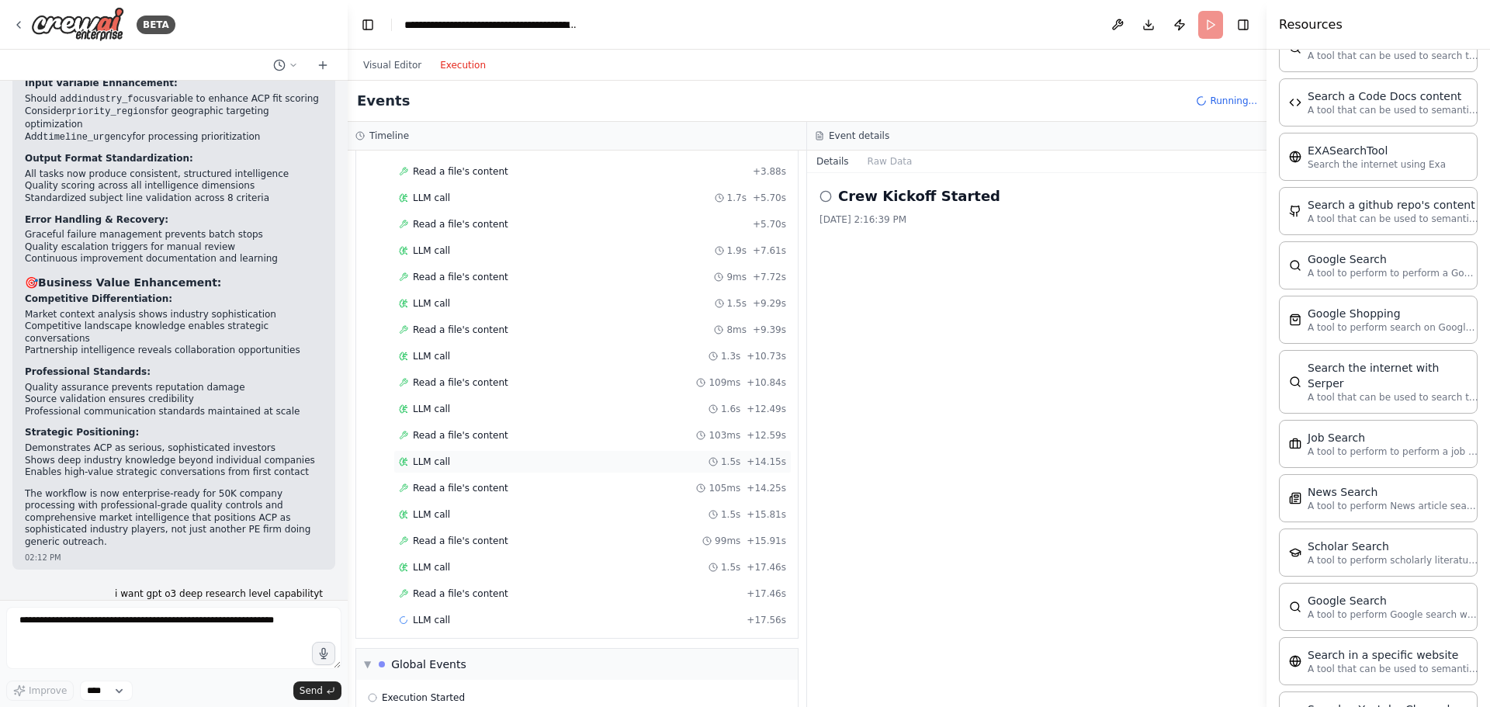
scroll to position [0, 0]
click at [519, 614] on div "▼ Global Events" at bounding box center [577, 611] width 442 height 31
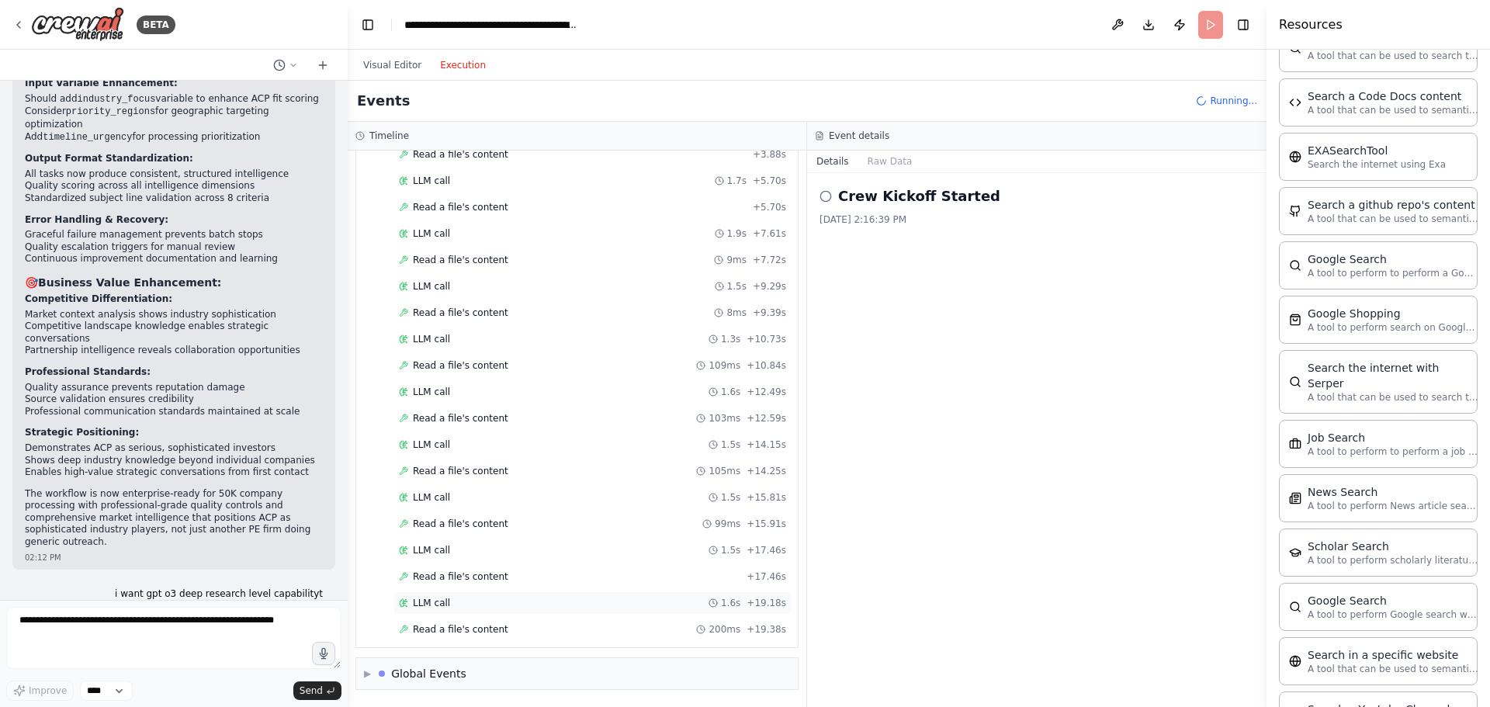
scroll to position [223, 0]
click at [542, 623] on div "Read a file's content 200ms + 19.38s" at bounding box center [592, 629] width 387 height 12
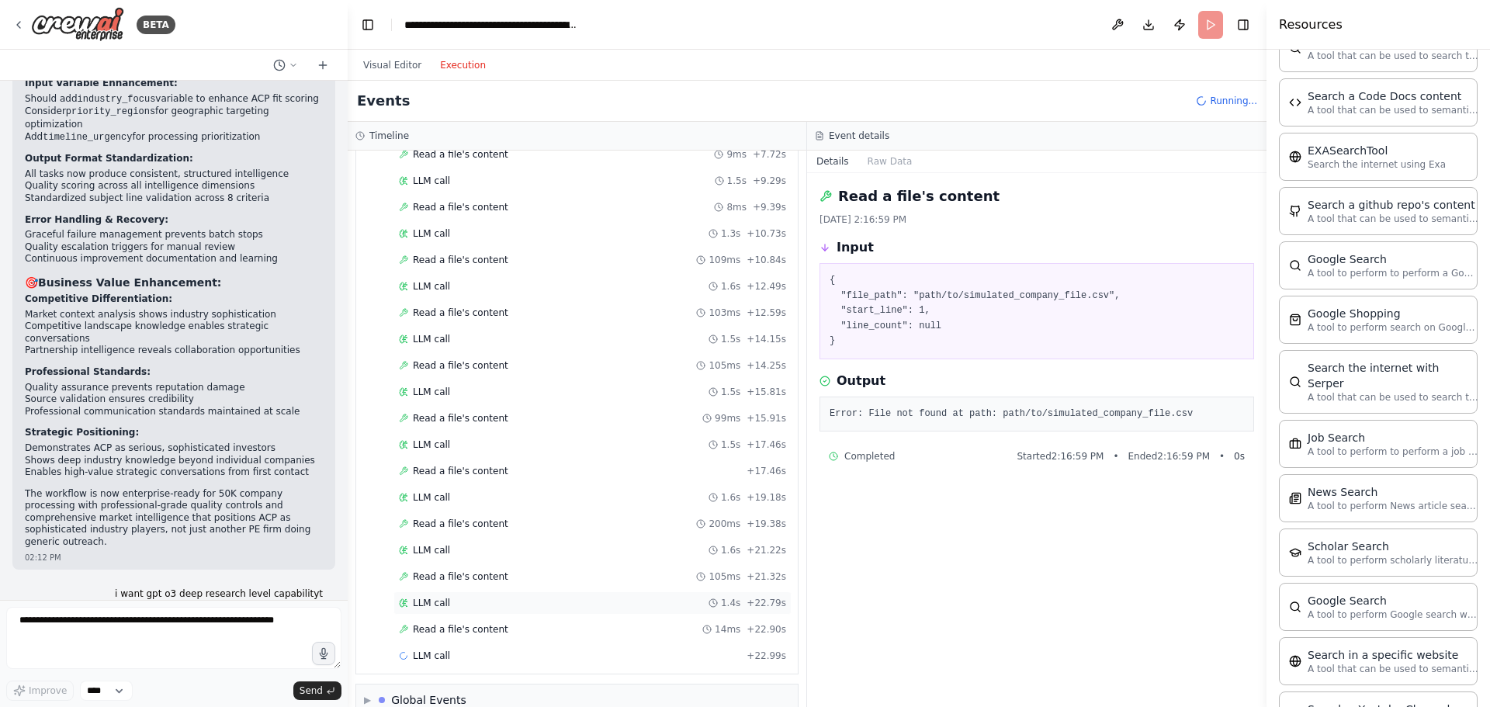
scroll to position [328, 0]
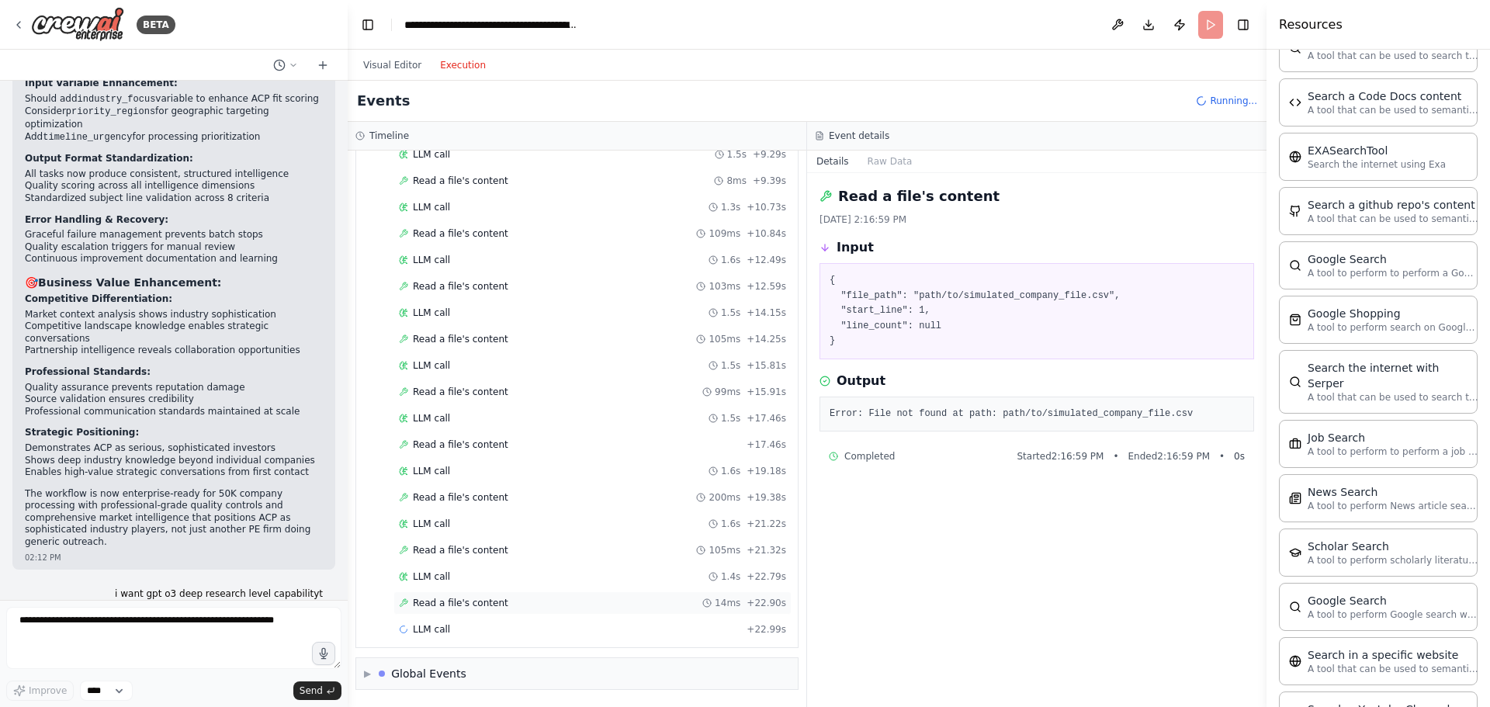
click at [520, 605] on div "Read a file's content 14ms + 22.90s" at bounding box center [592, 603] width 387 height 12
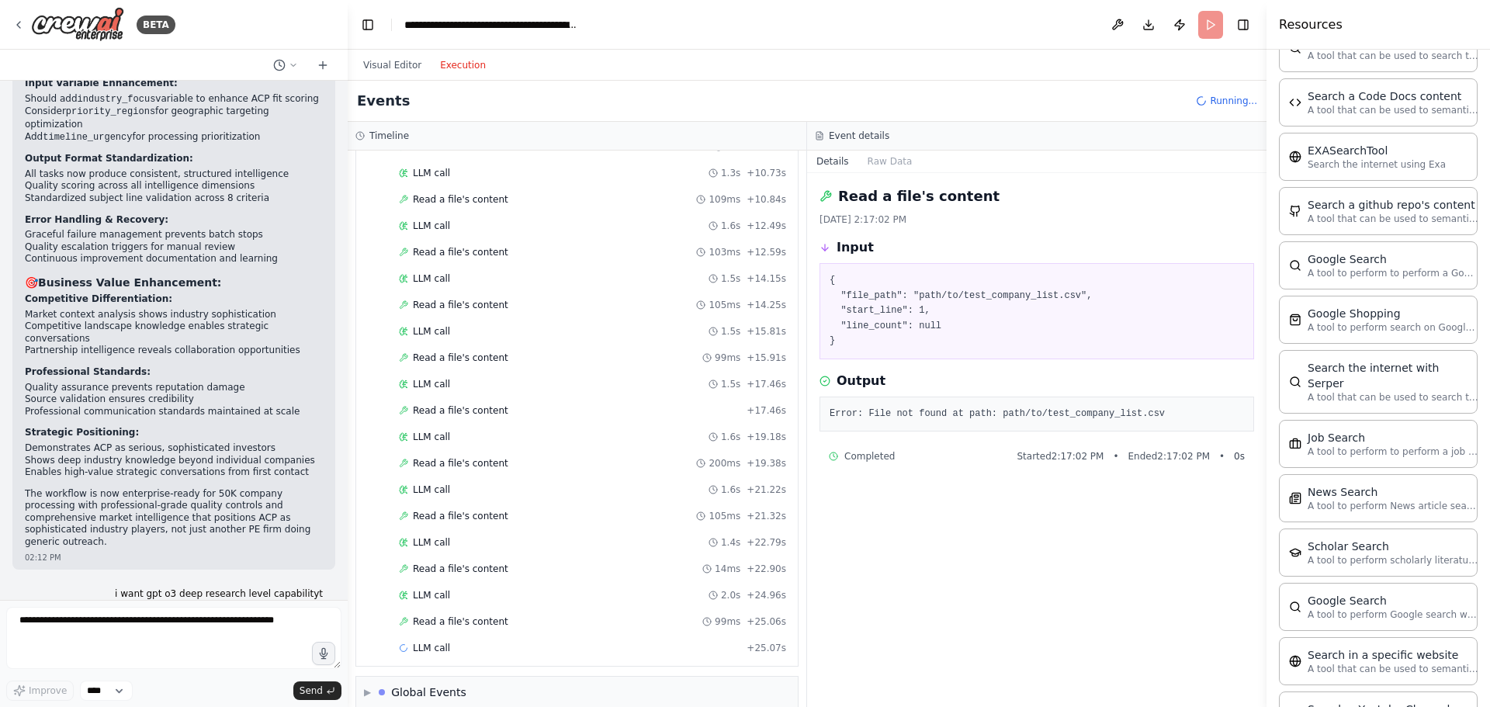
scroll to position [381, 0]
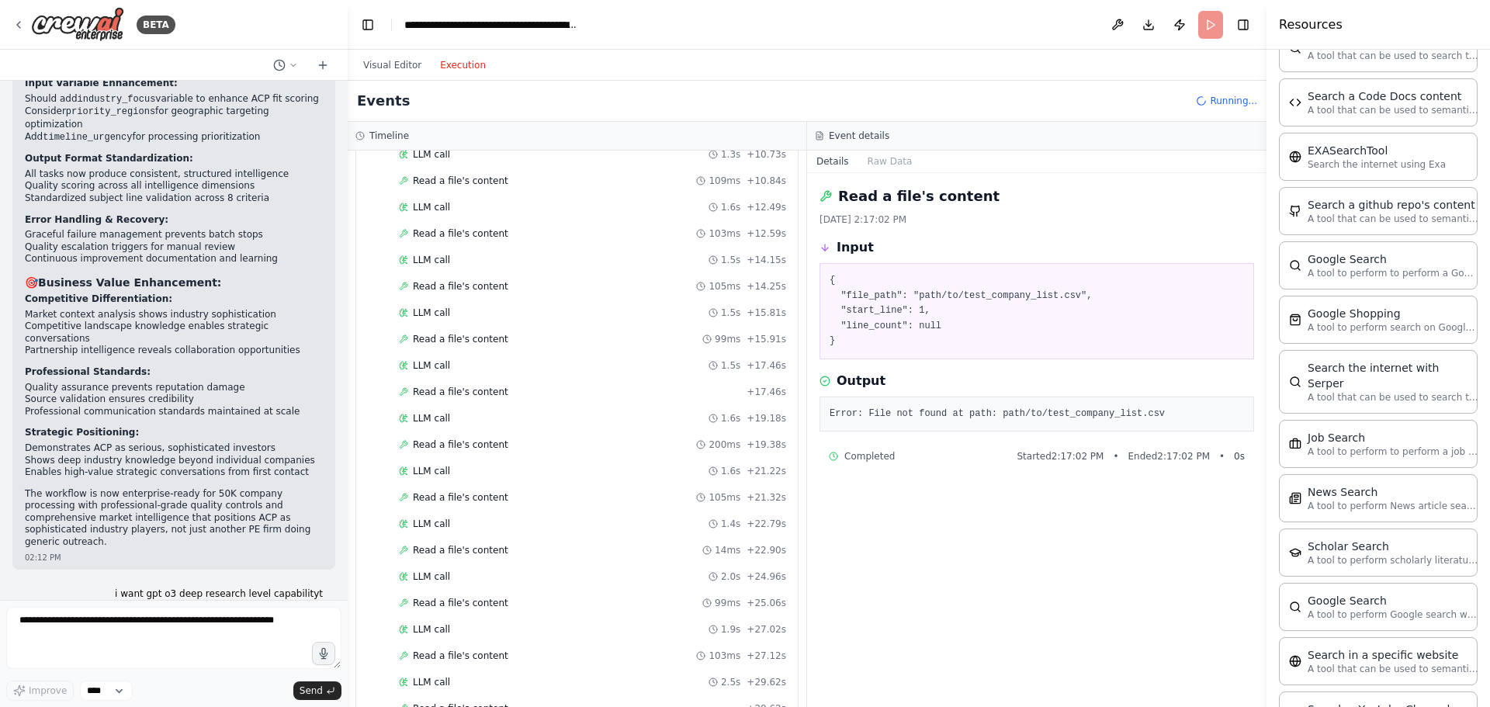
click at [386, 52] on div "Visual Editor Execution" at bounding box center [424, 65] width 141 height 31
click at [391, 63] on button "Visual Editor" at bounding box center [392, 65] width 77 height 19
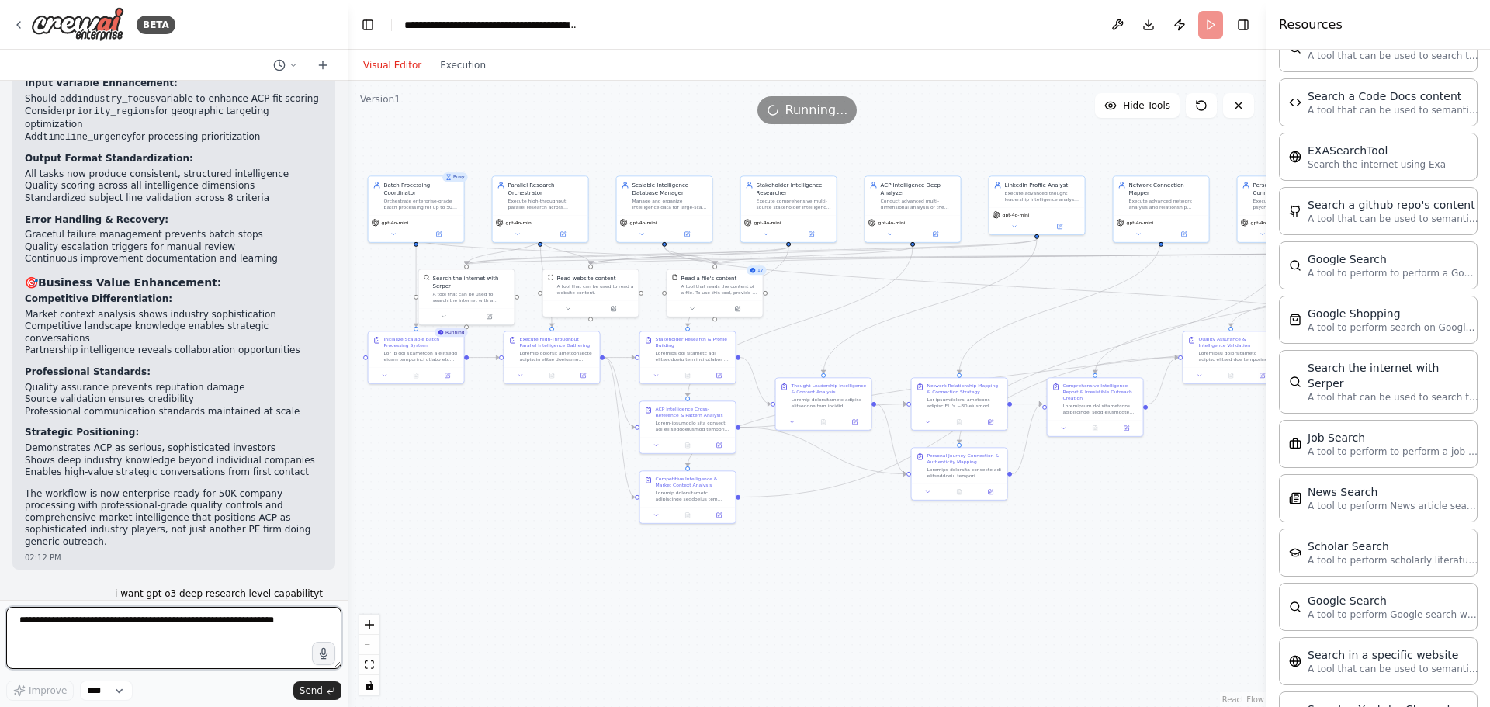
click at [216, 649] on textarea at bounding box center [173, 638] width 335 height 62
type textarea "**********"
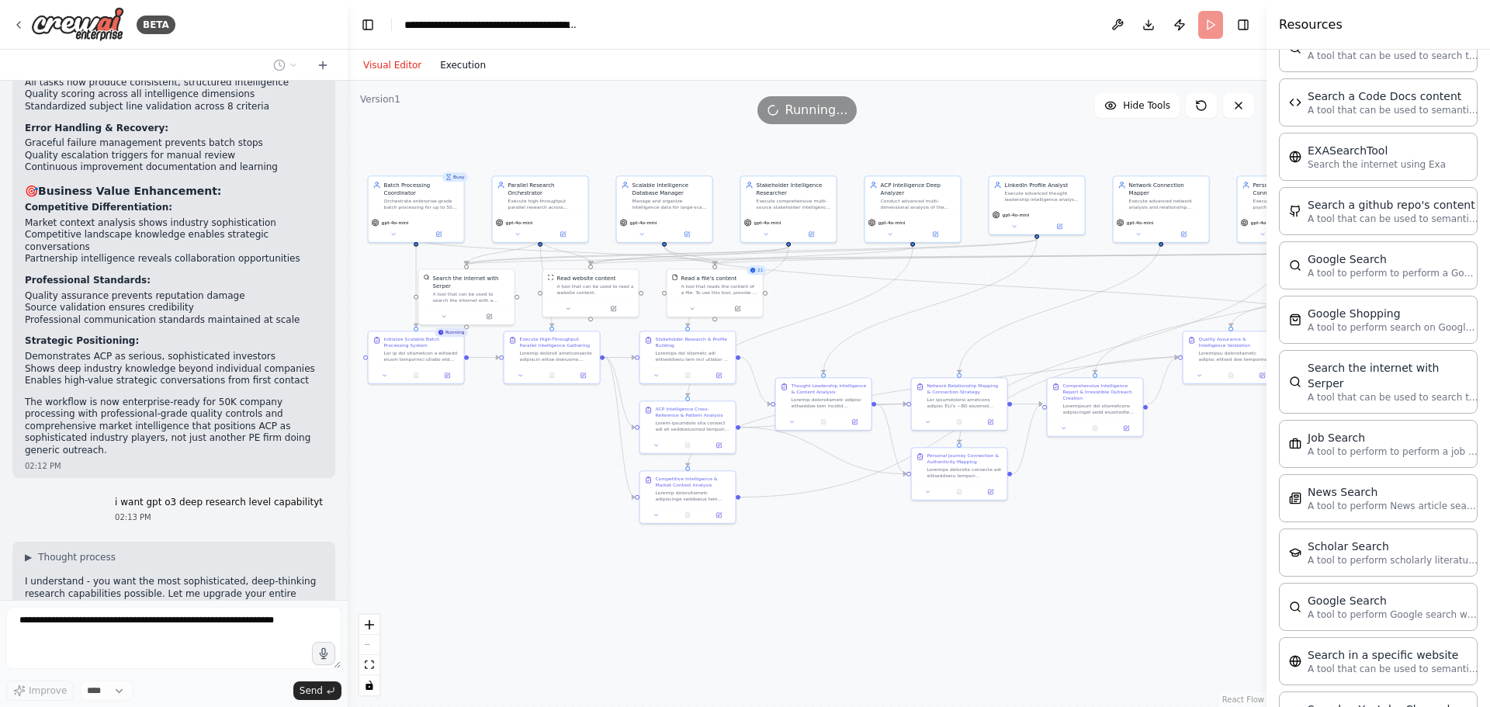
click at [456, 67] on button "Execution" at bounding box center [463, 65] width 64 height 19
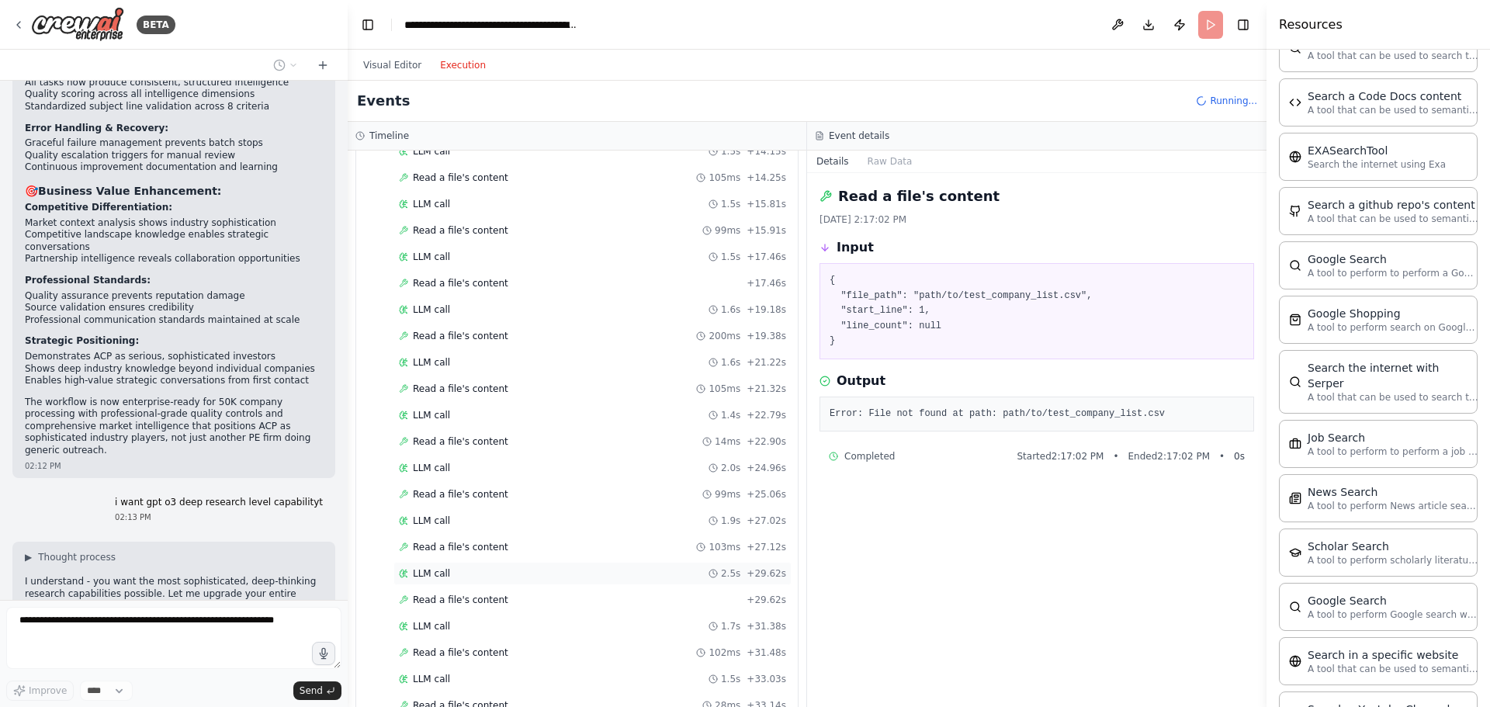
scroll to position [750, 0]
click at [621, 625] on div "LLM call 6.5s + 47.90s" at bounding box center [592, 629] width 387 height 12
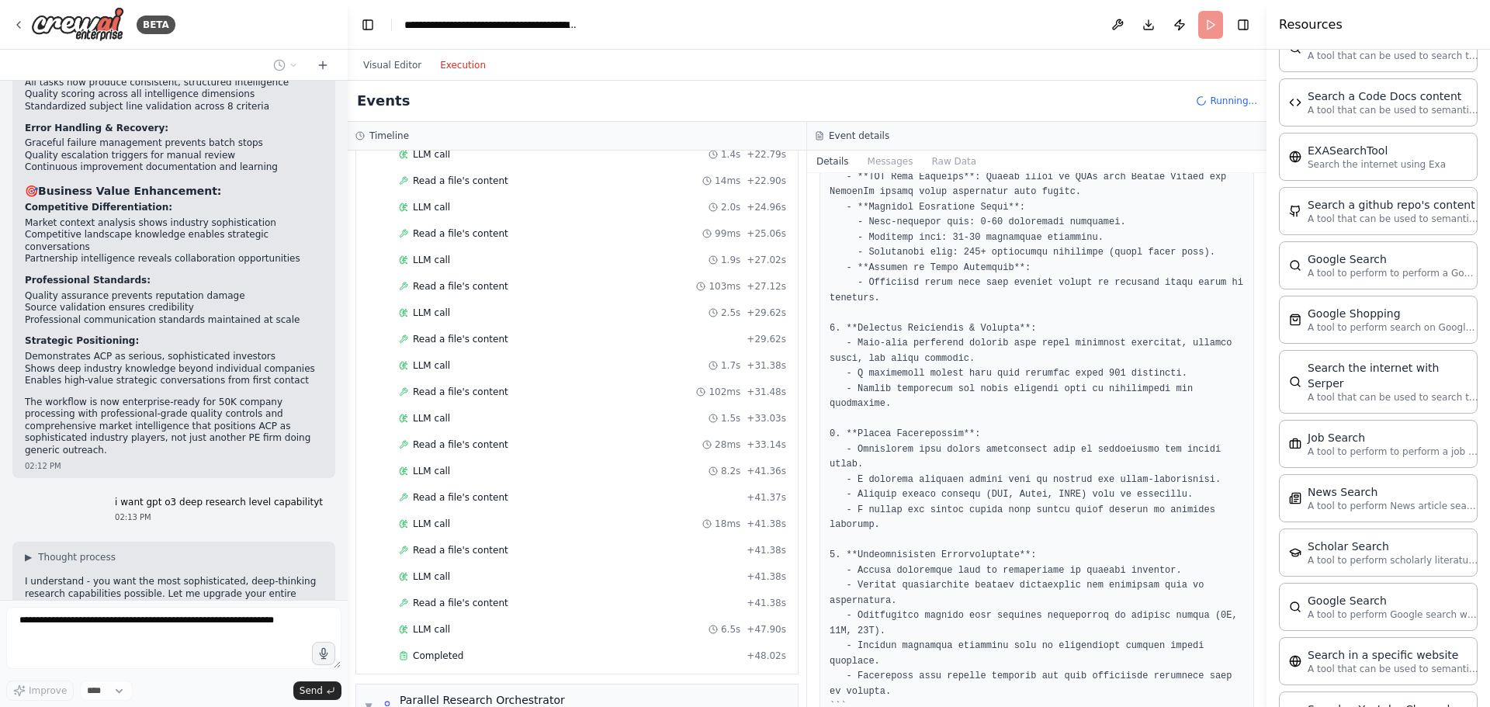
scroll to position [664, 0]
click at [604, 657] on div "Completed" at bounding box center [569, 655] width 341 height 12
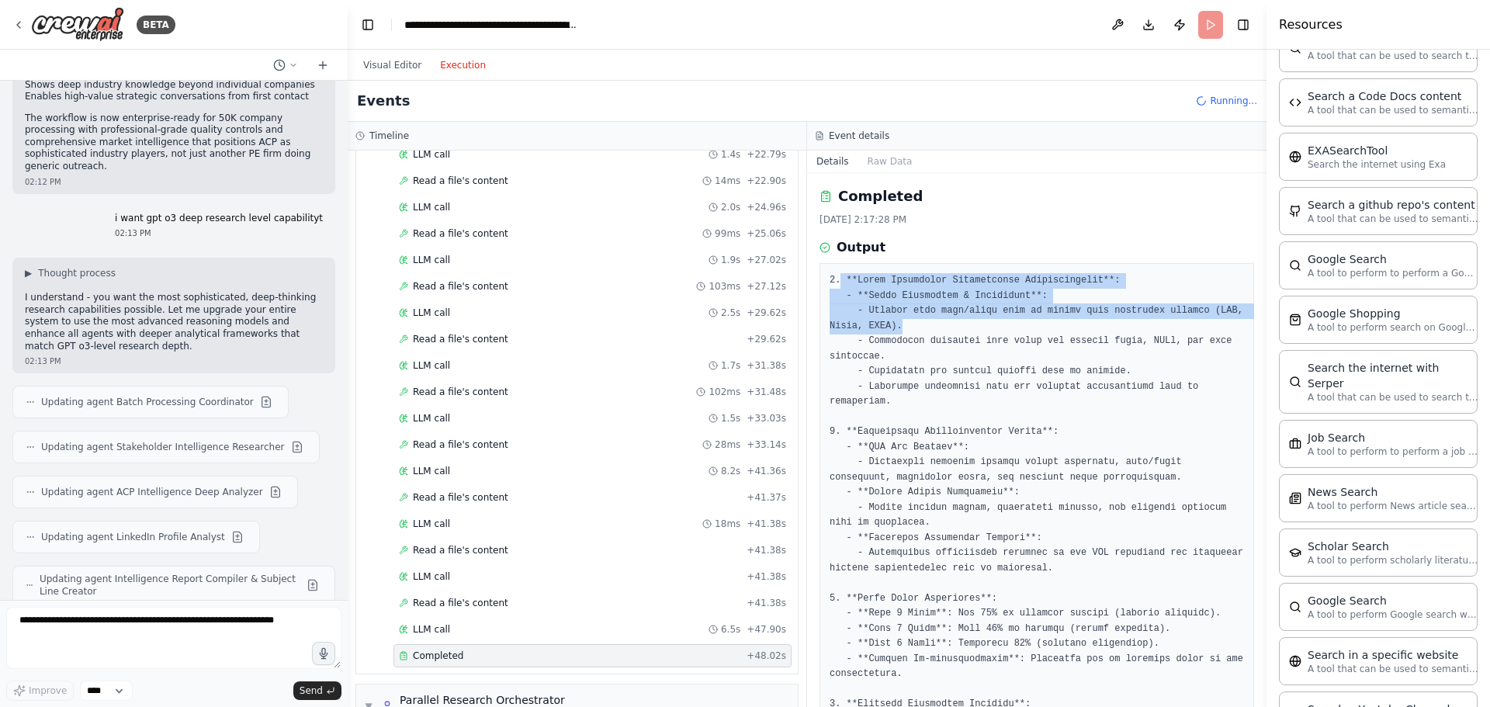
drag, startPoint x: 840, startPoint y: 279, endPoint x: 1148, endPoint y: 331, distance: 312.4
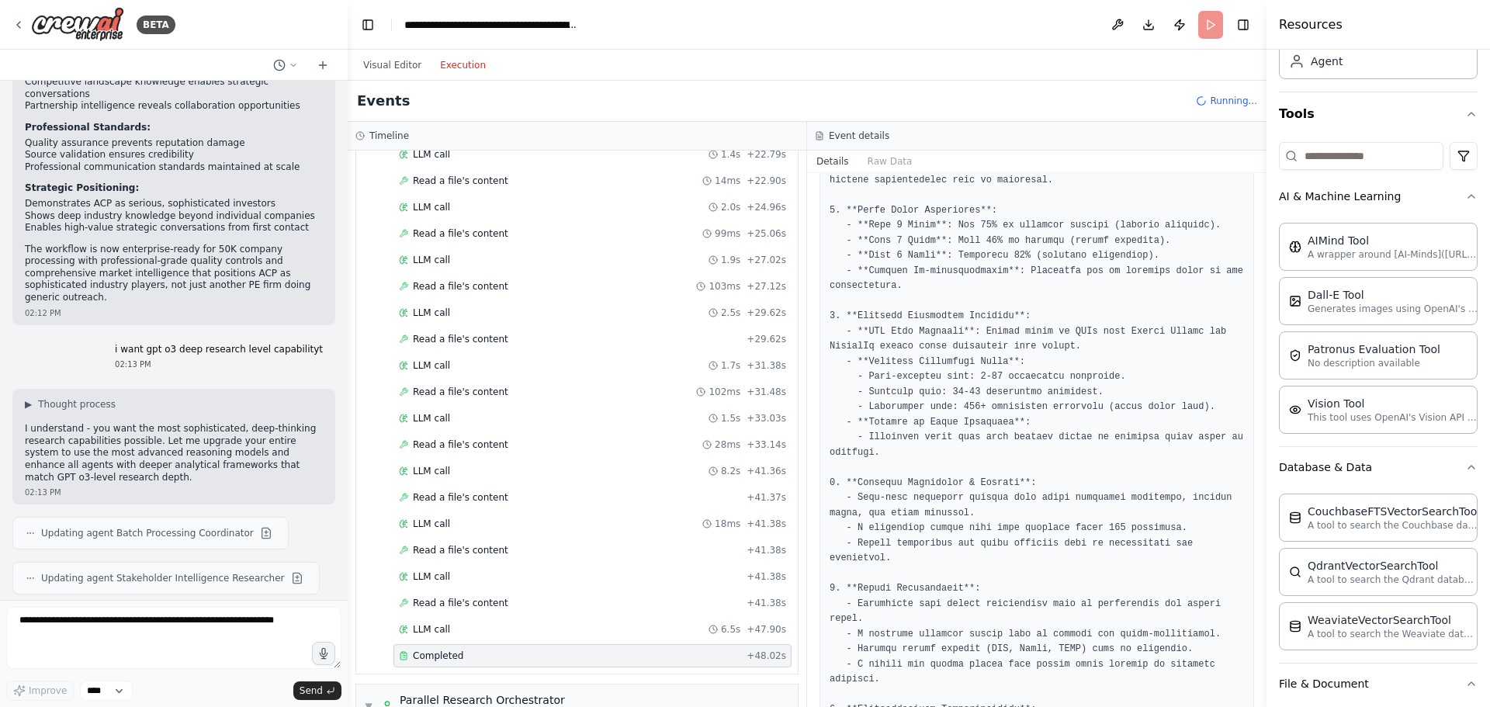
scroll to position [0, 0]
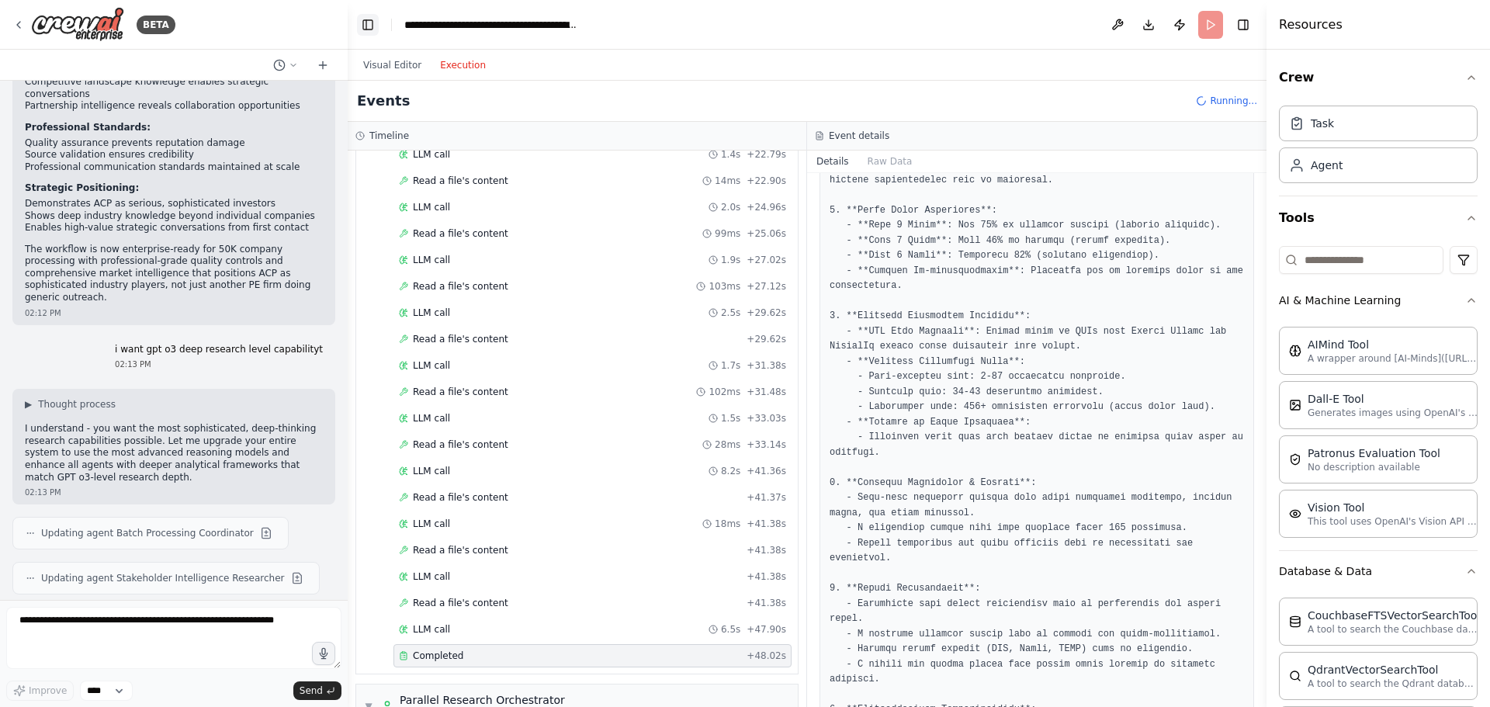
click at [362, 23] on button "Toggle Left Sidebar" at bounding box center [368, 25] width 22 height 22
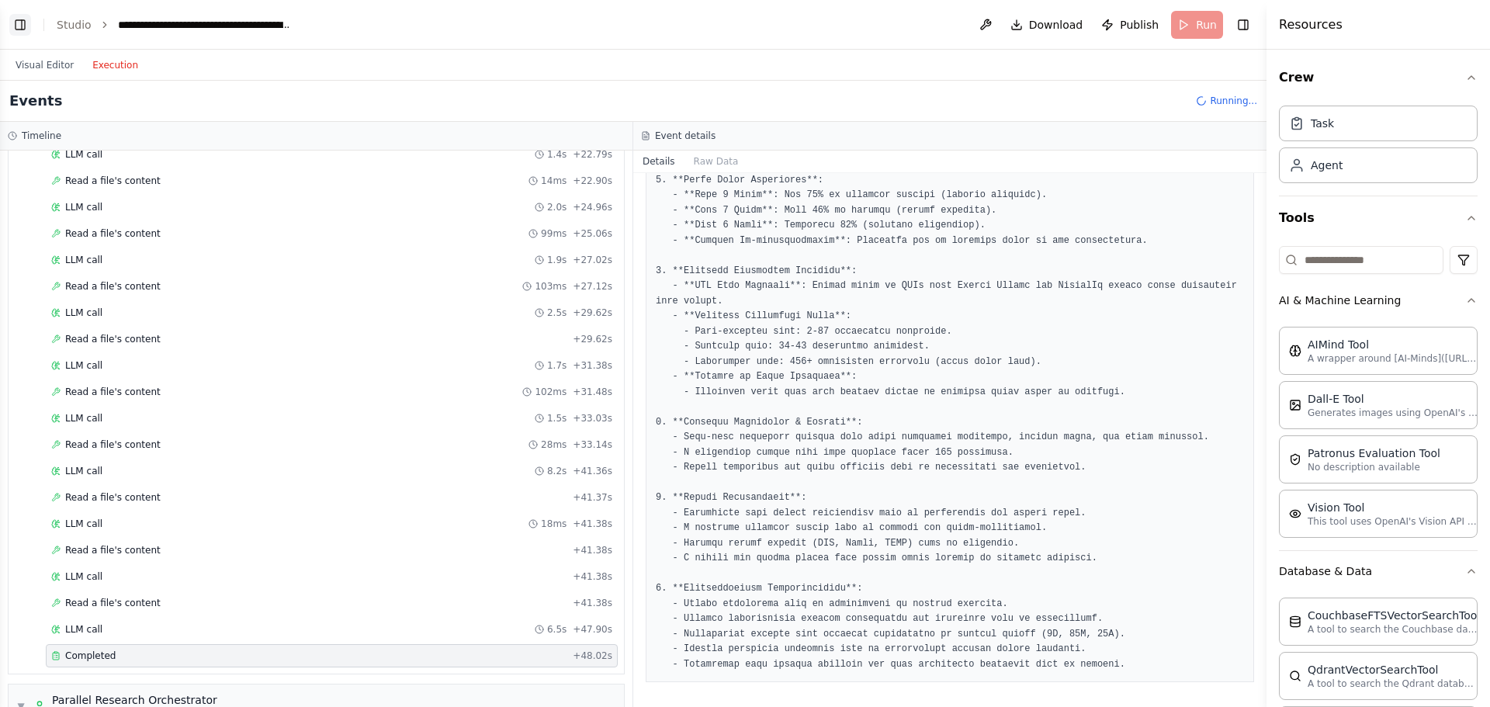
scroll to position [358, 0]
click at [12, 16] on button "Toggle Left Sidebar" at bounding box center [20, 25] width 22 height 22
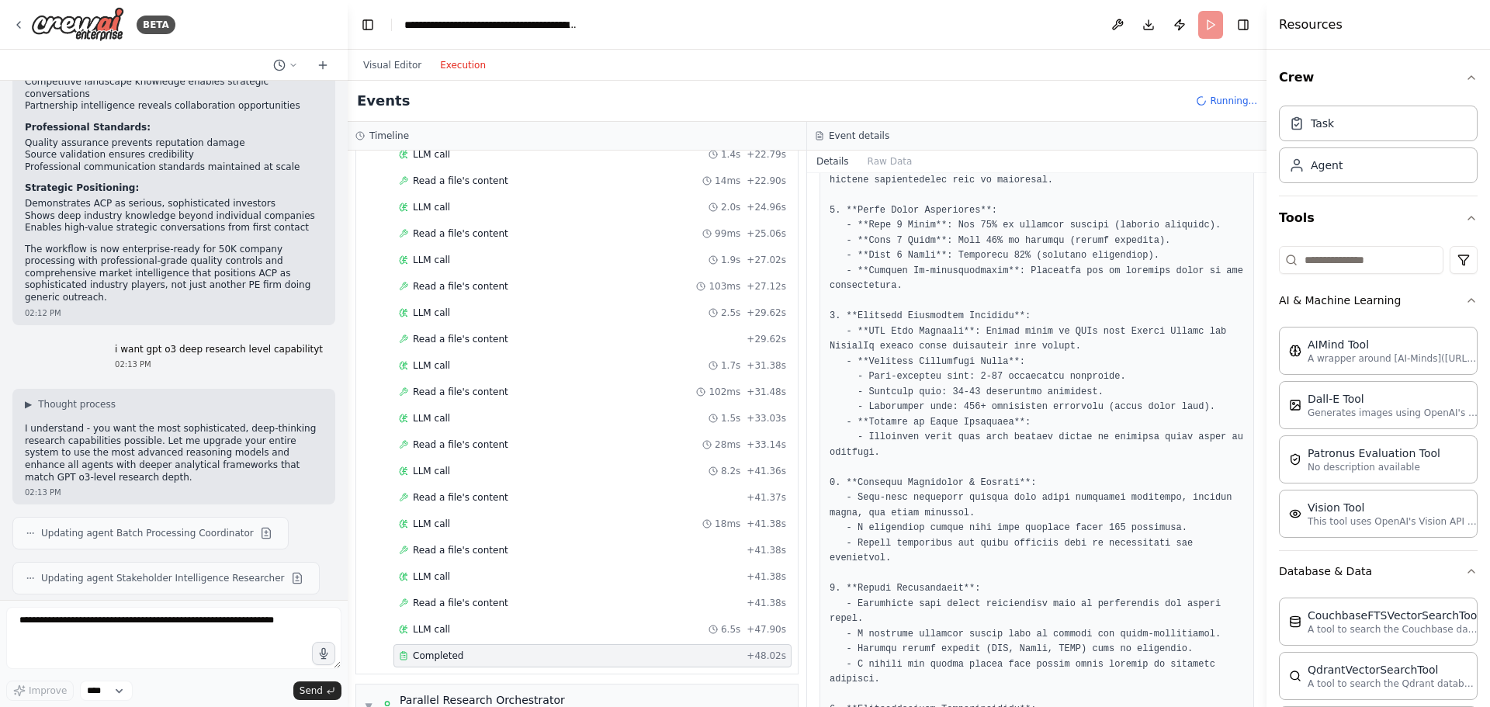
scroll to position [40629, 0]
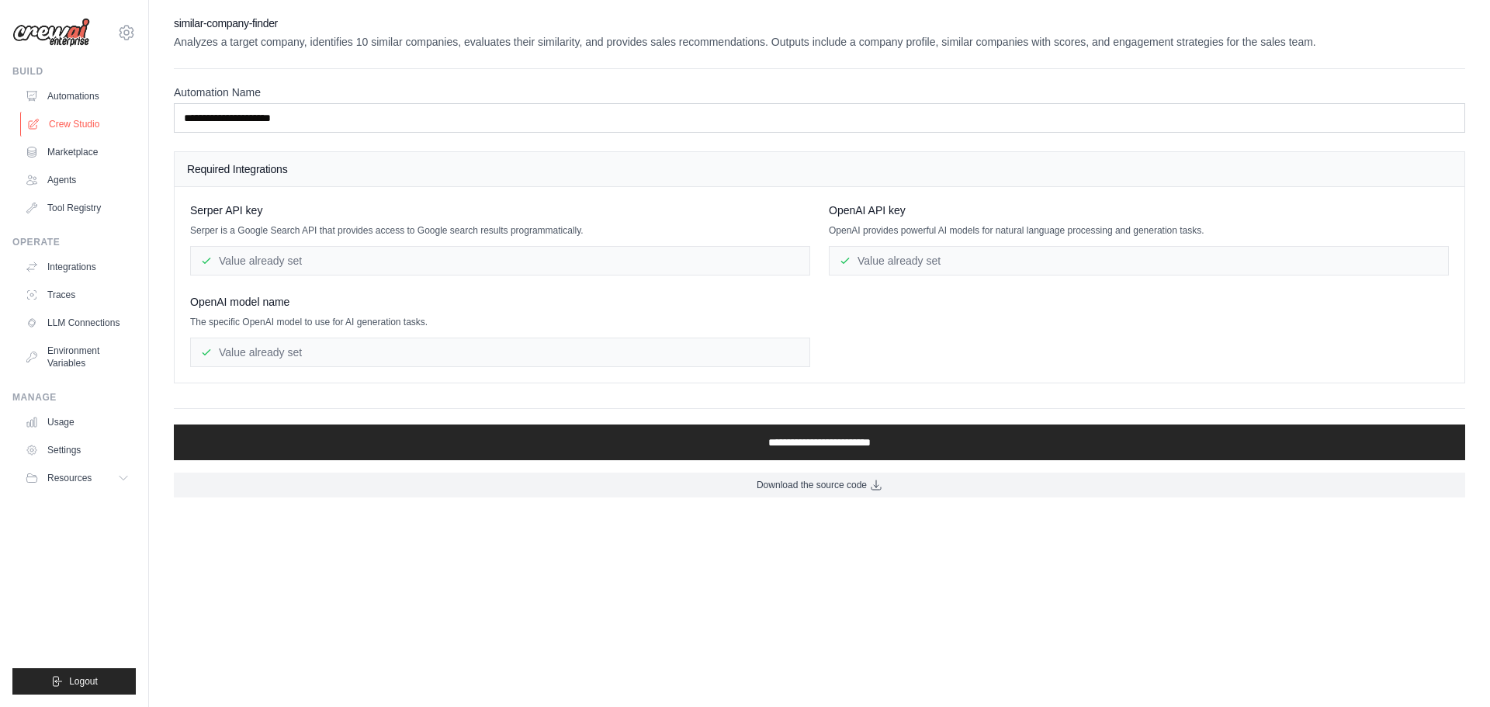
click at [86, 121] on link "Crew Studio" at bounding box center [78, 124] width 117 height 25
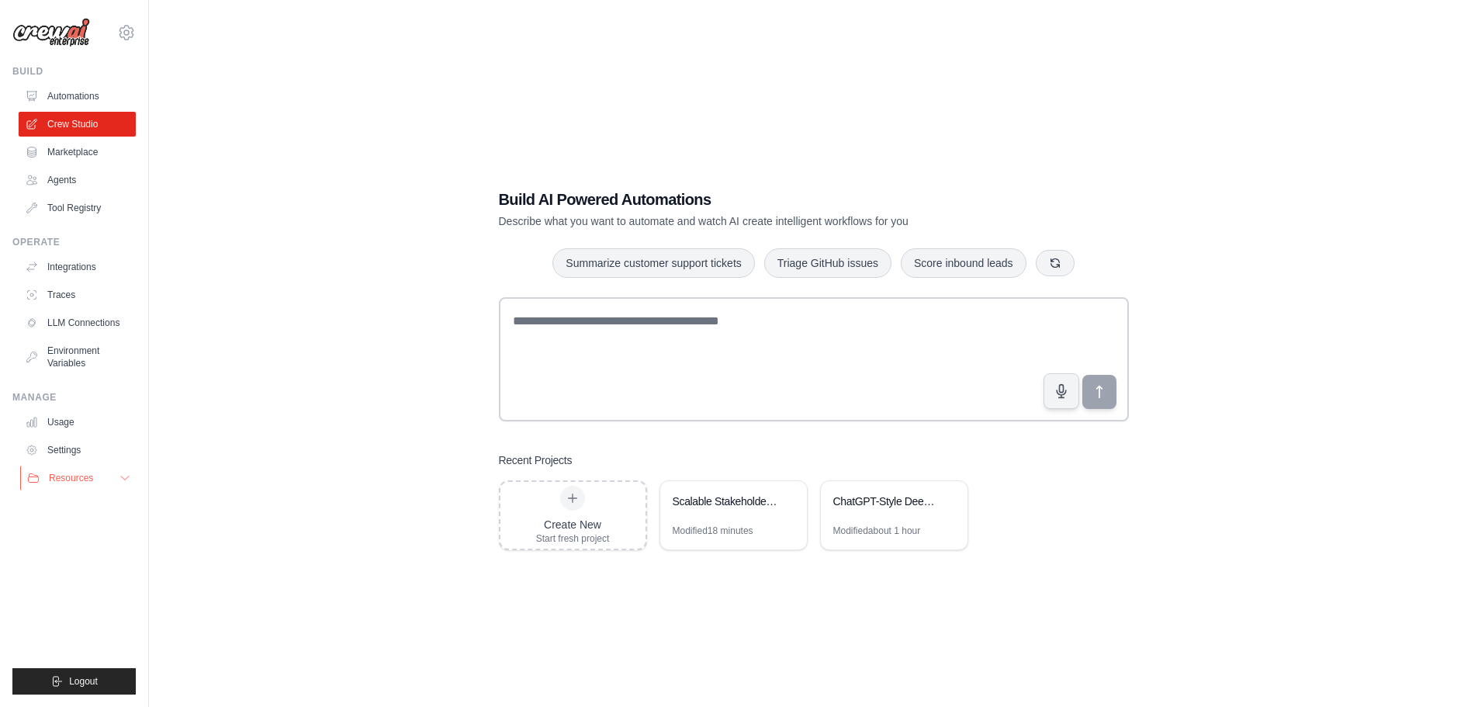
click at [89, 474] on span "Resources" at bounding box center [71, 478] width 44 height 12
click at [67, 90] on link "Automations" at bounding box center [78, 96] width 117 height 25
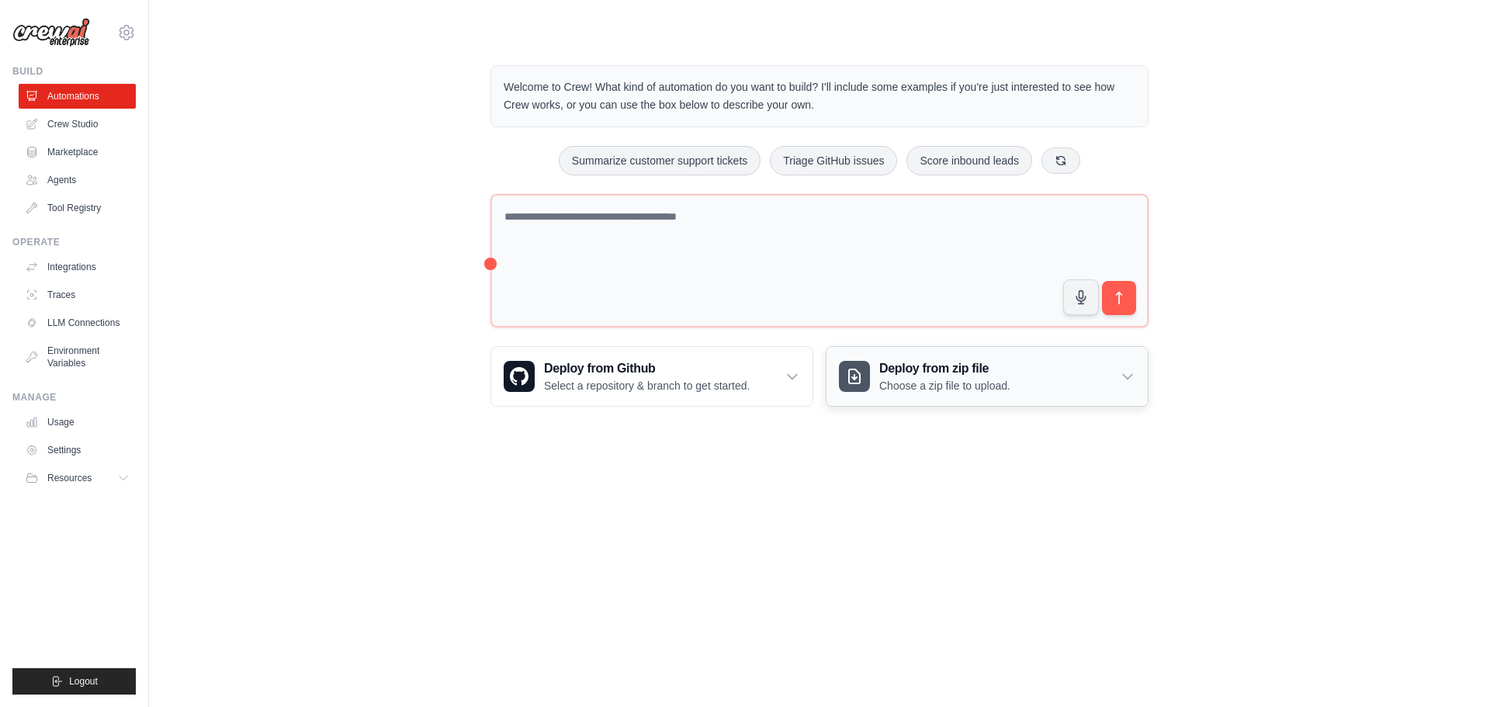
click at [1116, 381] on div "Deploy from zip file Choose a zip file to upload." at bounding box center [986, 376] width 321 height 59
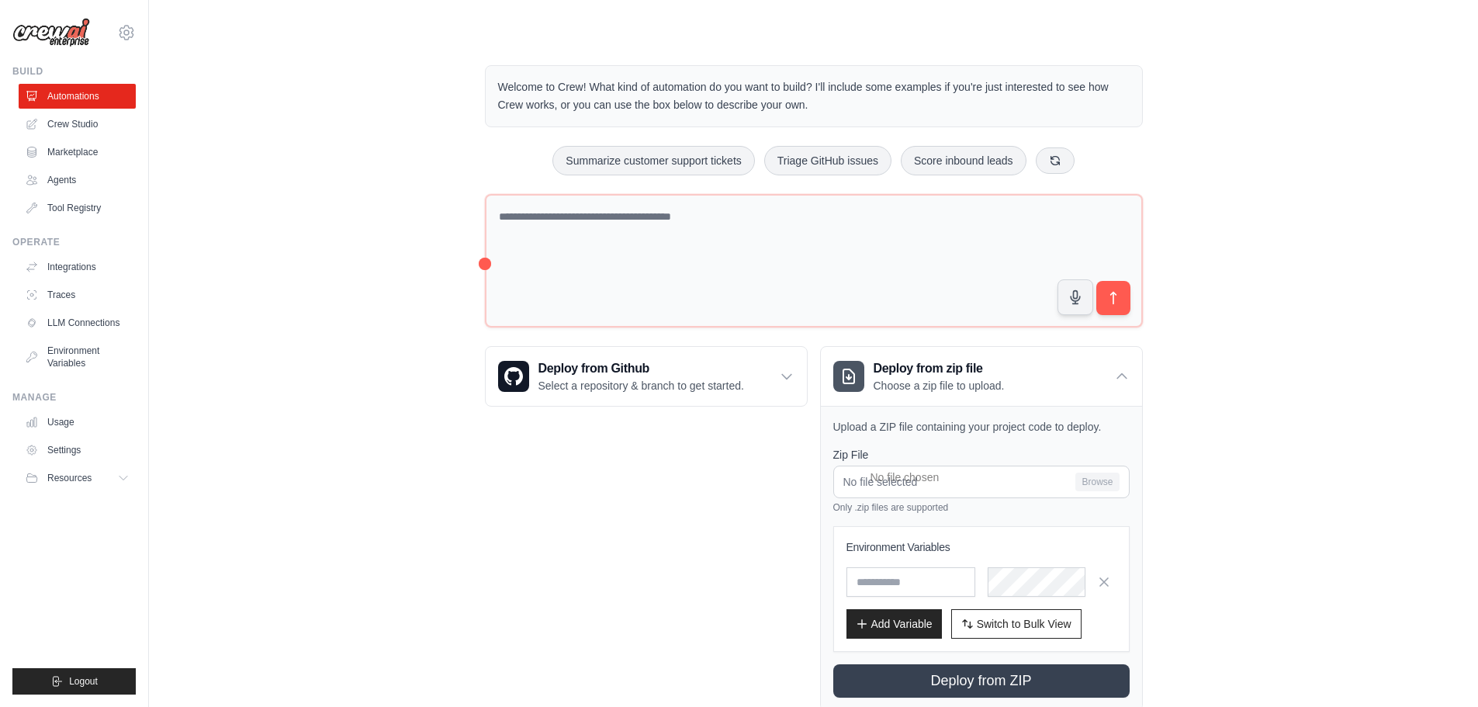
click at [71, 36] on img at bounding box center [51, 32] width 78 height 29
click at [123, 33] on icon at bounding box center [126, 32] width 19 height 19
click at [82, 158] on link "Marketplace" at bounding box center [78, 152] width 117 height 25
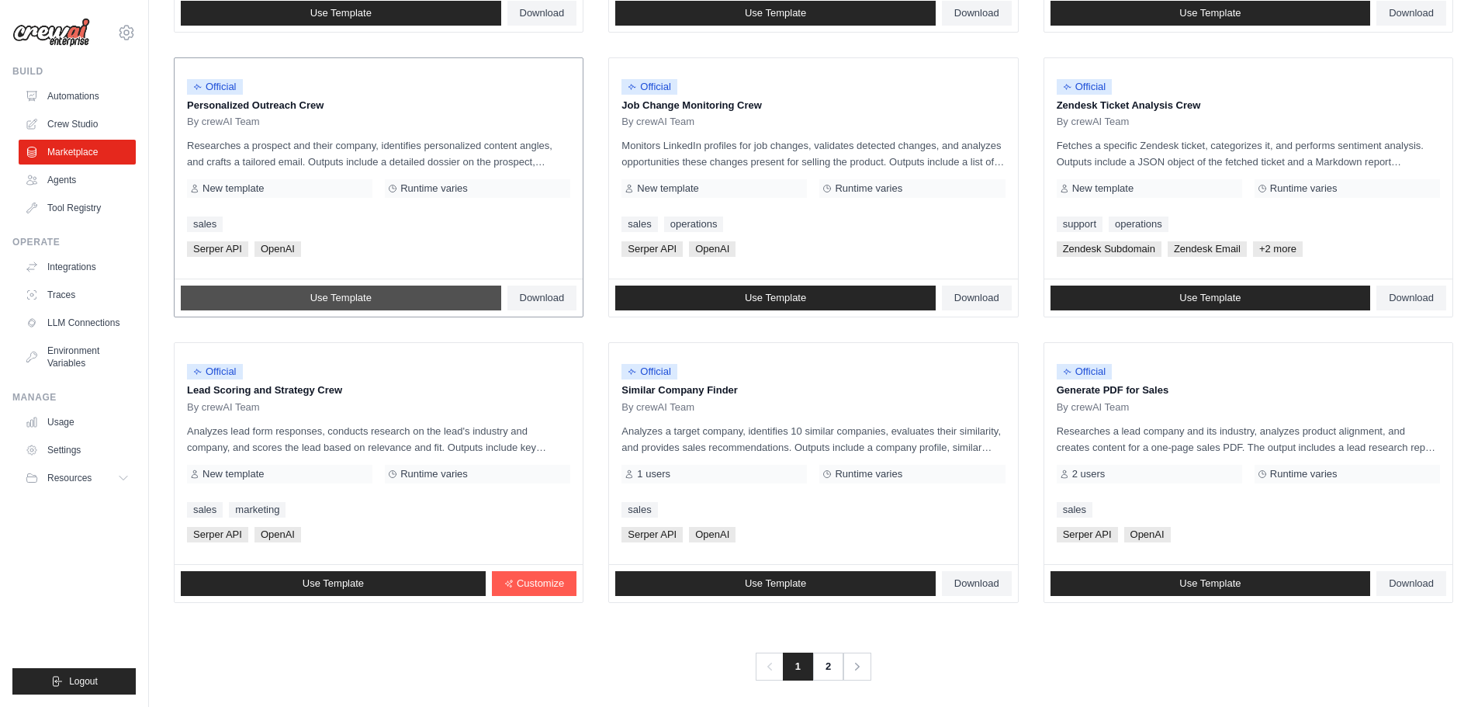
scroll to position [731, 0]
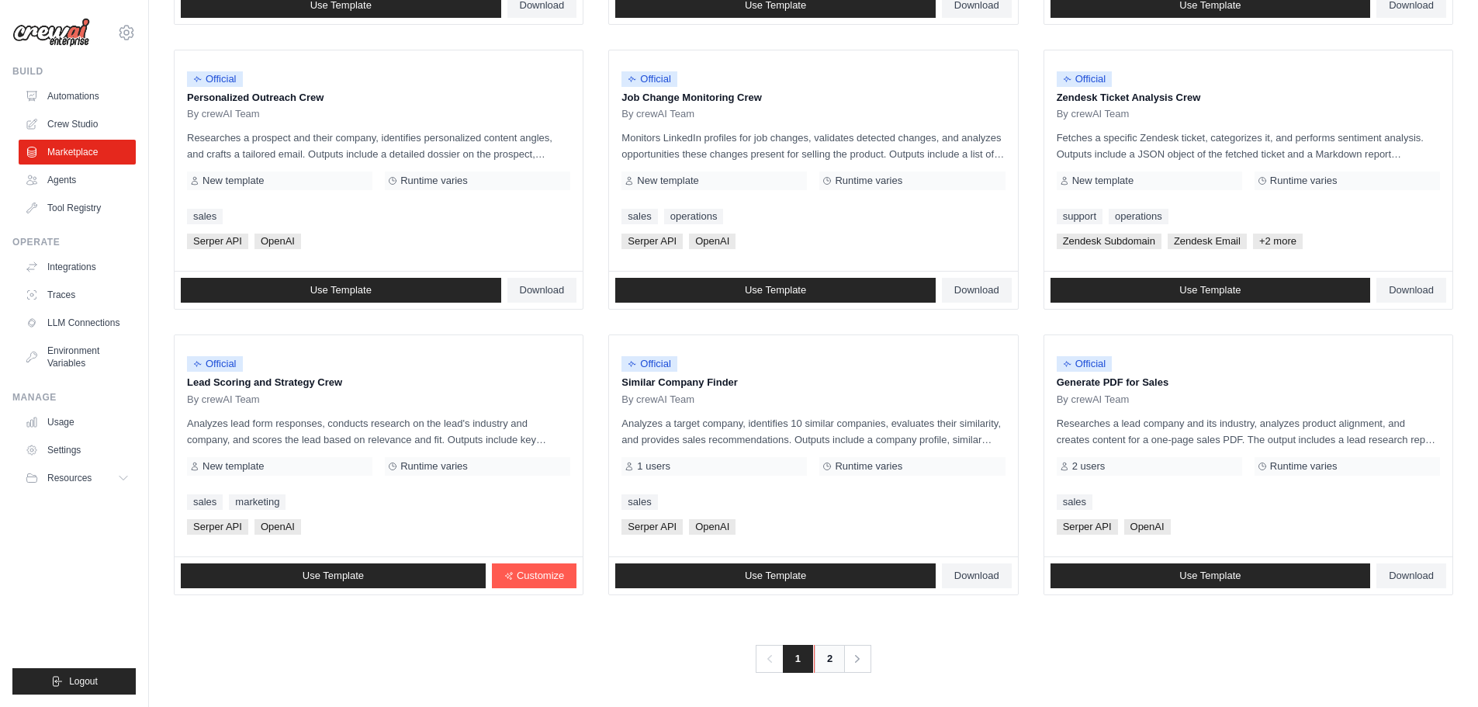
click at [825, 660] on link "2" at bounding box center [829, 659] width 31 height 28
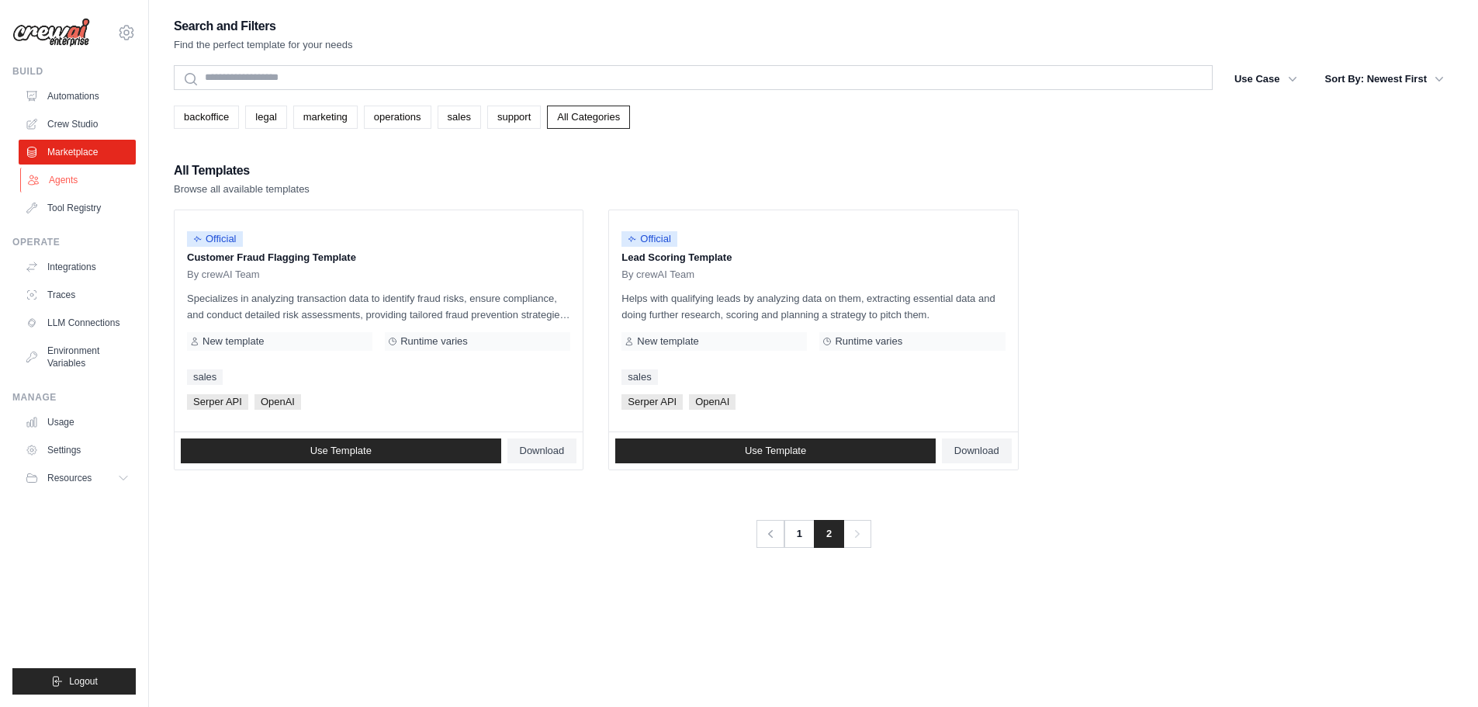
click at [75, 171] on link "Agents" at bounding box center [78, 180] width 117 height 25
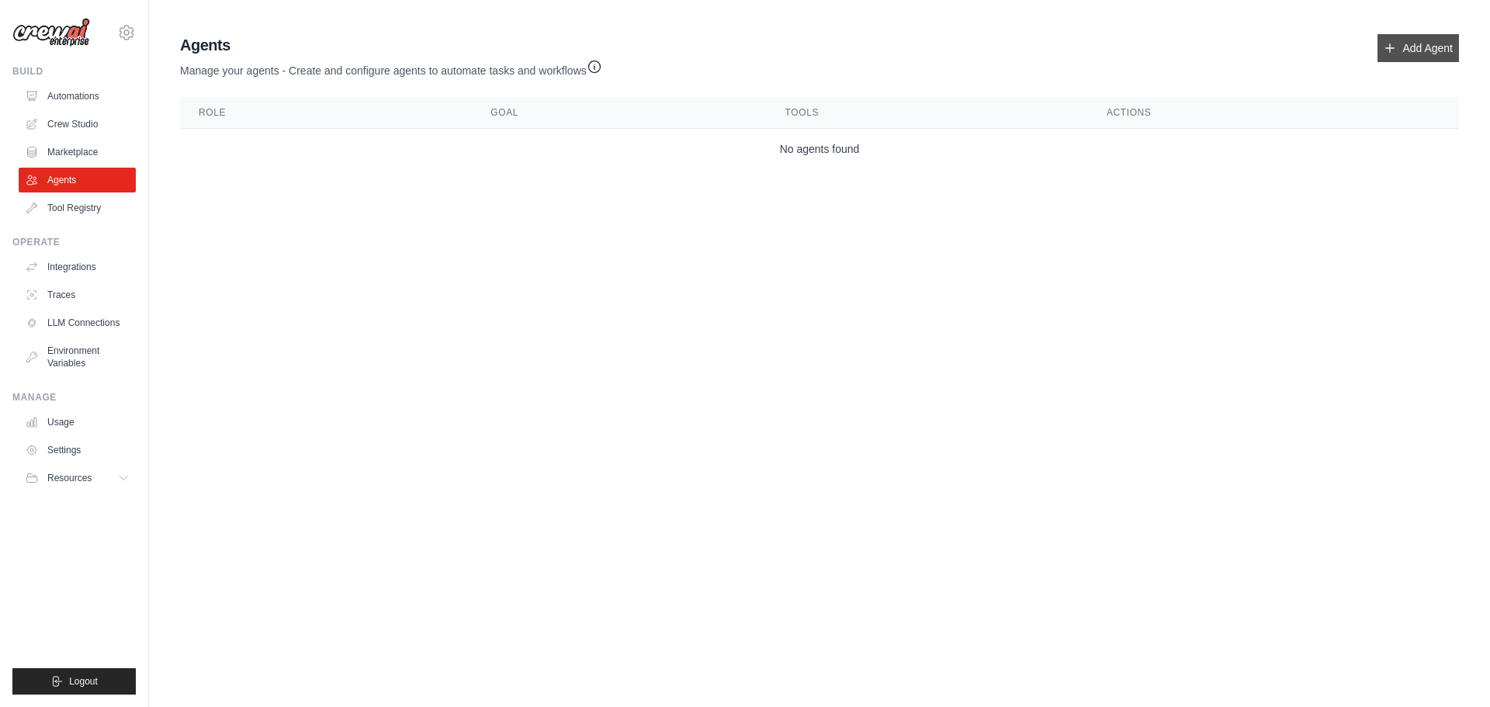
click at [1432, 49] on link "Add Agent" at bounding box center [1417, 48] width 81 height 28
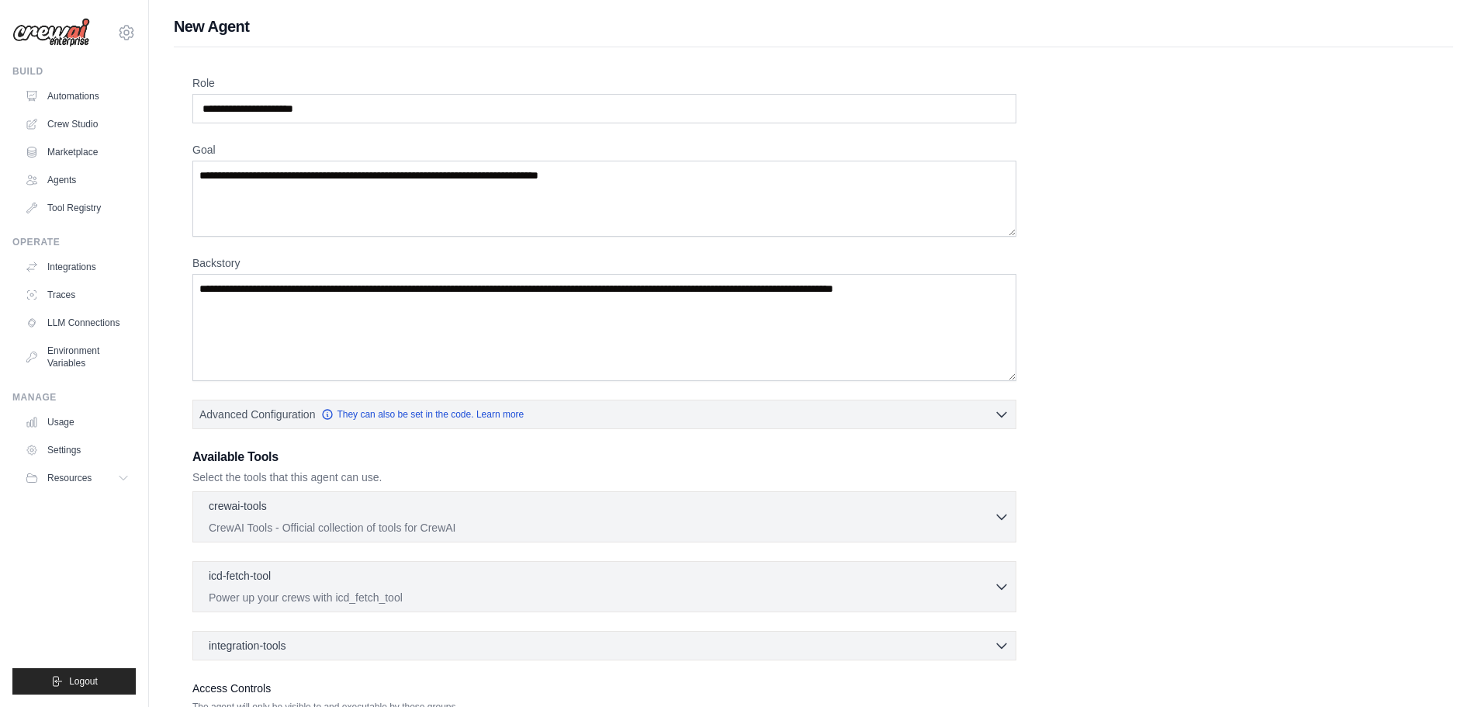
click at [627, 399] on div "Role Goal [GEOGRAPHIC_DATA] Advanced Configuration They can also be set in the …" at bounding box center [813, 418] width 1242 height 687
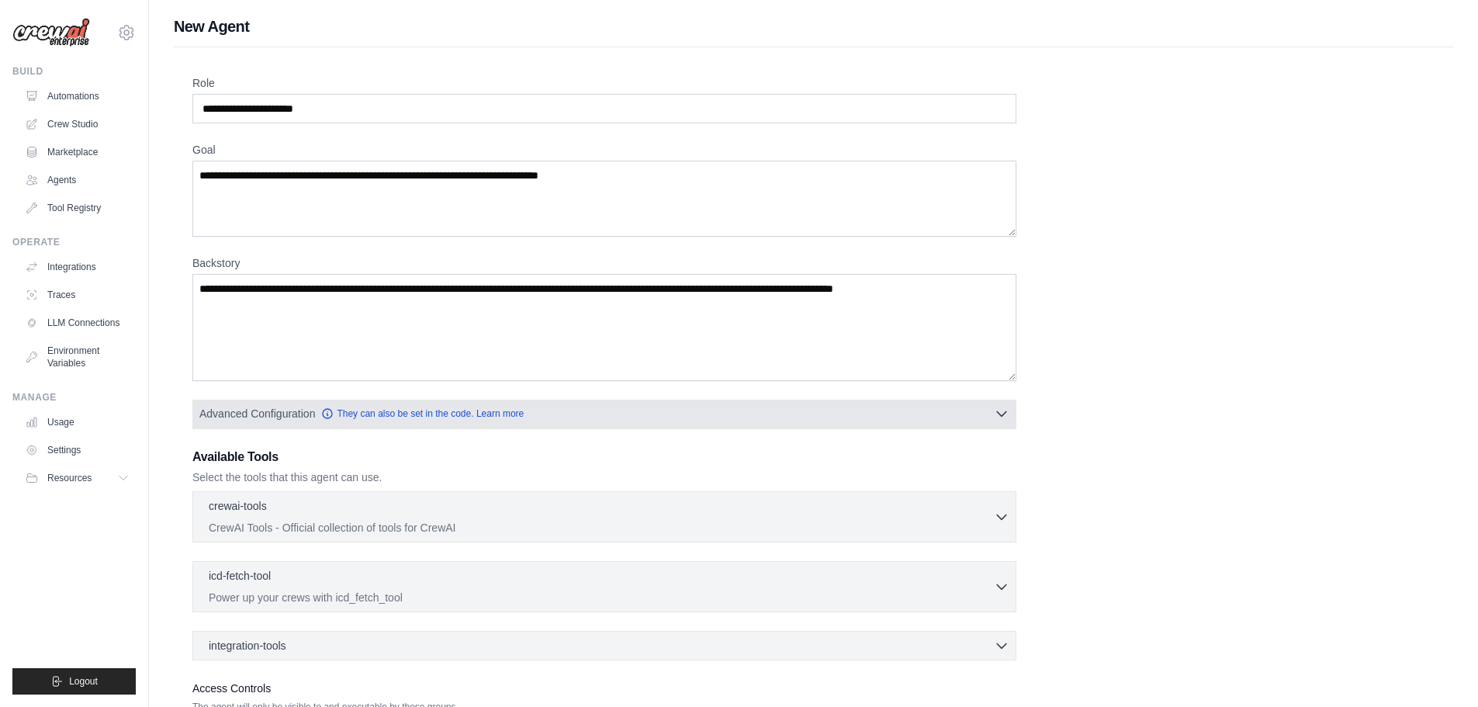
click at [618, 405] on button "Advanced Configuration They can also be set in the code. Learn more" at bounding box center [604, 414] width 822 height 28
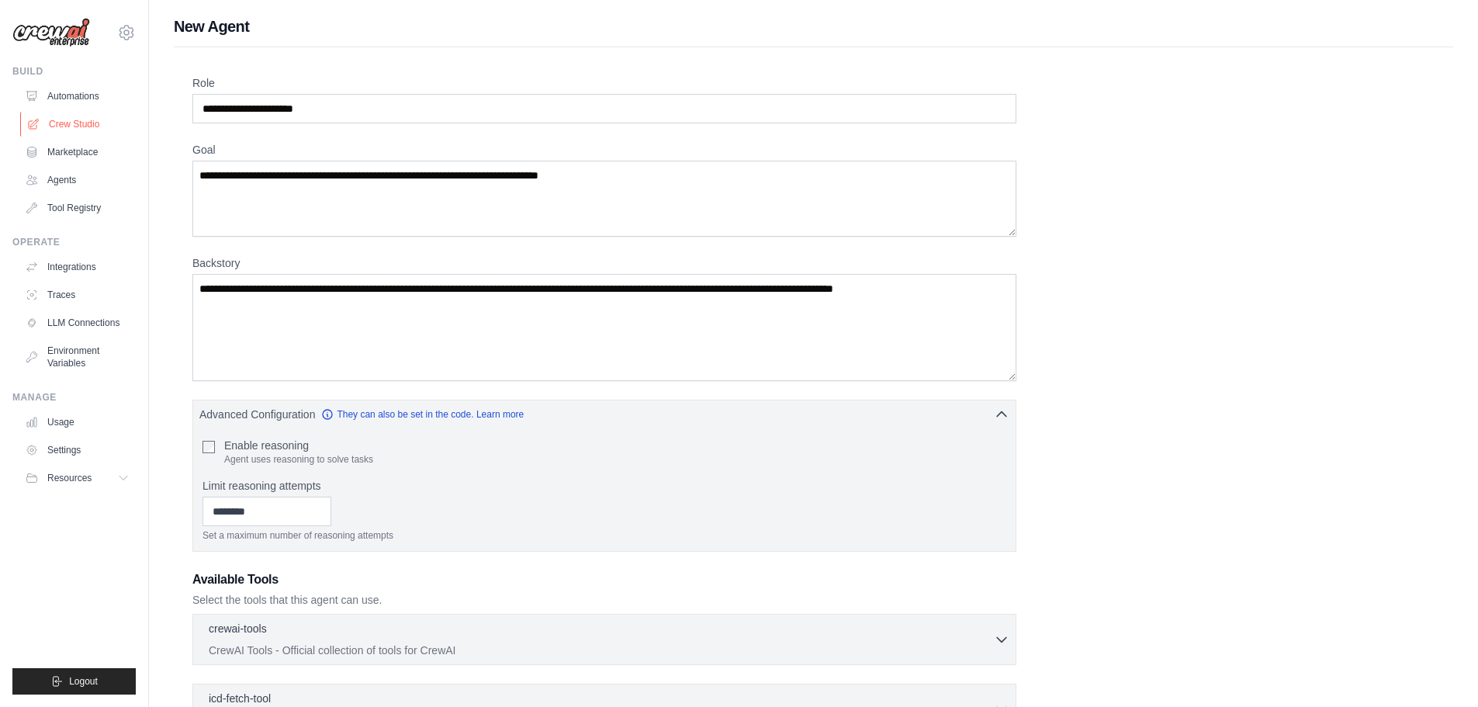
click at [46, 130] on link "Crew Studio" at bounding box center [78, 124] width 117 height 25
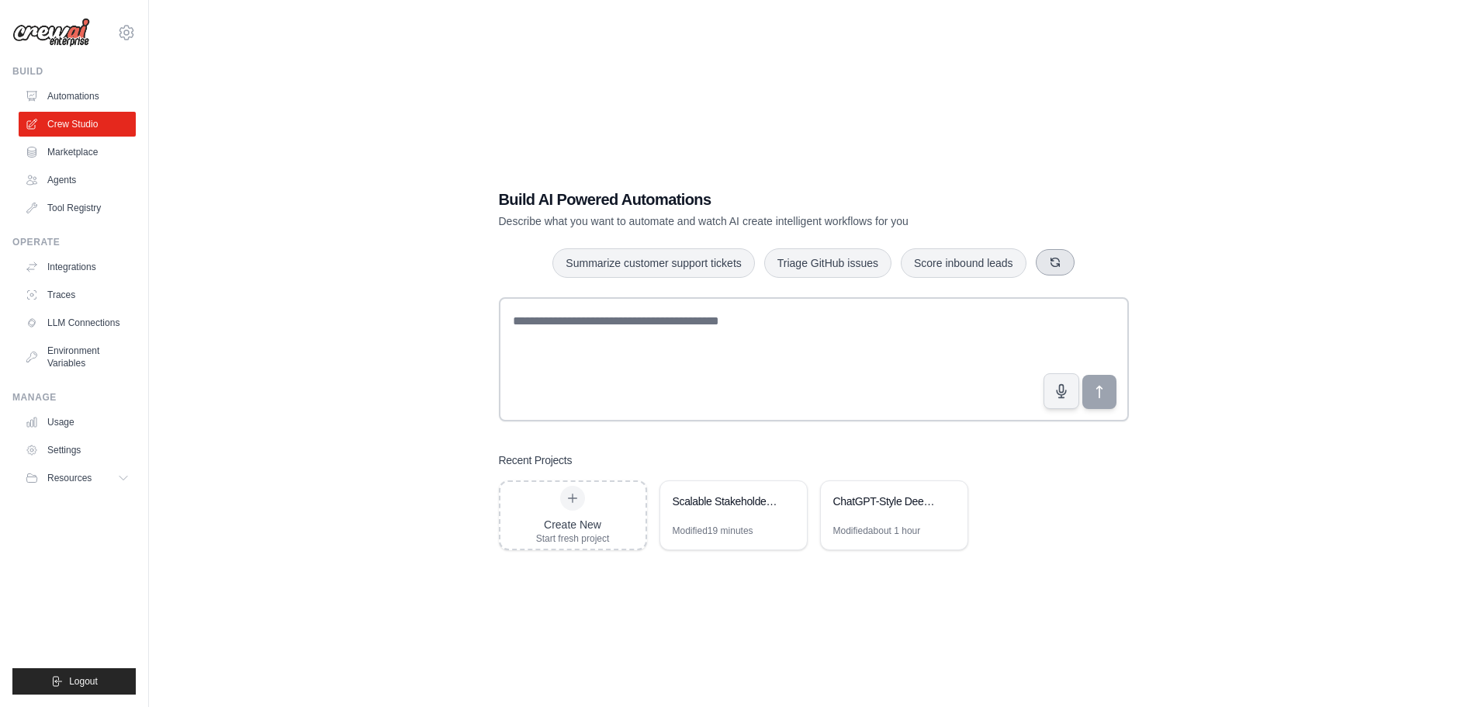
click at [1051, 261] on icon "button" at bounding box center [1055, 262] width 9 height 9
click at [1085, 263] on icon "button" at bounding box center [1085, 262] width 12 height 12
click at [100, 83] on div "Build Automations Crew Studio Marketplace Agents" at bounding box center [73, 142] width 123 height 155
click at [101, 92] on link "Automations" at bounding box center [78, 96] width 117 height 25
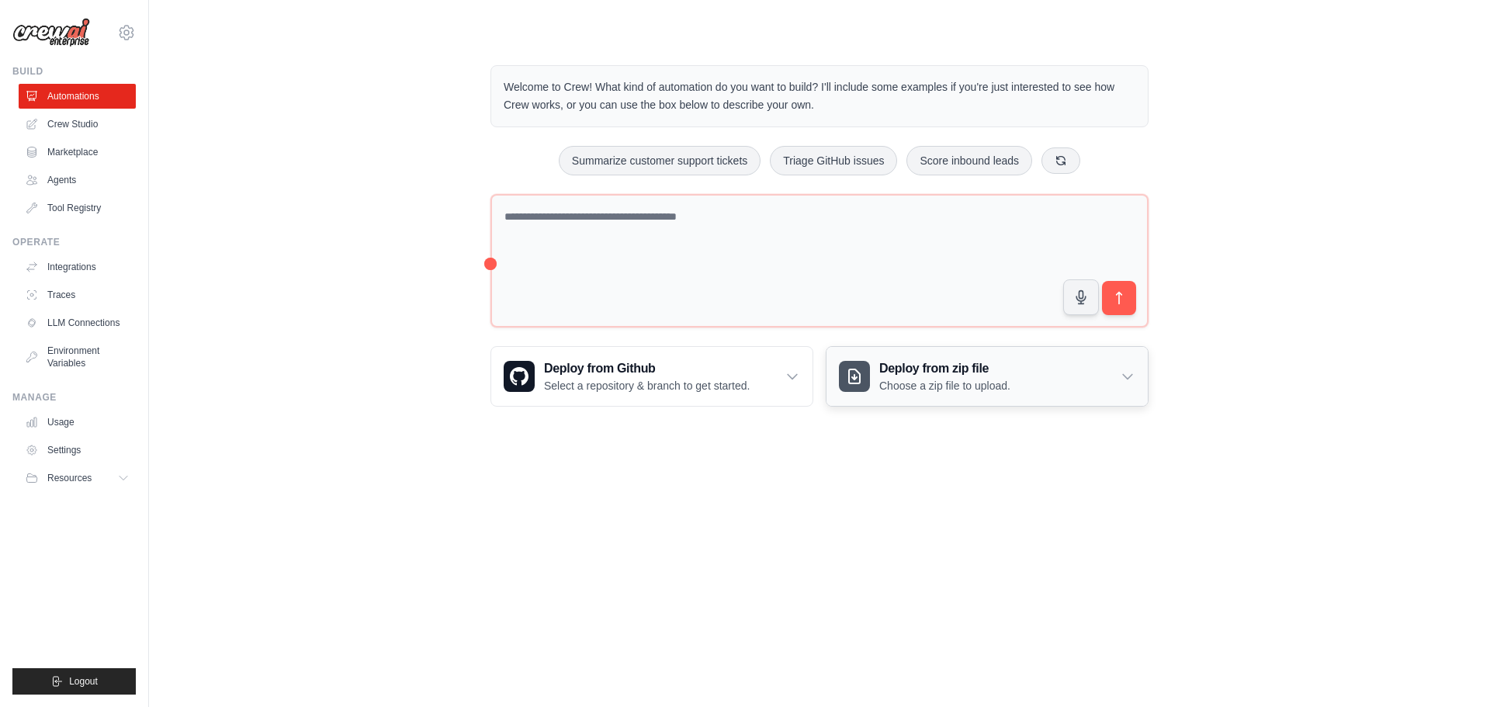
click at [969, 390] on p "Choose a zip file to upload." at bounding box center [944, 386] width 131 height 16
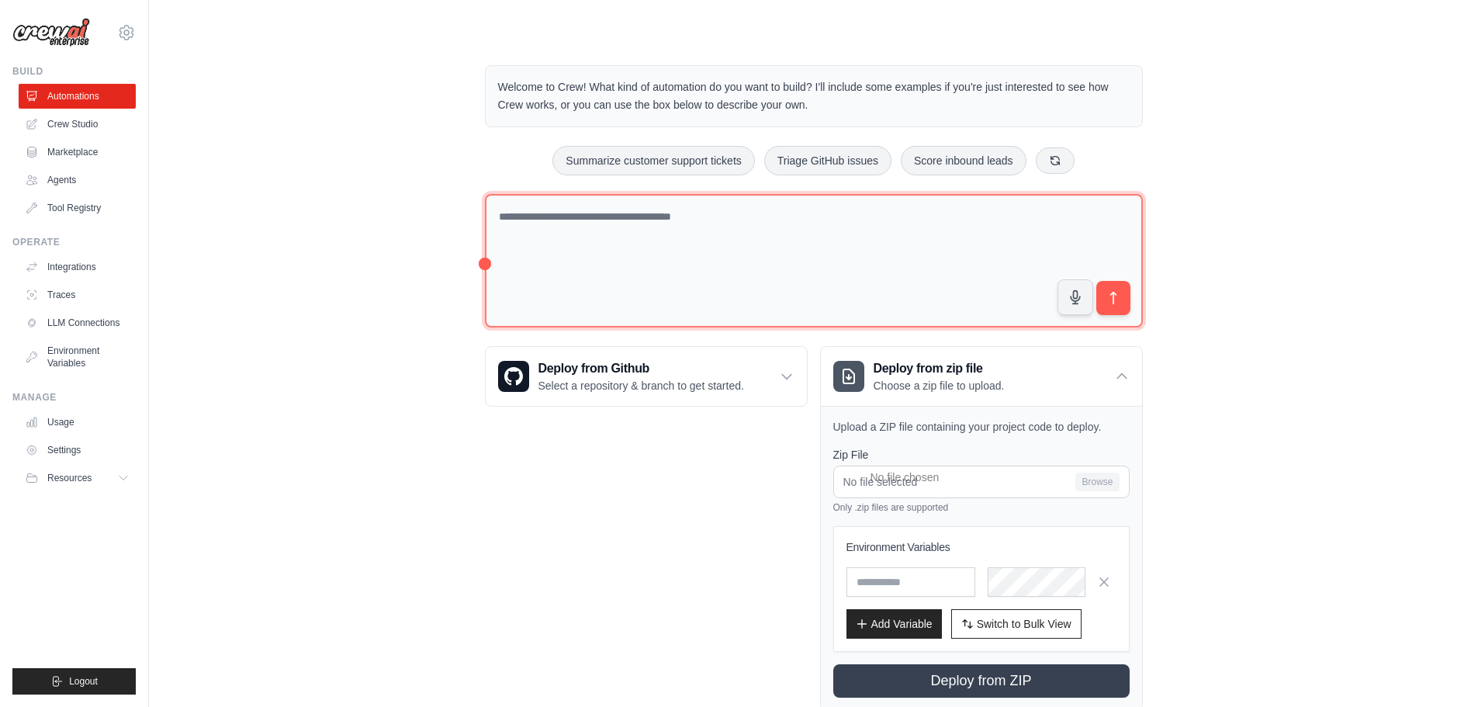
click at [802, 266] on textarea at bounding box center [814, 261] width 658 height 134
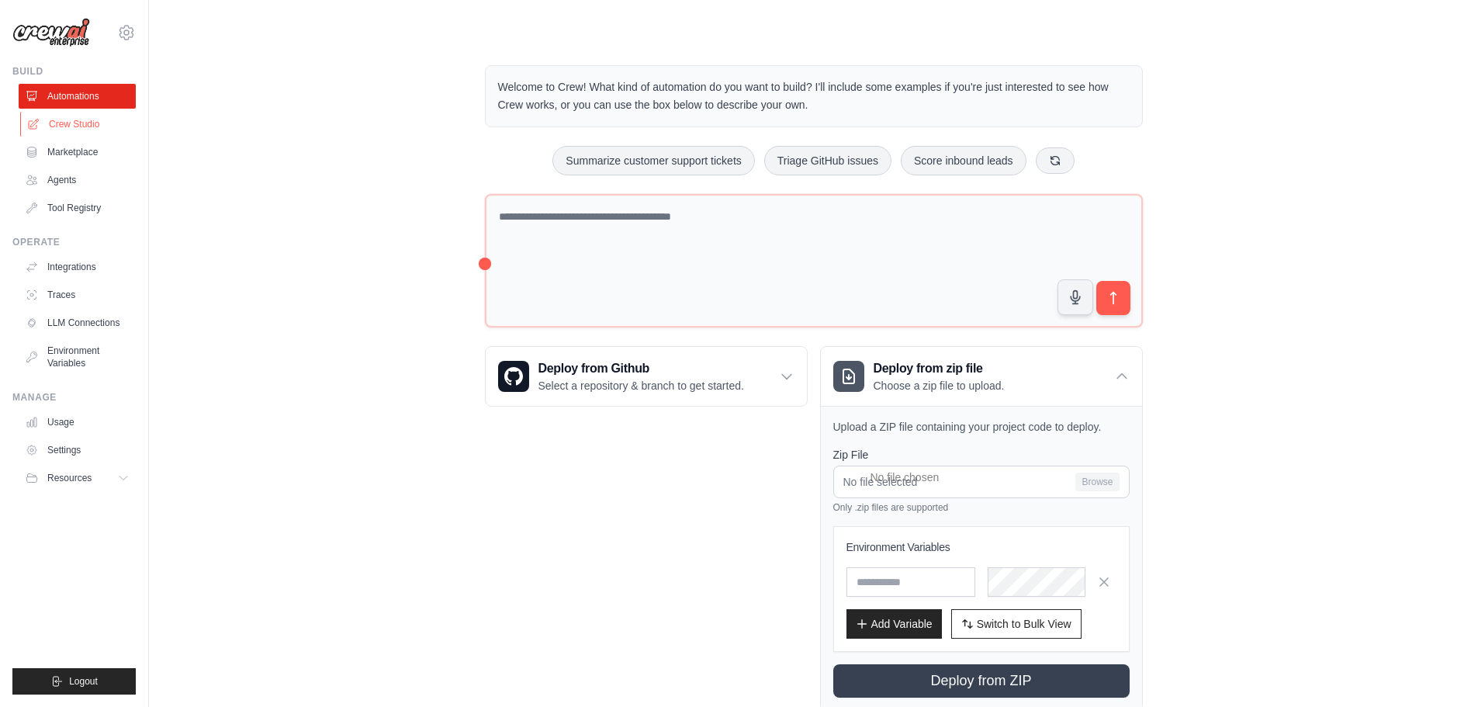
click at [68, 128] on link "Crew Studio" at bounding box center [78, 124] width 117 height 25
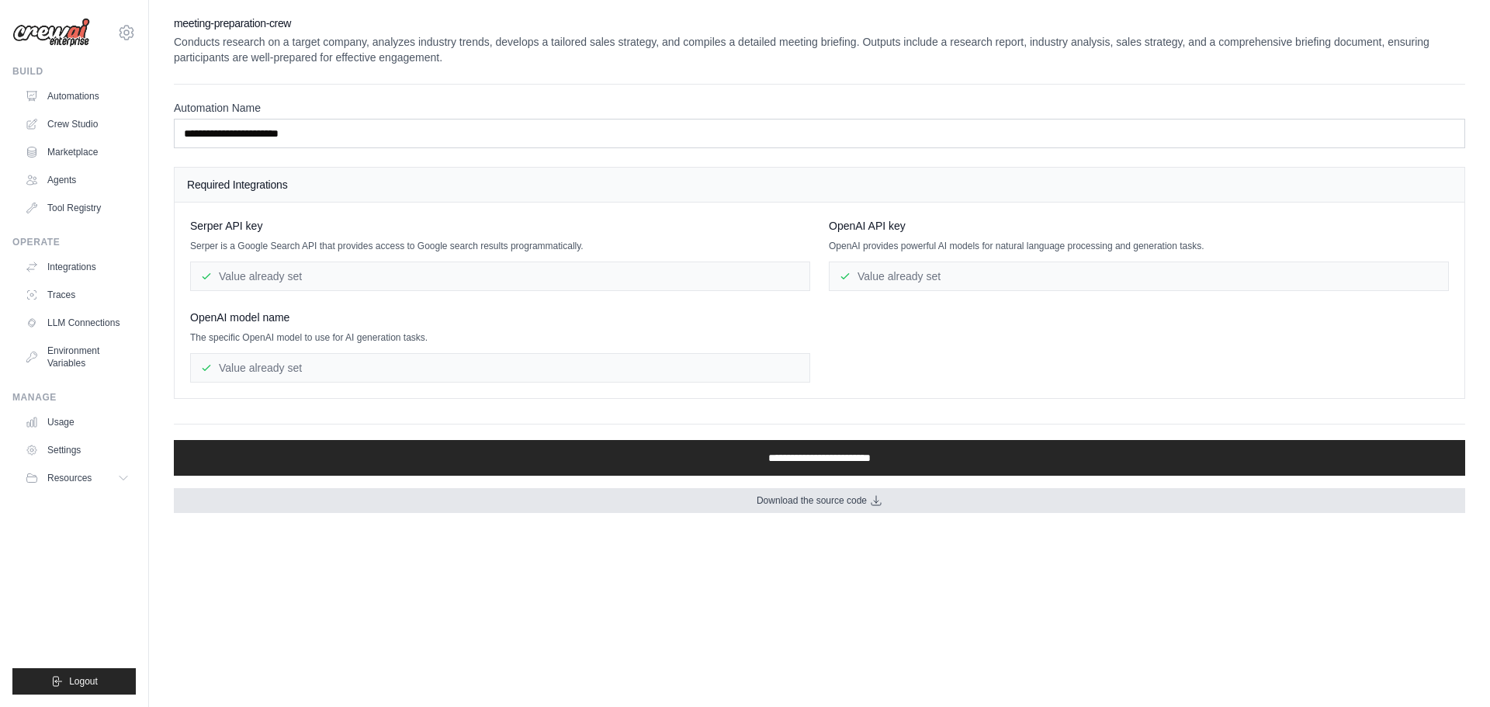
click at [826, 500] on span "Download the source code" at bounding box center [812, 500] width 110 height 12
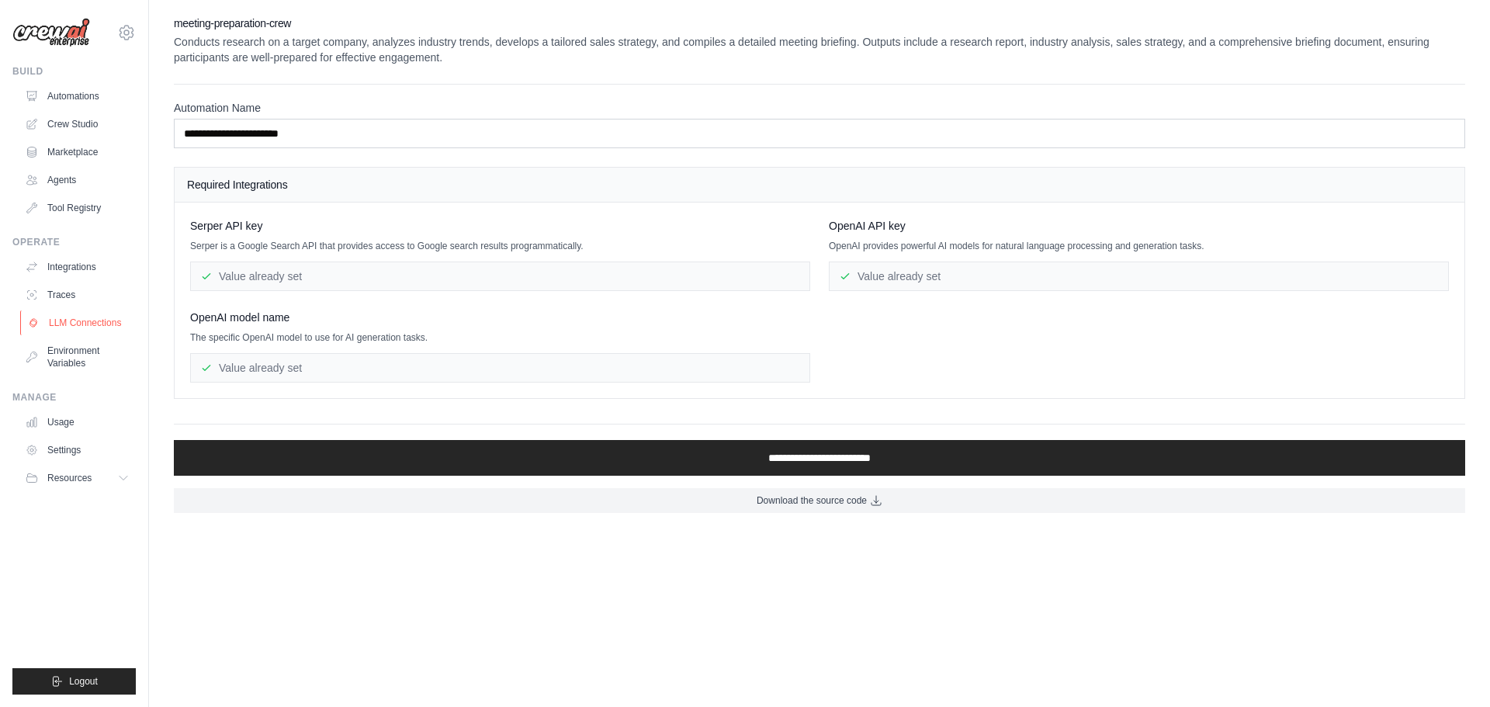
click at [98, 318] on link "LLM Connections" at bounding box center [78, 322] width 117 height 25
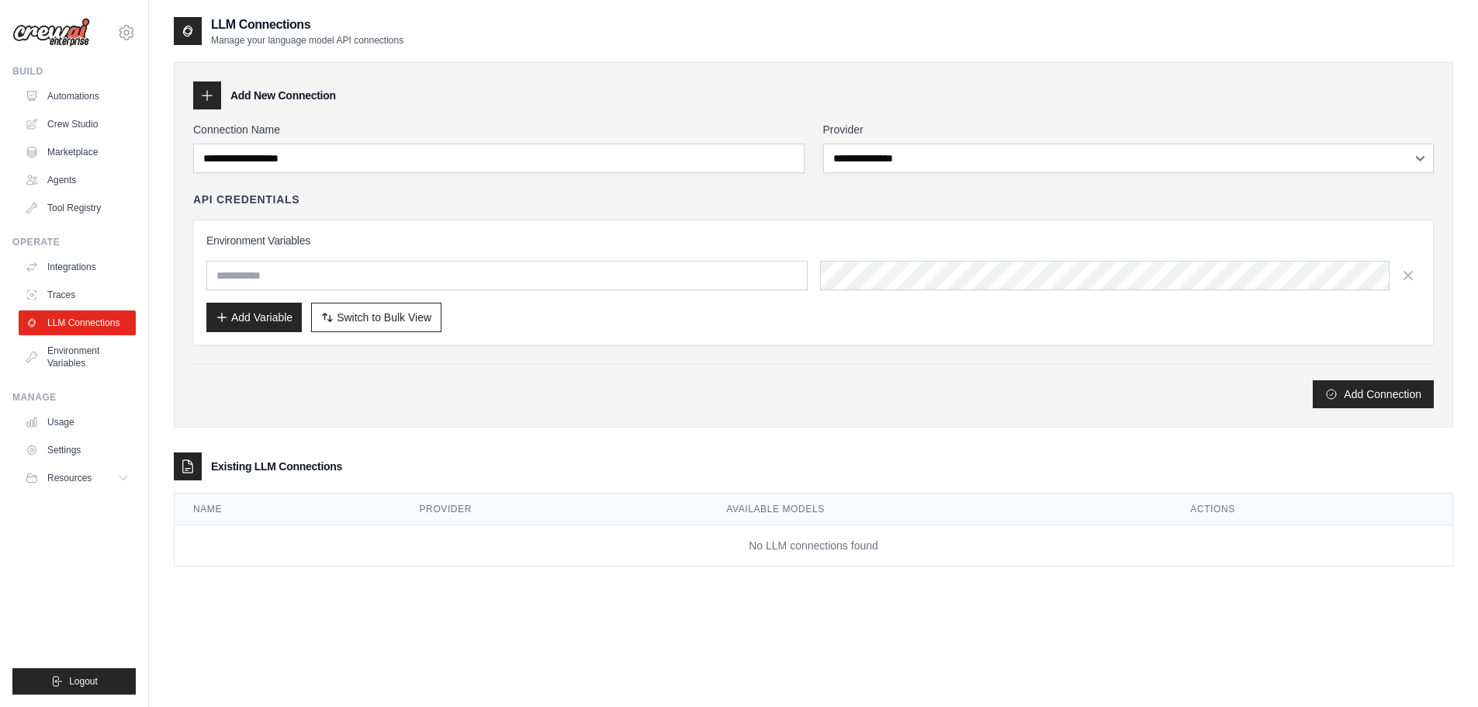
click at [964, 174] on div "**********" at bounding box center [813, 265] width 1241 height 286
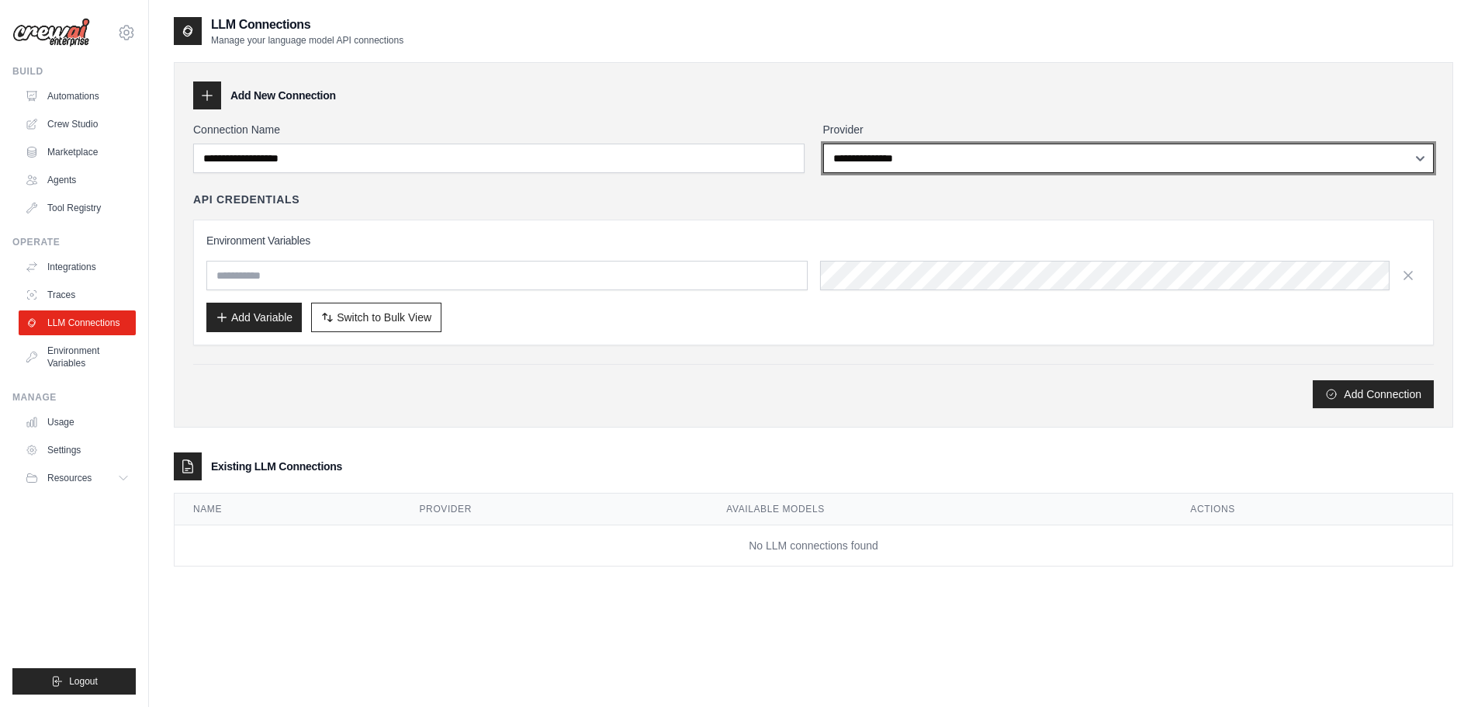
click at [962, 156] on select "**********" at bounding box center [1128, 158] width 611 height 29
click at [823, 144] on select "**********" at bounding box center [1128, 158] width 611 height 29
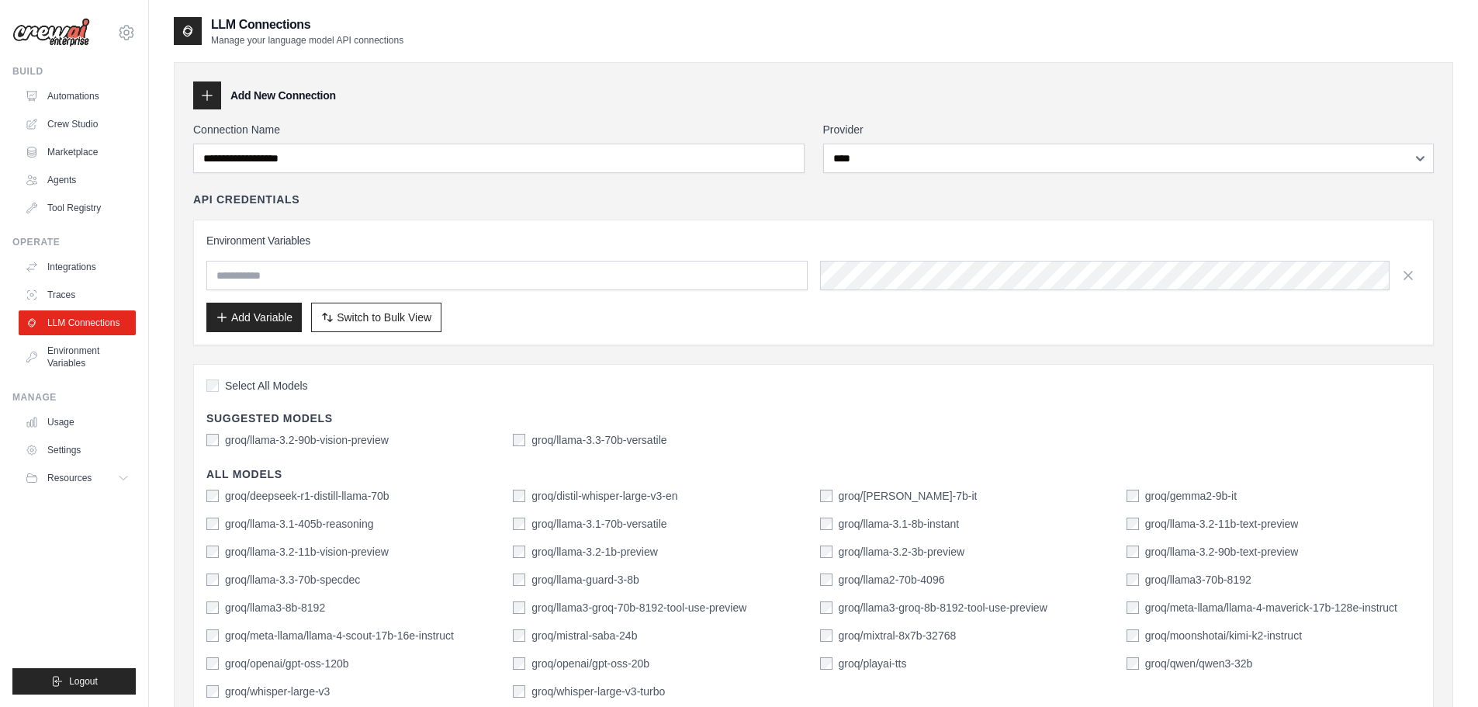
click at [890, 178] on div "**********" at bounding box center [813, 488] width 1241 height 732
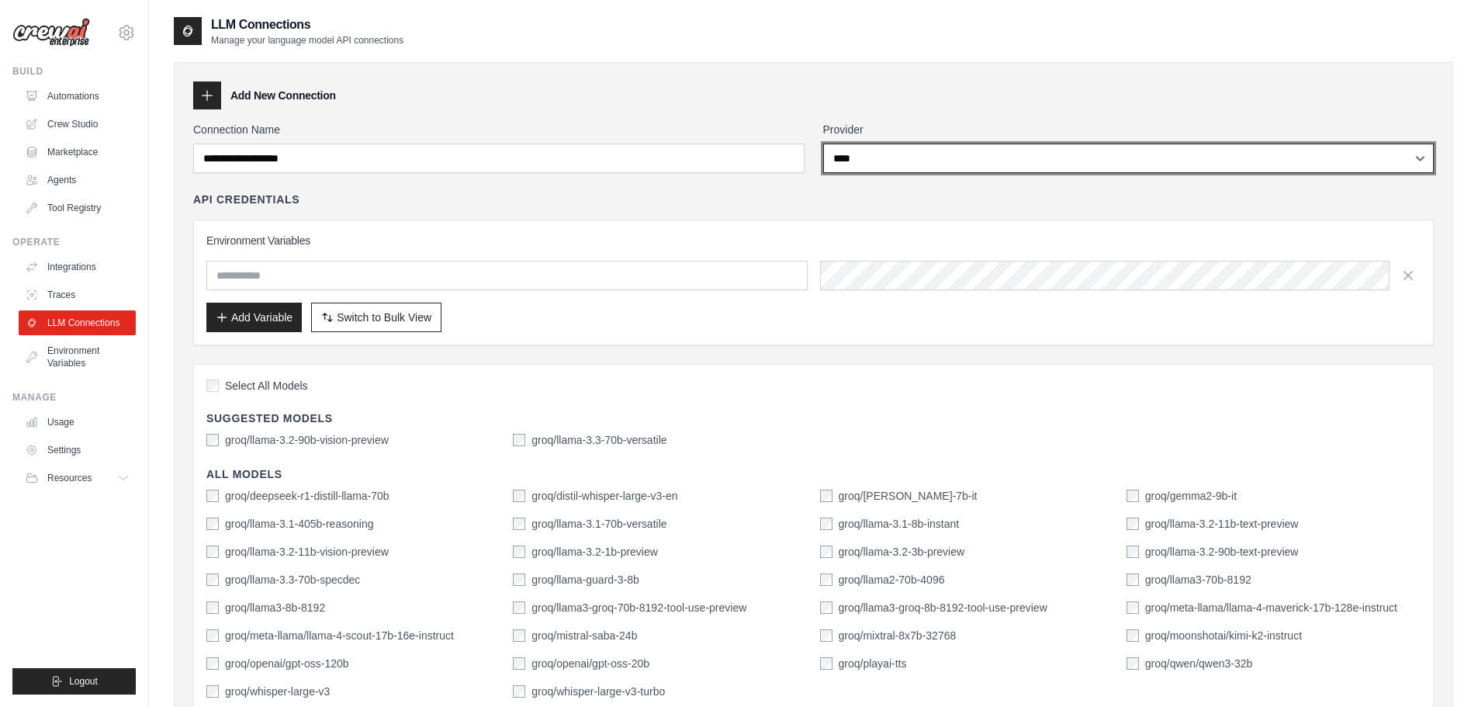
click at [893, 171] on select "**********" at bounding box center [1128, 158] width 611 height 29
select select "*****"
click at [823, 144] on select "**********" at bounding box center [1128, 158] width 611 height 29
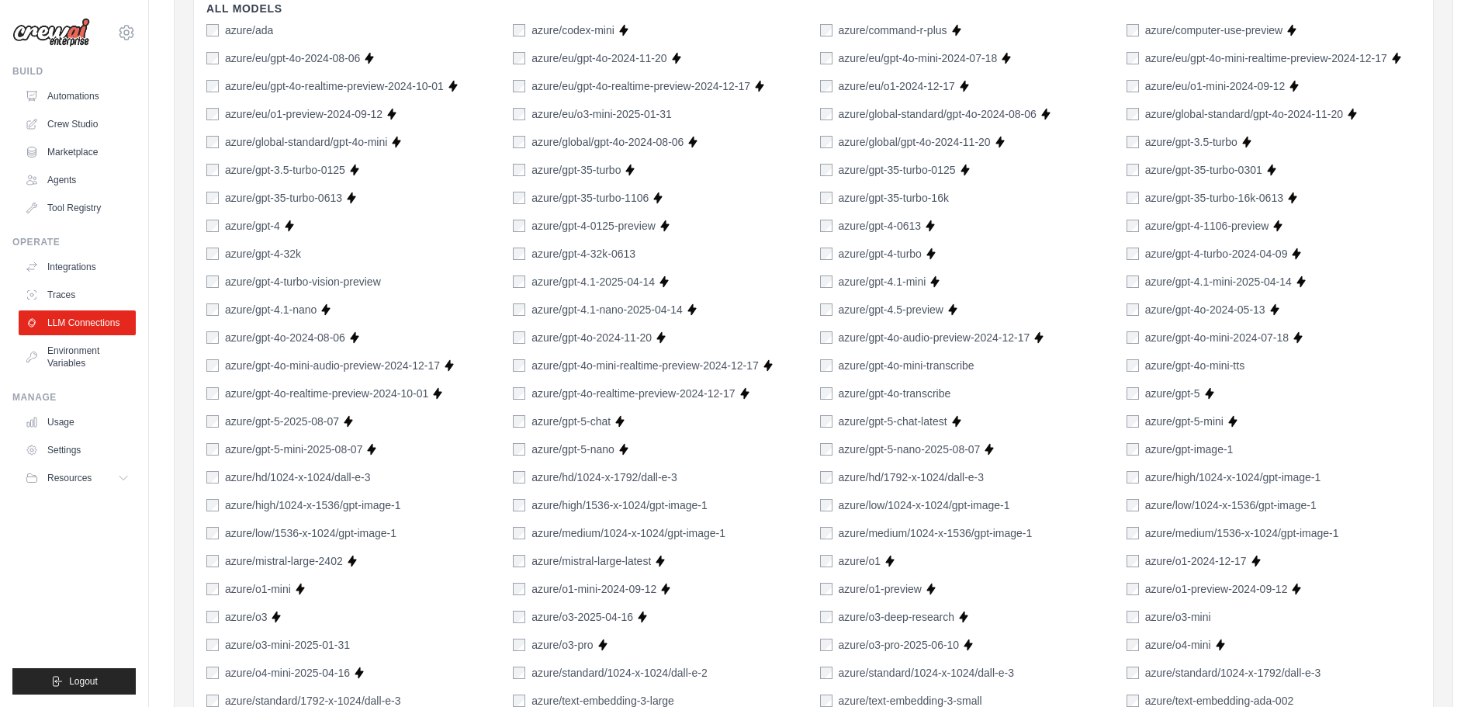
scroll to position [388, 0]
